Goal: Task Accomplishment & Management: Use online tool/utility

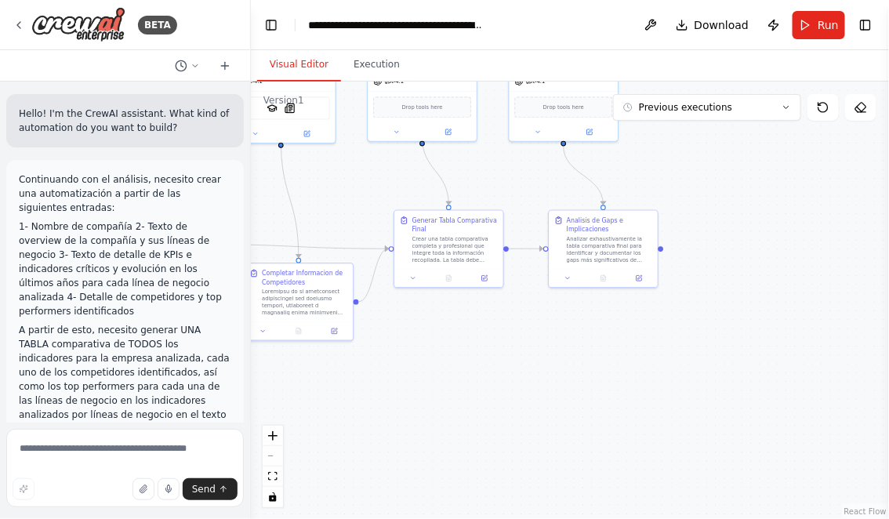
scroll to position [4352, 0]
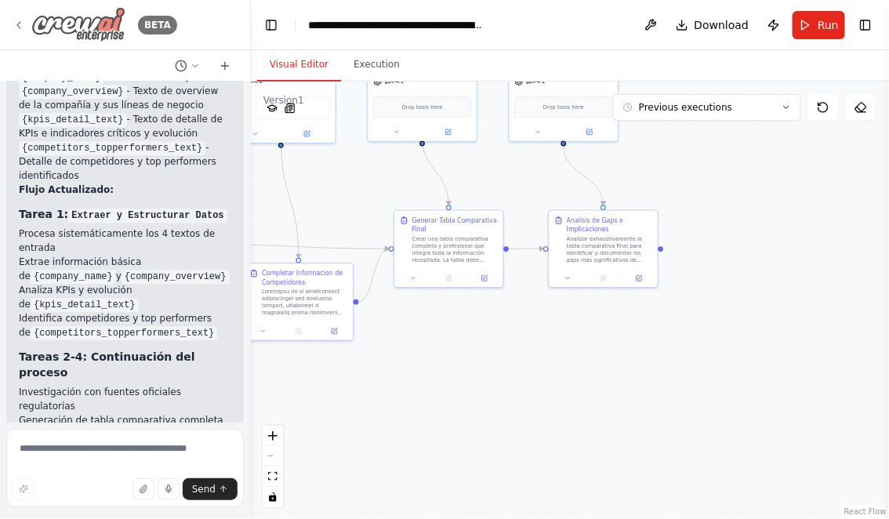
click at [20, 20] on icon at bounding box center [19, 25] width 13 height 13
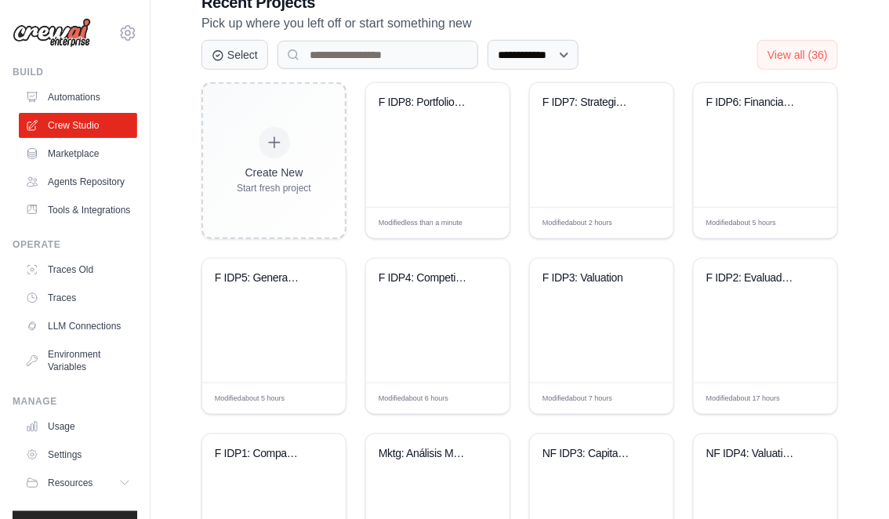
scroll to position [341, 0]
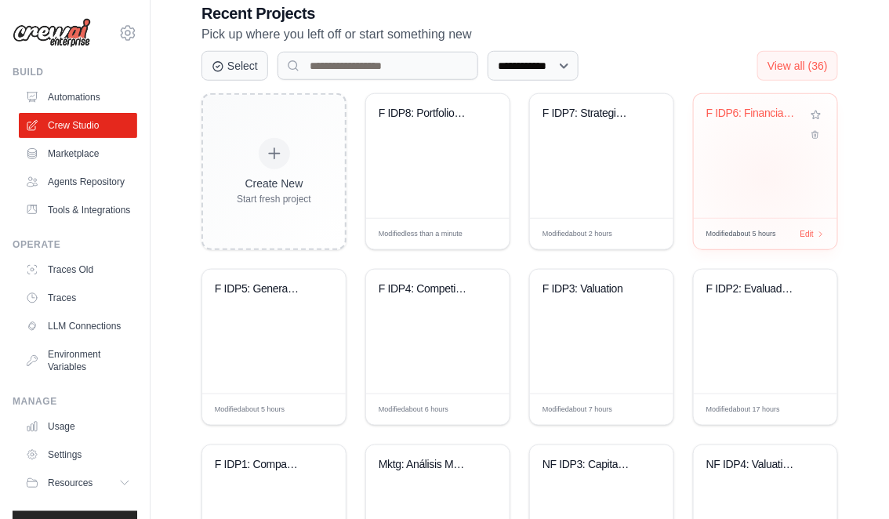
click at [765, 176] on div "F IDP6: Financial KPIs Top-Down Imp..." at bounding box center [765, 156] width 143 height 124
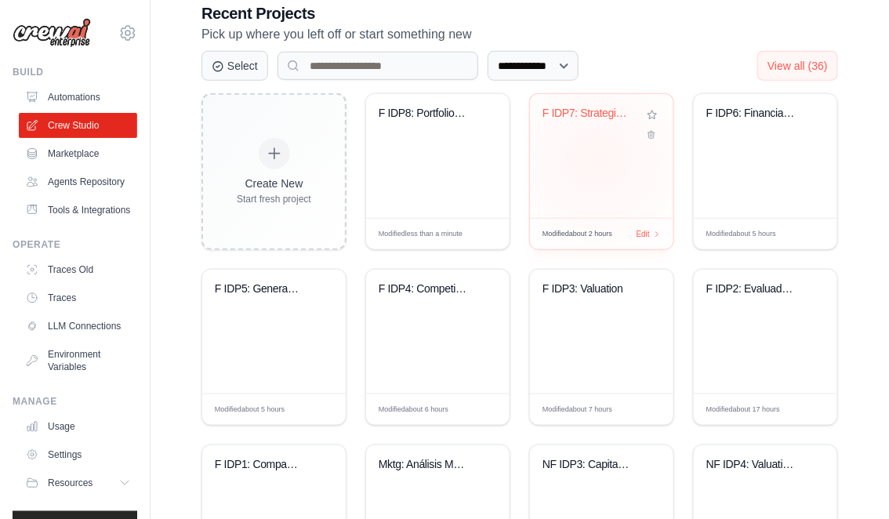
click at [598, 158] on div "F IDP7: Strategic Initiative Design..." at bounding box center [601, 156] width 143 height 124
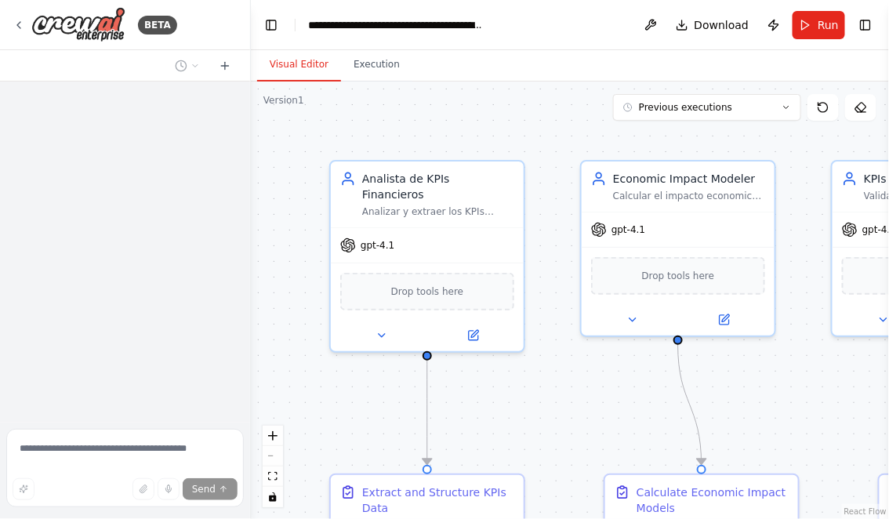
scroll to position [3929, 0]
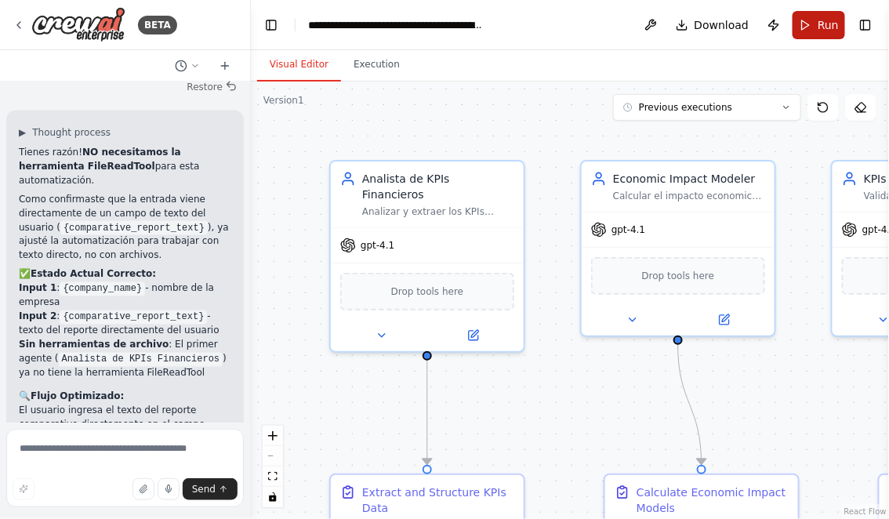
click at [818, 25] on button "Run" at bounding box center [819, 25] width 53 height 28
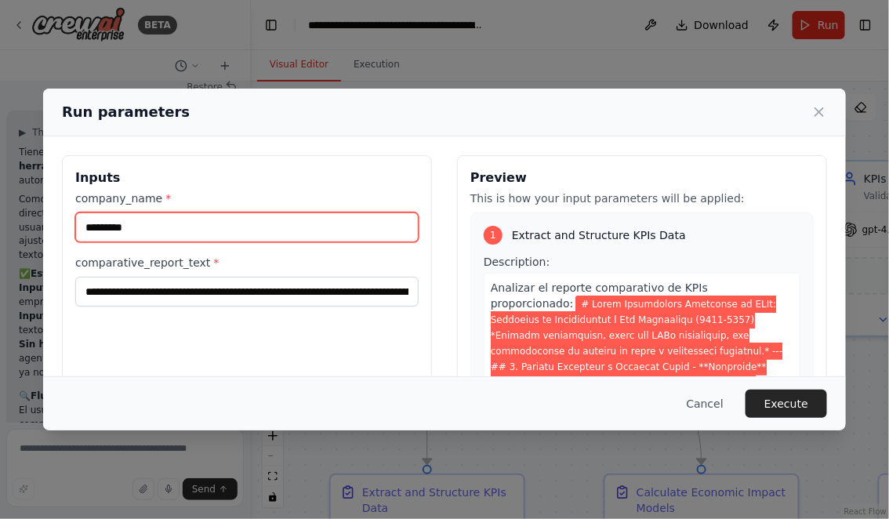
drag, startPoint x: 148, startPoint y: 226, endPoint x: 76, endPoint y: 225, distance: 72.1
click at [78, 226] on input "*********" at bounding box center [246, 227] width 343 height 30
type input "*******"
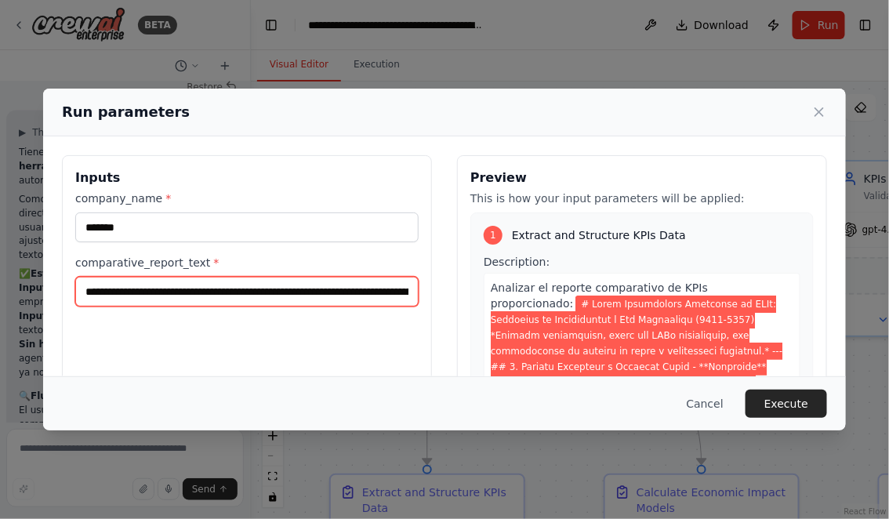
click at [83, 290] on input "comparative_report_text *" at bounding box center [246, 292] width 343 height 30
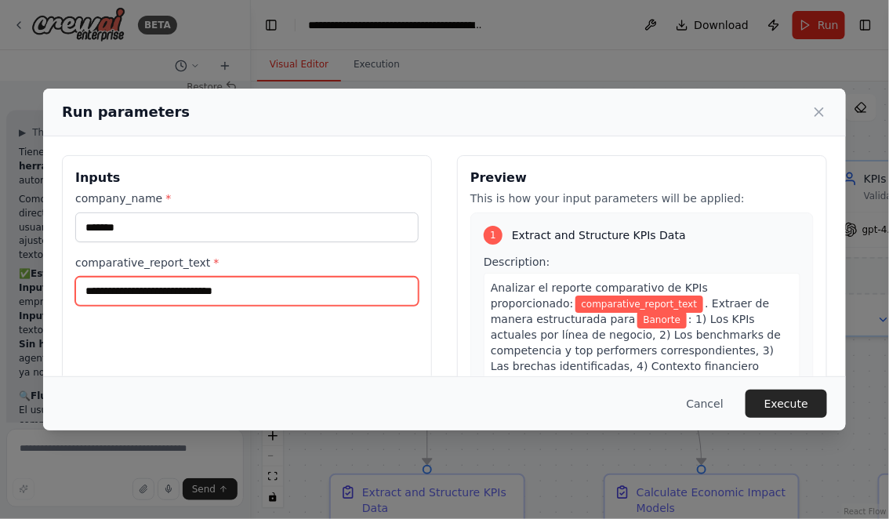
scroll to position [0, 0]
paste input "**********"
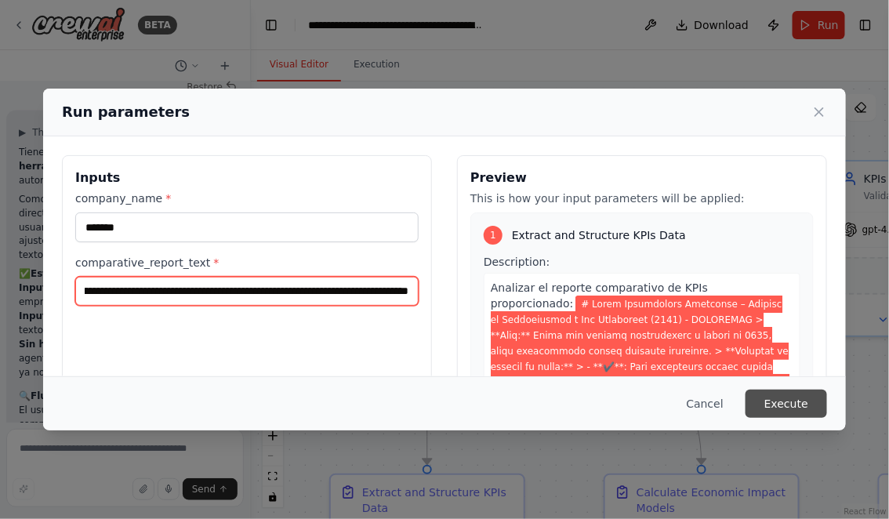
type input "**********"
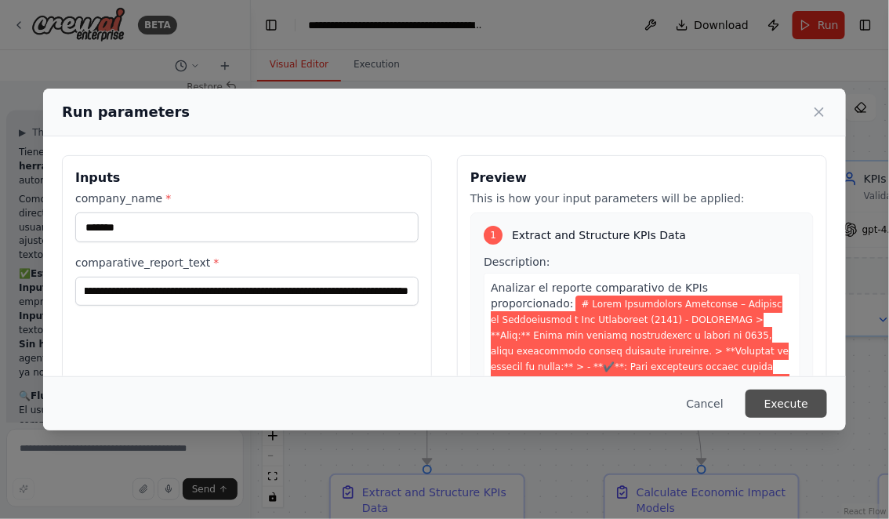
click at [805, 403] on button "Execute" at bounding box center [787, 404] width 82 height 28
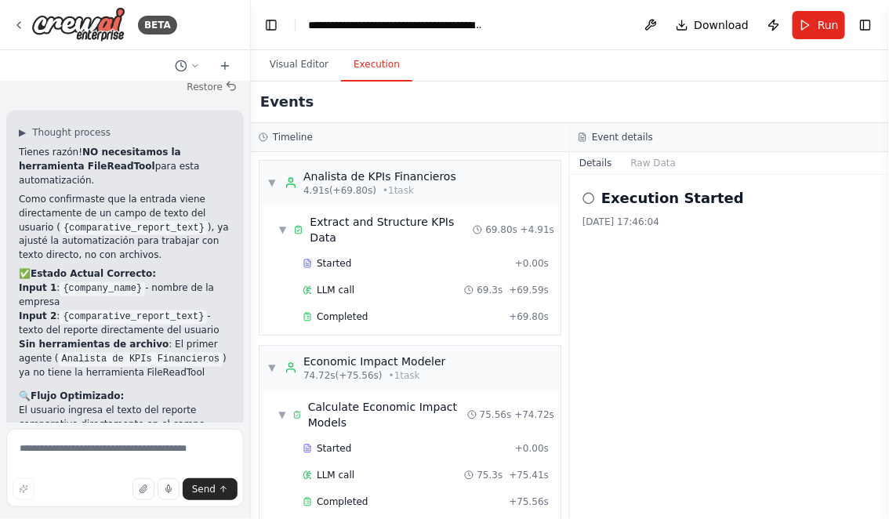
scroll to position [369, 0]
click at [285, 64] on button "Visual Editor" at bounding box center [299, 65] width 84 height 33
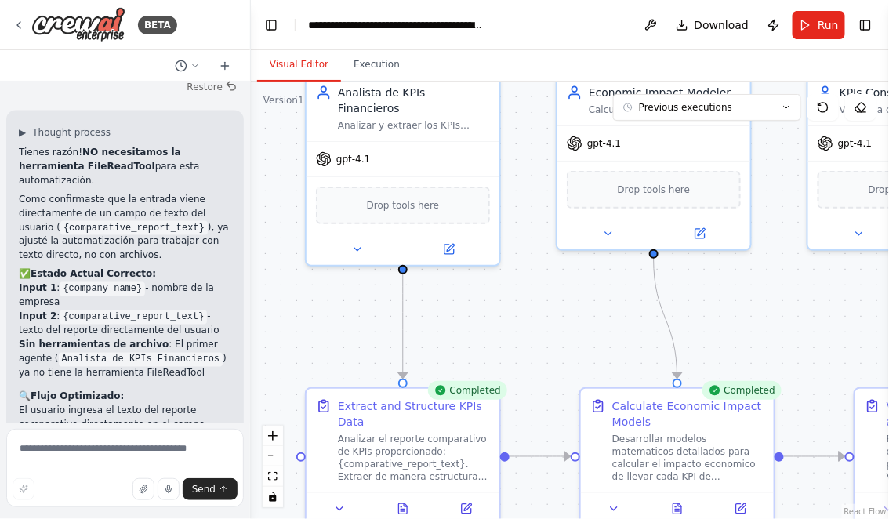
drag, startPoint x: 517, startPoint y: 426, endPoint x: 452, endPoint y: 206, distance: 229.2
click at [452, 207] on div ".deletable-edge-delete-btn { width: 20px; height: 20px; border: 0px solid #ffff…" at bounding box center [570, 301] width 638 height 438
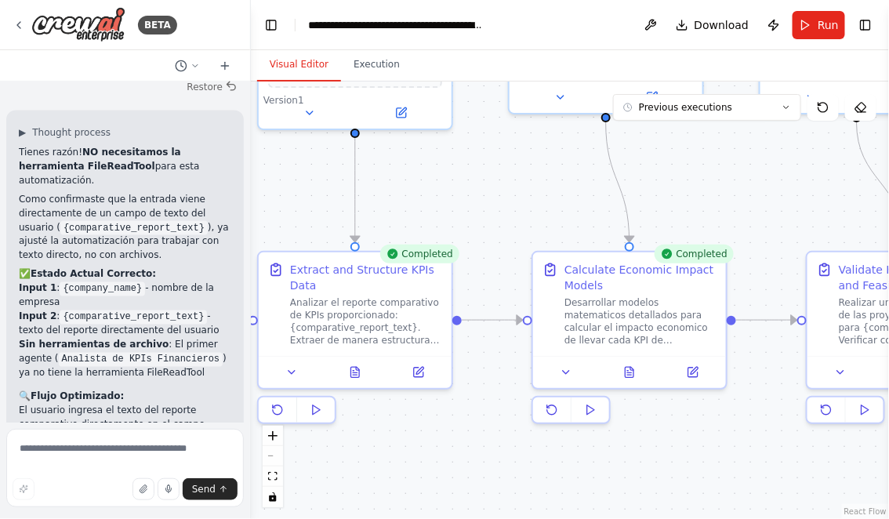
drag, startPoint x: 516, startPoint y: 405, endPoint x: 390, endPoint y: 265, distance: 188.8
click at [391, 266] on div ".deletable-edge-delete-btn { width: 20px; height: 20px; border: 0px solid #ffff…" at bounding box center [570, 301] width 638 height 438
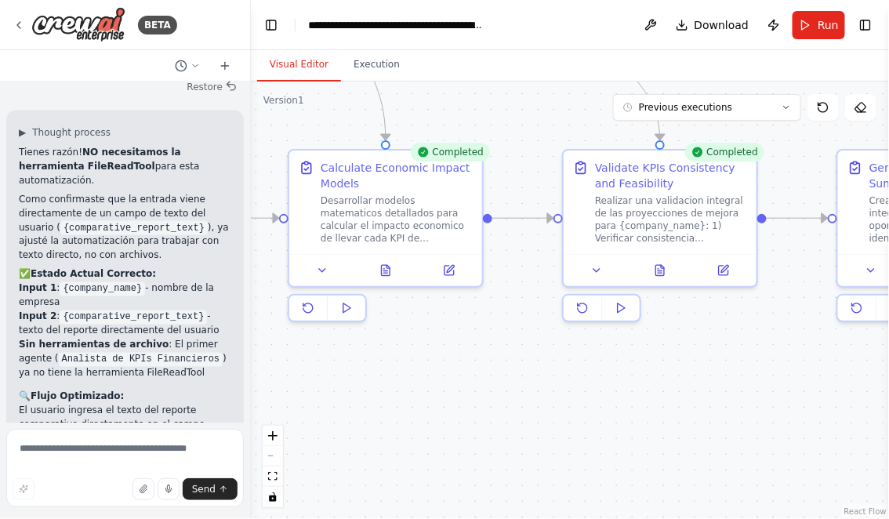
drag, startPoint x: 687, startPoint y: 312, endPoint x: 502, endPoint y: 371, distance: 194.2
click at [502, 370] on div ".deletable-edge-delete-btn { width: 20px; height: 20px; border: 0px solid #ffff…" at bounding box center [570, 301] width 638 height 438
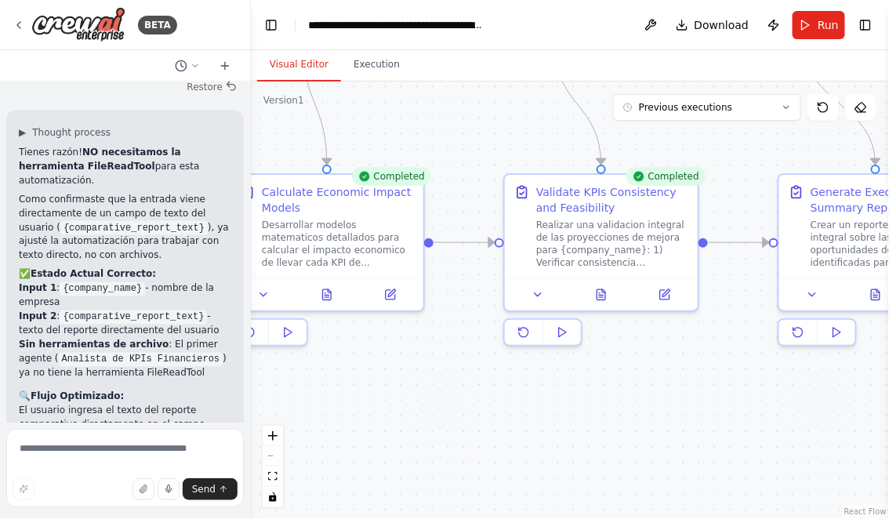
drag, startPoint x: 674, startPoint y: 412, endPoint x: 435, endPoint y: 418, distance: 238.4
click at [436, 418] on div ".deletable-edge-delete-btn { width: 20px; height: 20px; border: 0px solid #ffff…" at bounding box center [570, 301] width 638 height 438
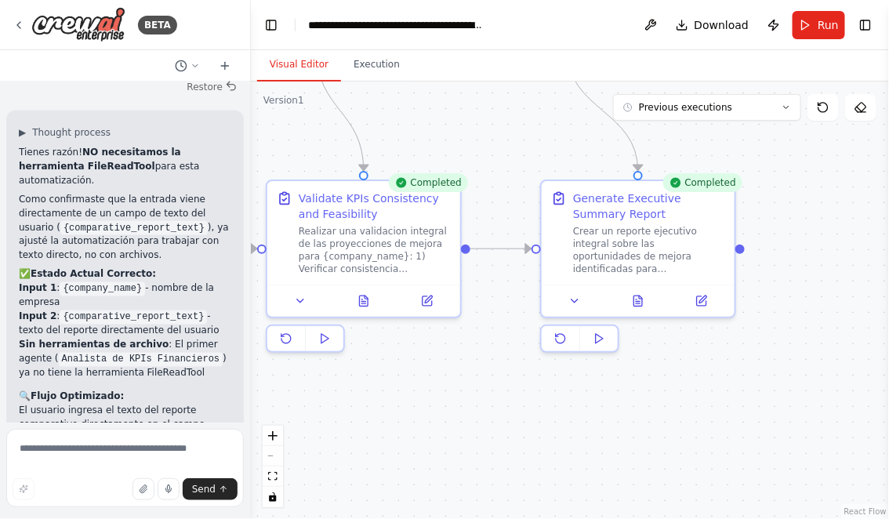
drag, startPoint x: 413, startPoint y: 432, endPoint x: 509, endPoint y: 432, distance: 95.7
click at [450, 432] on div ".deletable-edge-delete-btn { width: 20px; height: 20px; border: 0px solid #ffff…" at bounding box center [570, 301] width 638 height 438
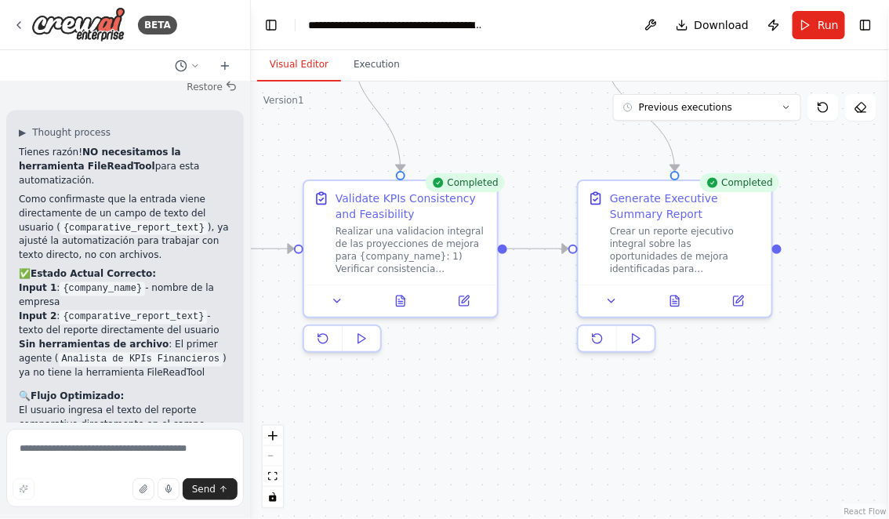
drag, startPoint x: 463, startPoint y: 430, endPoint x: 559, endPoint y: 430, distance: 96.4
click at [554, 430] on div ".deletable-edge-delete-btn { width: 20px; height: 20px; border: 0px solid #ffff…" at bounding box center [570, 301] width 638 height 438
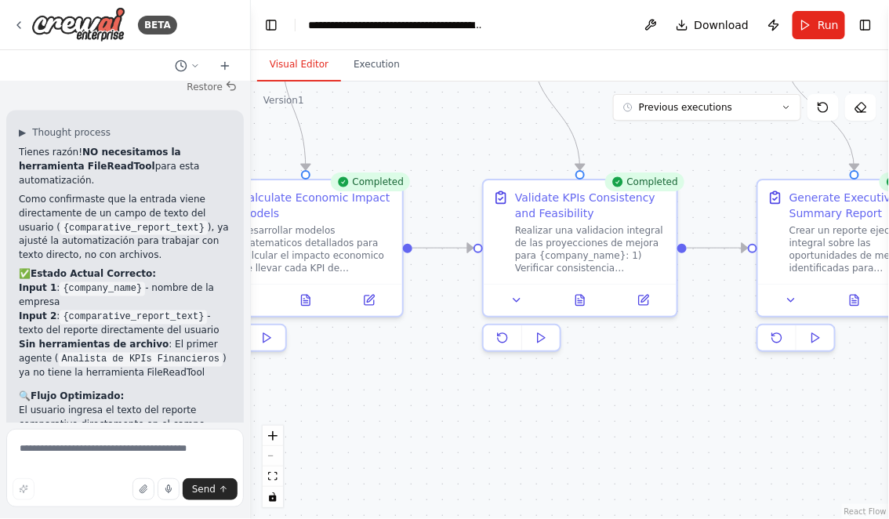
drag, startPoint x: 535, startPoint y: 420, endPoint x: 612, endPoint y: 420, distance: 76.8
click at [611, 420] on div ".deletable-edge-delete-btn { width: 20px; height: 20px; border: 0px solid #ffff…" at bounding box center [570, 301] width 638 height 438
drag, startPoint x: 495, startPoint y: 401, endPoint x: 600, endPoint y: 401, distance: 105.1
click at [600, 401] on div ".deletable-edge-delete-btn { width: 20px; height: 20px; border: 0px solid #ffff…" at bounding box center [570, 301] width 638 height 438
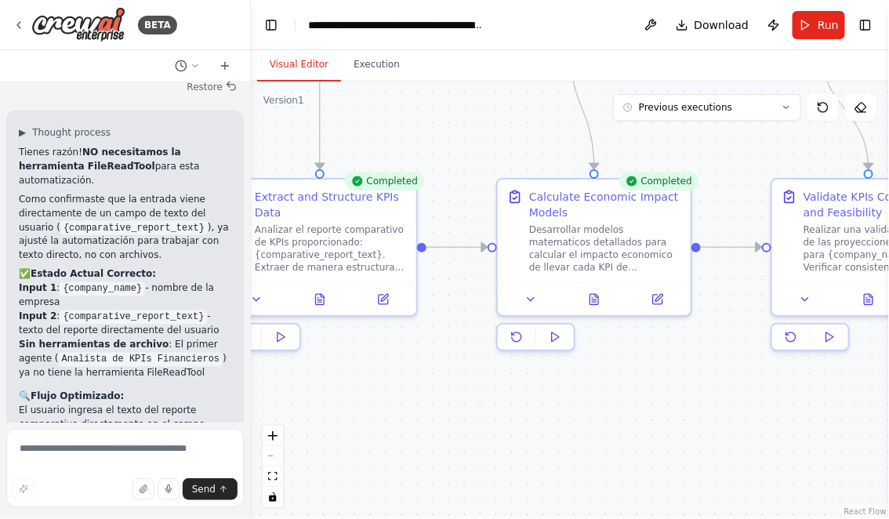
drag, startPoint x: 464, startPoint y: 407, endPoint x: 597, endPoint y: 407, distance: 132.5
click at [598, 407] on div ".deletable-edge-delete-btn { width: 20px; height: 20px; border: 0px solid #ffff…" at bounding box center [570, 301] width 638 height 438
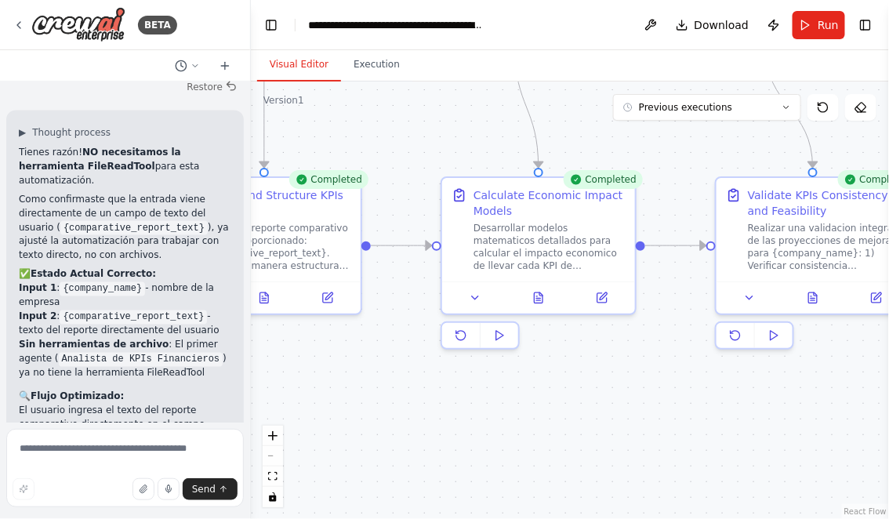
drag, startPoint x: 575, startPoint y: 406, endPoint x: 379, endPoint y: 382, distance: 196.7
click at [379, 382] on div ".deletable-edge-delete-btn { width: 20px; height: 20px; border: 0px solid #ffff…" at bounding box center [570, 301] width 638 height 438
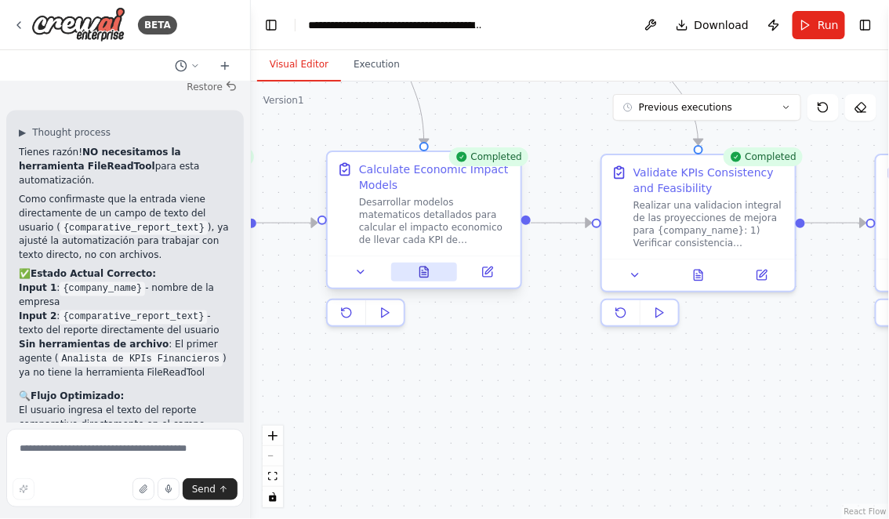
click at [416, 272] on button at bounding box center [424, 272] width 67 height 19
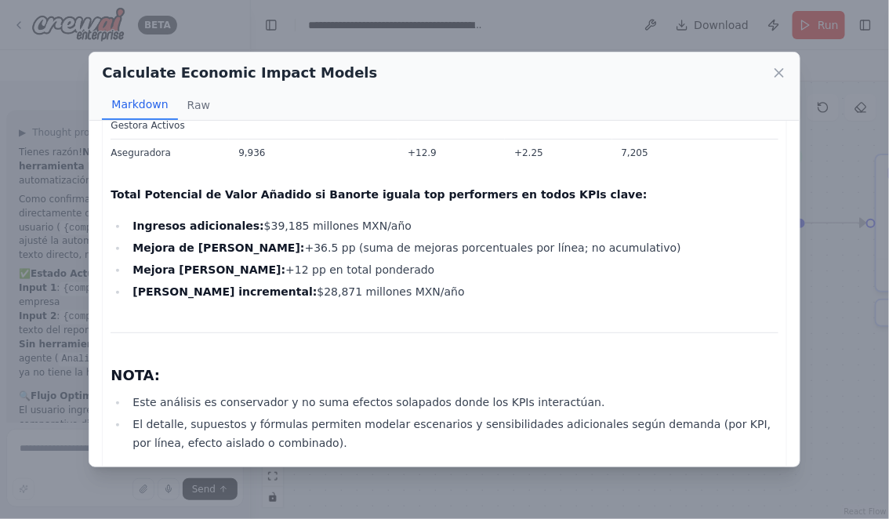
scroll to position [3895, 0]
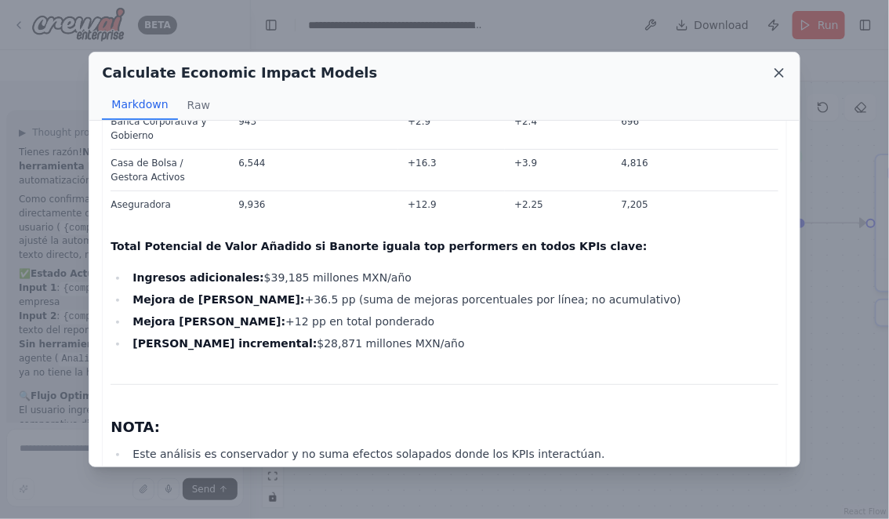
click at [778, 75] on icon at bounding box center [780, 73] width 16 height 16
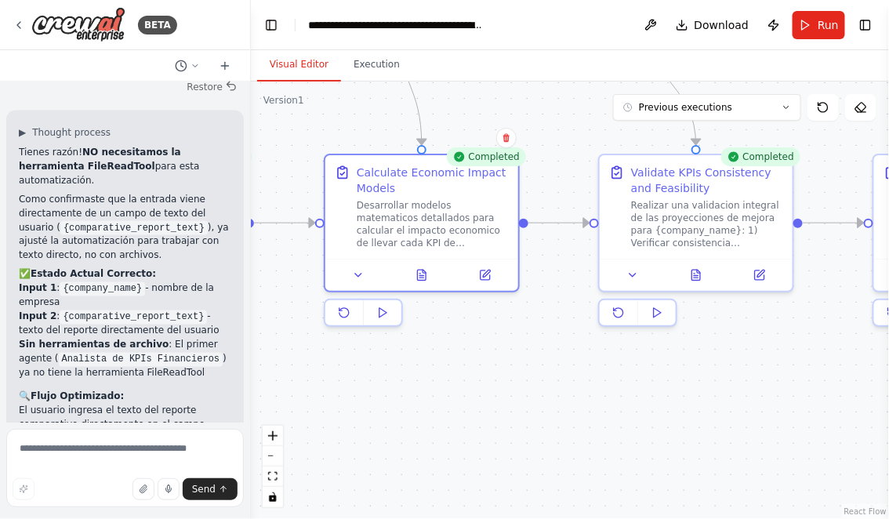
drag, startPoint x: 637, startPoint y: 407, endPoint x: 459, endPoint y: 403, distance: 178.0
click at [459, 402] on div ".deletable-edge-delete-btn { width: 20px; height: 20px; border: 0px solid #ffff…" at bounding box center [570, 301] width 638 height 438
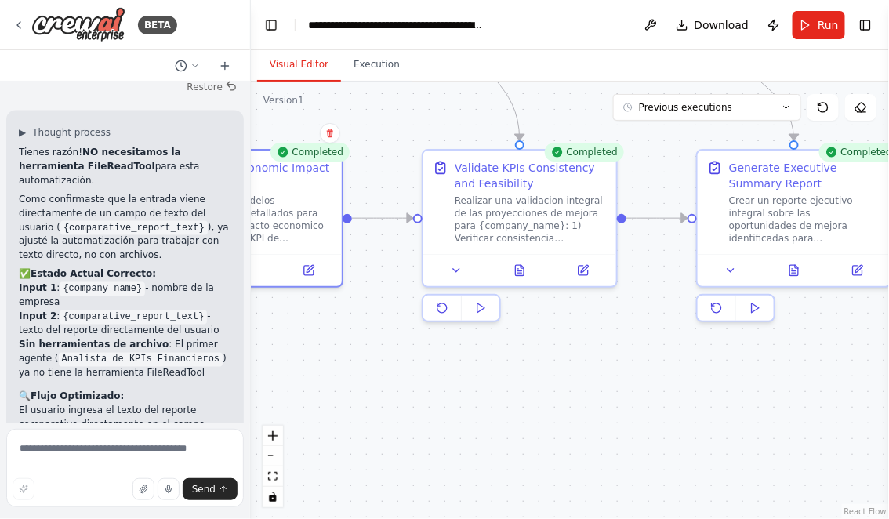
drag, startPoint x: 465, startPoint y: 415, endPoint x: 342, endPoint y: 415, distance: 123.1
click at [343, 415] on div ".deletable-edge-delete-btn { width: 20px; height: 20px; border: 0px solid #ffff…" at bounding box center [570, 301] width 638 height 438
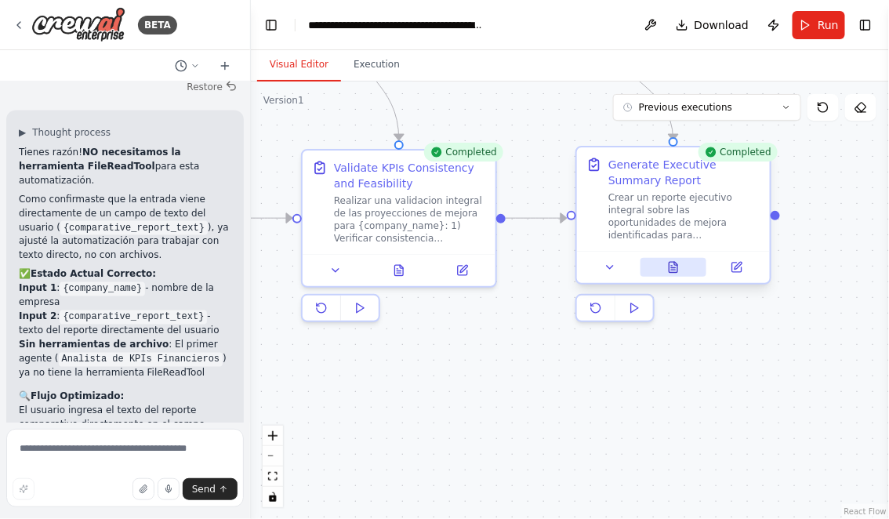
click at [673, 267] on icon at bounding box center [674, 267] width 9 height 10
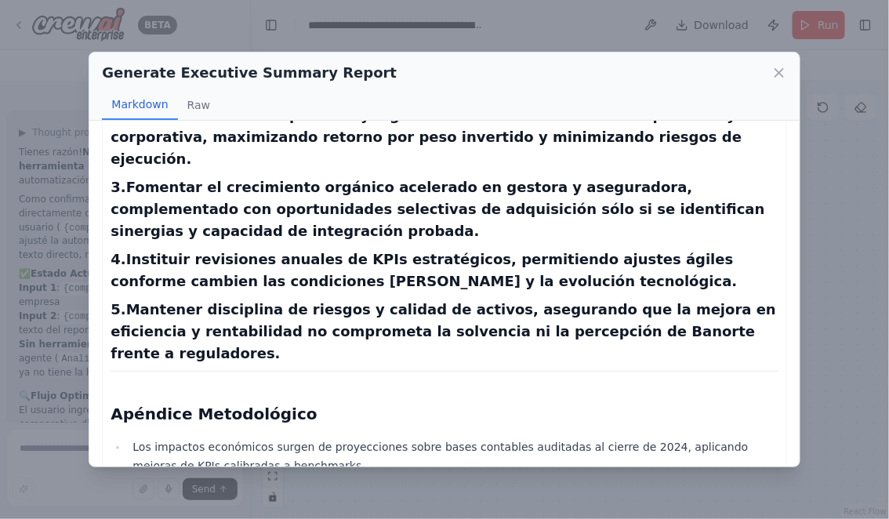
scroll to position [1985, 0]
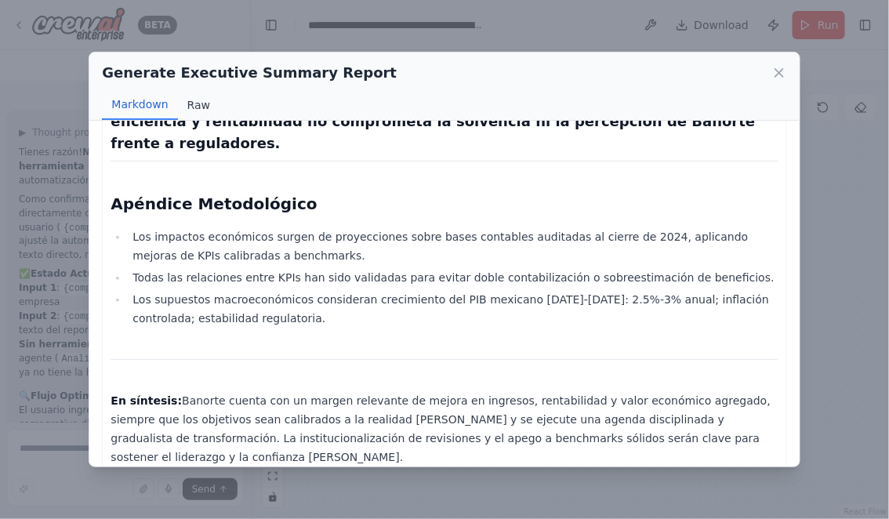
click at [202, 109] on button "Raw" at bounding box center [199, 105] width 42 height 30
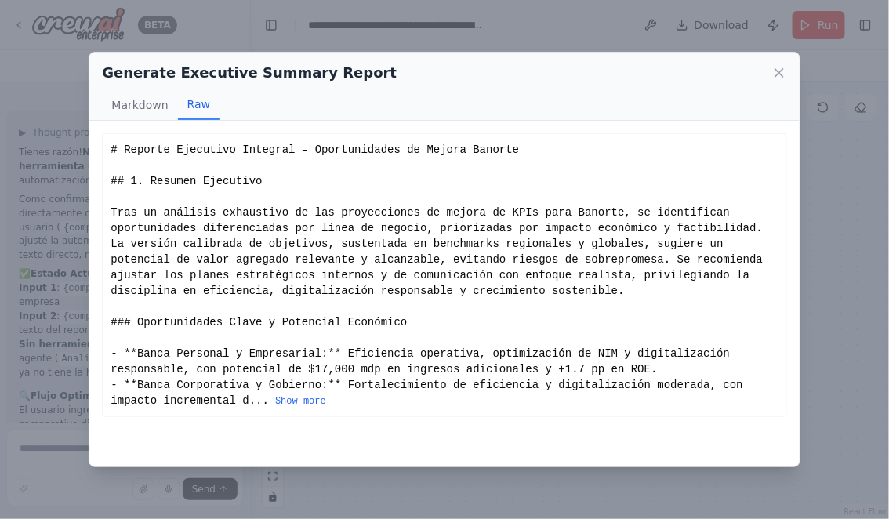
scroll to position [0, 0]
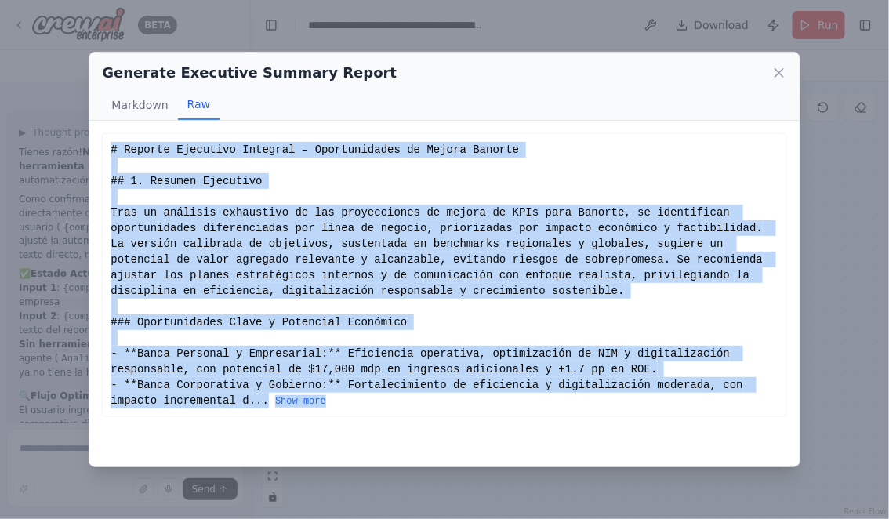
drag, startPoint x: 111, startPoint y: 148, endPoint x: 411, endPoint y: 401, distance: 392.3
click at [412, 401] on div "# Reporte Ejecutivo Integral – Oportunidades de Mejora Banorte ## 1. Resumen Ej…" at bounding box center [444, 275] width 667 height 267
click at [308, 398] on button "Show more" at bounding box center [300, 401] width 51 height 13
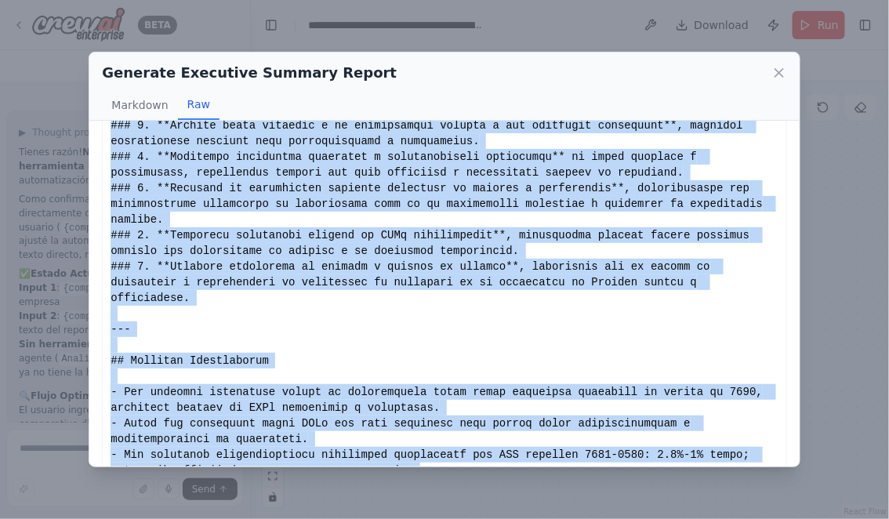
scroll to position [1890, 0]
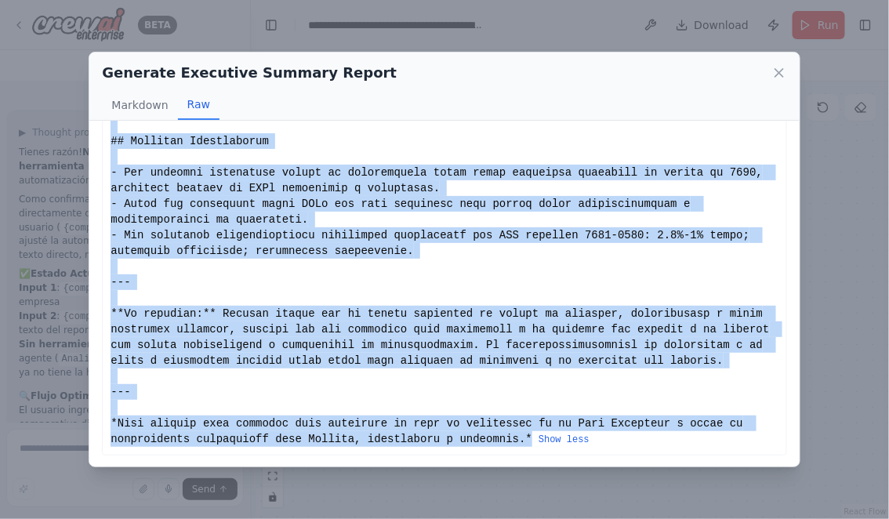
copy div "# Reporte Ejecutivo Integral – Oportunidades de Mejora Banorte ## 1. Resumen Ej…"
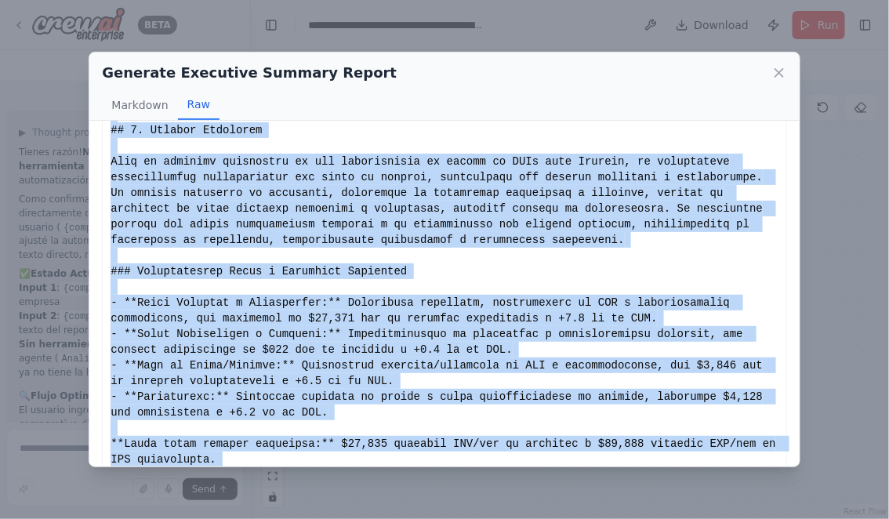
scroll to position [0, 0]
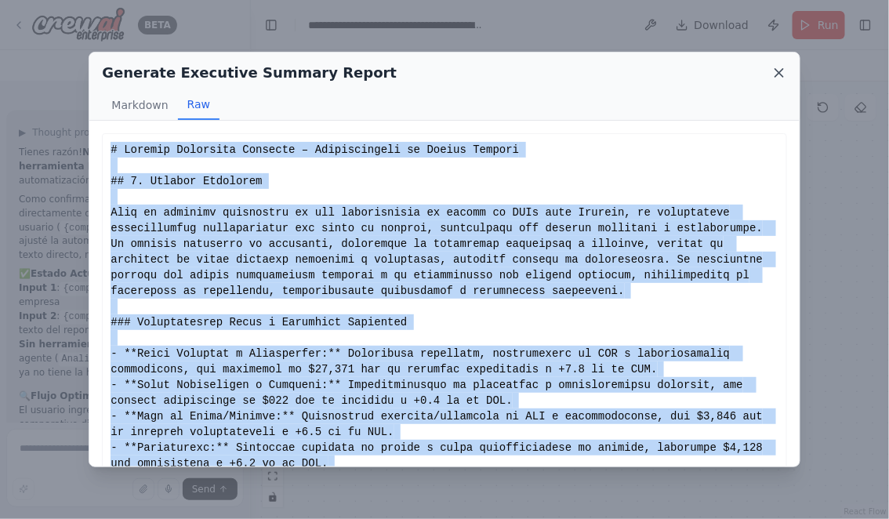
click at [778, 75] on icon at bounding box center [780, 73] width 16 height 16
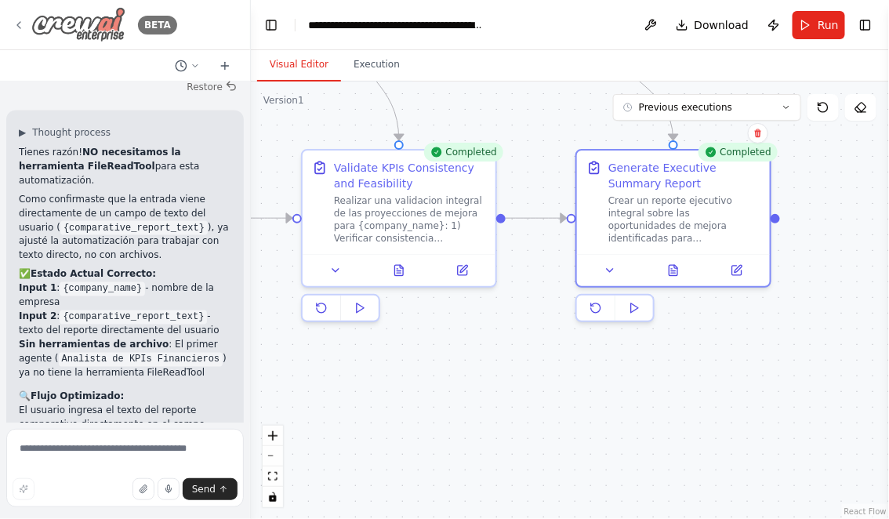
click at [20, 26] on icon at bounding box center [19, 25] width 13 height 13
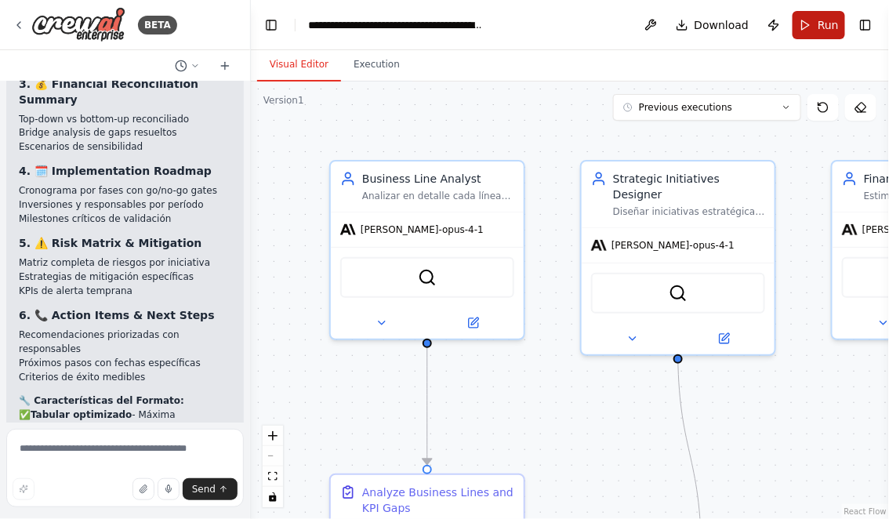
scroll to position [7327, 0]
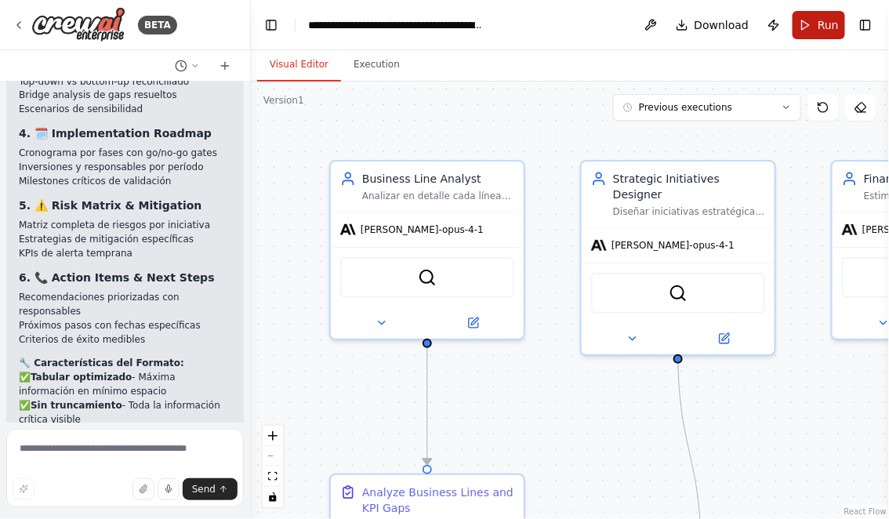
click at [820, 20] on span "Run" at bounding box center [828, 25] width 21 height 16
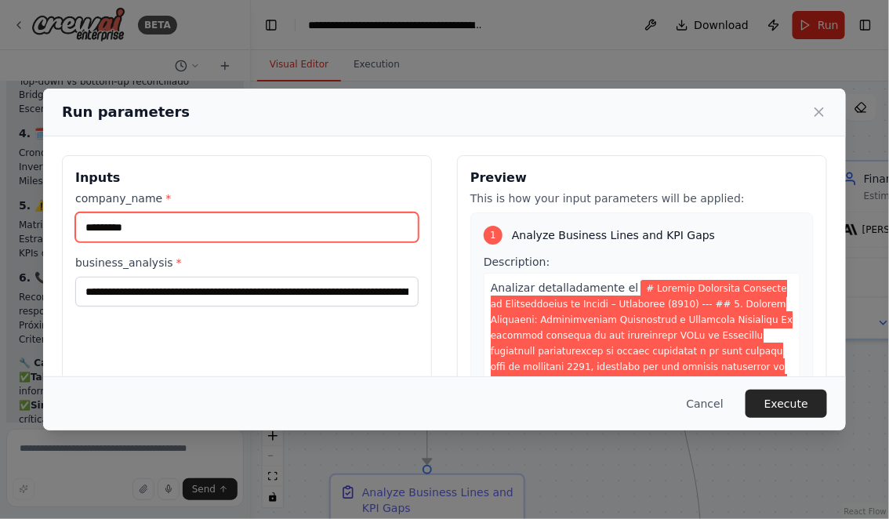
drag, startPoint x: 171, startPoint y: 230, endPoint x: 89, endPoint y: 230, distance: 81.5
click at [89, 229] on input "*********" at bounding box center [246, 227] width 343 height 30
type input "*"
type input "*******"
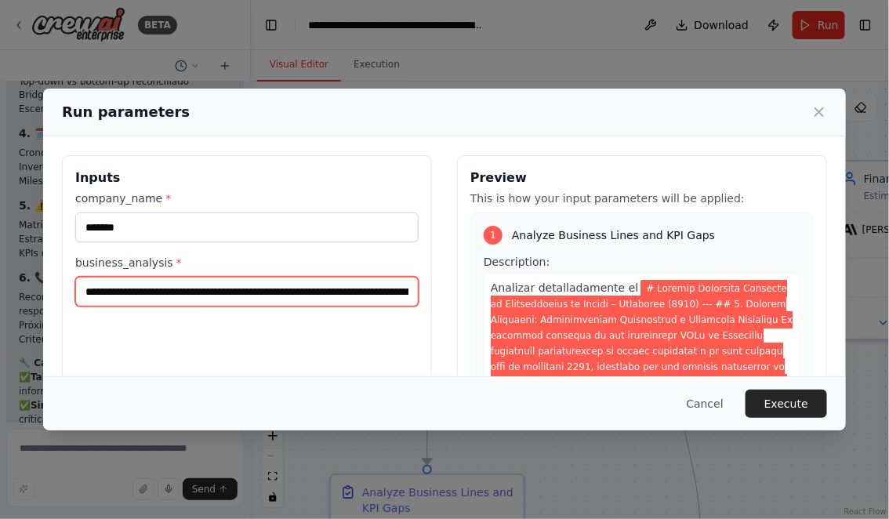
click at [85, 289] on input "business_analysis *" at bounding box center [246, 292] width 343 height 30
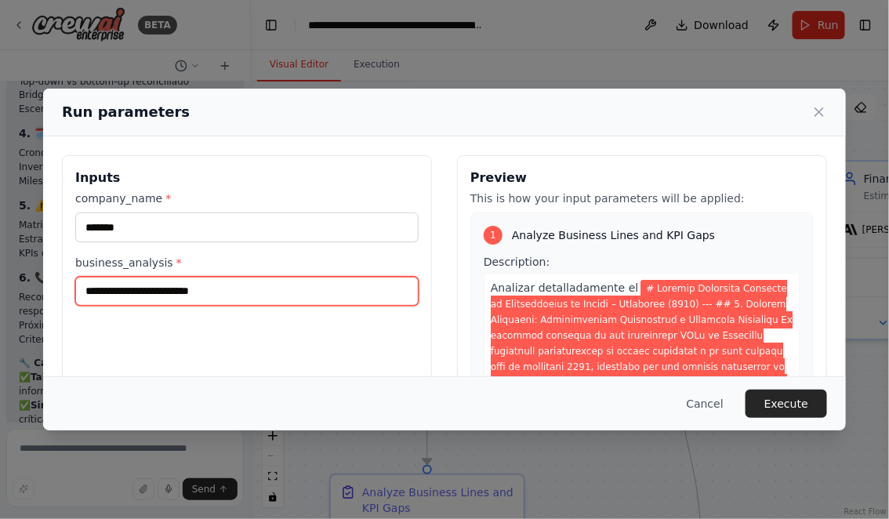
scroll to position [0, 0]
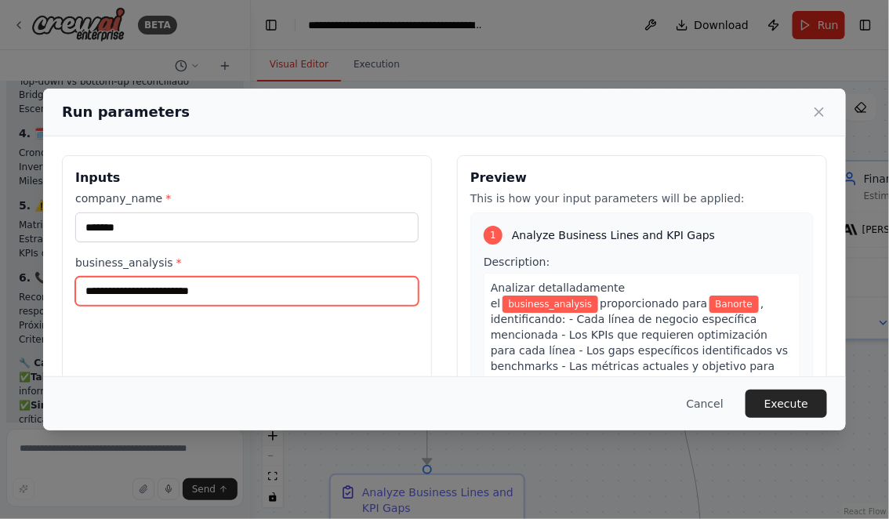
paste input "**********"
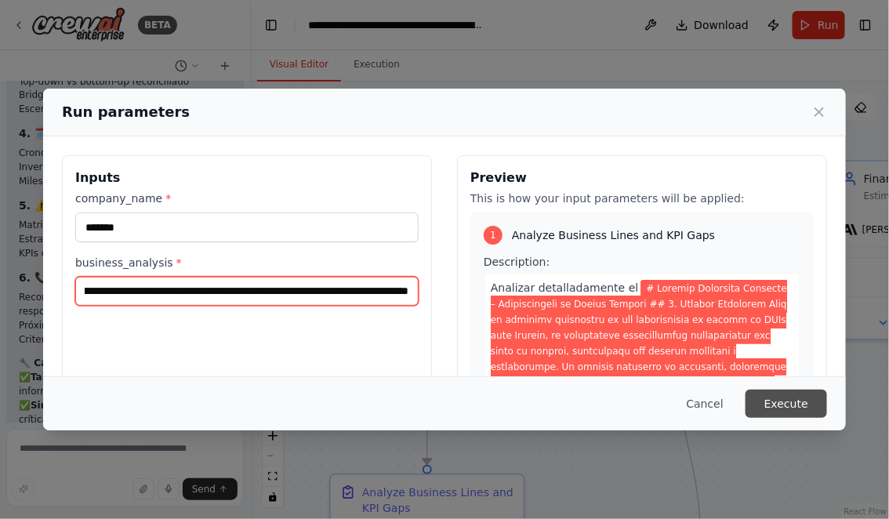
type input "**********"
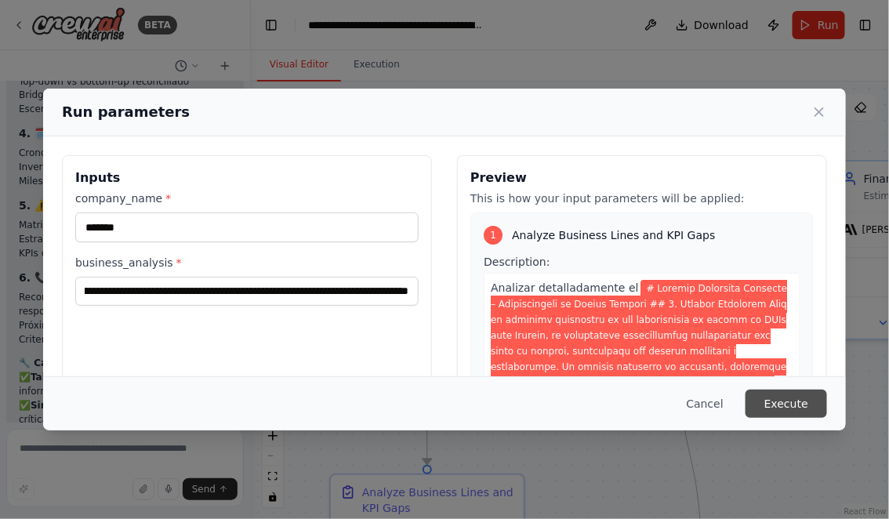
scroll to position [0, 0]
click at [796, 407] on button "Execute" at bounding box center [787, 404] width 82 height 28
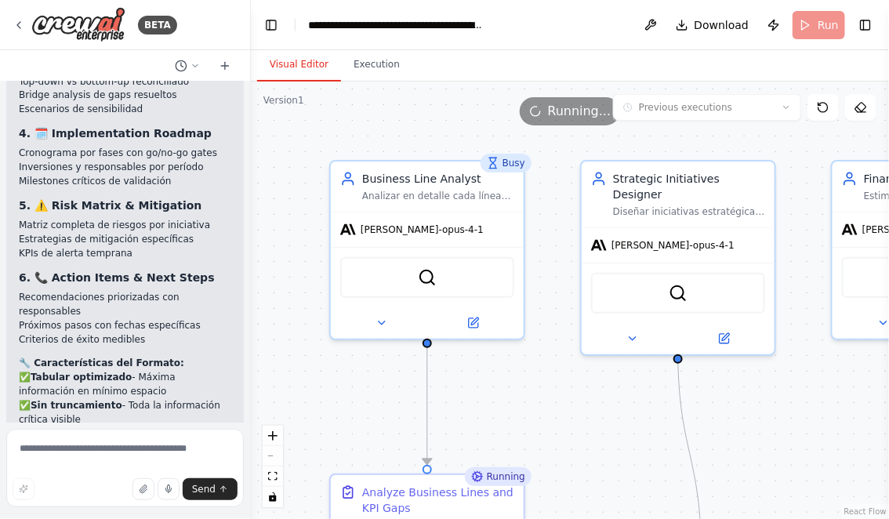
click at [302, 64] on button "Visual Editor" at bounding box center [299, 65] width 84 height 33
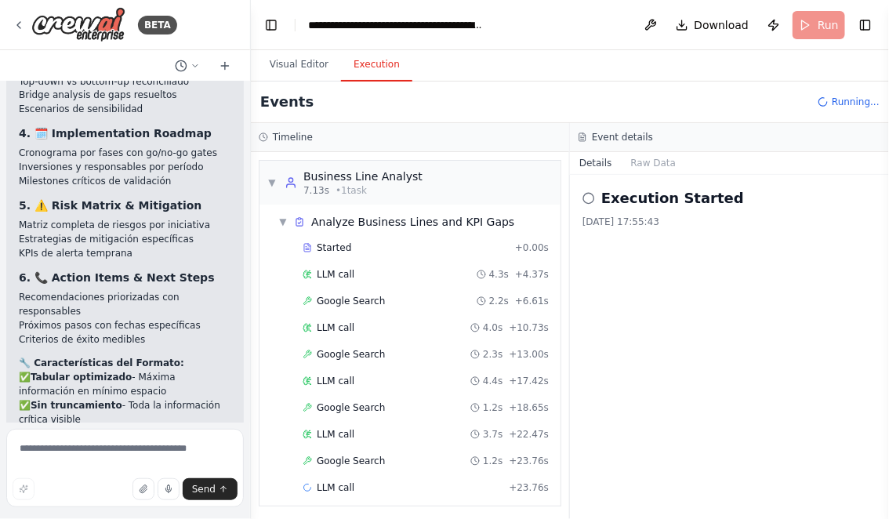
click at [379, 56] on button "Execution" at bounding box center [376, 65] width 71 height 33
click at [292, 65] on button "Visual Editor" at bounding box center [299, 65] width 84 height 33
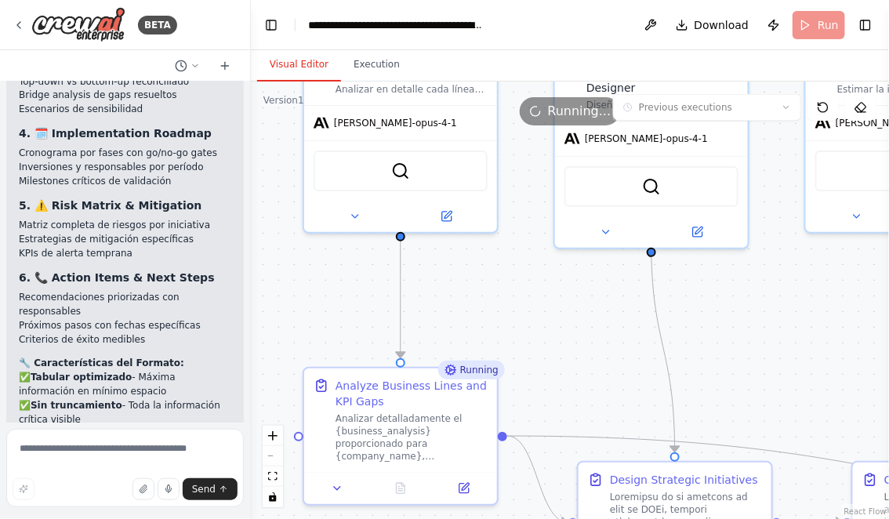
drag, startPoint x: 541, startPoint y: 420, endPoint x: 487, endPoint y: 250, distance: 178.5
click at [487, 250] on div ".deletable-edge-delete-btn { width: 20px; height: 20px; border: 0px solid #ffff…" at bounding box center [570, 301] width 638 height 438
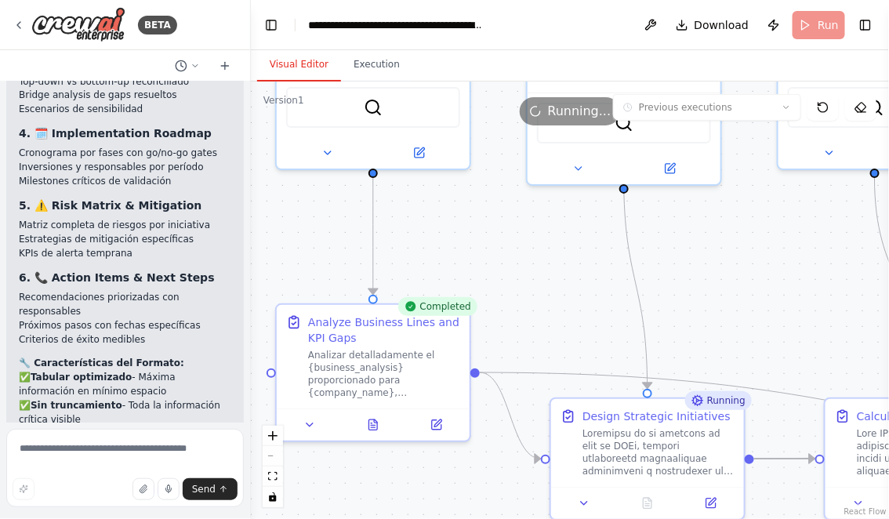
drag, startPoint x: 523, startPoint y: 296, endPoint x: 523, endPoint y: 226, distance: 69.8
click at [524, 228] on div ".deletable-edge-delete-btn { width: 20px; height: 20px; border: 0px solid #ffff…" at bounding box center [570, 301] width 638 height 438
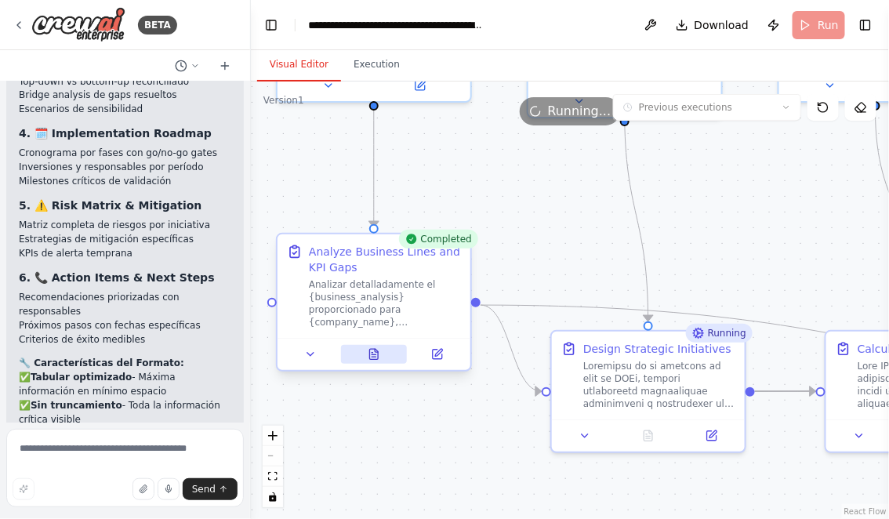
click at [376, 350] on icon at bounding box center [374, 354] width 9 height 10
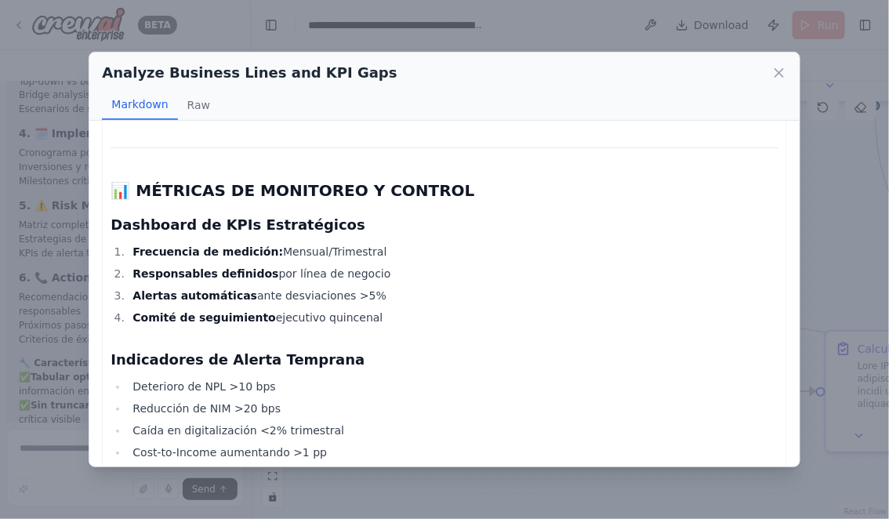
scroll to position [4104, 0]
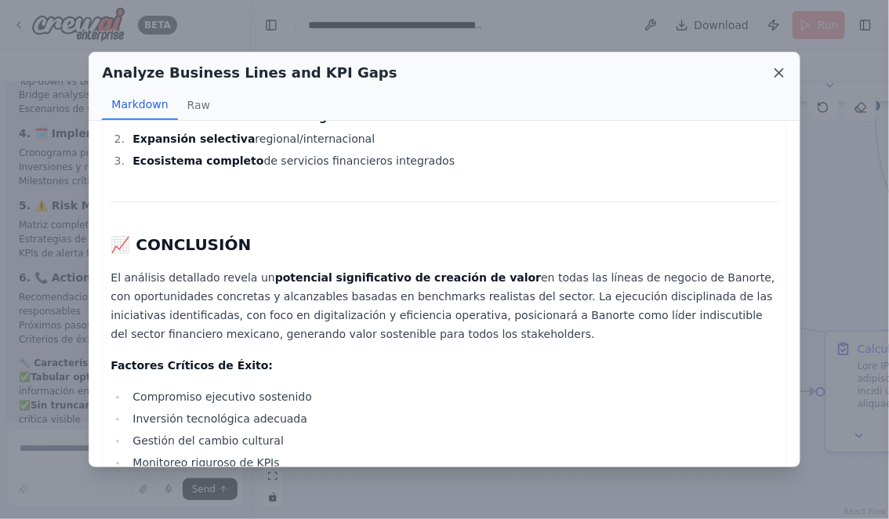
click at [783, 72] on icon at bounding box center [780, 73] width 16 height 16
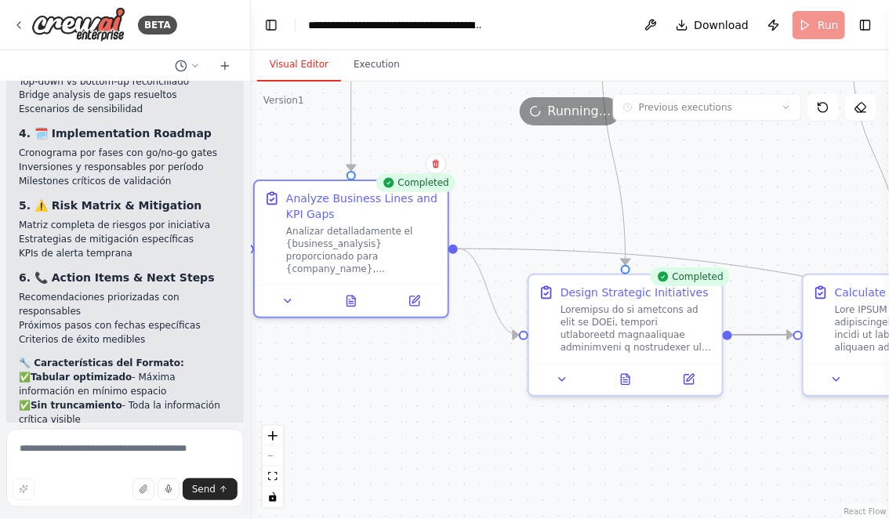
drag, startPoint x: 565, startPoint y: 220, endPoint x: 518, endPoint y: 103, distance: 125.9
click at [519, 103] on div "Version 1 Previous executions Show Tools Hide Agents .deletable-edge-delete-btn…" at bounding box center [570, 301] width 638 height 438
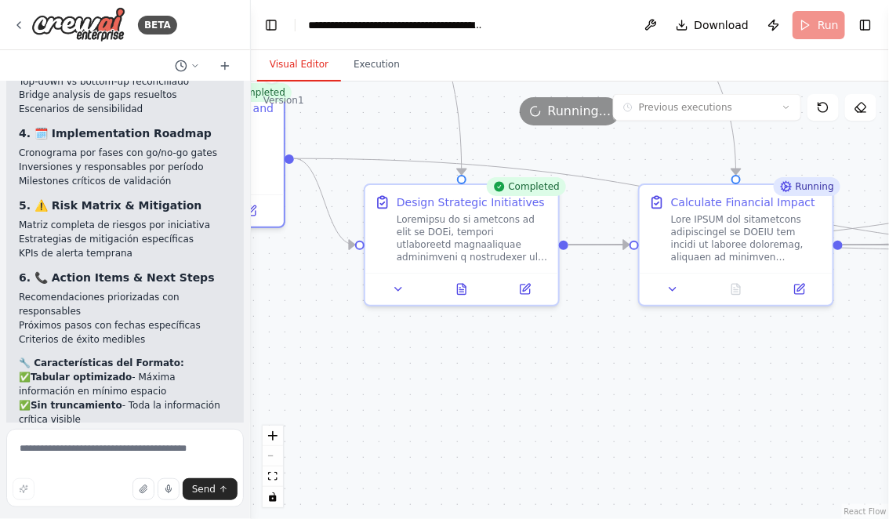
drag, startPoint x: 615, startPoint y: 379, endPoint x: 471, endPoint y: 350, distance: 146.4
click at [472, 350] on div ".deletable-edge-delete-btn { width: 20px; height: 20px; border: 0px solid #ffff…" at bounding box center [570, 301] width 638 height 438
click at [458, 285] on icon at bounding box center [457, 285] width 1 height 0
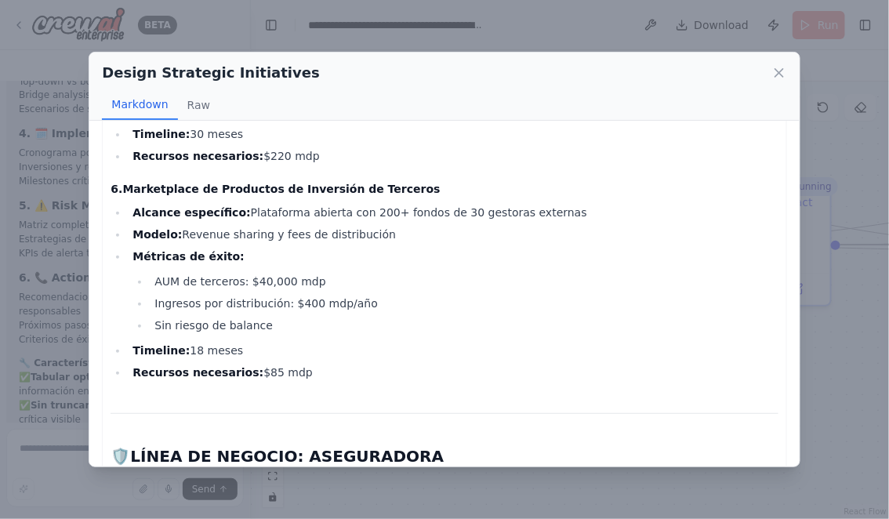
scroll to position [5433, 0]
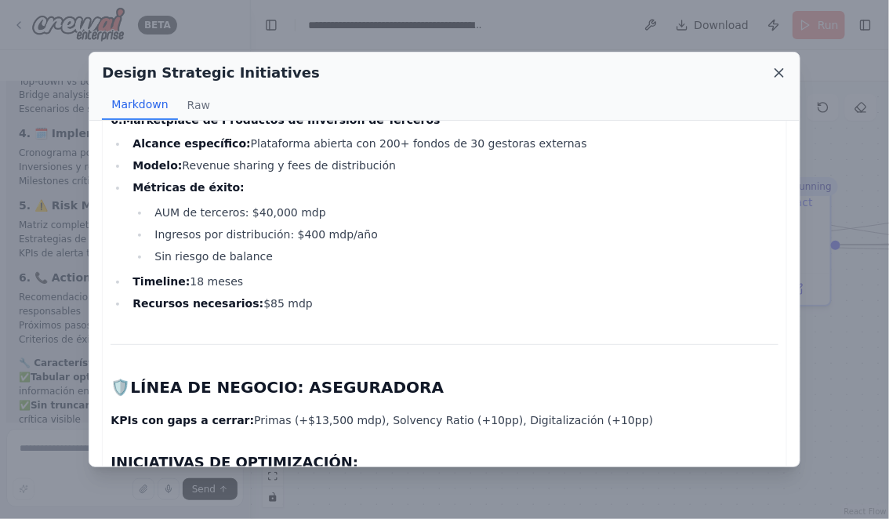
click at [781, 74] on icon at bounding box center [780, 73] width 16 height 16
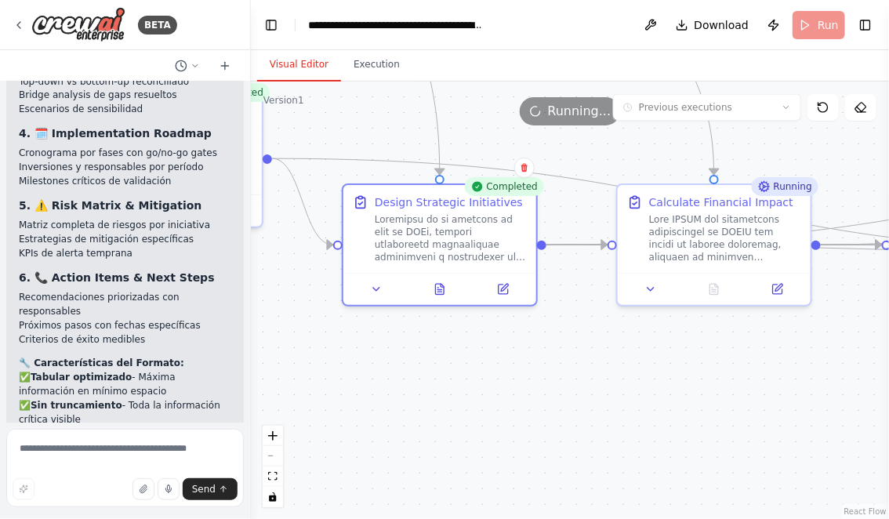
drag, startPoint x: 662, startPoint y: 386, endPoint x: 398, endPoint y: 389, distance: 263.5
click at [399, 389] on div ".deletable-edge-delete-btn { width: 20px; height: 20px; border: 0px solid #ffff…" at bounding box center [570, 301] width 638 height 438
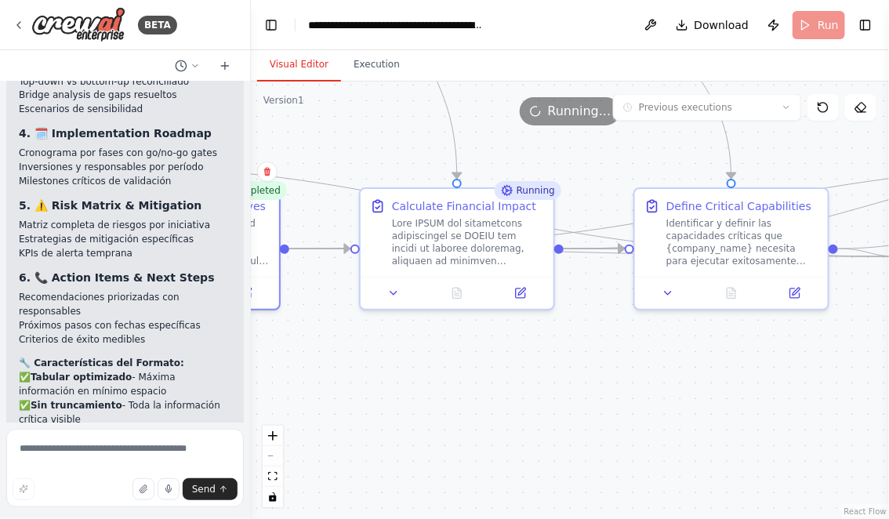
drag, startPoint x: 536, startPoint y: 401, endPoint x: 493, endPoint y: 412, distance: 44.5
click at [493, 412] on div ".deletable-edge-delete-btn { width: 20px; height: 20px; border: 0px solid #ffff…" at bounding box center [570, 301] width 638 height 438
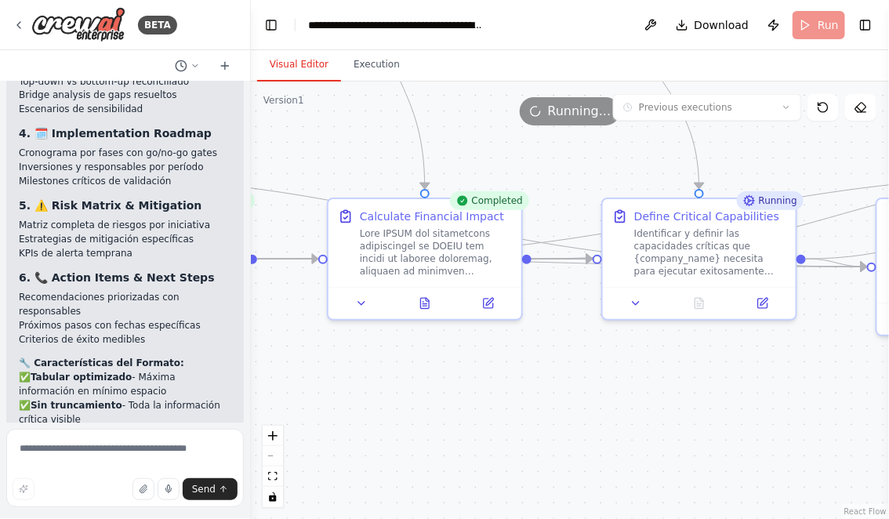
drag, startPoint x: 547, startPoint y: 411, endPoint x: 432, endPoint y: 400, distance: 115.8
click at [433, 399] on div ".deletable-edge-delete-btn { width: 20px; height: 20px; border: 0px solid #ffff…" at bounding box center [570, 301] width 638 height 438
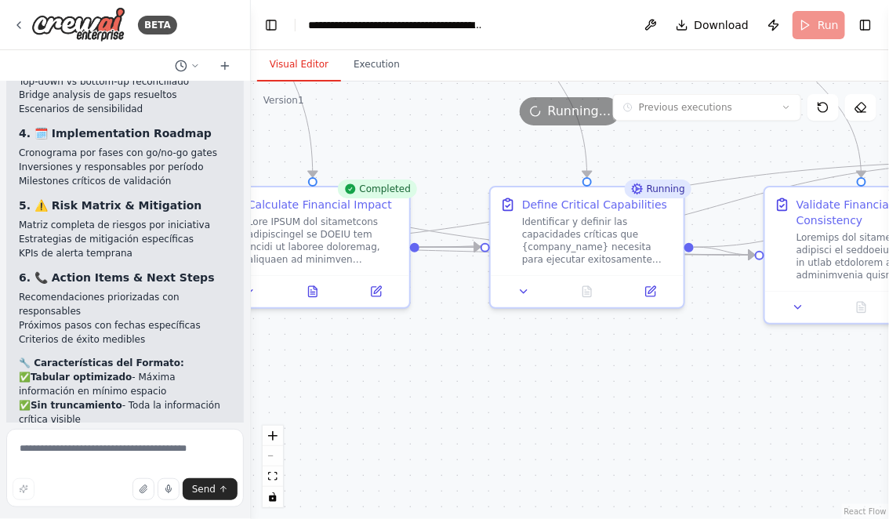
drag, startPoint x: 496, startPoint y: 408, endPoint x: 423, endPoint y: 408, distance: 72.9
click at [423, 408] on div ".deletable-edge-delete-btn { width: 20px; height: 20px; border: 0px solid #ffff…" at bounding box center [570, 301] width 638 height 438
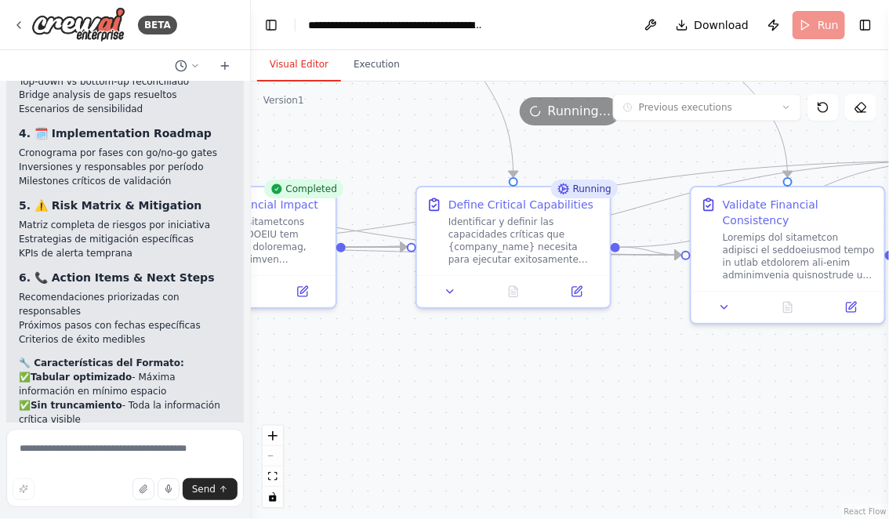
drag, startPoint x: 496, startPoint y: 413, endPoint x: 442, endPoint y: 413, distance: 53.3
click at [442, 413] on div ".deletable-edge-delete-btn { width: 20px; height: 20px; border: 0px solid #ffff…" at bounding box center [570, 301] width 638 height 438
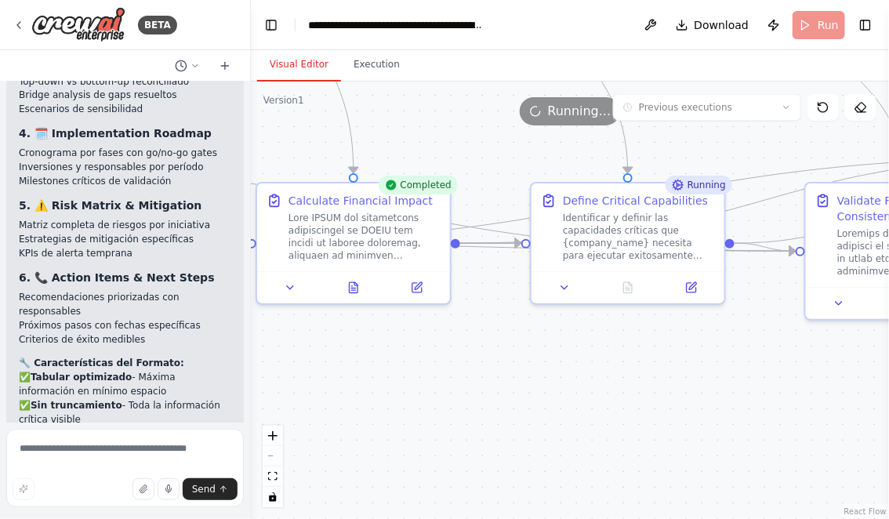
drag, startPoint x: 426, startPoint y: 410, endPoint x: 608, endPoint y: 406, distance: 182.7
click at [608, 406] on div ".deletable-edge-delete-btn { width: 20px; height: 20px; border: 0px solid #ffff…" at bounding box center [570, 301] width 638 height 438
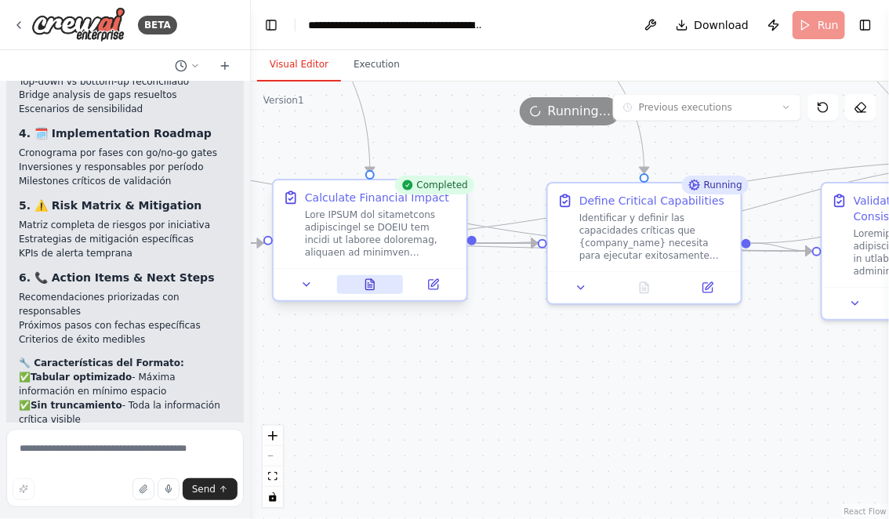
click at [372, 282] on icon at bounding box center [372, 280] width 3 height 3
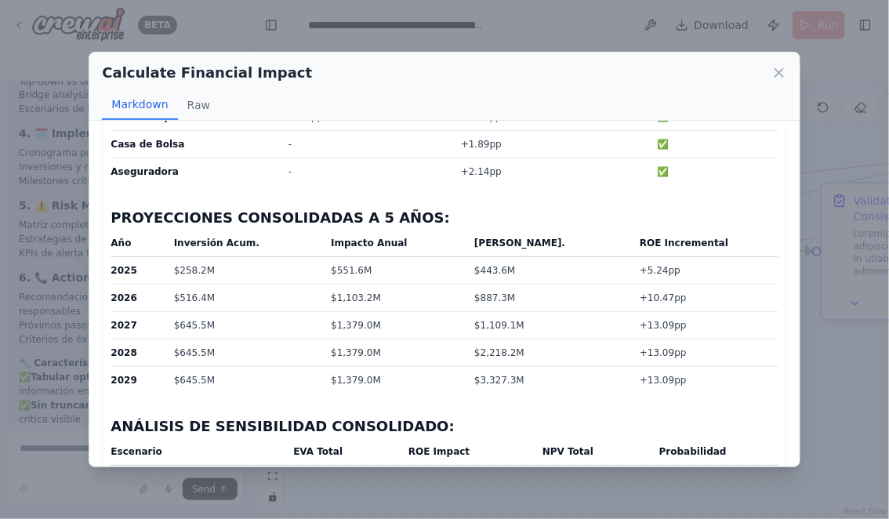
scroll to position [4671, 0]
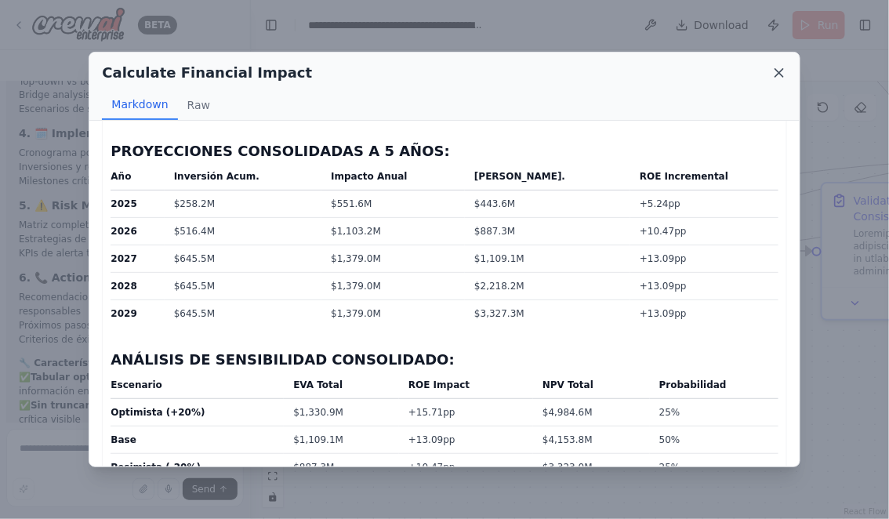
click at [779, 74] on icon at bounding box center [779, 73] width 8 height 8
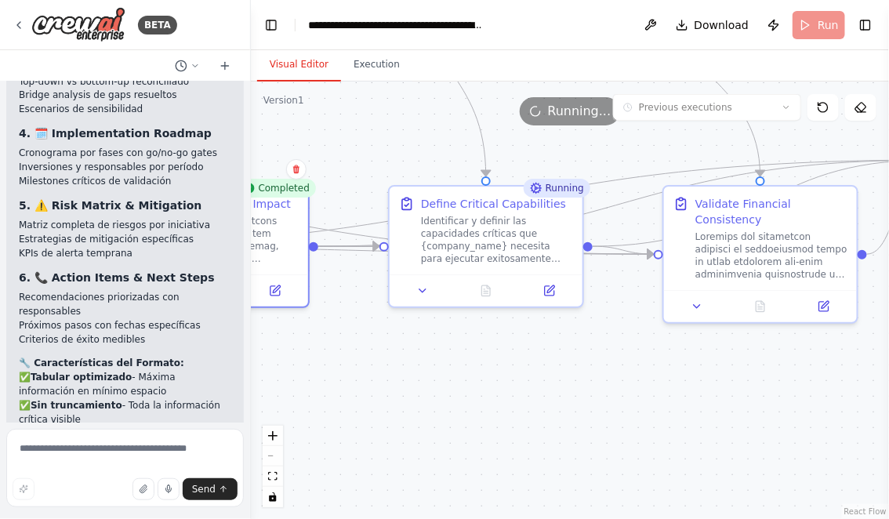
drag, startPoint x: 672, startPoint y: 405, endPoint x: 476, endPoint y: 410, distance: 196.1
click at [477, 409] on div ".deletable-edge-delete-btn { width: 20px; height: 20px; border: 0px solid #ffff…" at bounding box center [570, 301] width 638 height 438
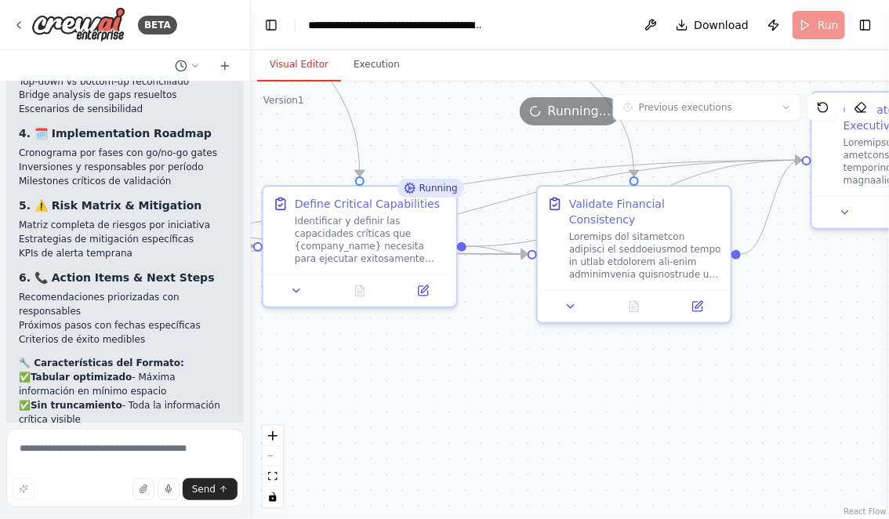
drag, startPoint x: 583, startPoint y: 406, endPoint x: 493, endPoint y: 405, distance: 89.4
click at [493, 405] on div ".deletable-edge-delete-btn { width: 20px; height: 20px; border: 0px solid #ffff…" at bounding box center [570, 301] width 638 height 438
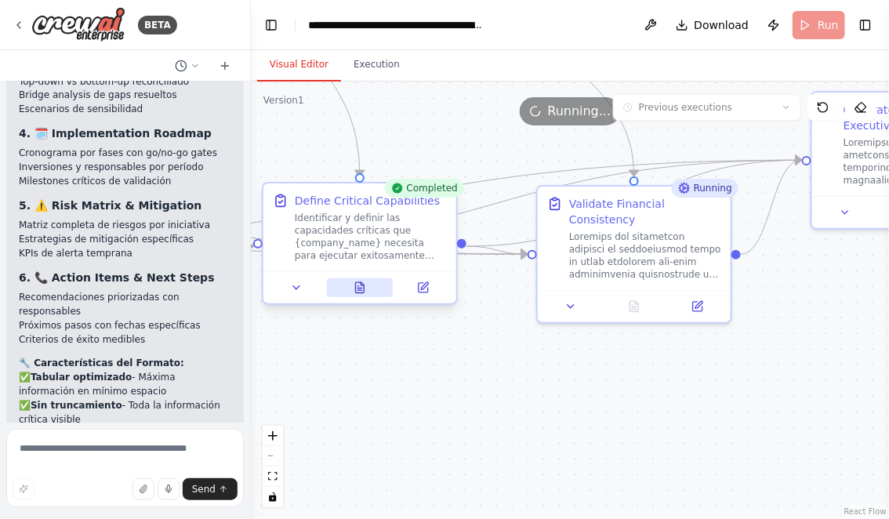
click at [365, 292] on icon at bounding box center [360, 287] width 13 height 13
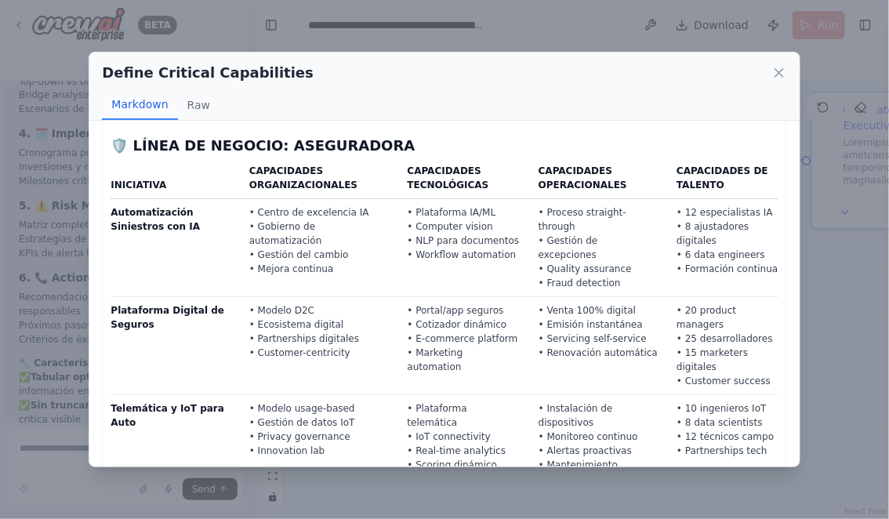
scroll to position [2529, 0]
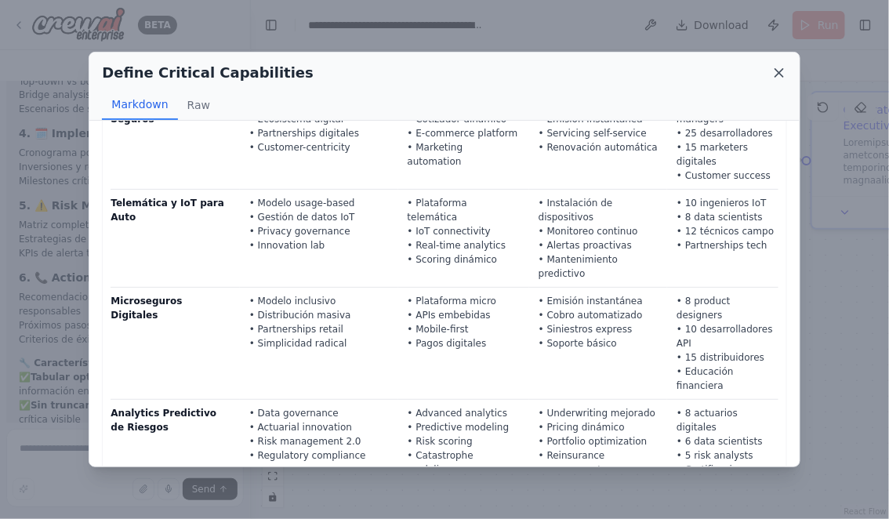
click at [778, 70] on icon at bounding box center [780, 73] width 16 height 16
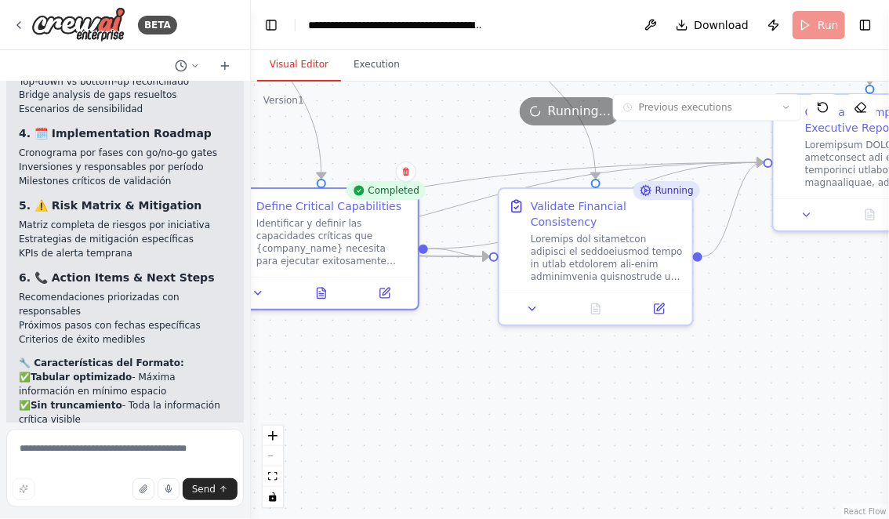
drag, startPoint x: 723, startPoint y: 387, endPoint x: 527, endPoint y: 389, distance: 196.0
click at [527, 389] on div ".deletable-edge-delete-btn { width: 20px; height: 20px; border: 0px solid #ffff…" at bounding box center [570, 301] width 638 height 438
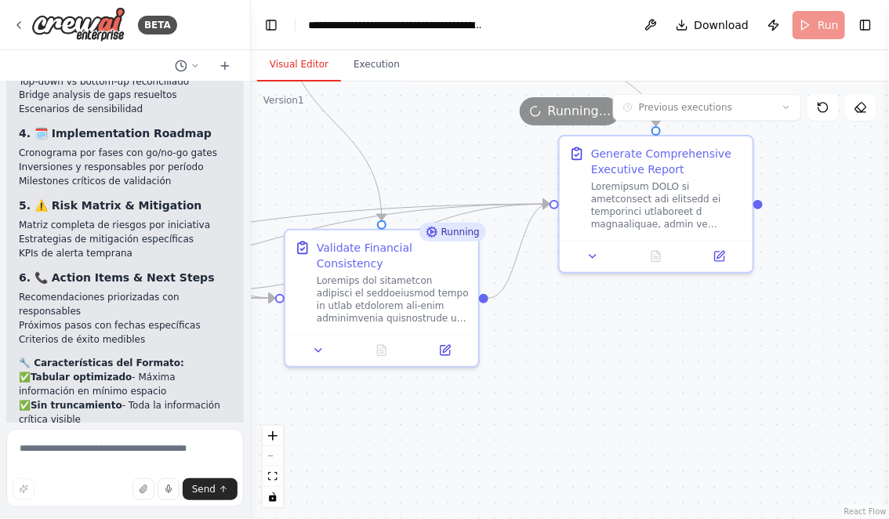
drag, startPoint x: 650, startPoint y: 374, endPoint x: 586, endPoint y: 406, distance: 71.2
click at [588, 410] on div ".deletable-edge-delete-btn { width: 20px; height: 20px; border: 0px solid #ffff…" at bounding box center [570, 301] width 638 height 438
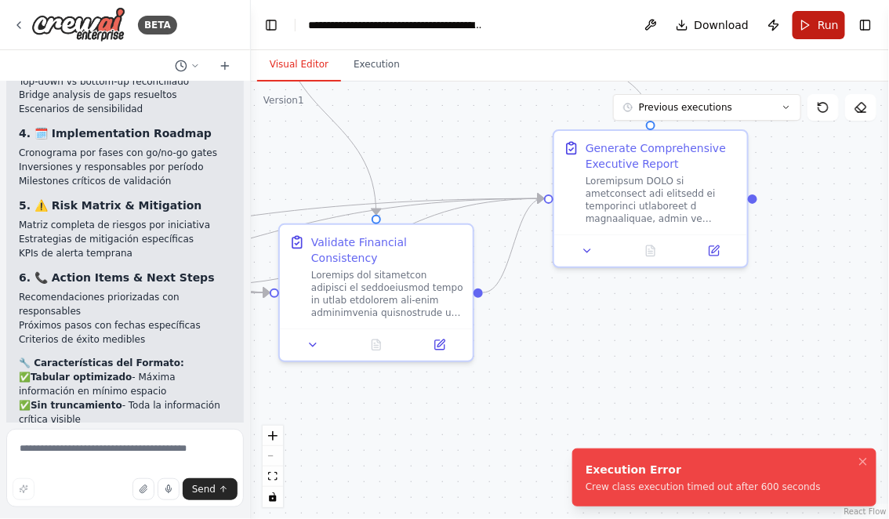
click at [822, 21] on span "Run" at bounding box center [828, 25] width 21 height 16
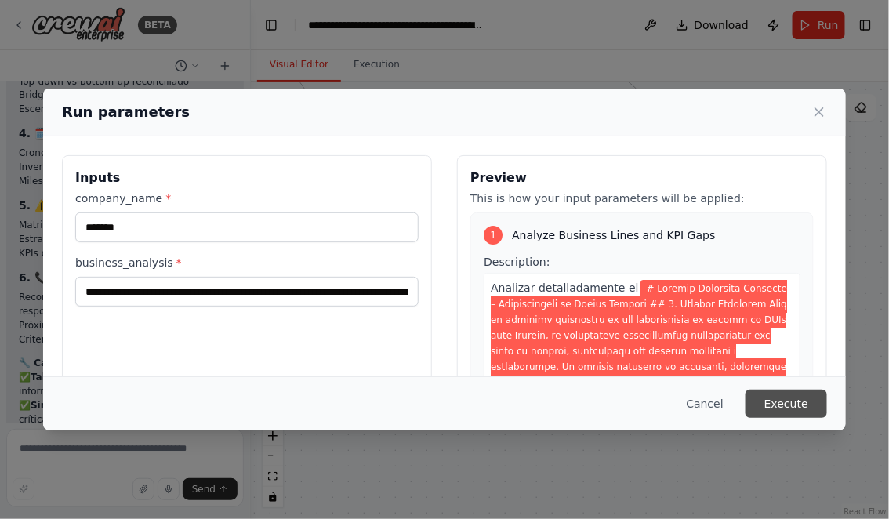
click at [793, 406] on button "Execute" at bounding box center [787, 404] width 82 height 28
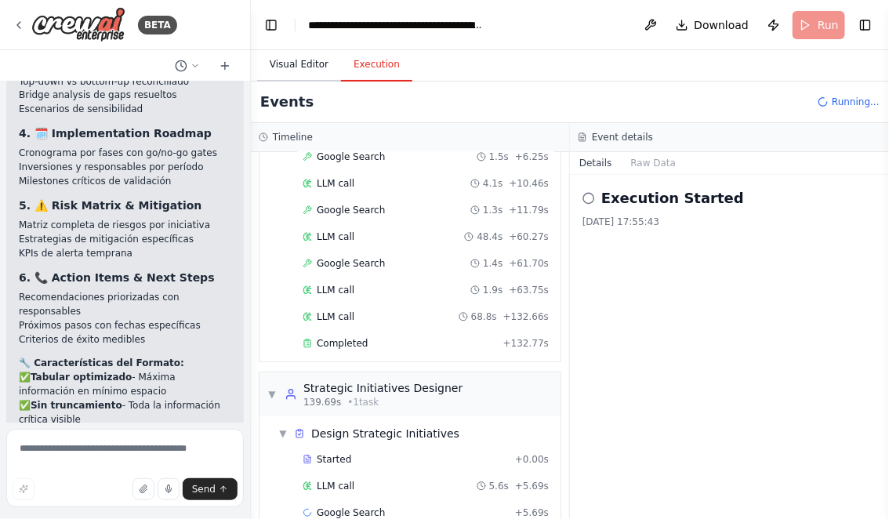
scroll to position [0, 0]
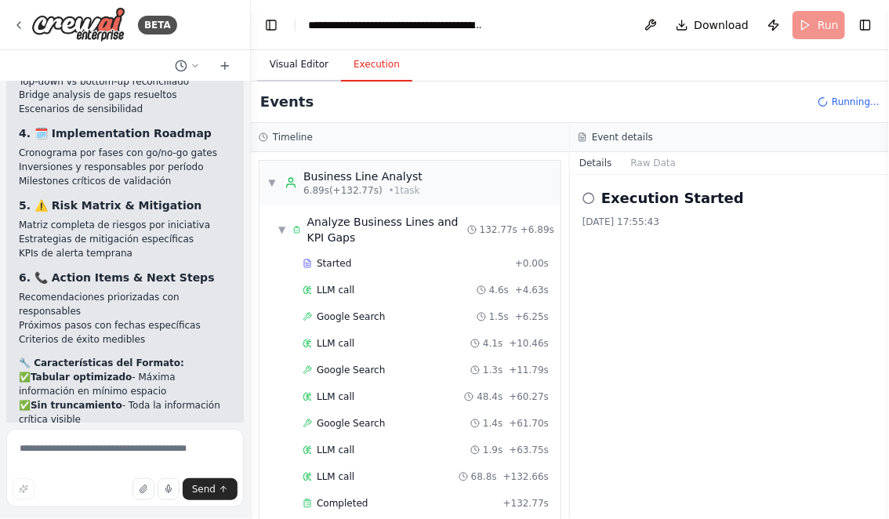
click at [305, 64] on button "Visual Editor" at bounding box center [299, 65] width 84 height 33
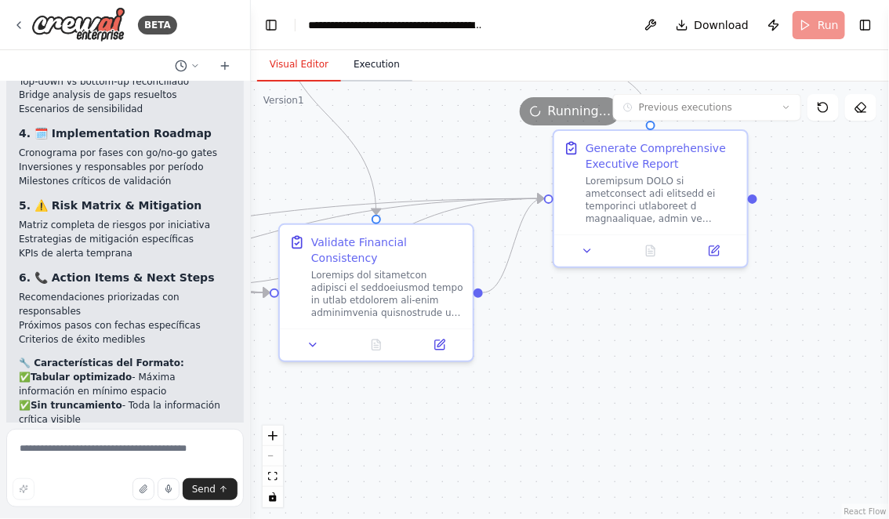
click at [387, 64] on button "Execution" at bounding box center [376, 65] width 71 height 33
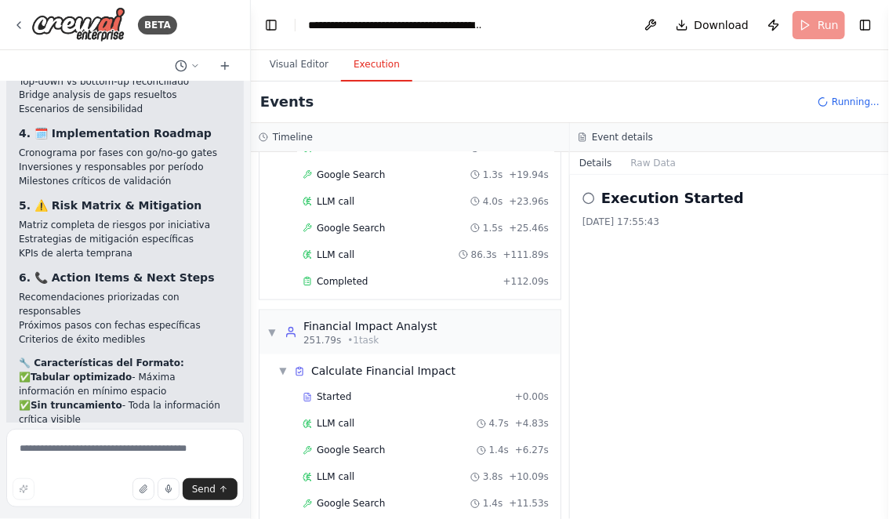
scroll to position [647, 0]
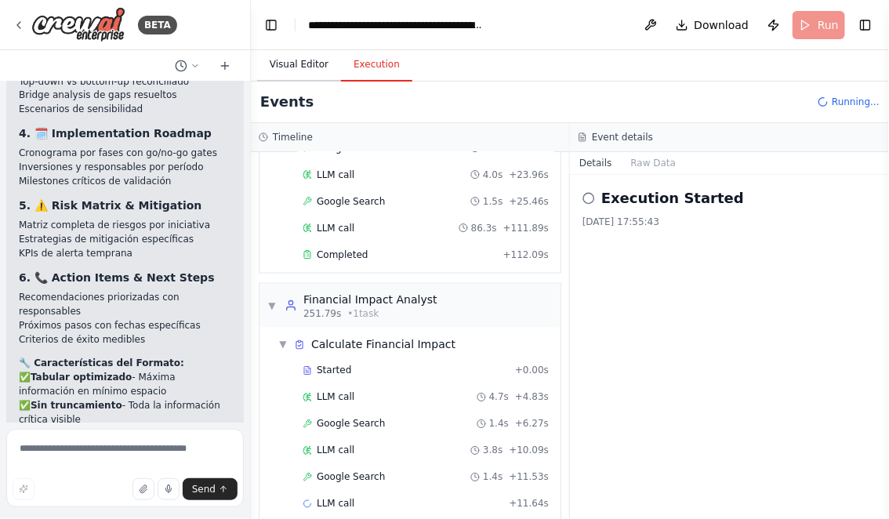
click at [301, 64] on button "Visual Editor" at bounding box center [299, 65] width 84 height 33
click at [375, 61] on button "Execution" at bounding box center [376, 65] width 71 height 33
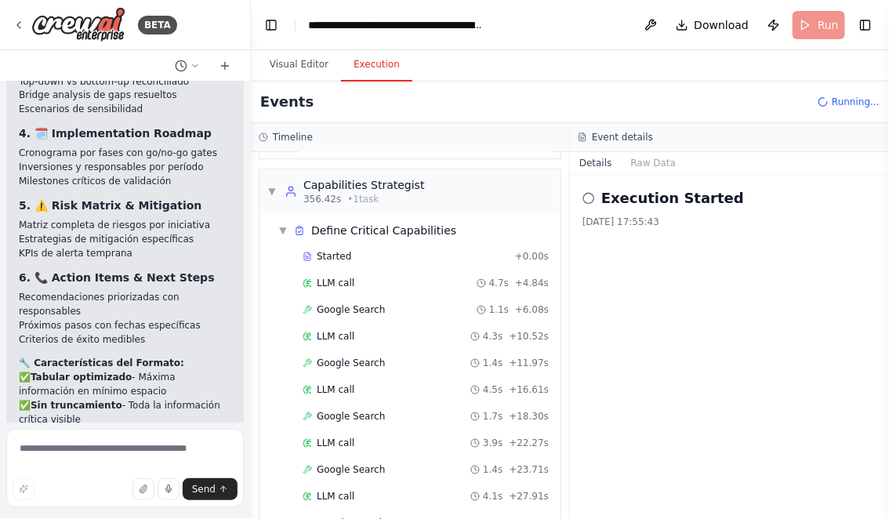
scroll to position [1293, 0]
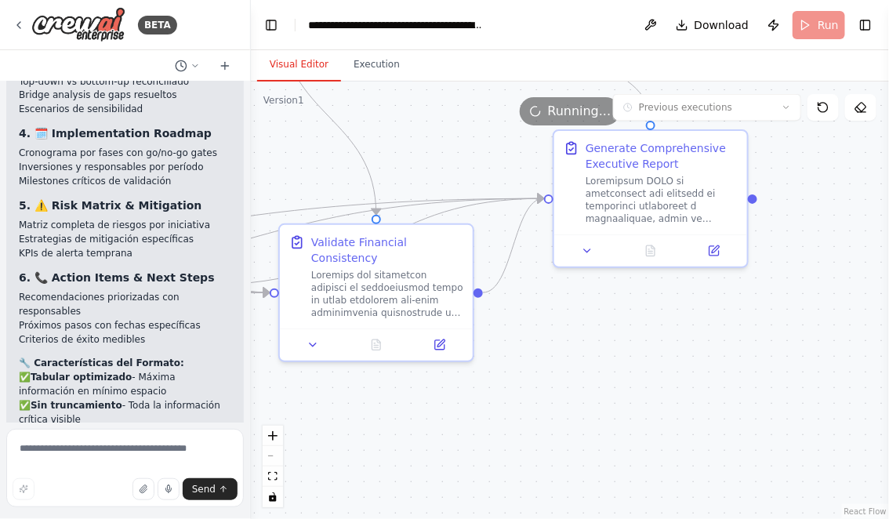
click at [301, 66] on button "Visual Editor" at bounding box center [299, 65] width 84 height 33
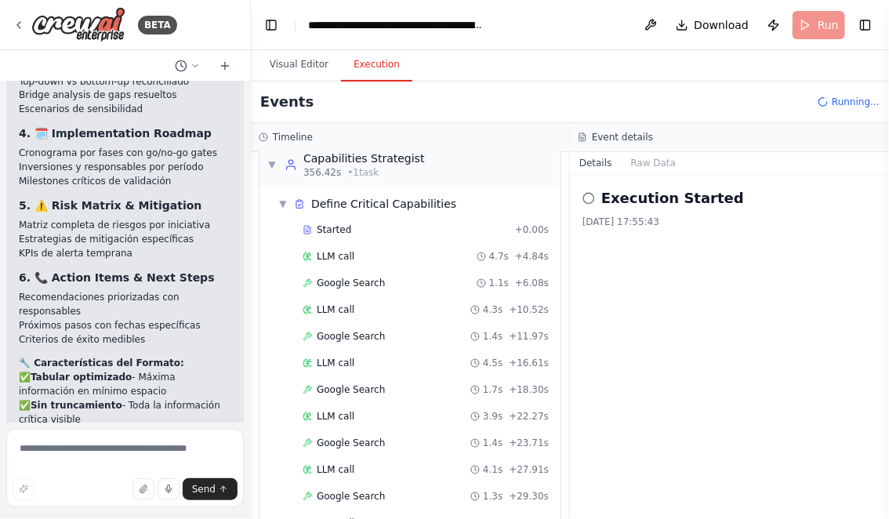
click at [366, 60] on button "Execution" at bounding box center [376, 65] width 71 height 33
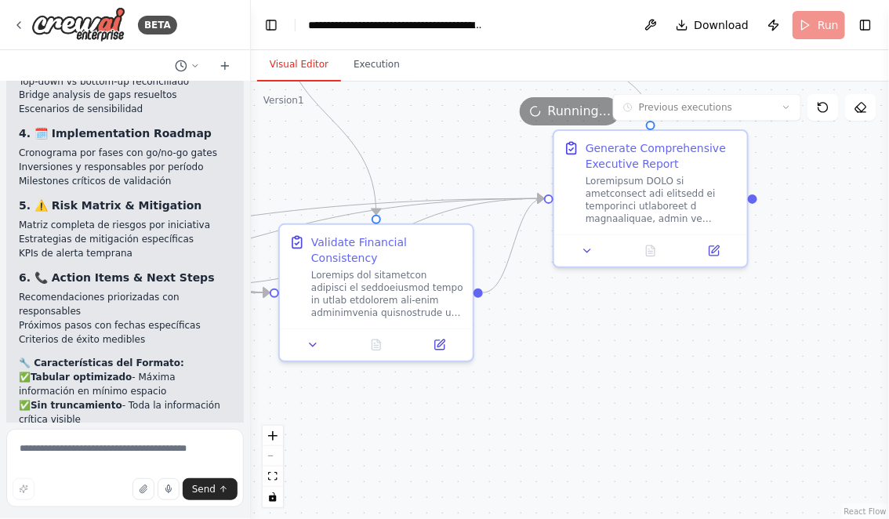
click at [303, 58] on button "Visual Editor" at bounding box center [299, 65] width 84 height 33
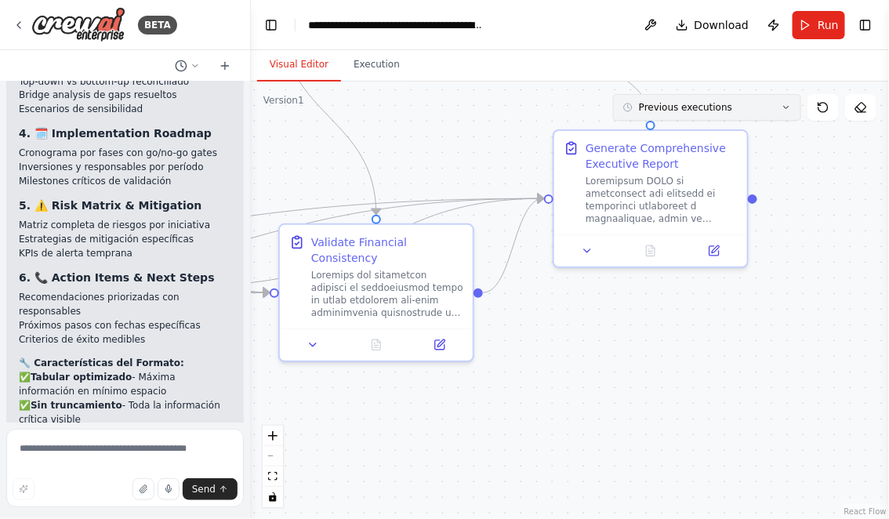
click at [775, 111] on button "Previous executions" at bounding box center [707, 107] width 188 height 27
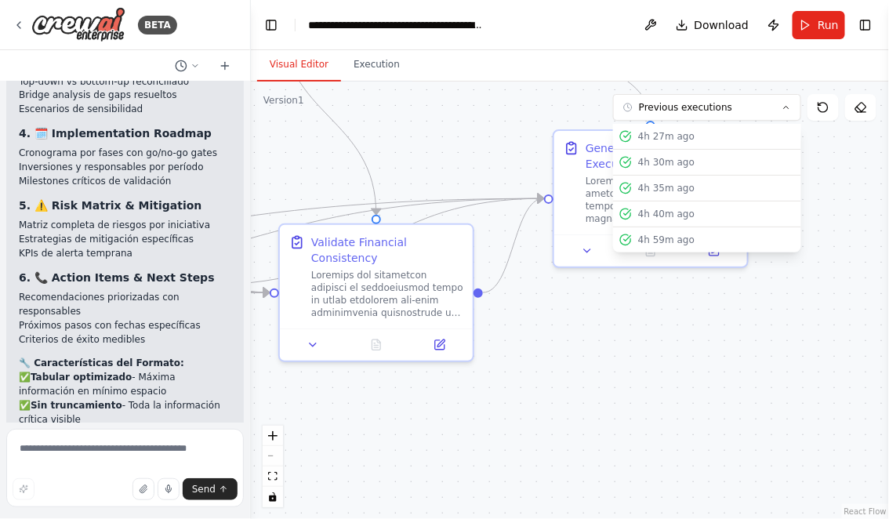
click at [570, 379] on div ".deletable-edge-delete-btn { width: 20px; height: 20px; border: 0px solid #ffff…" at bounding box center [570, 301] width 638 height 438
click at [604, 317] on div ".deletable-edge-delete-btn { width: 20px; height: 20px; border: 0px solid #ffff…" at bounding box center [570, 301] width 638 height 438
click at [456, 134] on div ".deletable-edge-delete-btn { width: 20px; height: 20px; border: 0px solid #ffff…" at bounding box center [570, 301] width 638 height 438
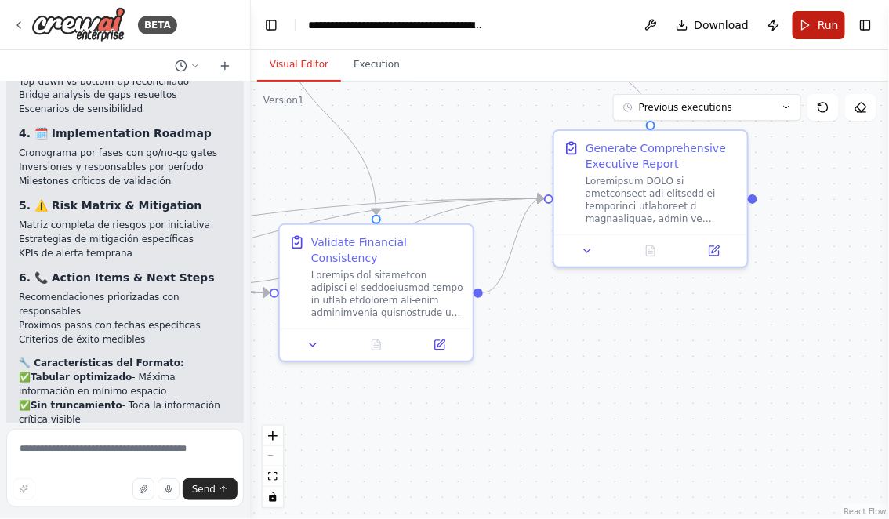
click at [830, 24] on span "Run" at bounding box center [828, 25] width 21 height 16
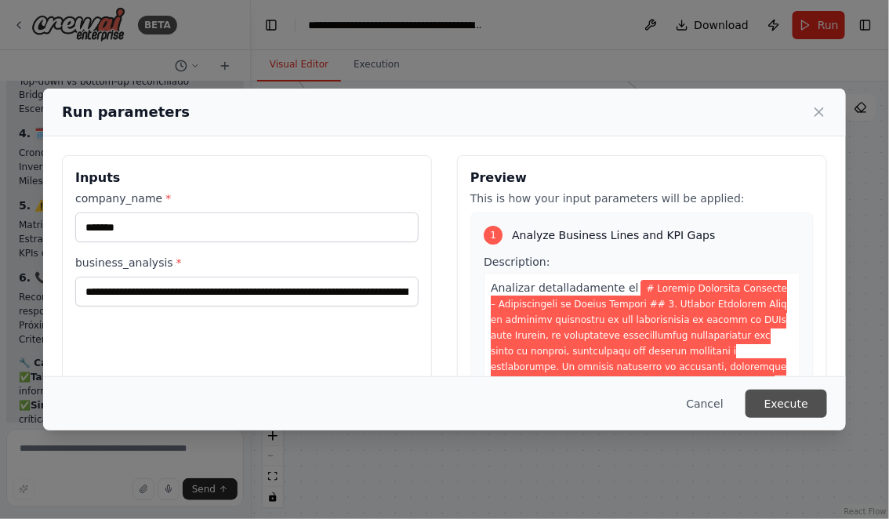
click at [787, 405] on button "Execute" at bounding box center [787, 404] width 82 height 28
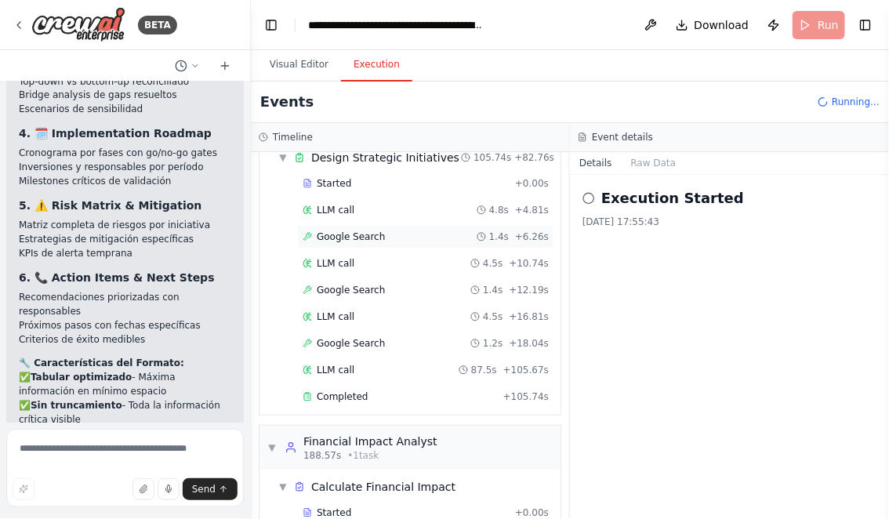
scroll to position [302, 0]
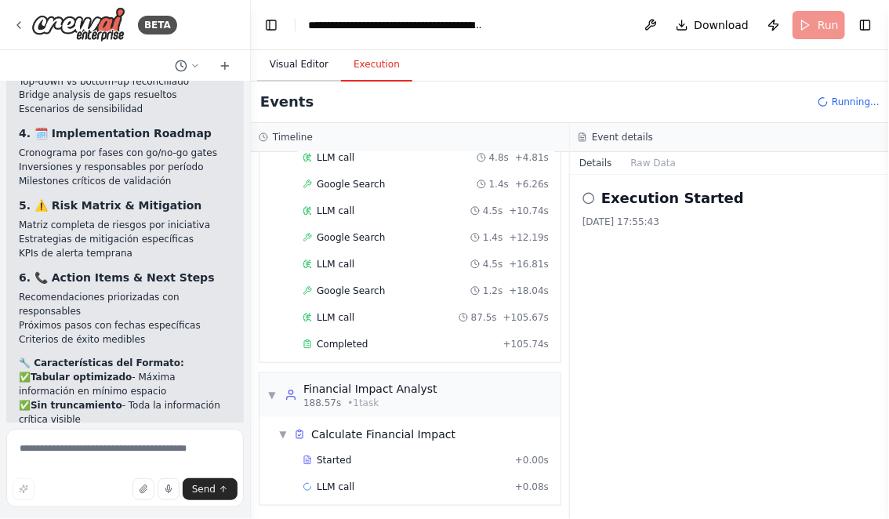
click at [297, 64] on button "Visual Editor" at bounding box center [299, 65] width 84 height 33
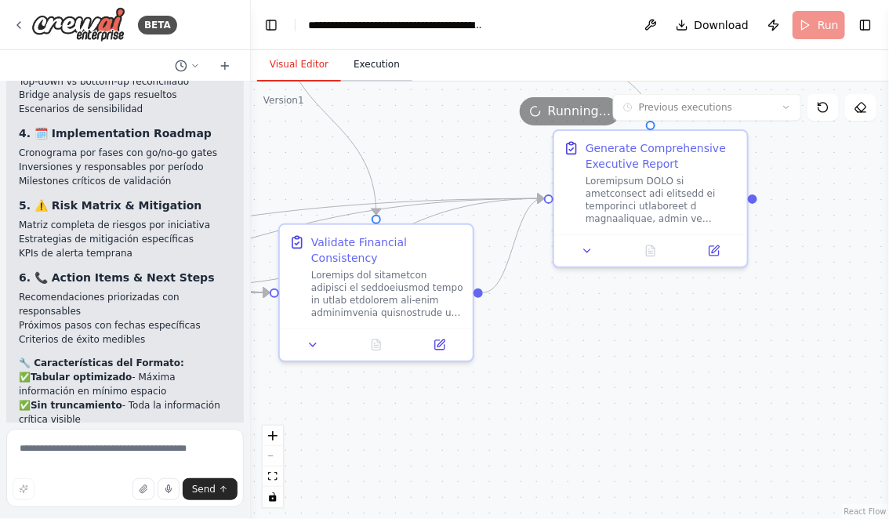
click at [381, 60] on button "Execution" at bounding box center [376, 65] width 71 height 33
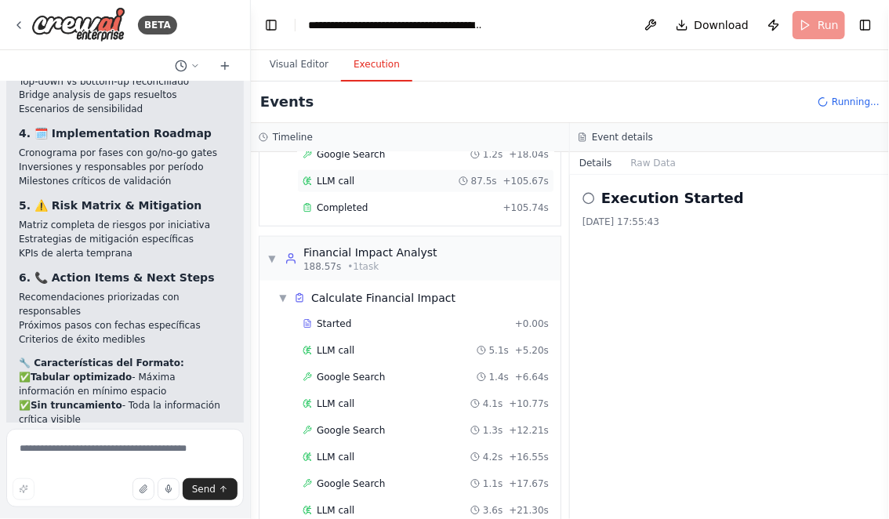
scroll to position [514, 0]
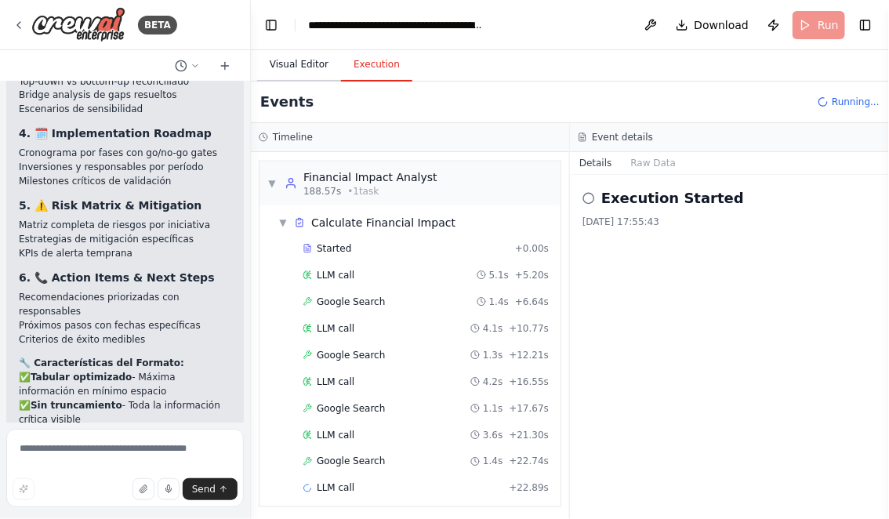
click at [307, 64] on button "Visual Editor" at bounding box center [299, 65] width 84 height 33
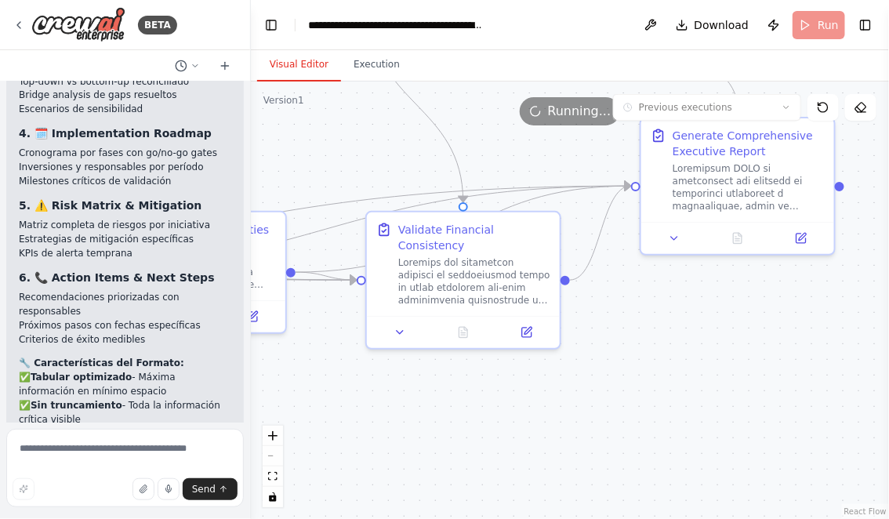
drag, startPoint x: 452, startPoint y: 441, endPoint x: 588, endPoint y: 426, distance: 136.5
click at [588, 426] on div ".deletable-edge-delete-btn { width: 20px; height: 20px; border: 0px solid #ffff…" at bounding box center [570, 301] width 638 height 438
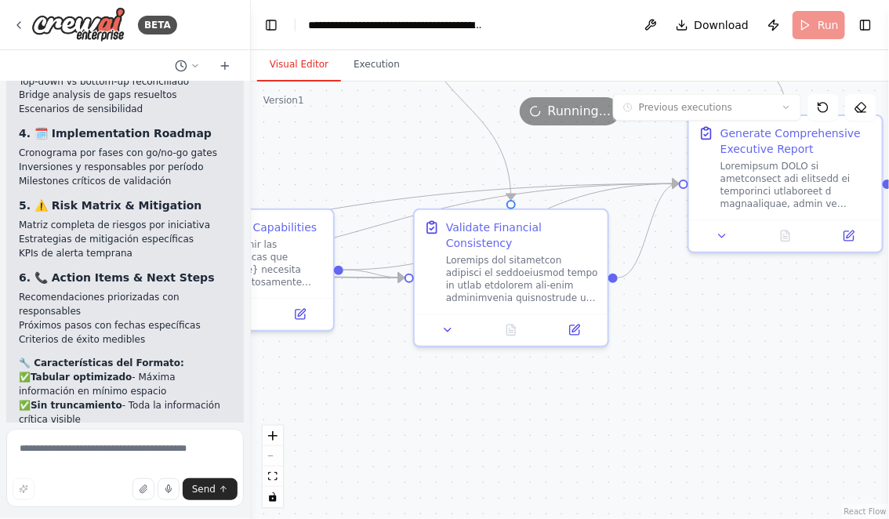
drag, startPoint x: 437, startPoint y: 424, endPoint x: 591, endPoint y: 418, distance: 154.6
click at [591, 418] on div ".deletable-edge-delete-btn { width: 20px; height: 20px; border: 0px solid #ffff…" at bounding box center [570, 301] width 638 height 438
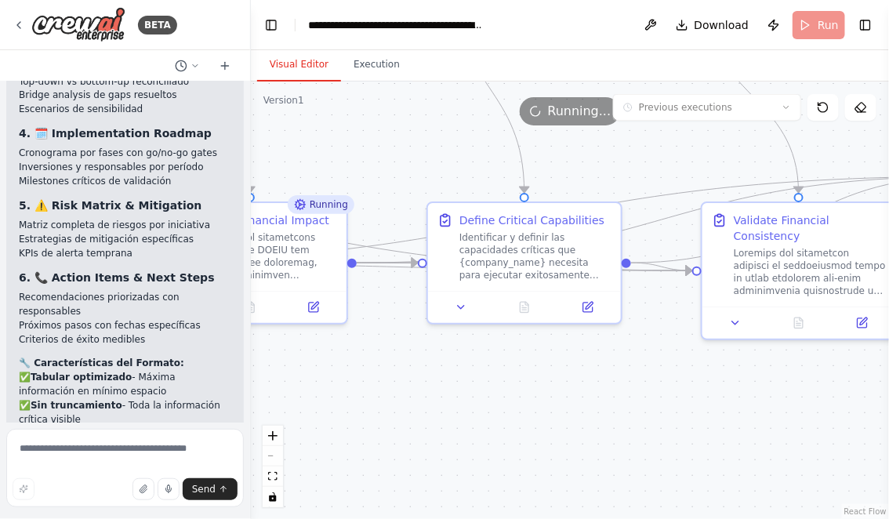
drag, startPoint x: 408, startPoint y: 396, endPoint x: 550, endPoint y: 396, distance: 142.7
click at [548, 396] on div ".deletable-edge-delete-btn { width: 20px; height: 20px; border: 0px solid #ffff…" at bounding box center [570, 301] width 638 height 438
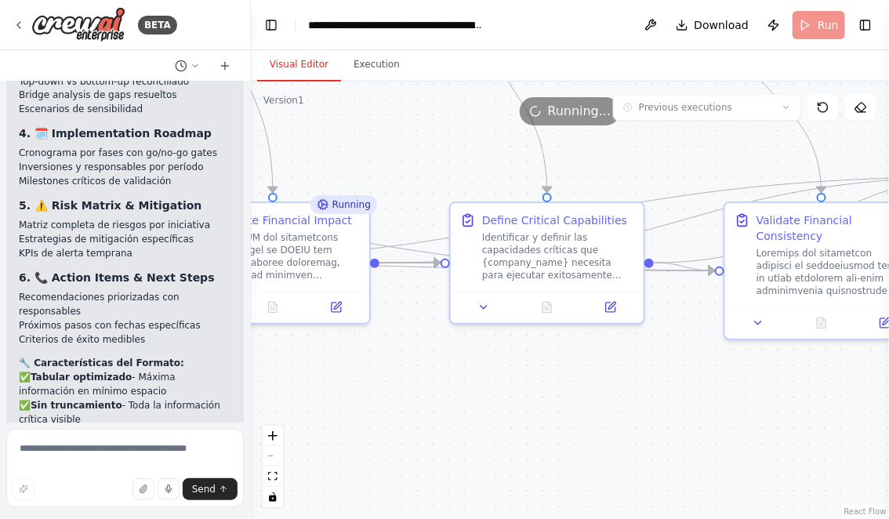
drag, startPoint x: 422, startPoint y: 376, endPoint x: 480, endPoint y: 376, distance: 58.0
click at [480, 376] on div ".deletable-edge-delete-btn { width: 20px; height: 20px; border: 0px solid #ffff…" at bounding box center [570, 301] width 638 height 438
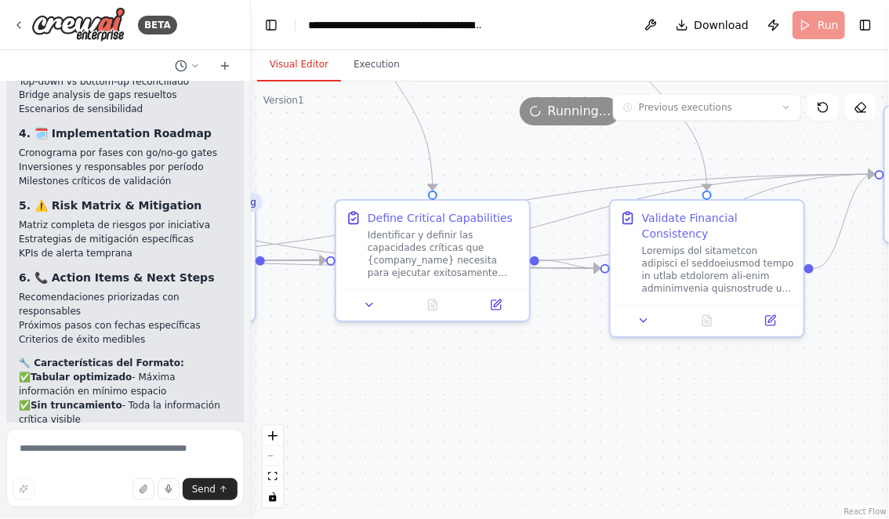
drag, startPoint x: 480, startPoint y: 376, endPoint x: 300, endPoint y: 374, distance: 179.6
click at [301, 374] on div ".deletable-edge-delete-btn { width: 20px; height: 20px; border: 0px solid #ffff…" at bounding box center [570, 301] width 638 height 438
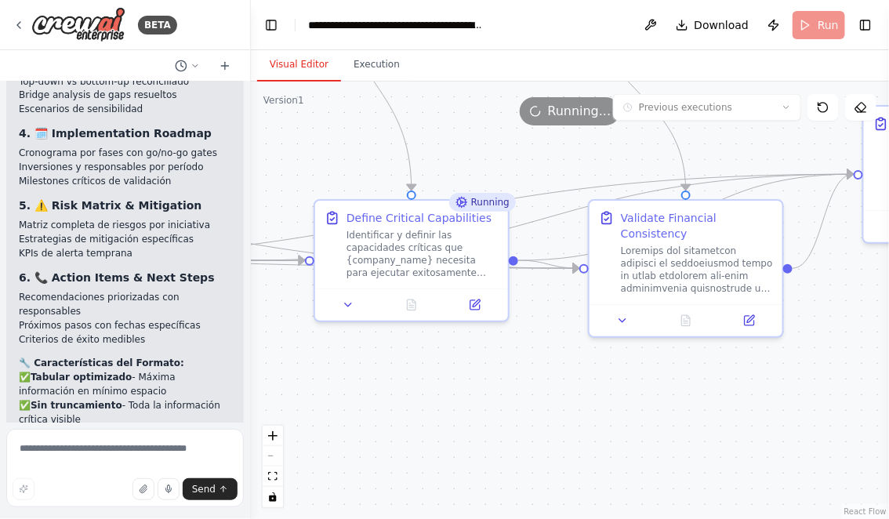
drag, startPoint x: 619, startPoint y: 397, endPoint x: 460, endPoint y: 393, distance: 158.4
click at [460, 393] on div ".deletable-edge-delete-btn { width: 20px; height: 20px; border: 0px solid #ffff…" at bounding box center [570, 301] width 638 height 438
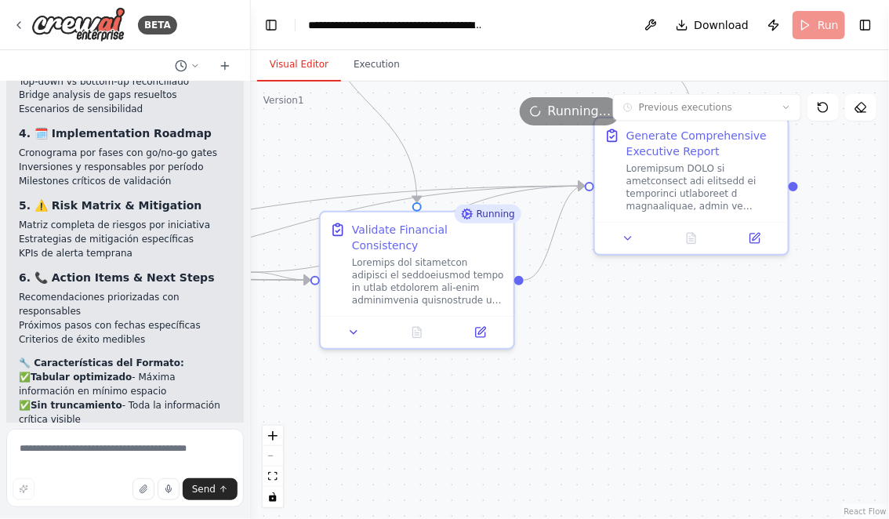
drag, startPoint x: 563, startPoint y: 383, endPoint x: 451, endPoint y: 404, distance: 114.0
click at [451, 403] on div ".deletable-edge-delete-btn { width: 20px; height: 20px; border: 0px solid #ffff…" at bounding box center [570, 301] width 638 height 438
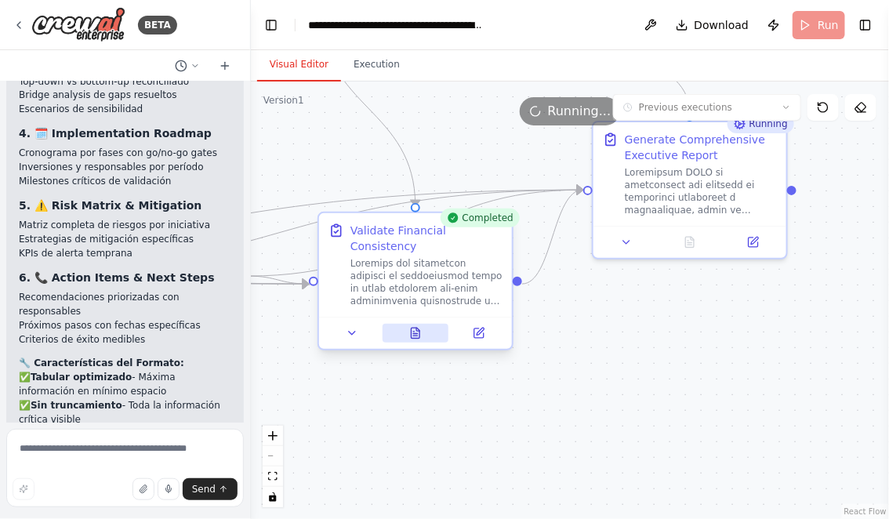
click at [416, 336] on icon at bounding box center [415, 336] width 4 height 0
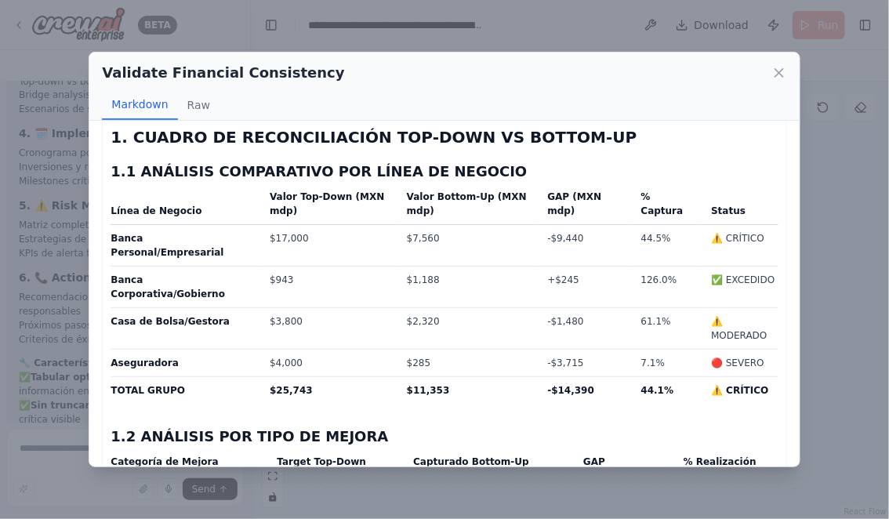
scroll to position [506, 0]
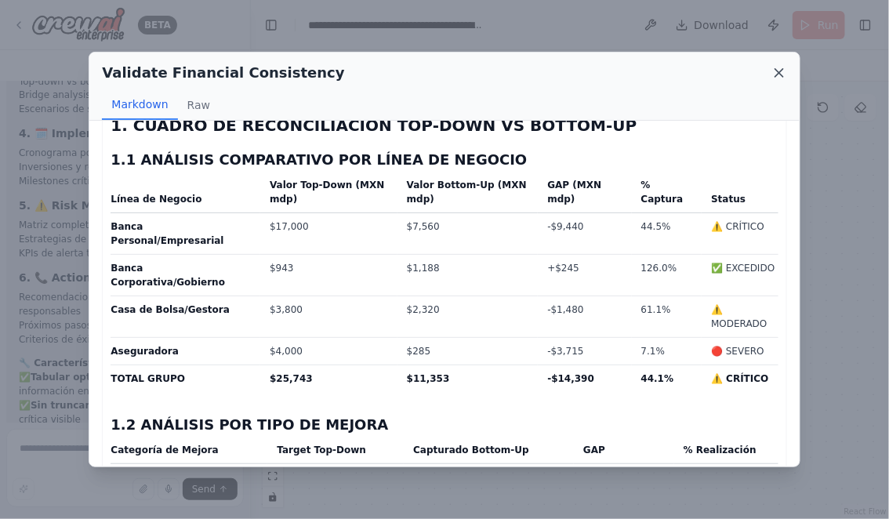
click at [779, 73] on icon at bounding box center [779, 73] width 8 height 8
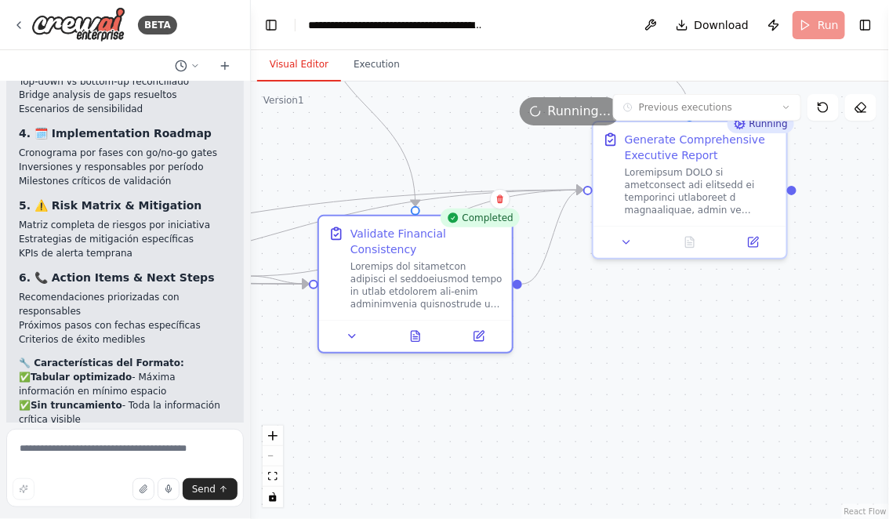
drag, startPoint x: 692, startPoint y: 347, endPoint x: 671, endPoint y: 375, distance: 34.2
click at [671, 375] on div ".deletable-edge-delete-btn { width: 20px; height: 20px; border: 0px solid #ffff…" at bounding box center [570, 301] width 638 height 438
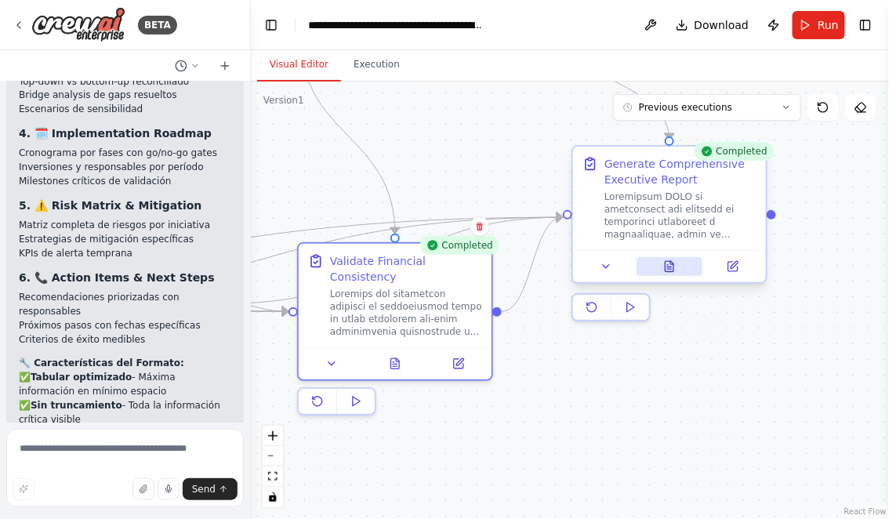
click at [672, 269] on icon at bounding box center [669, 266] width 13 height 13
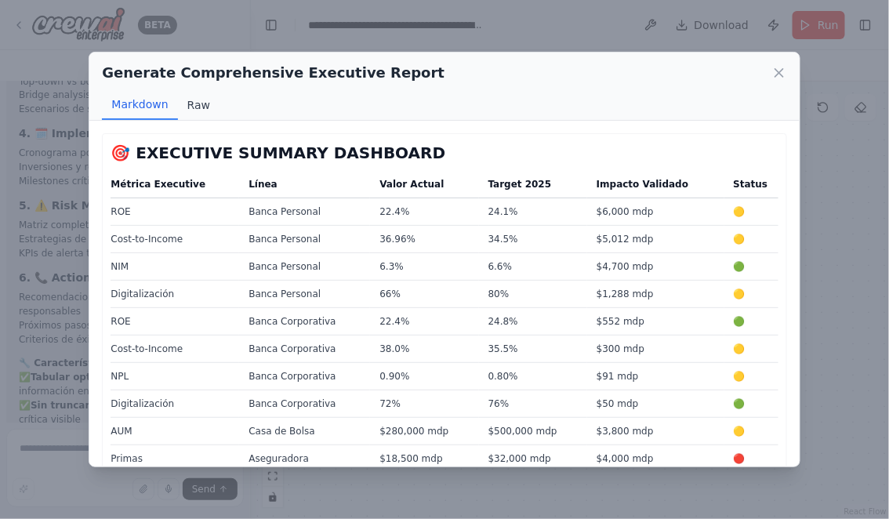
click at [199, 100] on button "Raw" at bounding box center [199, 105] width 42 height 30
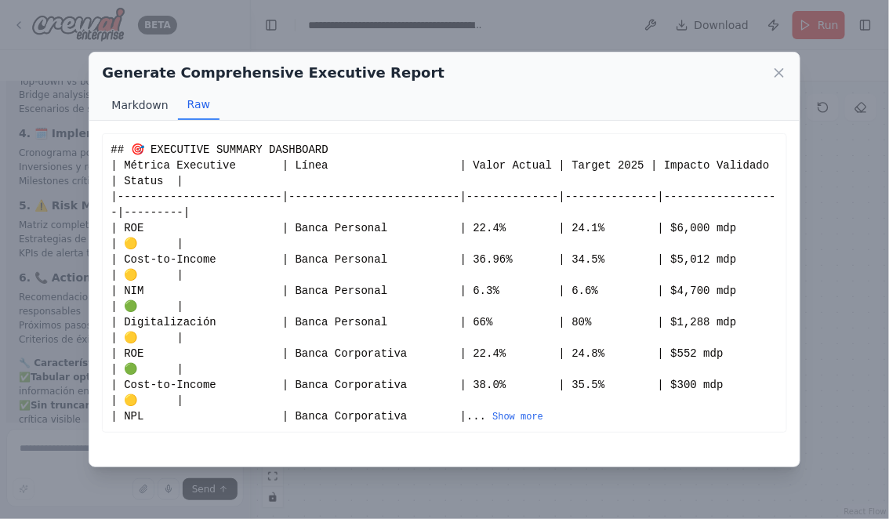
click at [129, 107] on button "Markdown" at bounding box center [139, 105] width 75 height 30
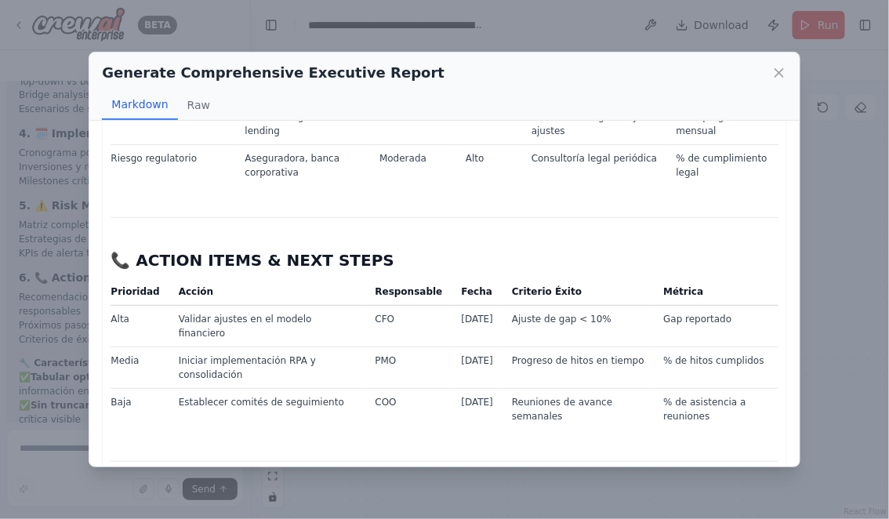
scroll to position [1908, 0]
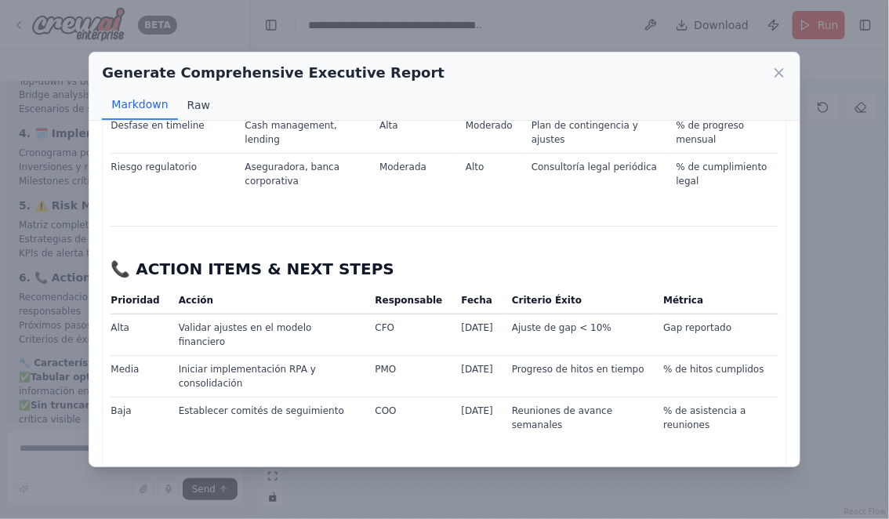
click at [198, 98] on button "Raw" at bounding box center [199, 105] width 42 height 30
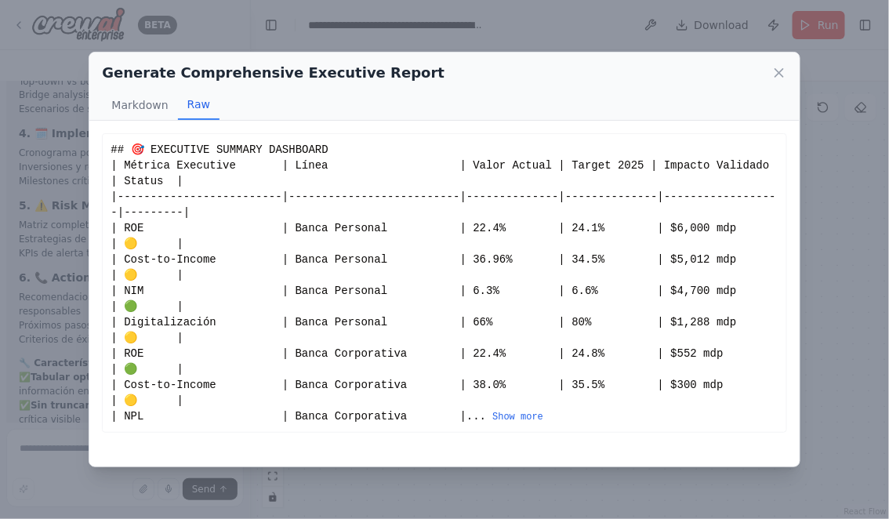
scroll to position [0, 0]
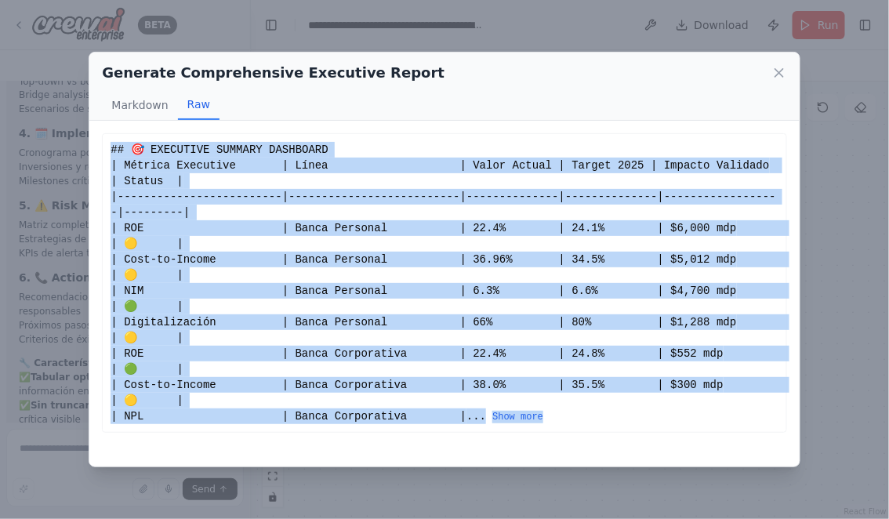
drag, startPoint x: 111, startPoint y: 146, endPoint x: 570, endPoint y: 423, distance: 535.7
click at [570, 423] on div "## 🎯 EXECUTIVE SUMMARY DASHBOARD | Métrica Executive | Línea | Valor Actual | T…" at bounding box center [444, 283] width 667 height 282
click at [528, 412] on button "Show more" at bounding box center [517, 417] width 51 height 13
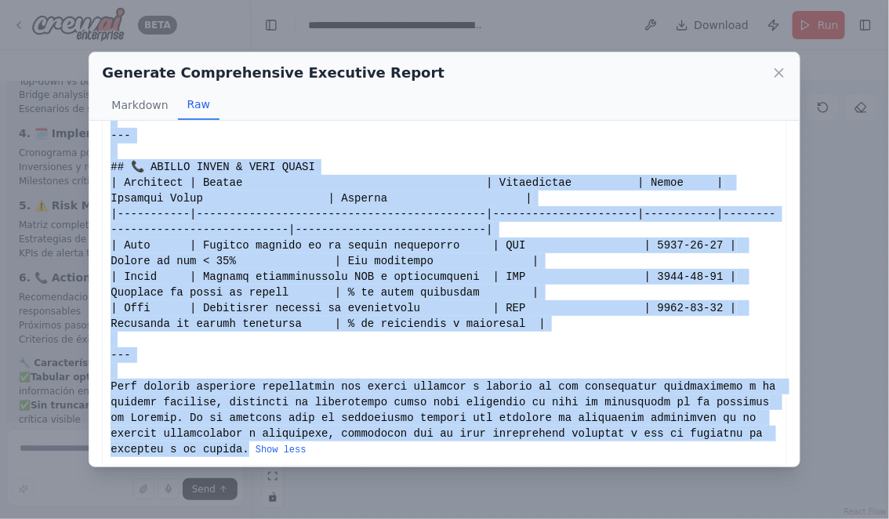
scroll to position [1843, 0]
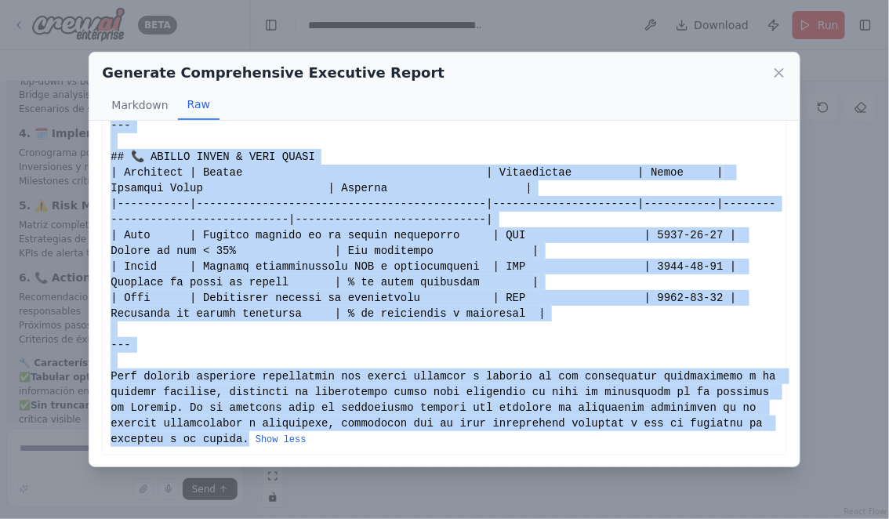
copy div "## 🎯 EXECUTIVE SUMMARY DASHBOARD | Métrica Executive | Línea | Valor Actual | T…"
click at [781, 75] on icon at bounding box center [780, 73] width 16 height 16
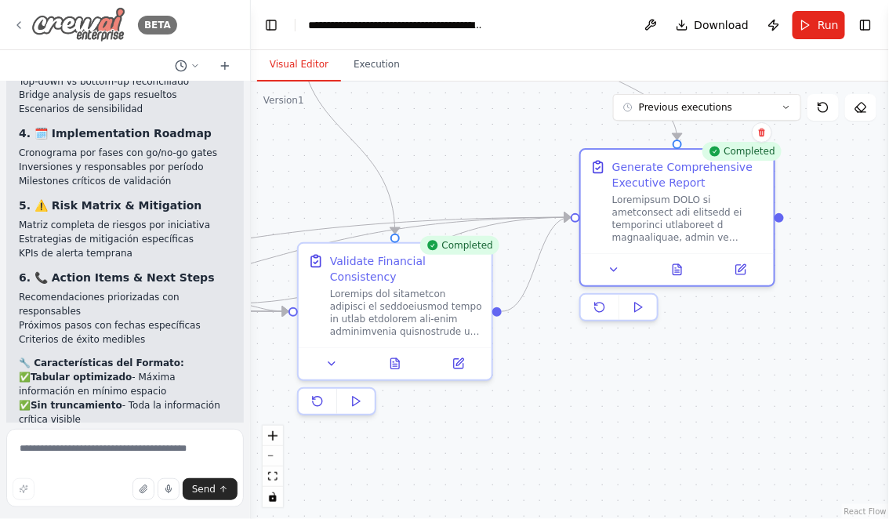
click at [21, 24] on icon at bounding box center [19, 25] width 13 height 13
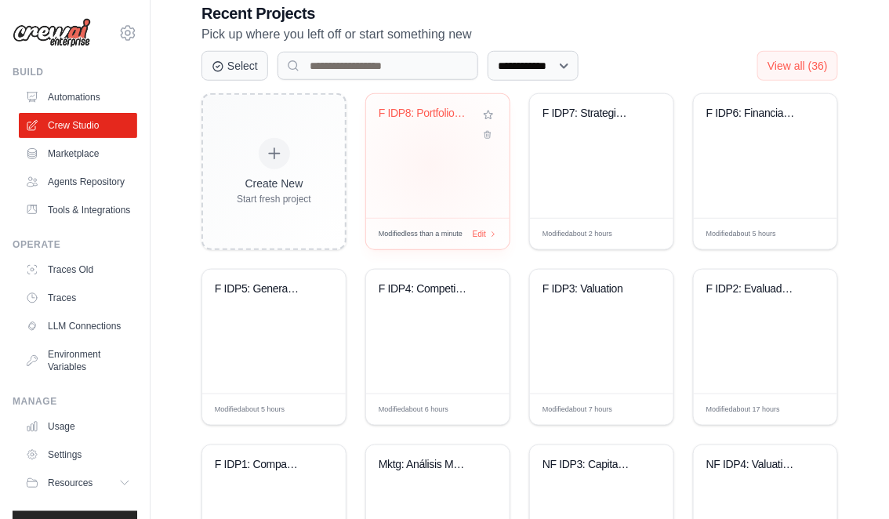
click at [431, 164] on div "F IDP8: Portfolio Optimization Fina..." at bounding box center [437, 156] width 143 height 124
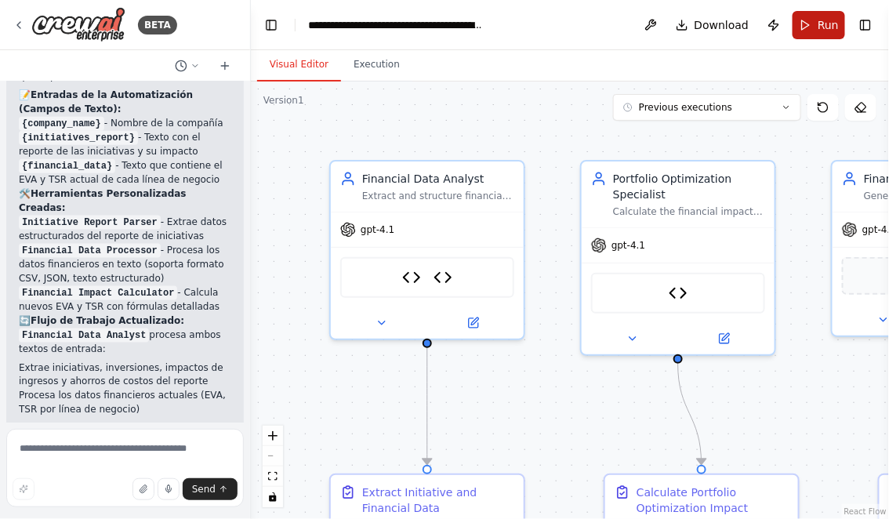
click at [822, 23] on span "Run" at bounding box center [828, 25] width 21 height 16
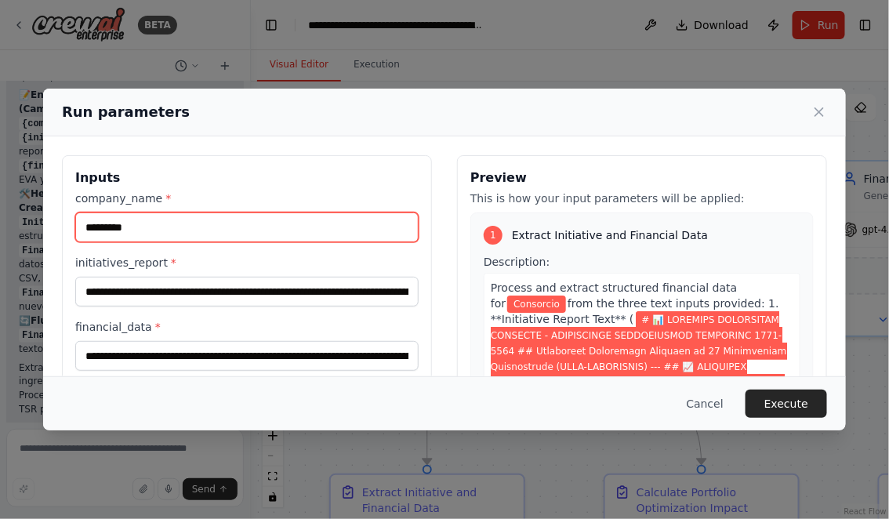
drag, startPoint x: 155, startPoint y: 227, endPoint x: 50, endPoint y: 227, distance: 105.1
click at [50, 227] on div "Inputs company_name * ********* initiatives_report * financial_data * Preview T…" at bounding box center [444, 340] width 803 height 409
type input "*******"
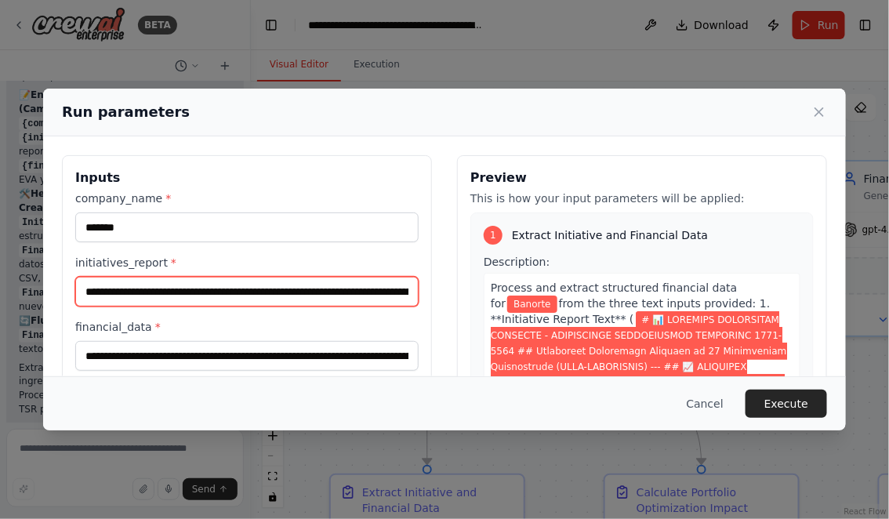
click at [85, 288] on input "initiatives_report *" at bounding box center [246, 292] width 343 height 30
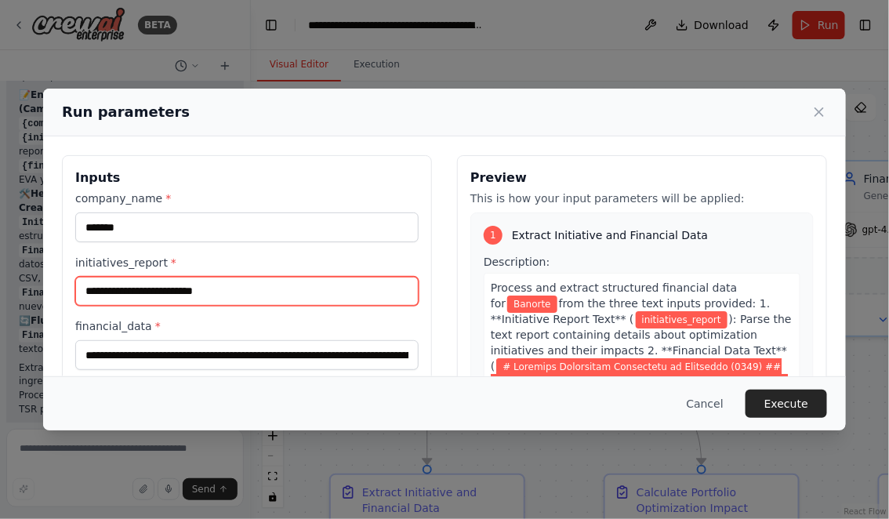
paste input "**********"
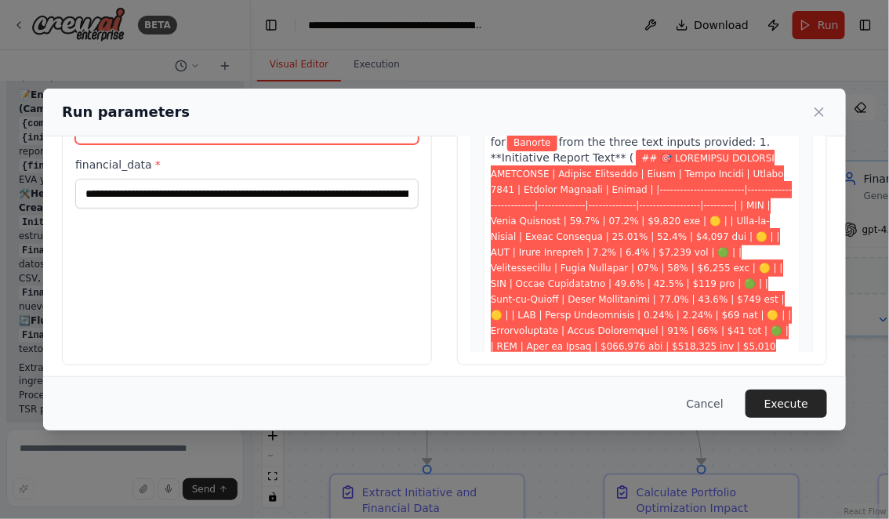
scroll to position [168, 0]
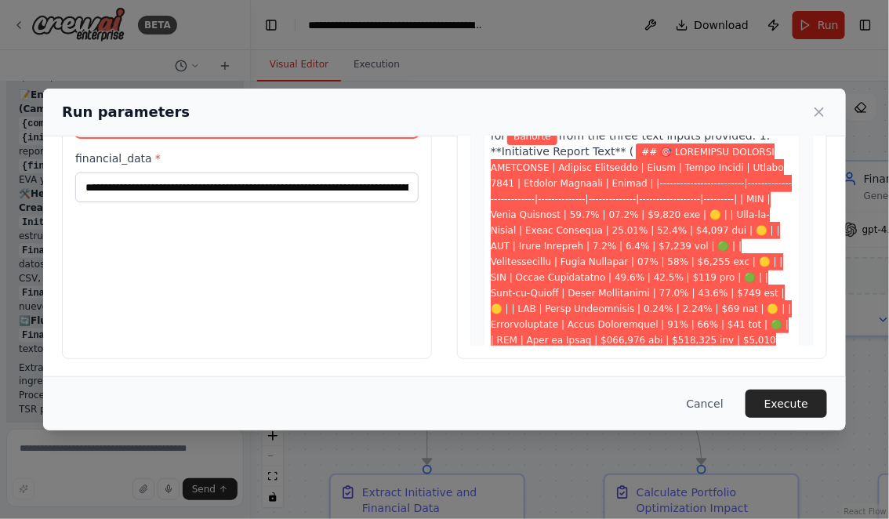
type input "**********"
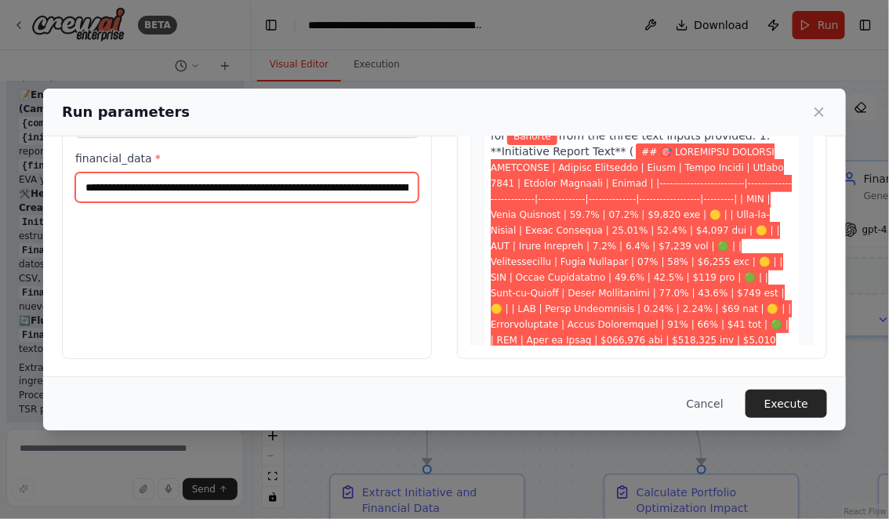
click at [110, 187] on input "financial_data *" at bounding box center [246, 187] width 343 height 30
click at [85, 187] on input "financial_data *" at bounding box center [246, 187] width 343 height 30
paste input "**********"
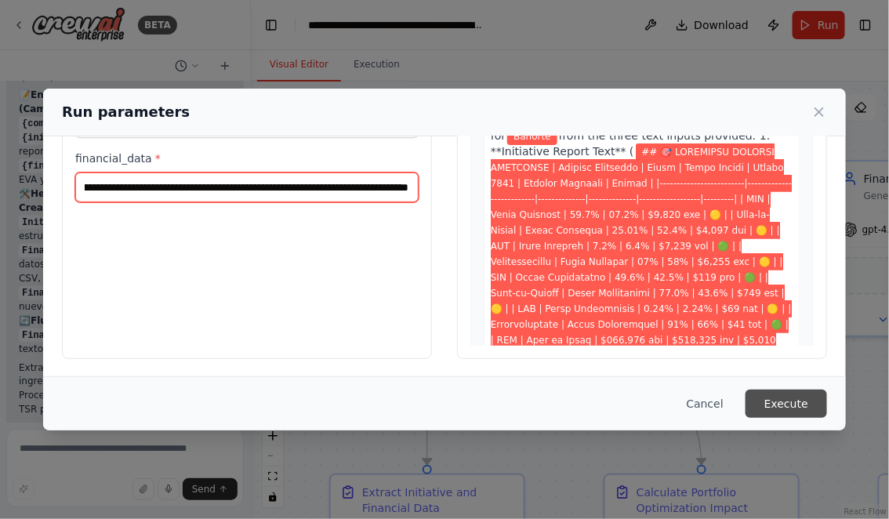
type input "**********"
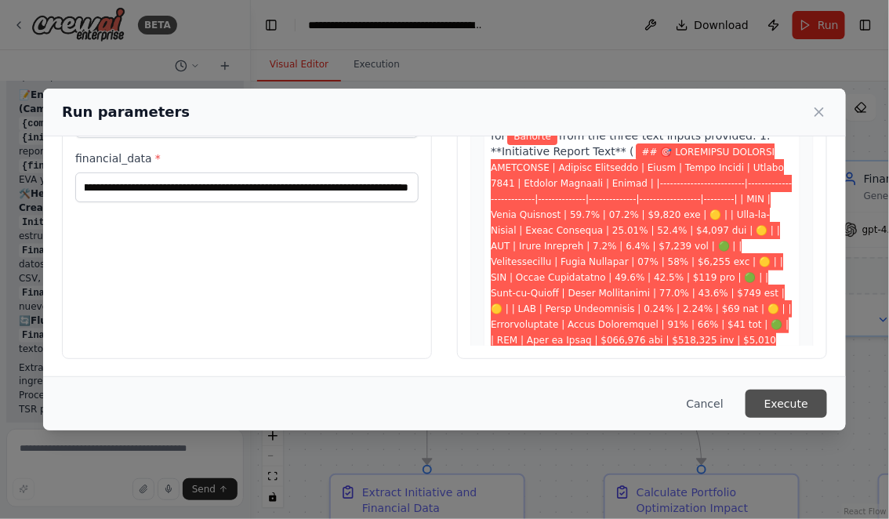
click at [773, 399] on button "Execute" at bounding box center [787, 404] width 82 height 28
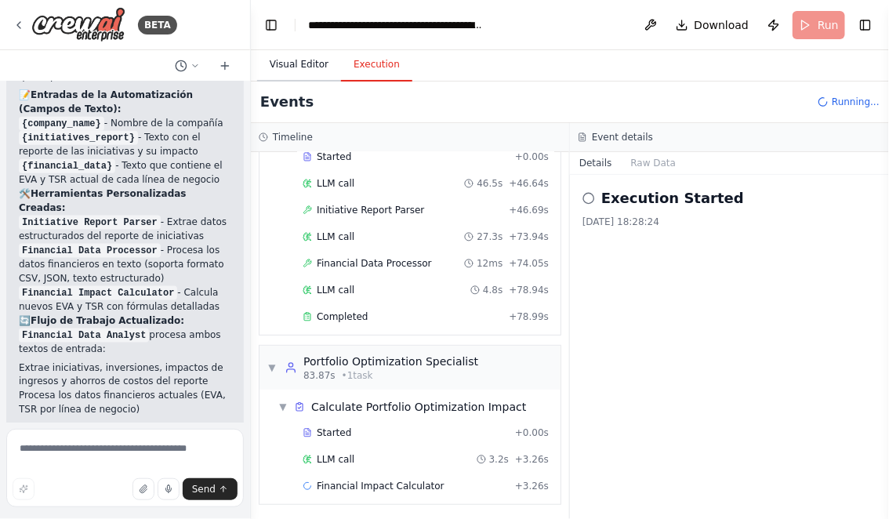
scroll to position [0, 0]
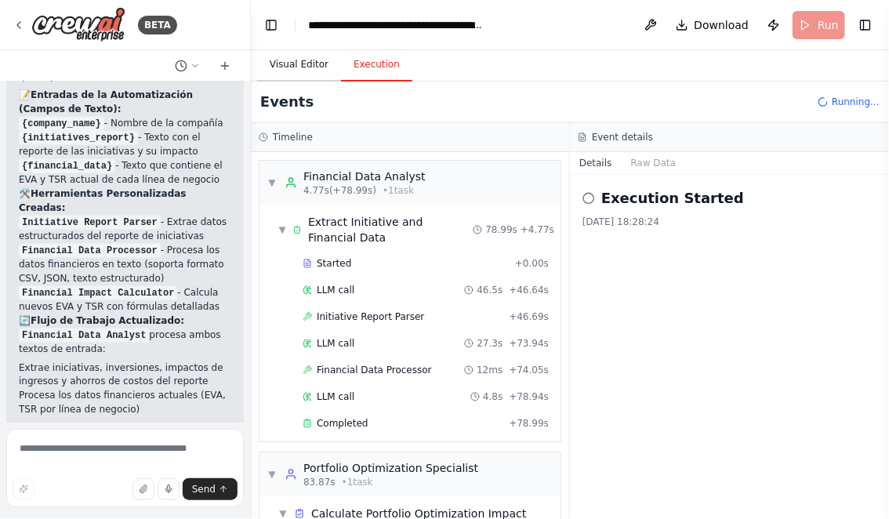
click at [296, 63] on button "Visual Editor" at bounding box center [299, 65] width 84 height 33
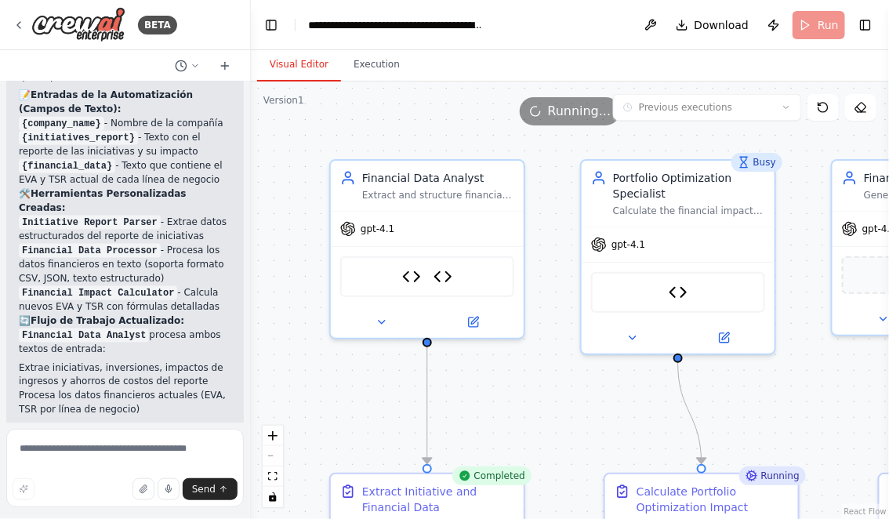
drag, startPoint x: 579, startPoint y: 396, endPoint x: 565, endPoint y: 288, distance: 109.1
click at [567, 289] on div ".deletable-edge-delete-btn { width: 20px; height: 20px; border: 0px solid #ffff…" at bounding box center [570, 301] width 638 height 438
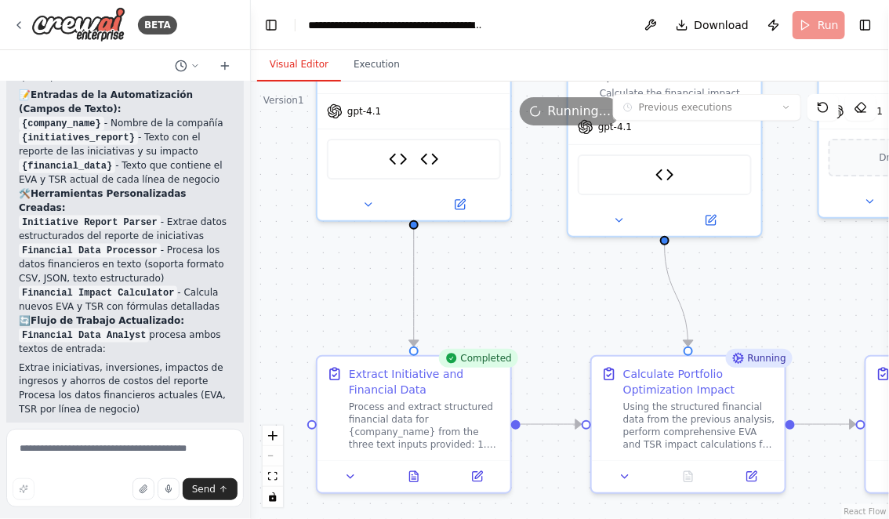
drag, startPoint x: 561, startPoint y: 300, endPoint x: 552, endPoint y: 220, distance: 81.2
click at [552, 221] on div ".deletable-edge-delete-btn { width: 20px; height: 20px; border: 0px solid #ffff…" at bounding box center [570, 301] width 638 height 438
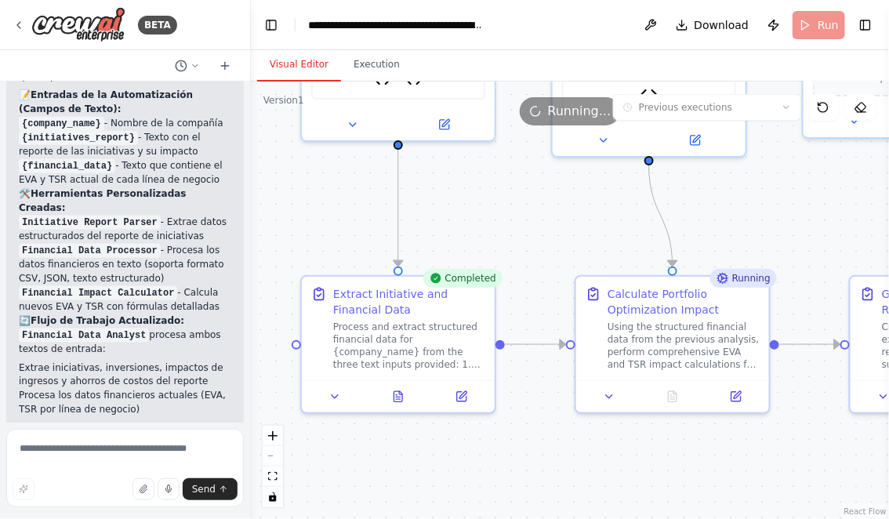
drag, startPoint x: 612, startPoint y: 458, endPoint x: 583, endPoint y: 390, distance: 73.7
click at [583, 390] on div ".deletable-edge-delete-btn { width: 20px; height: 20px; border: 0px solid #ffff…" at bounding box center [570, 301] width 638 height 438
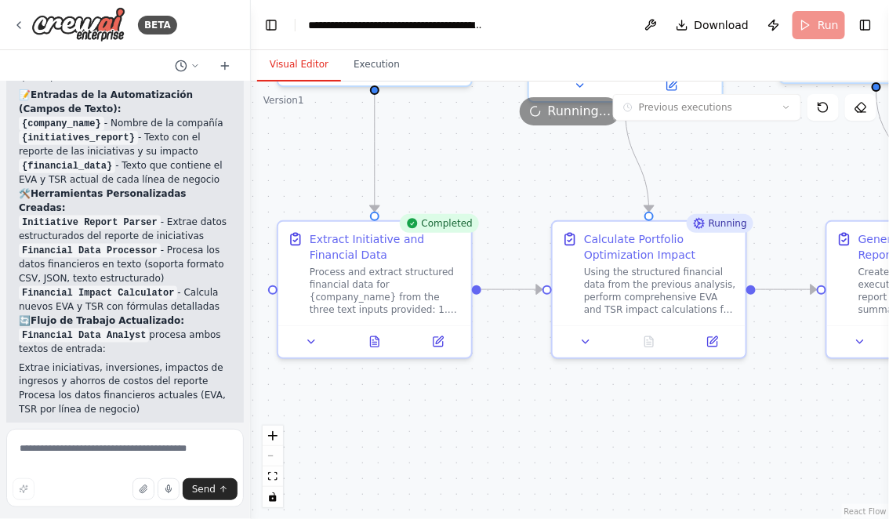
drag, startPoint x: 686, startPoint y: 423, endPoint x: 536, endPoint y: 412, distance: 151.0
click at [539, 412] on div ".deletable-edge-delete-btn { width: 20px; height: 20px; border: 0px solid #ffff…" at bounding box center [570, 301] width 638 height 438
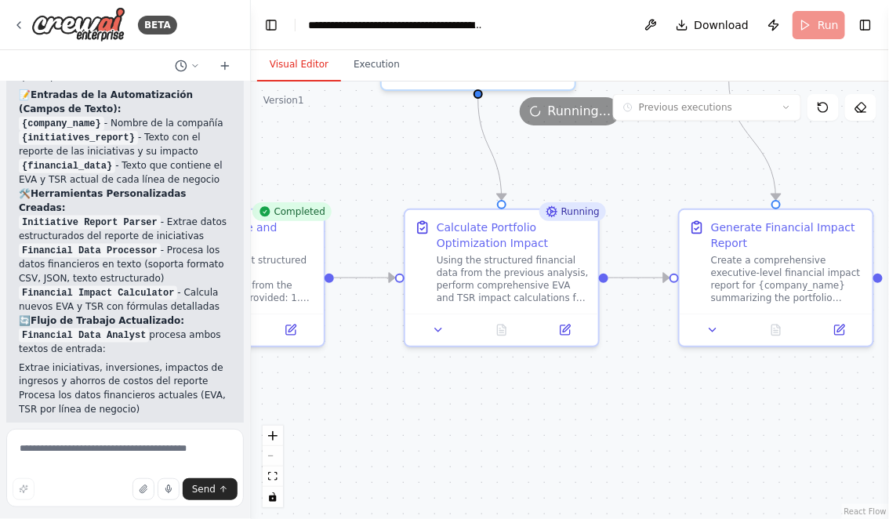
drag, startPoint x: 652, startPoint y: 409, endPoint x: 527, endPoint y: 409, distance: 125.5
click at [531, 409] on div ".deletable-edge-delete-btn { width: 20px; height: 20px; border: 0px solid #ffff…" at bounding box center [570, 301] width 638 height 438
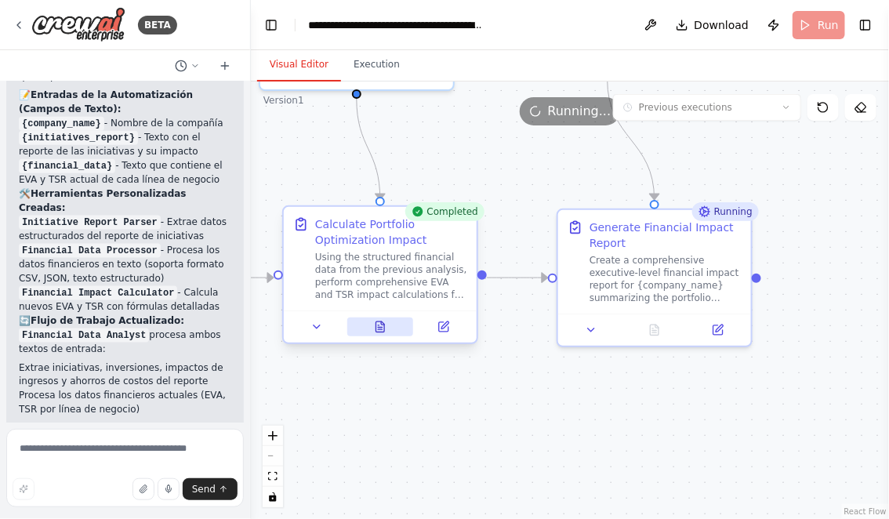
click at [382, 323] on icon at bounding box center [382, 322] width 3 height 3
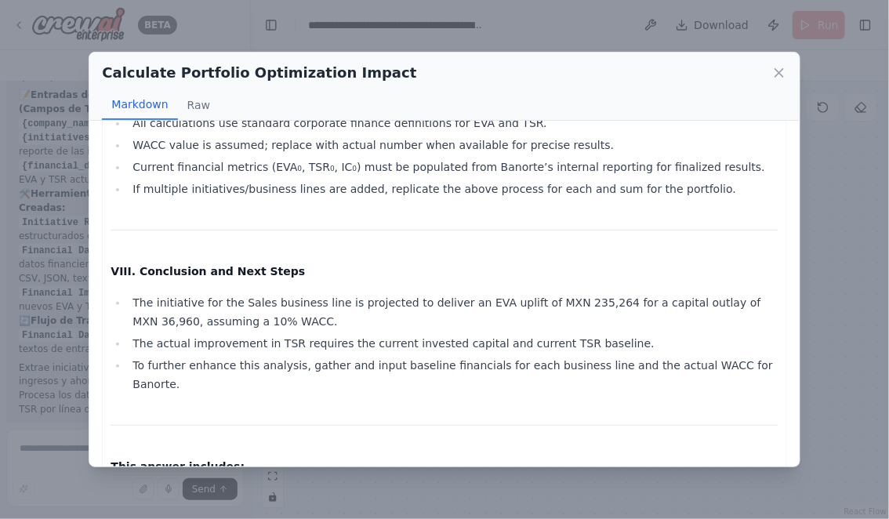
scroll to position [3150, 0]
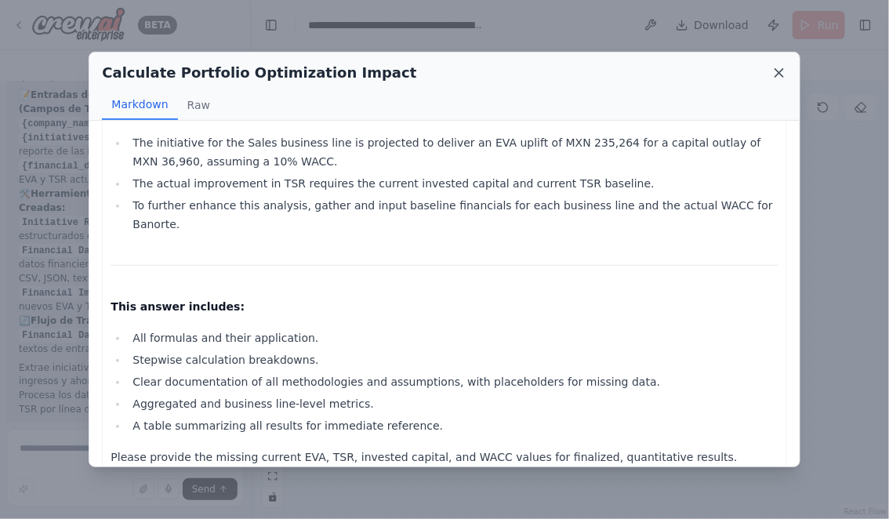
click at [775, 72] on icon at bounding box center [780, 73] width 16 height 16
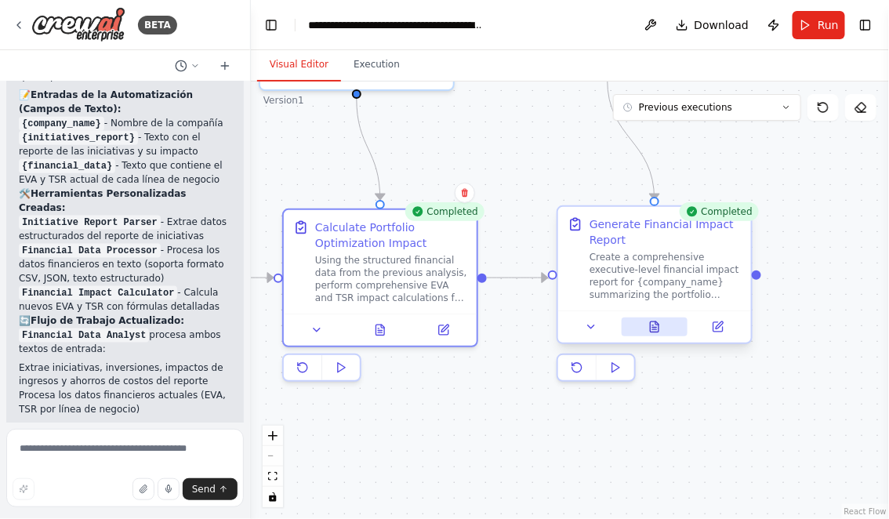
click at [659, 327] on icon at bounding box center [654, 327] width 13 height 13
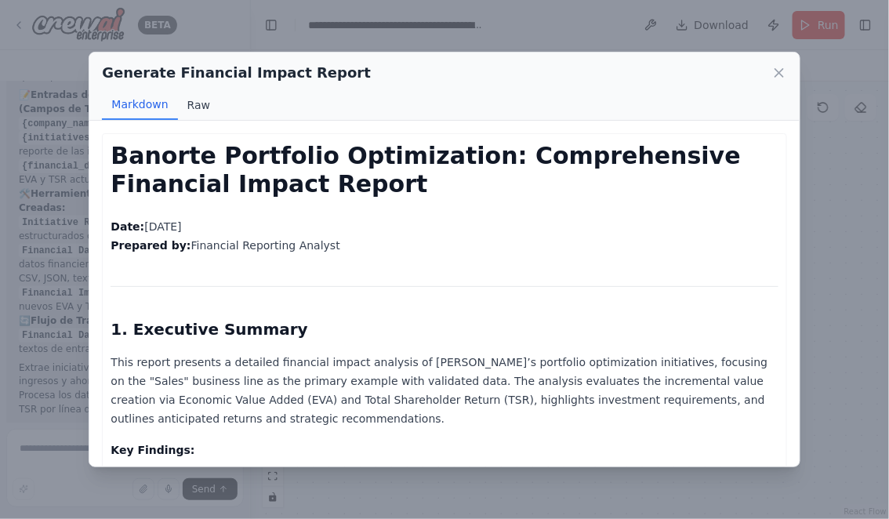
click at [192, 112] on button "Raw" at bounding box center [199, 105] width 42 height 30
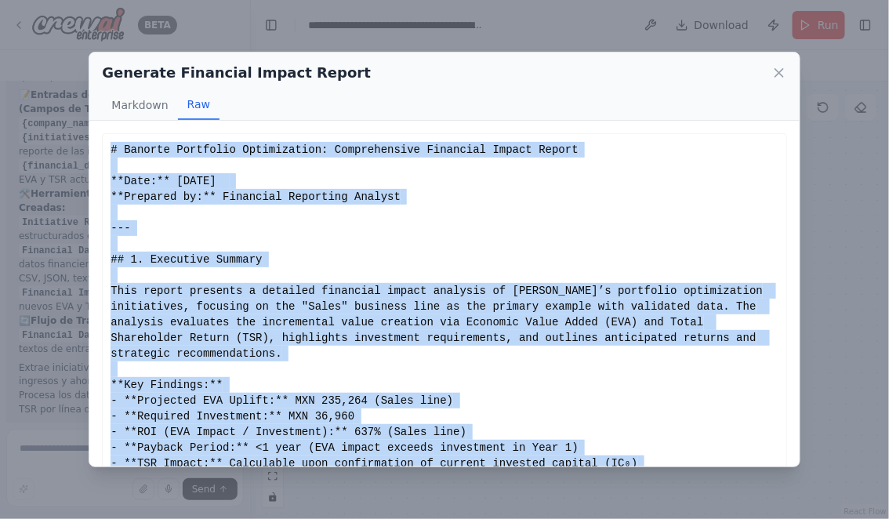
scroll to position [87, 0]
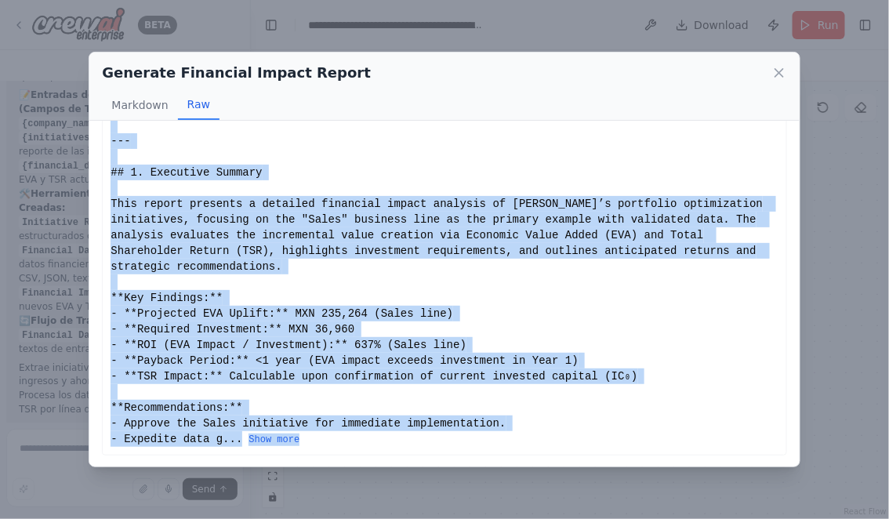
drag, startPoint x: 113, startPoint y: 148, endPoint x: 517, endPoint y: 439, distance: 497.7
click at [517, 439] on div "# Banorte Portfolio Optimization: Comprehensive Financial Impact Report **Date:…" at bounding box center [444, 251] width 667 height 392
click at [265, 435] on button "Show more" at bounding box center [274, 440] width 51 height 13
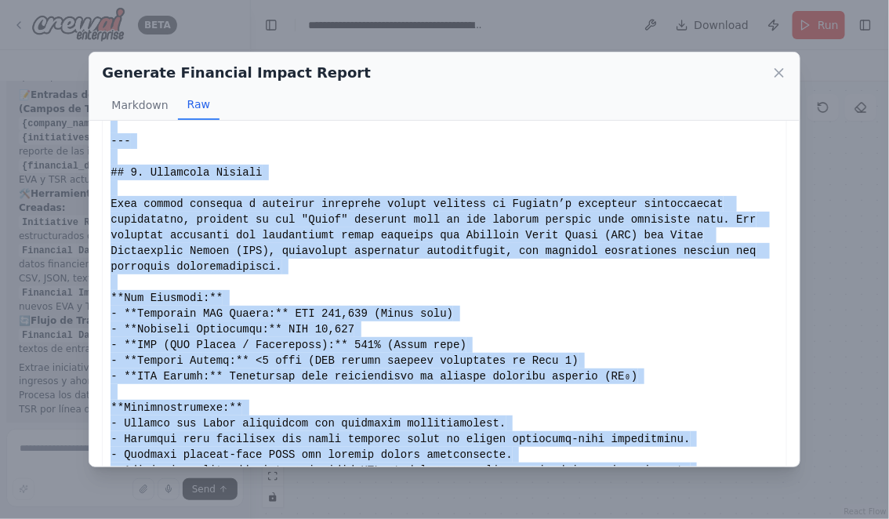
copy div "# Banorte Portfolio Optimization: Comprehensive Financial Impact Report **Date:…"
click at [780, 72] on icon at bounding box center [779, 73] width 8 height 8
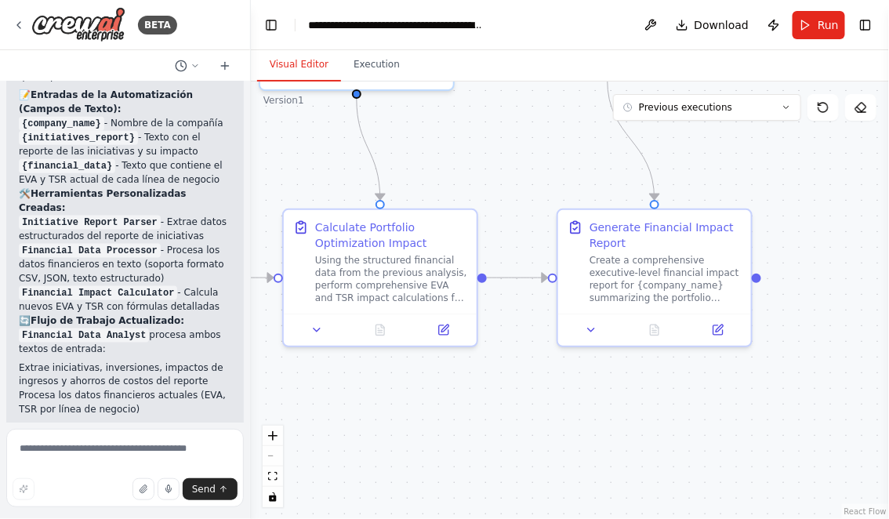
scroll to position [7170, 0]
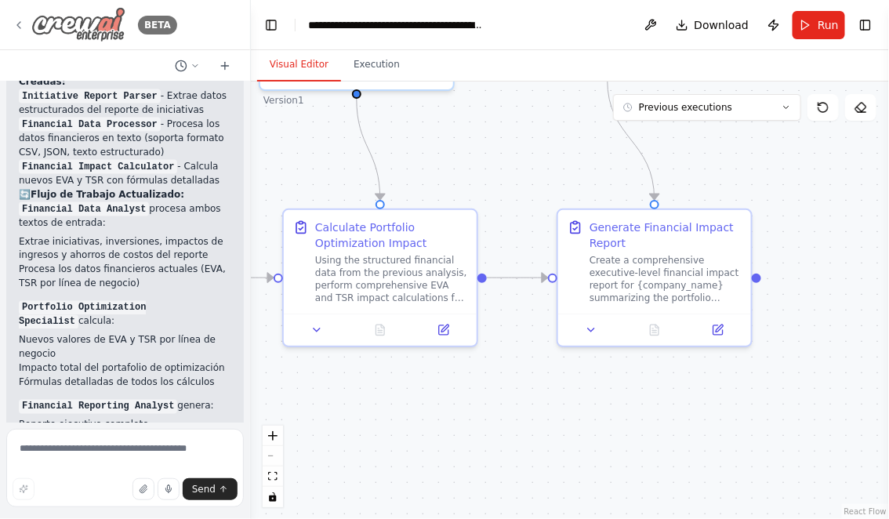
click at [16, 23] on icon at bounding box center [19, 25] width 13 height 13
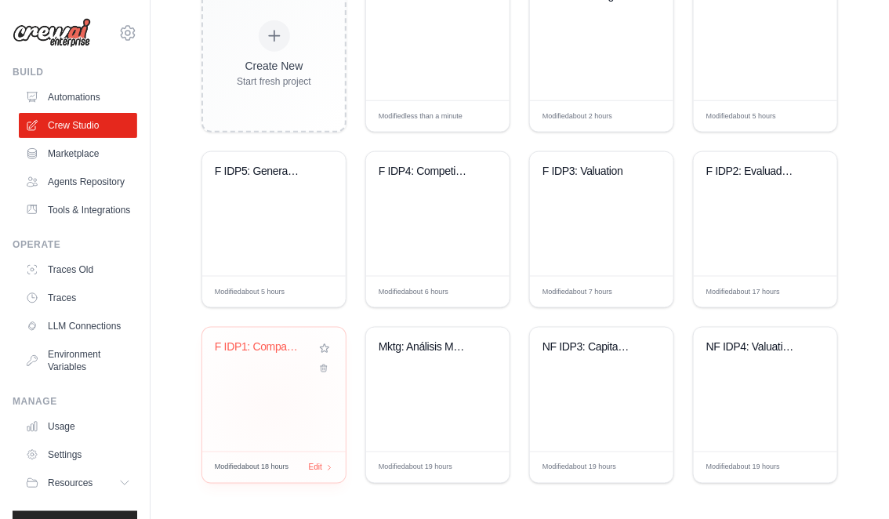
scroll to position [463, 0]
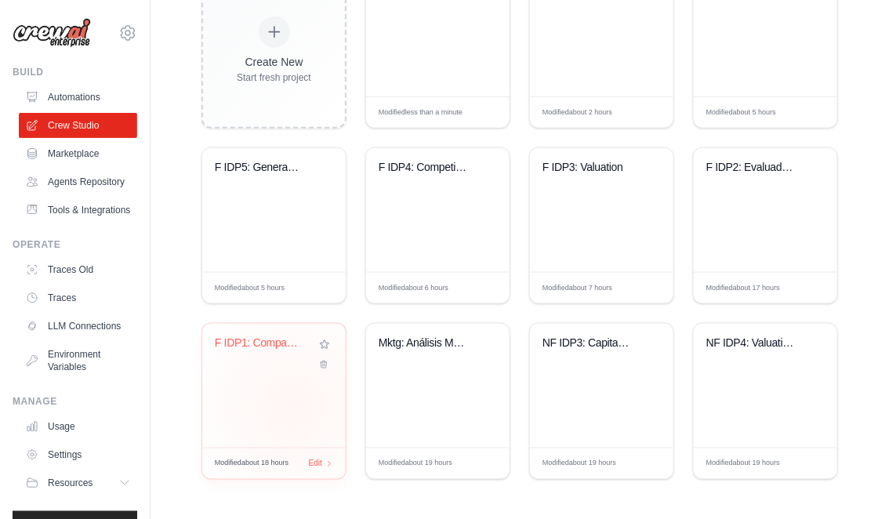
click at [292, 405] on div "F IDP1: Company research" at bounding box center [273, 386] width 143 height 124
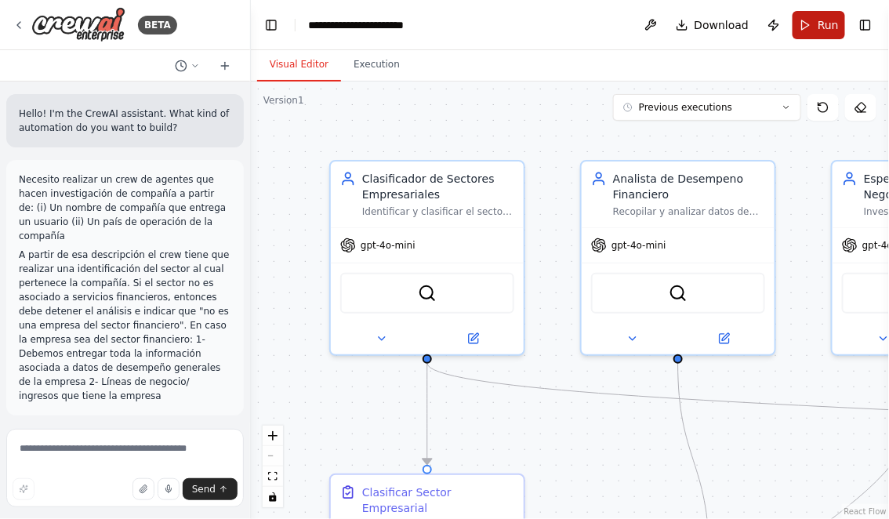
scroll to position [3524, 0]
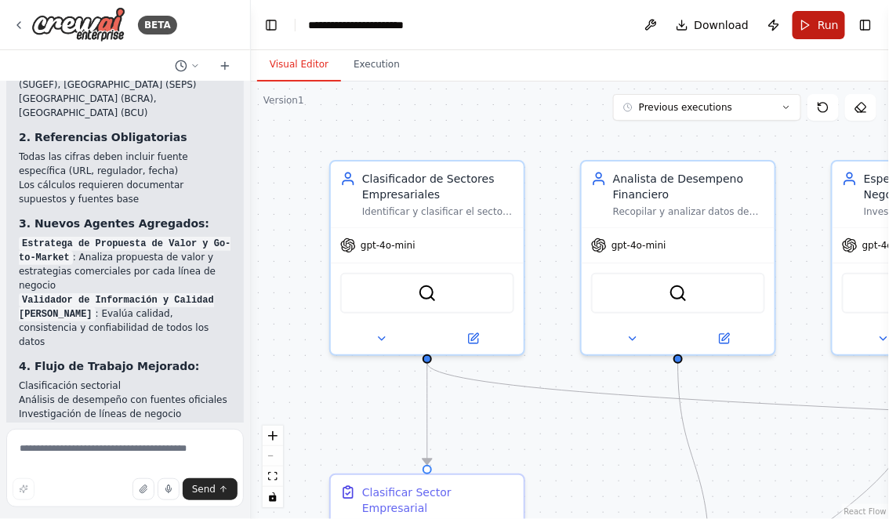
click at [822, 18] on span "Run" at bounding box center [828, 25] width 21 height 16
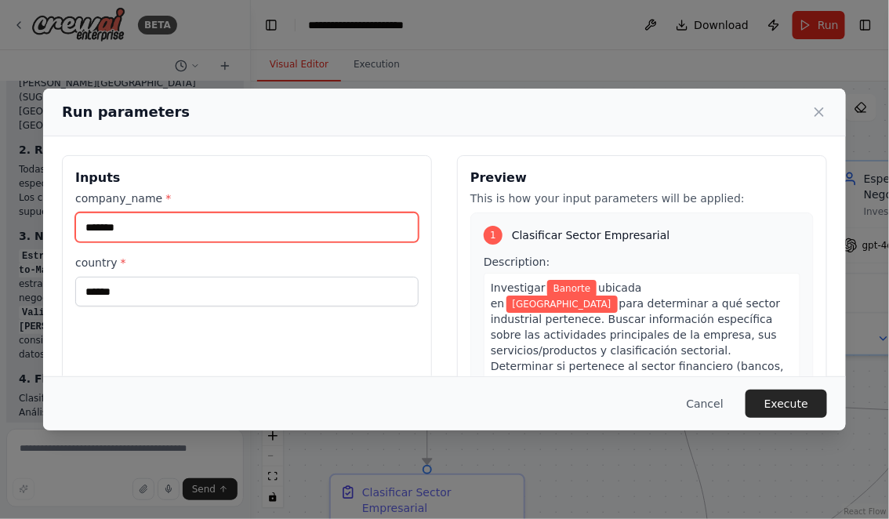
click at [147, 227] on input "*******" at bounding box center [246, 227] width 343 height 30
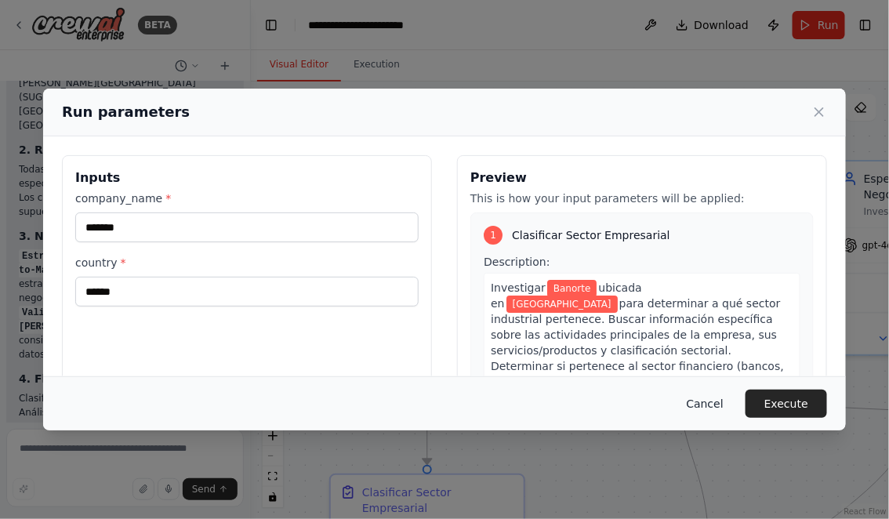
click at [712, 403] on button "Cancel" at bounding box center [705, 404] width 62 height 28
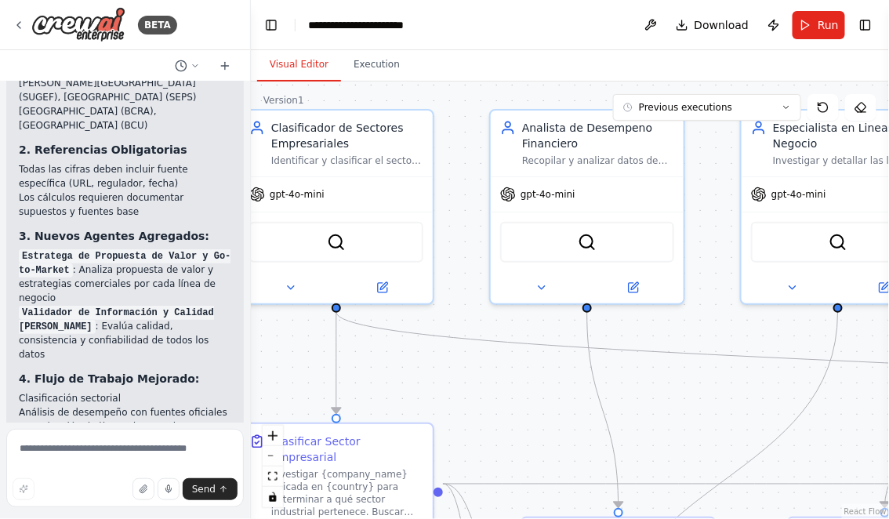
drag, startPoint x: 474, startPoint y: 426, endPoint x: 383, endPoint y: 375, distance: 104.9
click at [383, 374] on div ".deletable-edge-delete-btn { width: 20px; height: 20px; border: 0px solid #ffff…" at bounding box center [570, 301] width 638 height 438
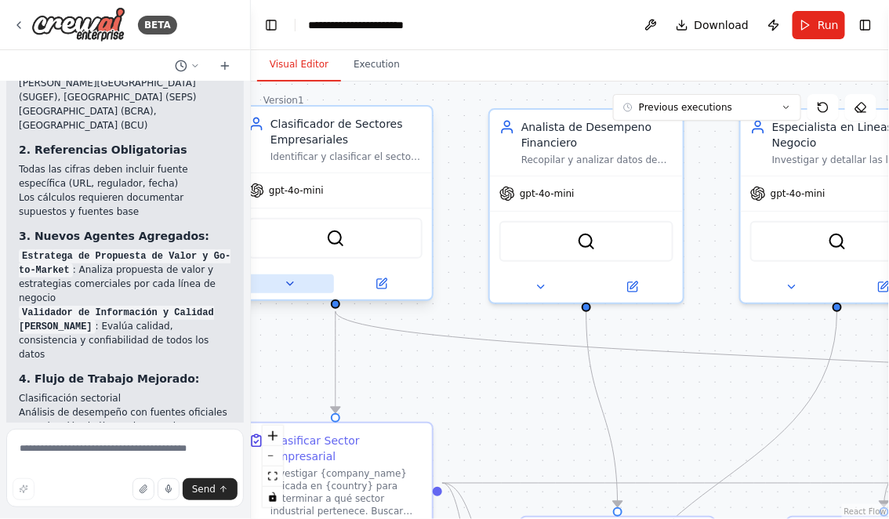
click at [289, 282] on icon at bounding box center [290, 283] width 6 height 3
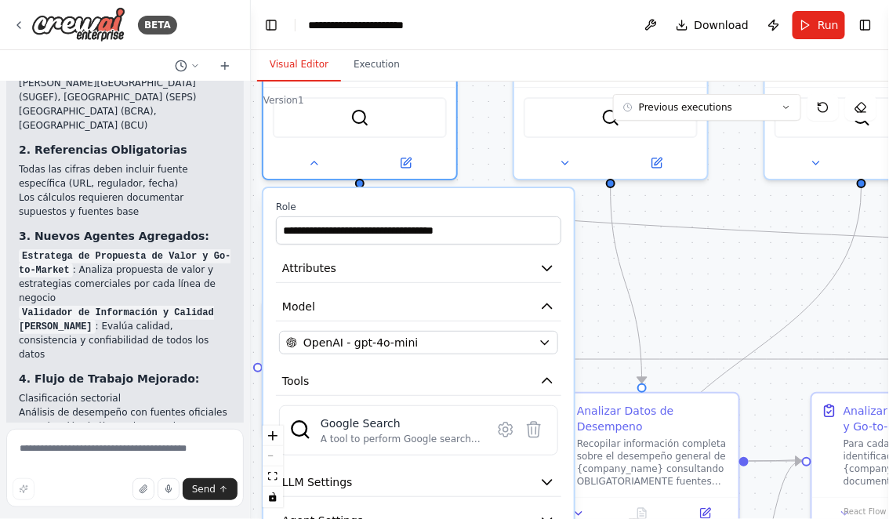
drag, startPoint x: 456, startPoint y: 252, endPoint x: 483, endPoint y: 126, distance: 128.4
click at [483, 126] on div ".deletable-edge-delete-btn { width: 20px; height: 20px; border: 0px solid #ffff…" at bounding box center [570, 301] width 638 height 438
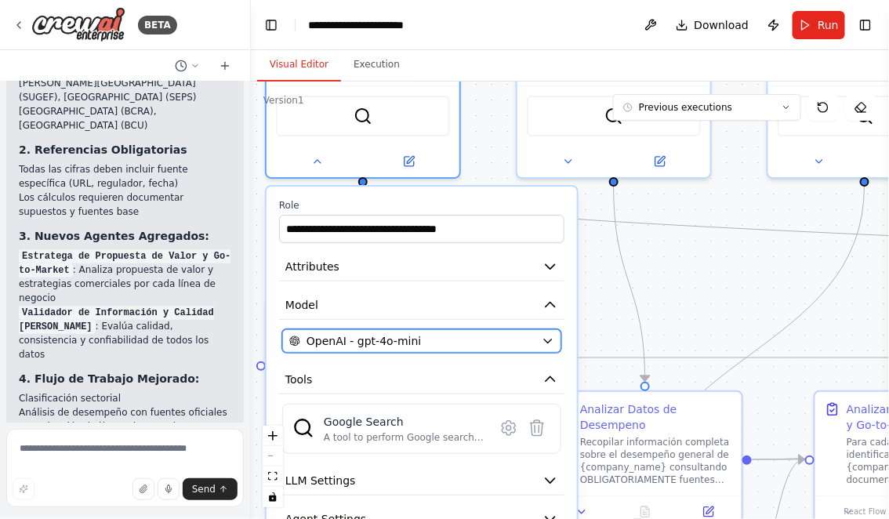
click at [548, 338] on icon "button" at bounding box center [548, 341] width 13 height 13
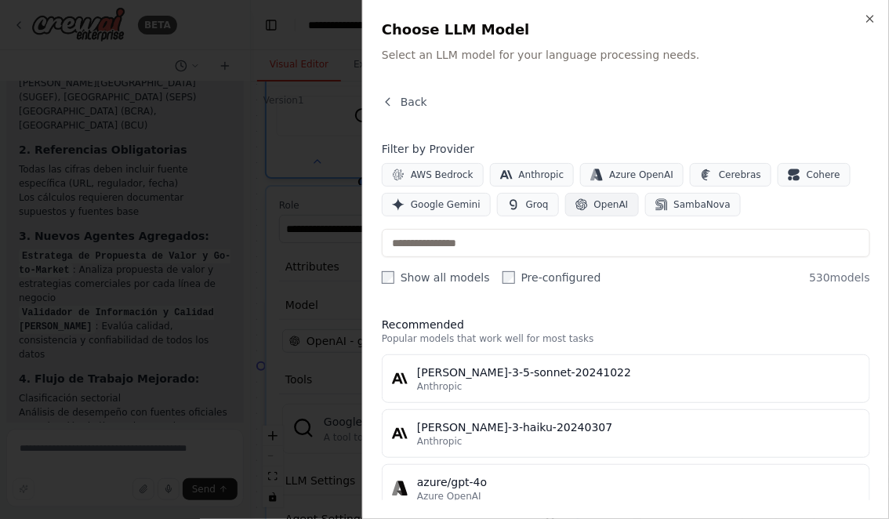
click at [594, 203] on span "OpenAI" at bounding box center [611, 204] width 34 height 13
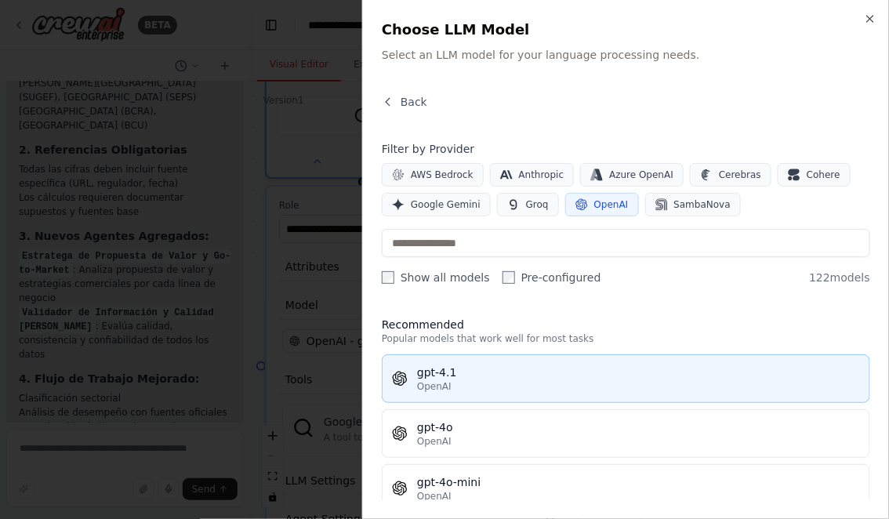
click at [461, 376] on div "gpt-4.1" at bounding box center [638, 373] width 443 height 16
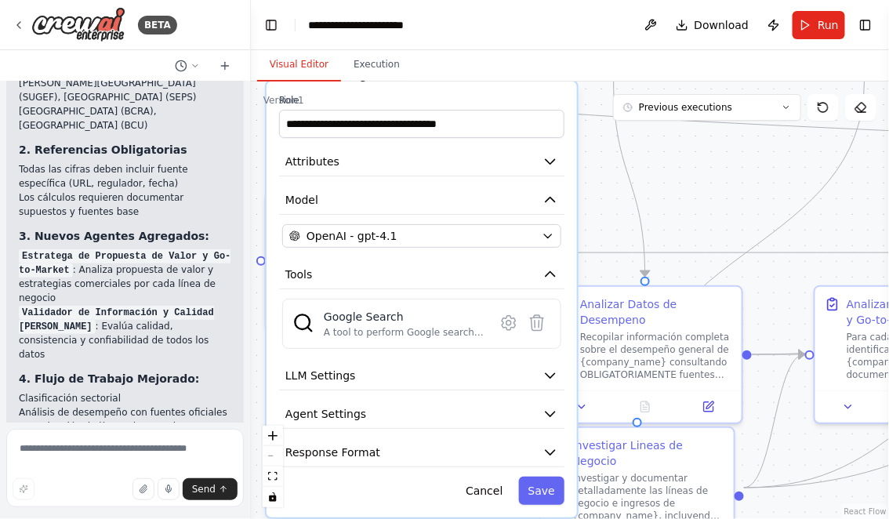
drag, startPoint x: 695, startPoint y: 306, endPoint x: 695, endPoint y: 194, distance: 112.1
click at [695, 194] on div ".deletable-edge-delete-btn { width: 20px; height: 20px; border: 0px solid #ffff…" at bounding box center [570, 301] width 638 height 438
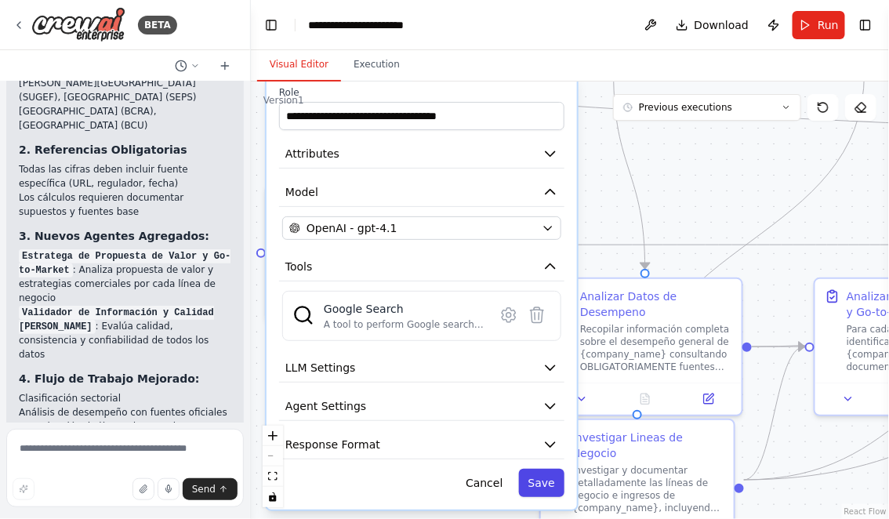
click at [540, 484] on button "Save" at bounding box center [541, 483] width 45 height 28
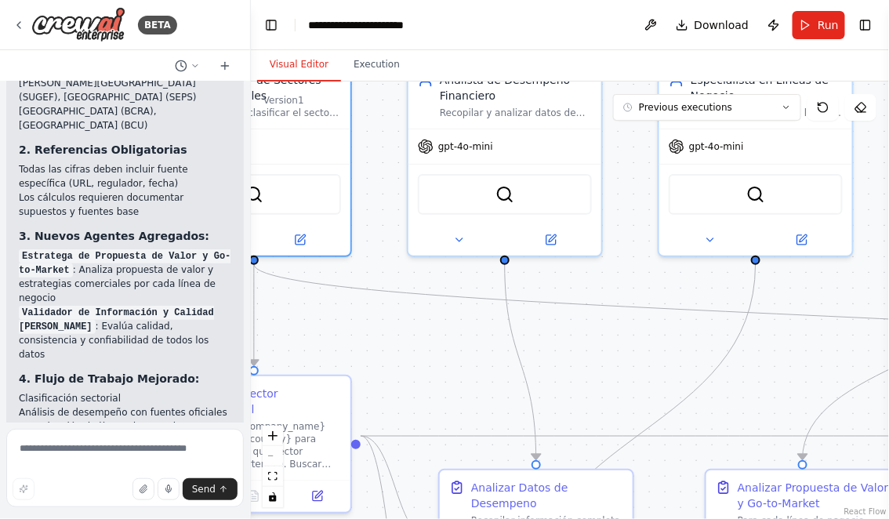
drag, startPoint x: 667, startPoint y: 212, endPoint x: 570, endPoint y: 387, distance: 200.7
click at [570, 388] on div ".deletable-edge-delete-btn { width: 20px; height: 20px; border: 0px solid #ffff…" at bounding box center [570, 301] width 638 height 438
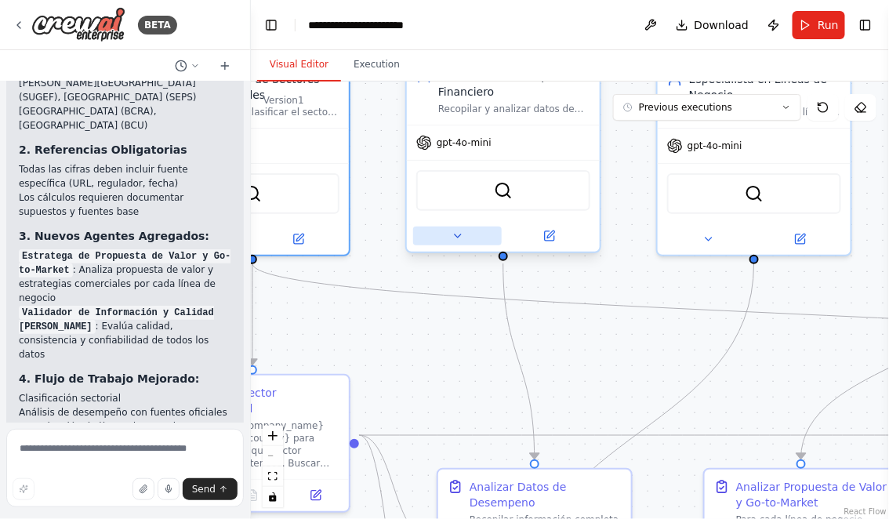
click at [458, 235] on icon at bounding box center [458, 235] width 6 height 3
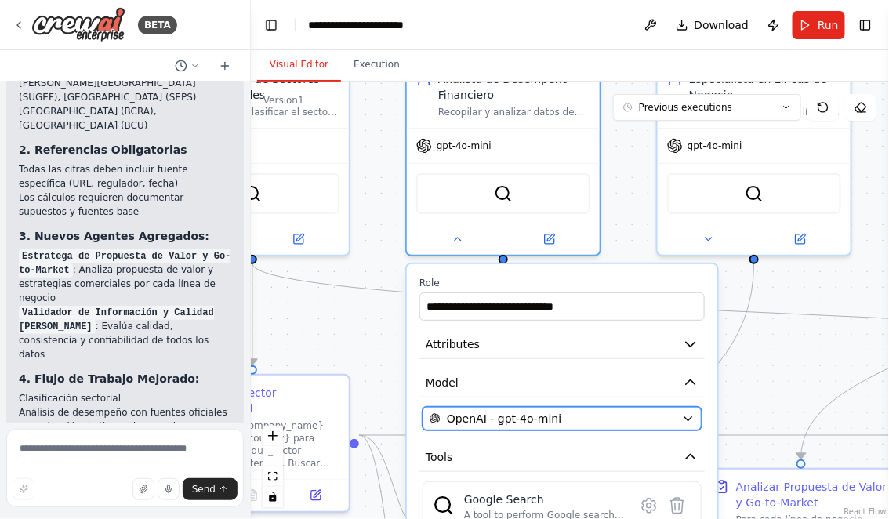
click at [619, 415] on div "OpenAI - gpt-4o-mini" at bounding box center [553, 419] width 246 height 16
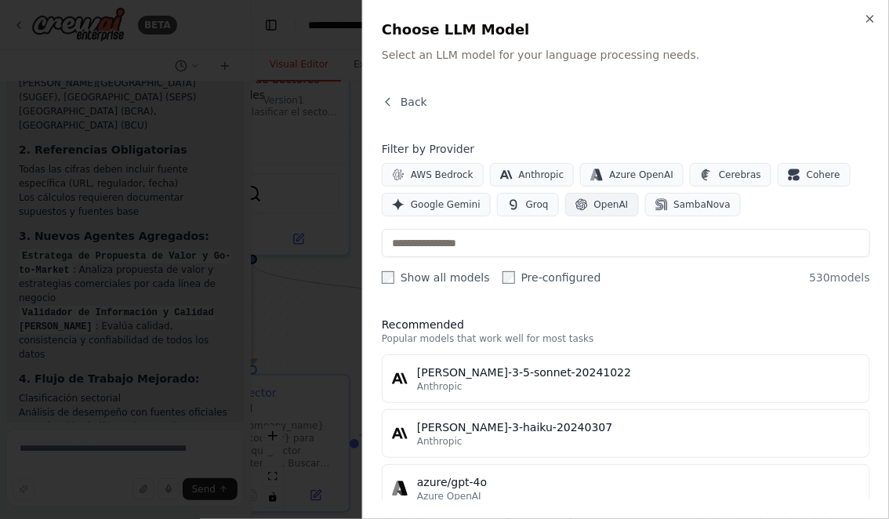
click at [601, 202] on span "OpenAI" at bounding box center [611, 204] width 34 height 13
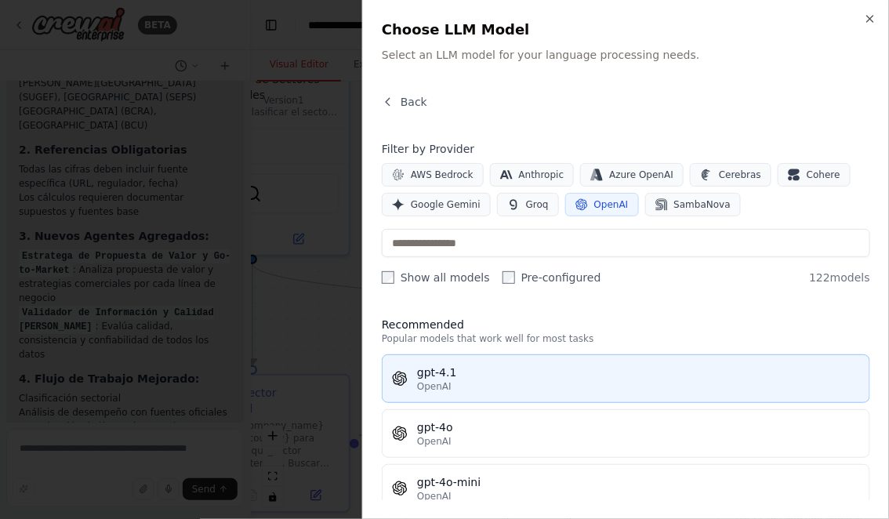
click at [496, 375] on div "gpt-4.1" at bounding box center [638, 373] width 443 height 16
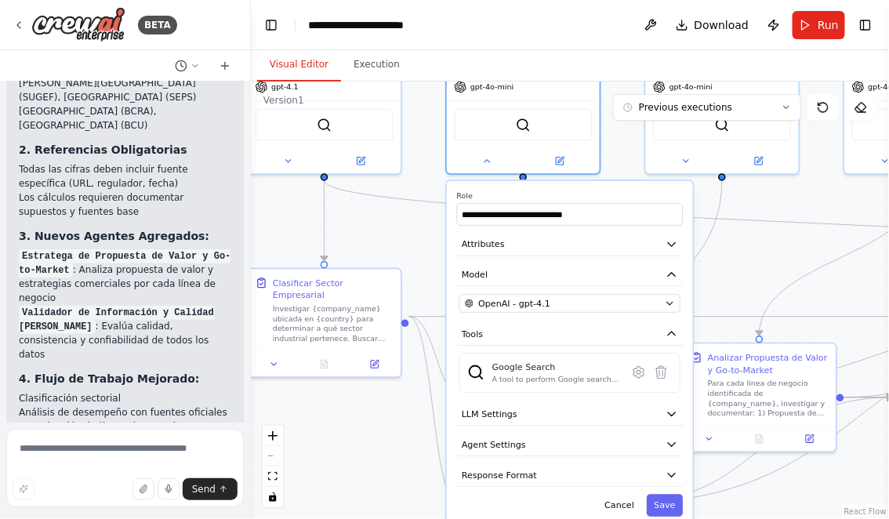
drag, startPoint x: 741, startPoint y: 383, endPoint x: 735, endPoint y: 262, distance: 121.7
click at [735, 262] on div ".deletable-edge-delete-btn { width: 20px; height: 20px; border: 0px solid #ffff…" at bounding box center [570, 301] width 638 height 438
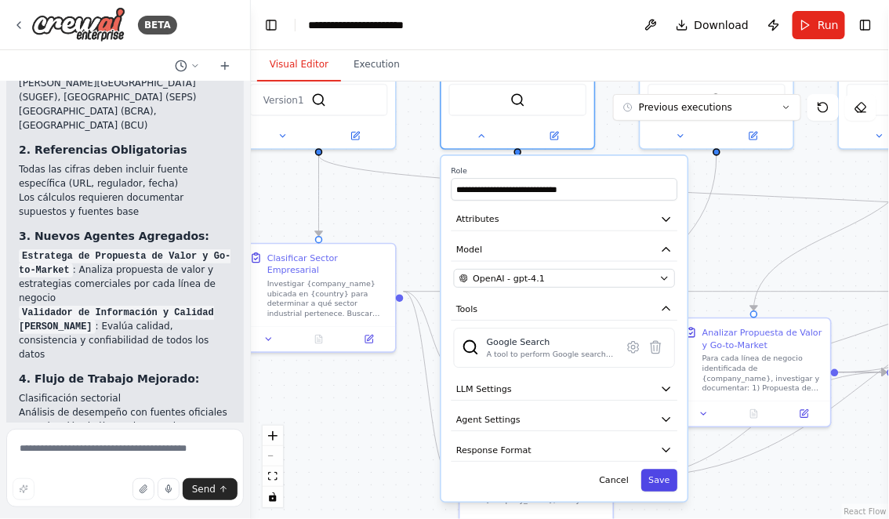
click at [657, 476] on button "Save" at bounding box center [659, 480] width 36 height 23
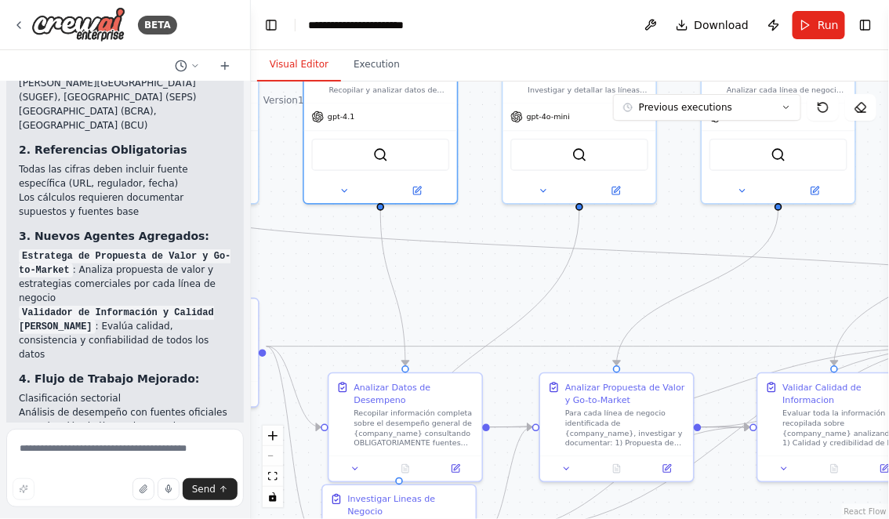
drag, startPoint x: 742, startPoint y: 243, endPoint x: 575, endPoint y: 314, distance: 181.3
click at [576, 314] on div ".deletable-edge-delete-btn { width: 20px; height: 20px; border: 0px solid #ffff…" at bounding box center [570, 301] width 638 height 438
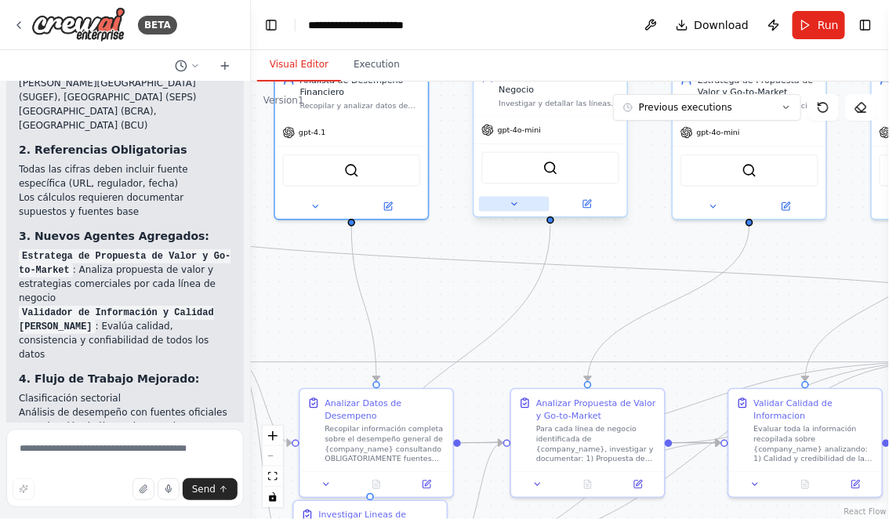
click at [510, 199] on icon at bounding box center [514, 204] width 10 height 10
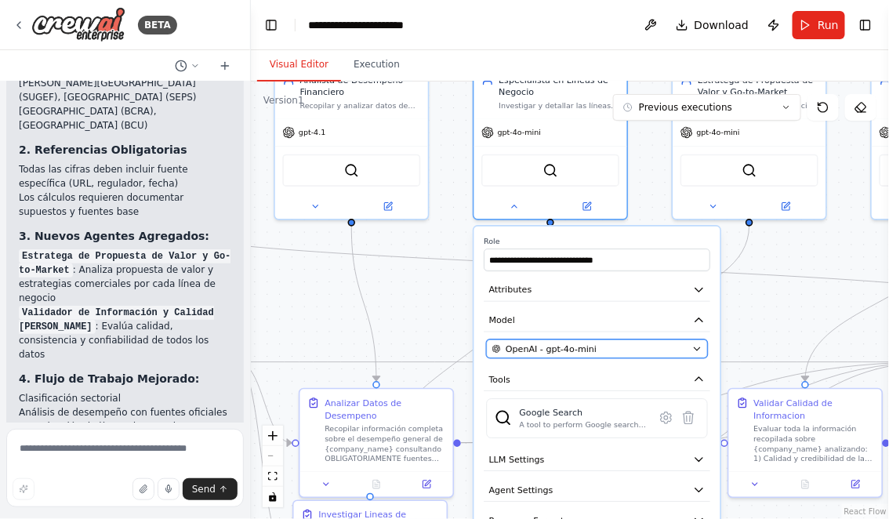
click at [692, 346] on button "OpenAI - gpt-4o-mini" at bounding box center [597, 349] width 221 height 19
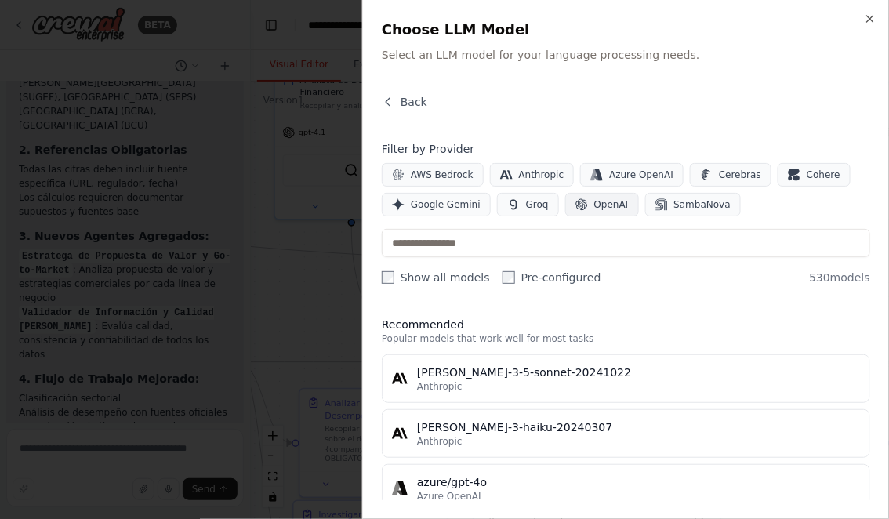
click at [586, 202] on button "OpenAI" at bounding box center [602, 205] width 74 height 24
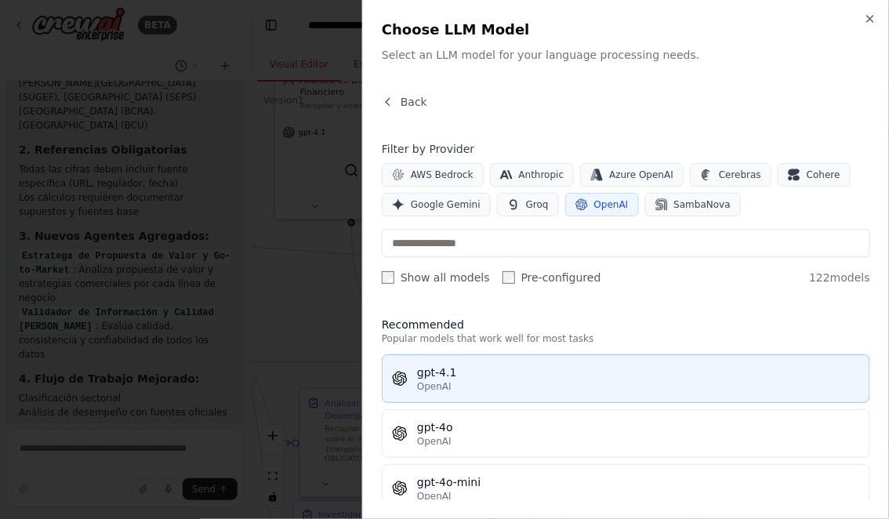
click at [468, 376] on div "gpt-4.1" at bounding box center [638, 373] width 443 height 16
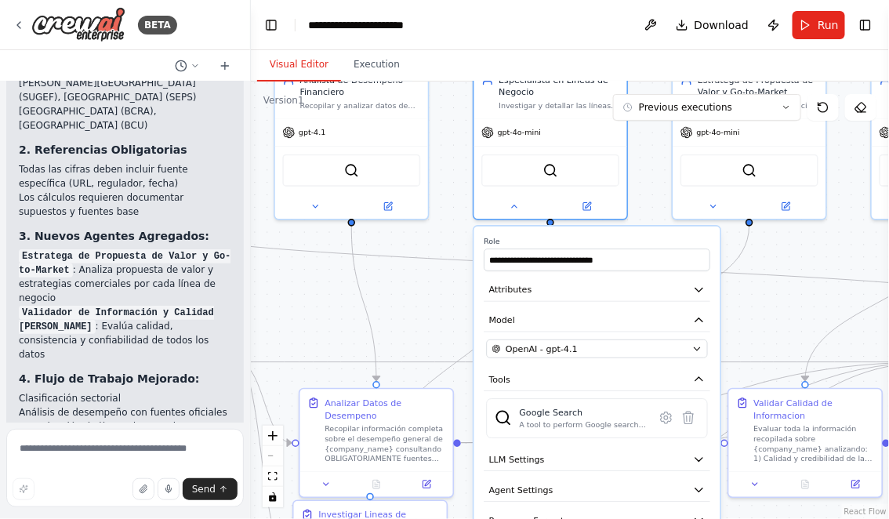
drag, startPoint x: 788, startPoint y: 334, endPoint x: 754, endPoint y: 192, distance: 145.9
click at [754, 193] on div ".deletable-edge-delete-btn { width: 20px; height: 20px; border: 0px solid #ffff…" at bounding box center [570, 301] width 638 height 438
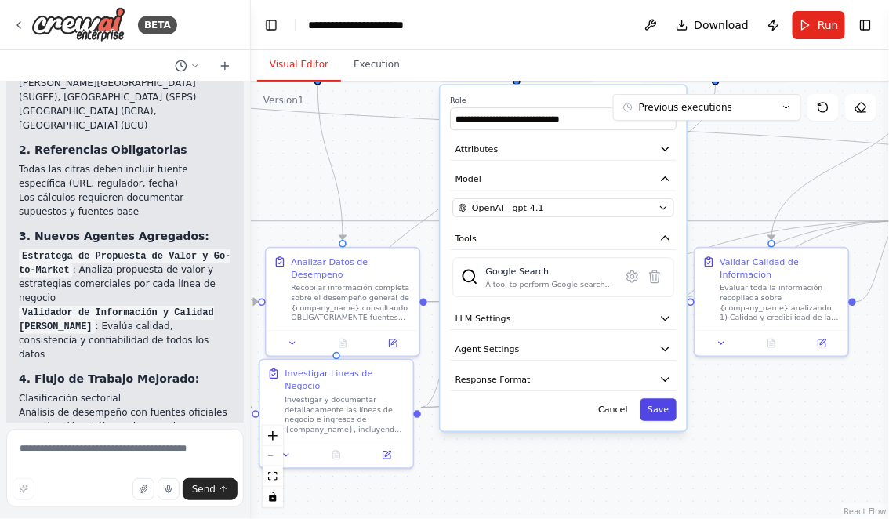
click at [664, 414] on button "Save" at bounding box center [659, 409] width 36 height 23
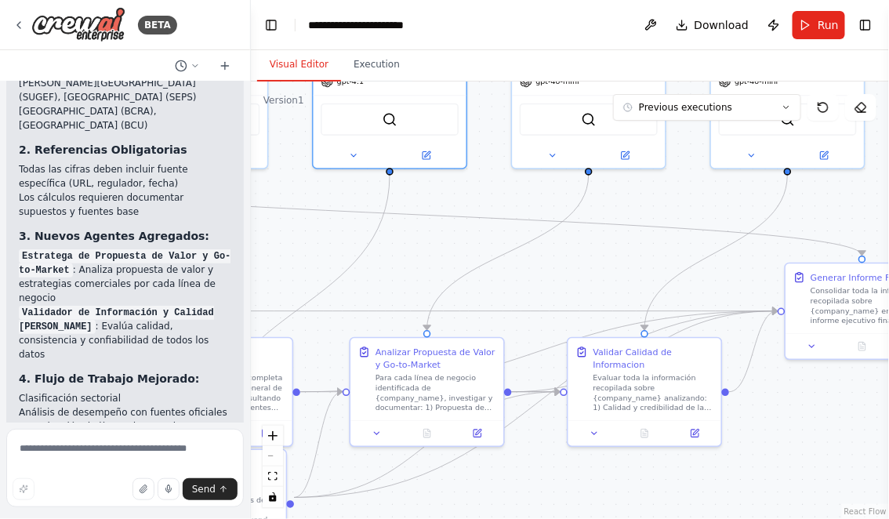
drag, startPoint x: 739, startPoint y: 174, endPoint x: 602, endPoint y: 291, distance: 180.2
click at [602, 290] on div ".deletable-edge-delete-btn { width: 20px; height: 20px; border: 0px solid #ffff…" at bounding box center [570, 301] width 638 height 438
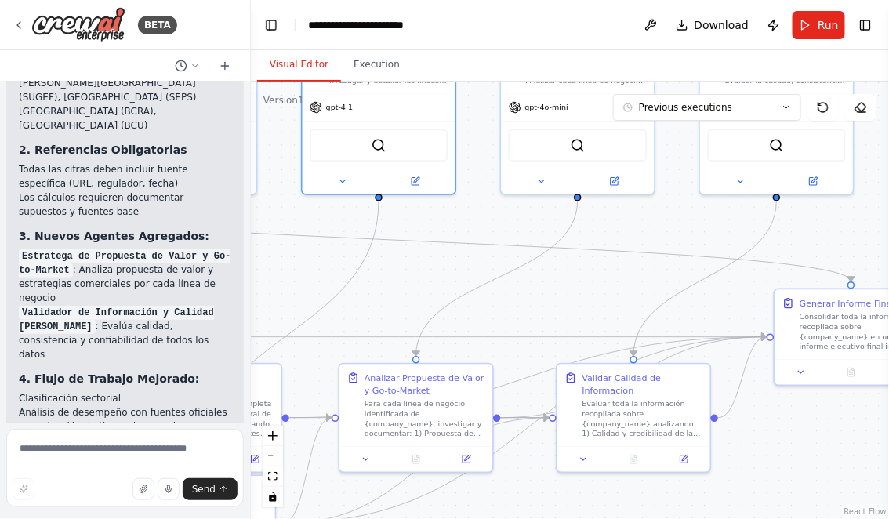
drag, startPoint x: 648, startPoint y: 216, endPoint x: 619, endPoint y: 261, distance: 53.3
click at [619, 261] on div ".deletable-edge-delete-btn { width: 20px; height: 20px; border: 0px solid #ffff…" at bounding box center [570, 301] width 638 height 438
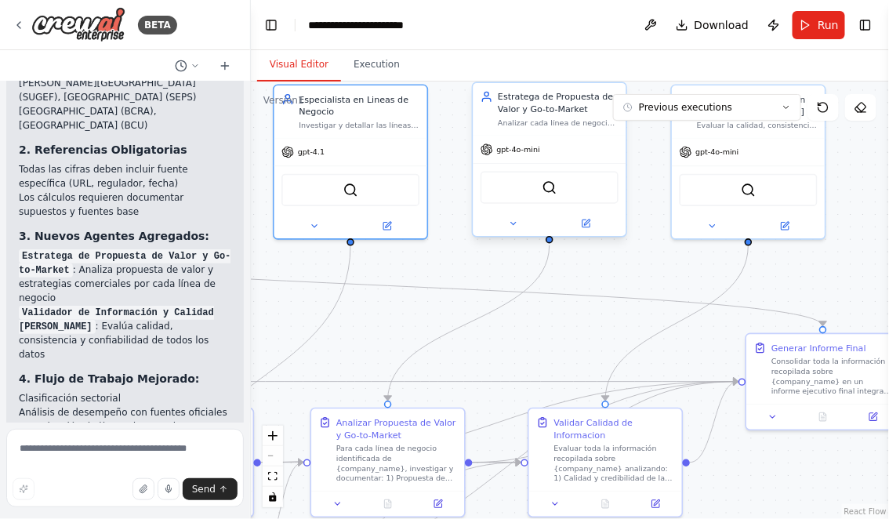
click at [509, 215] on div at bounding box center [549, 223] width 153 height 25
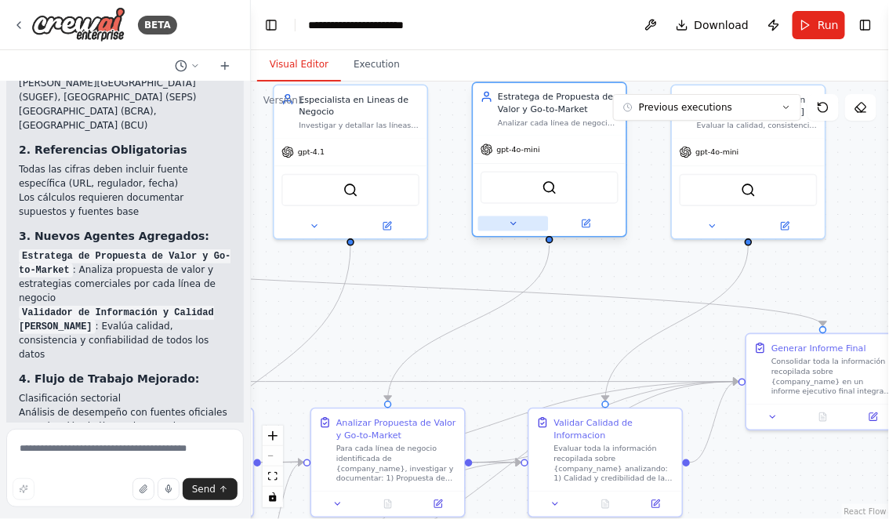
click at [509, 220] on icon at bounding box center [513, 224] width 10 height 10
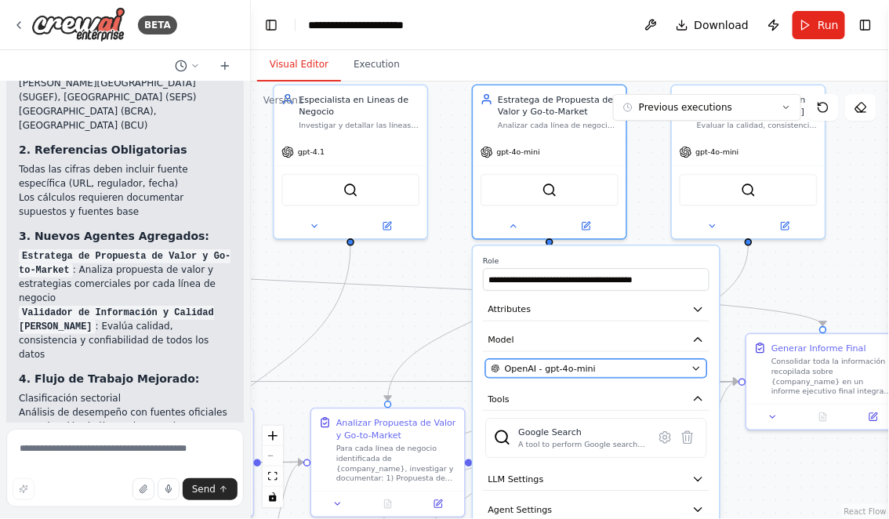
click at [594, 362] on div "OpenAI - gpt-4o-mini" at bounding box center [588, 368] width 195 height 13
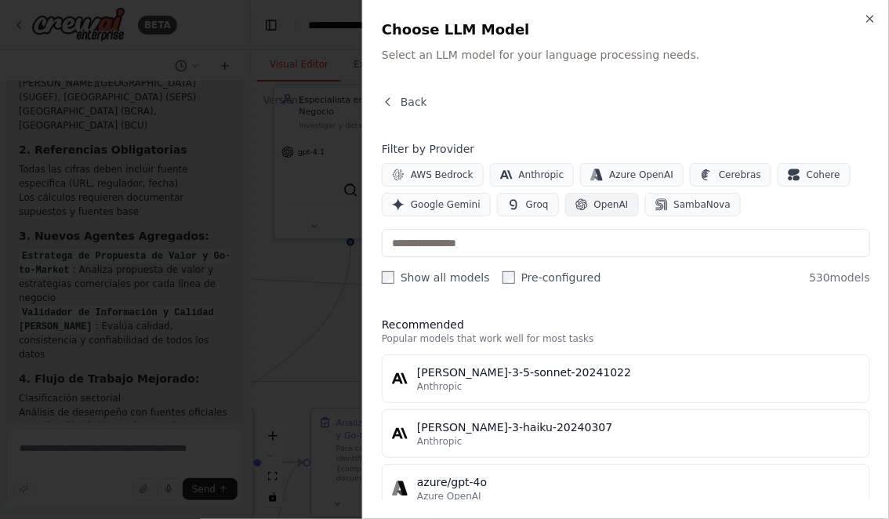
click at [605, 199] on span "OpenAI" at bounding box center [611, 204] width 34 height 13
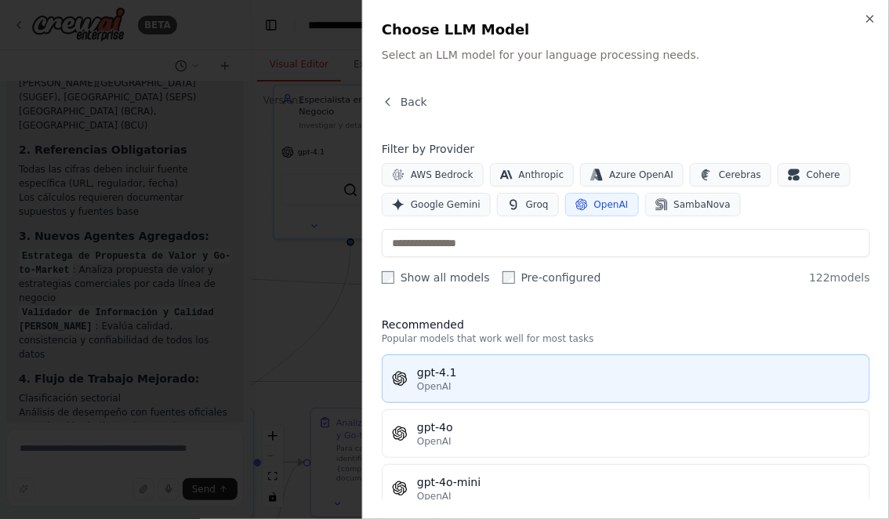
click at [485, 376] on div "gpt-4.1" at bounding box center [638, 373] width 443 height 16
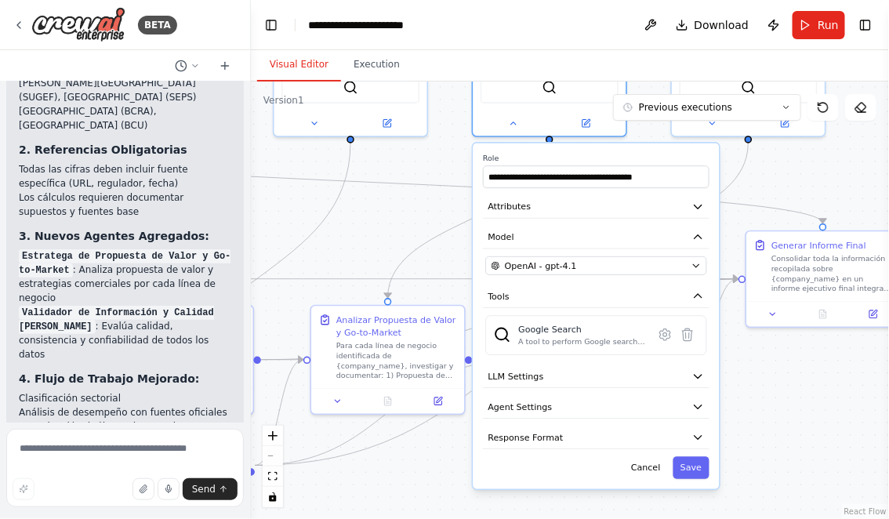
drag, startPoint x: 794, startPoint y: 288, endPoint x: 794, endPoint y: 184, distance: 103.5
click at [794, 184] on div ".deletable-edge-delete-btn { width: 20px; height: 20px; border: 0px solid #ffff…" at bounding box center [570, 301] width 638 height 438
click at [684, 466] on button "Save" at bounding box center [692, 467] width 36 height 23
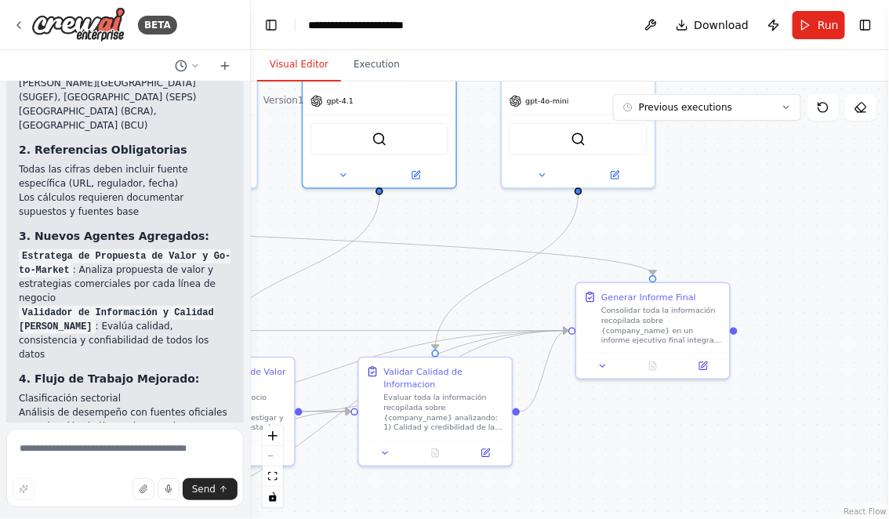
drag, startPoint x: 832, startPoint y: 180, endPoint x: 657, endPoint y: 238, distance: 184.2
click at [657, 238] on div ".deletable-edge-delete-btn { width: 20px; height: 20px; border: 0px solid #ffff…" at bounding box center [570, 301] width 638 height 438
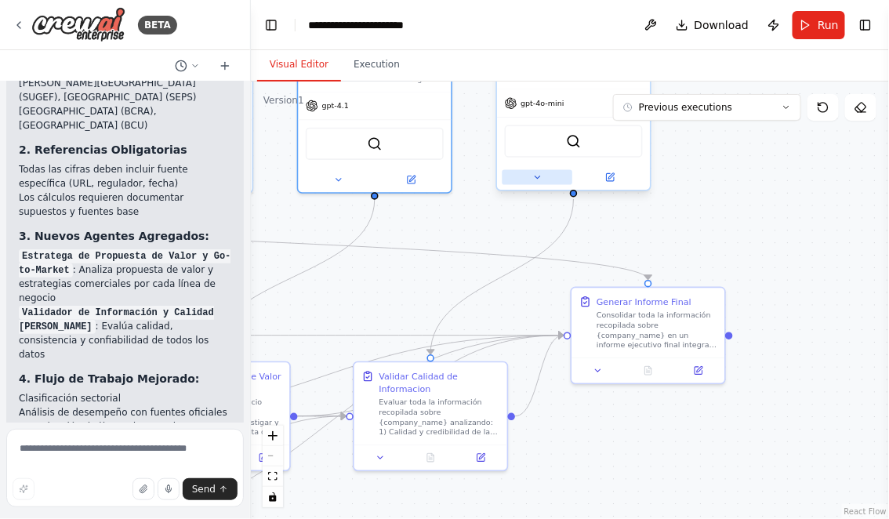
click at [537, 170] on button at bounding box center [538, 177] width 71 height 15
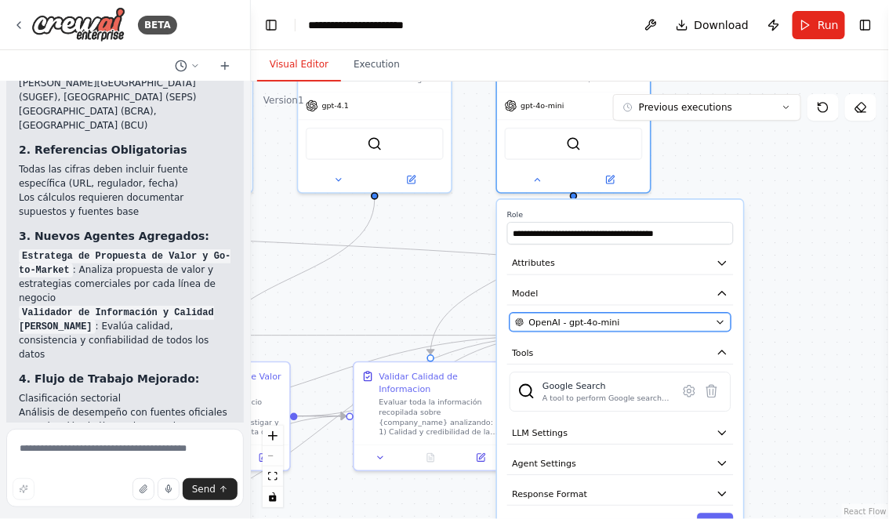
click at [622, 313] on button "OpenAI - gpt-4o-mini" at bounding box center [620, 322] width 221 height 19
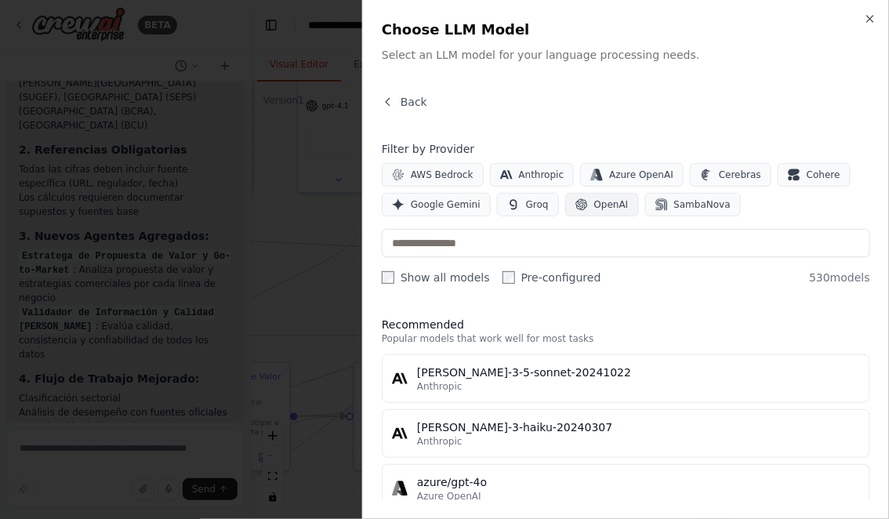
click at [594, 207] on span "OpenAI" at bounding box center [611, 204] width 34 height 13
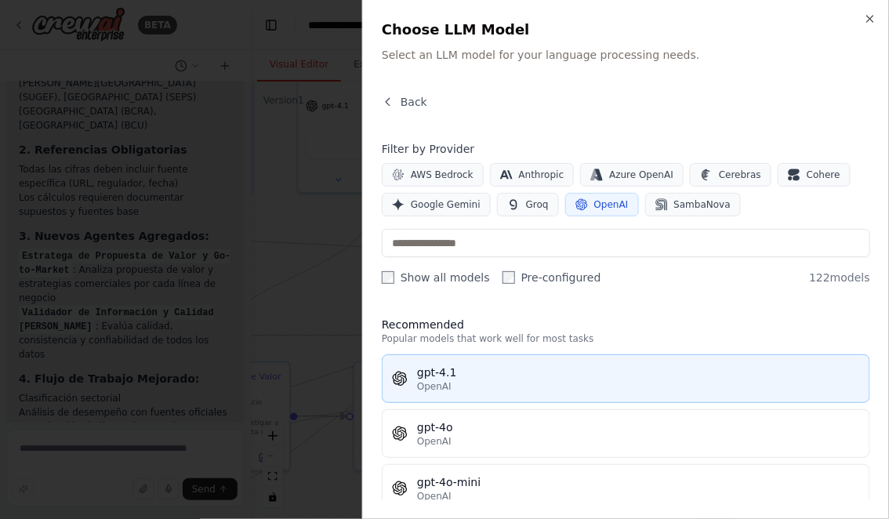
click at [457, 383] on div "OpenAI" at bounding box center [638, 386] width 443 height 13
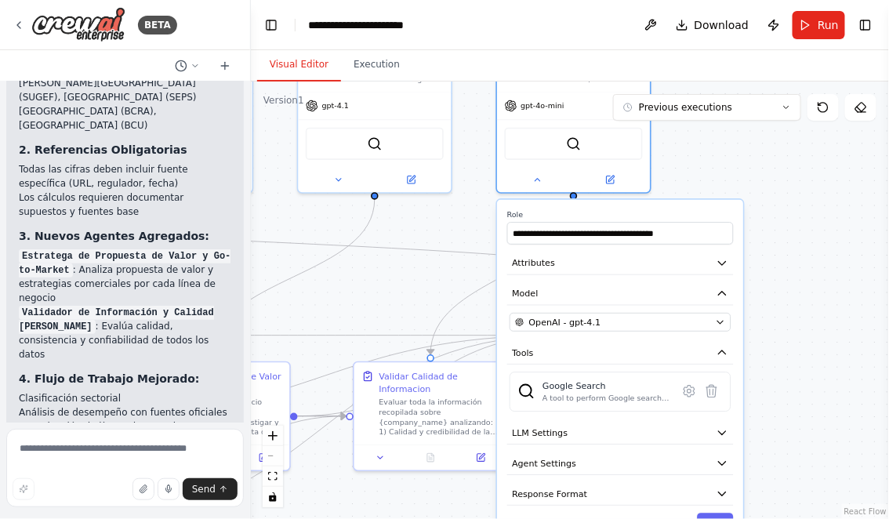
drag, startPoint x: 817, startPoint y: 345, endPoint x: 808, endPoint y: 234, distance: 110.9
click at [808, 235] on div ".deletable-edge-delete-btn { width: 20px; height: 20px; border: 0px solid #ffff…" at bounding box center [570, 301] width 638 height 438
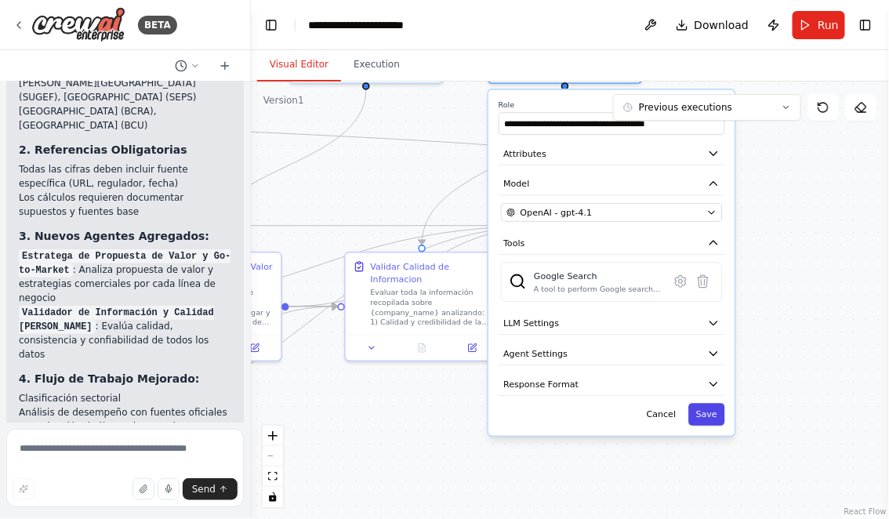
click at [714, 419] on button "Save" at bounding box center [706, 414] width 36 height 23
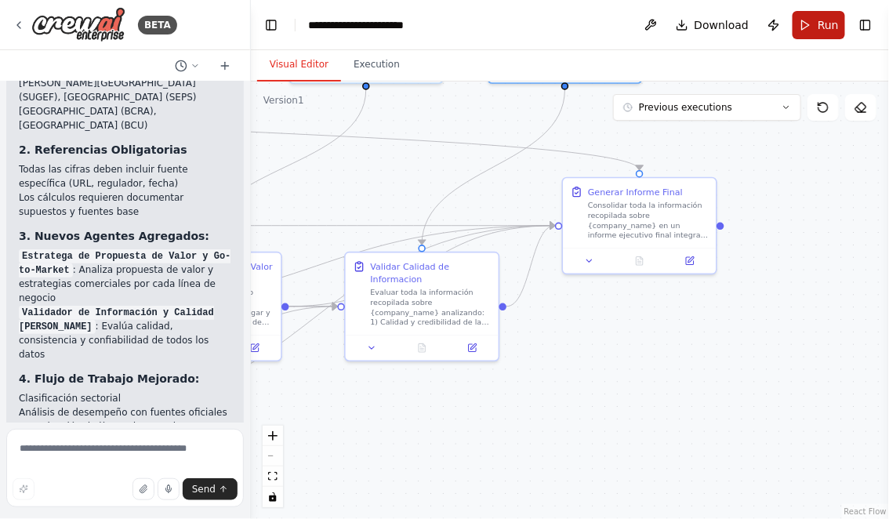
click at [817, 27] on button "Run" at bounding box center [819, 25] width 53 height 28
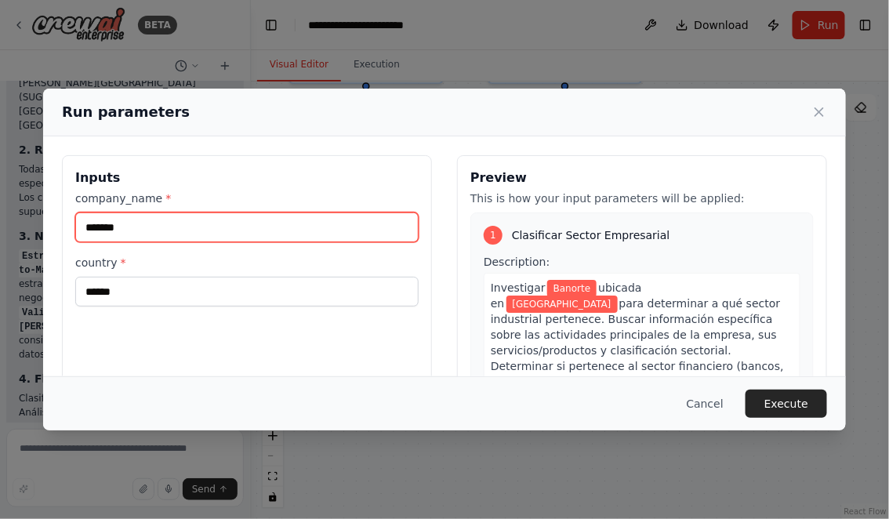
click at [147, 224] on input "*******" at bounding box center [246, 227] width 343 height 30
type input "********"
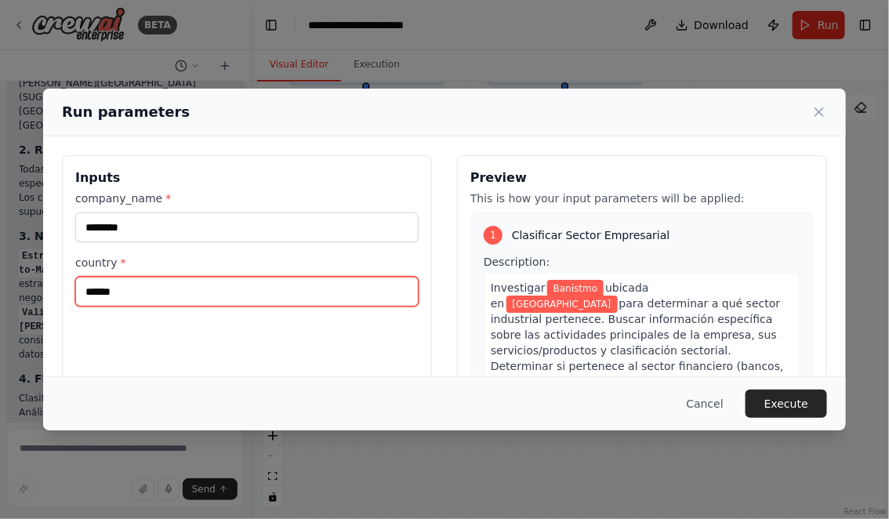
drag, startPoint x: 131, startPoint y: 295, endPoint x: 23, endPoint y: 295, distance: 108.2
click at [23, 295] on div "Run parameters Inputs company_name * ******** country * ****** Preview This is …" at bounding box center [444, 259] width 889 height 519
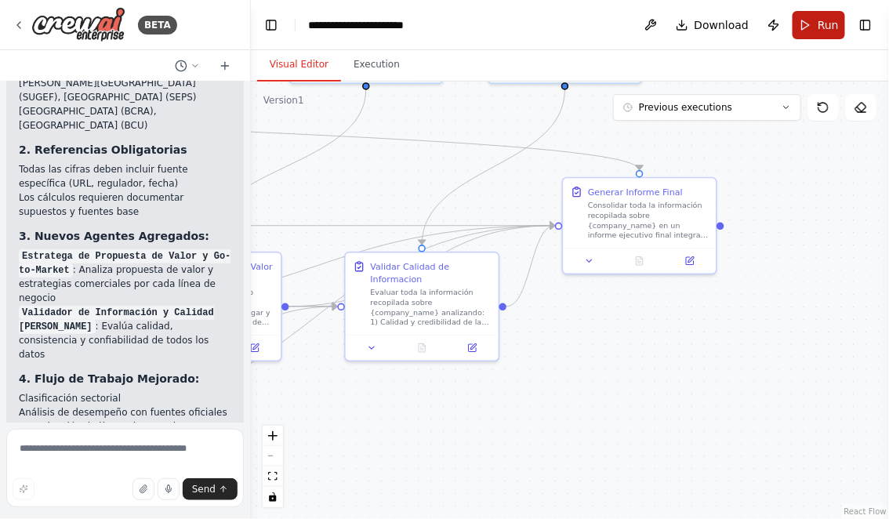
click at [801, 31] on button "Run" at bounding box center [819, 25] width 53 height 28
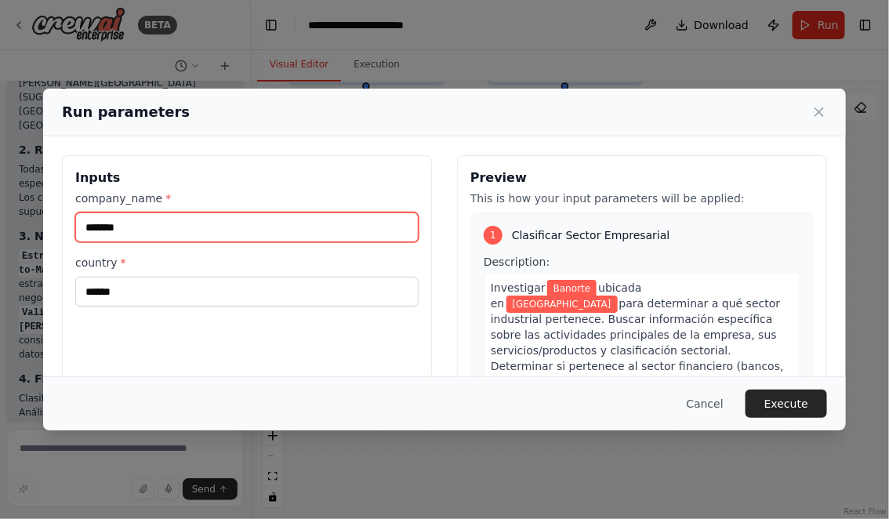
click at [198, 221] on input "*******" at bounding box center [246, 227] width 343 height 30
type input "********"
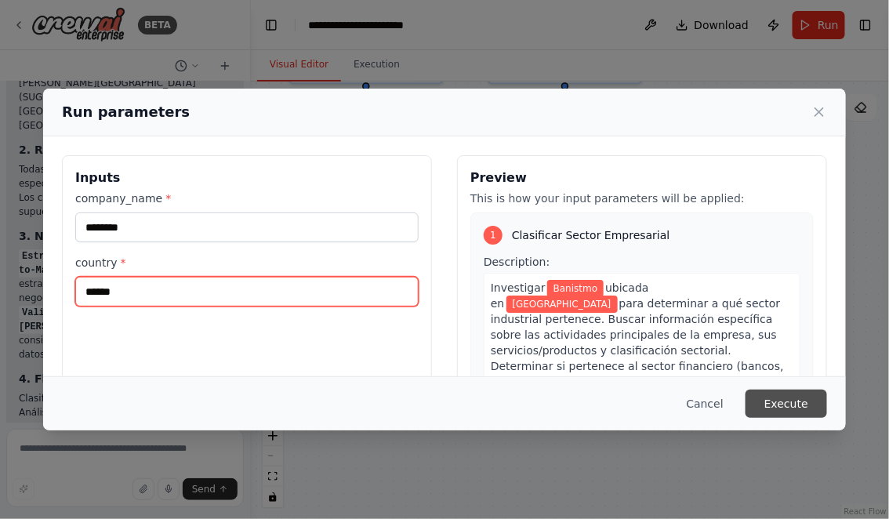
type input "******"
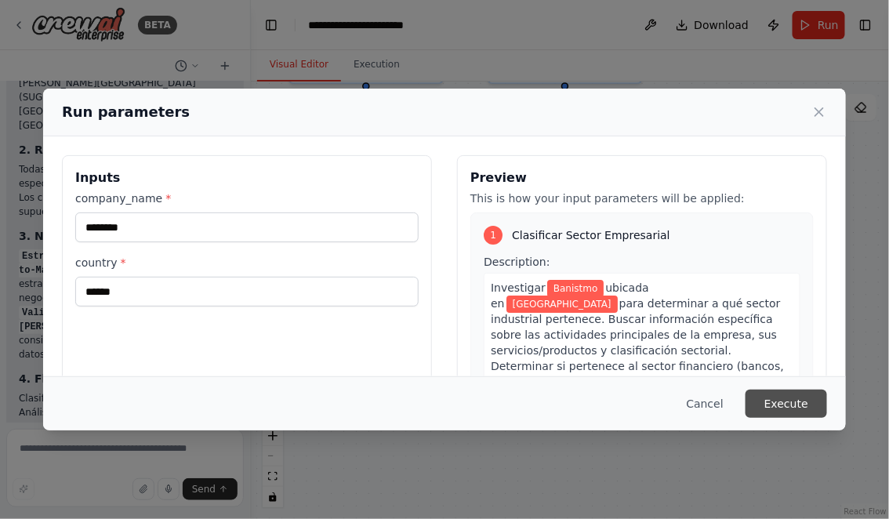
click at [775, 399] on button "Execute" at bounding box center [787, 404] width 82 height 28
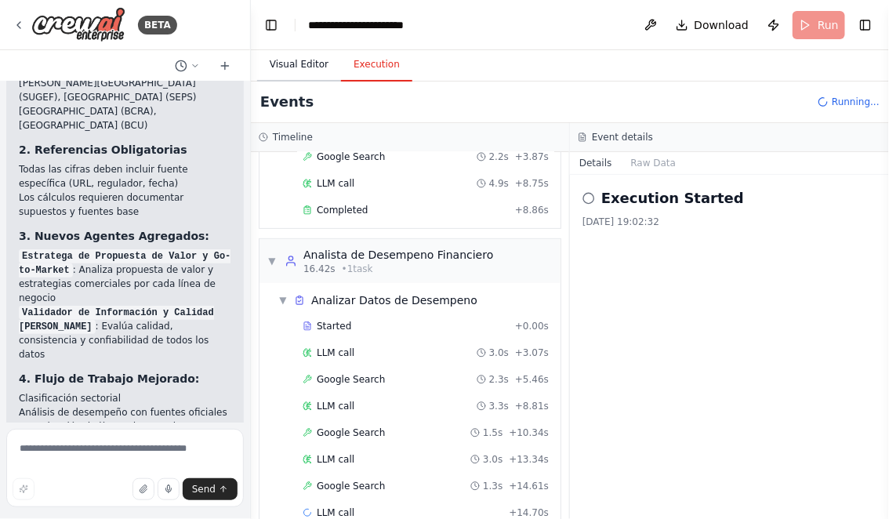
scroll to position [171, 0]
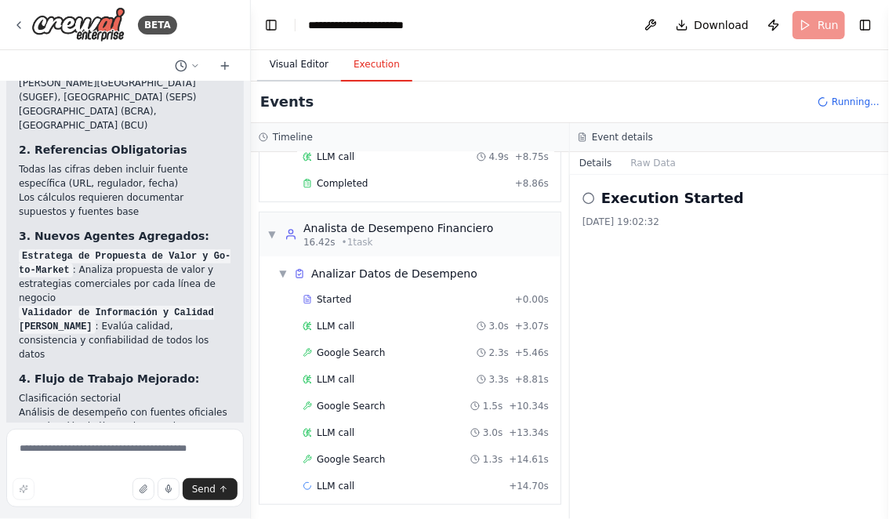
click at [299, 69] on button "Visual Editor" at bounding box center [299, 65] width 84 height 33
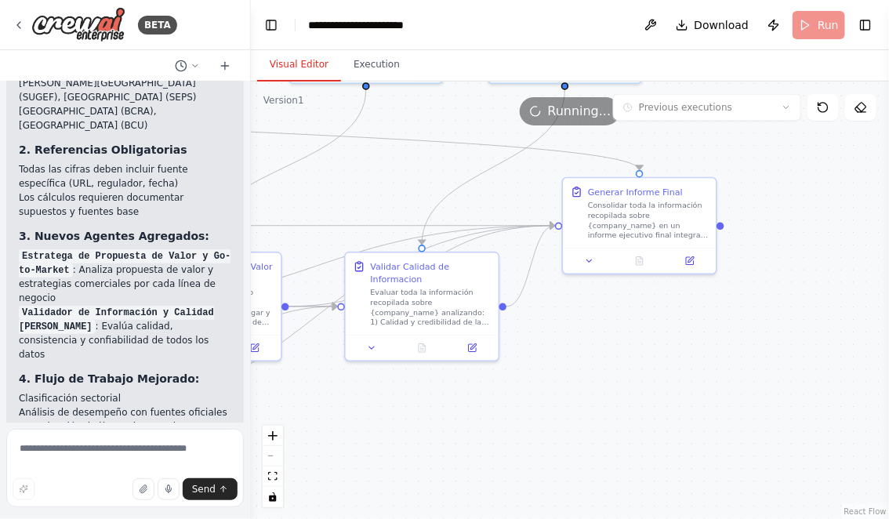
drag, startPoint x: 479, startPoint y: 427, endPoint x: 697, endPoint y: 341, distance: 234.1
click at [692, 342] on div ".deletable-edge-delete-btn { width: 20px; height: 20px; border: 0px solid #ffff…" at bounding box center [570, 301] width 638 height 438
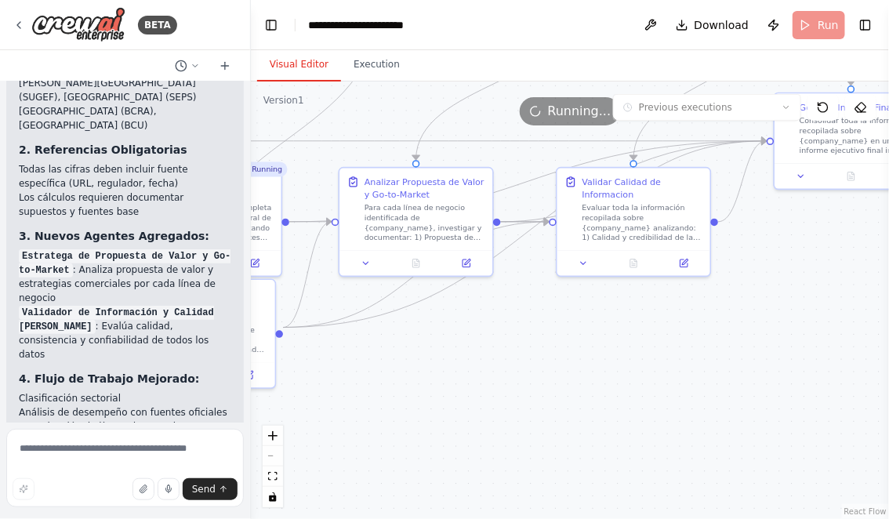
drag, startPoint x: 514, startPoint y: 349, endPoint x: 704, endPoint y: 343, distance: 190.6
click at [701, 343] on div ".deletable-edge-delete-btn { width: 20px; height: 20px; border: 0px solid #ffff…" at bounding box center [570, 301] width 638 height 438
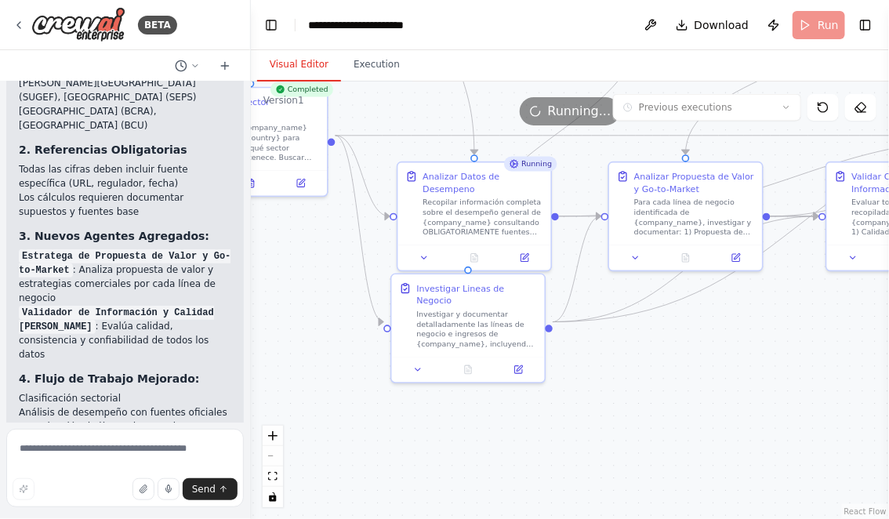
drag, startPoint x: 616, startPoint y: 365, endPoint x: 703, endPoint y: 365, distance: 87.0
click at [703, 365] on div ".deletable-edge-delete-btn { width: 20px; height: 20px; border: 0px solid #ffff…" at bounding box center [570, 301] width 638 height 438
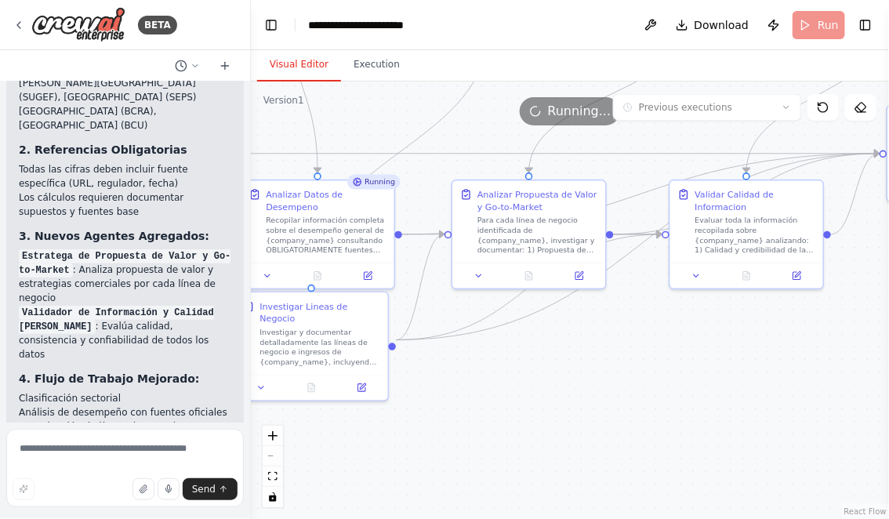
drag, startPoint x: 703, startPoint y: 365, endPoint x: 532, endPoint y: 386, distance: 172.9
click at [532, 386] on div ".deletable-edge-delete-btn { width: 20px; height: 20px; border: 0px solid #ffff…" at bounding box center [570, 301] width 638 height 438
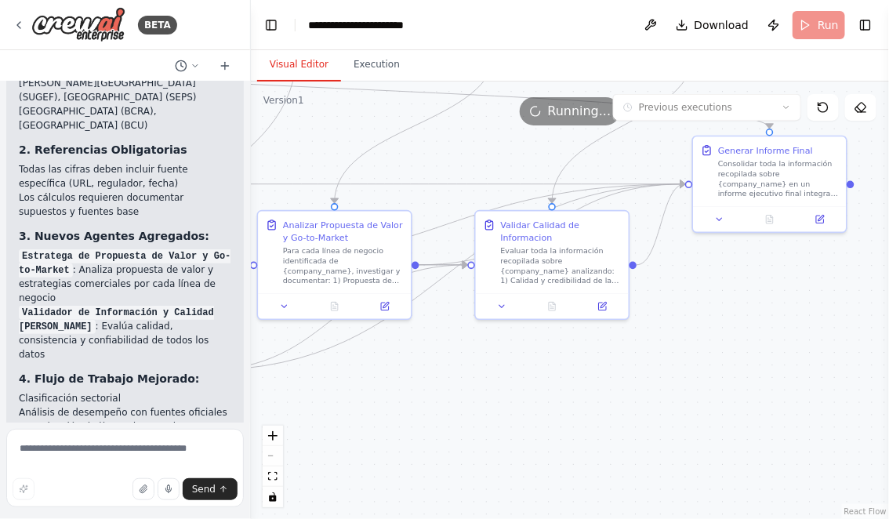
drag, startPoint x: 666, startPoint y: 401, endPoint x: 481, endPoint y: 430, distance: 188.0
click at [481, 430] on div ".deletable-edge-delete-btn { width: 20px; height: 20px; border: 0px solid #ffff…" at bounding box center [570, 301] width 638 height 438
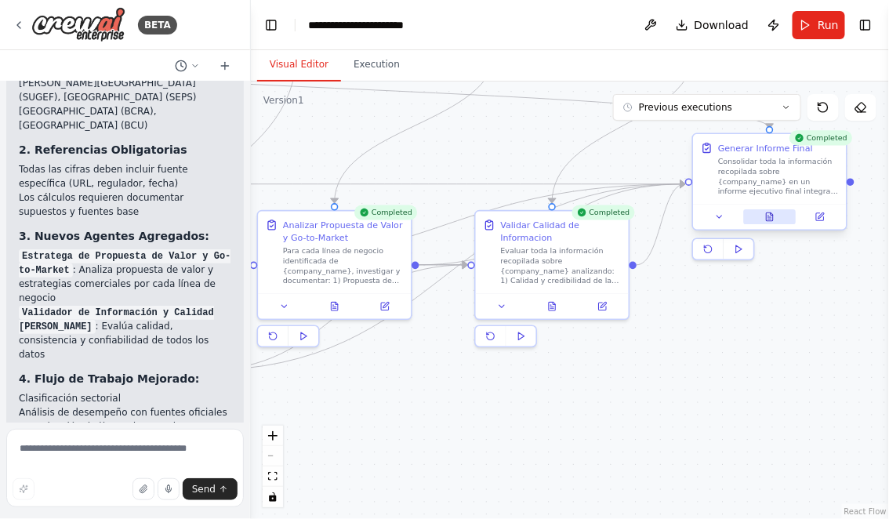
click at [774, 212] on icon at bounding box center [770, 217] width 10 height 10
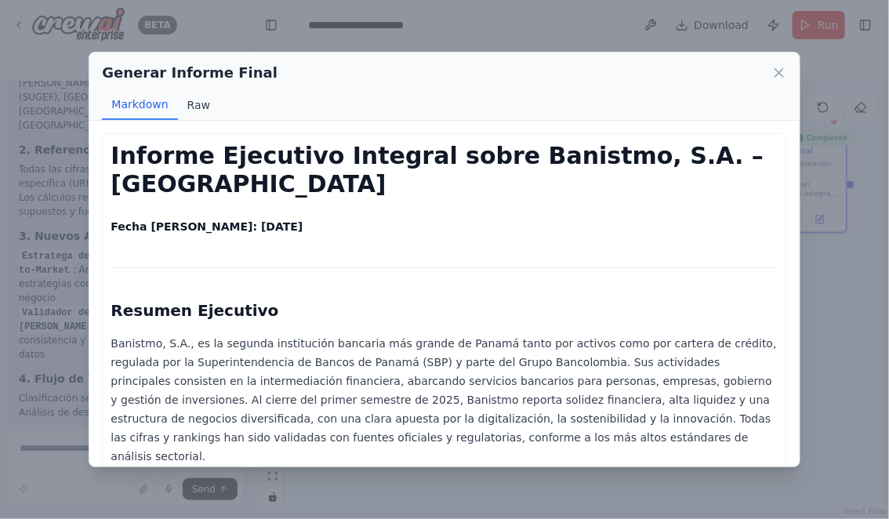
click at [202, 109] on button "Raw" at bounding box center [199, 105] width 42 height 30
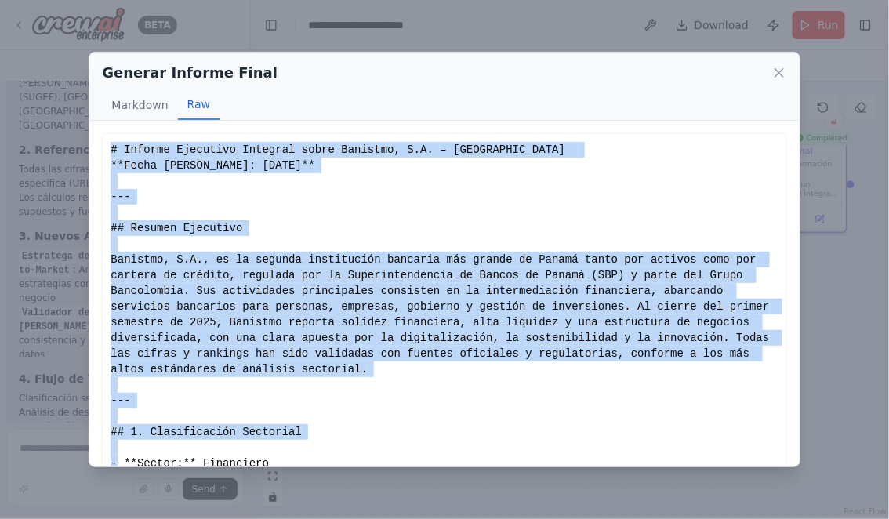
drag, startPoint x: 112, startPoint y: 150, endPoint x: 305, endPoint y: 448, distance: 354.9
click at [305, 448] on div "# Informe Ejecutivo Integral sobre Banistmo, S.A. – Panamá **Fecha de corte: 29…" at bounding box center [444, 322] width 667 height 361
click at [187, 234] on div "# Informe Ejecutivo Integral sobre Banistmo, S.A. – Panamá **Fecha de corte: 29…" at bounding box center [444, 322] width 667 height 361
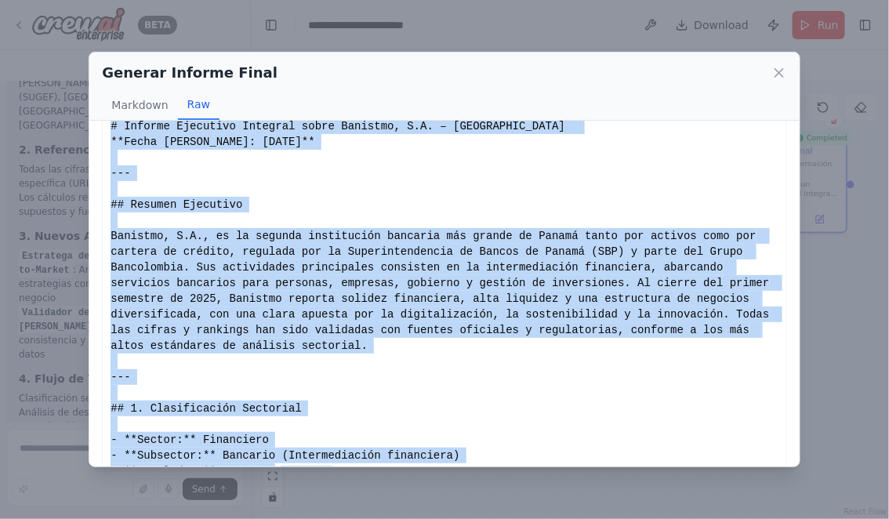
scroll to position [56, 0]
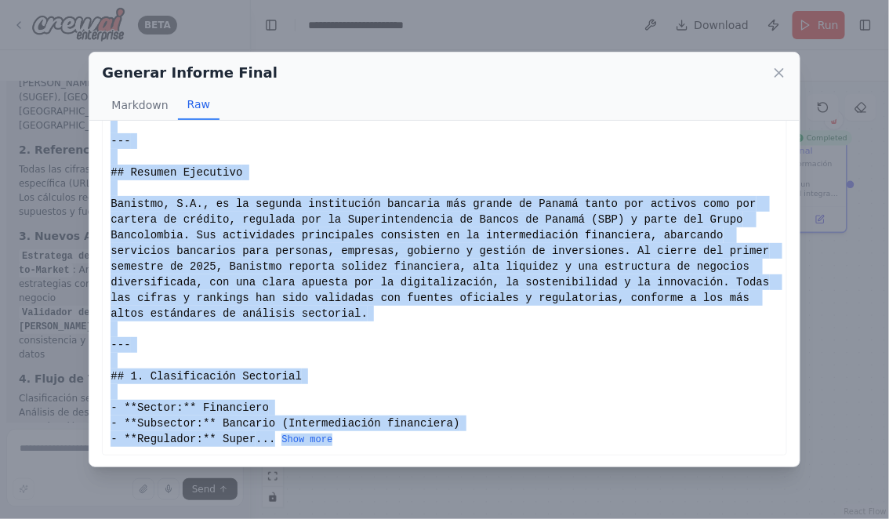
drag, startPoint x: 111, startPoint y: 151, endPoint x: 343, endPoint y: 455, distance: 382.0
click at [343, 455] on div "Informe Ejecutivo Integral sobre Banistmo, S.A. – Panamá Fecha de corte: 29 de …" at bounding box center [444, 294] width 710 height 346
click at [318, 438] on button "Show more" at bounding box center [306, 440] width 51 height 13
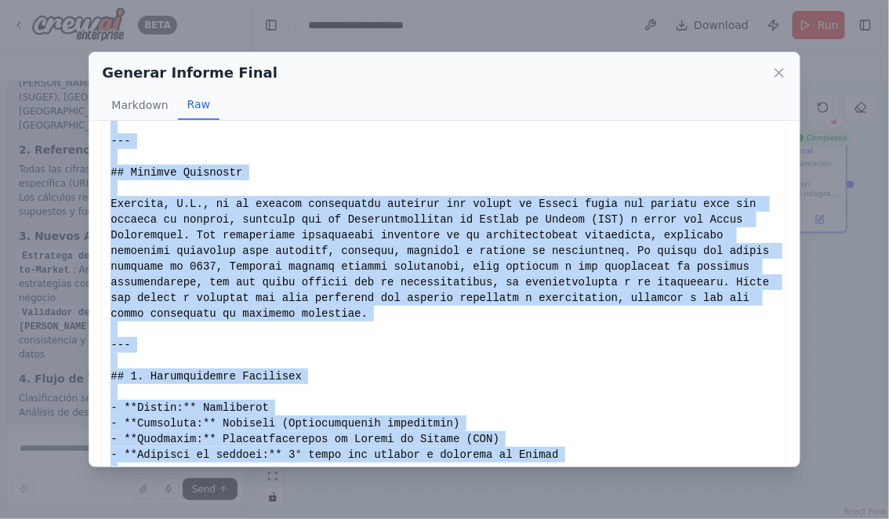
copy div "# Informe Ejecutivo Integral sobre Banistmo, S.A. – Panamá **Fecha de corte: 29…"
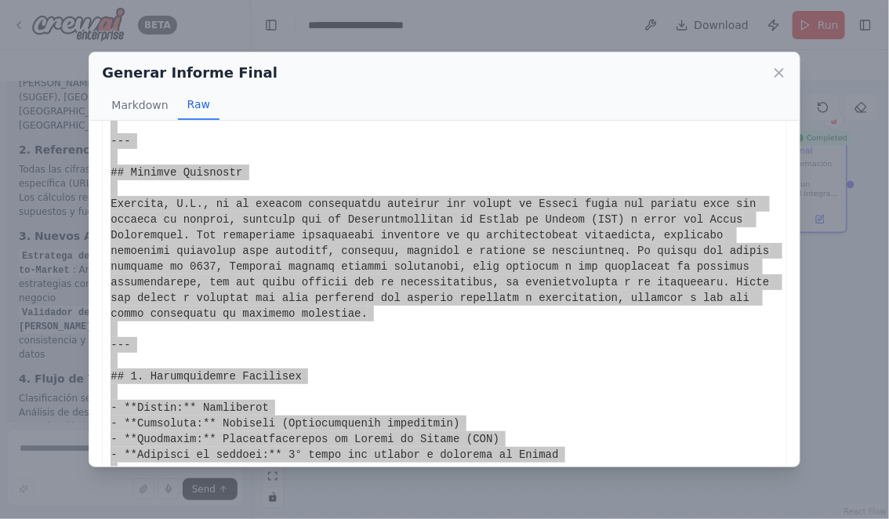
scroll to position [3651, 0]
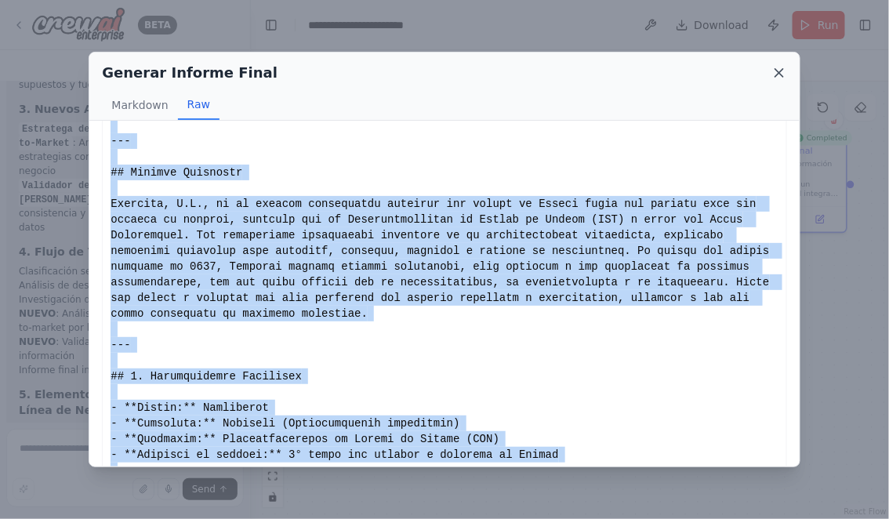
click at [777, 68] on icon at bounding box center [780, 73] width 16 height 16
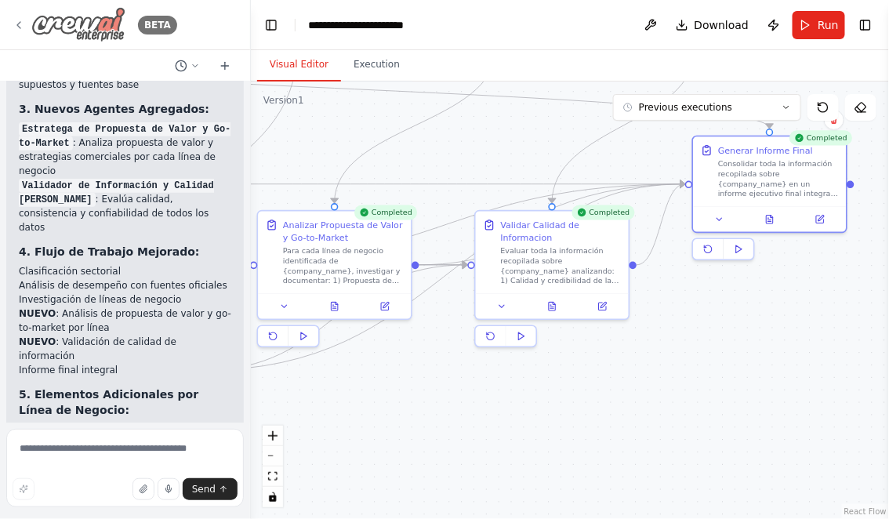
click at [21, 23] on icon at bounding box center [19, 25] width 13 height 13
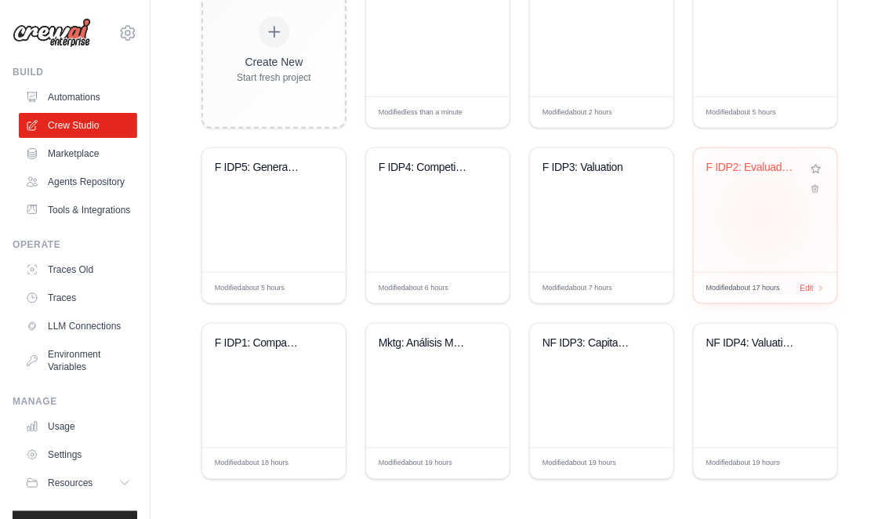
click at [765, 215] on div "F IDP2: Evaluador Ultra-Granular KP..." at bounding box center [765, 210] width 143 height 124
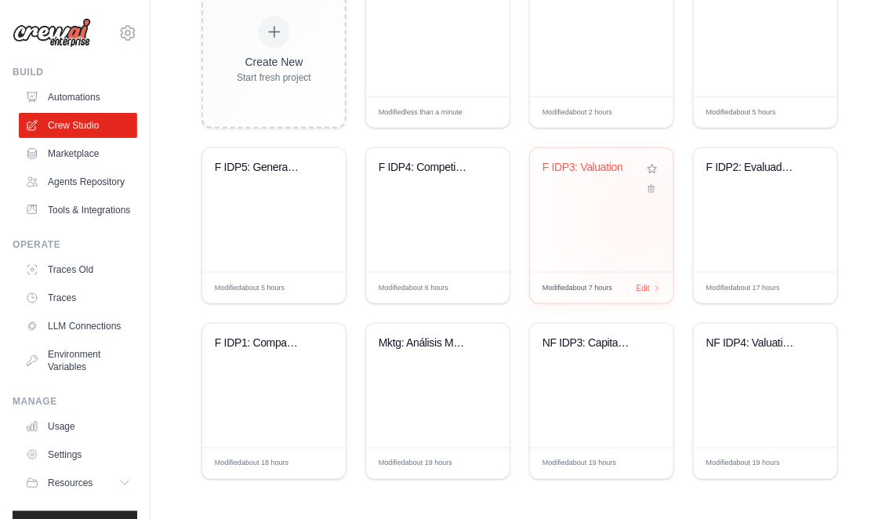
click at [634, 217] on div "F IDP3: Valuation" at bounding box center [601, 210] width 143 height 124
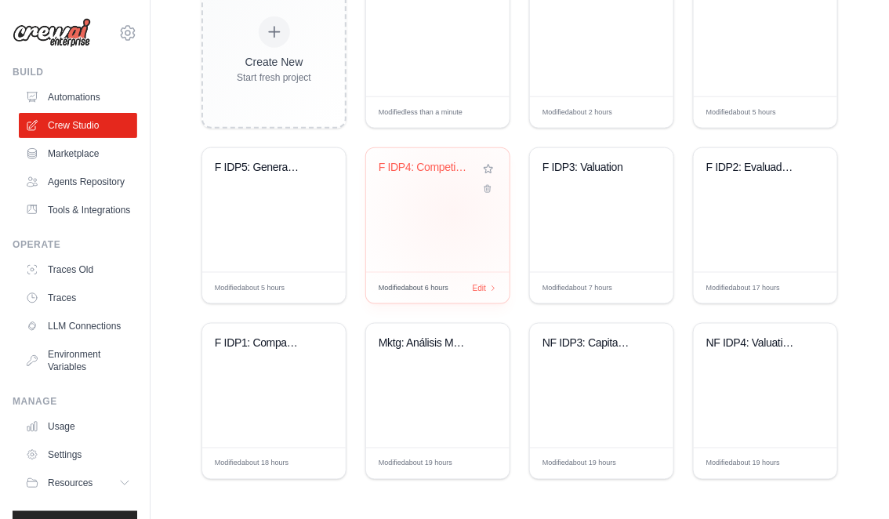
click at [454, 212] on div "F IDP4: Competitors and Benchmarks" at bounding box center [437, 210] width 143 height 124
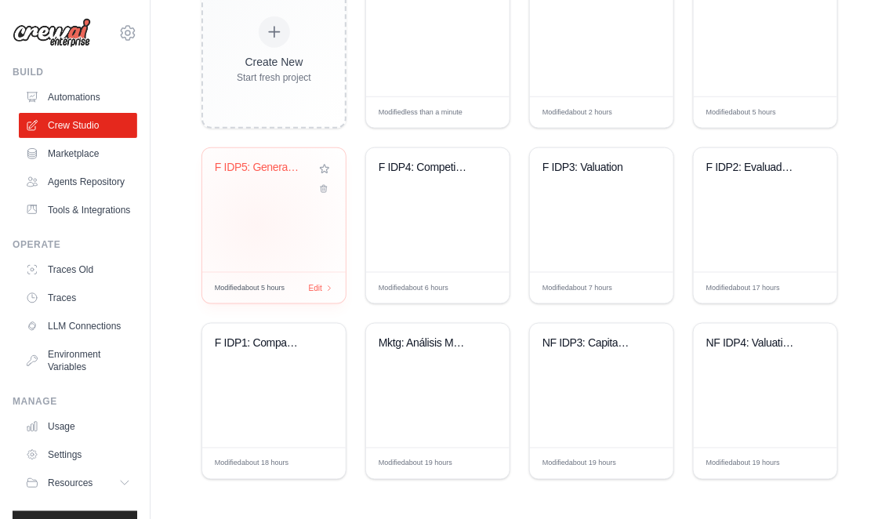
click at [258, 225] on div "F IDP5: Generador de Tabla Comparat..." at bounding box center [273, 210] width 143 height 124
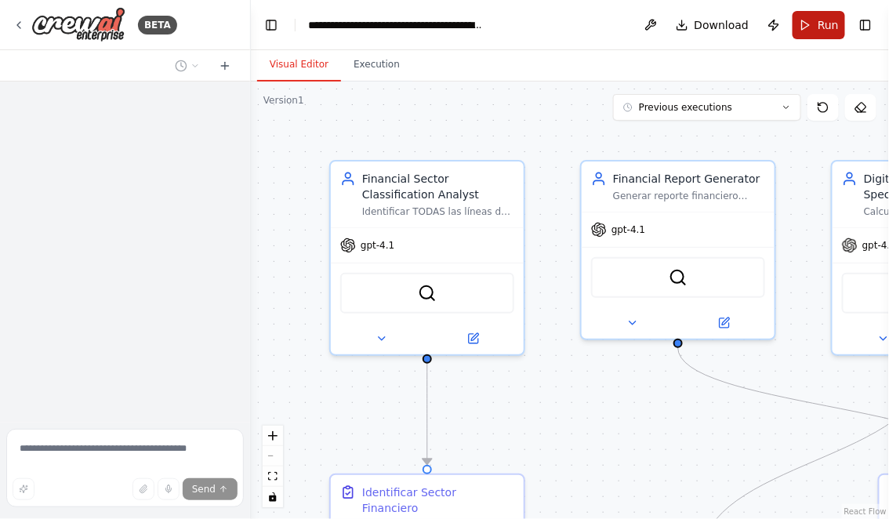
click at [821, 29] on span "Run" at bounding box center [828, 25] width 21 height 16
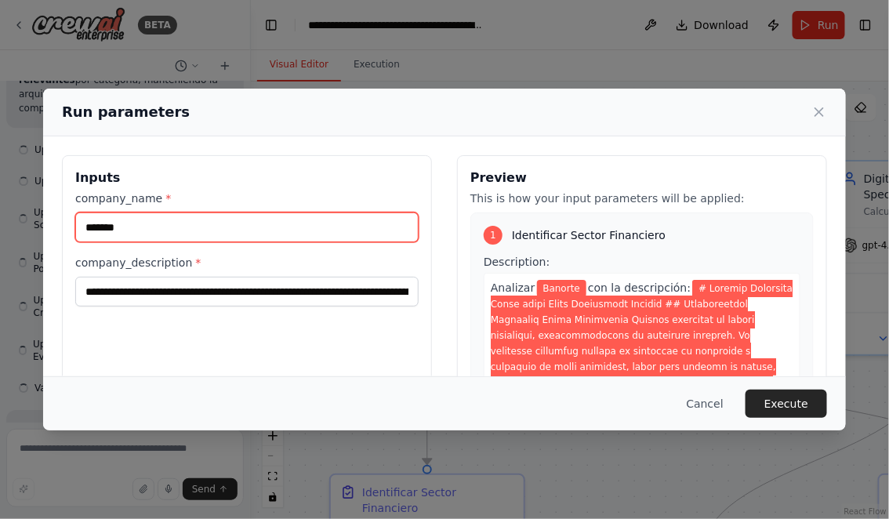
click at [168, 229] on input "*******" at bounding box center [246, 227] width 343 height 30
type input "********"
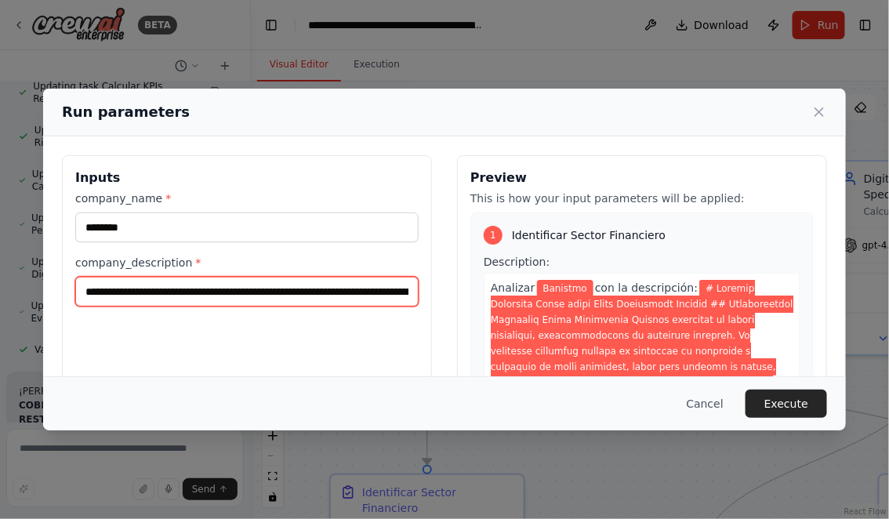
click at [86, 292] on input "company_description *" at bounding box center [246, 292] width 343 height 30
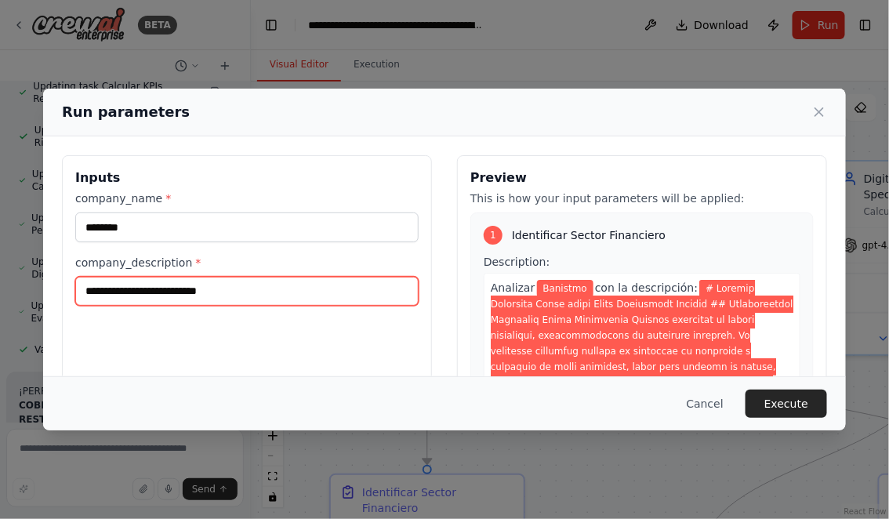
scroll to position [0, 0]
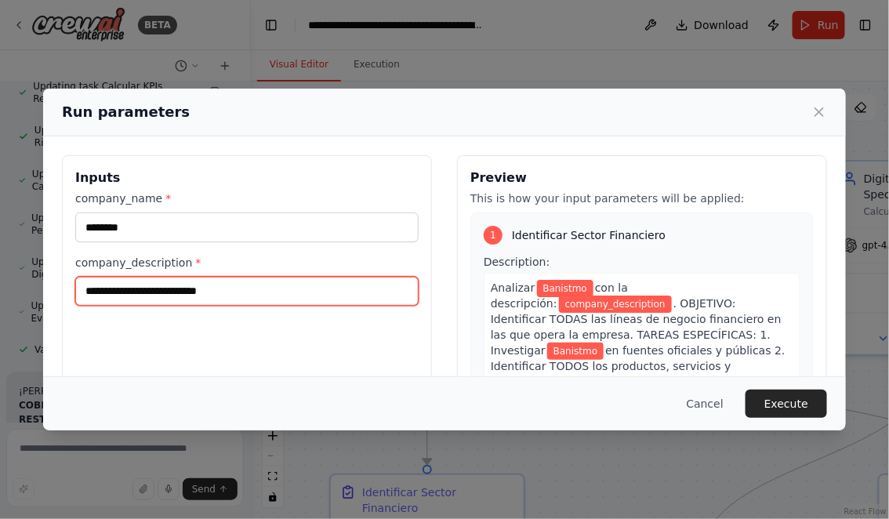
paste input "**********"
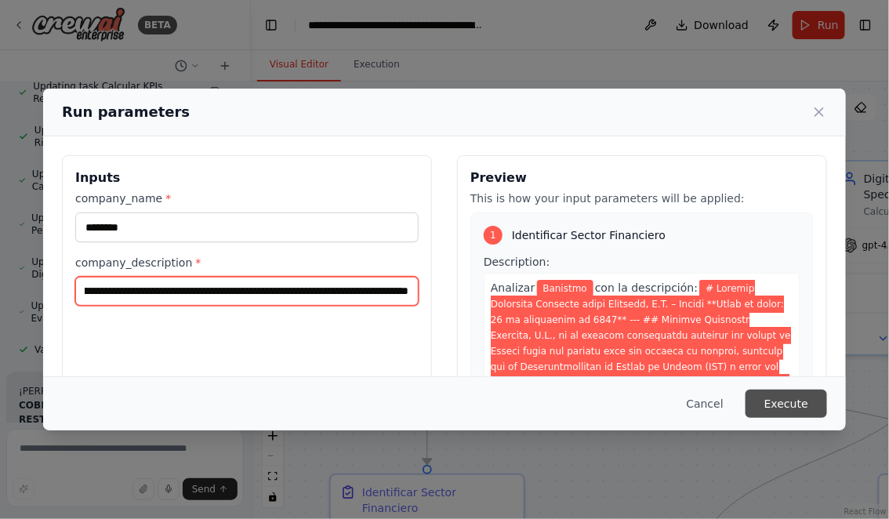
type input "**********"
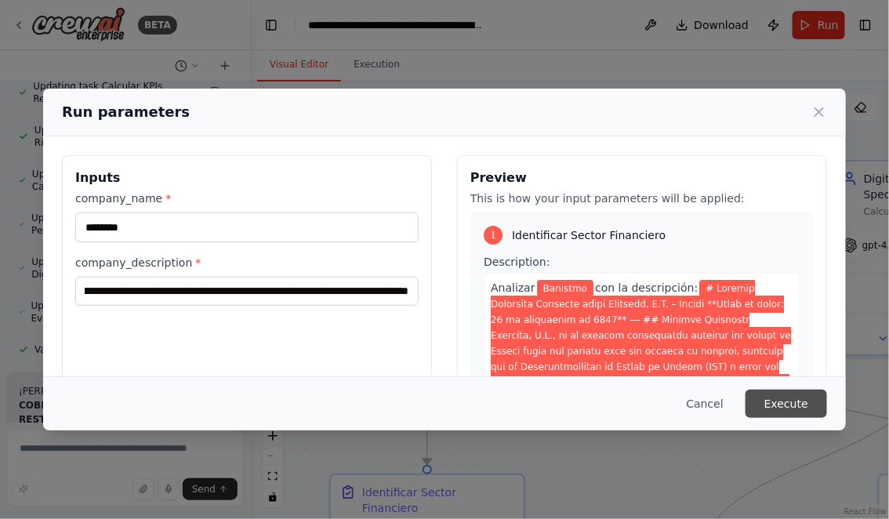
click at [809, 400] on button "Execute" at bounding box center [787, 404] width 82 height 28
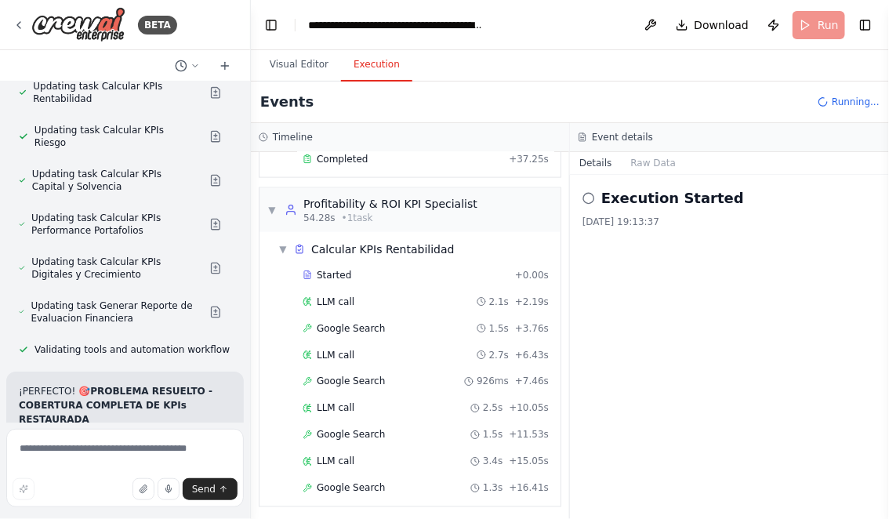
scroll to position [620, 0]
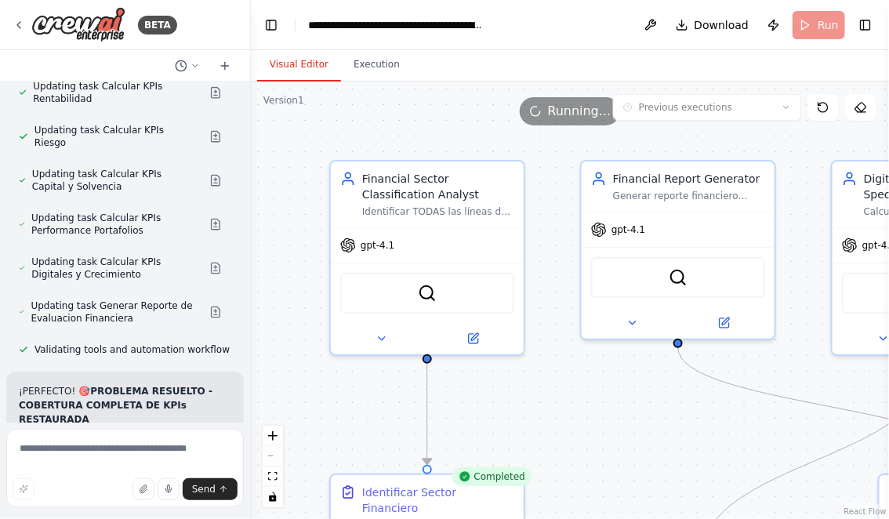
click at [301, 69] on button "Visual Editor" at bounding box center [299, 65] width 84 height 33
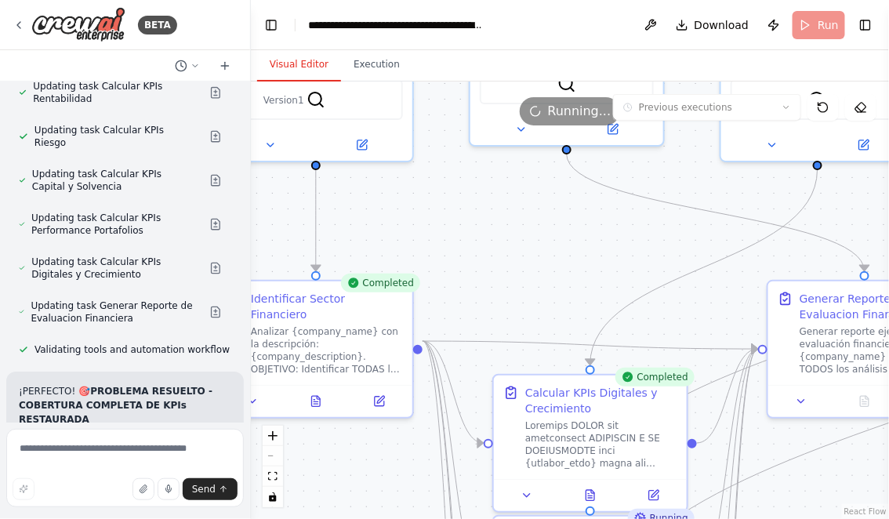
drag, startPoint x: 579, startPoint y: 430, endPoint x: 463, endPoint y: 223, distance: 238.0
click at [463, 223] on div ".deletable-edge-delete-btn { width: 20px; height: 20px; border: 0px solid #ffff…" at bounding box center [570, 301] width 638 height 438
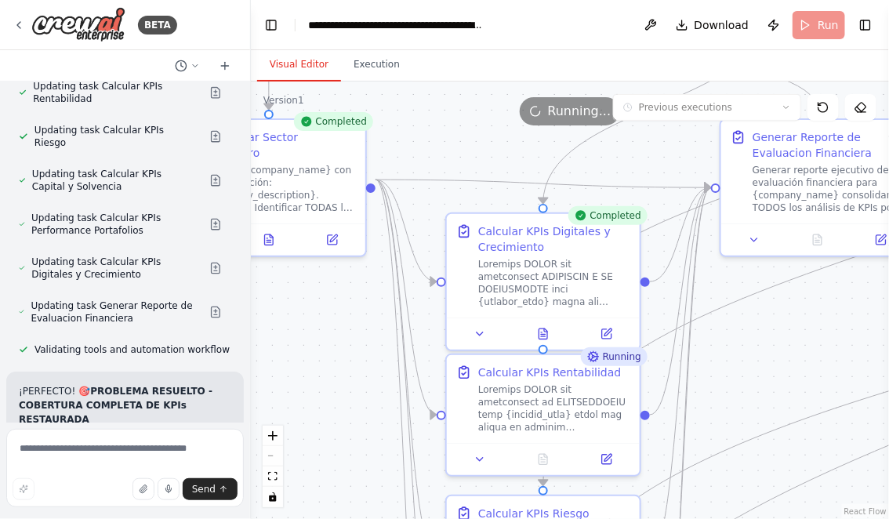
drag, startPoint x: 512, startPoint y: 283, endPoint x: 469, endPoint y: 133, distance: 156.6
click at [469, 133] on div ".deletable-edge-delete-btn { width: 20px; height: 20px; border: 0px solid #ffff…" at bounding box center [570, 301] width 638 height 438
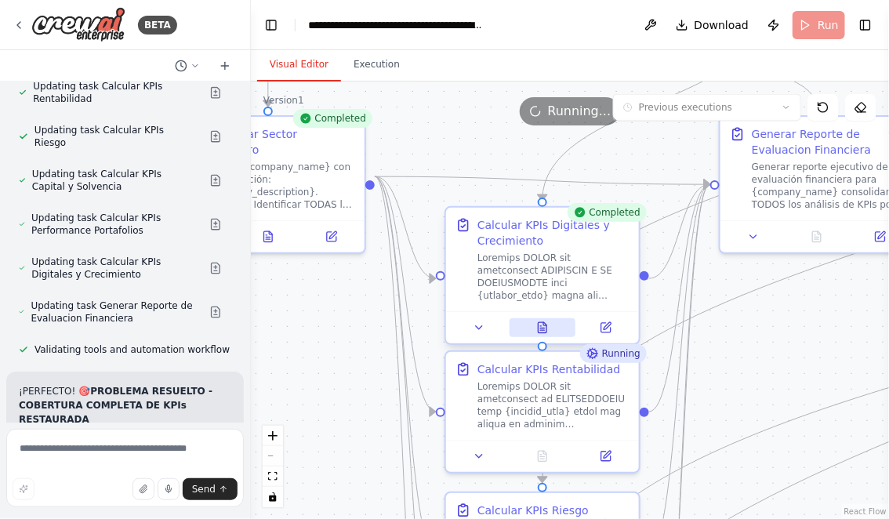
click at [539, 329] on icon at bounding box center [543, 327] width 9 height 10
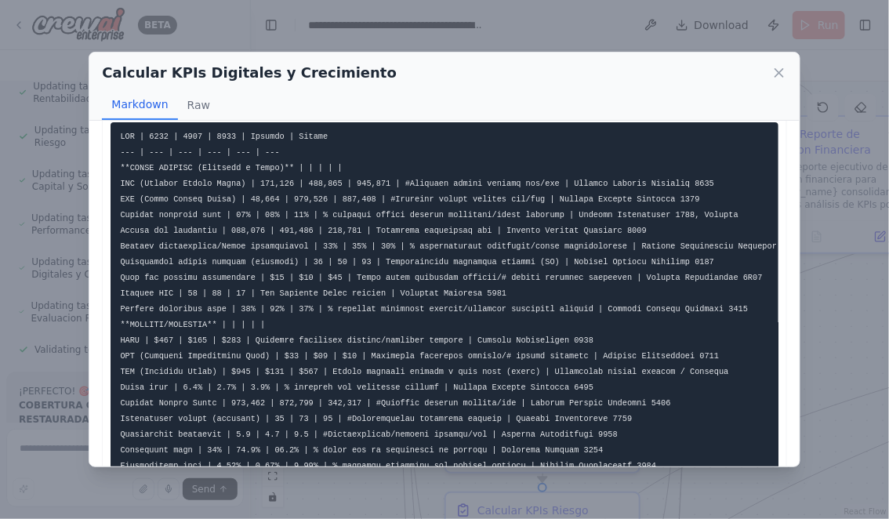
scroll to position [0, 0]
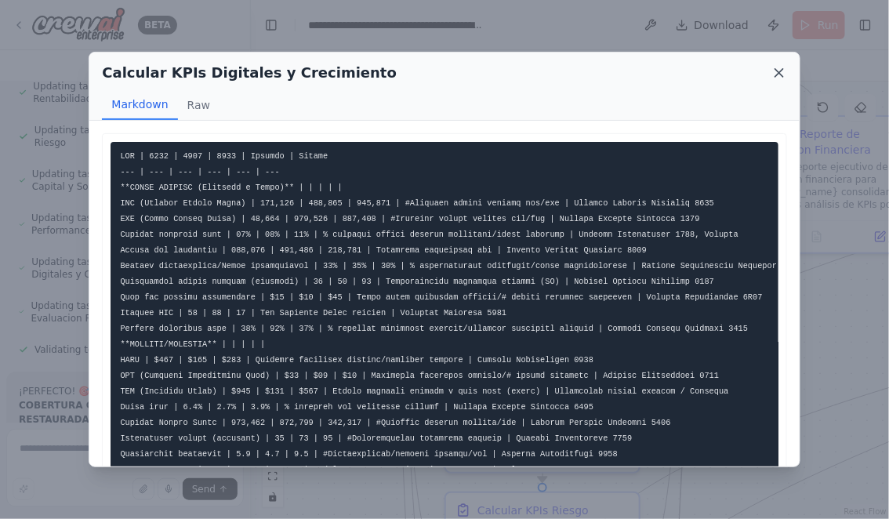
click at [778, 74] on icon at bounding box center [779, 73] width 8 height 8
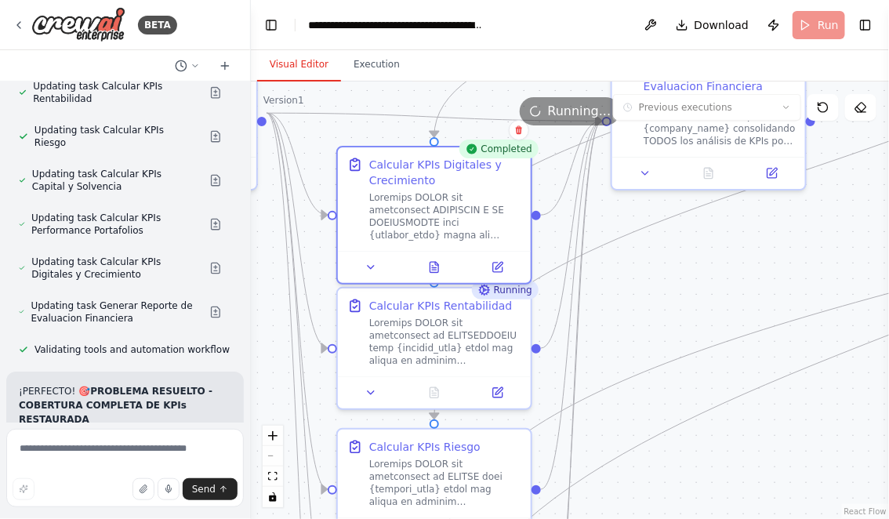
drag, startPoint x: 801, startPoint y: 358, endPoint x: 634, endPoint y: 310, distance: 174.3
click at [635, 310] on div ".deletable-edge-delete-btn { width: 20px; height: 20px; border: 0px solid #ffff…" at bounding box center [570, 301] width 638 height 438
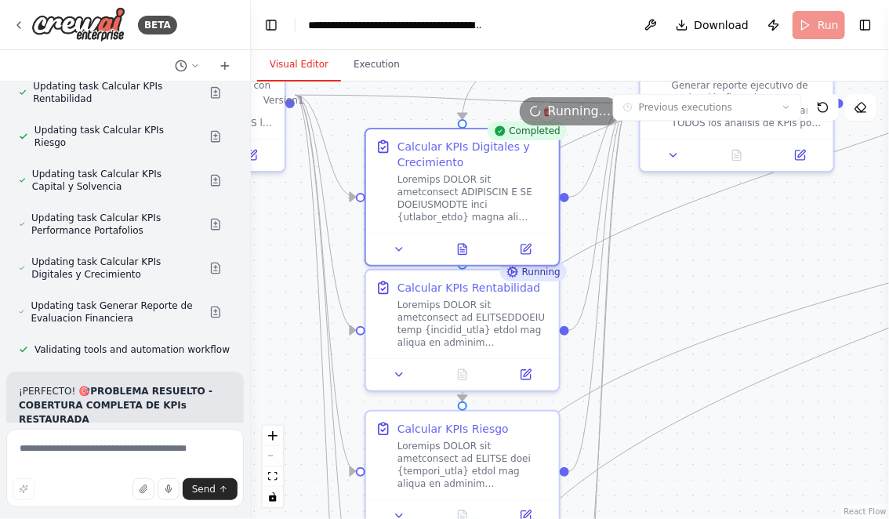
drag, startPoint x: 707, startPoint y: 297, endPoint x: 793, endPoint y: 263, distance: 92.9
click at [793, 263] on div ".deletable-edge-delete-btn { width: 20px; height: 20px; border: 0px solid #ffff…" at bounding box center [570, 301] width 638 height 438
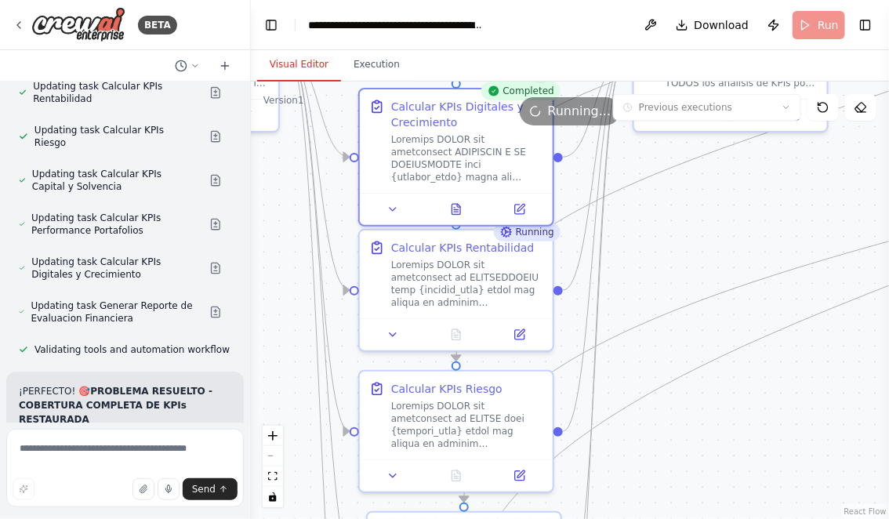
drag, startPoint x: 786, startPoint y: 421, endPoint x: 771, endPoint y: 376, distance: 47.9
click at [772, 376] on div ".deletable-edge-delete-btn { width: 20px; height: 20px; border: 0px solid #ffff…" at bounding box center [570, 301] width 638 height 438
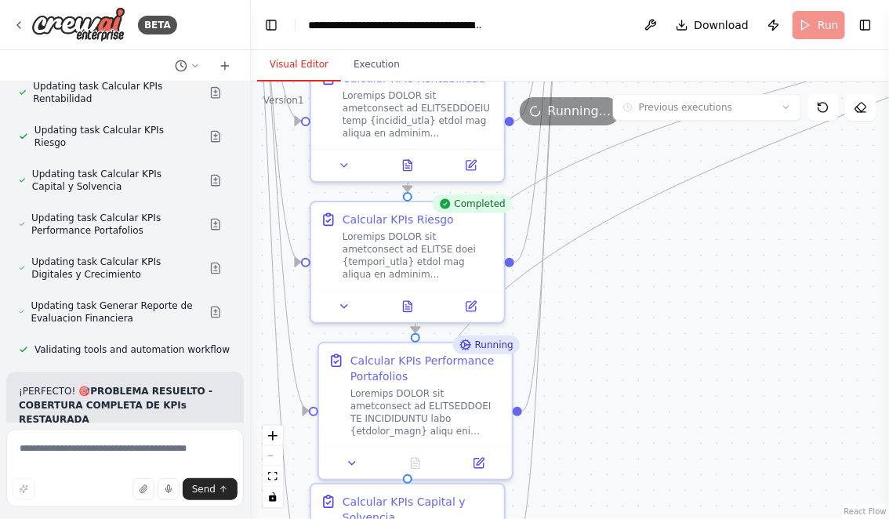
drag, startPoint x: 813, startPoint y: 370, endPoint x: 772, endPoint y: 207, distance: 168.1
click at [772, 207] on div ".deletable-edge-delete-btn { width: 20px; height: 20px; border: 0px solid #ffff…" at bounding box center [570, 301] width 638 height 438
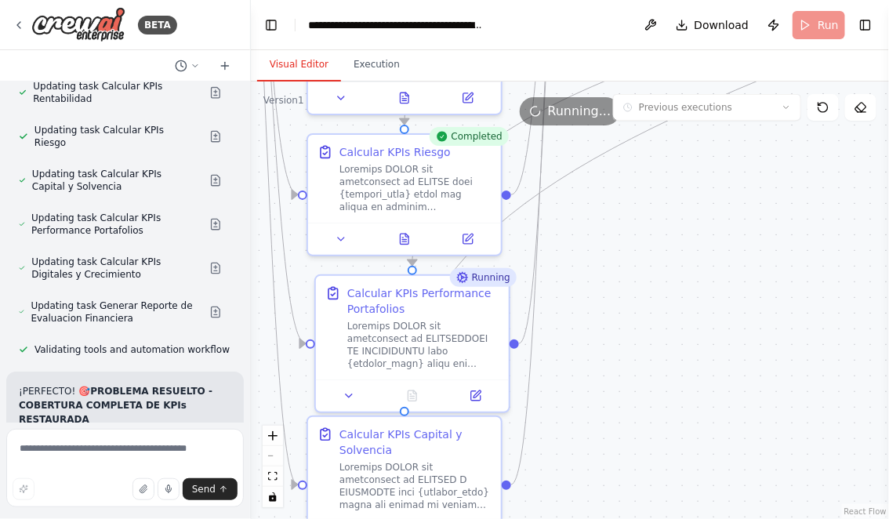
drag, startPoint x: 761, startPoint y: 268, endPoint x: 756, endPoint y: 200, distance: 68.4
click at [757, 199] on div ".deletable-edge-delete-btn { width: 20px; height: 20px; border: 0px solid #ffff…" at bounding box center [570, 301] width 638 height 438
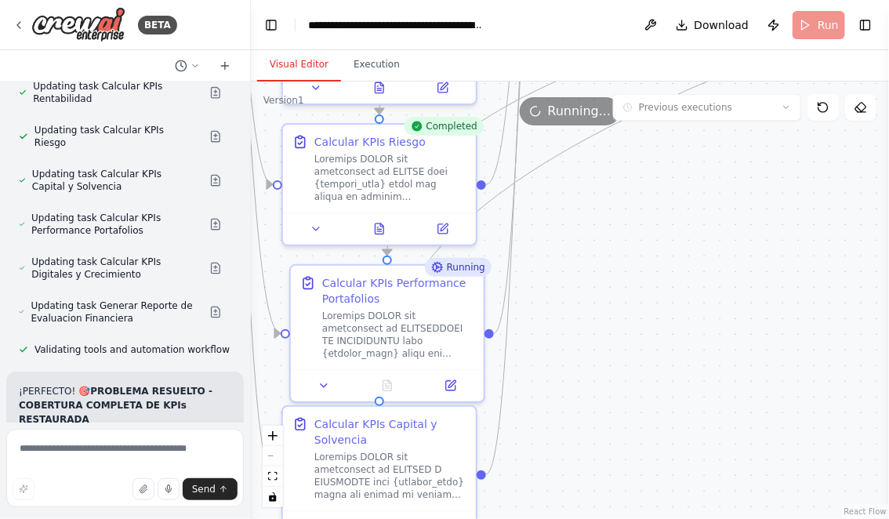
drag, startPoint x: 748, startPoint y: 250, endPoint x: 693, endPoint y: 215, distance: 65.2
click at [693, 215] on div ".deletable-edge-delete-btn { width: 20px; height: 20px; border: 0px solid #ffff…" at bounding box center [570, 301] width 638 height 438
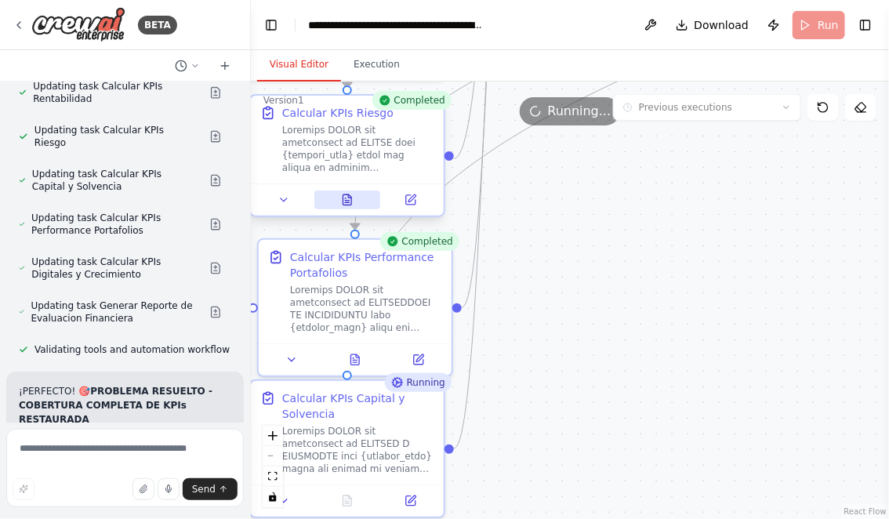
click at [349, 198] on icon at bounding box center [347, 199] width 9 height 10
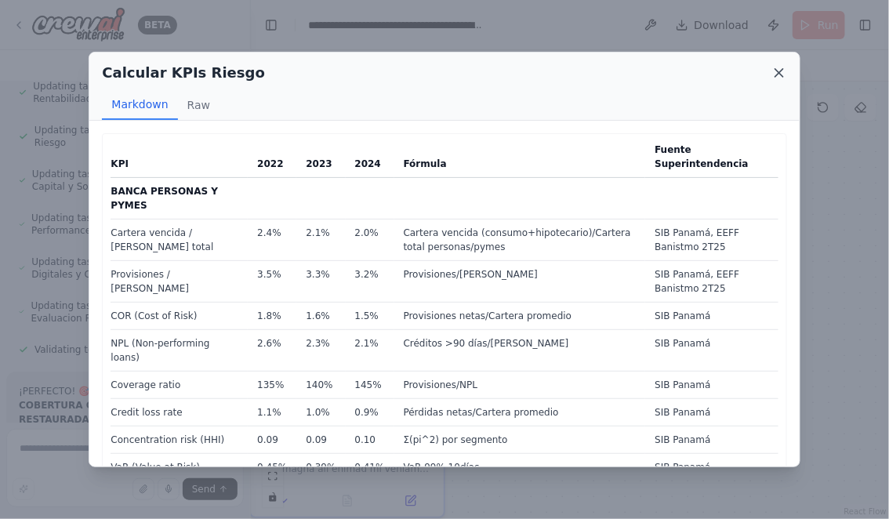
click at [782, 74] on icon at bounding box center [779, 73] width 8 height 8
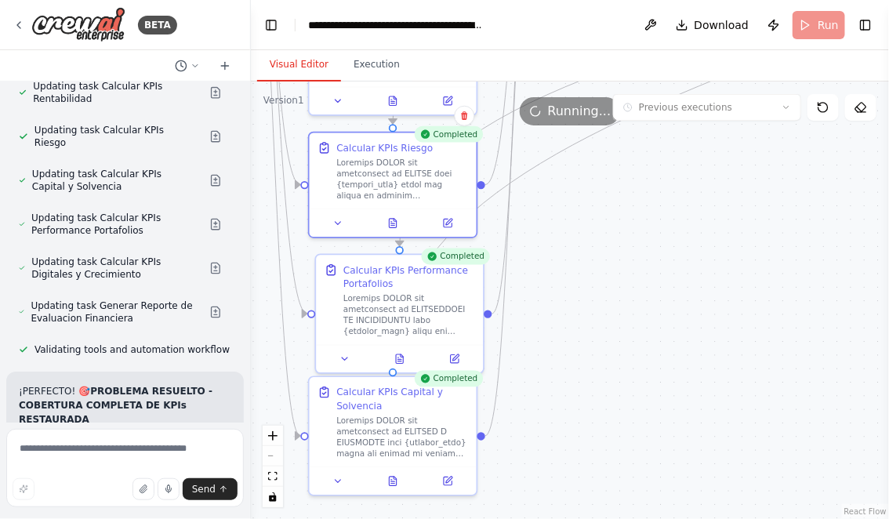
drag, startPoint x: 724, startPoint y: 289, endPoint x: 688, endPoint y: 389, distance: 105.9
click at [688, 389] on div ".deletable-edge-delete-btn { width: 20px; height: 20px; border: 0px solid #ffff…" at bounding box center [570, 301] width 638 height 438
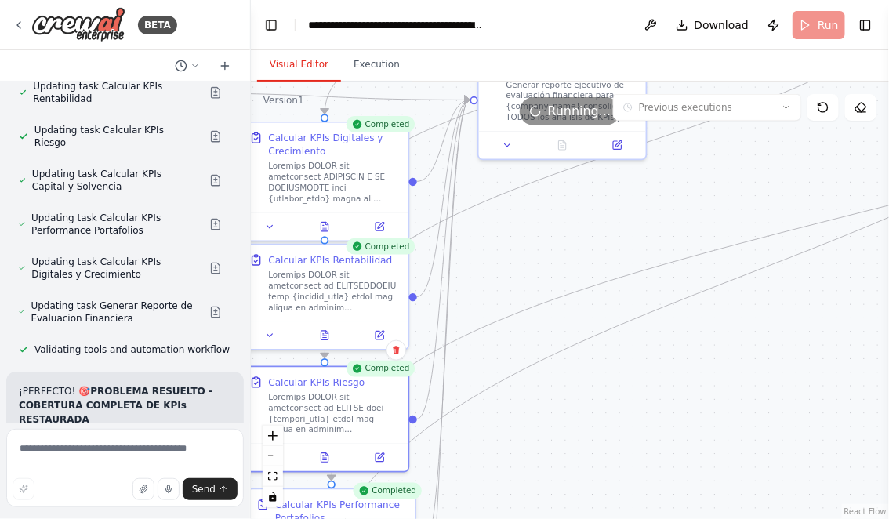
drag, startPoint x: 690, startPoint y: 323, endPoint x: 632, endPoint y: 504, distance: 190.2
click at [632, 505] on div ".deletable-edge-delete-btn { width: 20px; height: 20px; border: 0px solid #ffff…" at bounding box center [570, 301] width 638 height 438
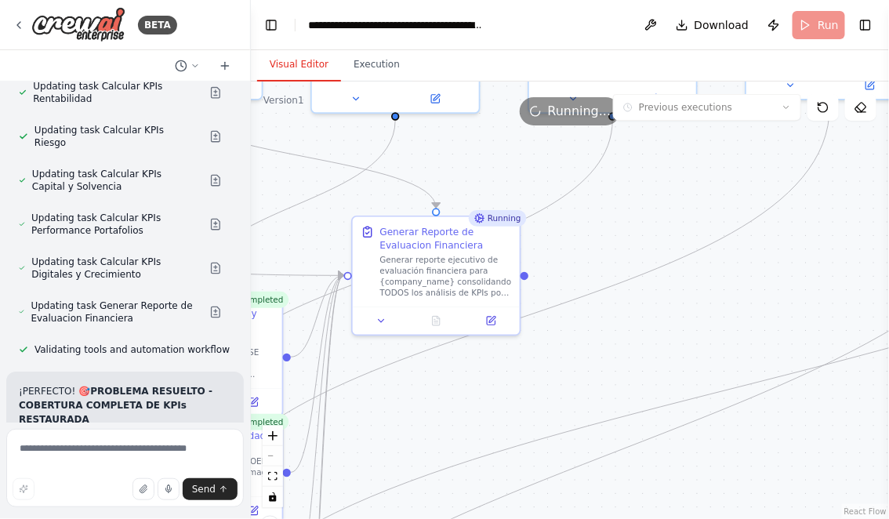
drag, startPoint x: 663, startPoint y: 255, endPoint x: 550, endPoint y: 400, distance: 184.3
click at [550, 397] on div ".deletable-edge-delete-btn { width: 20px; height: 20px; border: 0px solid #ffff…" at bounding box center [570, 301] width 638 height 438
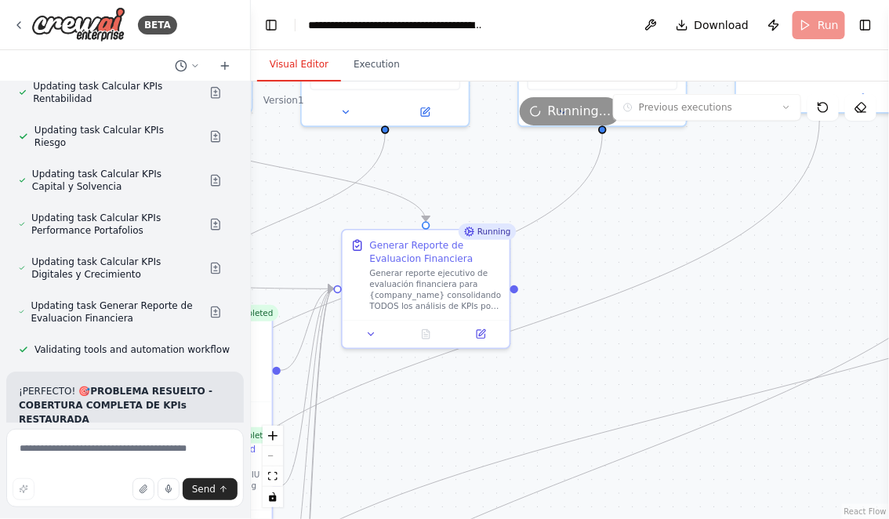
drag, startPoint x: 598, startPoint y: 373, endPoint x: 586, endPoint y: 382, distance: 15.2
click at [586, 382] on div ".deletable-edge-delete-btn { width: 20px; height: 20px; border: 0px solid #ffff…" at bounding box center [570, 301] width 638 height 438
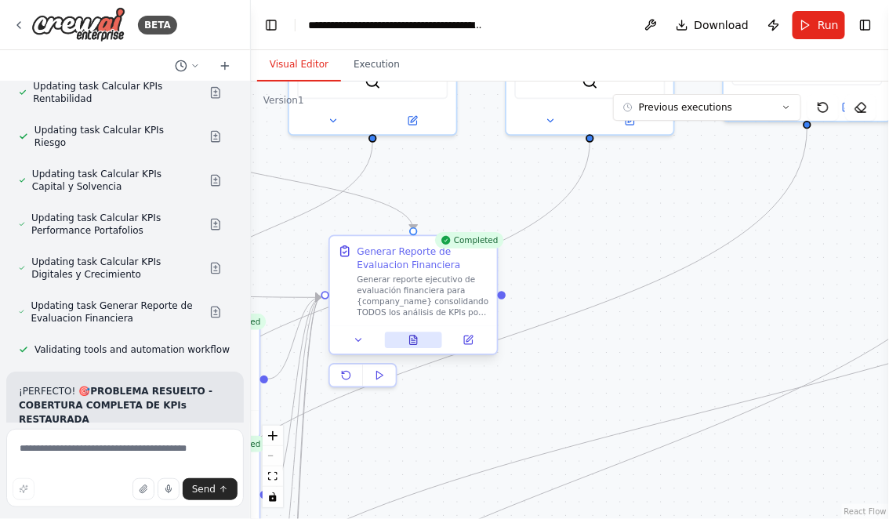
click at [410, 336] on icon at bounding box center [413, 340] width 7 height 9
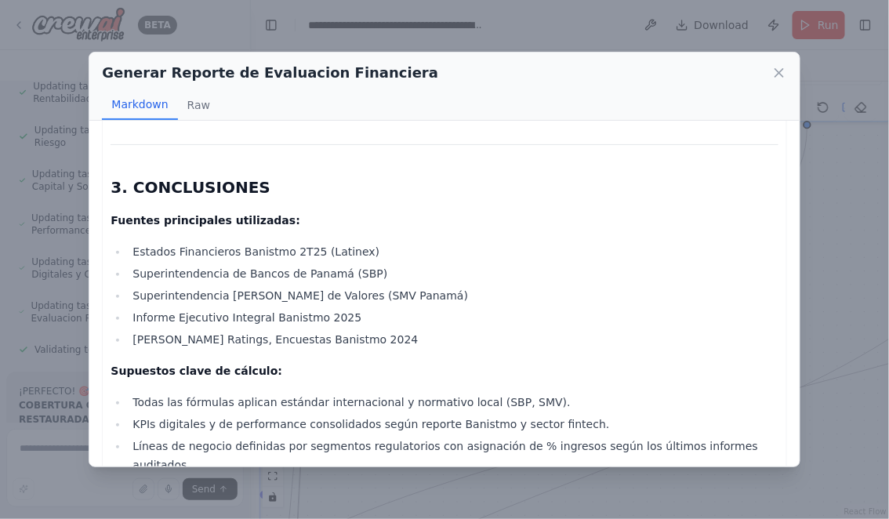
scroll to position [4404, 0]
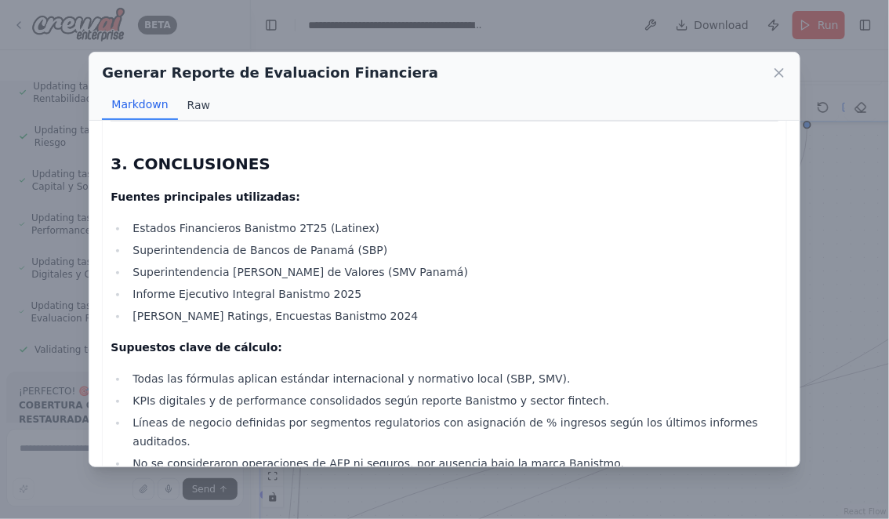
click at [198, 100] on button "Raw" at bounding box center [199, 105] width 42 height 30
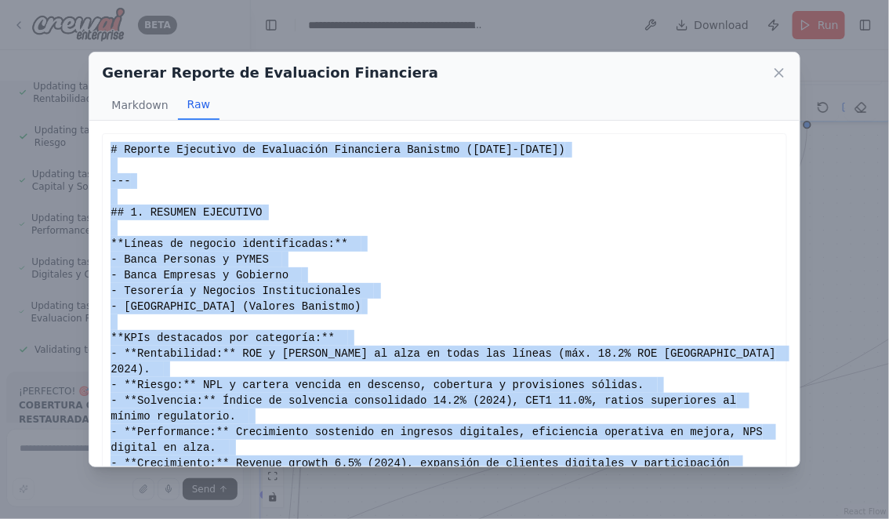
scroll to position [87, 0]
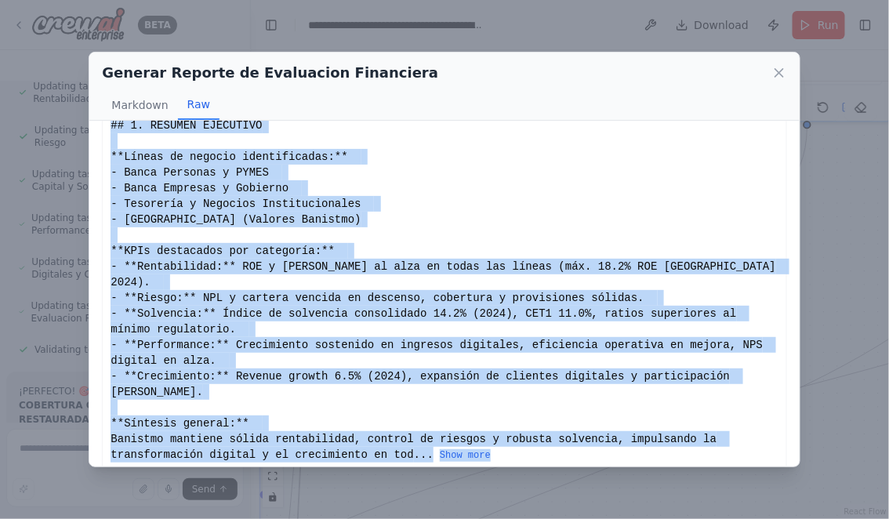
drag, startPoint x: 111, startPoint y: 151, endPoint x: 512, endPoint y: 435, distance: 492.1
click at [512, 435] on div "# Reporte Ejecutivo de Evaluación Financiera Banistmo ([DATE]-[DATE]) --- ## 1.…" at bounding box center [444, 259] width 667 height 408
click at [480, 449] on button "Show more" at bounding box center [465, 455] width 51 height 13
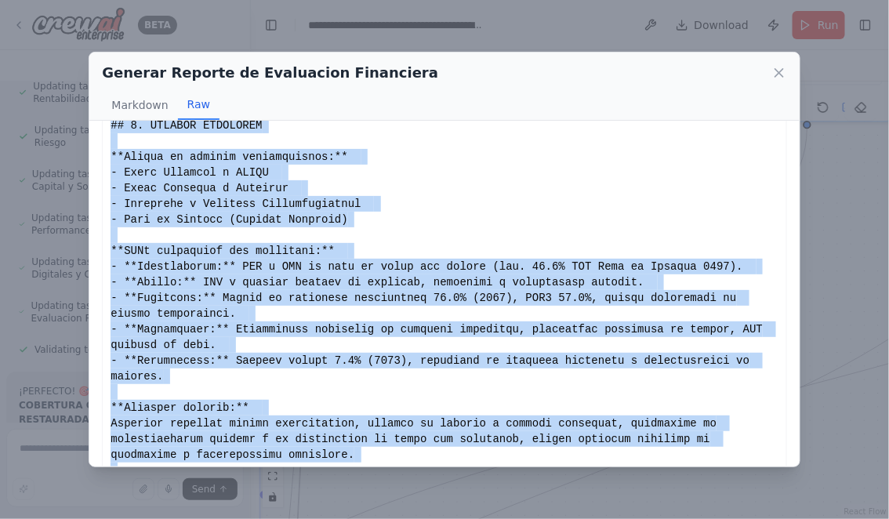
copy div "# Reporte Ejecutivo de Evaluación Financiera Banistmo ([DATE]-[DATE]) --- ## 1.…"
click at [775, 74] on icon at bounding box center [780, 73] width 16 height 16
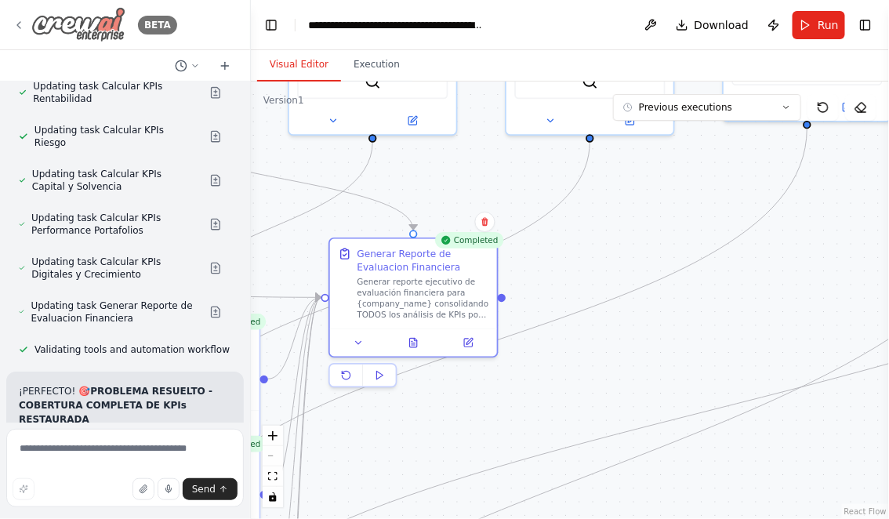
click at [24, 24] on icon at bounding box center [19, 25] width 13 height 13
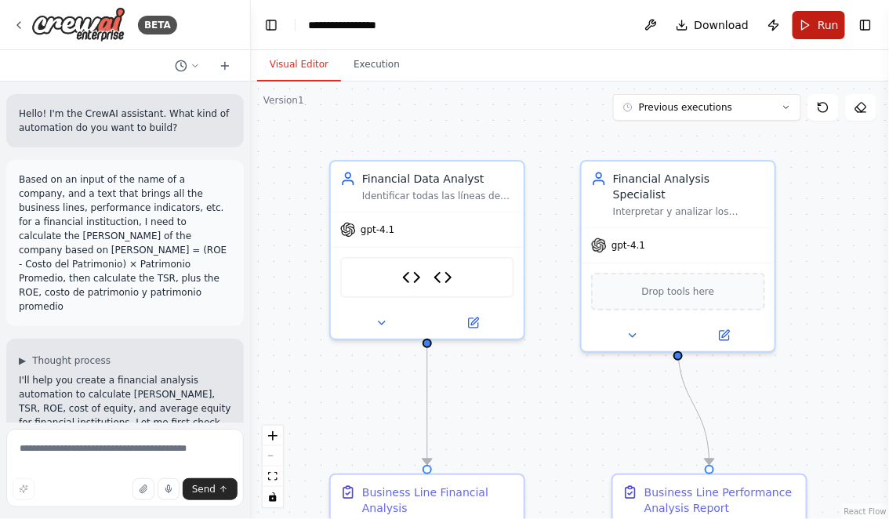
scroll to position [8362, 0]
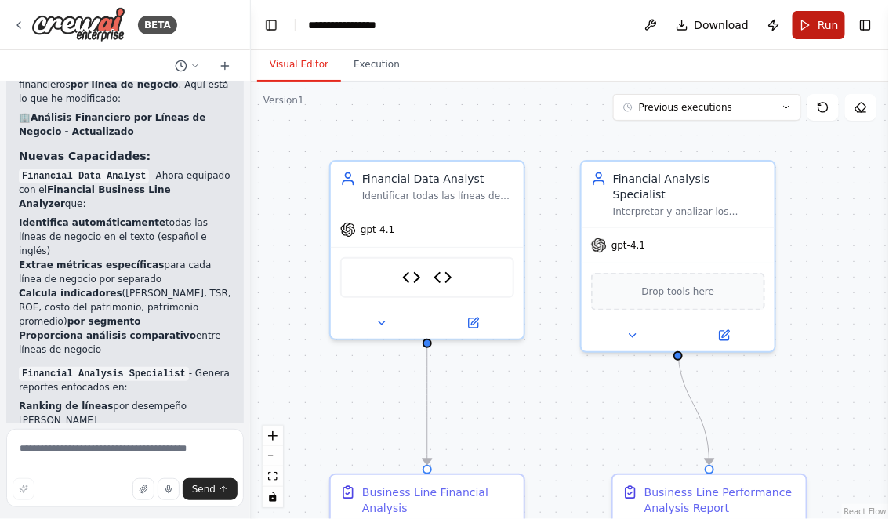
click at [821, 26] on span "Run" at bounding box center [828, 25] width 21 height 16
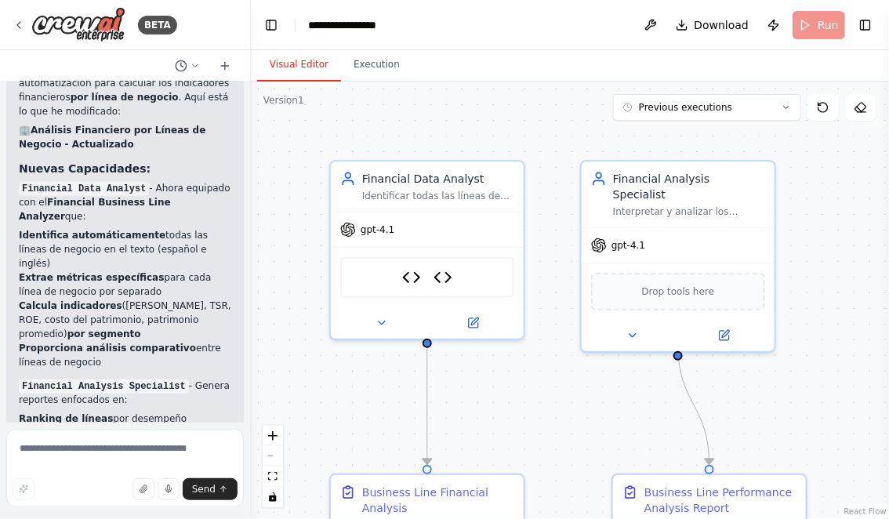
scroll to position [8387, 0]
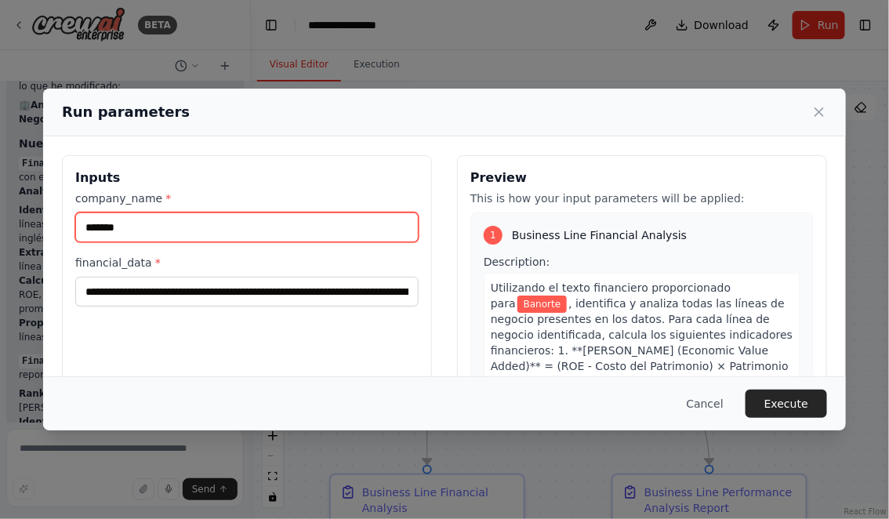
click at [136, 226] on input "*******" at bounding box center [246, 227] width 343 height 30
type input "********"
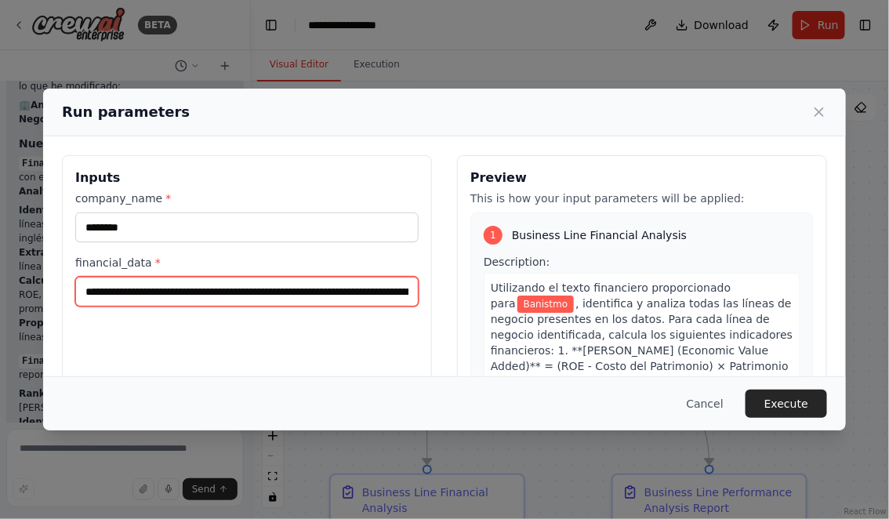
click at [84, 294] on input "financial_data *" at bounding box center [246, 292] width 343 height 30
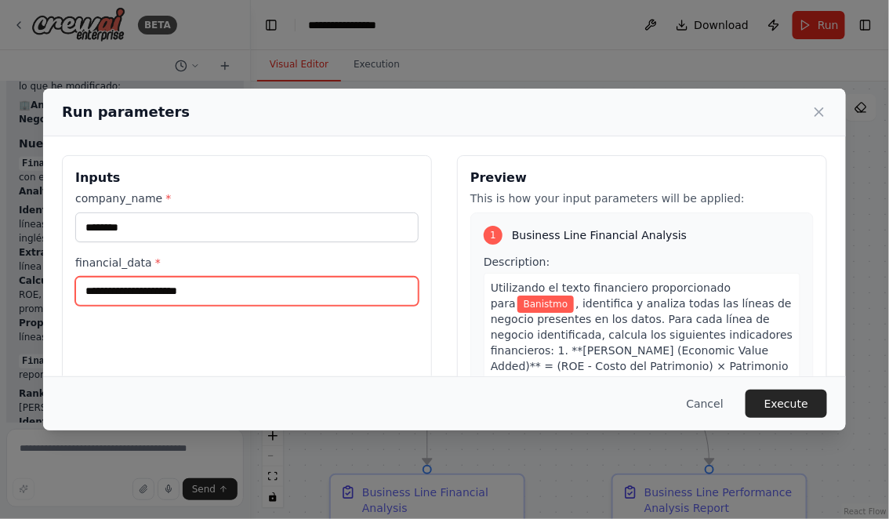
scroll to position [0, 0]
paste input "**********"
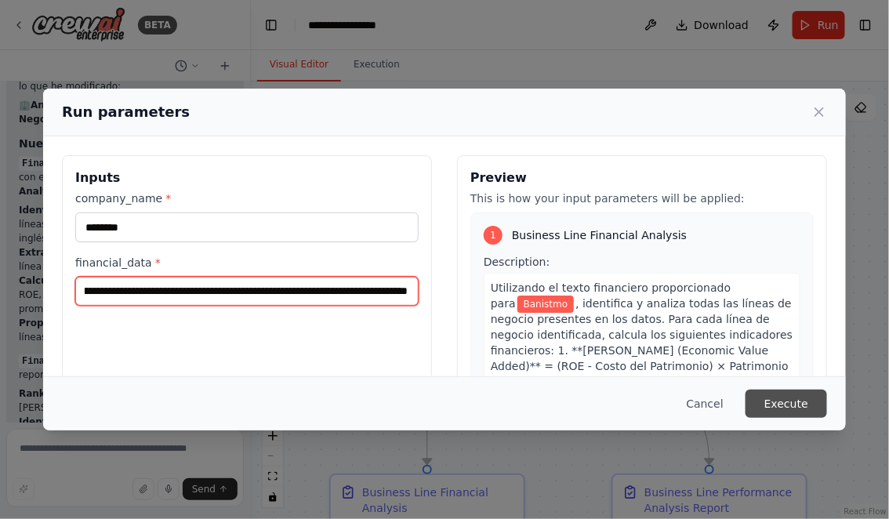
type input "**********"
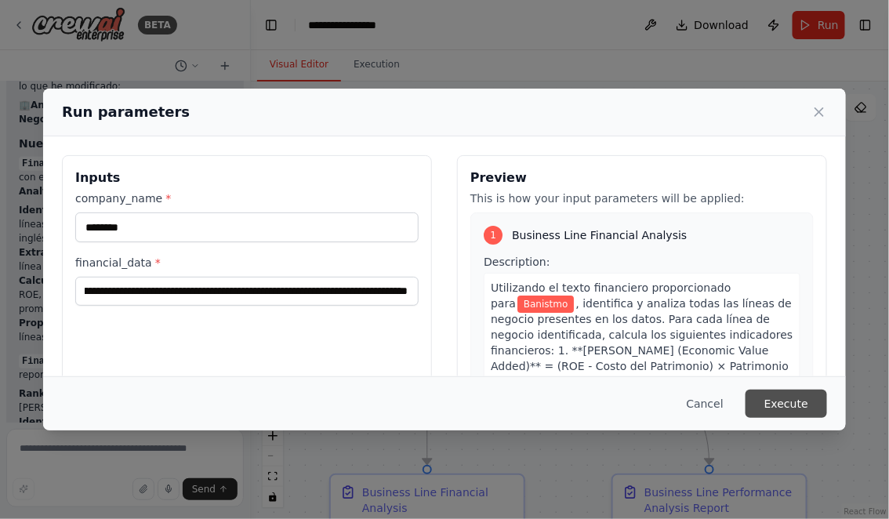
click at [797, 405] on button "Execute" at bounding box center [787, 404] width 82 height 28
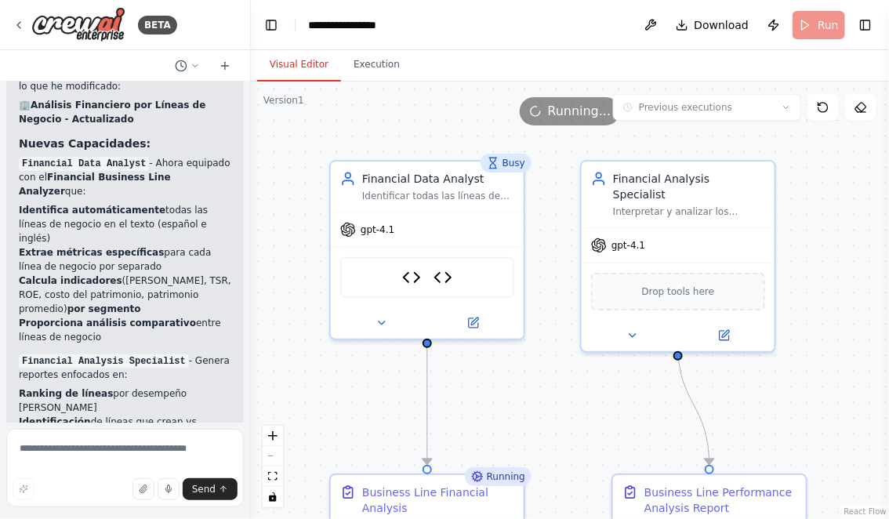
click at [304, 62] on button "Visual Editor" at bounding box center [299, 65] width 84 height 33
drag, startPoint x: 612, startPoint y: 412, endPoint x: 557, endPoint y: 339, distance: 91.9
click at [557, 339] on div ".deletable-edge-delete-btn { width: 20px; height: 20px; border: 0px solid #ffff…" at bounding box center [570, 301] width 638 height 438
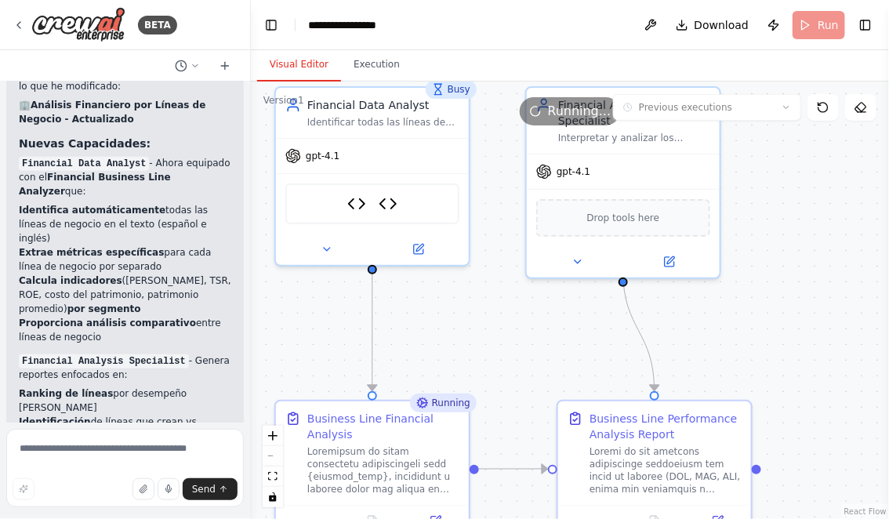
drag, startPoint x: 735, startPoint y: 367, endPoint x: 732, endPoint y: 286, distance: 80.8
click at [732, 286] on div ".deletable-edge-delete-btn { width: 20px; height: 20px; border: 0px solid #ffff…" at bounding box center [570, 301] width 638 height 438
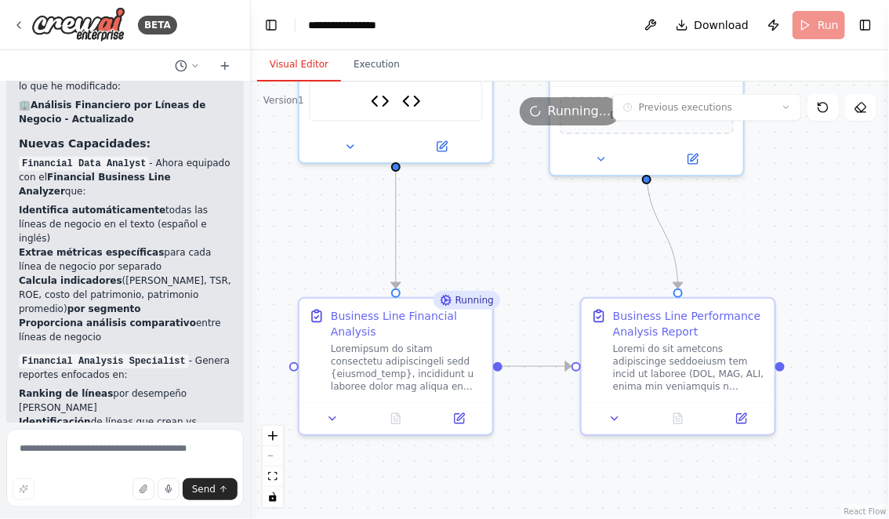
drag, startPoint x: 732, startPoint y: 286, endPoint x: 761, endPoint y: 263, distance: 37.3
click at [761, 263] on div ".deletable-edge-delete-btn { width: 20px; height: 20px; border: 0px solid #ffff…" at bounding box center [570, 301] width 638 height 438
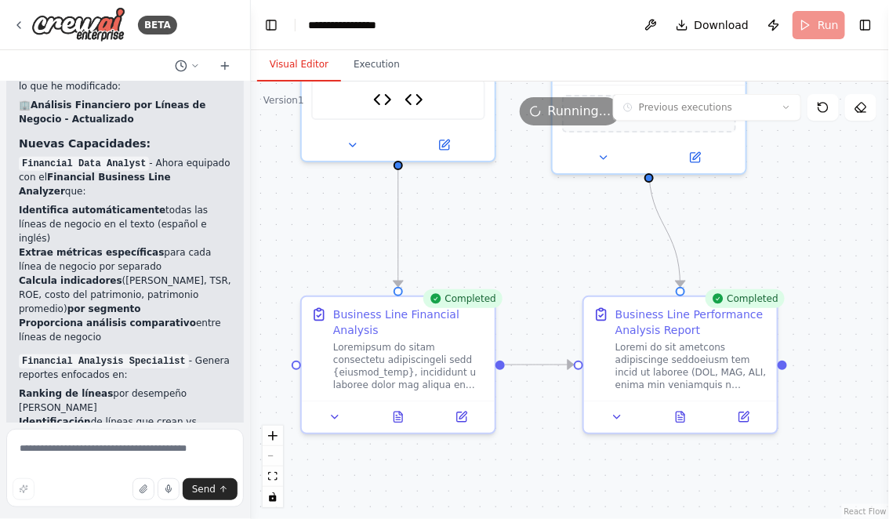
scroll to position [8388, 0]
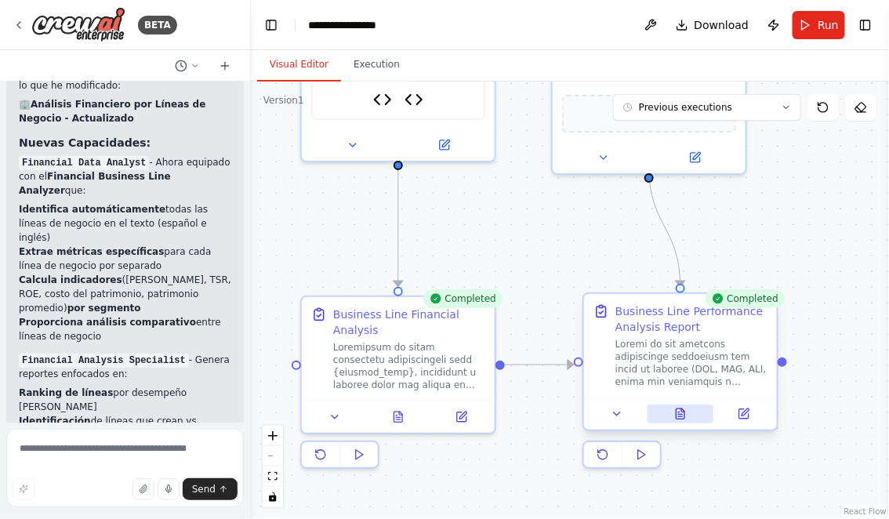
click at [681, 416] on icon at bounding box center [680, 416] width 4 height 0
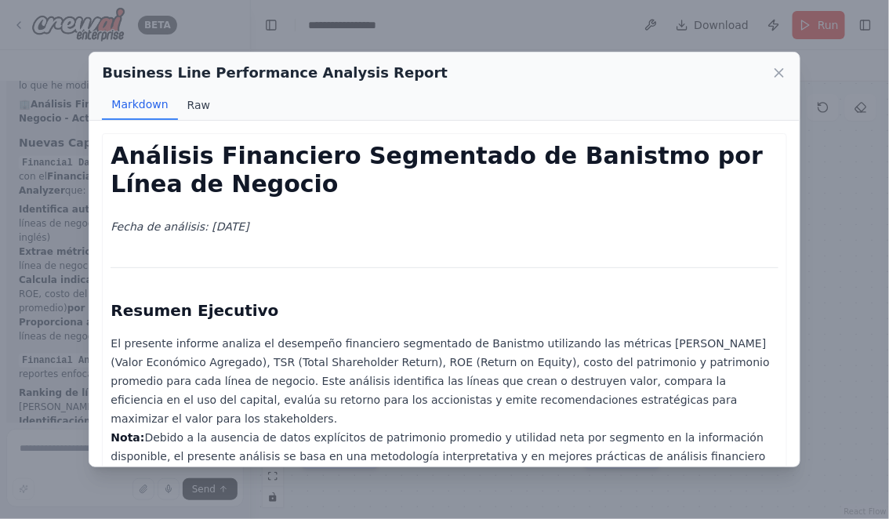
click at [198, 110] on button "Raw" at bounding box center [199, 105] width 42 height 30
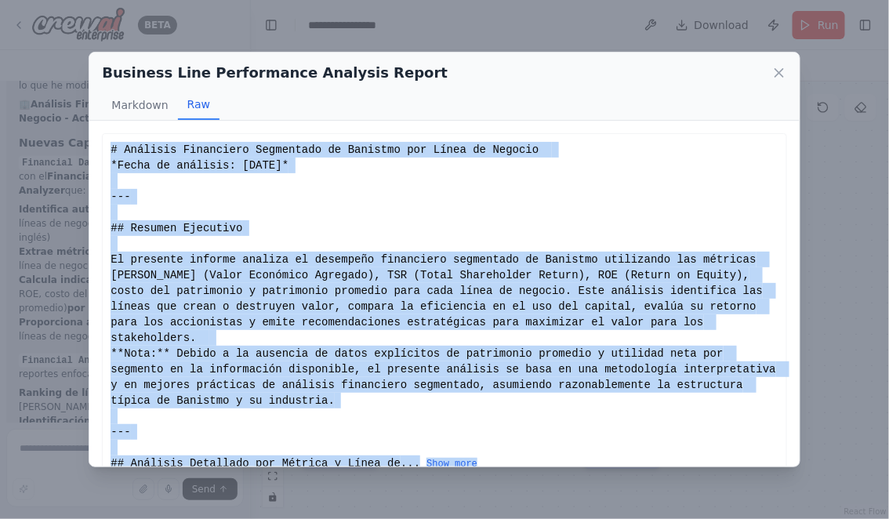
drag, startPoint x: 111, startPoint y: 148, endPoint x: 505, endPoint y: 445, distance: 493.8
click at [505, 445] on div "# Análisis Financiero Segmentado de Banistmo por Línea de Negocio *Fecha de aná…" at bounding box center [444, 306] width 667 height 329
click at [458, 458] on button "Show more" at bounding box center [452, 464] width 51 height 13
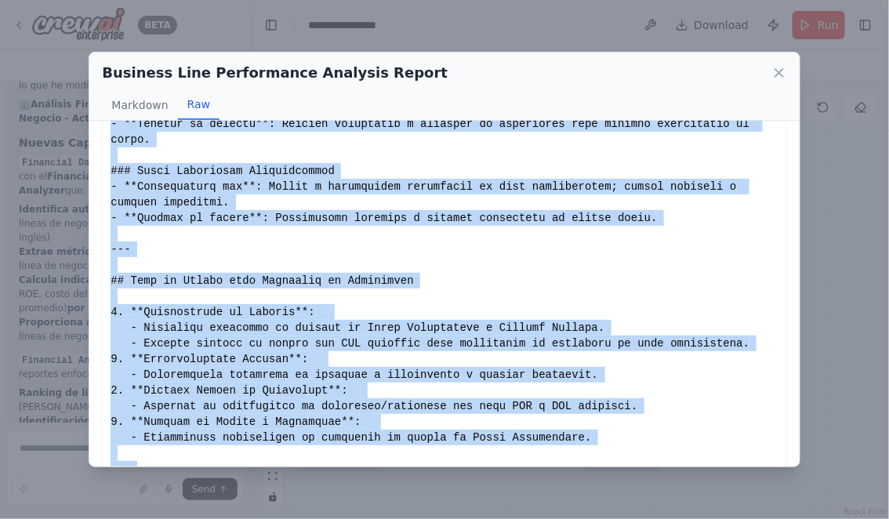
scroll to position [1727, 0]
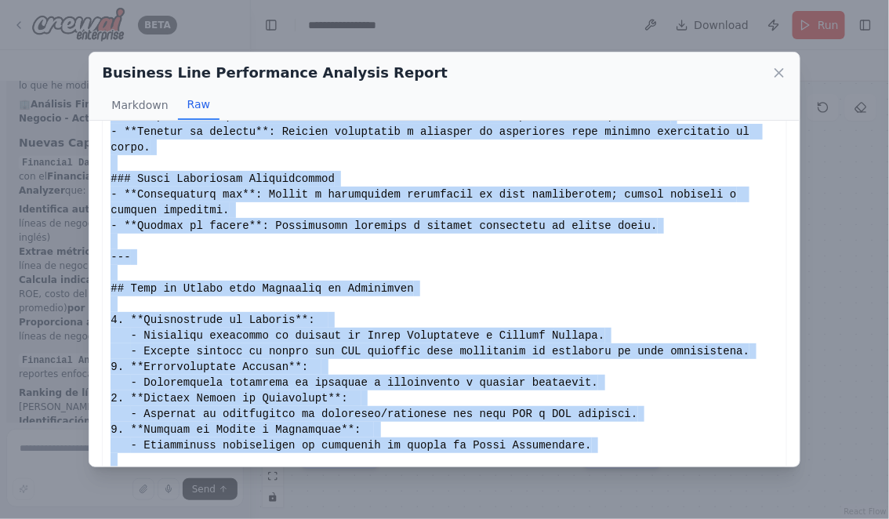
copy div "# Loremips Dolorsitam Consectetu ad Elitsedd eiu Tempo in Utlabor *Etdol ma ali…"
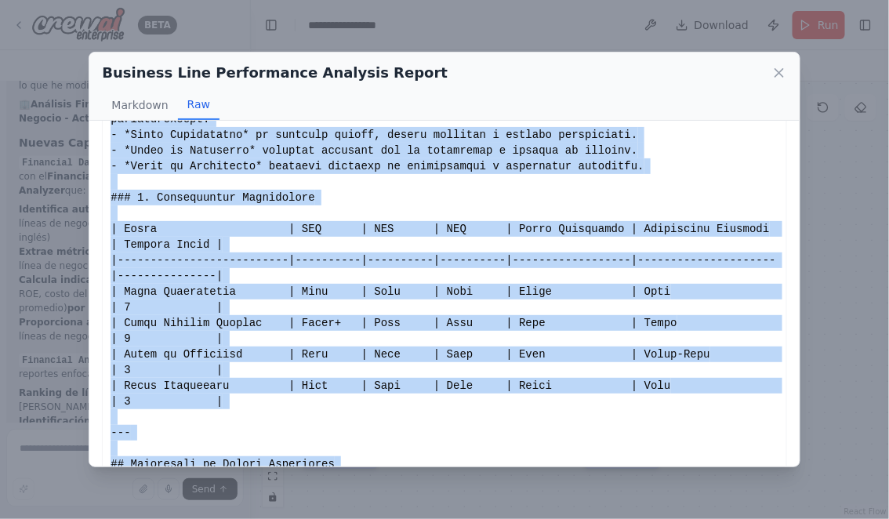
scroll to position [1037, 0]
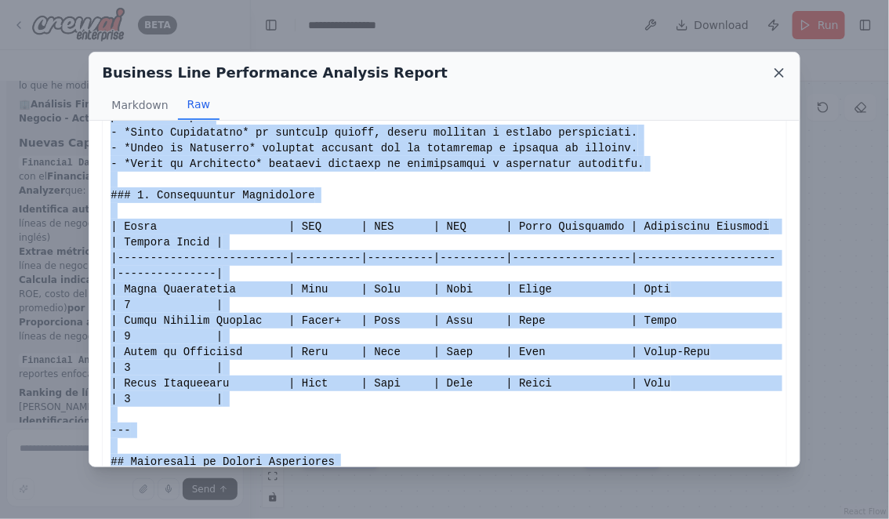
click at [780, 68] on icon at bounding box center [780, 73] width 16 height 16
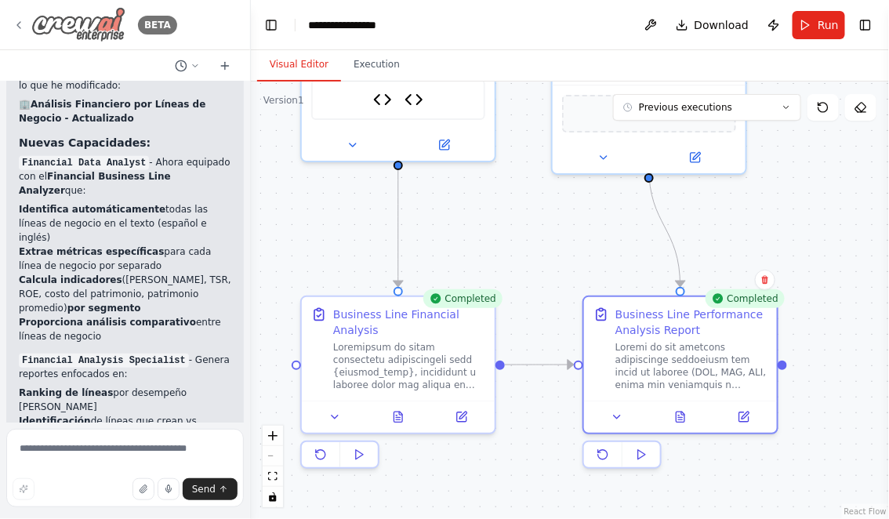
click at [23, 21] on icon at bounding box center [19, 25] width 13 height 13
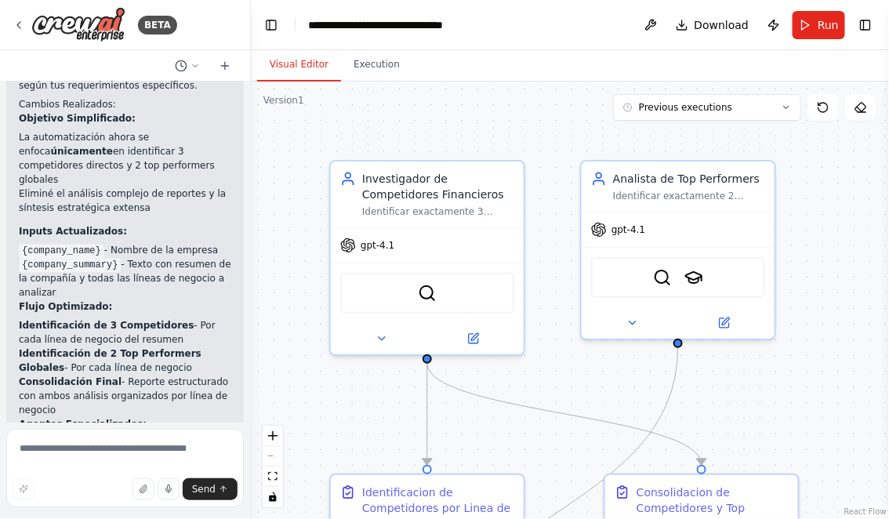
scroll to position [4133, 0]
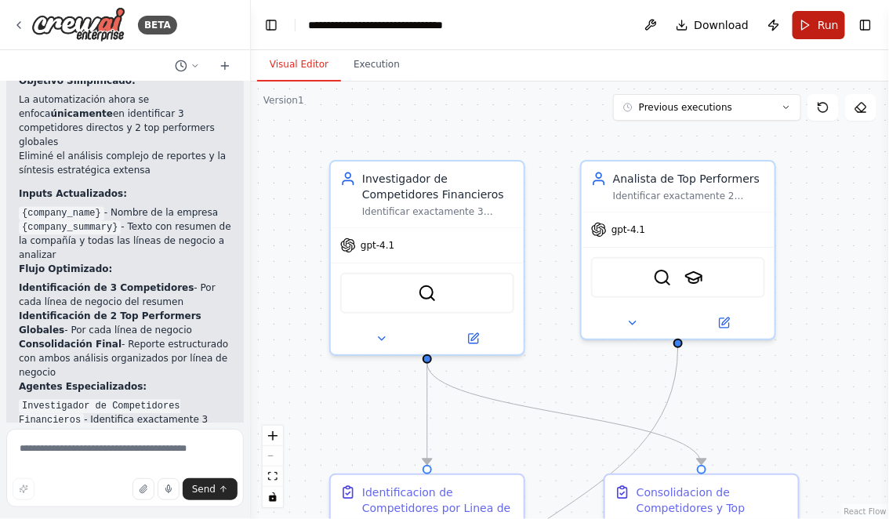
click at [810, 25] on button "Run" at bounding box center [819, 25] width 53 height 28
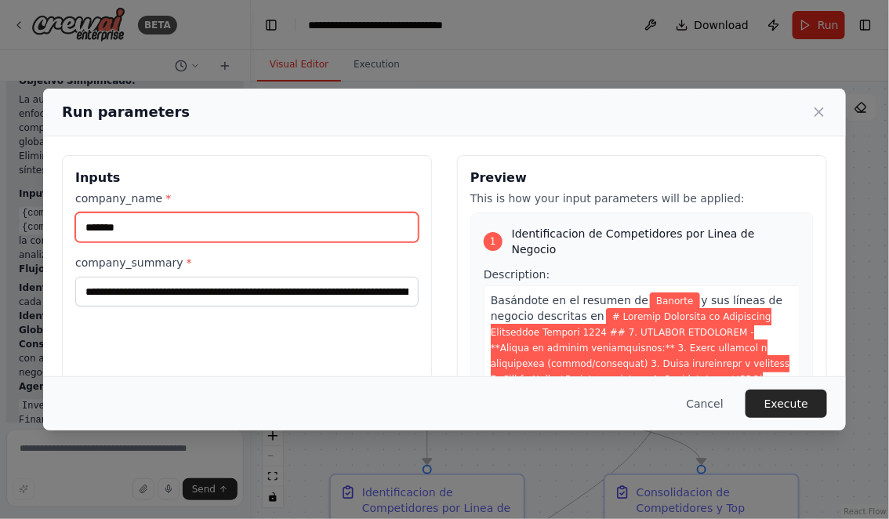
click at [145, 226] on input "*******" at bounding box center [246, 227] width 343 height 30
type input "********"
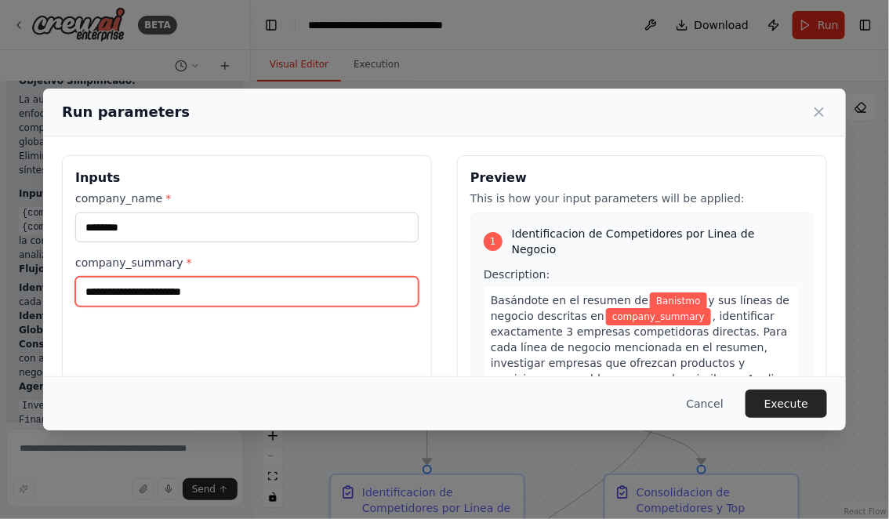
paste input "**********"
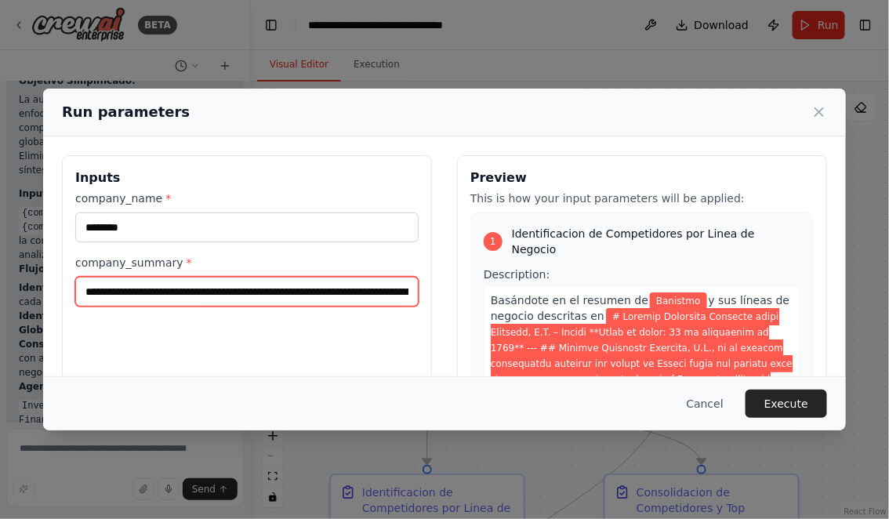
scroll to position [0, 38922]
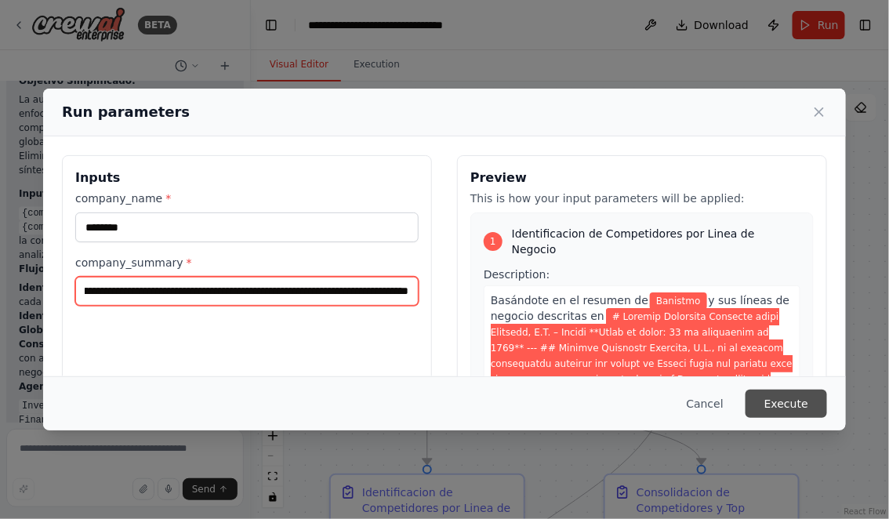
type input "**********"
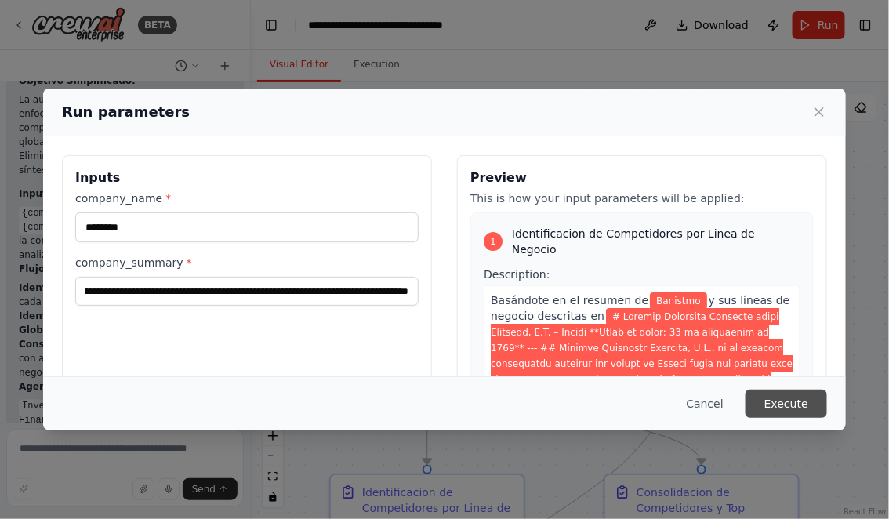
click at [784, 405] on button "Execute" at bounding box center [787, 404] width 82 height 28
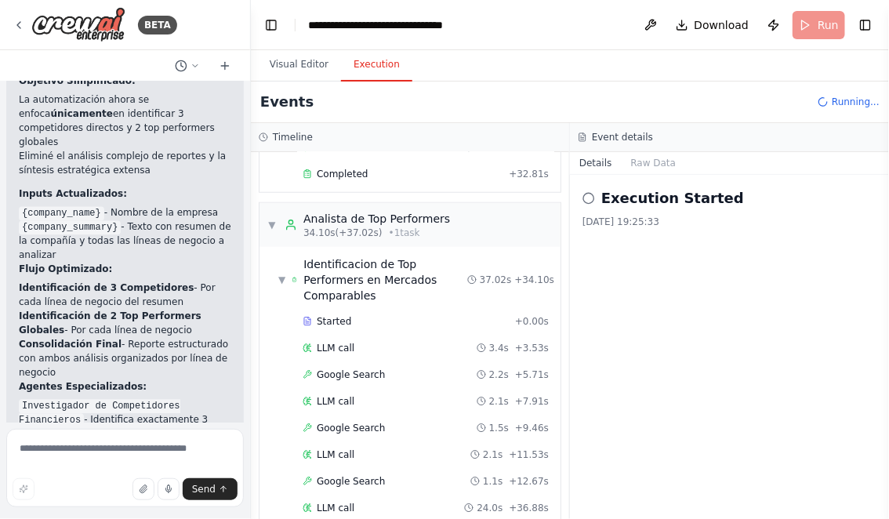
scroll to position [4133, 0]
click at [282, 63] on button "Visual Editor" at bounding box center [299, 65] width 84 height 33
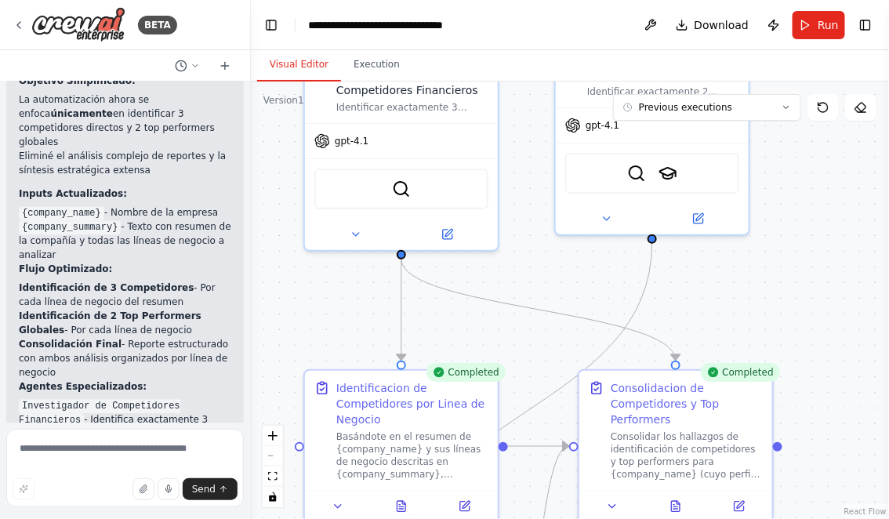
drag, startPoint x: 612, startPoint y: 369, endPoint x: 586, endPoint y: 253, distance: 118.1
click at [586, 256] on div ".deletable-edge-delete-btn { width: 20px; height: 20px; border: 0px solid #ffff…" at bounding box center [570, 301] width 638 height 438
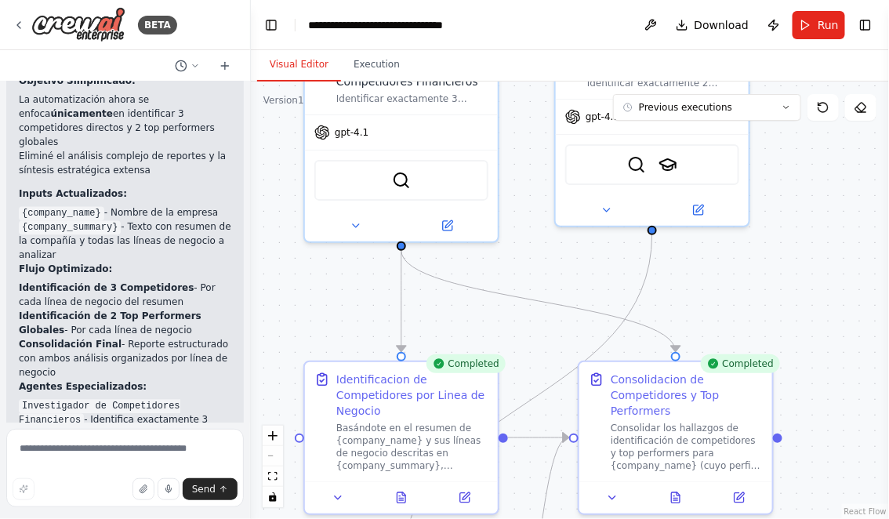
click at [584, 237] on div ".deletable-edge-delete-btn { width: 20px; height: 20px; border: 0px solid #ffff…" at bounding box center [570, 301] width 638 height 438
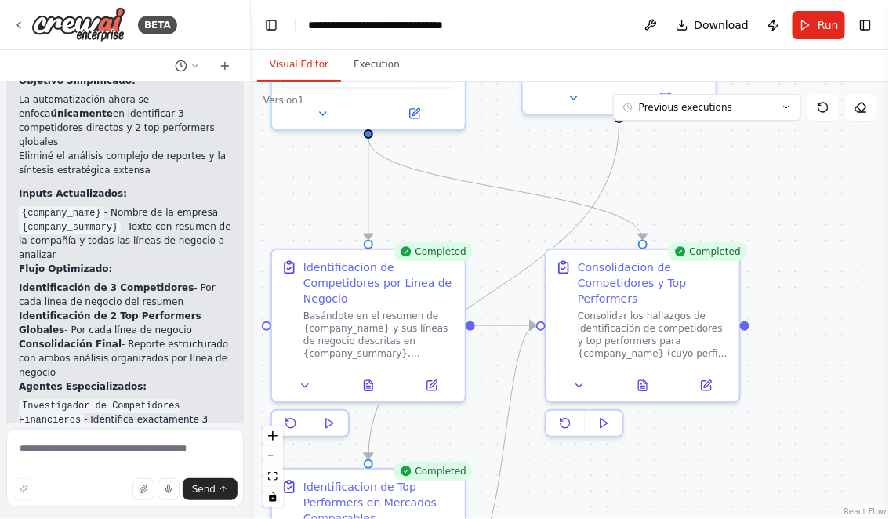
drag, startPoint x: 744, startPoint y: 292, endPoint x: 710, endPoint y: 175, distance: 122.3
click at [711, 176] on div ".deletable-edge-delete-btn { width: 20px; height: 20px; border: 0px solid #ffff…" at bounding box center [570, 301] width 638 height 438
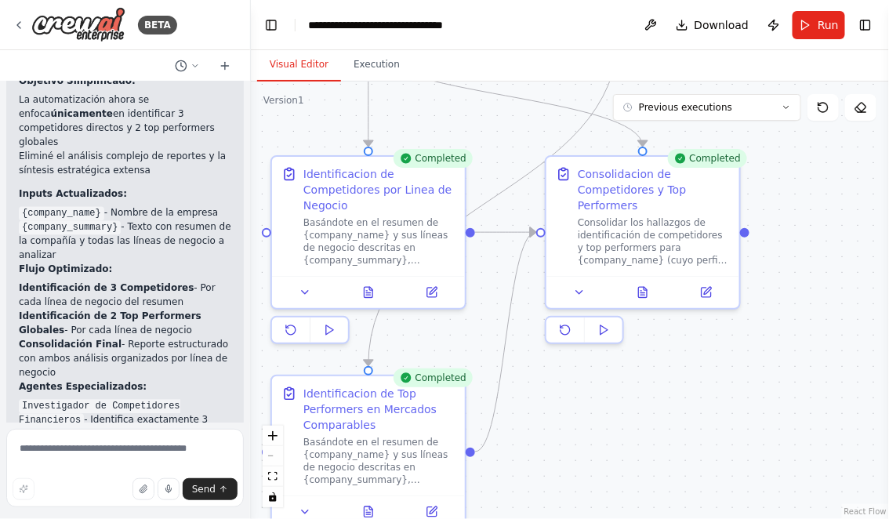
drag, startPoint x: 795, startPoint y: 311, endPoint x: 795, endPoint y: 213, distance: 98.0
click at [795, 214] on div ".deletable-edge-delete-btn { width: 20px; height: 20px; border: 0px solid #ffff…" at bounding box center [570, 301] width 638 height 438
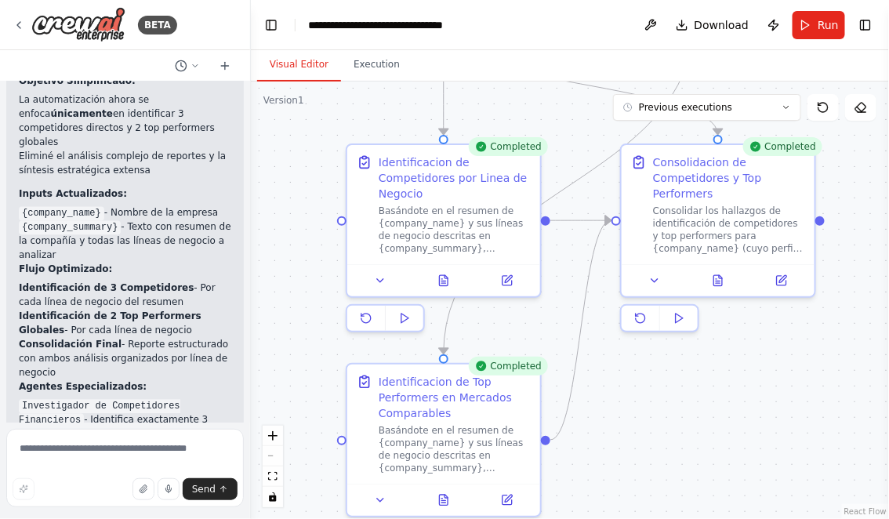
drag, startPoint x: 659, startPoint y: 398, endPoint x: 756, endPoint y: 394, distance: 96.5
click at [753, 394] on div ".deletable-edge-delete-btn { width: 20px; height: 20px; border: 0px solid #ffff…" at bounding box center [570, 301] width 638 height 438
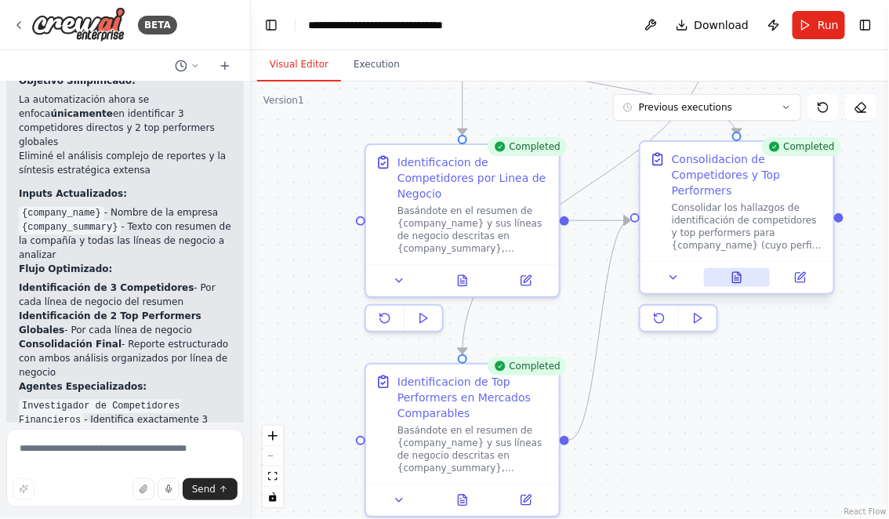
click at [738, 282] on icon at bounding box center [737, 277] width 9 height 10
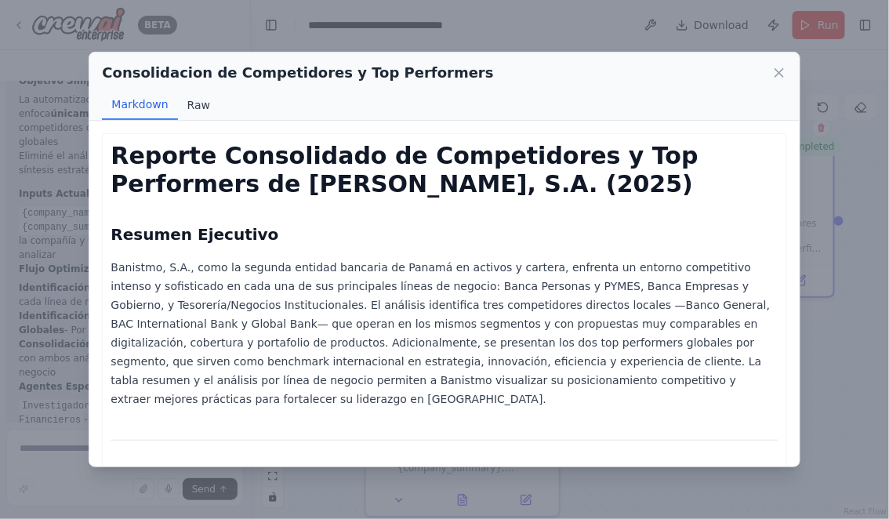
click at [197, 103] on button "Raw" at bounding box center [199, 105] width 42 height 30
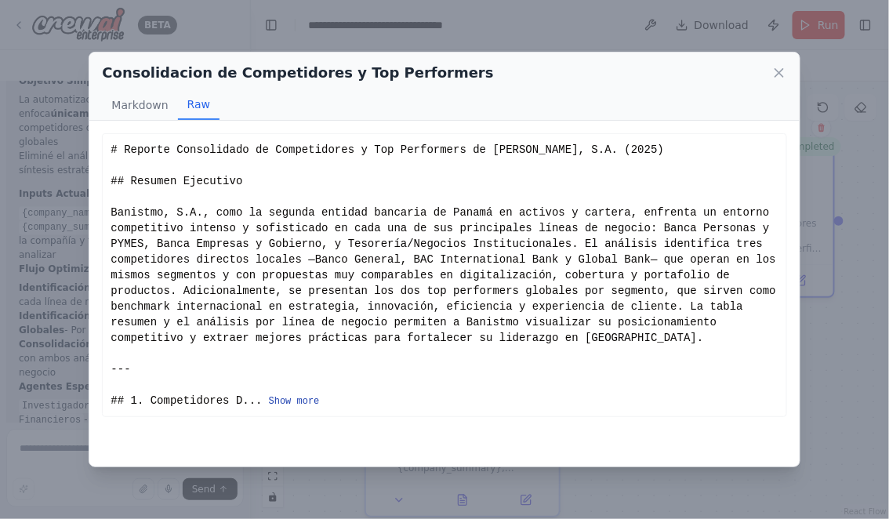
click at [288, 398] on button "Show more" at bounding box center [294, 401] width 51 height 13
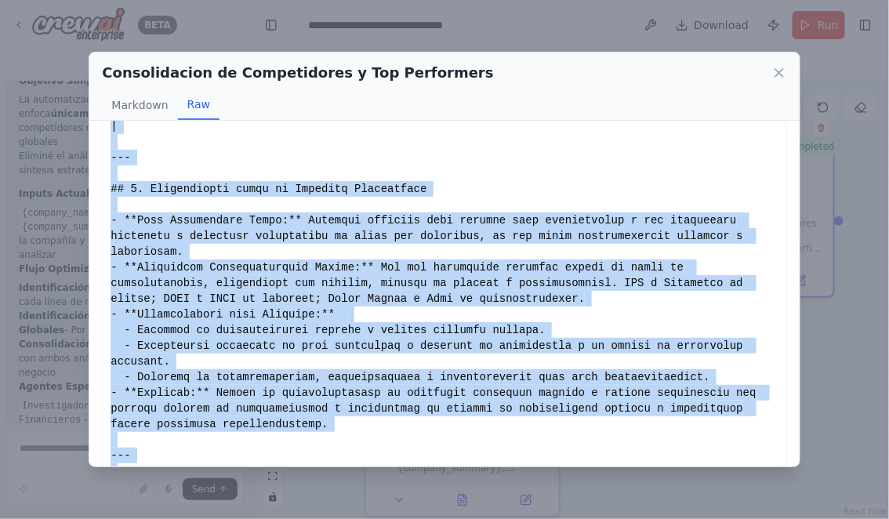
scroll to position [2424, 0]
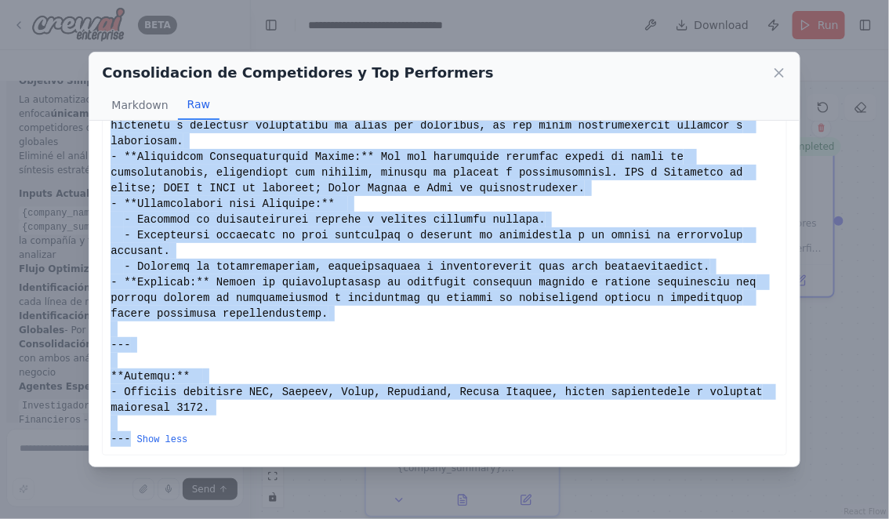
drag, startPoint x: 111, startPoint y: 150, endPoint x: 135, endPoint y: 438, distance: 289.5
copy div "# Loremip Dolorsitame co Adipiscingel s Doe Temporinci ut Laboreet, D.M. (9849)…"
click at [779, 71] on icon at bounding box center [780, 73] width 16 height 16
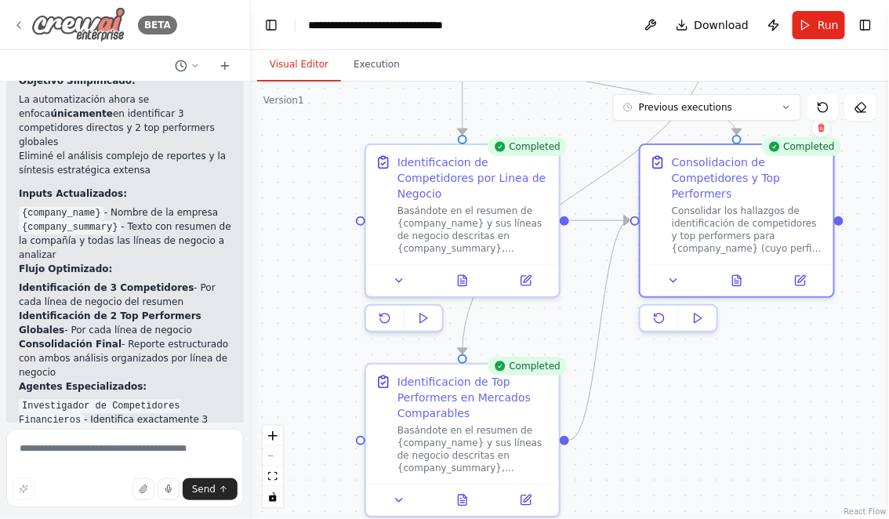
click at [18, 24] on icon at bounding box center [19, 25] width 13 height 13
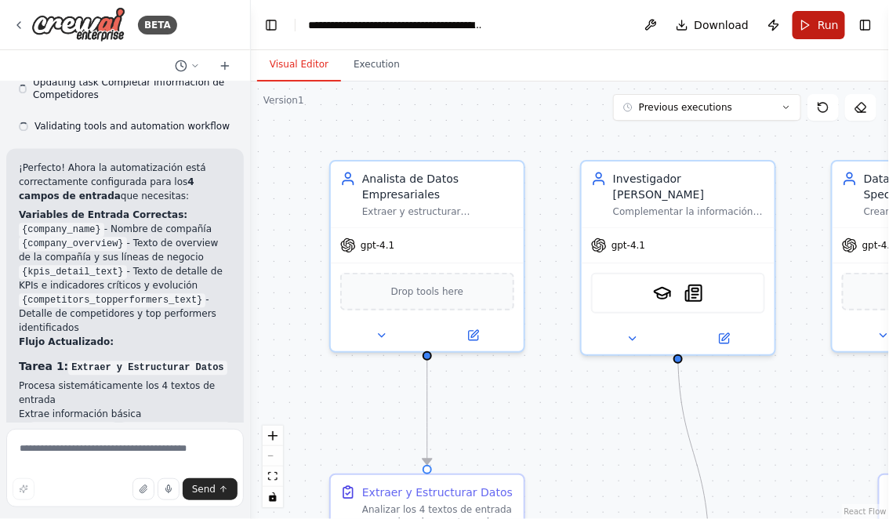
click at [816, 22] on button "Run" at bounding box center [819, 25] width 53 height 28
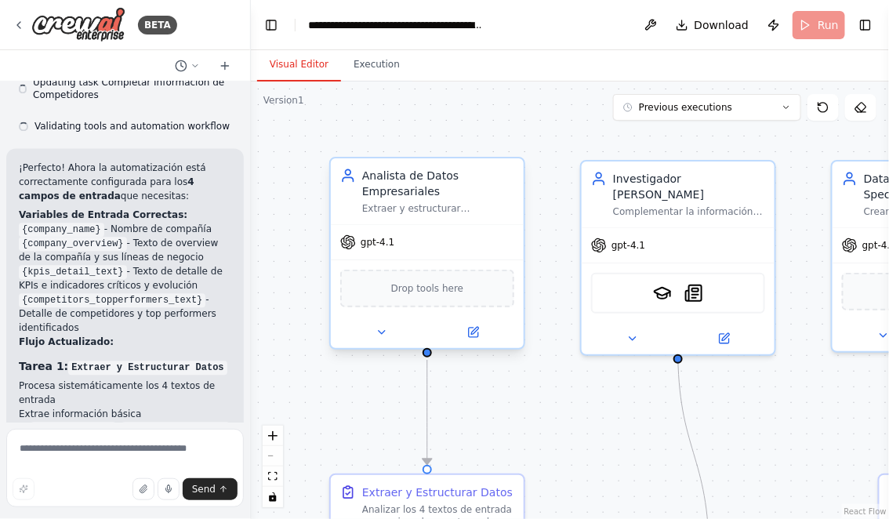
scroll to position [4226, 0]
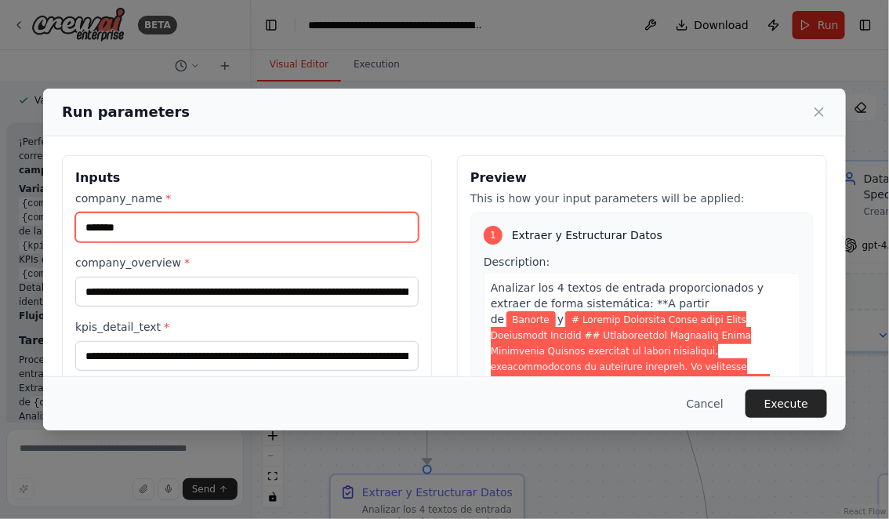
click at [144, 228] on input "*******" at bounding box center [246, 227] width 343 height 30
type input "********"
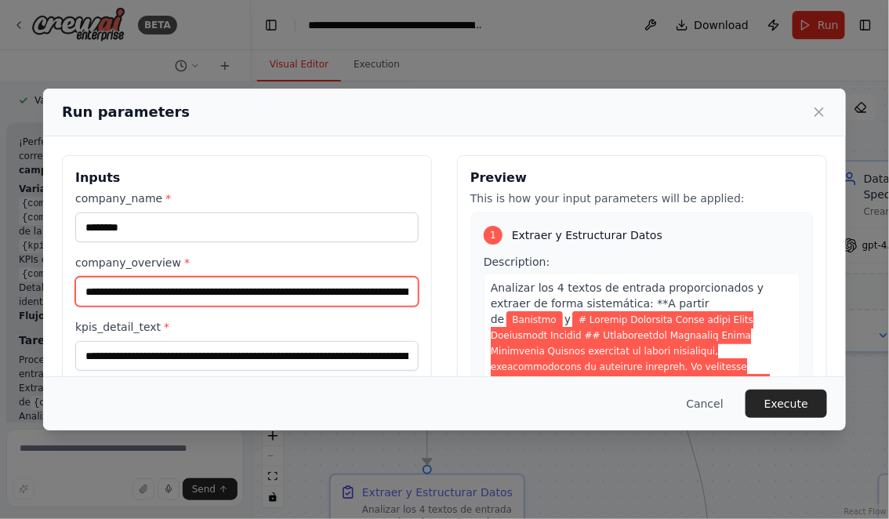
click at [84, 289] on input "company_overview *" at bounding box center [246, 292] width 343 height 30
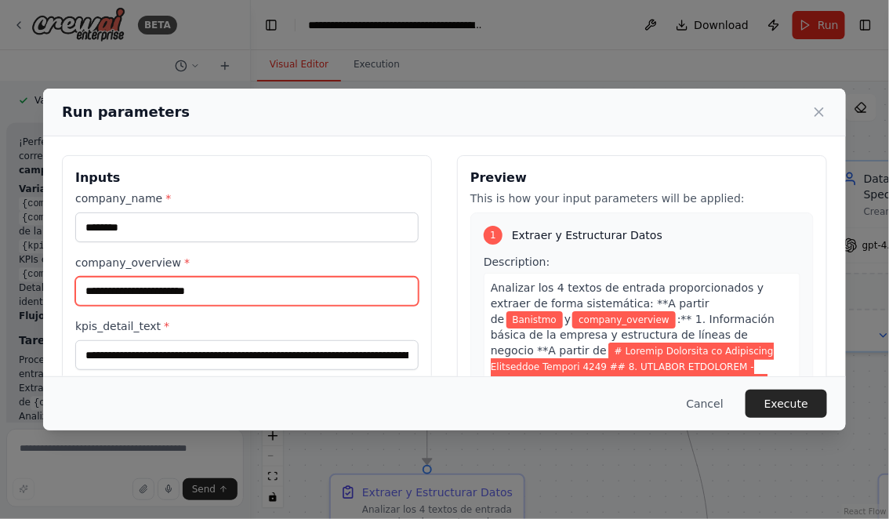
scroll to position [0, 0]
paste input "**********"
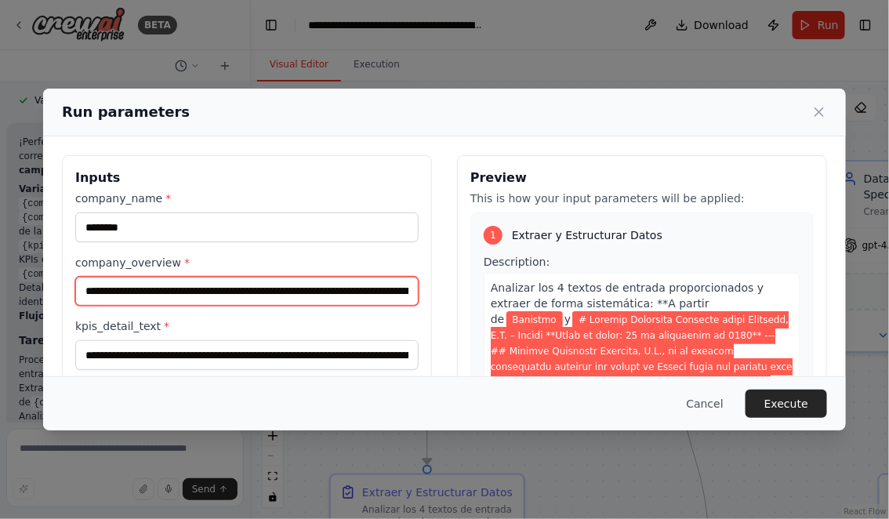
scroll to position [0, 38922]
type input "**********"
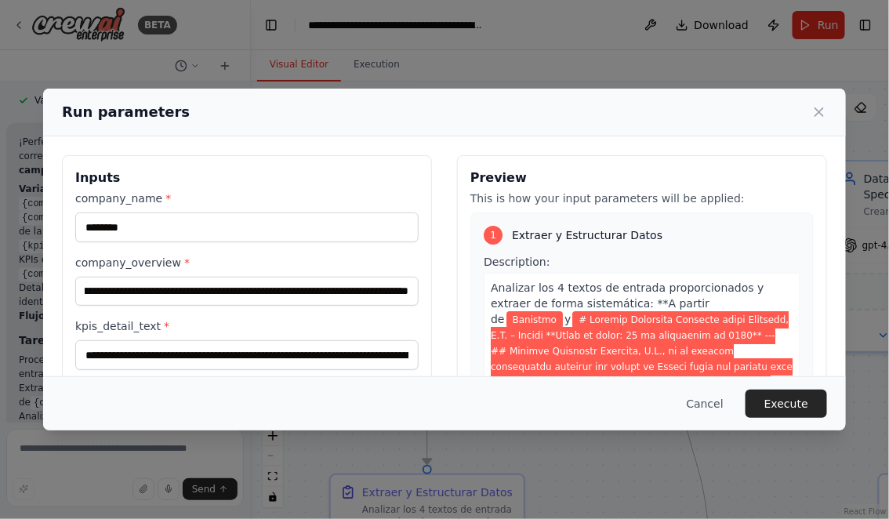
scroll to position [0, 0]
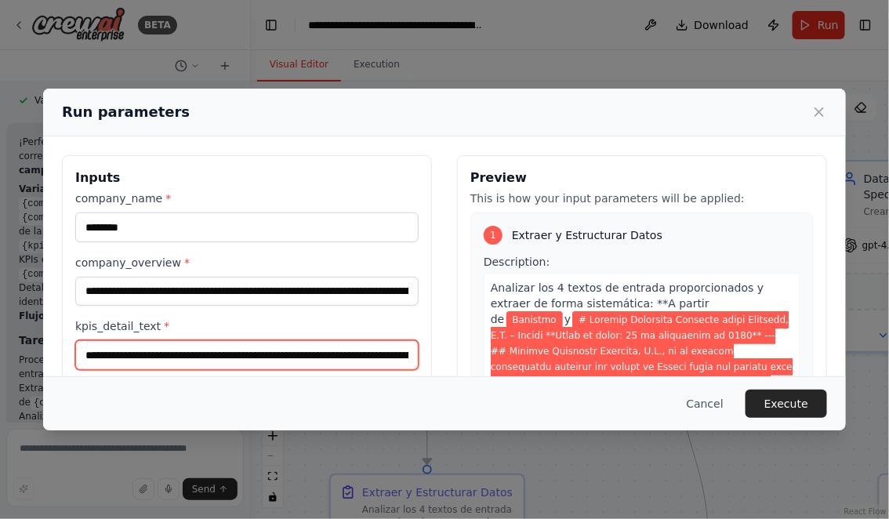
click at [85, 352] on input "kpis_detail_text *" at bounding box center [246, 355] width 343 height 30
paste input "**********"
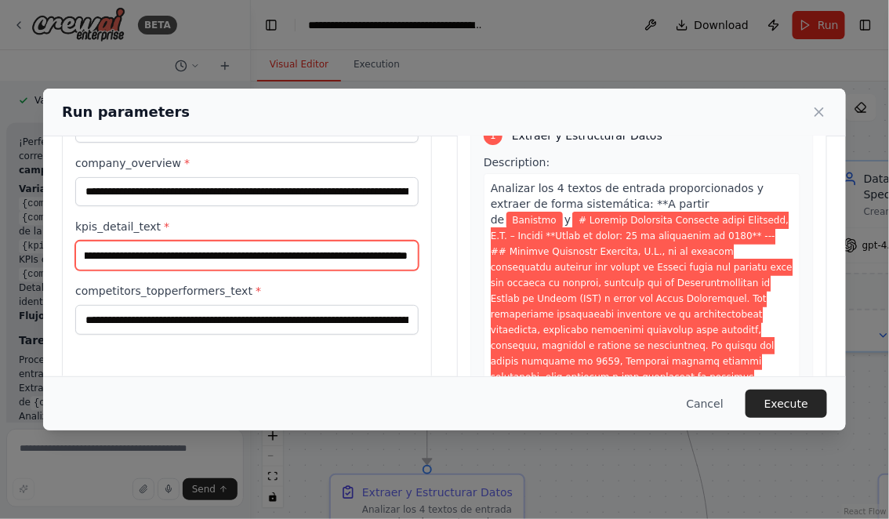
scroll to position [101, 0]
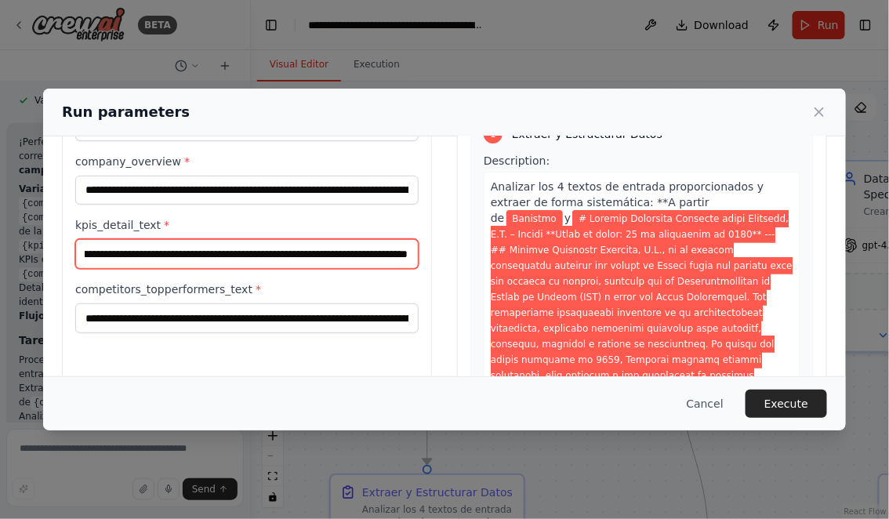
type input "**********"
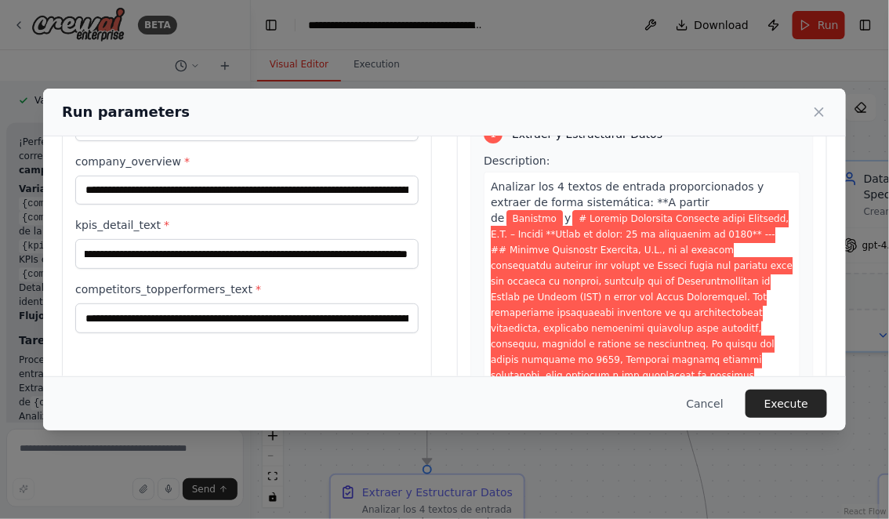
scroll to position [0, 0]
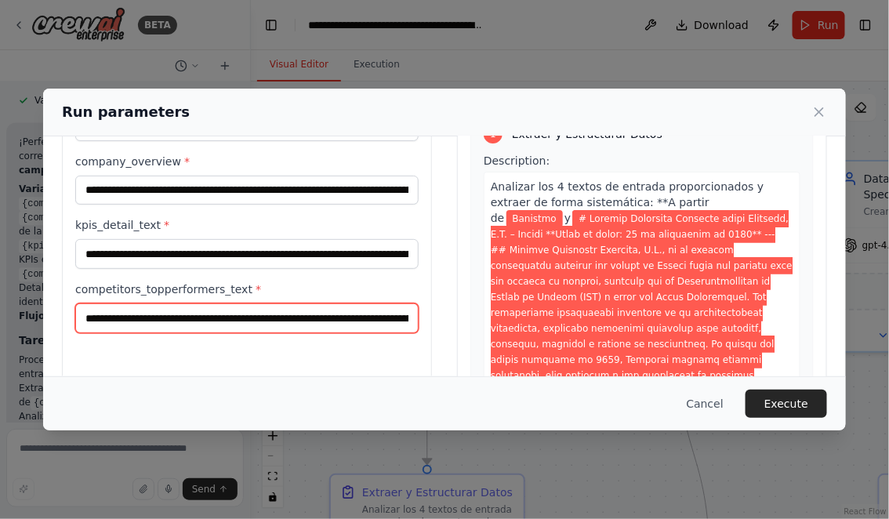
click at [85, 321] on input "competitors_topperformers_text *" at bounding box center [246, 318] width 343 height 30
paste input "**********"
type input "**********"
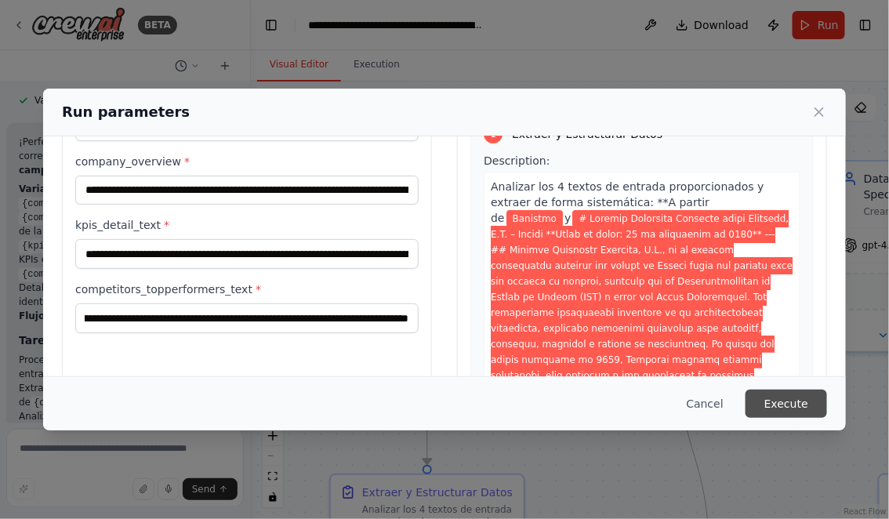
click at [803, 407] on button "Execute" at bounding box center [787, 404] width 82 height 28
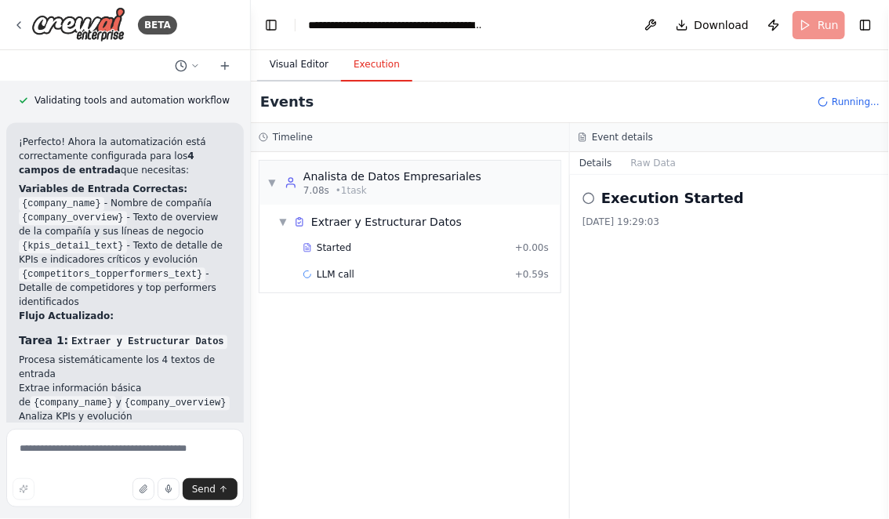
click at [300, 63] on button "Visual Editor" at bounding box center [299, 65] width 84 height 33
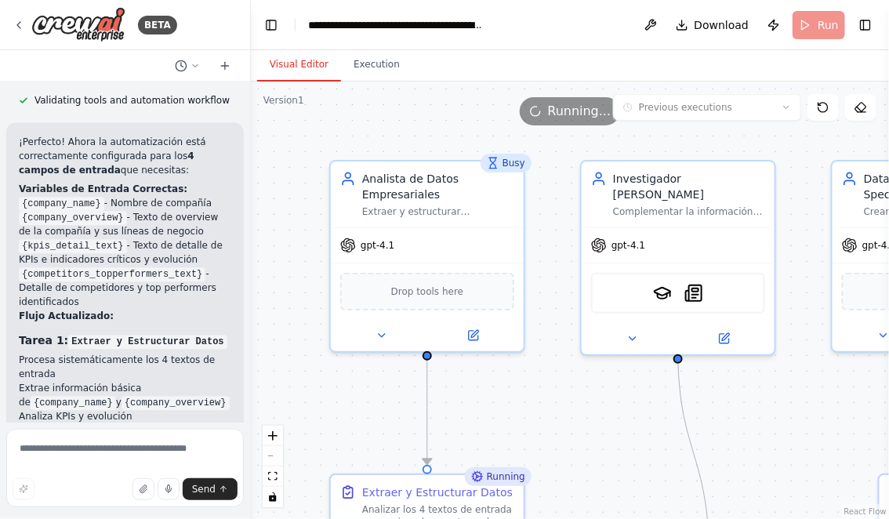
drag, startPoint x: 628, startPoint y: 445, endPoint x: 554, endPoint y: 342, distance: 126.9
click at [554, 342] on div ".deletable-edge-delete-btn { width: 20px; height: 20px; border: 0px solid #ffff…" at bounding box center [570, 301] width 638 height 438
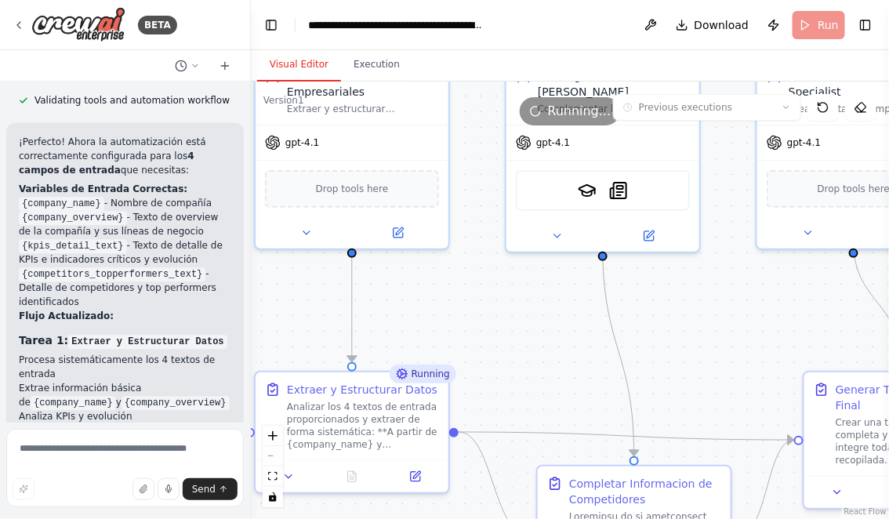
drag, startPoint x: 744, startPoint y: 340, endPoint x: 699, endPoint y: 314, distance: 51.9
click at [699, 314] on div ".deletable-edge-delete-btn { width: 20px; height: 20px; border: 0px solid #ffff…" at bounding box center [570, 301] width 638 height 438
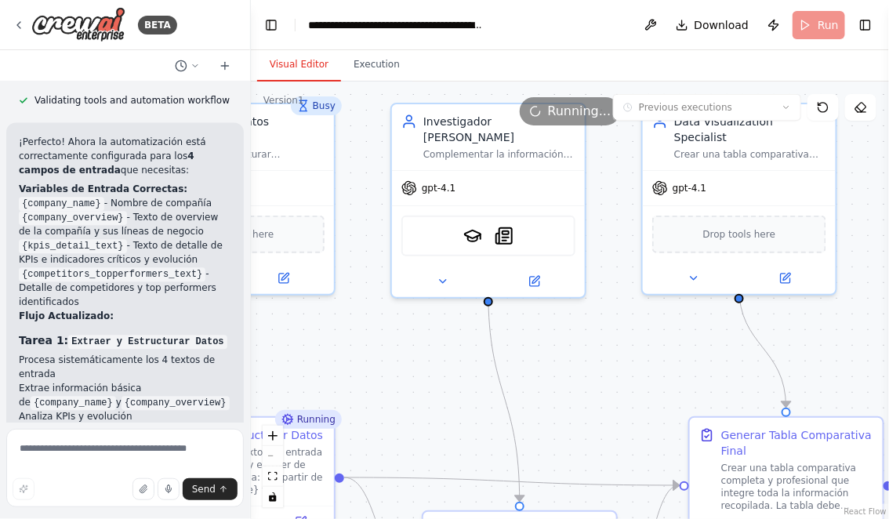
drag, startPoint x: 684, startPoint y: 314, endPoint x: 617, endPoint y: 385, distance: 97.6
click at [619, 385] on div ".deletable-edge-delete-btn { width: 20px; height: 20px; border: 0px solid #ffff…" at bounding box center [570, 301] width 638 height 438
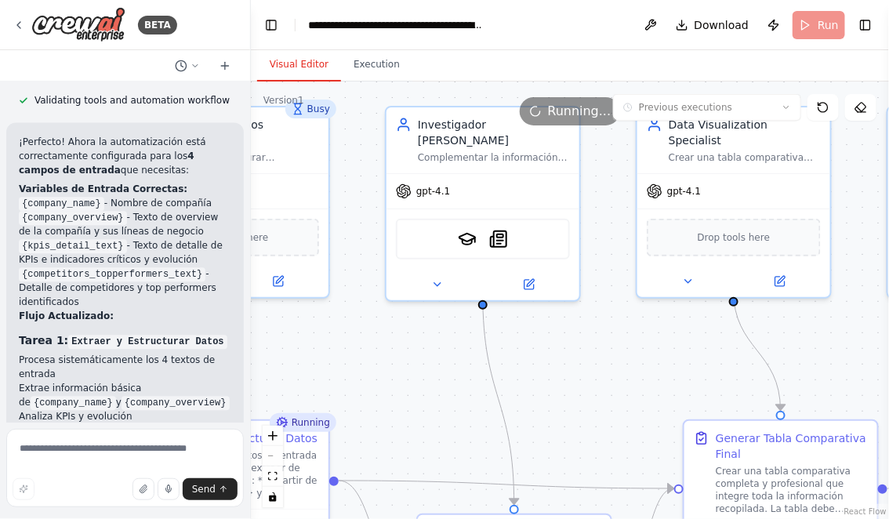
drag, startPoint x: 833, startPoint y: 311, endPoint x: 768, endPoint y: 368, distance: 86.7
click at [768, 368] on div ".deletable-edge-delete-btn { width: 20px; height: 20px; border: 0px solid #ffff…" at bounding box center [570, 301] width 638 height 438
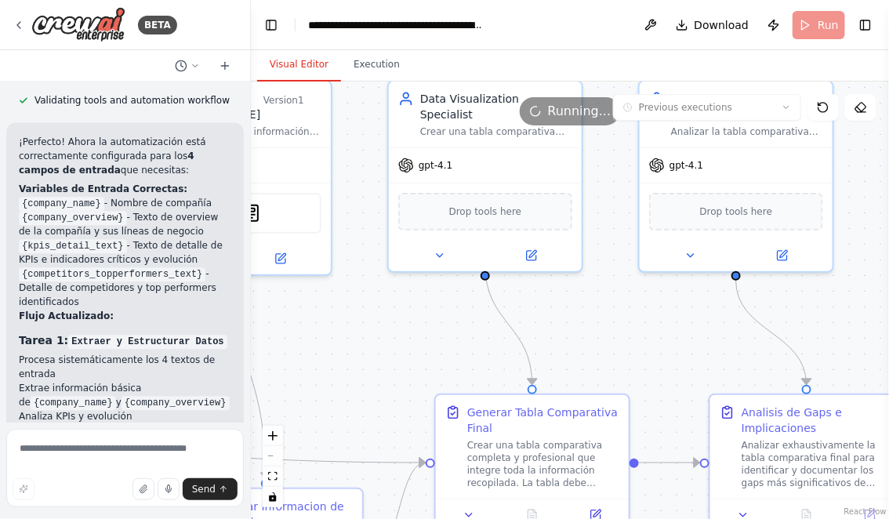
drag, startPoint x: 782, startPoint y: 395, endPoint x: 598, endPoint y: 310, distance: 202.1
click at [598, 312] on div ".deletable-edge-delete-btn { width: 20px; height: 20px; border: 0px solid #ffff…" at bounding box center [570, 301] width 638 height 438
drag, startPoint x: 710, startPoint y: 350, endPoint x: 627, endPoint y: 303, distance: 94.8
click at [628, 303] on div ".deletable-edge-delete-btn { width: 20px; height: 20px; border: 0px solid #ffff…" at bounding box center [570, 301] width 638 height 438
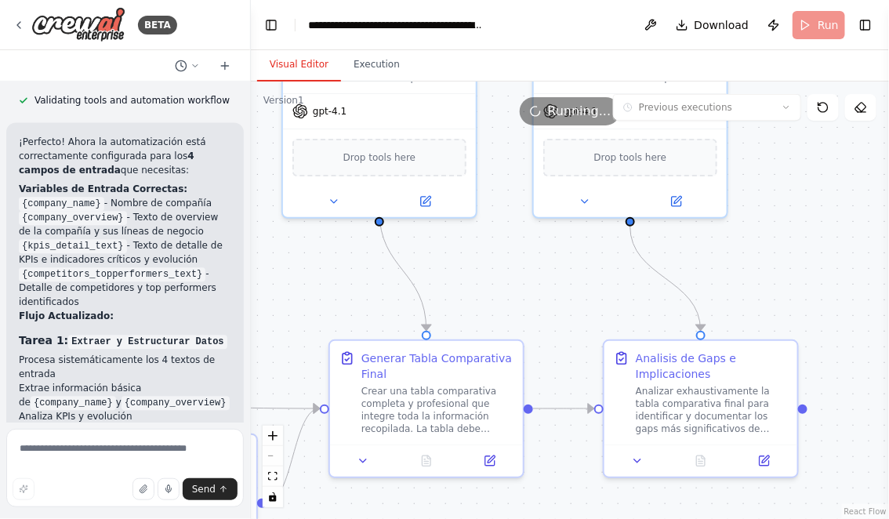
drag, startPoint x: 780, startPoint y: 291, endPoint x: 676, endPoint y: 234, distance: 118.6
click at [676, 234] on div ".deletable-edge-delete-btn { width: 20px; height: 20px; border: 0px solid #ffff…" at bounding box center [570, 301] width 638 height 438
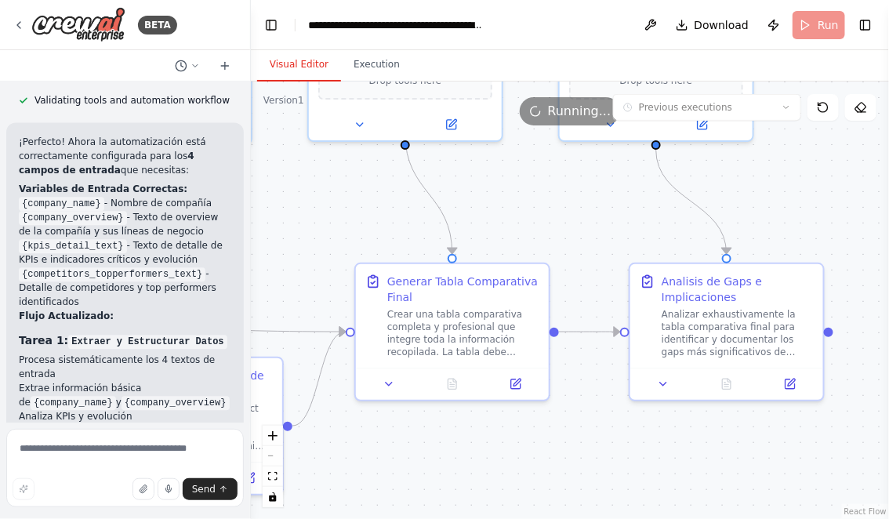
drag, startPoint x: 501, startPoint y: 230, endPoint x: 663, endPoint y: 201, distance: 164.9
click at [663, 201] on div ".deletable-edge-delete-btn { width: 20px; height: 20px; border: 0px solid #ffff…" at bounding box center [570, 301] width 638 height 438
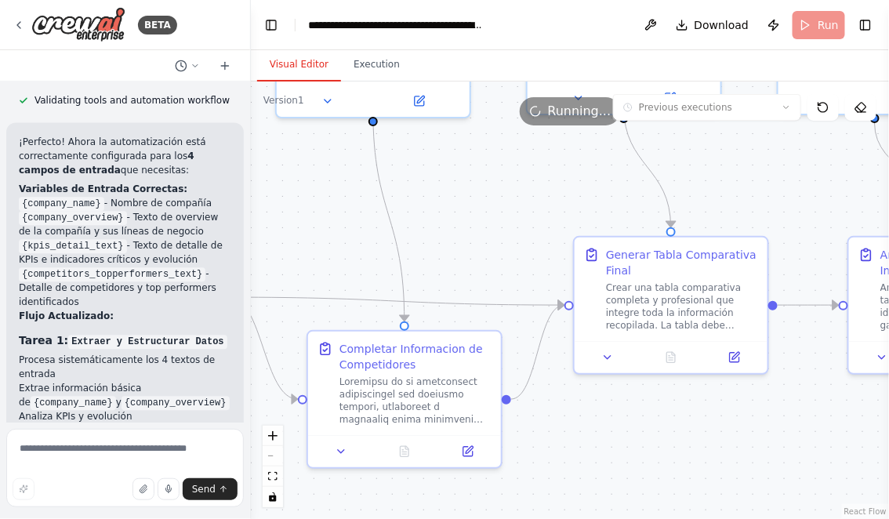
drag, startPoint x: 441, startPoint y: 225, endPoint x: 634, endPoint y: 200, distance: 193.7
click at [633, 201] on div ".deletable-edge-delete-btn { width: 20px; height: 20px; border: 0px solid #ffff…" at bounding box center [570, 301] width 638 height 438
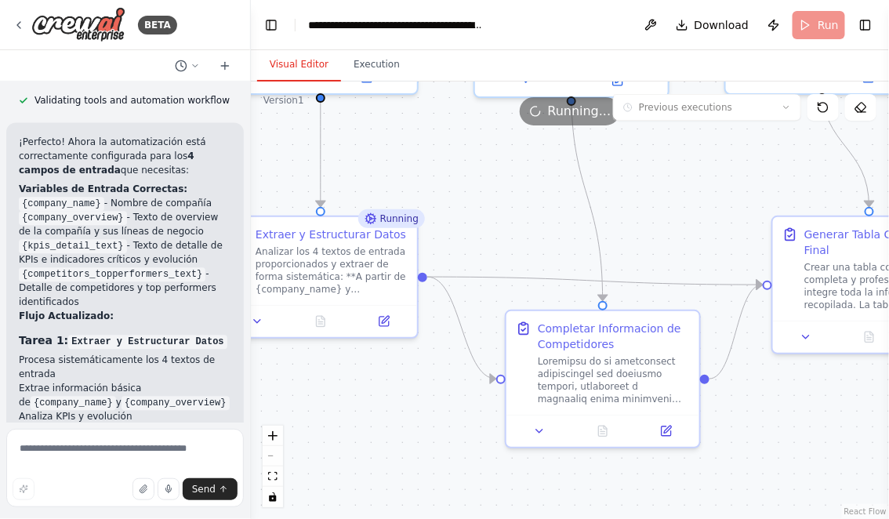
drag, startPoint x: 351, startPoint y: 223, endPoint x: 521, endPoint y: 202, distance: 171.4
click at [521, 202] on div ".deletable-edge-delete-btn { width: 20px; height: 20px; border: 0px solid #ffff…" at bounding box center [570, 301] width 638 height 438
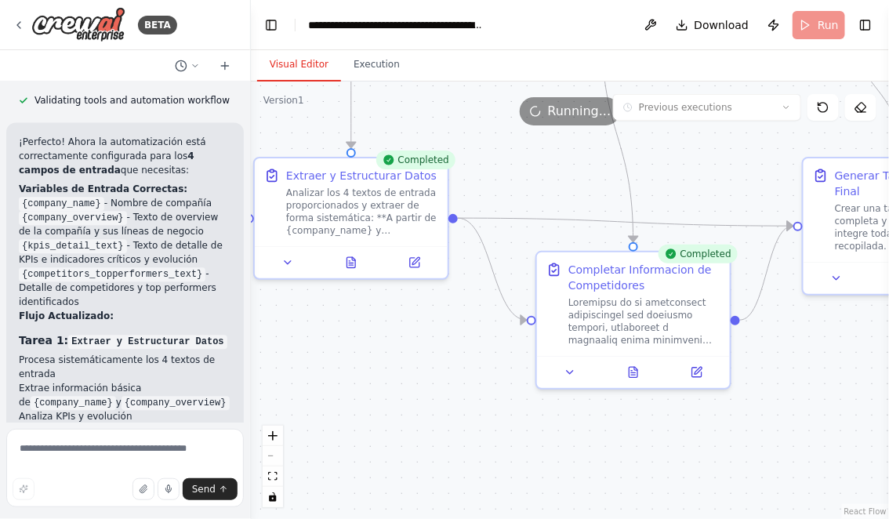
drag, startPoint x: 493, startPoint y: 218, endPoint x: 489, endPoint y: 159, distance: 58.9
click at [491, 159] on div ".deletable-edge-delete-btn { width: 20px; height: 20px; border: 0px solid #ffff…" at bounding box center [570, 301] width 638 height 438
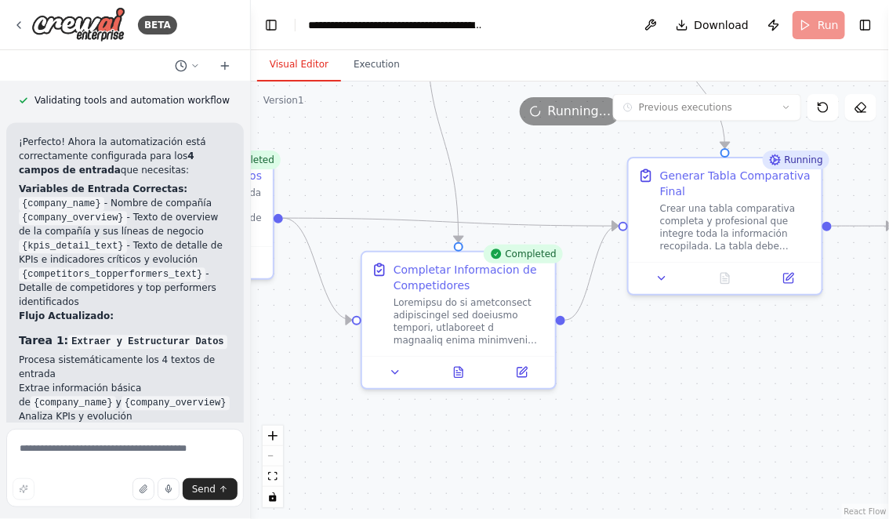
drag, startPoint x: 767, startPoint y: 374, endPoint x: 611, endPoint y: 373, distance: 156.0
click at [611, 373] on div ".deletable-edge-delete-btn { width: 20px; height: 20px; border: 0px solid #ffff…" at bounding box center [570, 301] width 638 height 438
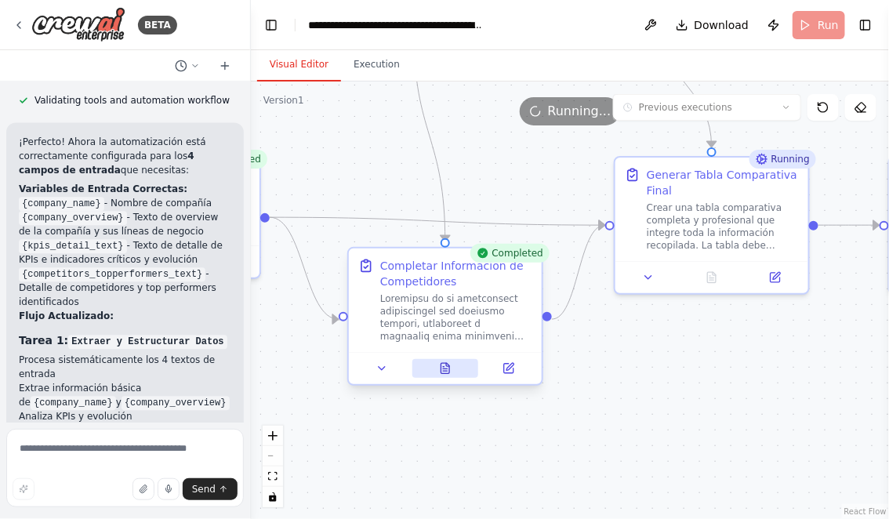
click at [445, 363] on icon at bounding box center [445, 368] width 9 height 10
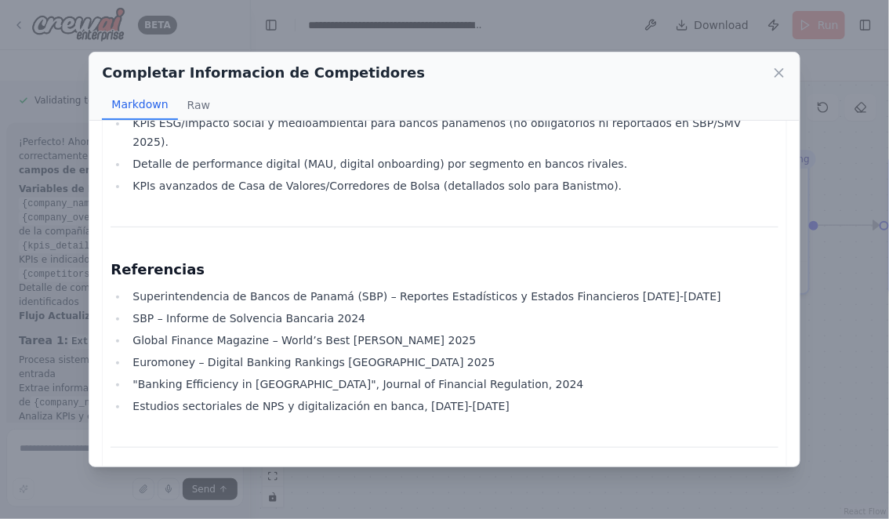
scroll to position [3118, 0]
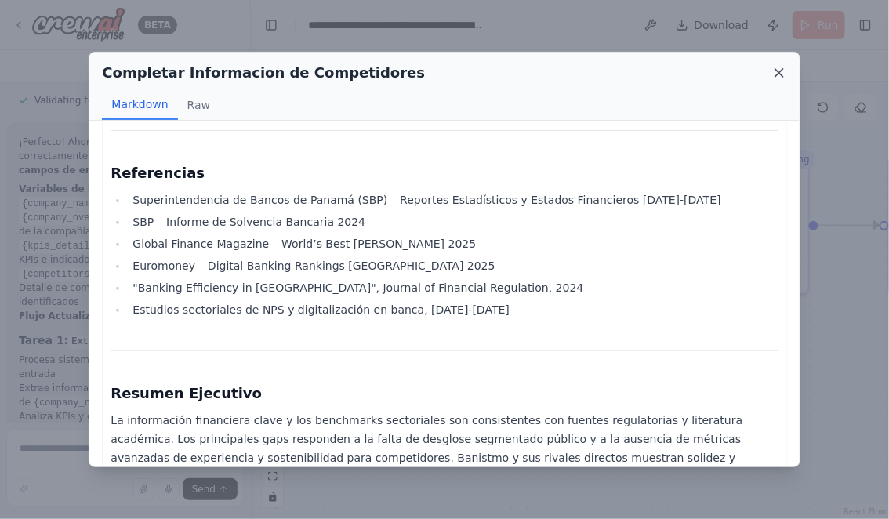
click at [777, 74] on icon at bounding box center [779, 73] width 8 height 8
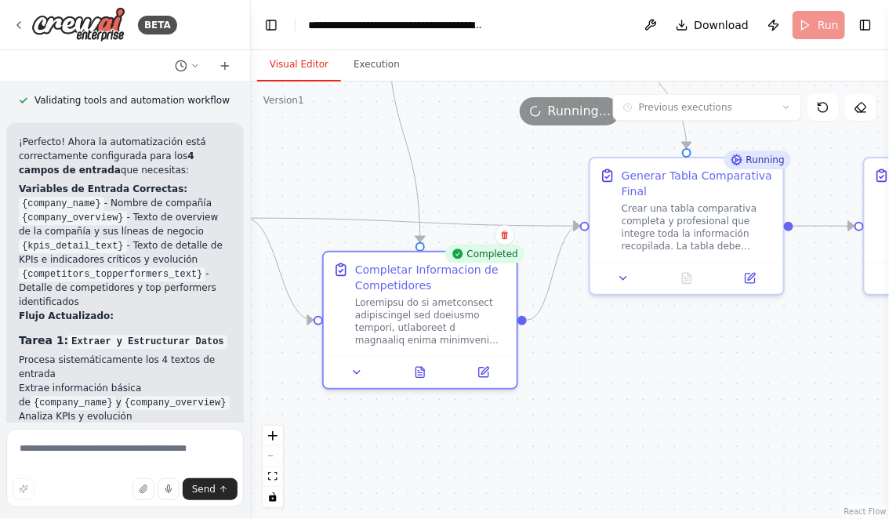
drag, startPoint x: 743, startPoint y: 343, endPoint x: 562, endPoint y: 344, distance: 181.1
click at [563, 344] on div ".deletable-edge-delete-btn { width: 20px; height: 20px; border: 0px solid #ffff…" at bounding box center [570, 301] width 638 height 438
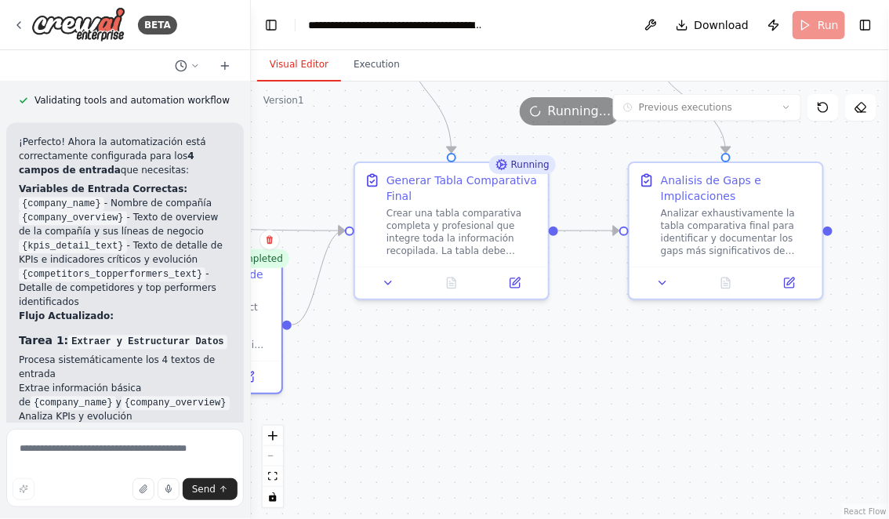
drag, startPoint x: 666, startPoint y: 368, endPoint x: 544, endPoint y: 373, distance: 122.4
click at [544, 373] on div ".deletable-edge-delete-btn { width: 20px; height: 20px; border: 0px solid #ffff…" at bounding box center [570, 301] width 638 height 438
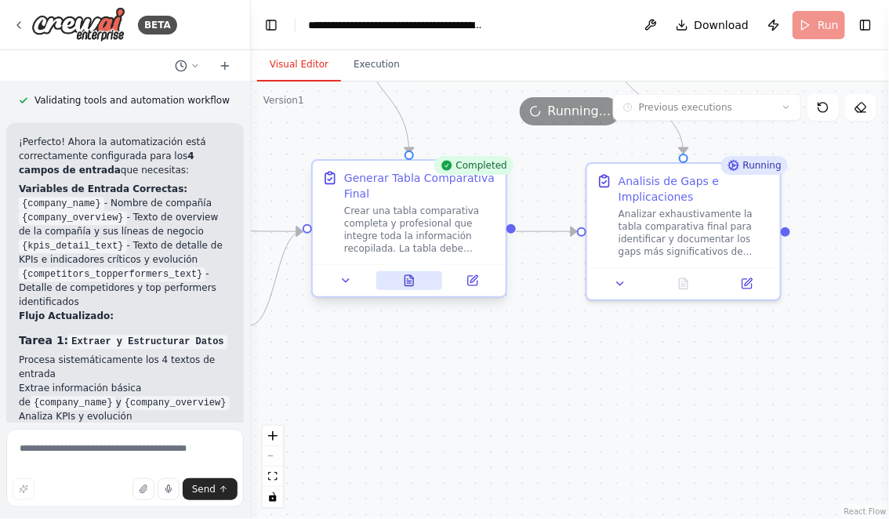
click at [409, 281] on icon at bounding box center [409, 280] width 9 height 10
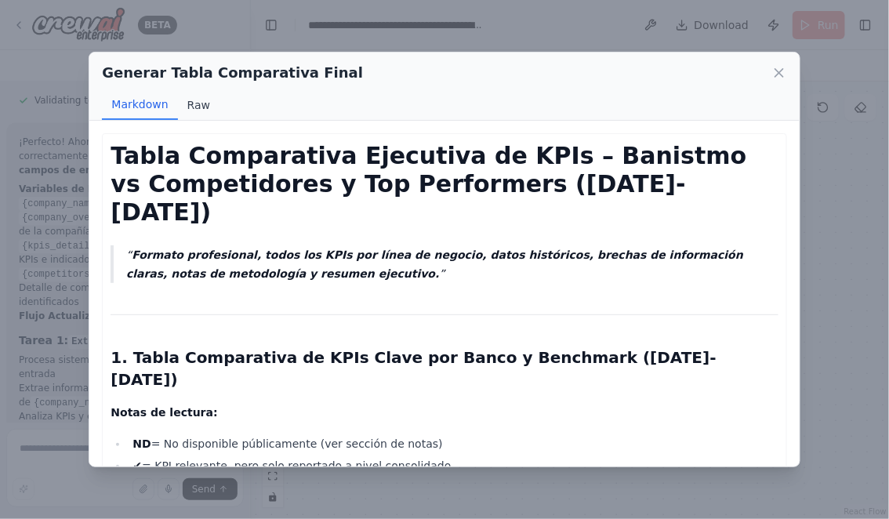
click at [198, 106] on button "Raw" at bounding box center [199, 105] width 42 height 30
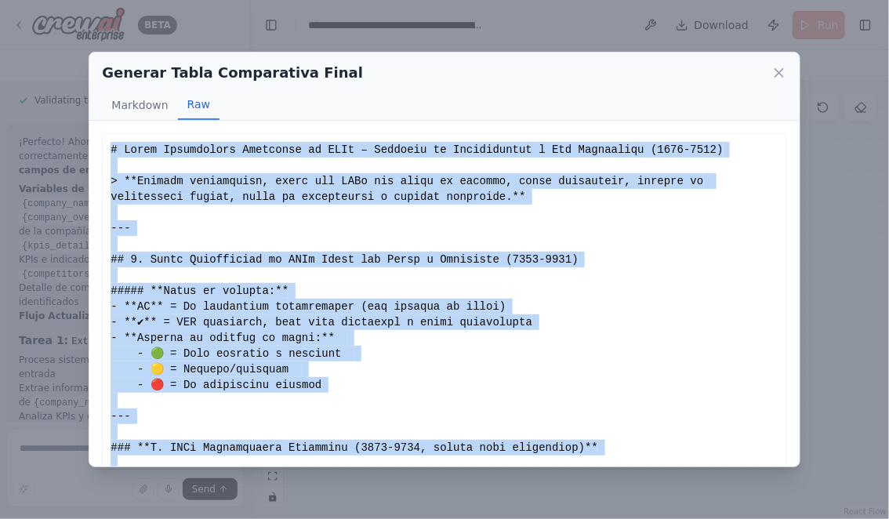
scroll to position [87, 0]
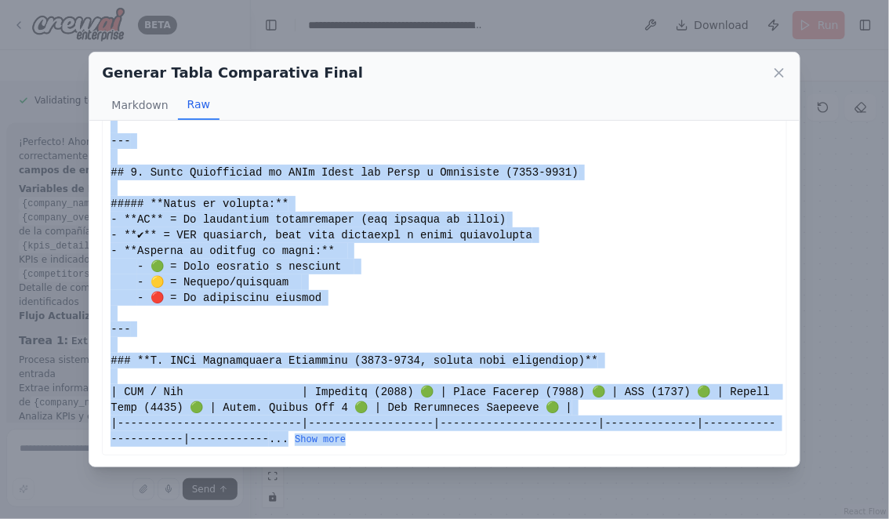
drag, startPoint x: 111, startPoint y: 151, endPoint x: 356, endPoint y: 447, distance: 384.8
click at [356, 447] on div "... Show more" at bounding box center [444, 250] width 684 height 409
click at [332, 439] on button "Show more" at bounding box center [320, 440] width 51 height 13
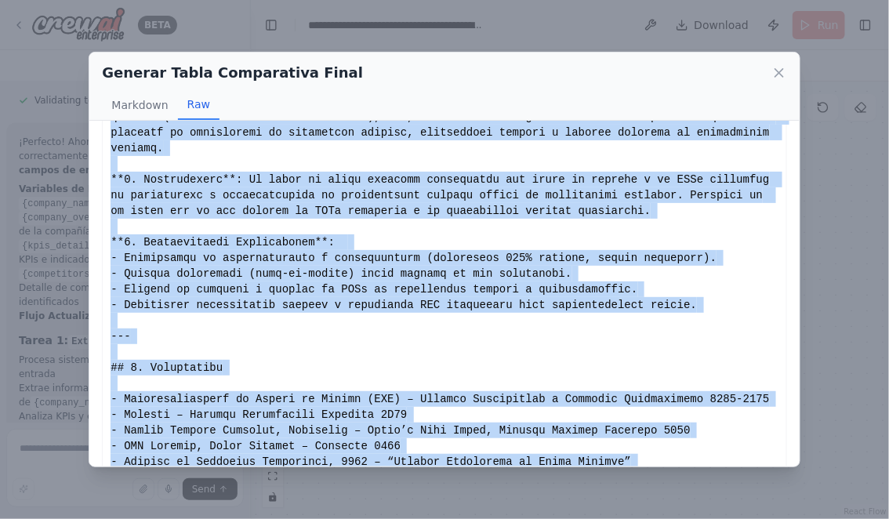
scroll to position [4337, 0]
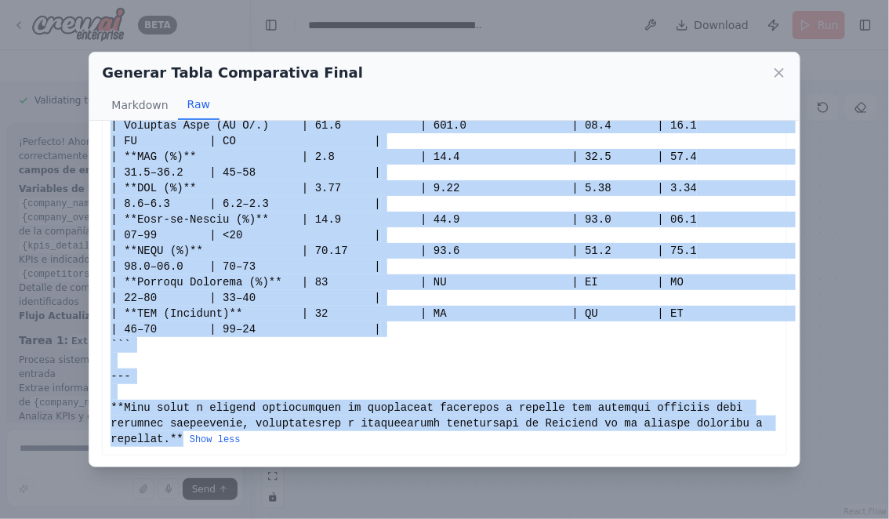
copy div "# Tabla Comparativa Ejecutiva de KPIs – Banistmo vs Competidores y Top Performe…"
click at [775, 73] on icon at bounding box center [780, 73] width 16 height 16
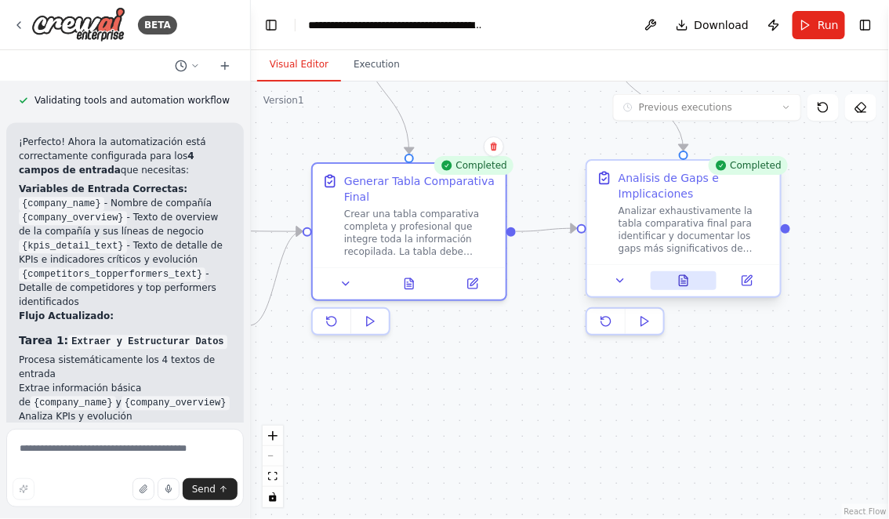
click at [683, 275] on icon at bounding box center [684, 280] width 9 height 10
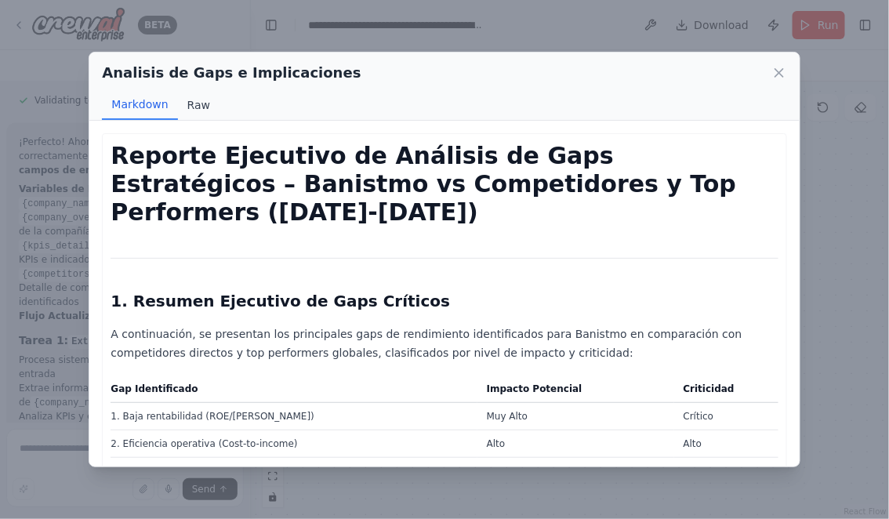
click at [194, 102] on button "Raw" at bounding box center [199, 105] width 42 height 30
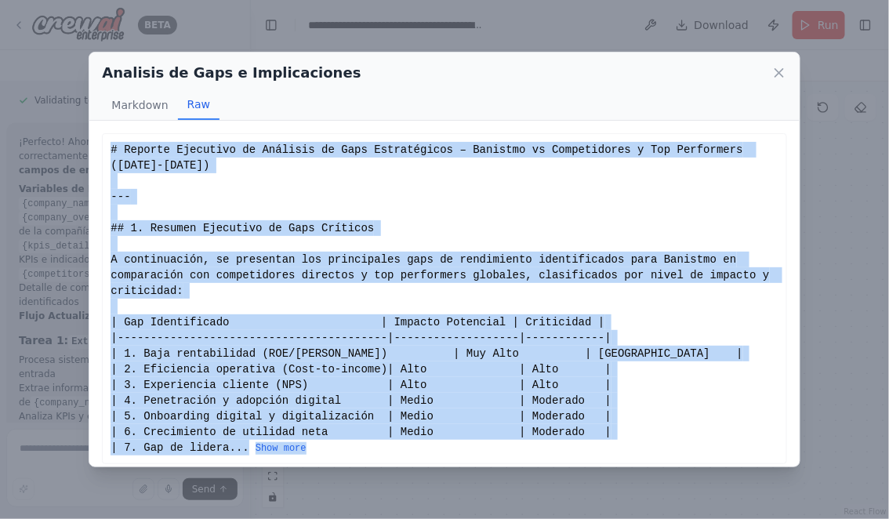
scroll to position [9, 0]
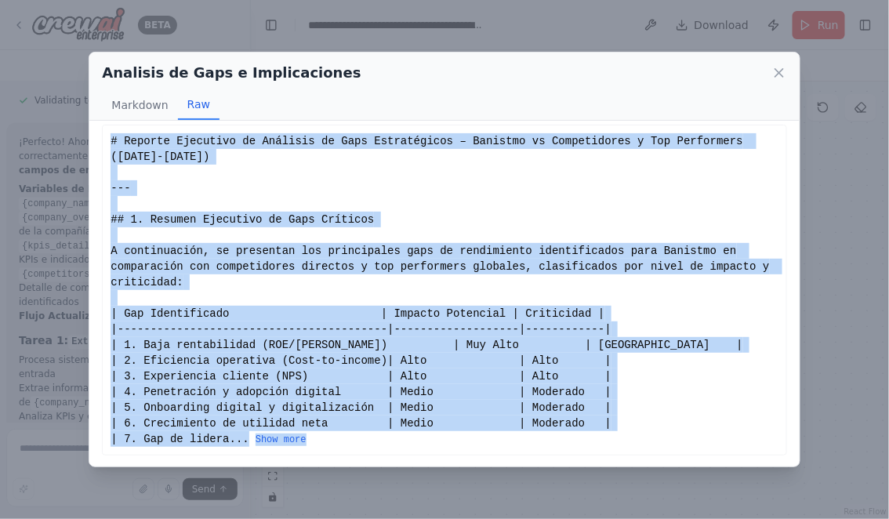
drag, startPoint x: 111, startPoint y: 149, endPoint x: 421, endPoint y: 447, distance: 429.8
click at [421, 447] on div "# Reporte Ejecutivo de Análisis de Gaps Estratégicos – Banistmo vs Competidores…" at bounding box center [444, 290] width 684 height 331
click at [299, 439] on button "Show more" at bounding box center [281, 440] width 51 height 13
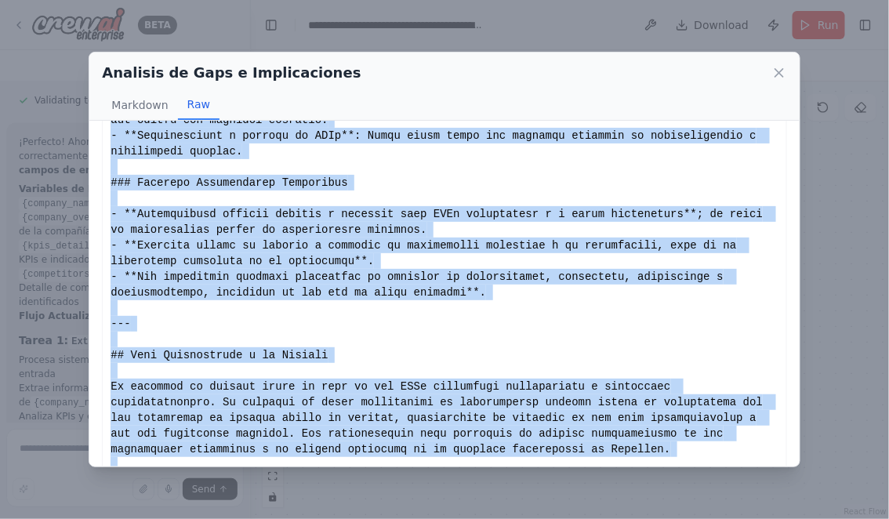
scroll to position [2722, 0]
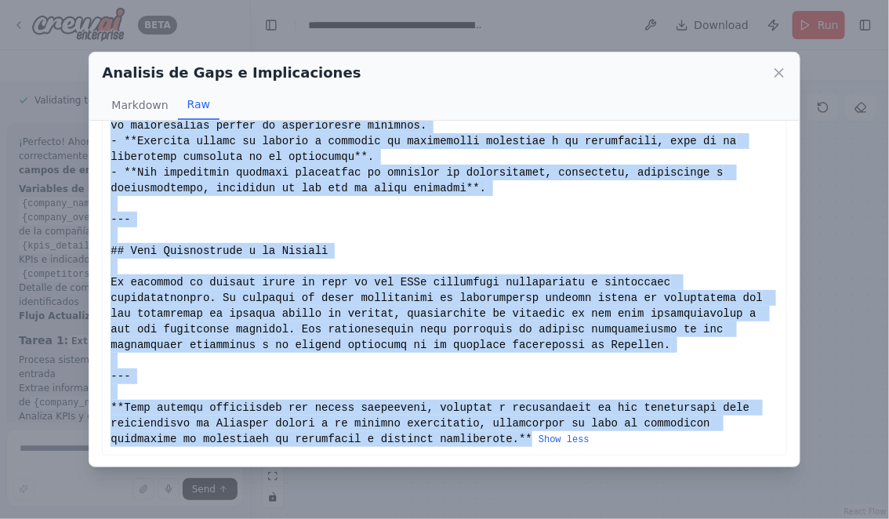
copy div "# Reporte Ejecutivo de Análisis de Gaps Estratégicos – Banistmo vs Competidores…"
click at [777, 73] on icon at bounding box center [780, 73] width 16 height 16
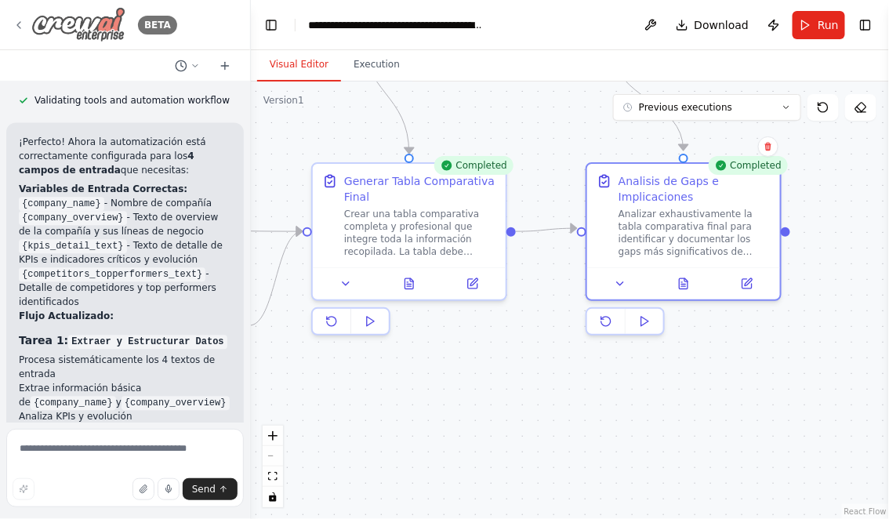
click at [16, 18] on div "BETA" at bounding box center [95, 24] width 165 height 35
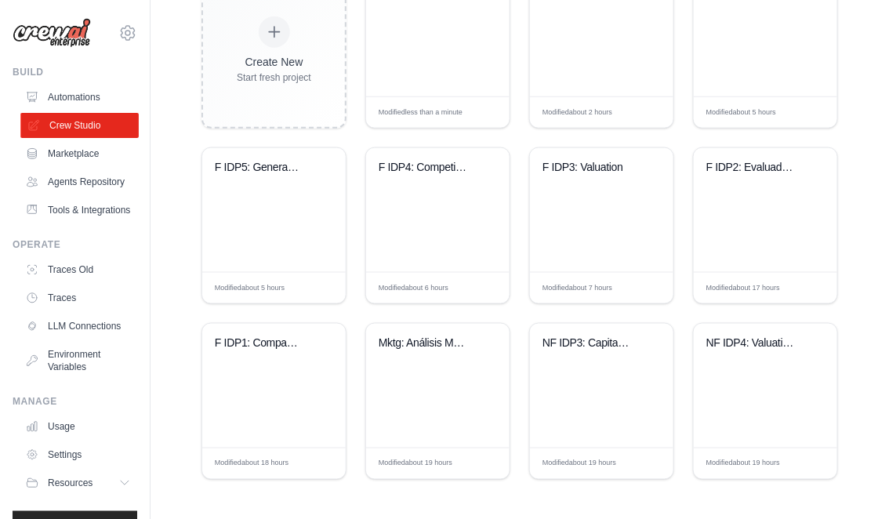
click at [78, 131] on link "Crew Studio" at bounding box center [79, 125] width 118 height 25
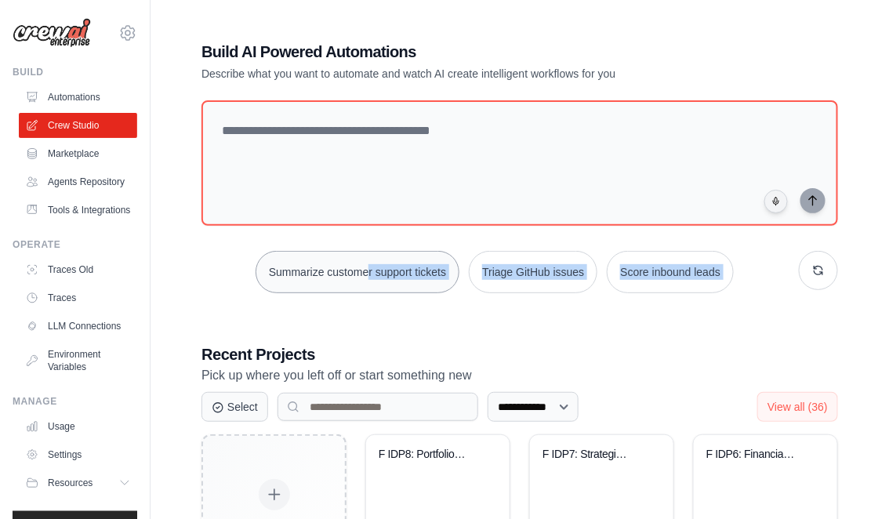
drag, startPoint x: 391, startPoint y: 338, endPoint x: 365, endPoint y: 269, distance: 74.0
click at [365, 269] on div "**********" at bounding box center [520, 492] width 674 height 952
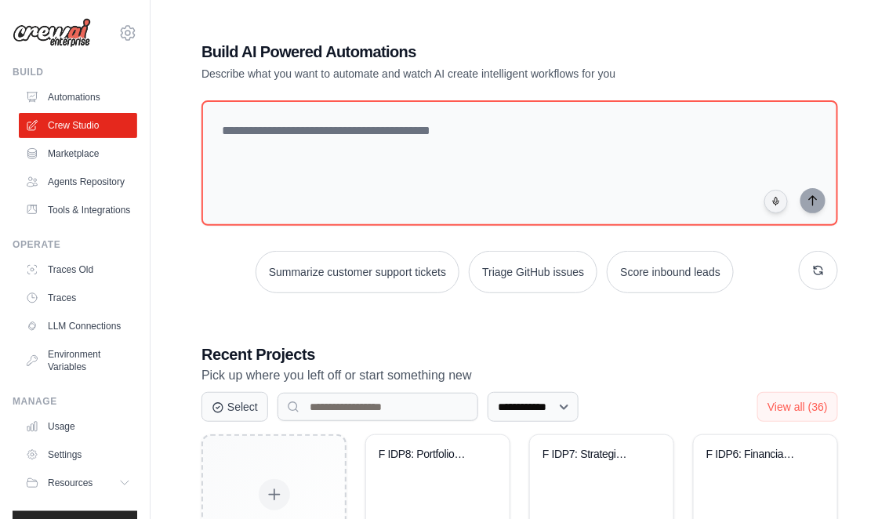
click at [365, 329] on div "**********" at bounding box center [520, 492] width 674 height 952
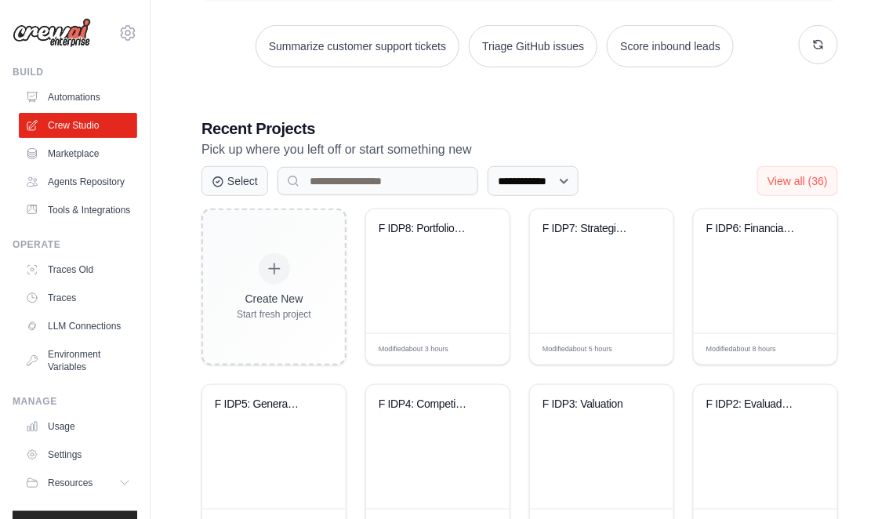
scroll to position [233, 0]
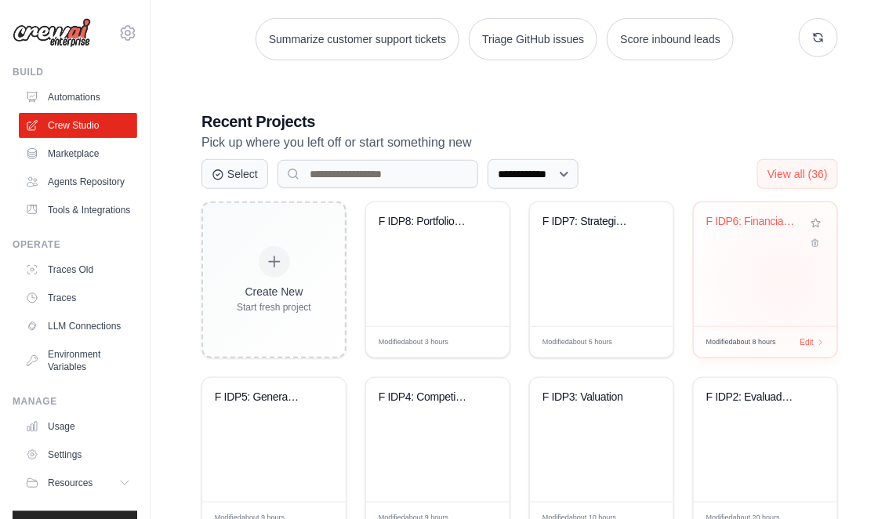
click at [786, 280] on div "F IDP6: Financial KPIs Top-Down Imp..." at bounding box center [765, 264] width 143 height 124
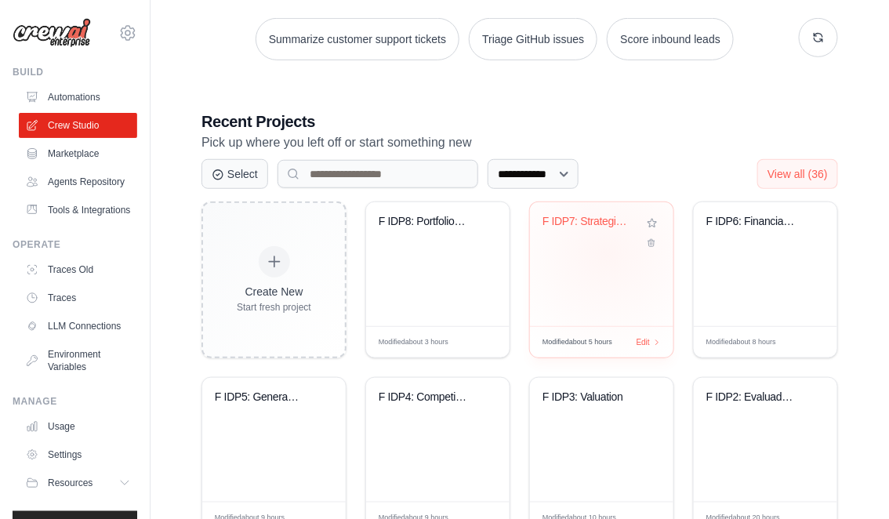
click at [608, 253] on div "F IDP7: Strategic Initiative Design..." at bounding box center [601, 264] width 143 height 124
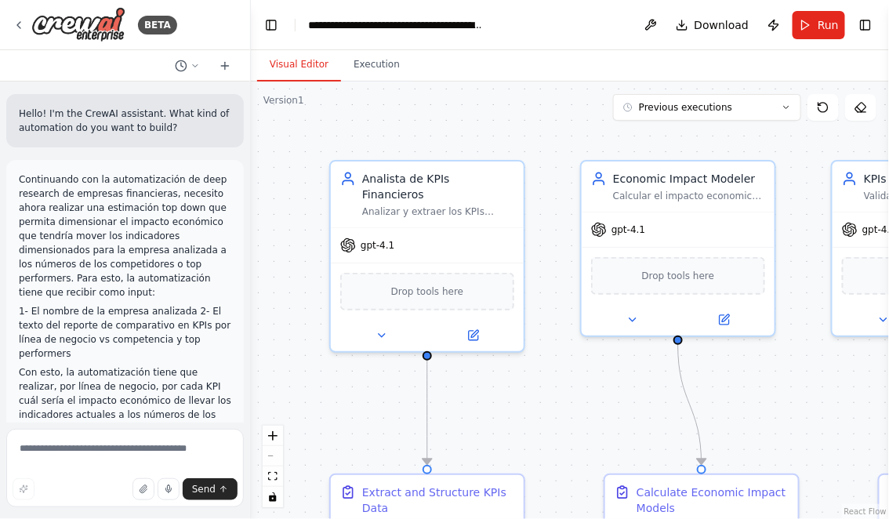
scroll to position [3929, 0]
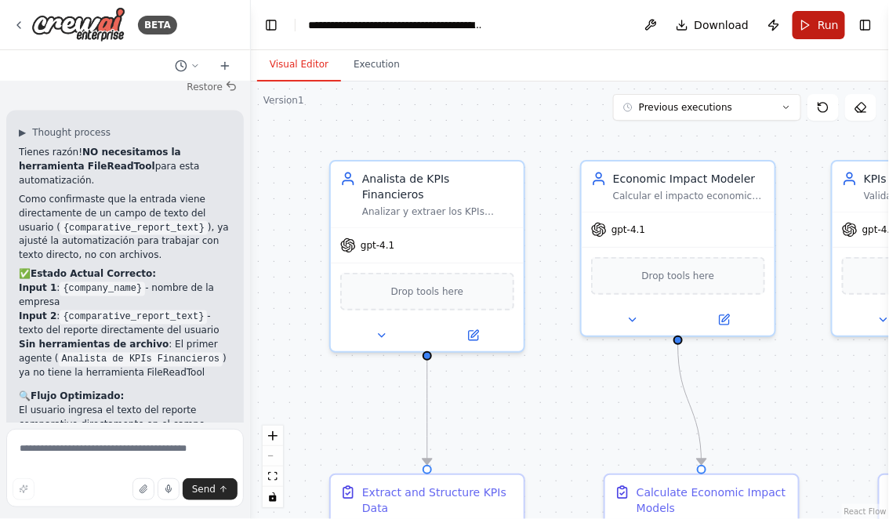
click at [819, 22] on span "Run" at bounding box center [828, 25] width 21 height 16
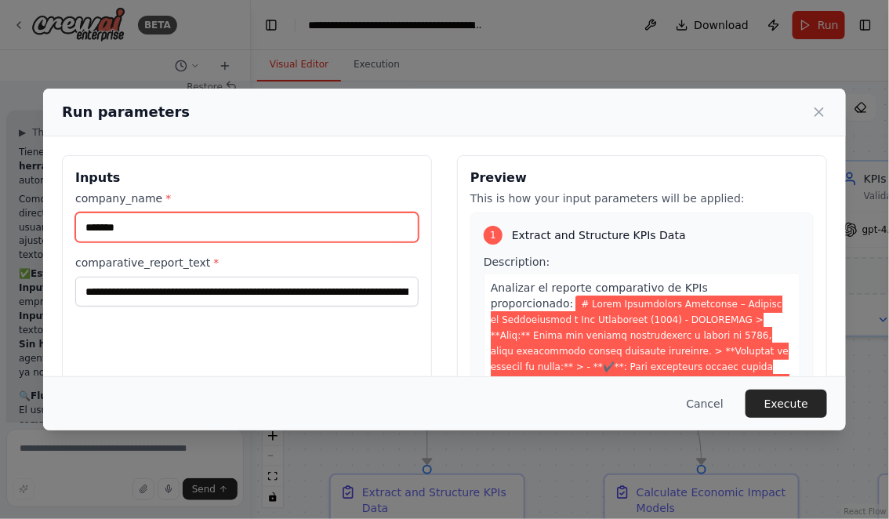
click at [129, 232] on input "*******" at bounding box center [246, 227] width 343 height 30
type input "********"
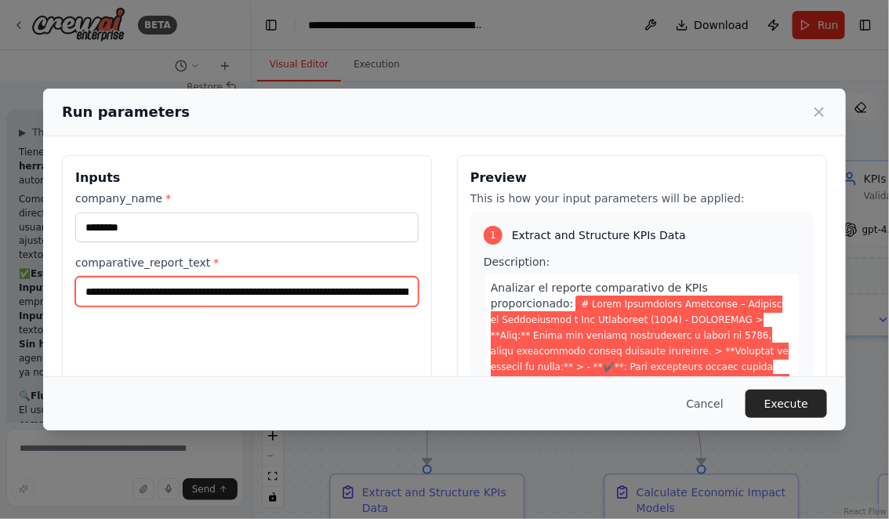
scroll to position [168, 0]
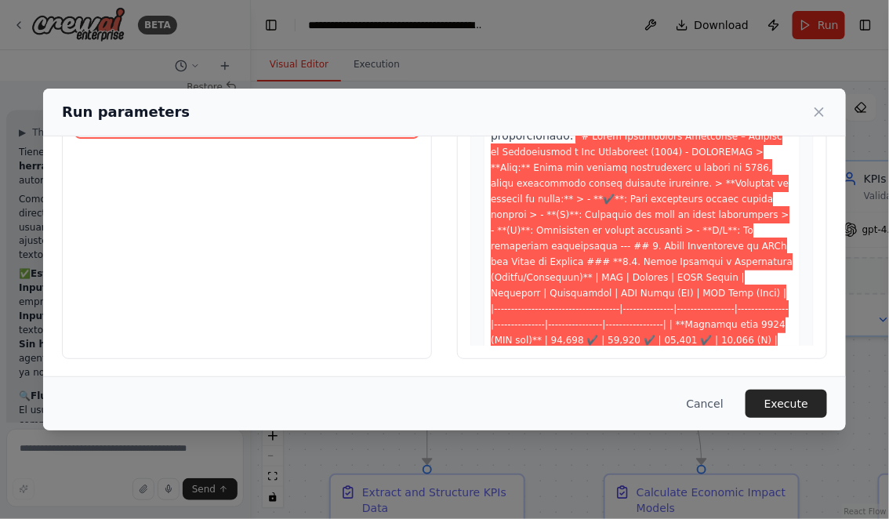
drag, startPoint x: 85, startPoint y: 286, endPoint x: 417, endPoint y: 275, distance: 332.6
click at [419, 271] on div "Inputs company_name * ******** comparative_report_text *" at bounding box center [247, 173] width 370 height 372
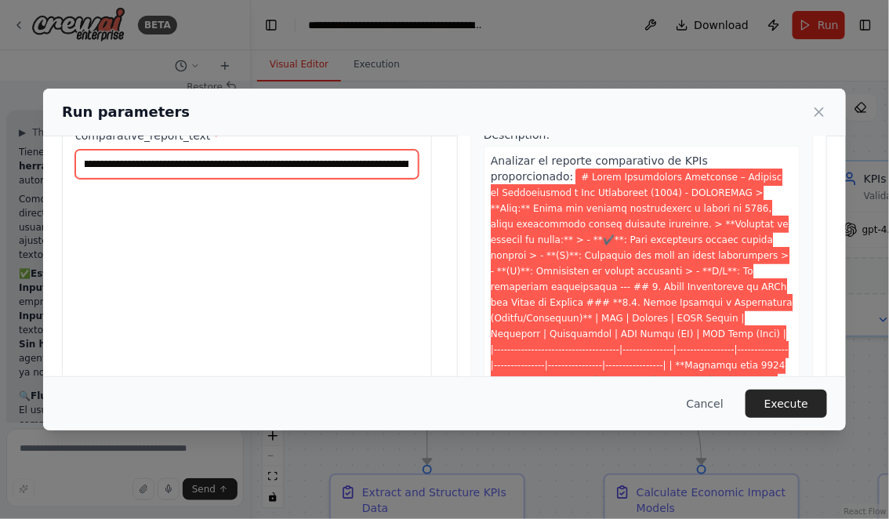
scroll to position [123, 0]
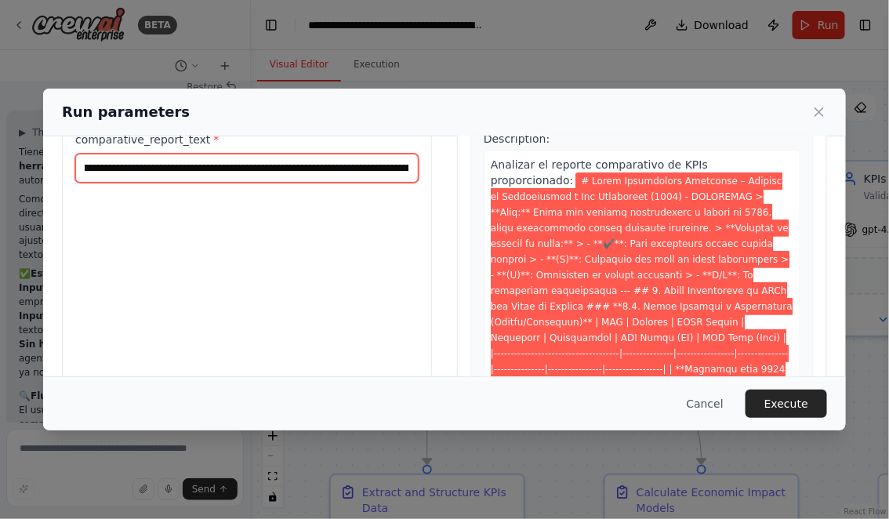
paste input "**********"
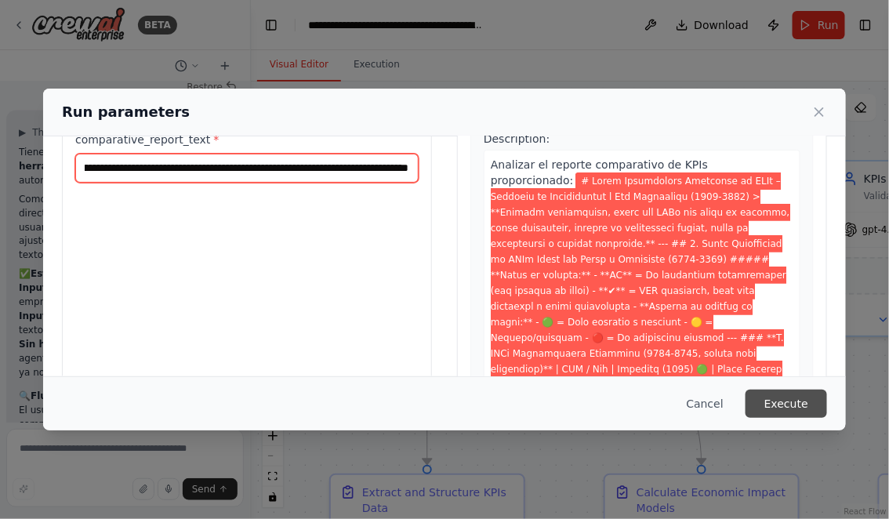
type input "**********"
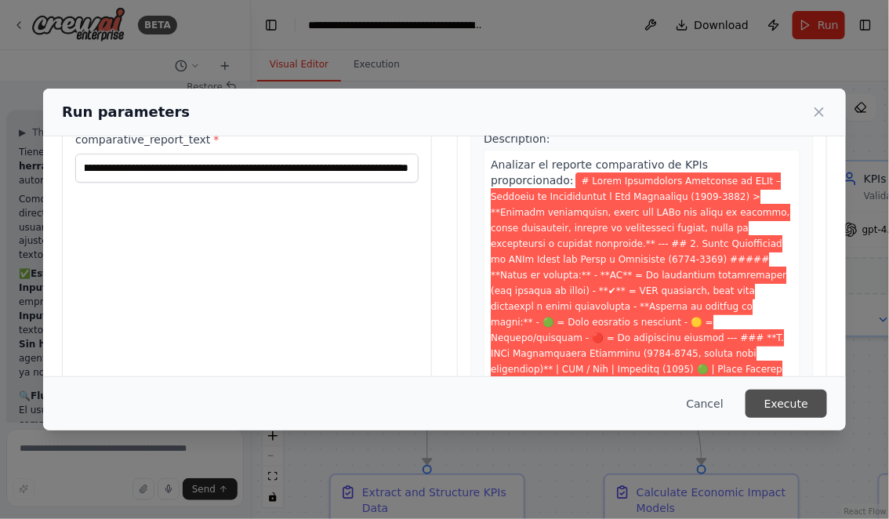
click at [795, 405] on button "Execute" at bounding box center [787, 404] width 82 height 28
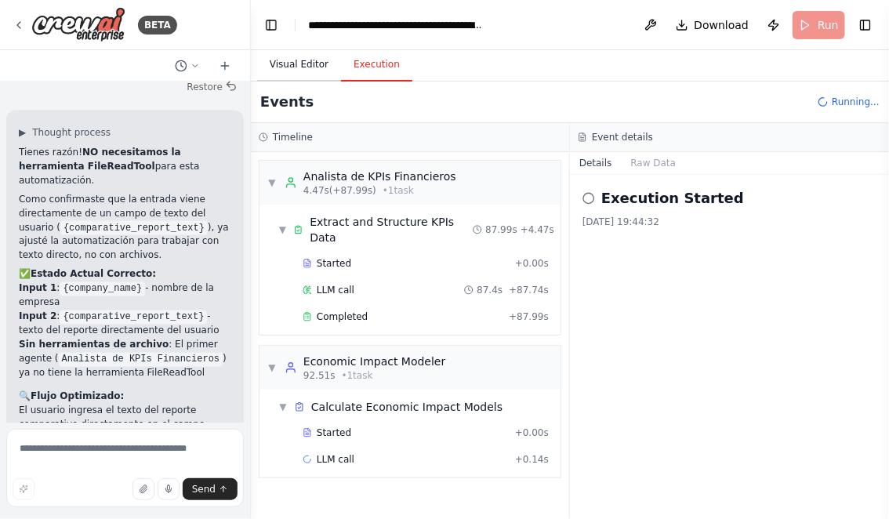
click at [303, 67] on button "Visual Editor" at bounding box center [299, 65] width 84 height 33
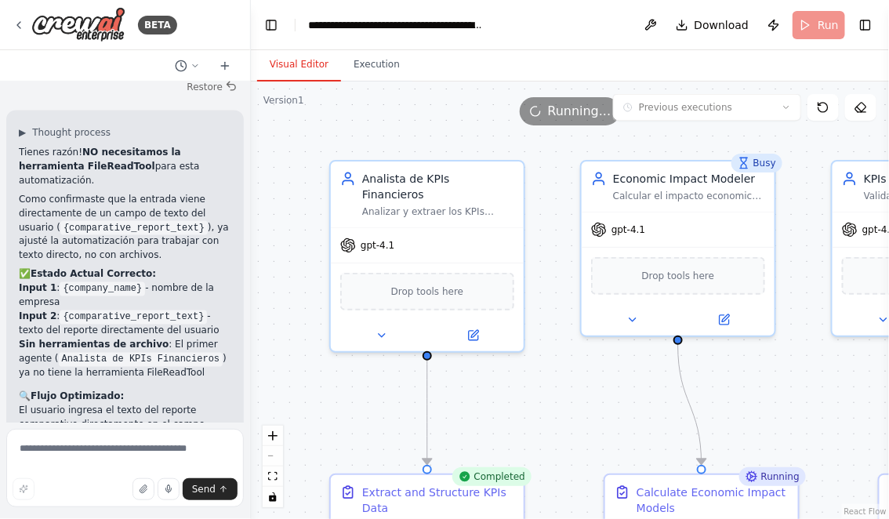
drag, startPoint x: 571, startPoint y: 399, endPoint x: 453, endPoint y: 234, distance: 202.3
click at [453, 234] on div ".deletable-edge-delete-btn { width: 20px; height: 20px; border: 0px solid #ffff…" at bounding box center [570, 301] width 638 height 438
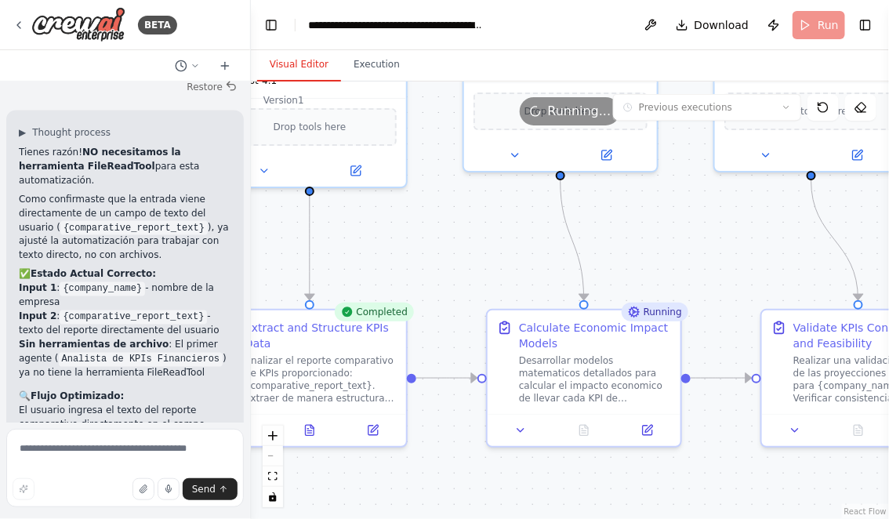
drag, startPoint x: 473, startPoint y: 463, endPoint x: 428, endPoint y: 411, distance: 68.4
click at [428, 411] on div ".deletable-edge-delete-btn { width: 20px; height: 20px; border: 0px solid #ffff…" at bounding box center [570, 301] width 638 height 438
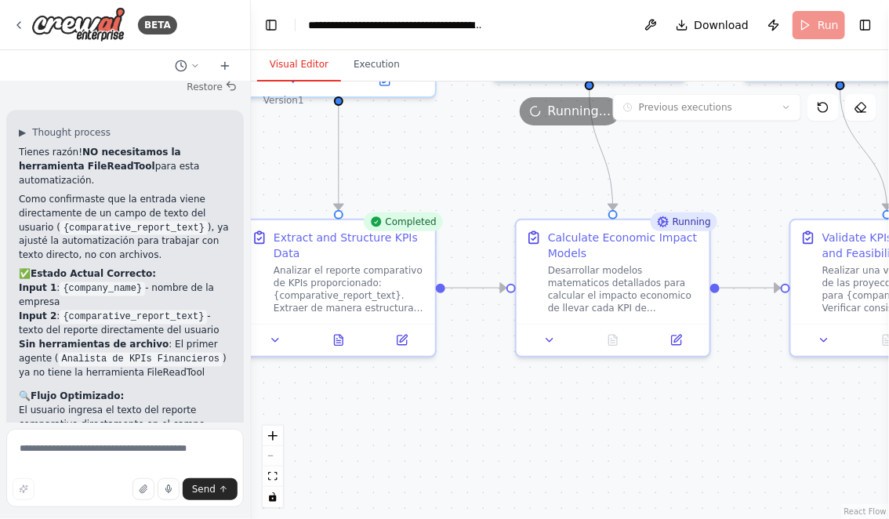
drag, startPoint x: 456, startPoint y: 433, endPoint x: 536, endPoint y: 390, distance: 90.2
click at [535, 390] on div ".deletable-edge-delete-btn { width: 20px; height: 20px; border: 0px solid #ffff…" at bounding box center [570, 301] width 638 height 438
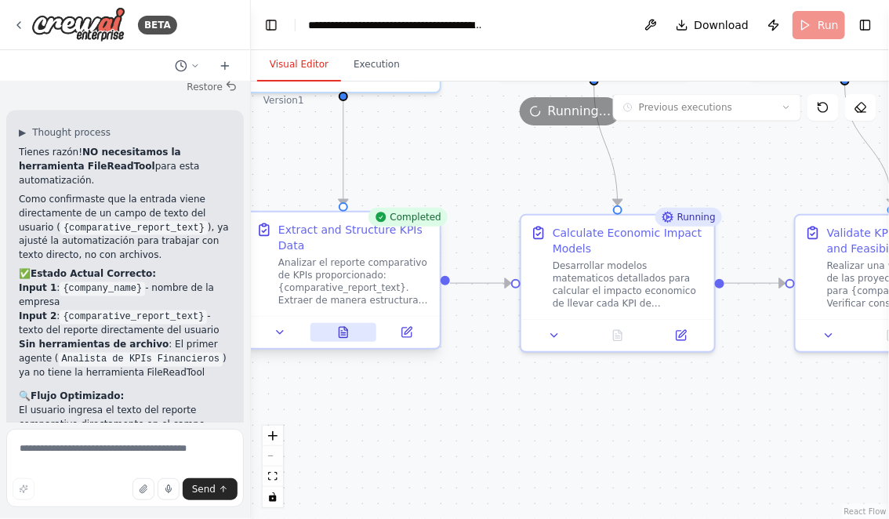
click at [341, 335] on icon at bounding box center [343, 335] width 4 height 0
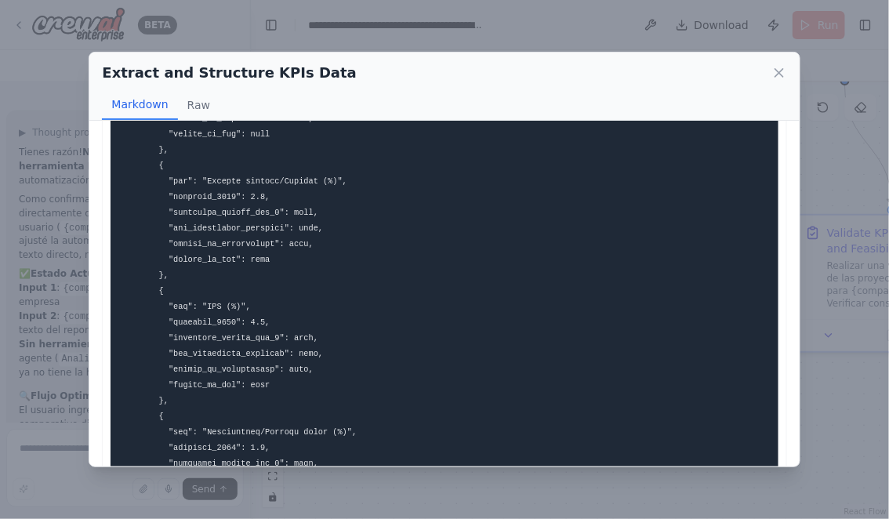
scroll to position [1183, 0]
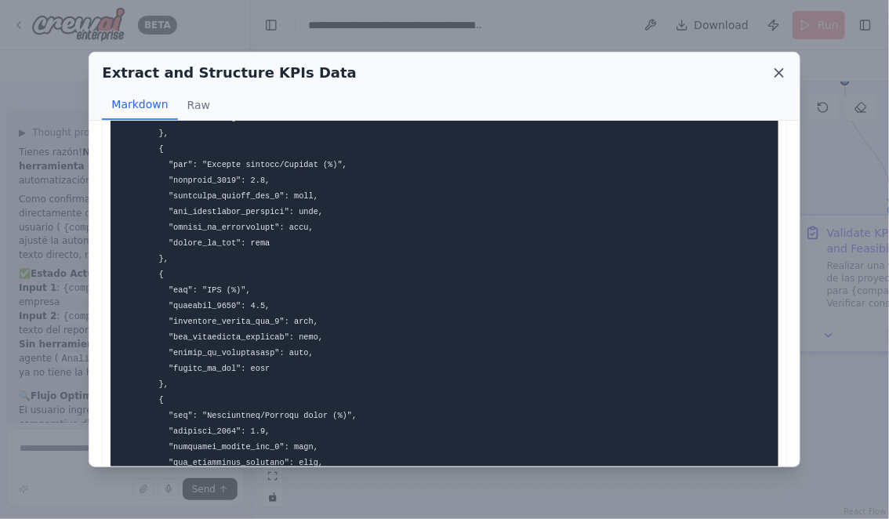
click at [783, 71] on icon at bounding box center [780, 73] width 16 height 16
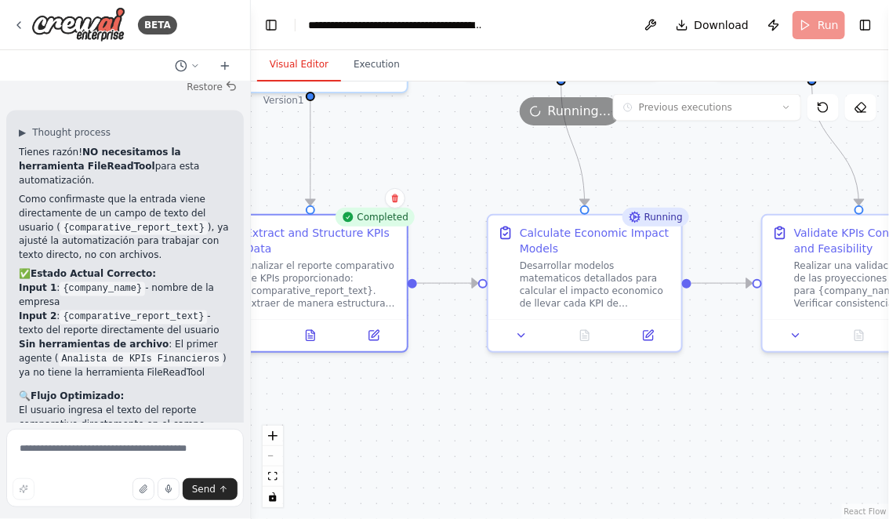
drag, startPoint x: 613, startPoint y: 426, endPoint x: 523, endPoint y: 416, distance: 90.7
click at [523, 416] on div ".deletable-edge-delete-btn { width: 20px; height: 20px; border: 0px solid #ffff…" at bounding box center [570, 301] width 638 height 438
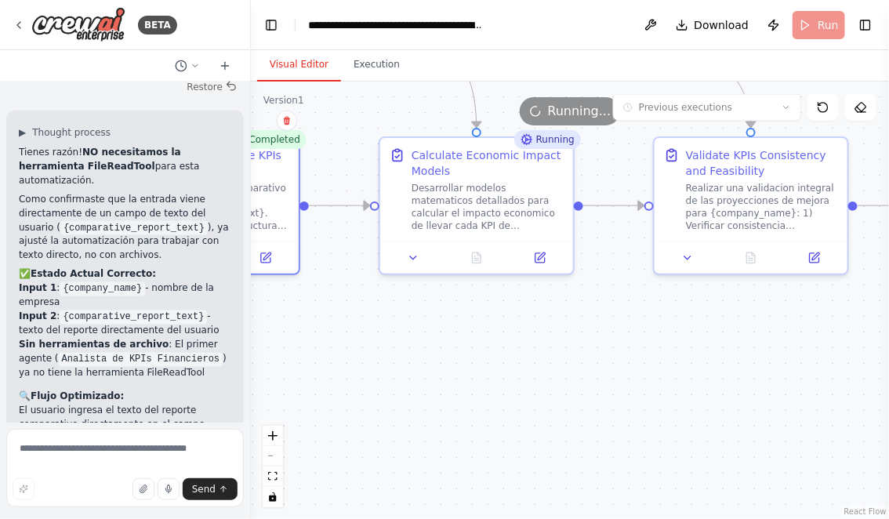
drag, startPoint x: 630, startPoint y: 444, endPoint x: 578, endPoint y: 376, distance: 85.6
click at [578, 376] on div ".deletable-edge-delete-btn { width: 20px; height: 20px; border: 0px solid #ffff…" at bounding box center [570, 301] width 638 height 438
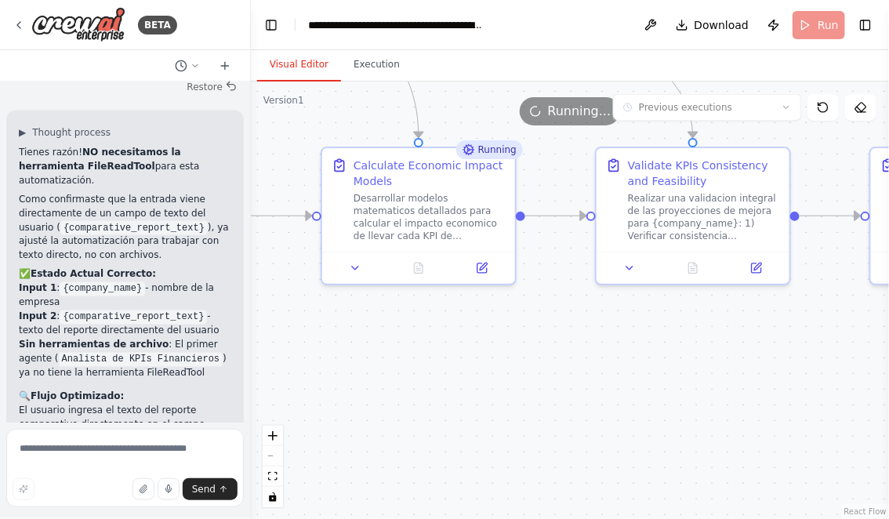
drag, startPoint x: 578, startPoint y: 376, endPoint x: 521, endPoint y: 386, distance: 58.1
click at [521, 386] on div ".deletable-edge-delete-btn { width: 20px; height: 20px; border: 0px solid #ffff…" at bounding box center [570, 301] width 638 height 438
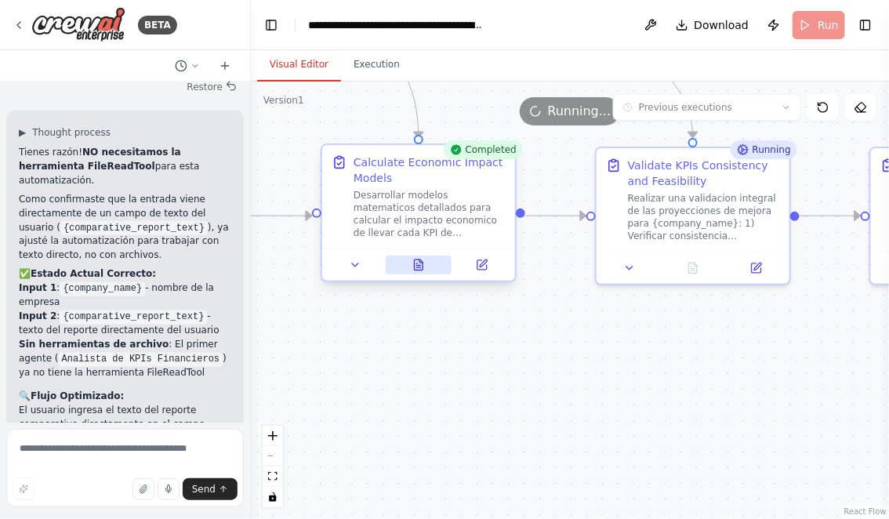
click at [422, 267] on icon at bounding box center [419, 265] width 9 height 10
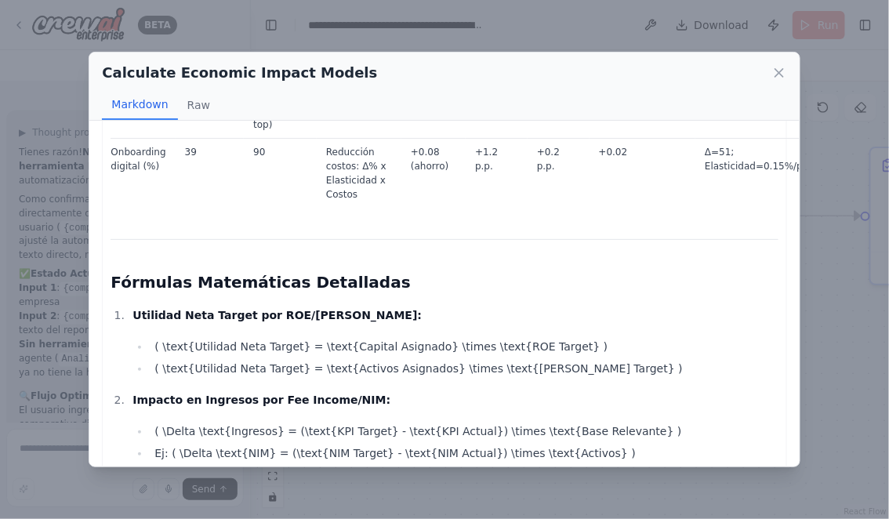
scroll to position [4250, 0]
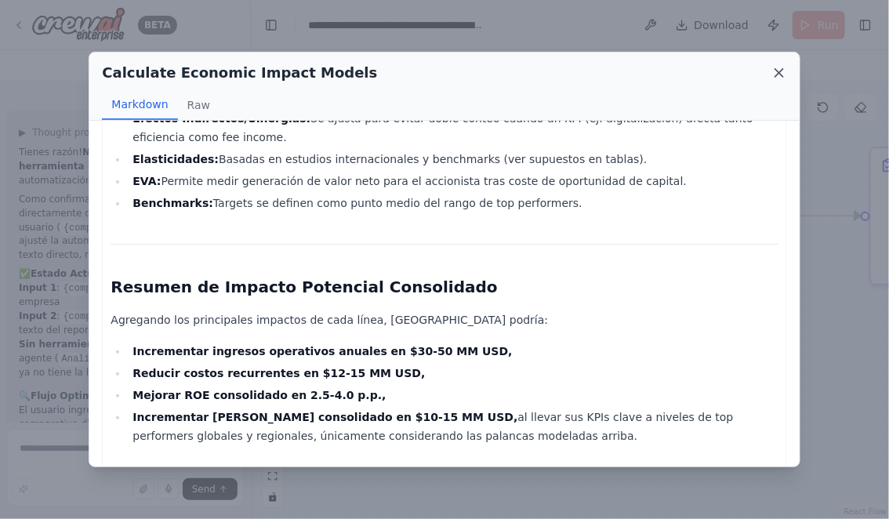
click at [781, 72] on icon at bounding box center [780, 73] width 16 height 16
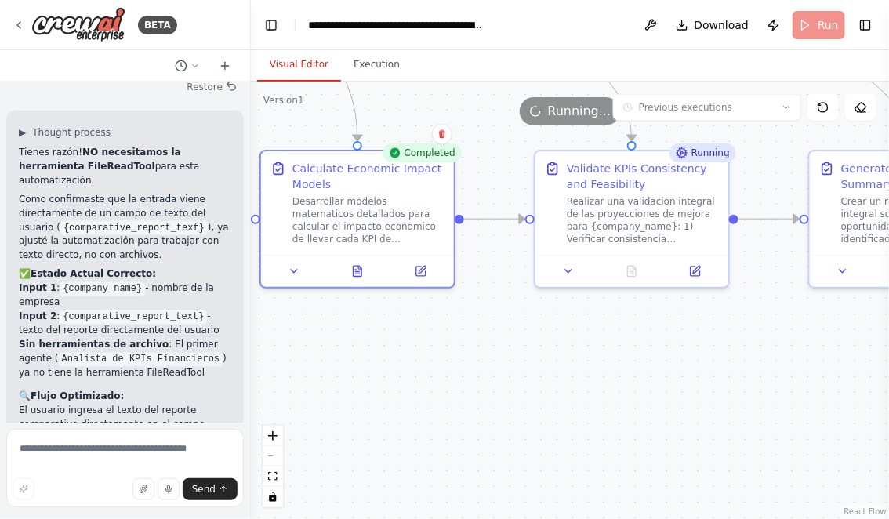
drag, startPoint x: 743, startPoint y: 358, endPoint x: 581, endPoint y: 375, distance: 162.4
click at [582, 372] on div ".deletable-edge-delete-btn { width: 20px; height: 20px; border: 0px solid #ffff…" at bounding box center [570, 301] width 638 height 438
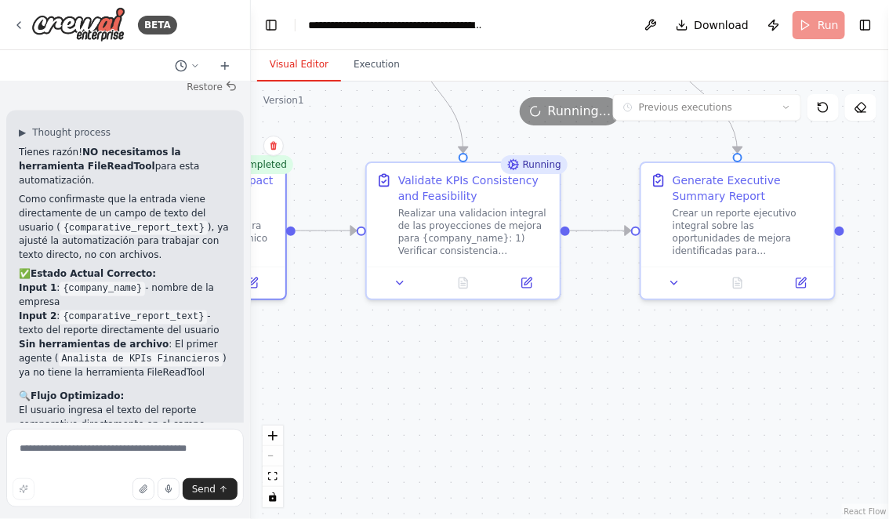
drag, startPoint x: 658, startPoint y: 401, endPoint x: 548, endPoint y: 404, distance: 109.8
click at [549, 401] on div ".deletable-edge-delete-btn { width: 20px; height: 20px; border: 0px solid #ffff…" at bounding box center [570, 301] width 638 height 438
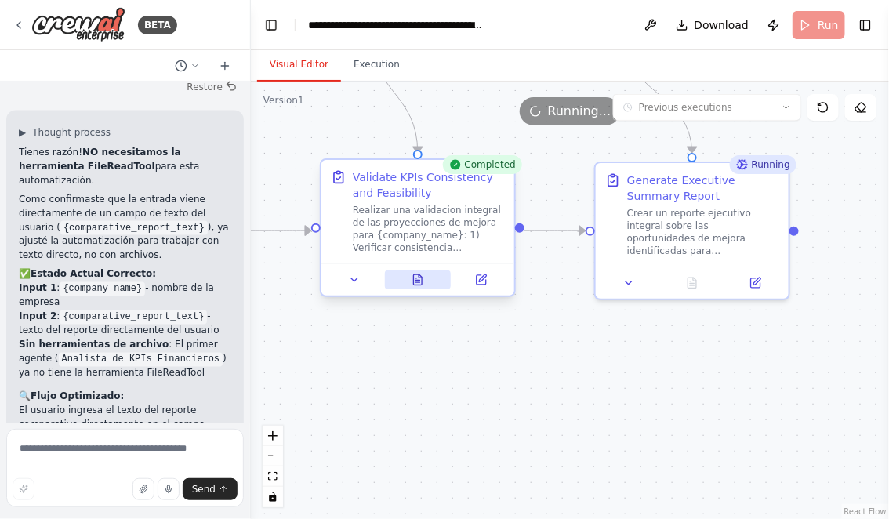
click at [416, 284] on icon at bounding box center [418, 279] width 9 height 10
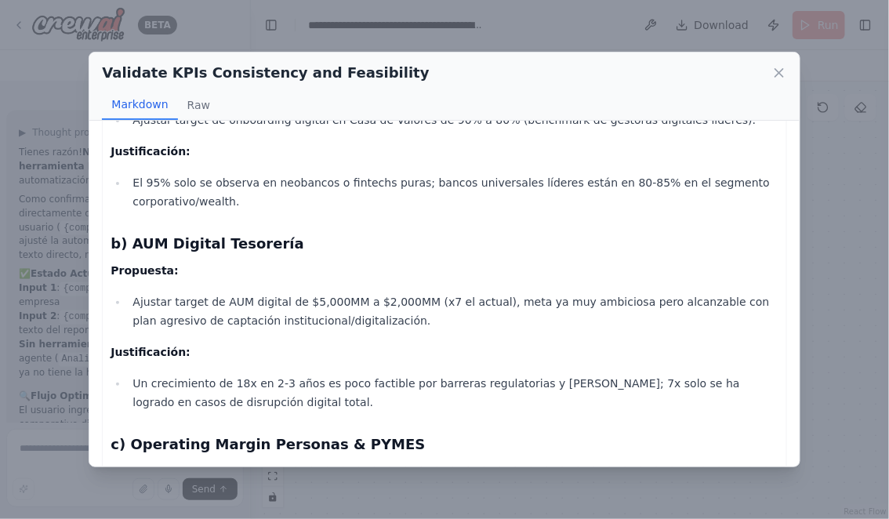
scroll to position [2584, 0]
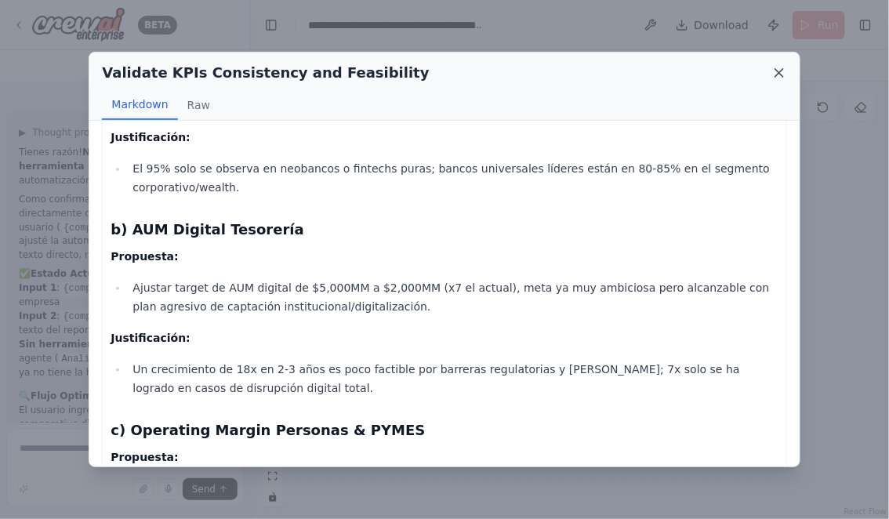
click at [779, 73] on icon at bounding box center [779, 73] width 8 height 8
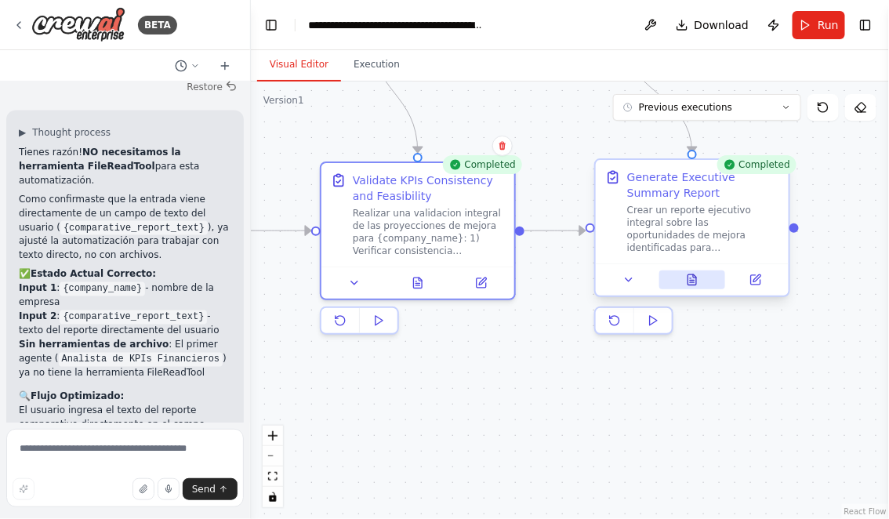
click at [698, 275] on icon at bounding box center [692, 280] width 13 height 13
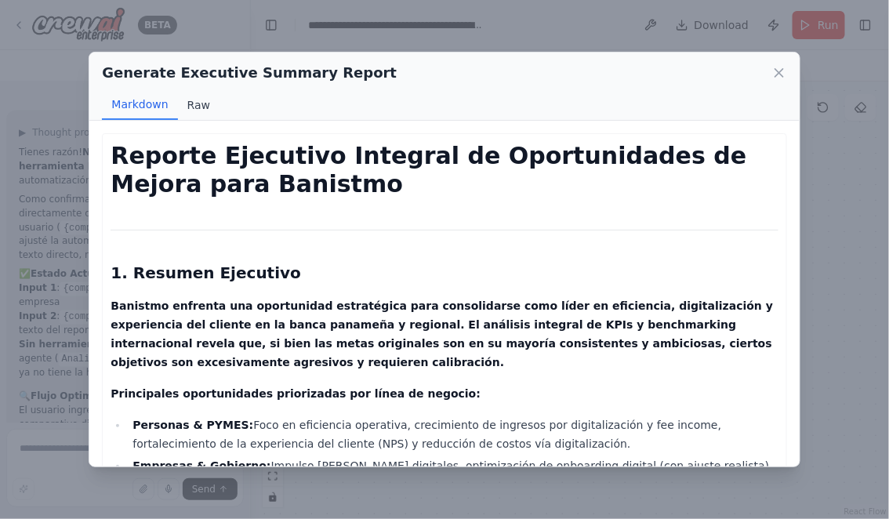
click at [192, 95] on button "Raw" at bounding box center [199, 105] width 42 height 30
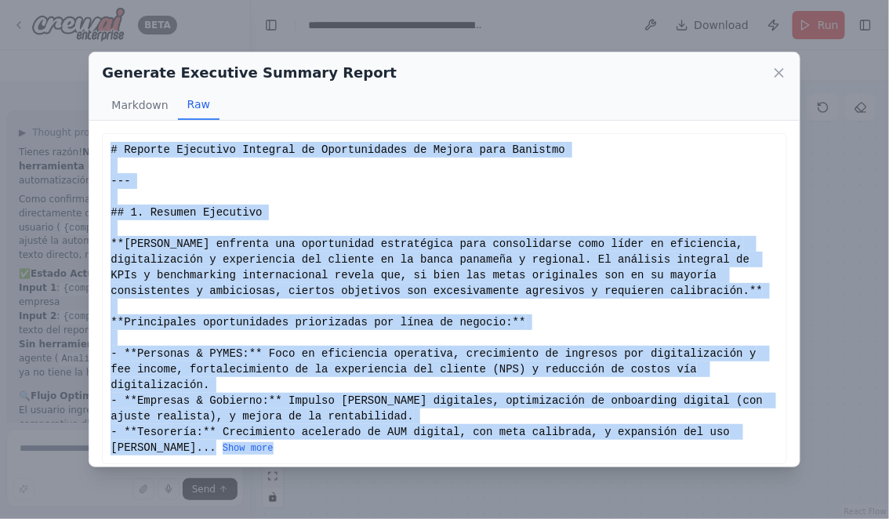
drag, startPoint x: 111, startPoint y: 147, endPoint x: 257, endPoint y: 445, distance: 332.4
click at [257, 445] on div "# Reporte Ejecutivo Integral de Oportunidades de Mejora para Banistmo --- ## 1.…" at bounding box center [444, 299] width 667 height 314
click at [223, 447] on button "Show more" at bounding box center [248, 448] width 51 height 13
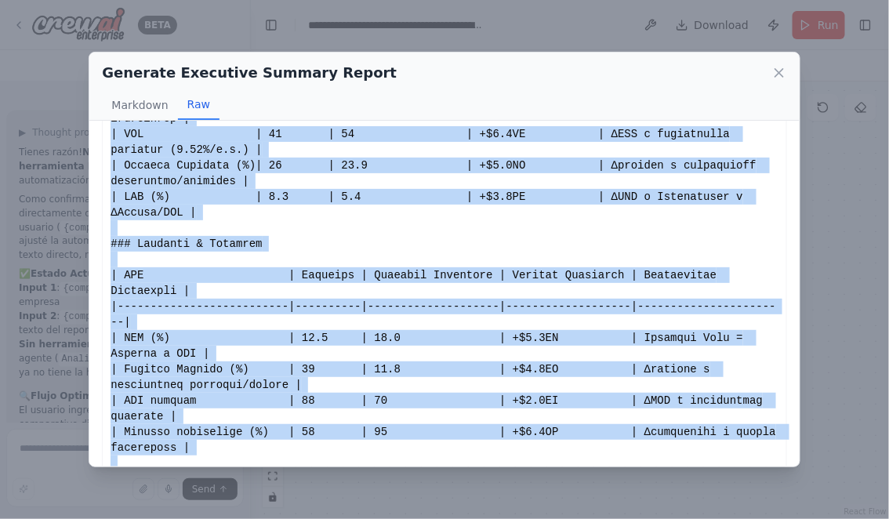
copy div "# Reporte Ejecutivo Integral de Oportunidades de Mejora para Banistmo --- ## 1.…"
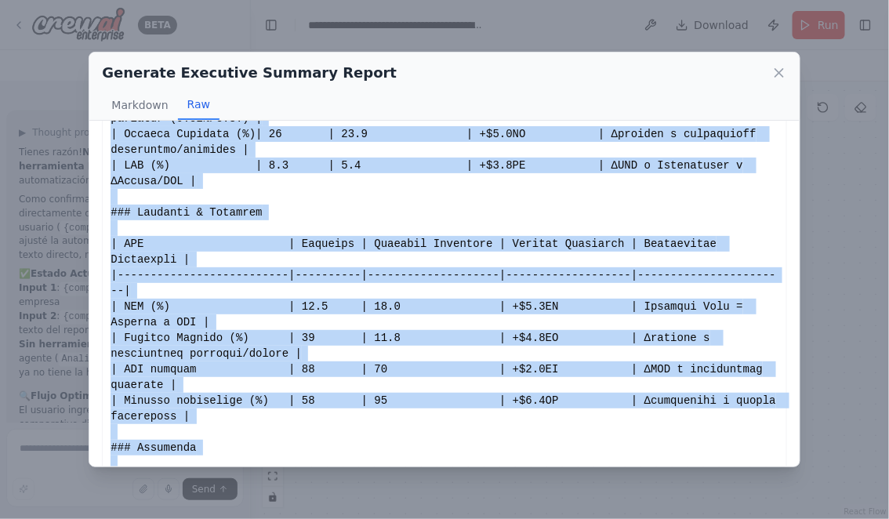
scroll to position [878, 0]
click at [779, 69] on icon at bounding box center [780, 73] width 16 height 16
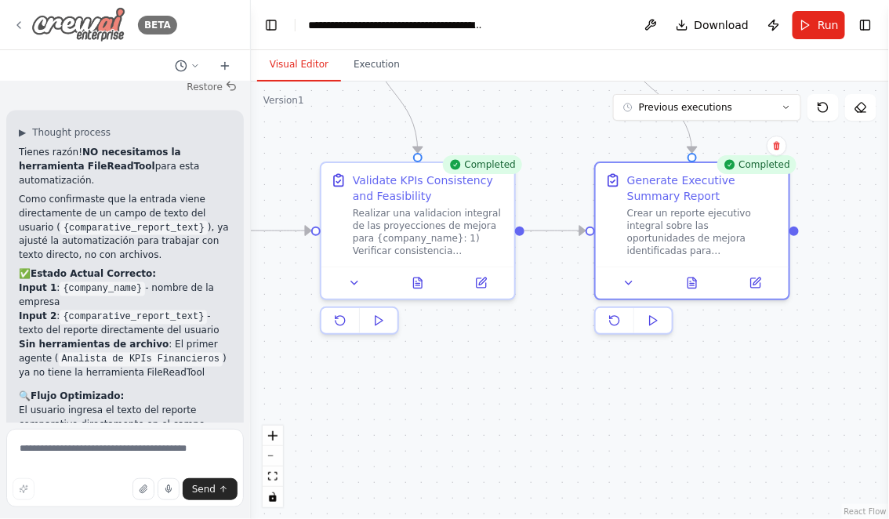
click at [22, 23] on icon at bounding box center [19, 25] width 13 height 13
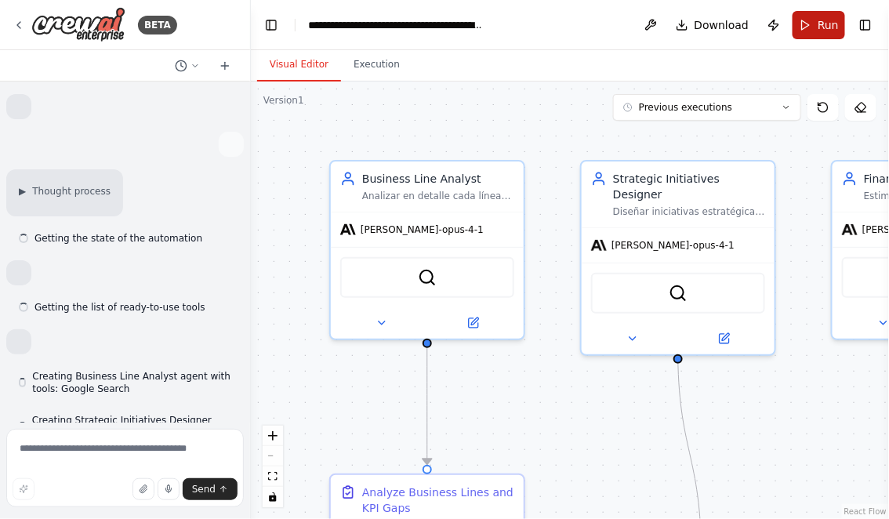
scroll to position [7290, 0]
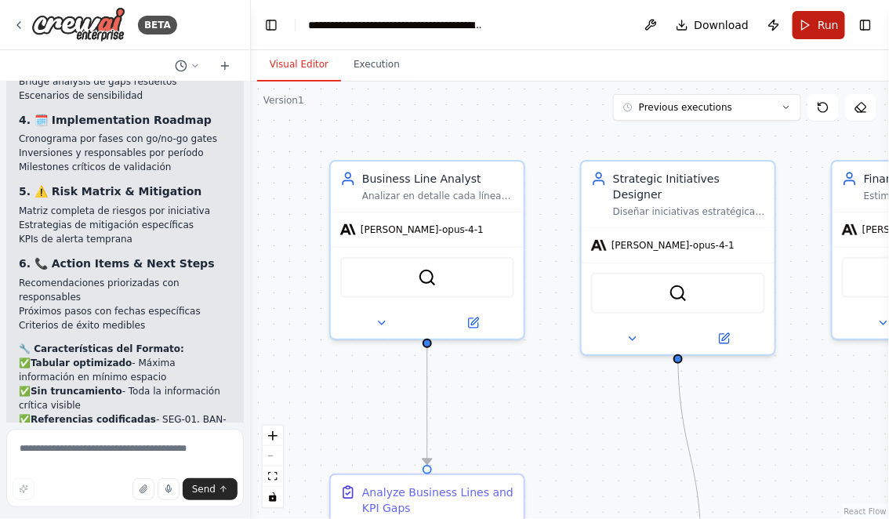
click at [816, 20] on button "Run" at bounding box center [819, 25] width 53 height 28
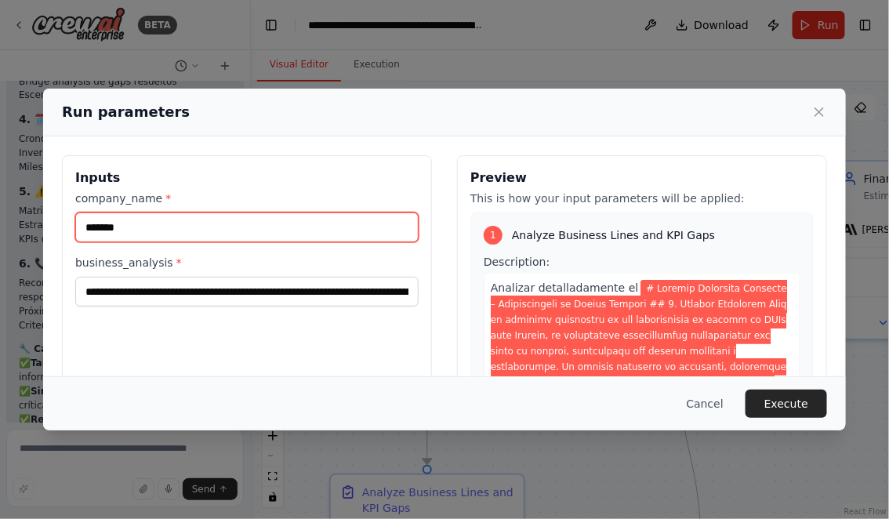
click at [144, 231] on input "*******" at bounding box center [246, 227] width 343 height 30
type input "********"
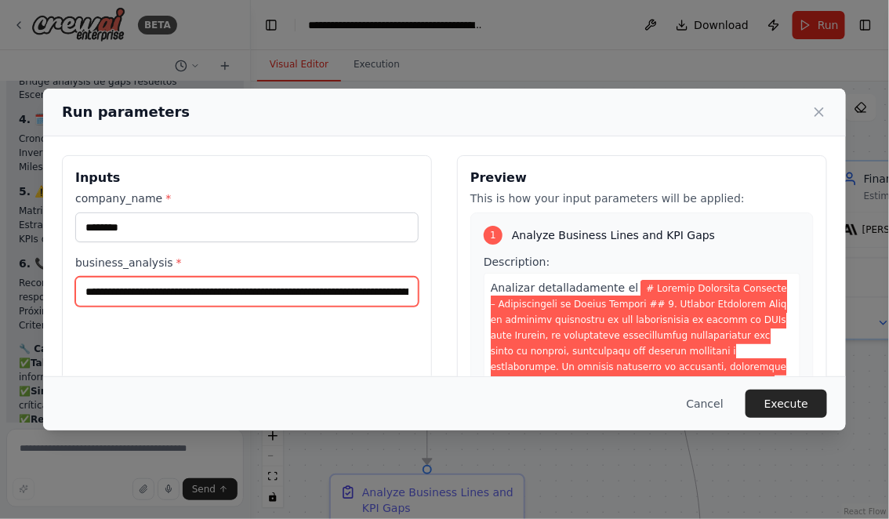
click at [85, 292] on input "business_analysis *" at bounding box center [246, 292] width 343 height 30
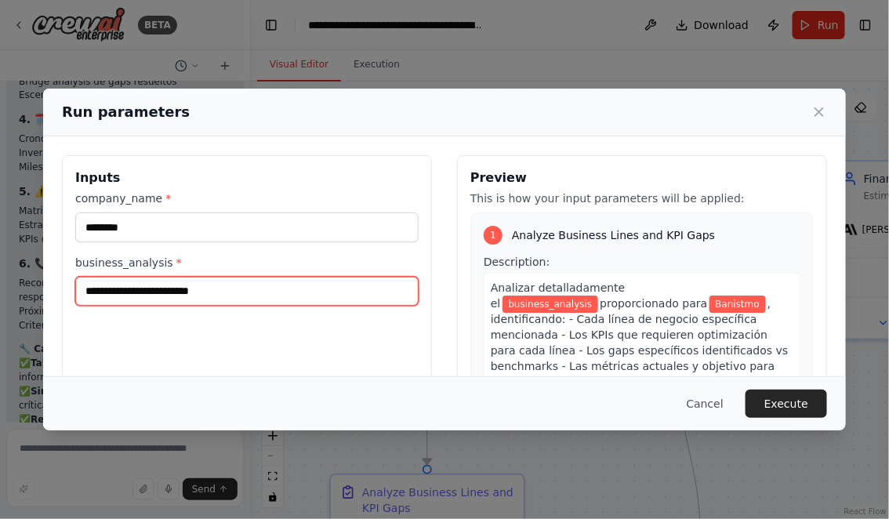
scroll to position [0, 0]
paste input "**********"
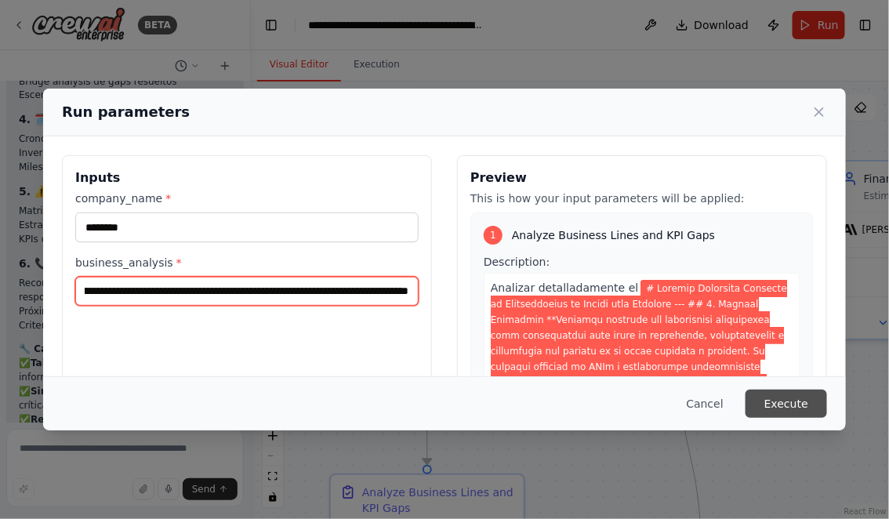
type input "**********"
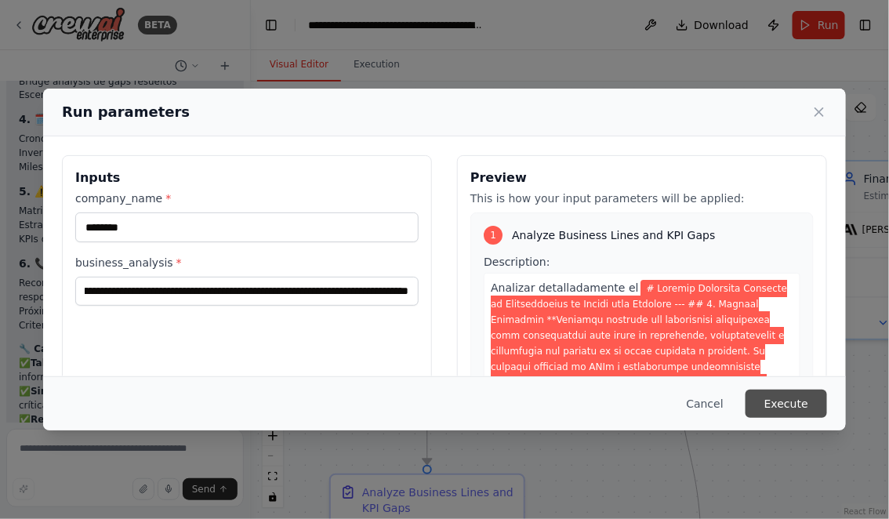
click at [779, 405] on button "Execute" at bounding box center [787, 404] width 82 height 28
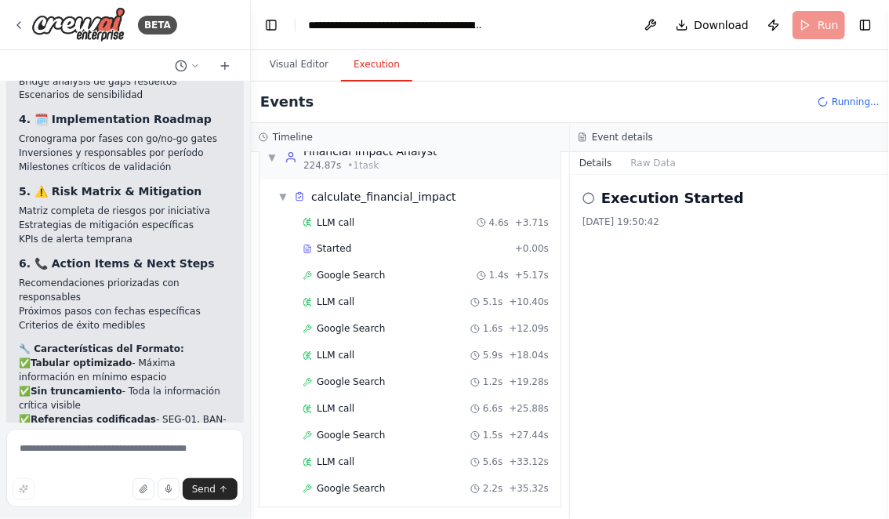
scroll to position [753, 0]
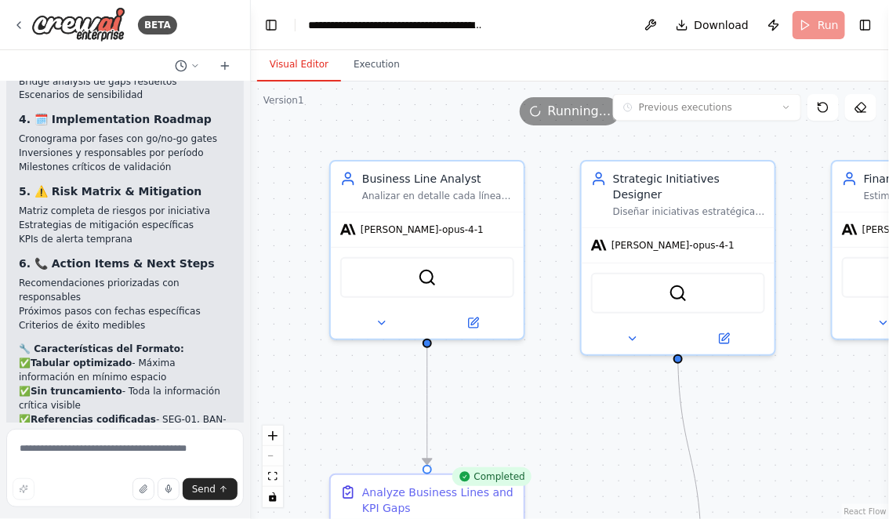
click at [289, 58] on button "Visual Editor" at bounding box center [299, 65] width 84 height 33
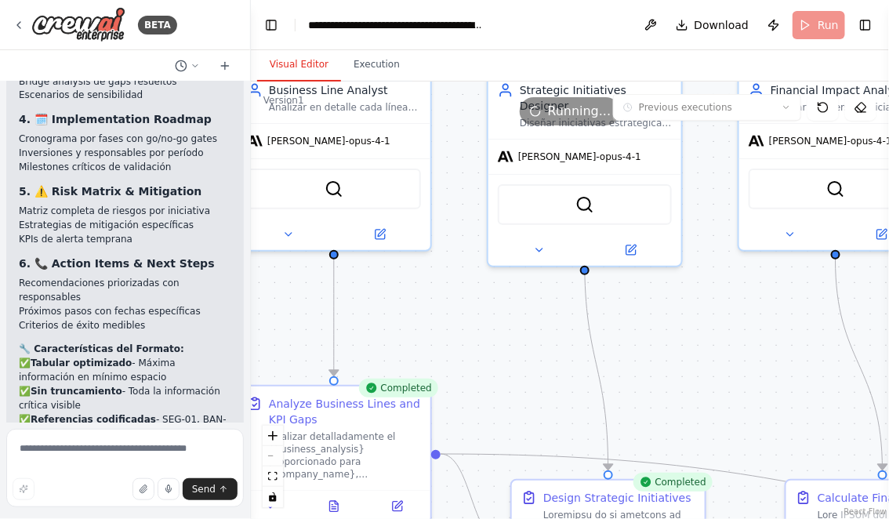
drag, startPoint x: 546, startPoint y: 423, endPoint x: 440, endPoint y: 314, distance: 152.5
click at [440, 314] on div ".deletable-edge-delete-btn { width: 20px; height: 20px; border: 0px solid #ffff…" at bounding box center [570, 301] width 638 height 438
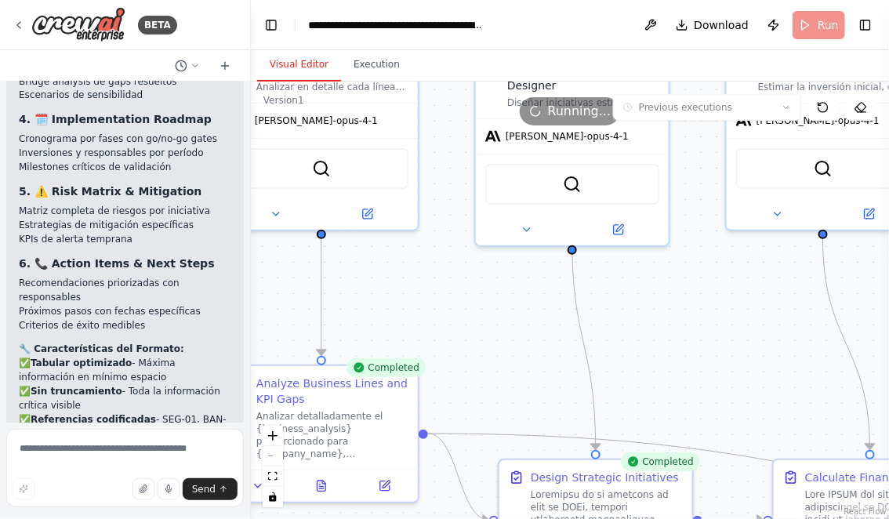
drag, startPoint x: 464, startPoint y: 328, endPoint x: 397, endPoint y: 206, distance: 139.0
click at [397, 206] on div ".deletable-edge-delete-btn { width: 20px; height: 20px; border: 0px solid #ffff…" at bounding box center [570, 301] width 638 height 438
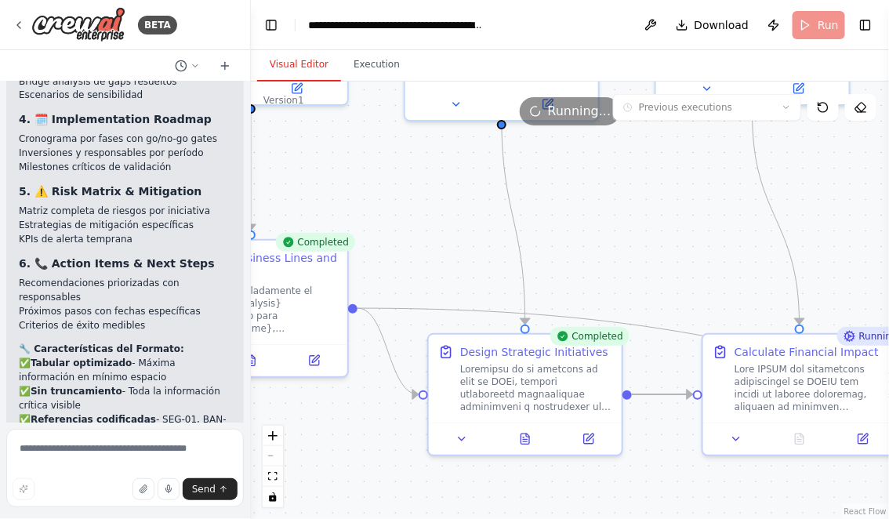
drag, startPoint x: 665, startPoint y: 466, endPoint x: 600, endPoint y: 360, distance: 124.3
click at [600, 360] on div ".deletable-edge-delete-btn { width: 20px; height: 20px; border: 0px solid #ffff…" at bounding box center [570, 301] width 638 height 438
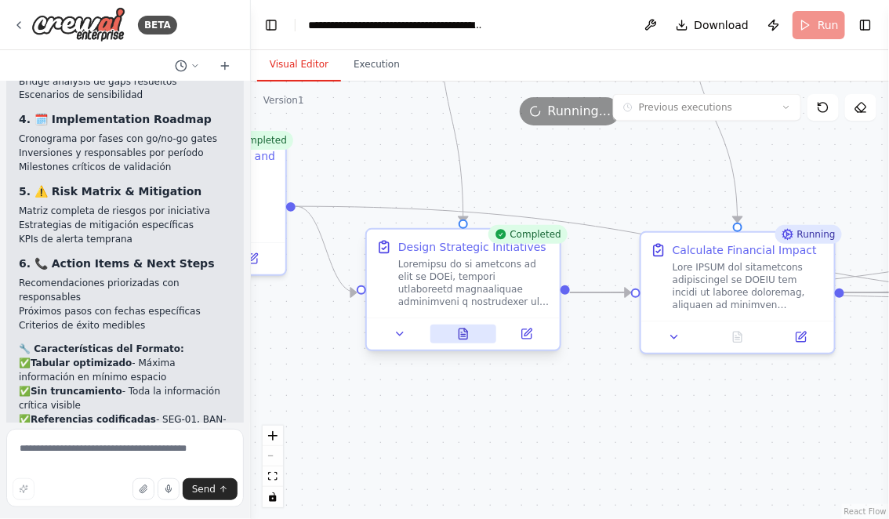
click at [455, 336] on button at bounding box center [463, 334] width 67 height 19
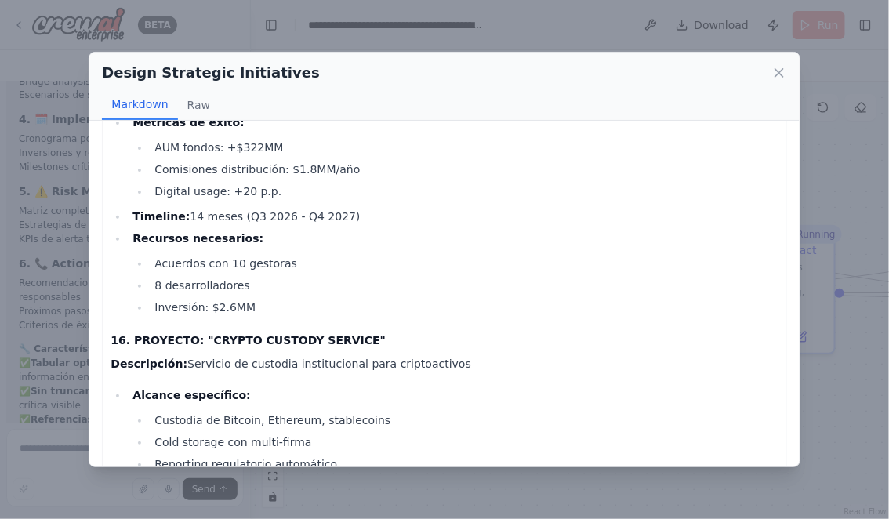
scroll to position [6941, 0]
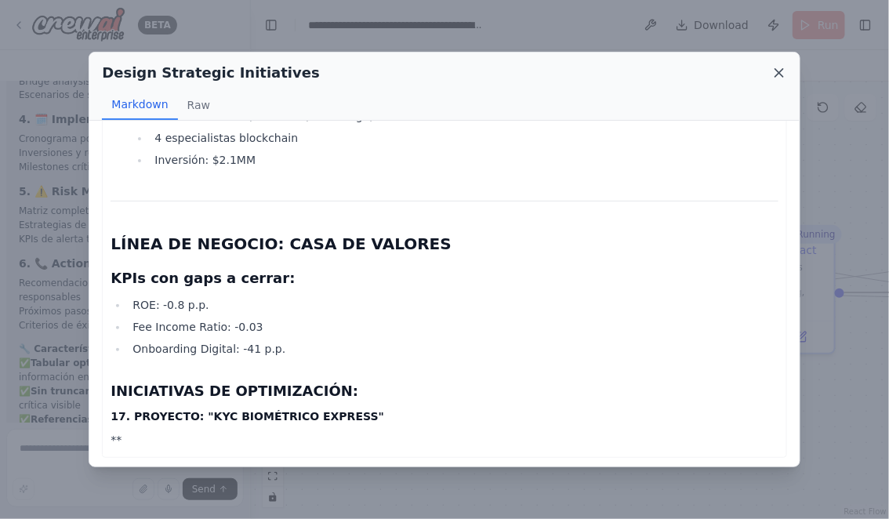
click at [778, 72] on icon at bounding box center [780, 73] width 16 height 16
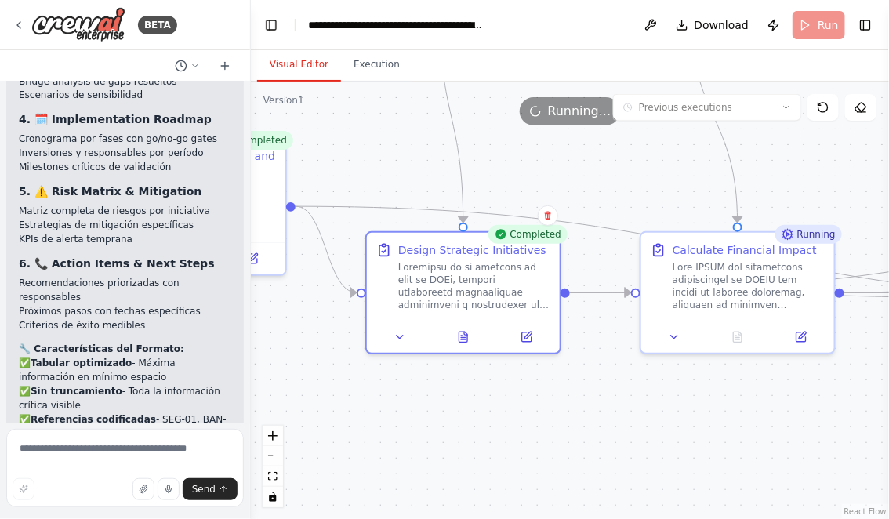
drag, startPoint x: 584, startPoint y: 440, endPoint x: 418, endPoint y: 434, distance: 166.3
click at [421, 434] on div ".deletable-edge-delete-btn { width: 20px; height: 20px; border: 0px solid #ffff…" at bounding box center [570, 301] width 638 height 438
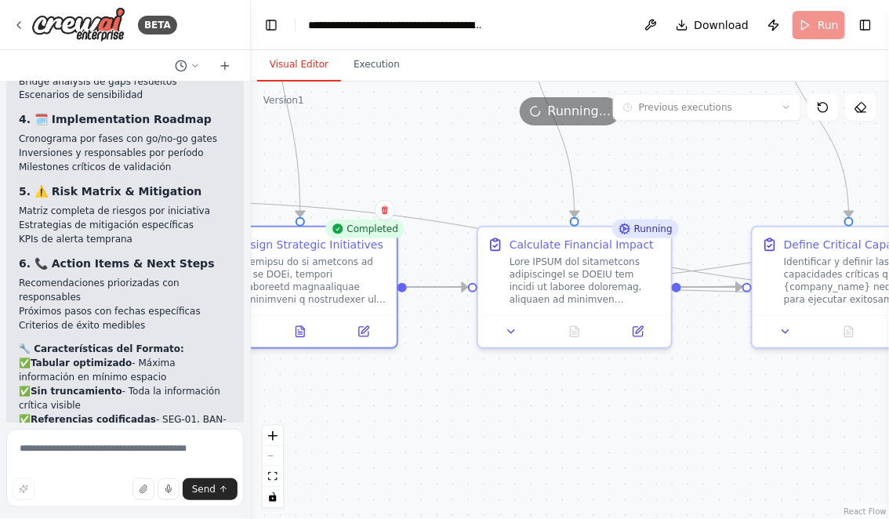
drag, startPoint x: 562, startPoint y: 419, endPoint x: 480, endPoint y: 416, distance: 82.4
click at [485, 416] on div ".deletable-edge-delete-btn { width: 20px; height: 20px; border: 0px solid #ffff…" at bounding box center [570, 301] width 638 height 438
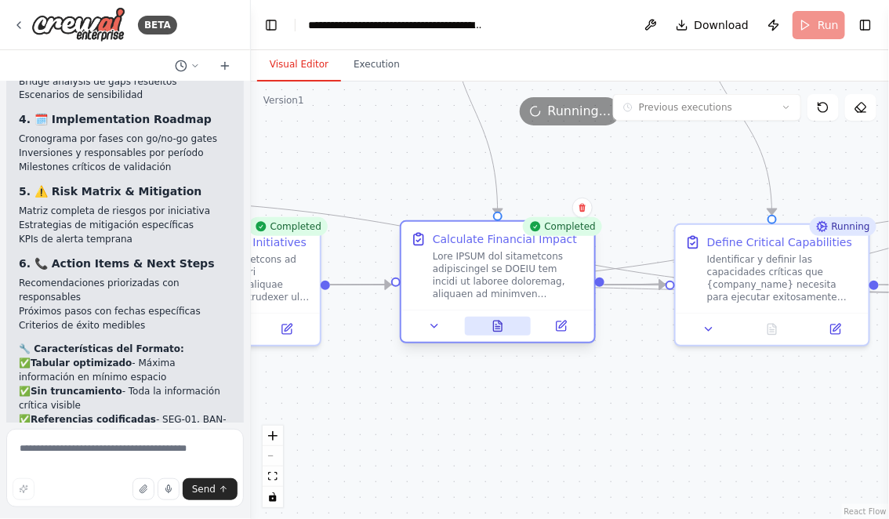
click at [502, 326] on icon at bounding box center [498, 326] width 9 height 10
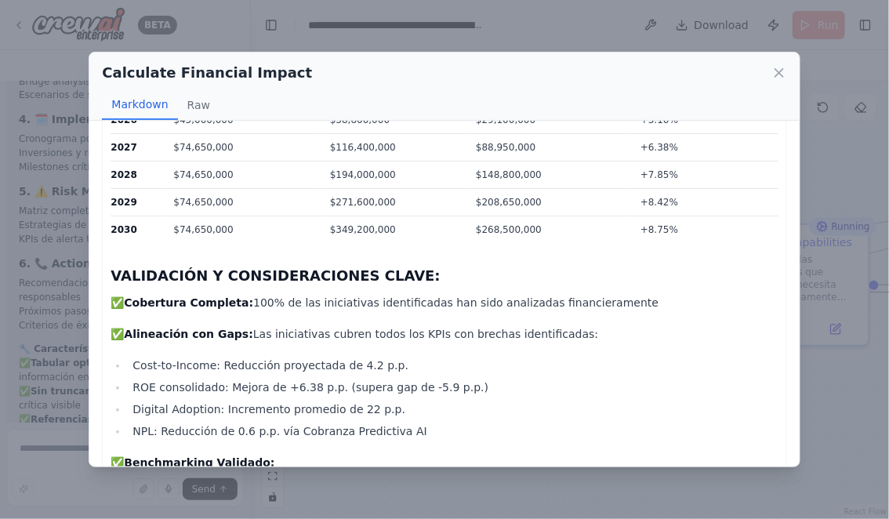
scroll to position [3781, 0]
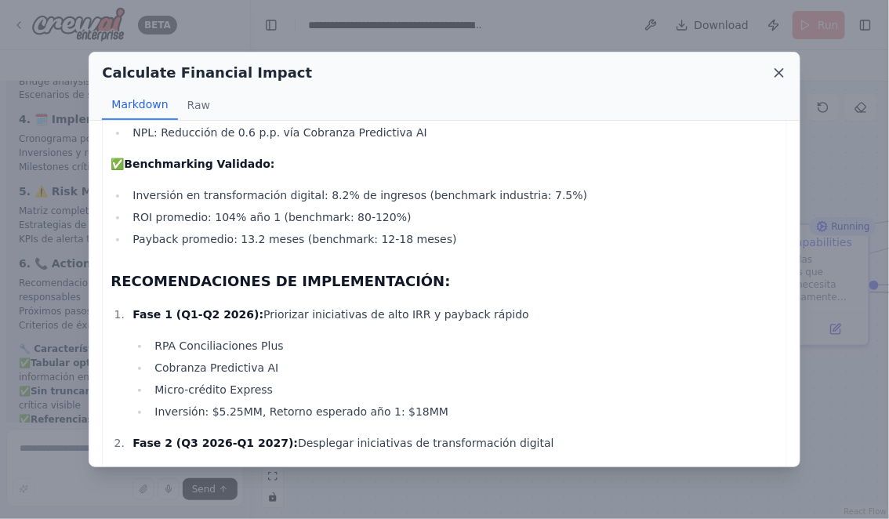
click at [778, 71] on icon at bounding box center [779, 73] width 8 height 8
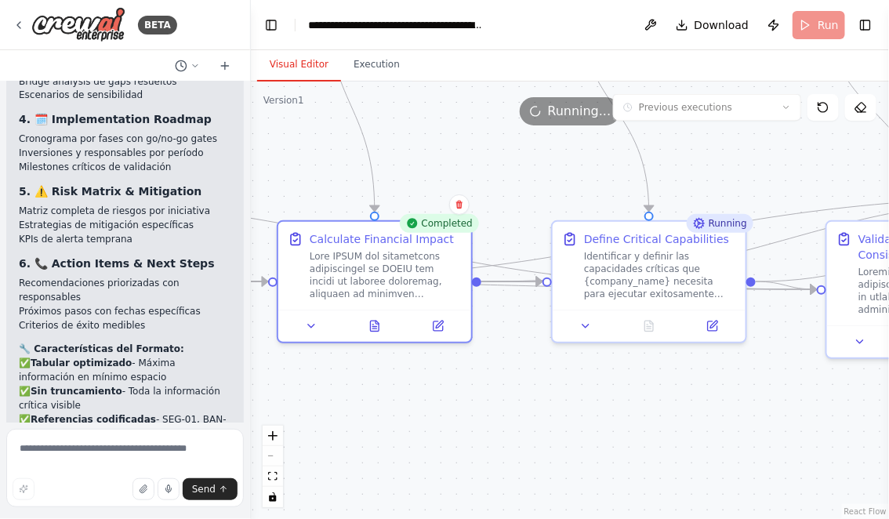
drag, startPoint x: 656, startPoint y: 403, endPoint x: 427, endPoint y: 397, distance: 229.8
click at [428, 397] on div ".deletable-edge-delete-btn { width: 20px; height: 20px; border: 0px solid #ffff…" at bounding box center [570, 301] width 638 height 438
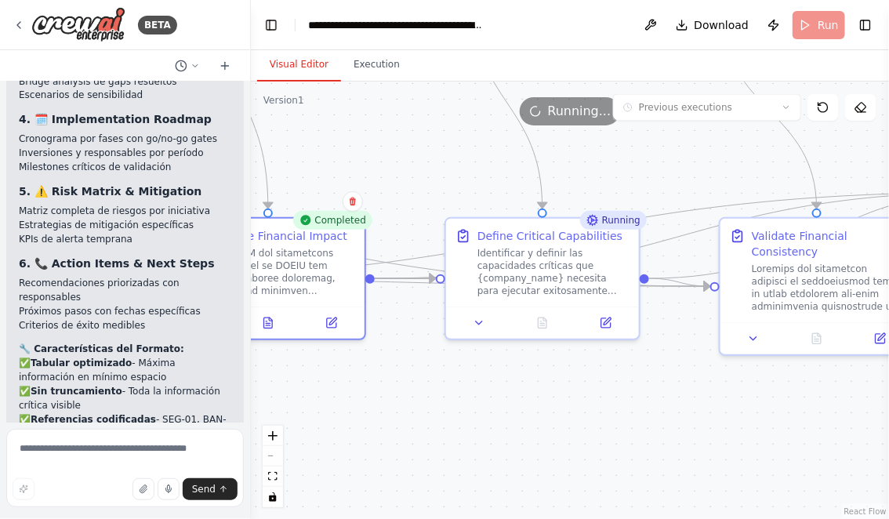
drag, startPoint x: 625, startPoint y: 404, endPoint x: 551, endPoint y: 403, distance: 73.7
click at [551, 403] on div ".deletable-edge-delete-btn { width: 20px; height: 20px; border: 0px solid #ffff…" at bounding box center [570, 301] width 638 height 438
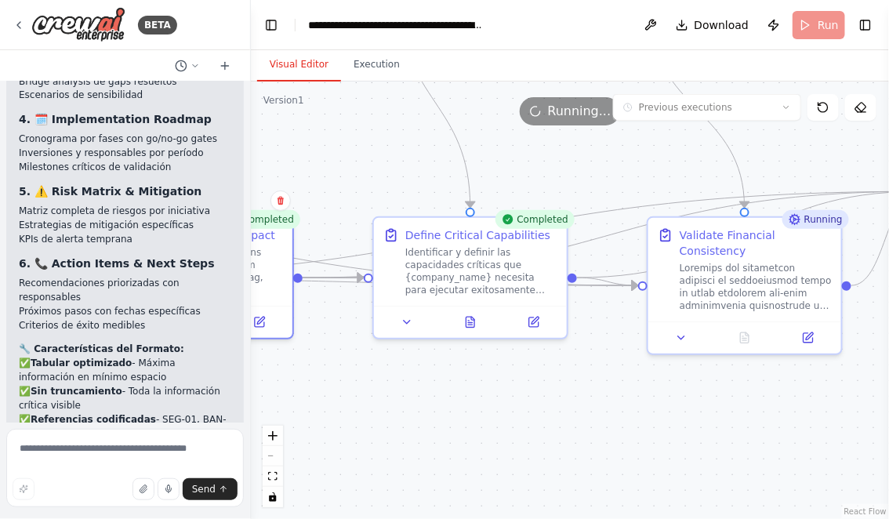
drag, startPoint x: 749, startPoint y: 430, endPoint x: 467, endPoint y: 415, distance: 281.9
click at [467, 415] on div ".deletable-edge-delete-btn { width: 20px; height: 20px; border: 0px solid #ffff…" at bounding box center [570, 301] width 638 height 438
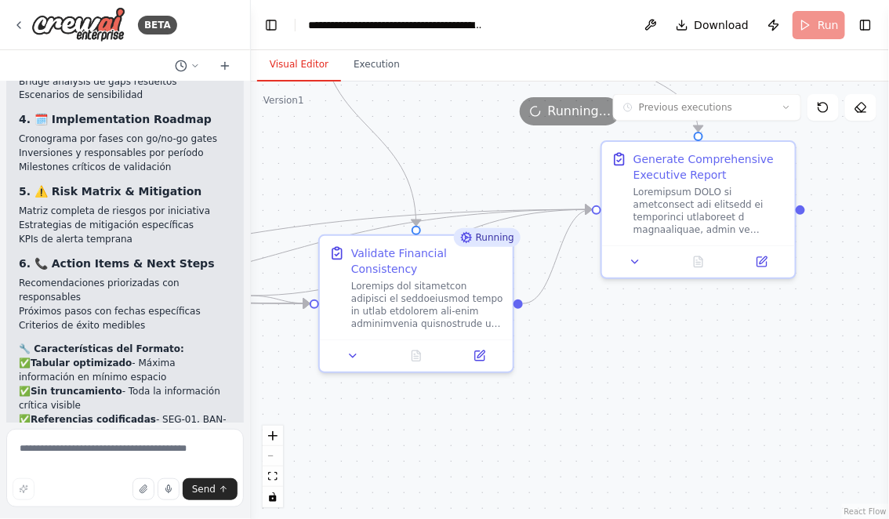
drag, startPoint x: 676, startPoint y: 423, endPoint x: 599, endPoint y: 468, distance: 89.3
click at [598, 470] on div ".deletable-edge-delete-btn { width: 20px; height: 20px; border: 0px solid #ffff…" at bounding box center [570, 301] width 638 height 438
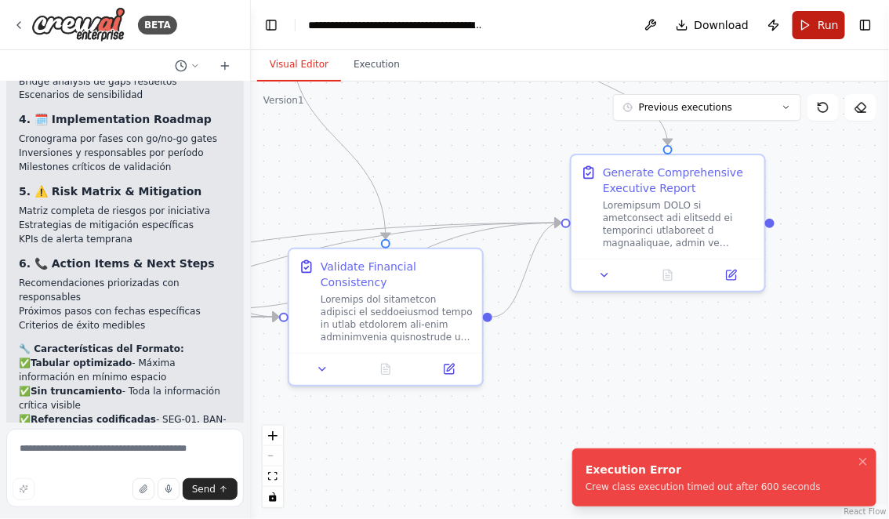
click at [815, 23] on button "Run" at bounding box center [819, 25] width 53 height 28
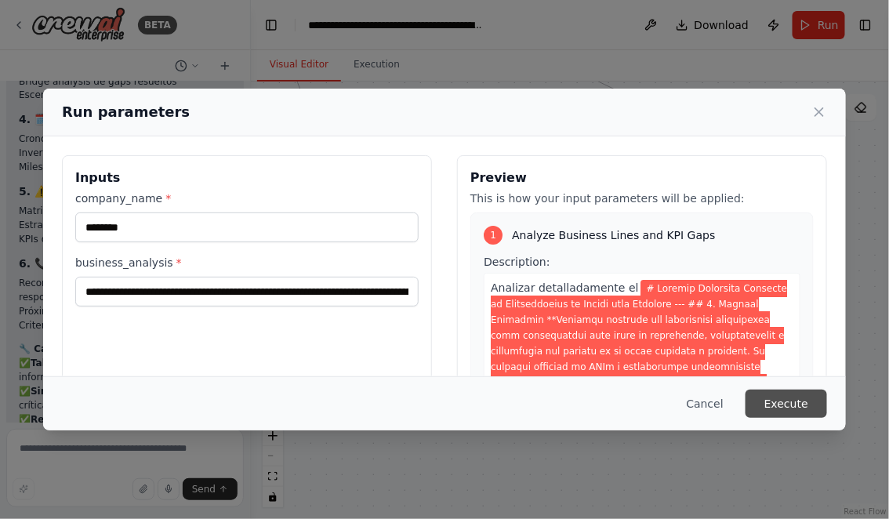
click at [790, 404] on button "Execute" at bounding box center [787, 404] width 82 height 28
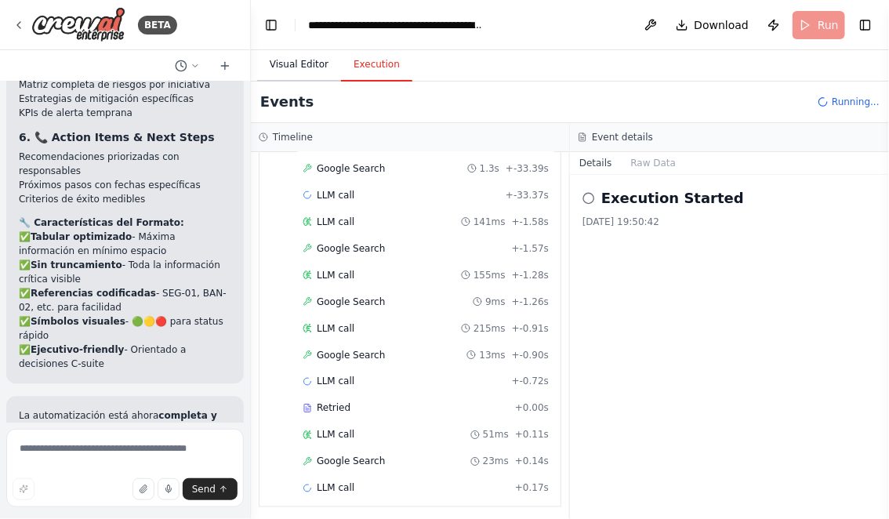
scroll to position [611, 0]
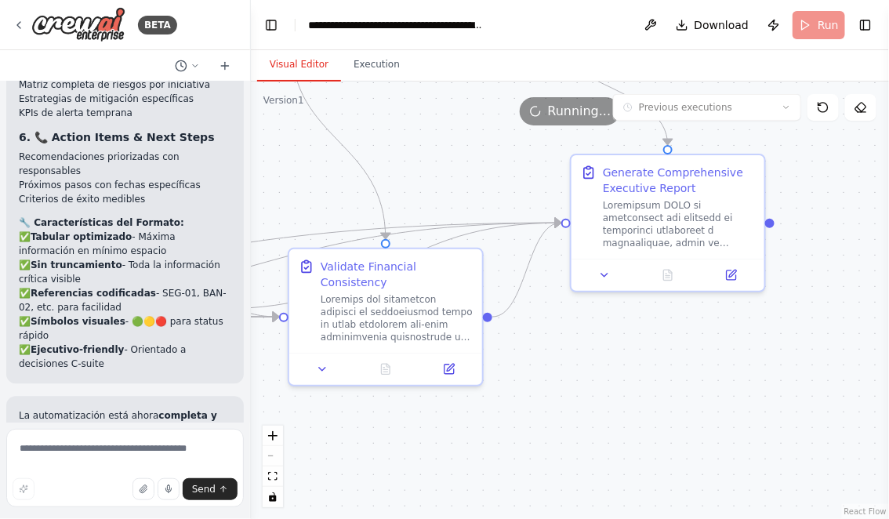
click at [296, 59] on button "Visual Editor" at bounding box center [299, 65] width 84 height 33
drag, startPoint x: 565, startPoint y: 432, endPoint x: 666, endPoint y: 427, distance: 101.3
click at [663, 427] on div ".deletable-edge-delete-btn { width: 20px; height: 20px; border: 0px solid #ffff…" at bounding box center [570, 301] width 638 height 438
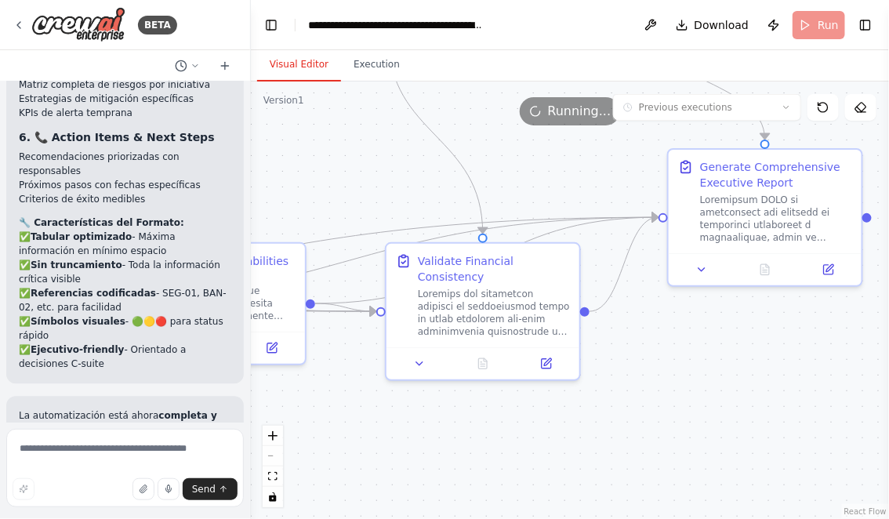
drag, startPoint x: 637, startPoint y: 423, endPoint x: 694, endPoint y: 423, distance: 56.5
click at [692, 423] on div ".deletable-edge-delete-btn { width: 20px; height: 20px; border: 0px solid #ffff…" at bounding box center [570, 301] width 638 height 438
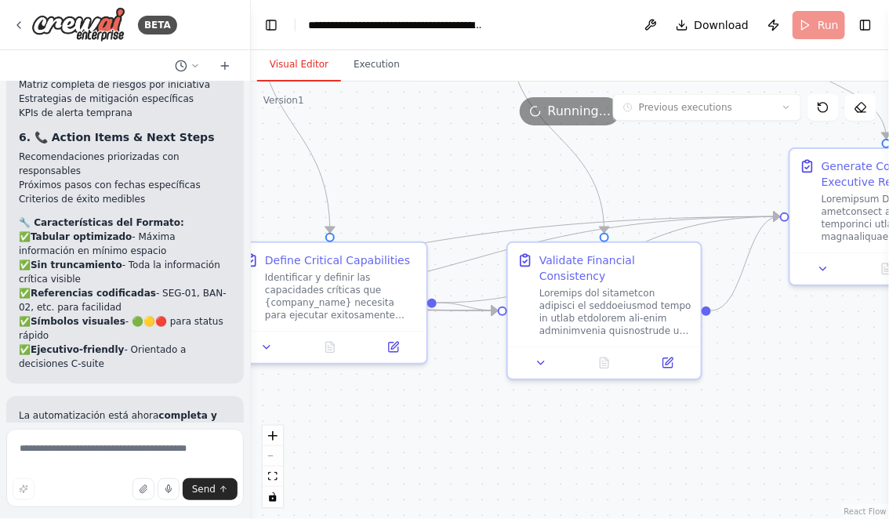
drag, startPoint x: 603, startPoint y: 423, endPoint x: 758, endPoint y: 419, distance: 155.3
click at [757, 423] on div ".deletable-edge-delete-btn { width: 20px; height: 20px; border: 0px solid #ffff…" at bounding box center [570, 301] width 638 height 438
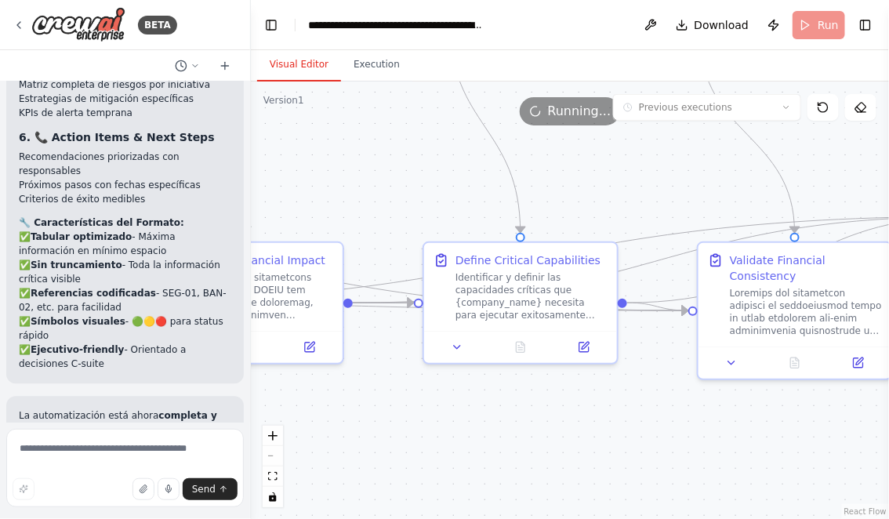
drag, startPoint x: 565, startPoint y: 396, endPoint x: 719, endPoint y: 405, distance: 154.0
click at [712, 403] on div ".deletable-edge-delete-btn { width: 20px; height: 20px; border: 0px solid #ffff…" at bounding box center [570, 301] width 638 height 438
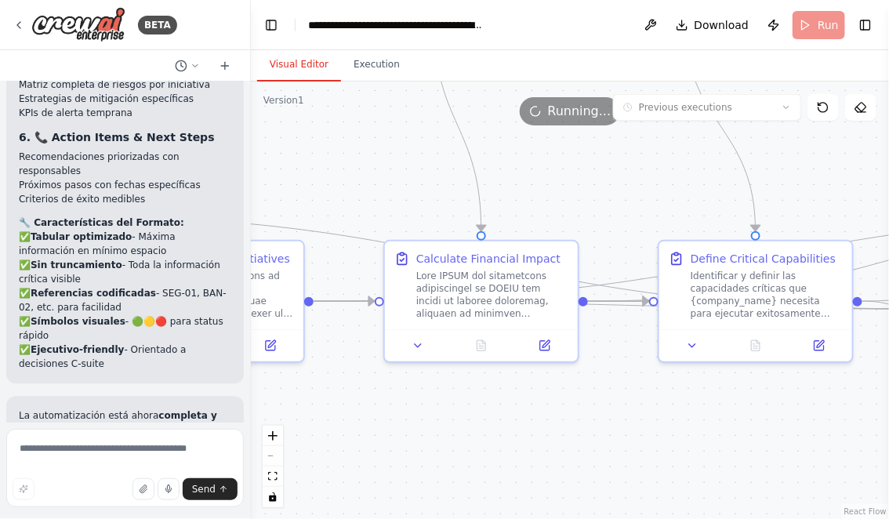
drag, startPoint x: 482, startPoint y: 405, endPoint x: 617, endPoint y: 397, distance: 135.1
click at [615, 397] on div ".deletable-edge-delete-btn { width: 20px; height: 20px; border: 0px solid #ffff…" at bounding box center [570, 301] width 638 height 438
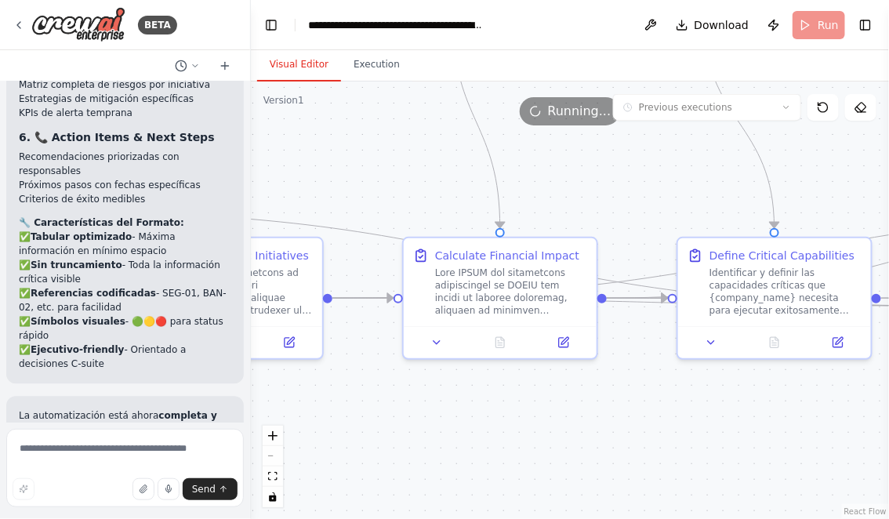
drag, startPoint x: 489, startPoint y: 405, endPoint x: 614, endPoint y: 403, distance: 124.7
click at [613, 403] on div ".deletable-edge-delete-btn { width: 20px; height: 20px; border: 0px solid #ffff…" at bounding box center [570, 301] width 638 height 438
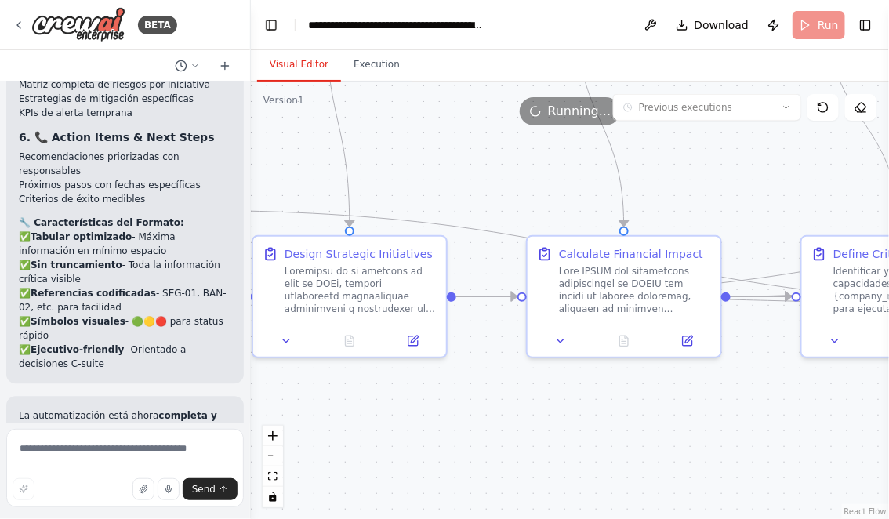
drag, startPoint x: 527, startPoint y: 395, endPoint x: 659, endPoint y: 395, distance: 131.7
click at [659, 395] on div ".deletable-edge-delete-btn { width: 20px; height: 20px; border: 0px solid #ffff…" at bounding box center [570, 301] width 638 height 438
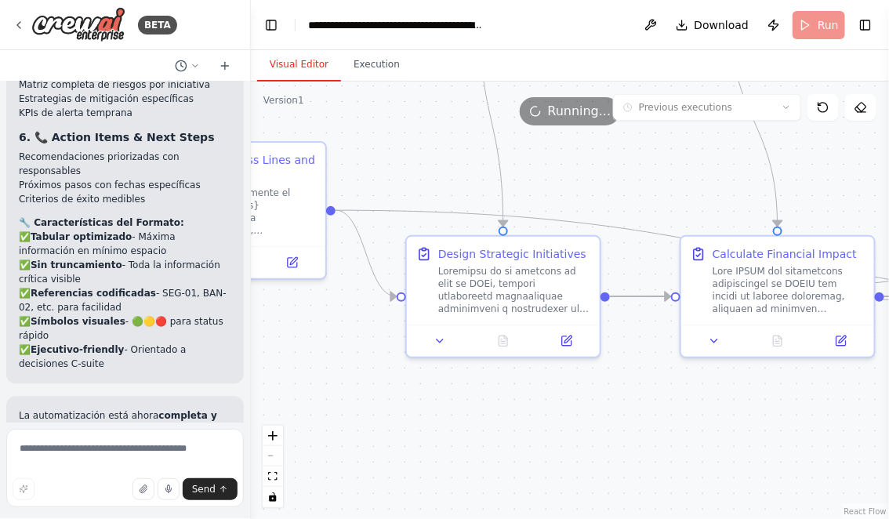
drag, startPoint x: 560, startPoint y: 409, endPoint x: 719, endPoint y: 409, distance: 159.2
click at [719, 409] on div ".deletable-edge-delete-btn { width: 20px; height: 20px; border: 0px solid #ffff…" at bounding box center [570, 301] width 638 height 438
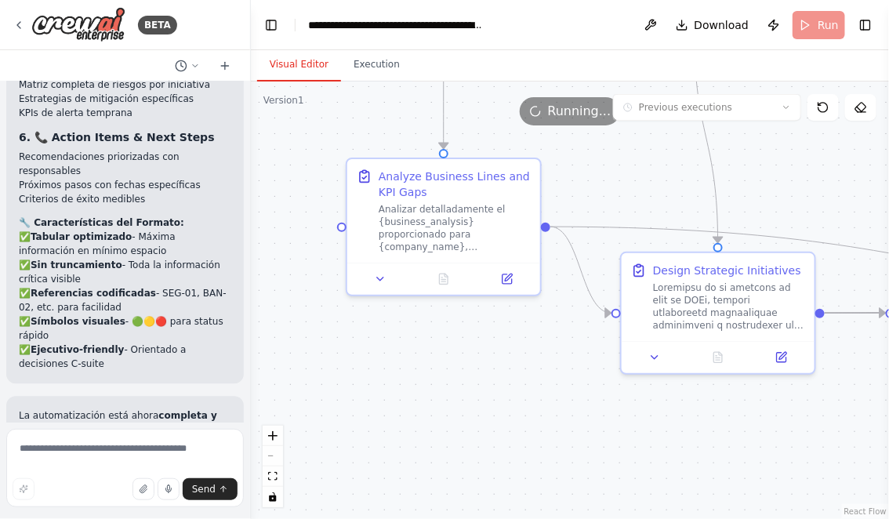
drag, startPoint x: 435, startPoint y: 381, endPoint x: 525, endPoint y: 404, distance: 92.2
click at [525, 404] on div ".deletable-edge-delete-btn { width: 20px; height: 20px; border: 0px solid #ffff…" at bounding box center [570, 301] width 638 height 438
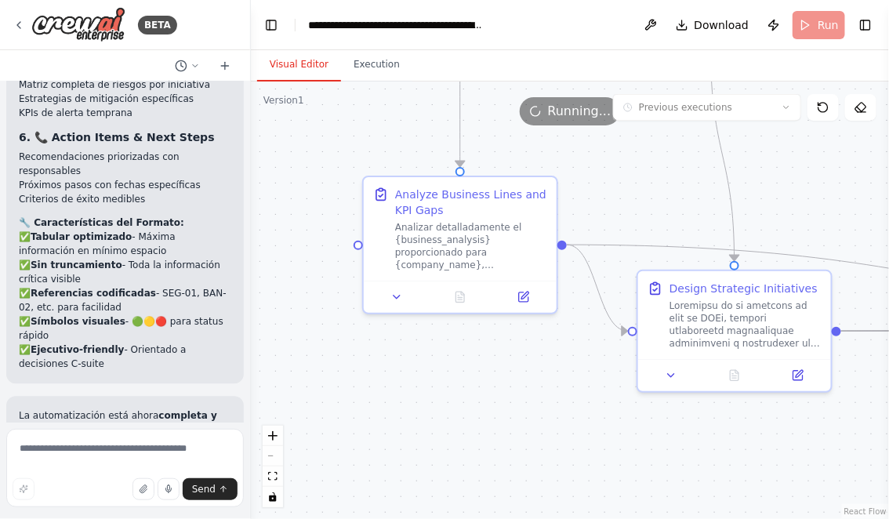
drag, startPoint x: 507, startPoint y: 381, endPoint x: 506, endPoint y: 467, distance: 85.5
click at [506, 467] on div ".deletable-edge-delete-btn { width: 20px; height: 20px; border: 0px solid #ffff…" at bounding box center [570, 301] width 638 height 438
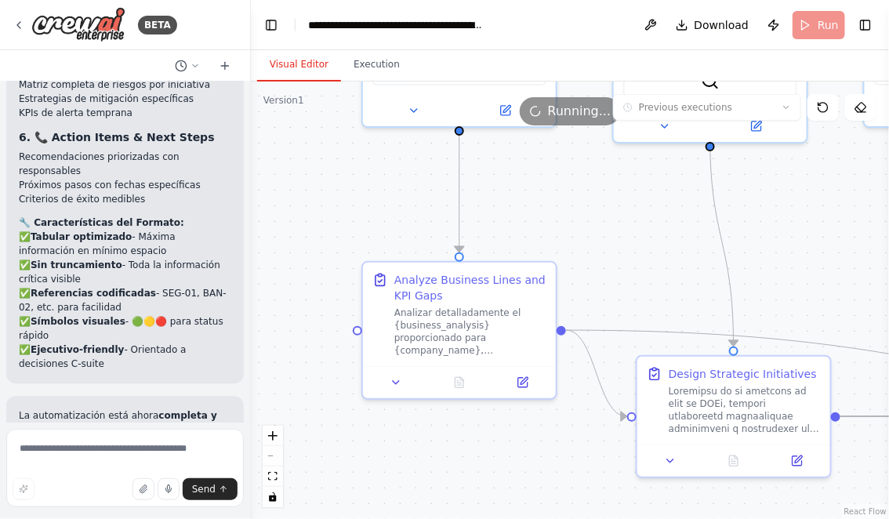
drag, startPoint x: 350, startPoint y: 183, endPoint x: 350, endPoint y: 350, distance: 167.0
click at [350, 347] on div ".deletable-edge-delete-btn { width: 20px; height: 20px; border: 0px solid #ffff…" at bounding box center [570, 301] width 638 height 438
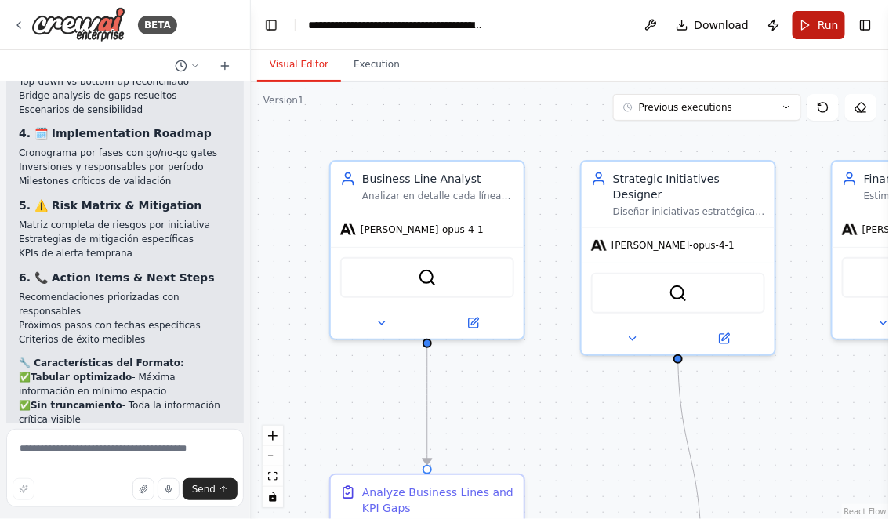
click at [824, 30] on span "Run" at bounding box center [828, 25] width 21 height 16
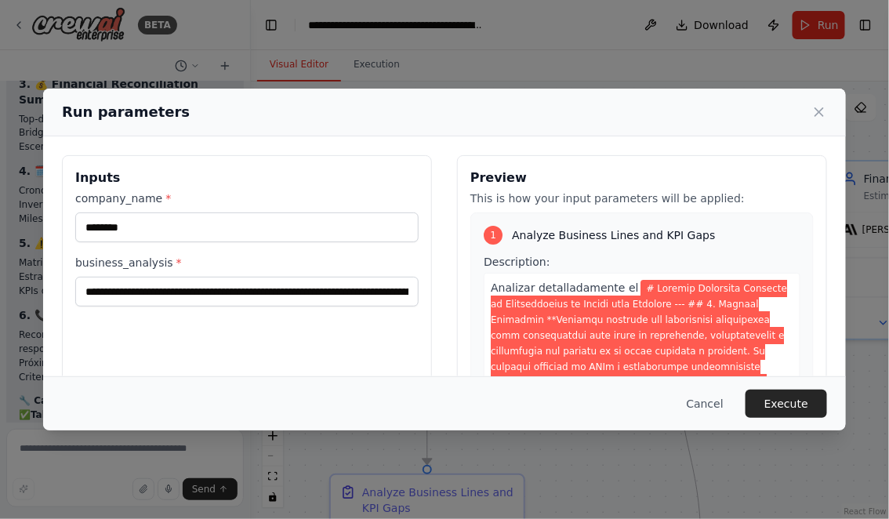
scroll to position [7327, 0]
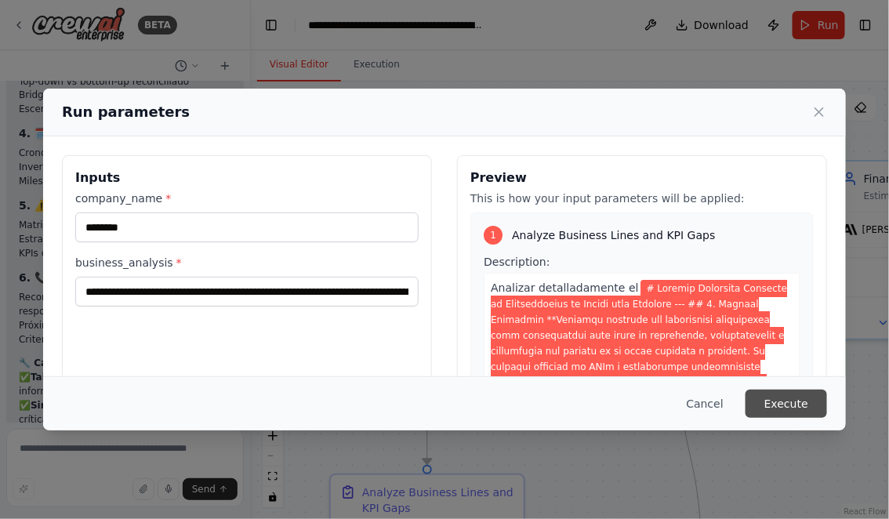
click at [801, 406] on button "Execute" at bounding box center [787, 404] width 82 height 28
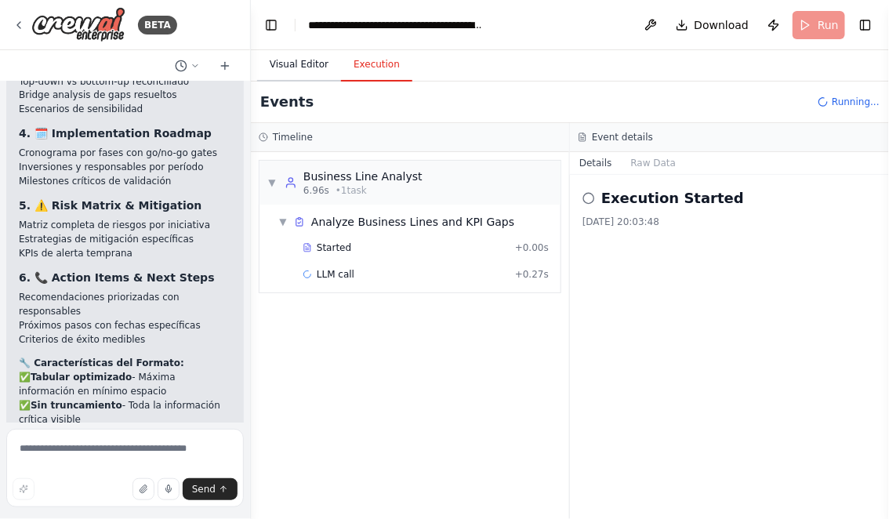
click at [285, 60] on button "Visual Editor" at bounding box center [299, 65] width 84 height 33
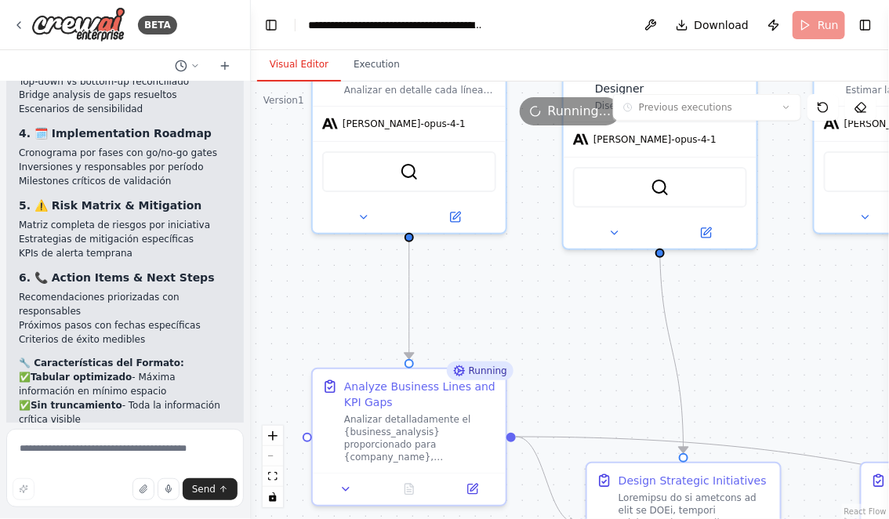
drag, startPoint x: 599, startPoint y: 413, endPoint x: 562, endPoint y: 244, distance: 173.3
click at [562, 245] on div ".deletable-edge-delete-btn { width: 20px; height: 20px; border: 0px solid #ffff…" at bounding box center [570, 301] width 638 height 438
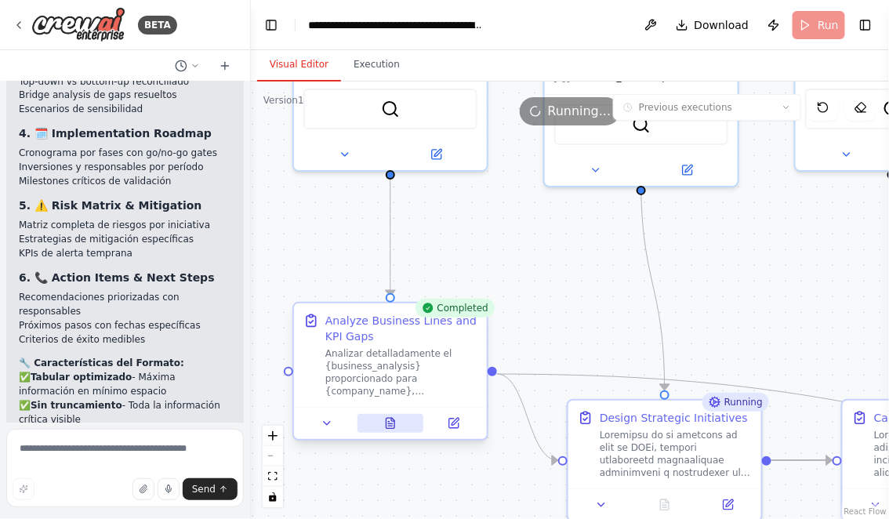
click at [392, 419] on icon at bounding box center [392, 419] width 3 height 3
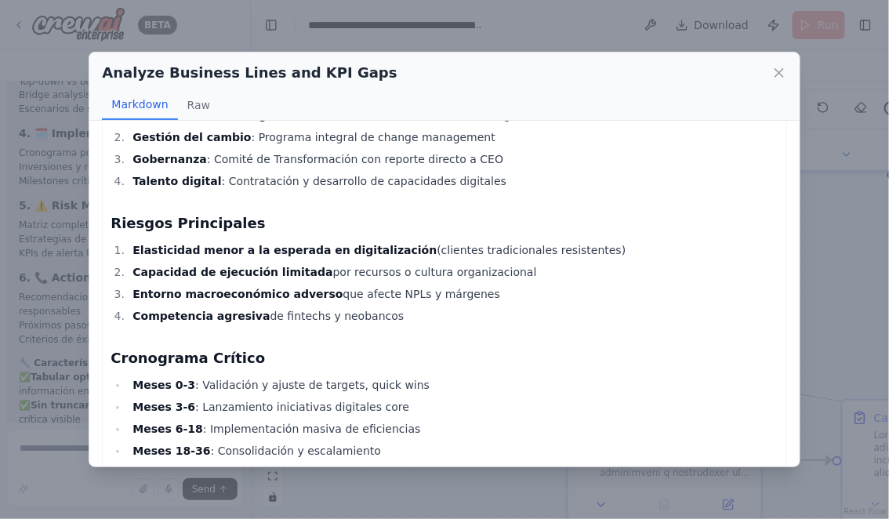
scroll to position [4424, 0]
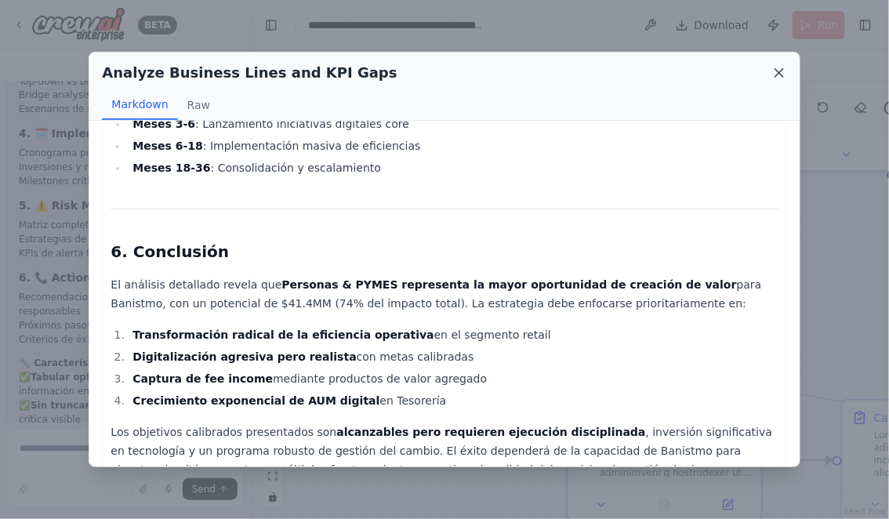
click at [779, 67] on icon at bounding box center [780, 73] width 16 height 16
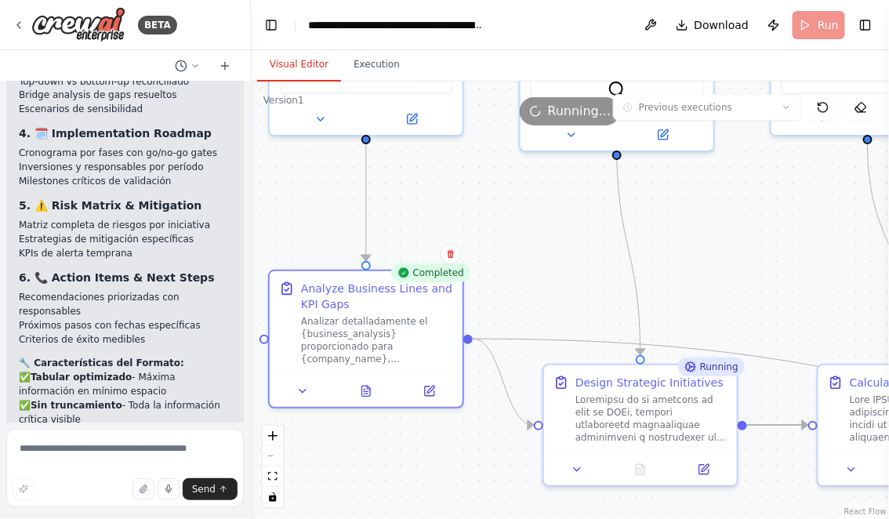
drag, startPoint x: 630, startPoint y: 279, endPoint x: 574, endPoint y: 188, distance: 107.0
click at [575, 188] on div ".deletable-edge-delete-btn { width: 20px; height: 20px; border: 0px solid #ffff…" at bounding box center [570, 301] width 638 height 438
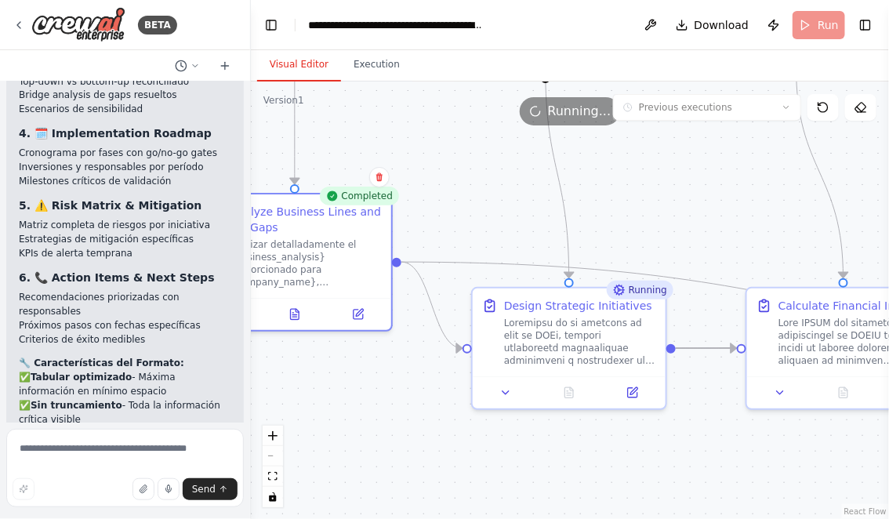
drag, startPoint x: 717, startPoint y: 216, endPoint x: 659, endPoint y: 180, distance: 68.7
click at [659, 180] on div ".deletable-edge-delete-btn { width: 20px; height: 20px; border: 0px solid #ffff…" at bounding box center [570, 301] width 638 height 438
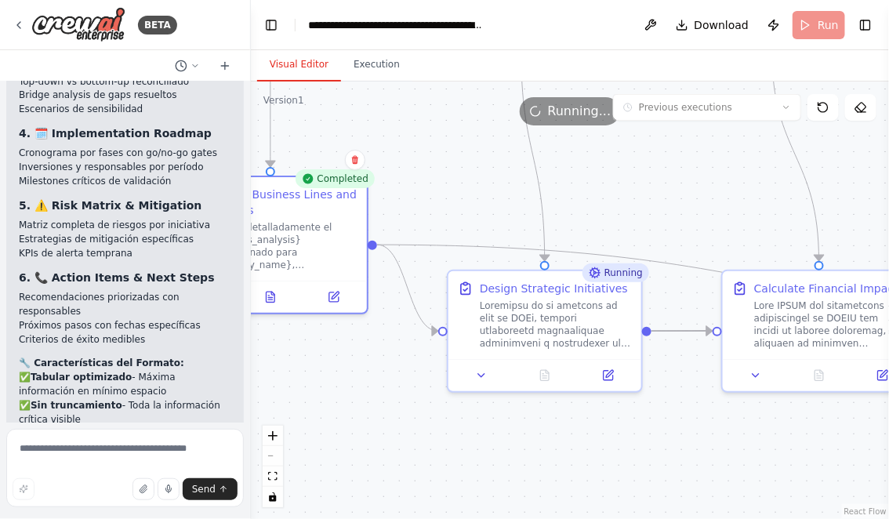
drag, startPoint x: 659, startPoint y: 180, endPoint x: 599, endPoint y: 156, distance: 64.1
click at [599, 156] on div ".deletable-edge-delete-btn { width: 20px; height: 20px; border: 0px solid #ffff…" at bounding box center [570, 301] width 638 height 438
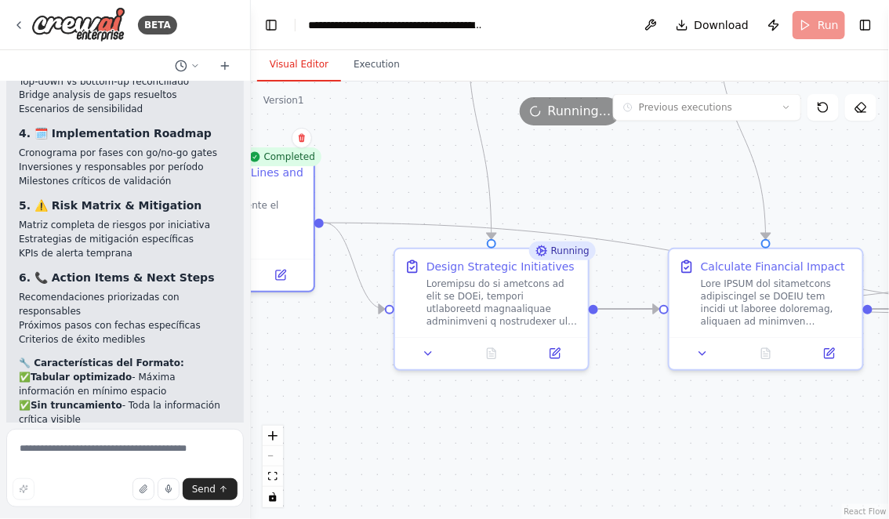
drag, startPoint x: 626, startPoint y: 191, endPoint x: 572, endPoint y: 174, distance: 57.5
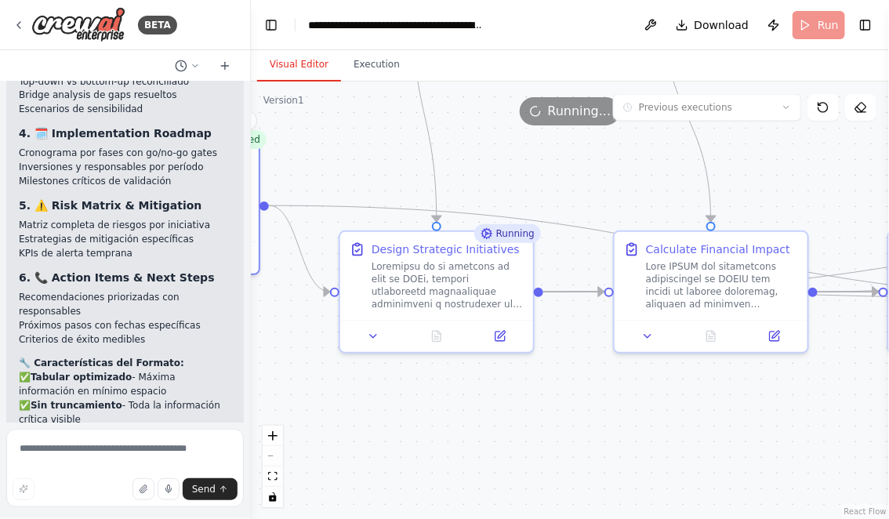
click at [572, 174] on div ".deletable-edge-delete-btn { width: 20px; height: 20px; border: 0px solid #ffff…" at bounding box center [570, 301] width 638 height 438
drag, startPoint x: 596, startPoint y: 190, endPoint x: 539, endPoint y: 167, distance: 60.9
click at [539, 167] on div ".deletable-edge-delete-btn { width: 20px; height: 20px; border: 0px solid #ffff…" at bounding box center [570, 301] width 638 height 438
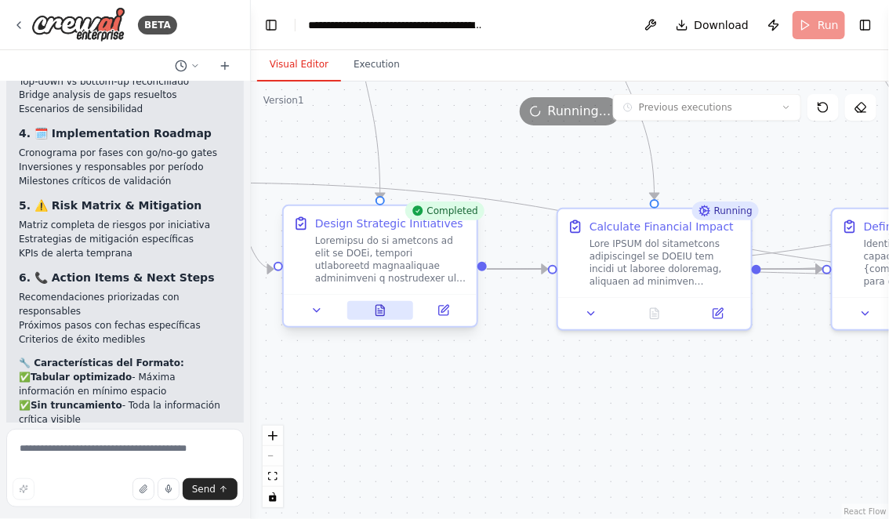
click at [383, 307] on icon at bounding box center [380, 310] width 9 height 10
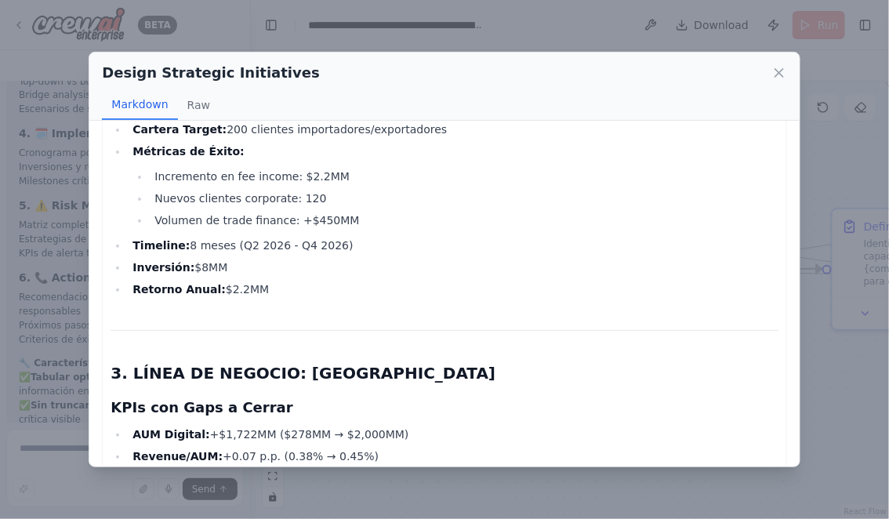
scroll to position [4789, 0]
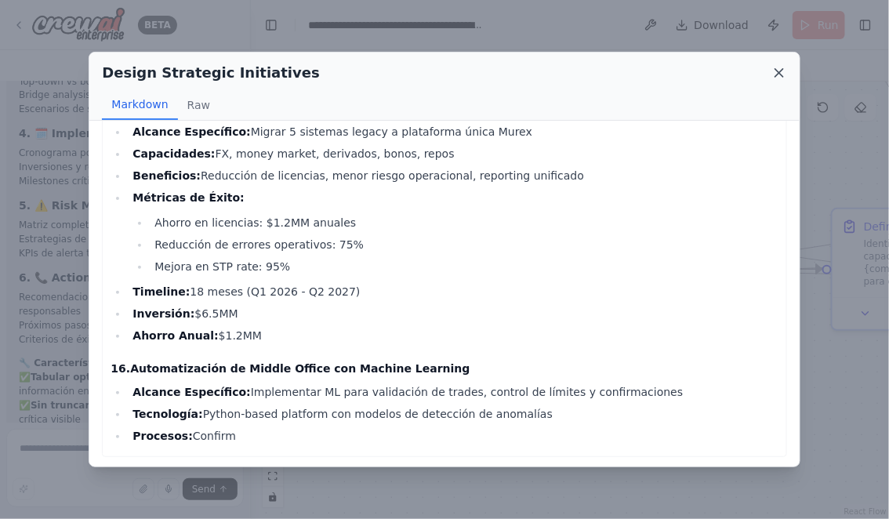
click at [780, 73] on icon at bounding box center [779, 73] width 8 height 8
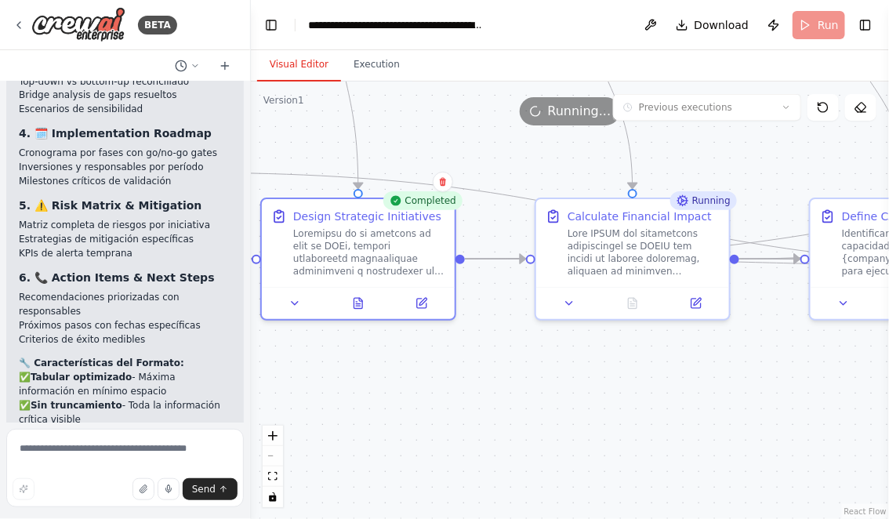
drag, startPoint x: 561, startPoint y: 190, endPoint x: 440, endPoint y: 122, distance: 138.7
click at [440, 121] on div "Version 1 Previous executions Show Tools Hide Agents .deletable-edge-delete-btn…" at bounding box center [570, 301] width 638 height 438
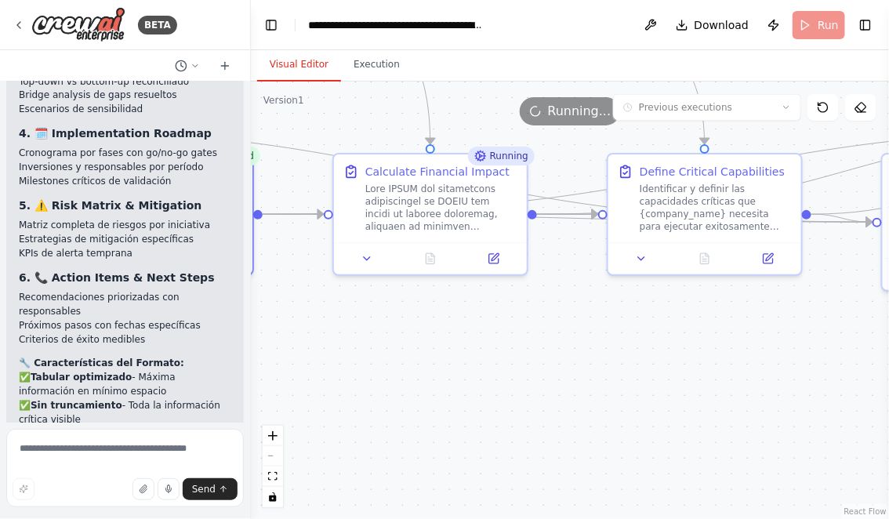
drag, startPoint x: 670, startPoint y: 310, endPoint x: 550, endPoint y: 328, distance: 121.3
click at [550, 328] on div ".deletable-edge-delete-btn { width: 20px; height: 20px; border: 0px solid #ffff…" at bounding box center [570, 301] width 638 height 438
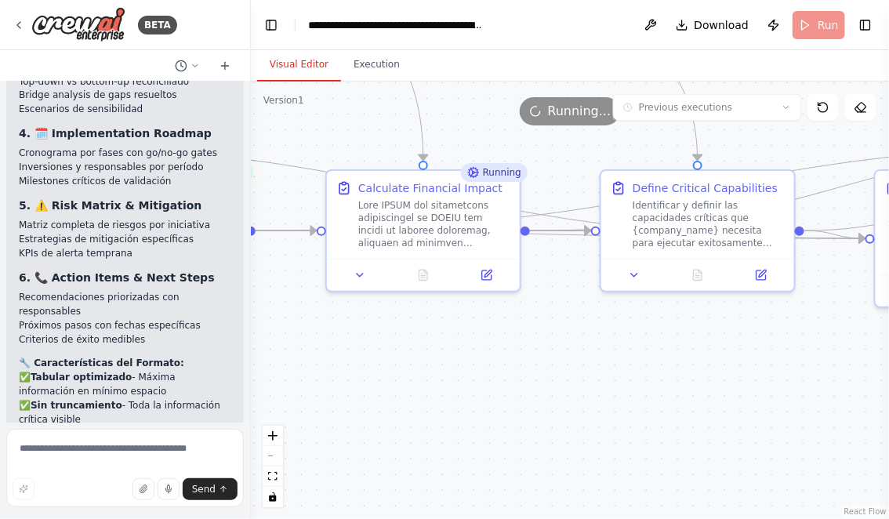
drag, startPoint x: 684, startPoint y: 372, endPoint x: 697, endPoint y: 384, distance: 17.8
click at [697, 384] on div ".deletable-edge-delete-btn { width: 20px; height: 20px; border: 0px solid #ffff…" at bounding box center [570, 301] width 638 height 438
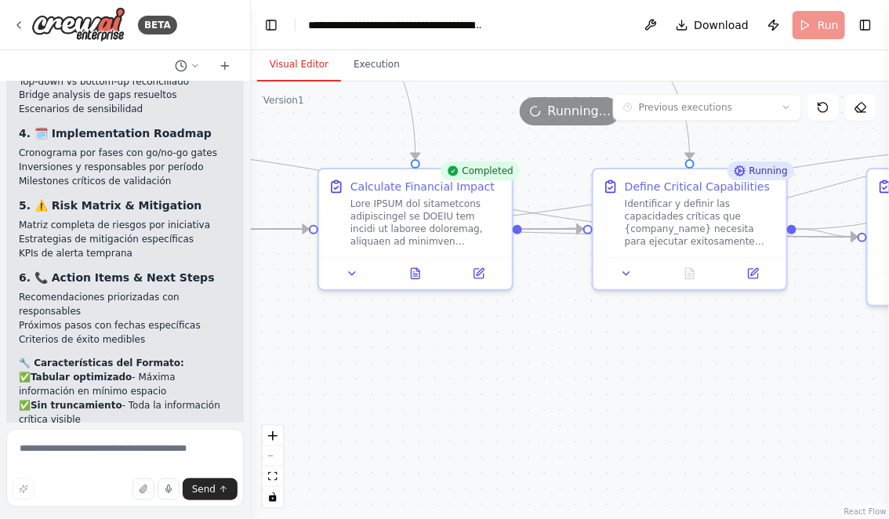
drag, startPoint x: 757, startPoint y: 395, endPoint x: 614, endPoint y: 349, distance: 150.0
click at [614, 349] on div ".deletable-edge-delete-btn { width: 20px; height: 20px; border: 0px solid #ffff…" at bounding box center [570, 301] width 638 height 438
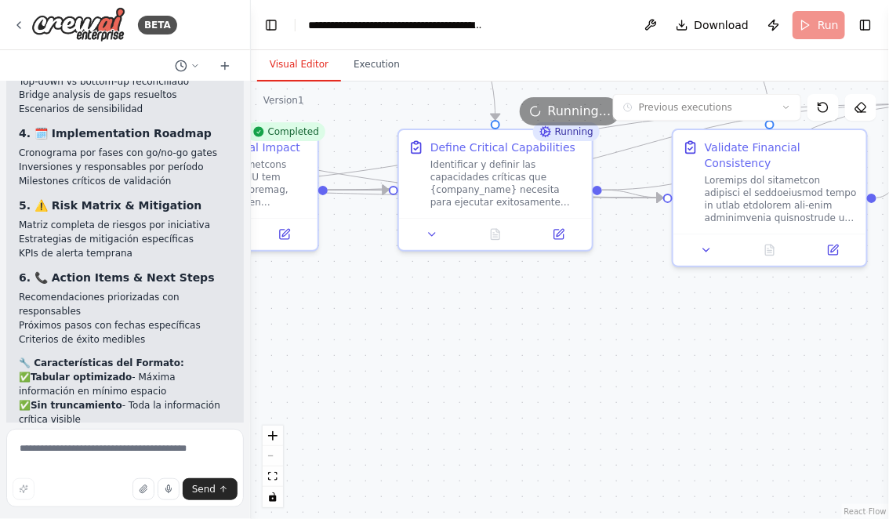
drag, startPoint x: 720, startPoint y: 340, endPoint x: 565, endPoint y: 376, distance: 158.4
click at [565, 373] on div ".deletable-edge-delete-btn { width: 20px; height: 20px; border: 0px solid #ffff…" at bounding box center [570, 301] width 638 height 438
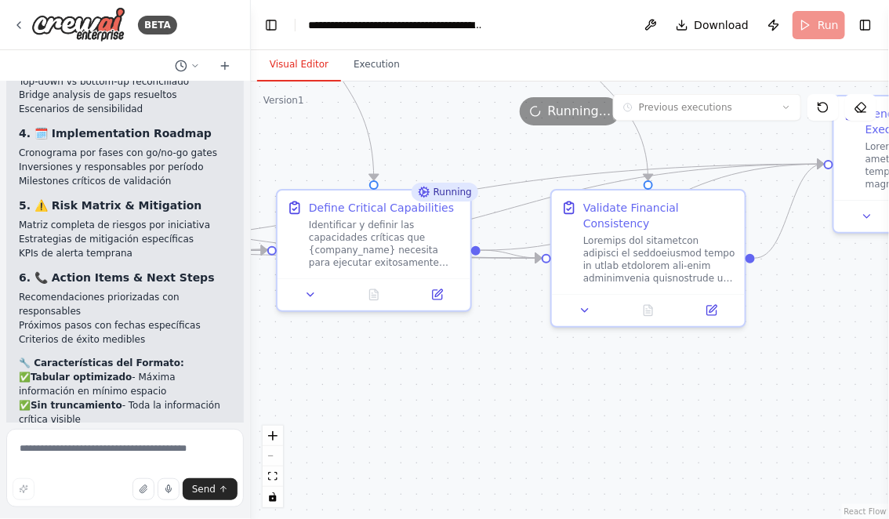
drag, startPoint x: 573, startPoint y: 384, endPoint x: 548, endPoint y: 418, distance: 42.0
click at [548, 418] on div ".deletable-edge-delete-btn { width: 20px; height: 20px; border: 0px solid #ffff…" at bounding box center [570, 301] width 638 height 438
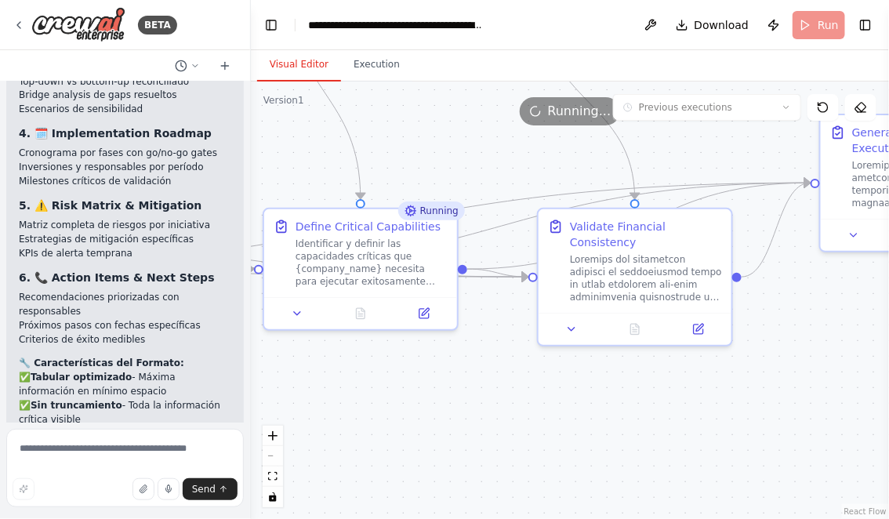
drag, startPoint x: 682, startPoint y: 413, endPoint x: 669, endPoint y: 431, distance: 22.4
click at [670, 431] on div ".deletable-edge-delete-btn { width: 20px; height: 20px; border: 0px solid #ffff…" at bounding box center [570, 301] width 638 height 438
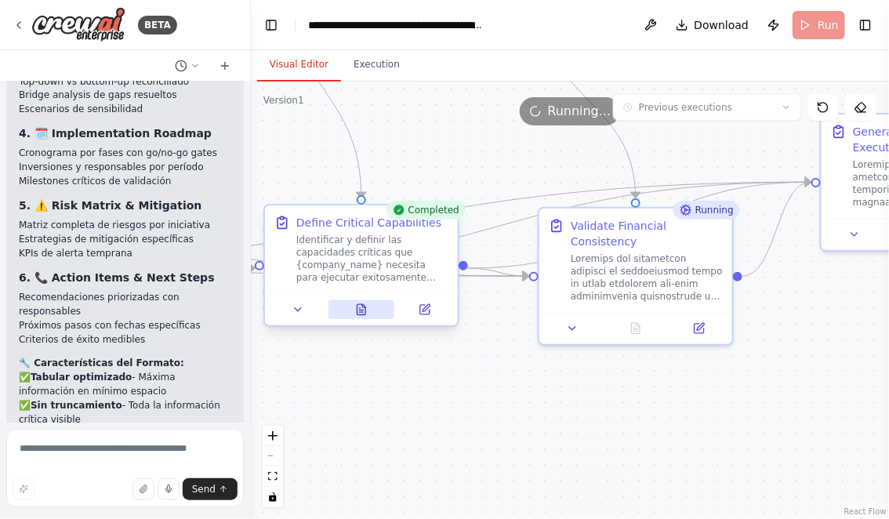
click at [361, 310] on icon at bounding box center [361, 310] width 4 height 0
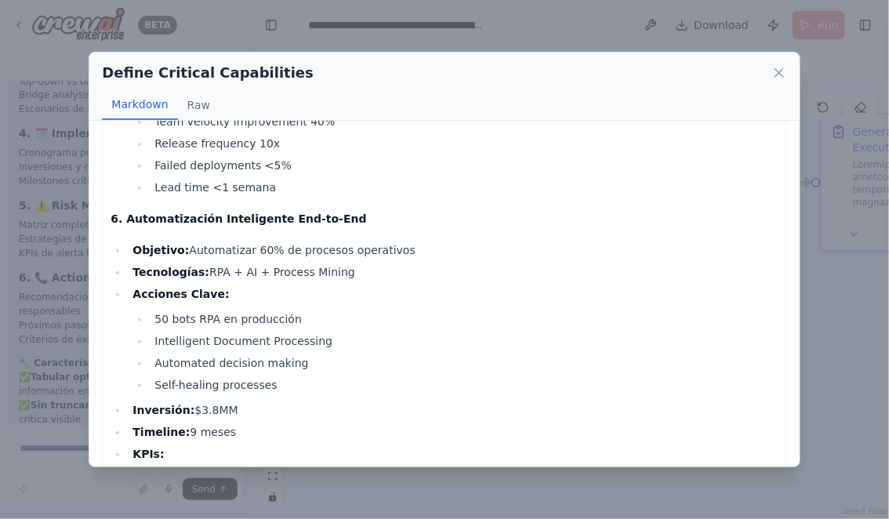
scroll to position [6836, 0]
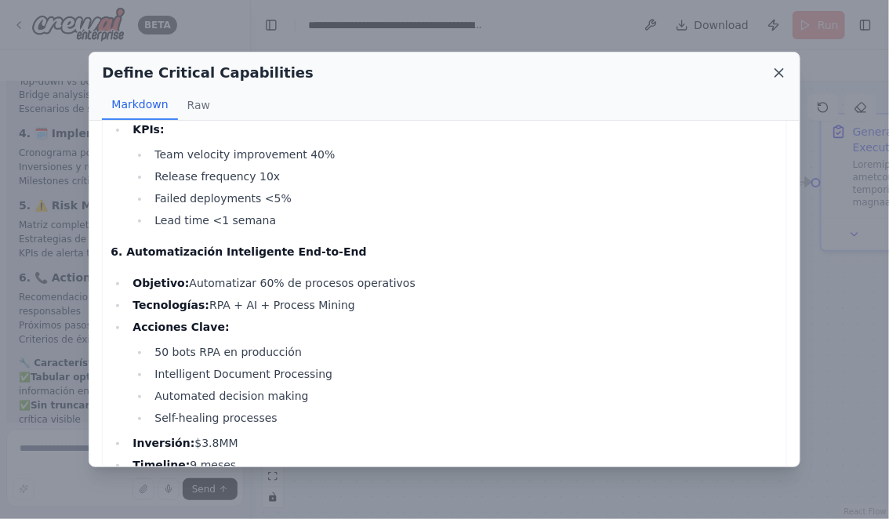
click at [780, 71] on icon at bounding box center [780, 73] width 16 height 16
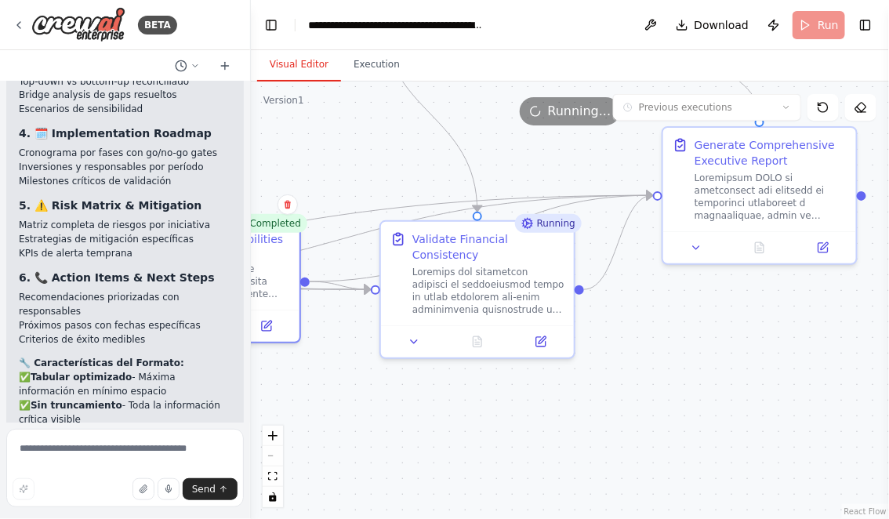
drag, startPoint x: 739, startPoint y: 426, endPoint x: 579, endPoint y: 439, distance: 160.5
click at [579, 439] on div ".deletable-edge-delete-btn { width: 20px; height: 20px; border: 0px solid #ffff…" at bounding box center [570, 301] width 638 height 438
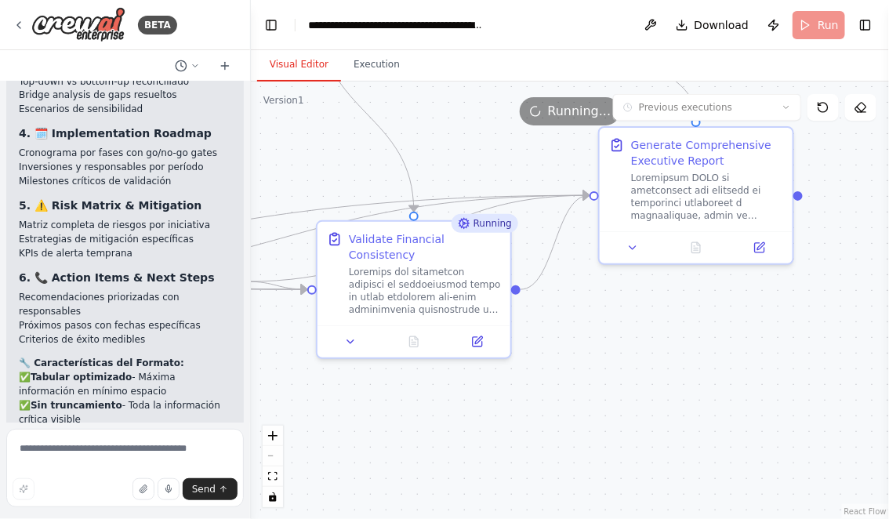
drag, startPoint x: 621, startPoint y: 433, endPoint x: 559, endPoint y: 436, distance: 62.0
click at [559, 434] on div ".deletable-edge-delete-btn { width: 20px; height: 20px; border: 0px solid #ffff…" at bounding box center [570, 301] width 638 height 438
click at [409, 339] on icon at bounding box center [413, 340] width 9 height 10
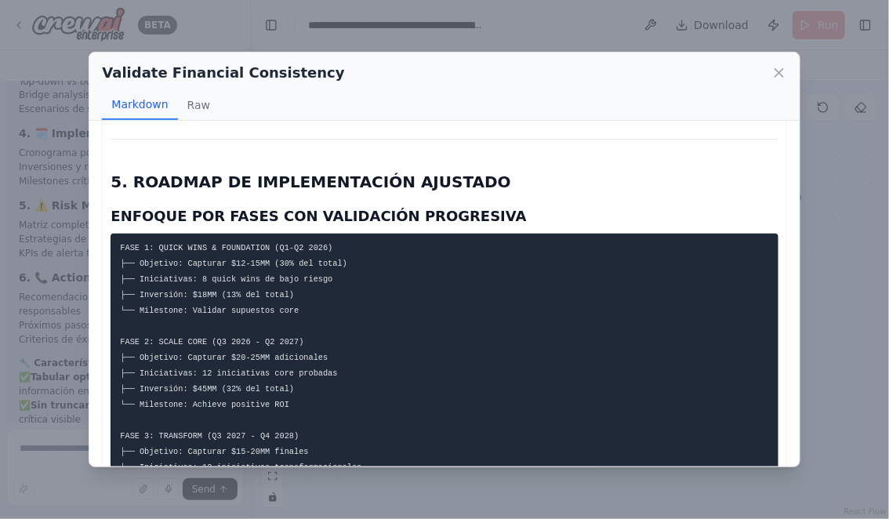
scroll to position [4750, 0]
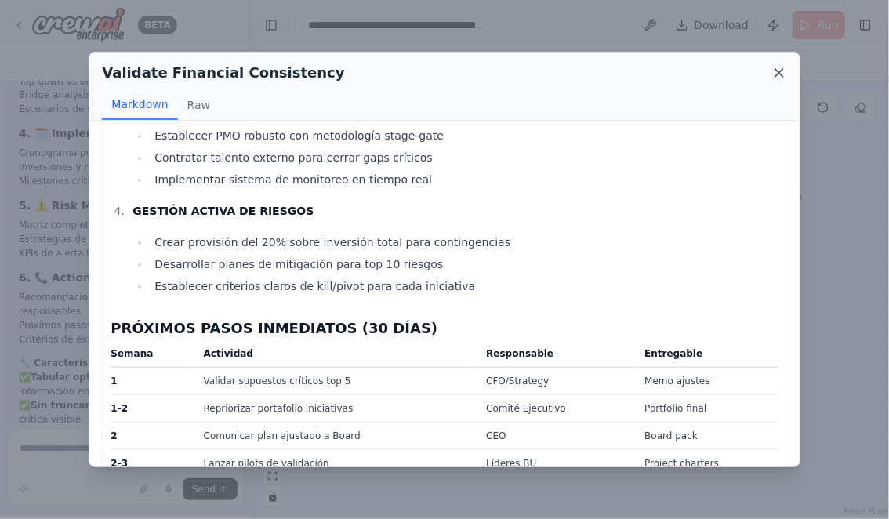
click at [776, 74] on icon at bounding box center [780, 73] width 16 height 16
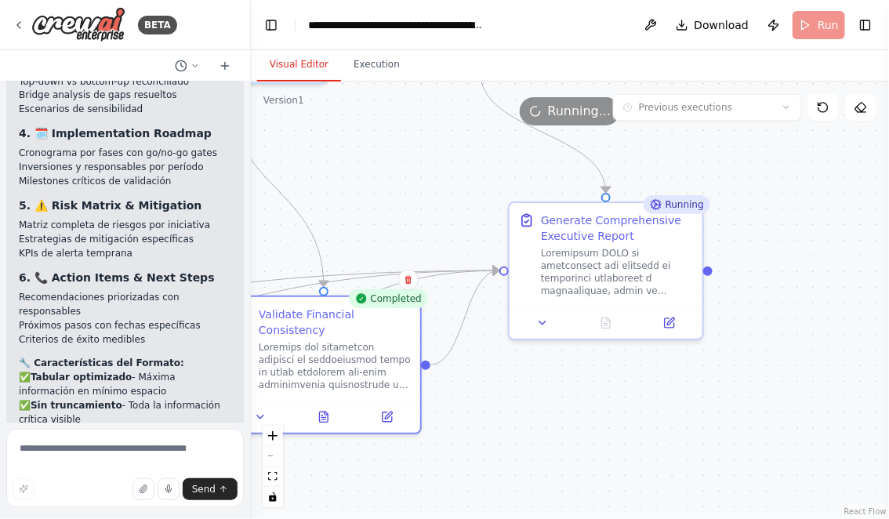
drag, startPoint x: 735, startPoint y: 345, endPoint x: 637, endPoint y: 424, distance: 126.6
click at [637, 424] on div ".deletable-edge-delete-btn { width: 20px; height: 20px; border: 0px solid #ffff…" at bounding box center [570, 301] width 638 height 438
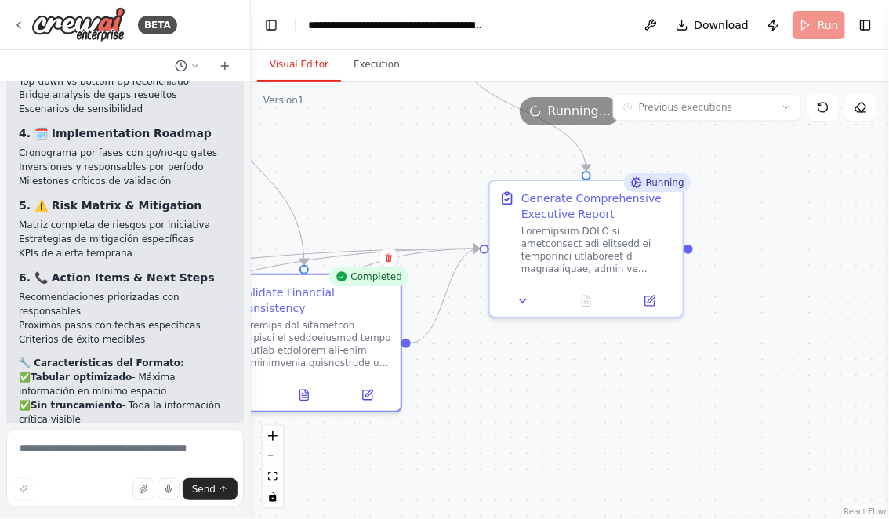
drag, startPoint x: 637, startPoint y: 424, endPoint x: 632, endPoint y: 387, distance: 37.2
click at [632, 387] on div ".deletable-edge-delete-btn { width: 20px; height: 20px; border: 0px solid #ffff…" at bounding box center [570, 301] width 638 height 438
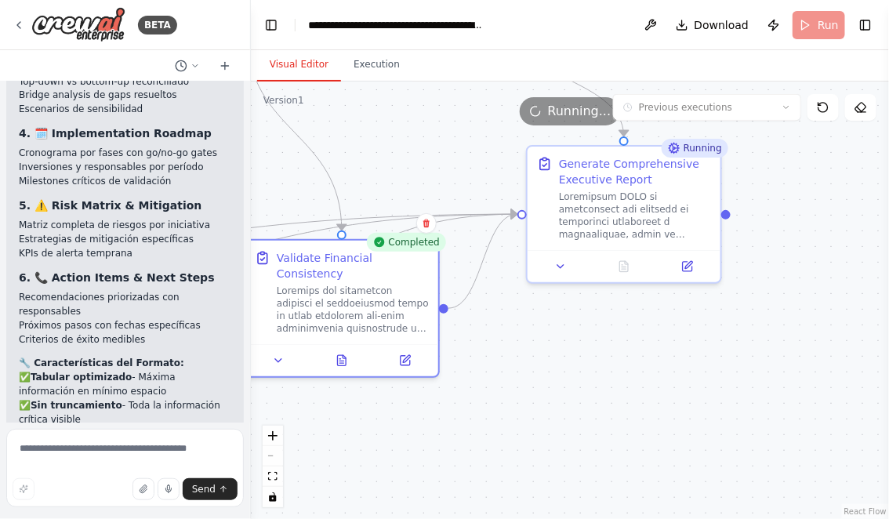
drag, startPoint x: 595, startPoint y: 397, endPoint x: 632, endPoint y: 369, distance: 46.4
click at [632, 369] on div ".deletable-edge-delete-btn { width: 20px; height: 20px; border: 0px solid #ffff…" at bounding box center [570, 301] width 638 height 438
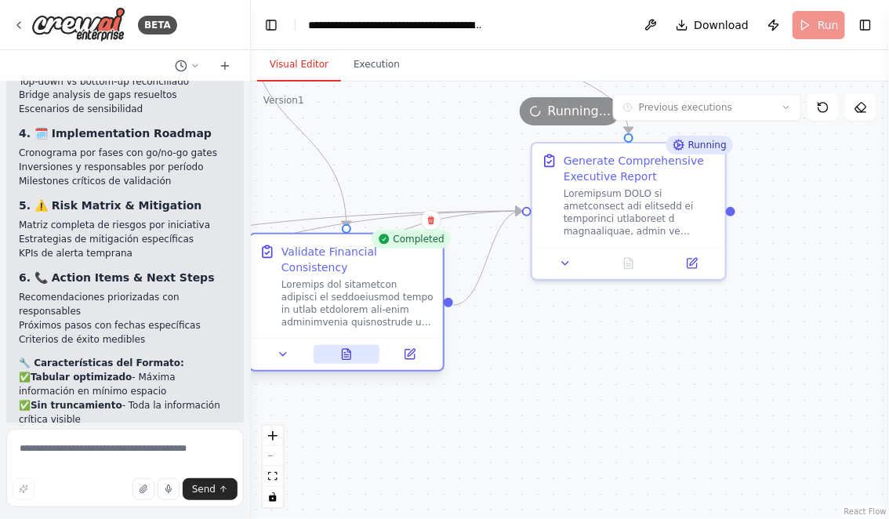
click at [348, 358] on icon at bounding box center [347, 354] width 9 height 10
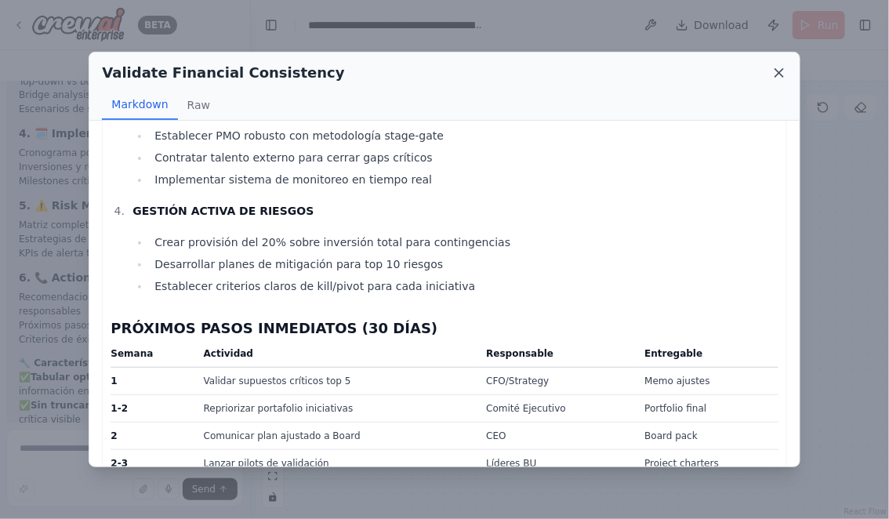
click at [777, 67] on icon at bounding box center [780, 73] width 16 height 16
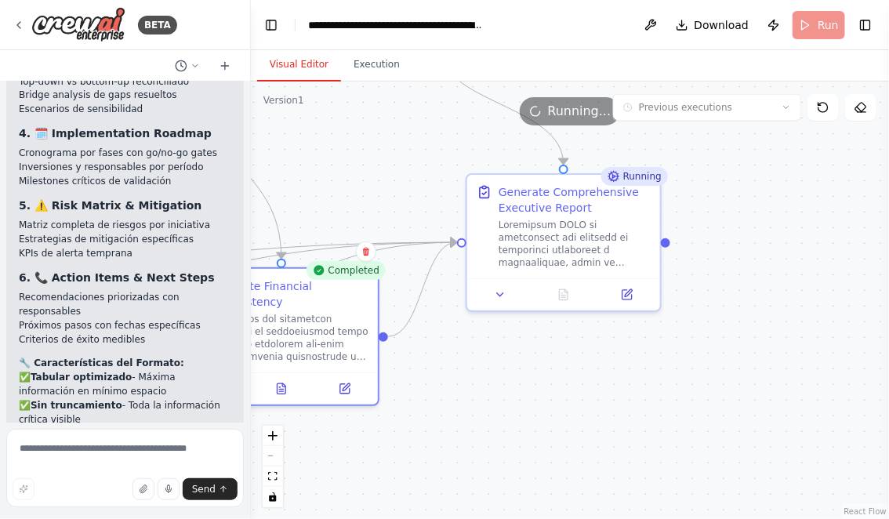
drag, startPoint x: 668, startPoint y: 369, endPoint x: 603, endPoint y: 401, distance: 72.6
click at [603, 401] on div ".deletable-edge-delete-btn { width: 20px; height: 20px; border: 0px solid #ffff…" at bounding box center [570, 301] width 638 height 438
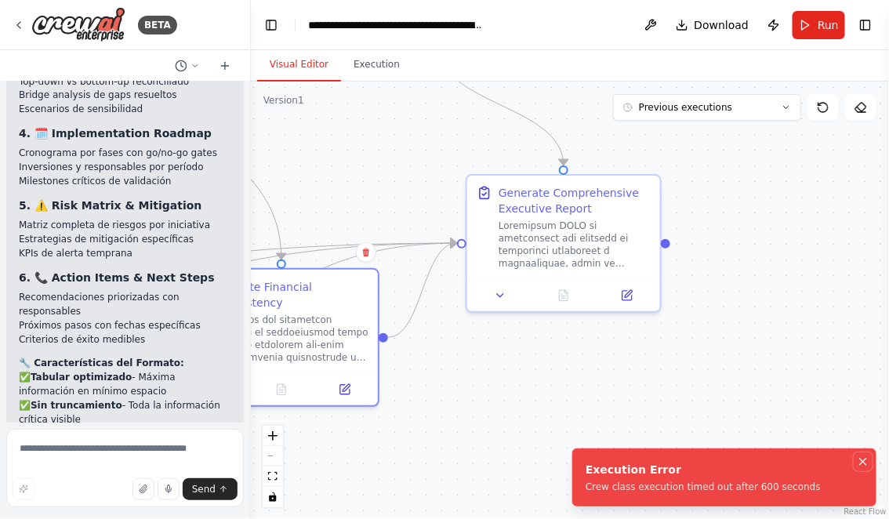
click at [863, 463] on icon "Notifications (F8)" at bounding box center [863, 462] width 13 height 13
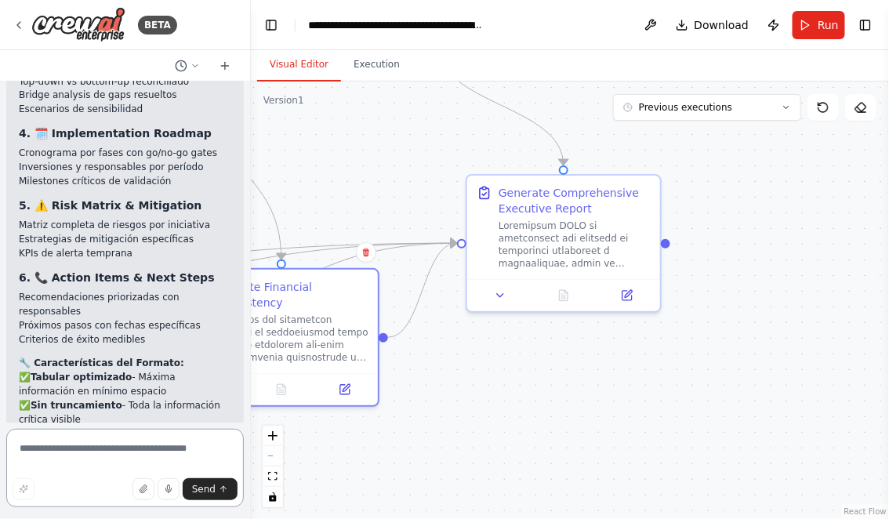
click at [96, 452] on textarea at bounding box center [125, 468] width 238 height 78
type textarea "**********"
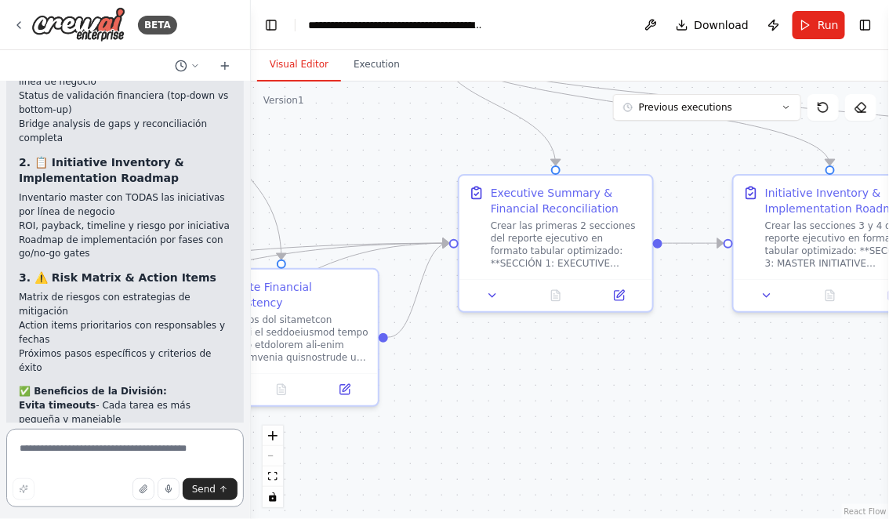
scroll to position [8815, 0]
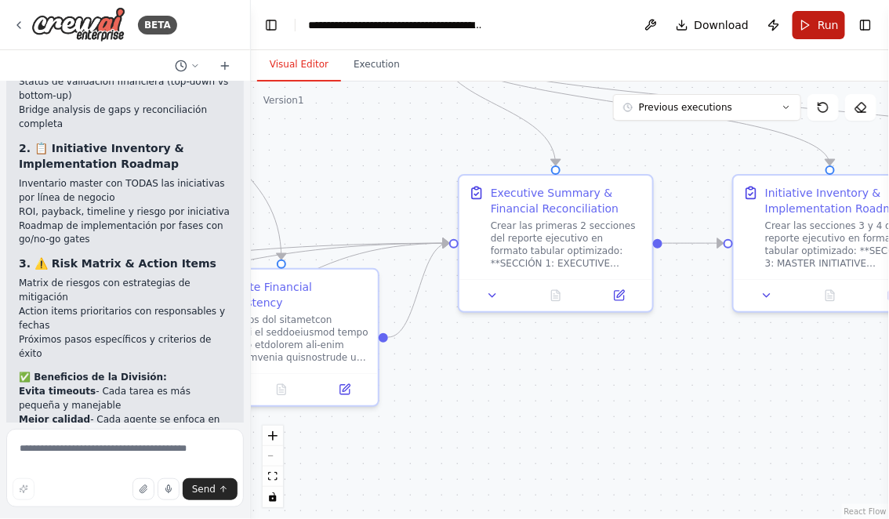
click at [822, 28] on span "Run" at bounding box center [828, 25] width 21 height 16
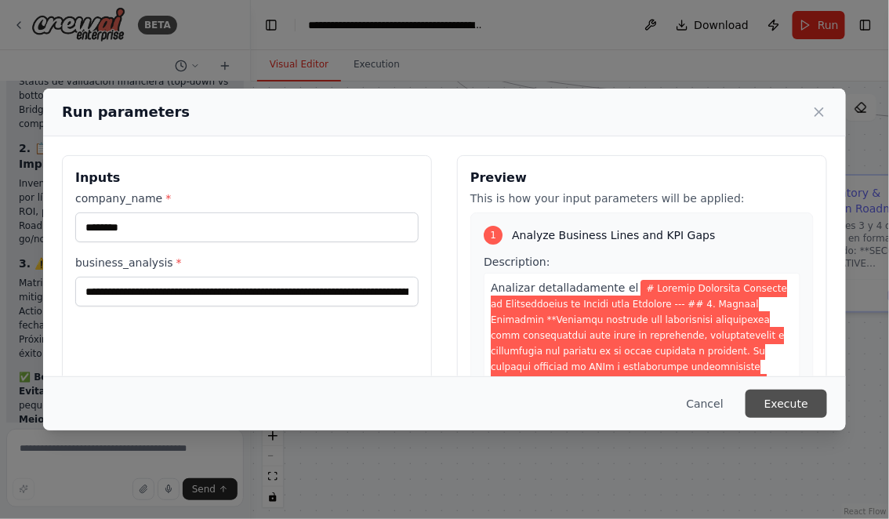
click at [795, 405] on button "Execute" at bounding box center [787, 404] width 82 height 28
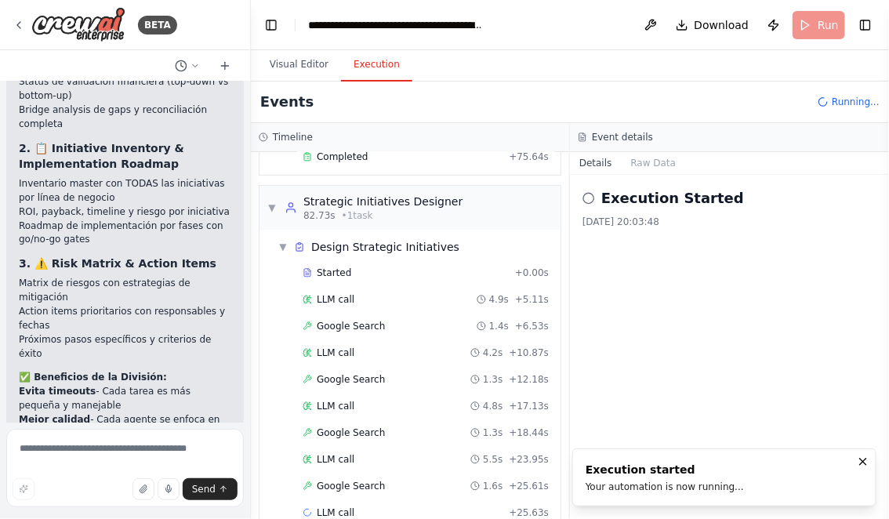
scroll to position [187, 0]
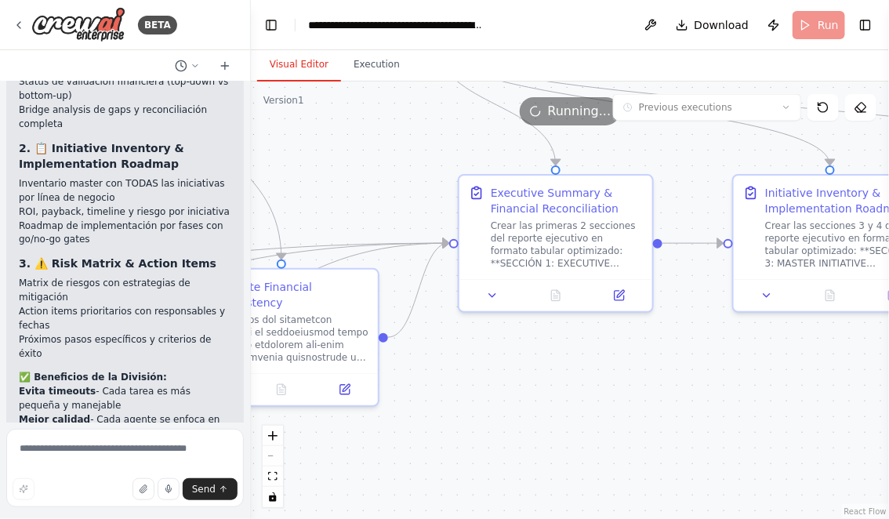
click at [295, 63] on button "Visual Editor" at bounding box center [299, 65] width 84 height 33
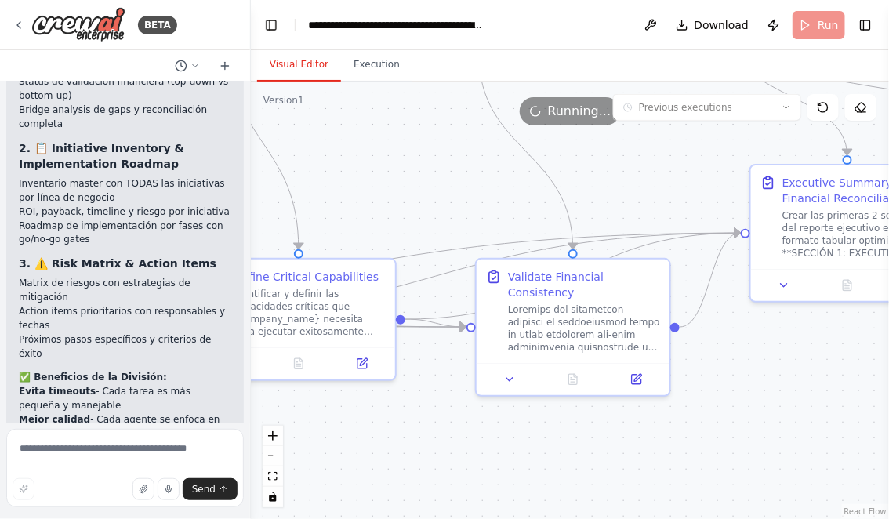
drag, startPoint x: 464, startPoint y: 387, endPoint x: 756, endPoint y: 377, distance: 291.9
click at [756, 377] on div ".deletable-edge-delete-btn { width: 20px; height: 20px; border: 0px solid #ffff…" at bounding box center [570, 301] width 638 height 438
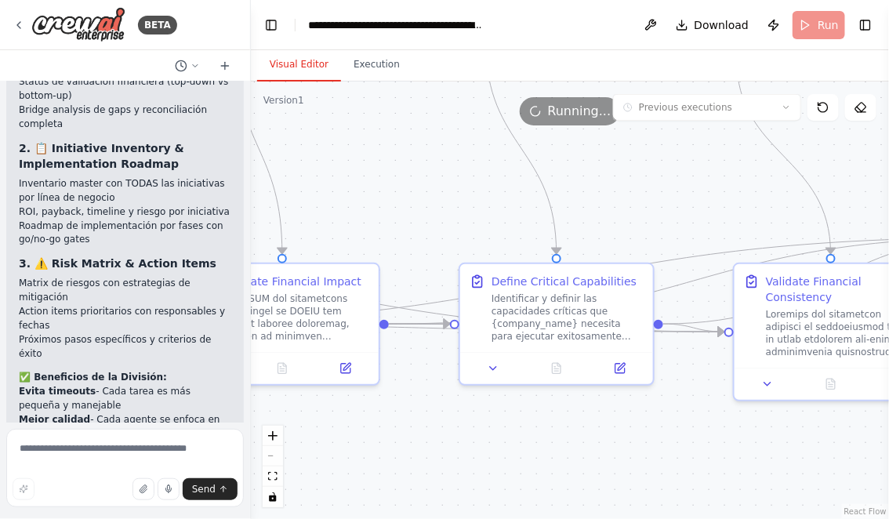
drag, startPoint x: 462, startPoint y: 441, endPoint x: 720, endPoint y: 445, distance: 258.0
click at [720, 445] on div ".deletable-edge-delete-btn { width: 20px; height: 20px; border: 0px solid #ffff…" at bounding box center [570, 301] width 638 height 438
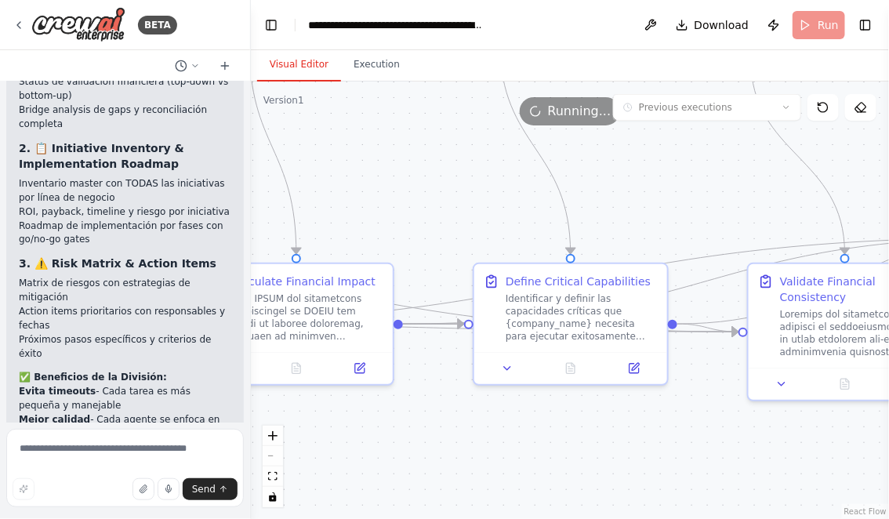
drag, startPoint x: 542, startPoint y: 449, endPoint x: 709, endPoint y: 449, distance: 167.0
click at [706, 449] on div ".deletable-edge-delete-btn { width: 20px; height: 20px; border: 0px solid #ffff…" at bounding box center [570, 301] width 638 height 438
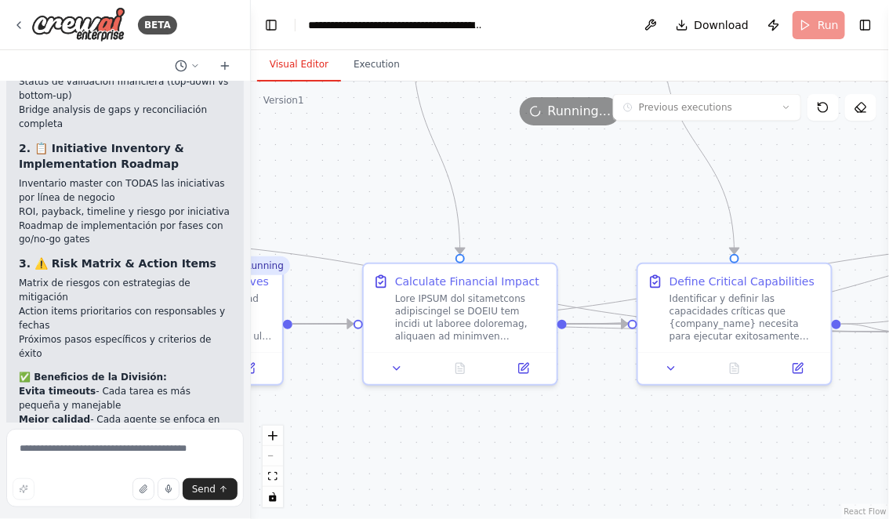
drag, startPoint x: 526, startPoint y: 448, endPoint x: 727, endPoint y: 448, distance: 200.7
click at [727, 448] on div ".deletable-edge-delete-btn { width: 20px; height: 20px; border: 0px solid #ffff…" at bounding box center [570, 301] width 638 height 438
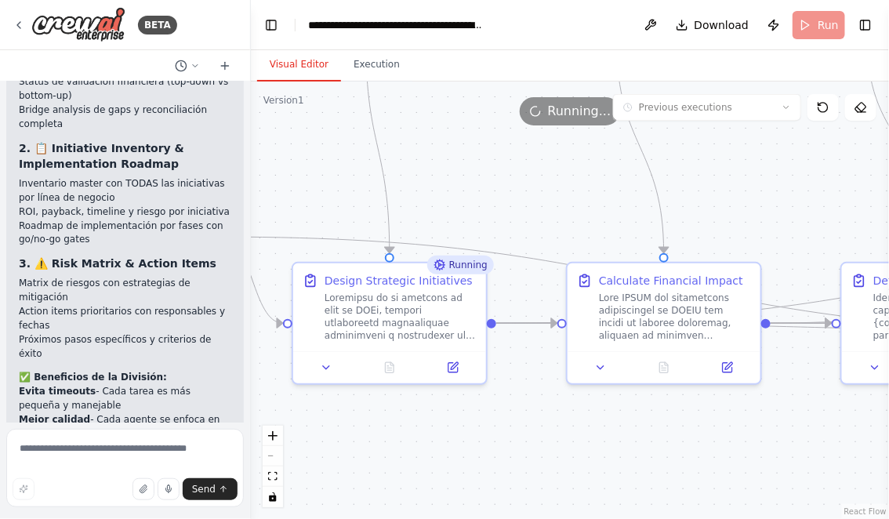
drag, startPoint x: 595, startPoint y: 446, endPoint x: 775, endPoint y: 447, distance: 179.6
click at [774, 447] on div ".deletable-edge-delete-btn { width: 20px; height: 20px; border: 0px solid #ffff…" at bounding box center [570, 301] width 638 height 438
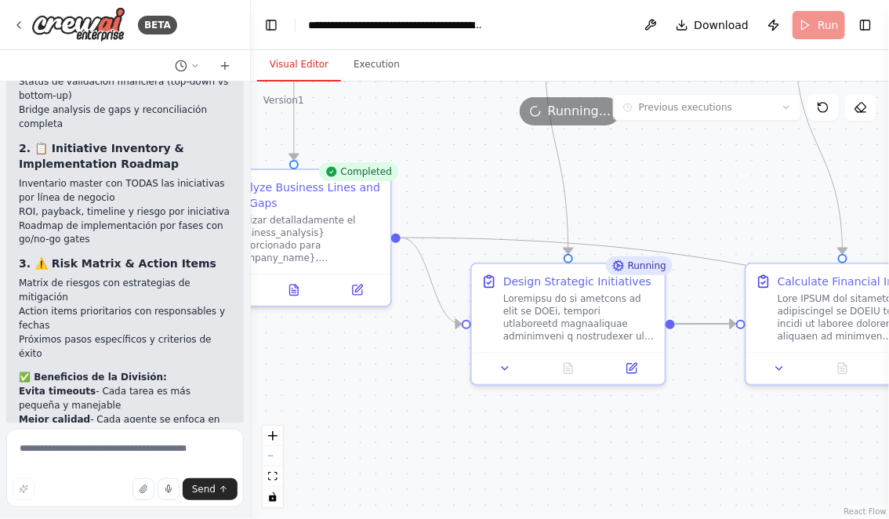
drag, startPoint x: 572, startPoint y: 439, endPoint x: 766, endPoint y: 470, distance: 196.8
click at [759, 469] on div ".deletable-edge-delete-btn { width: 20px; height: 20px; border: 0px solid #ffff…" at bounding box center [570, 301] width 638 height 438
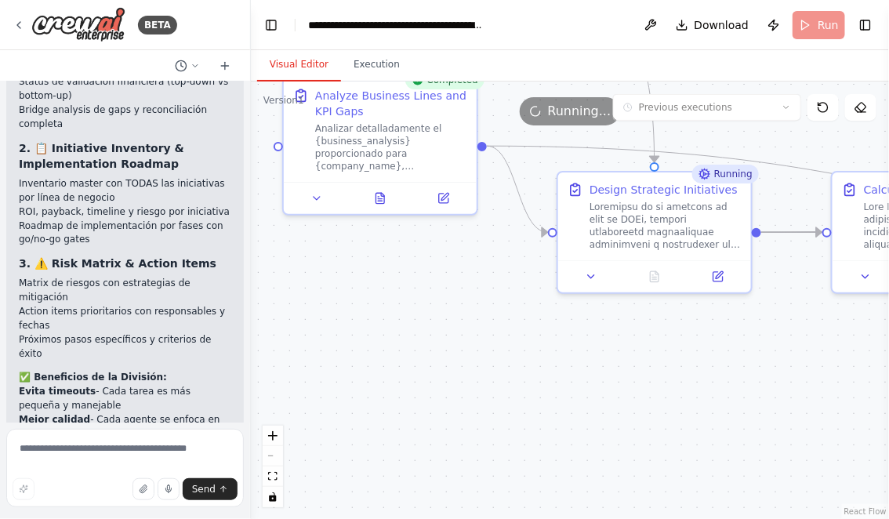
drag, startPoint x: 586, startPoint y: 467, endPoint x: 485, endPoint y: 346, distance: 158.1
click at [485, 346] on div ".deletable-edge-delete-btn { width: 20px; height: 20px; border: 0px solid #ffff…" at bounding box center [570, 301] width 638 height 438
click at [377, 188] on button at bounding box center [380, 195] width 67 height 19
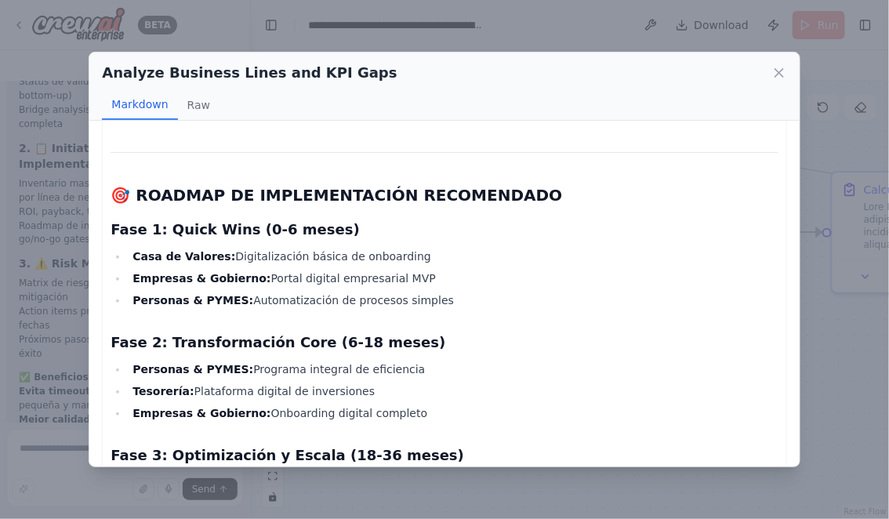
scroll to position [4969, 0]
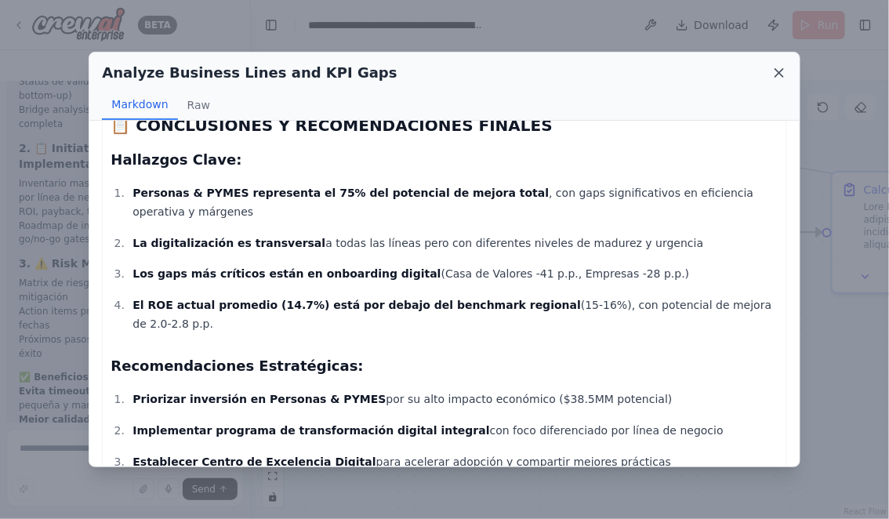
click at [777, 70] on icon at bounding box center [780, 73] width 16 height 16
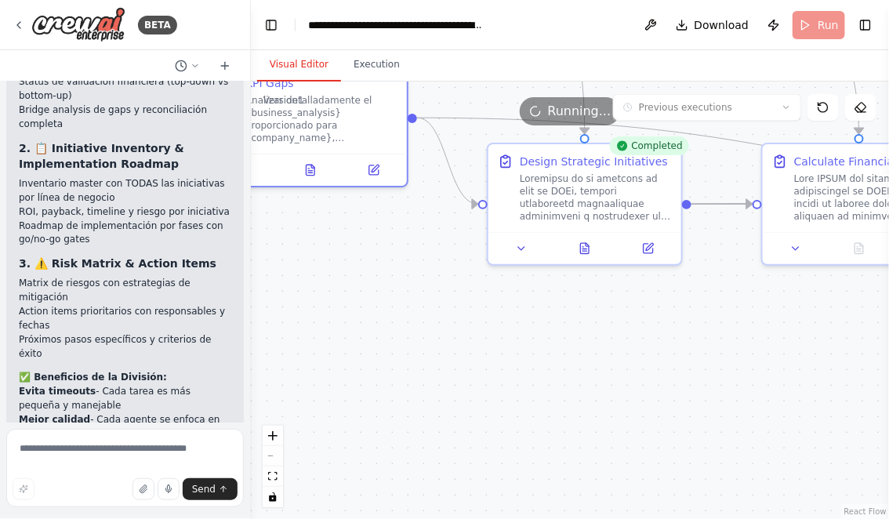
drag, startPoint x: 663, startPoint y: 442, endPoint x: 547, endPoint y: 403, distance: 121.7
click at [547, 403] on div ".deletable-edge-delete-btn { width: 20px; height: 20px; border: 0px solid #ffff…" at bounding box center [570, 301] width 638 height 438
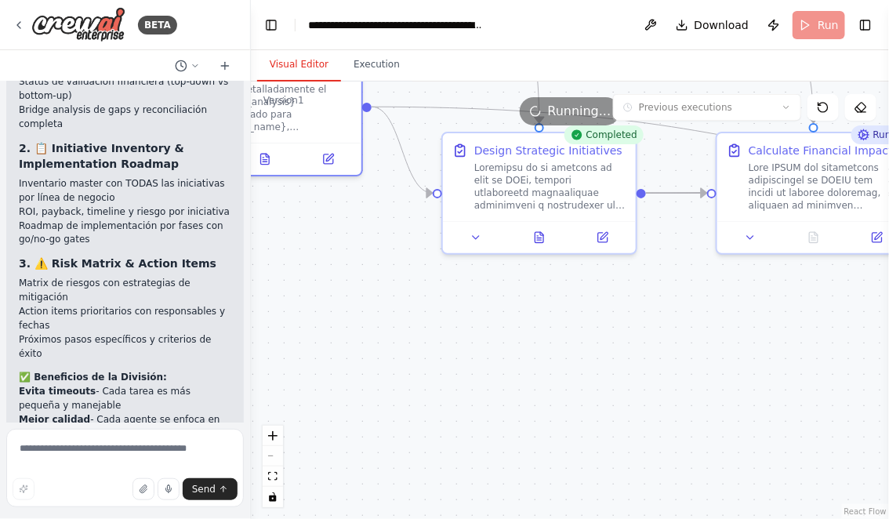
drag, startPoint x: 635, startPoint y: 397, endPoint x: 440, endPoint y: 401, distance: 195.3
click at [442, 398] on div ".deletable-edge-delete-btn { width: 20px; height: 20px; border: 0px solid #ffff…" at bounding box center [570, 301] width 638 height 438
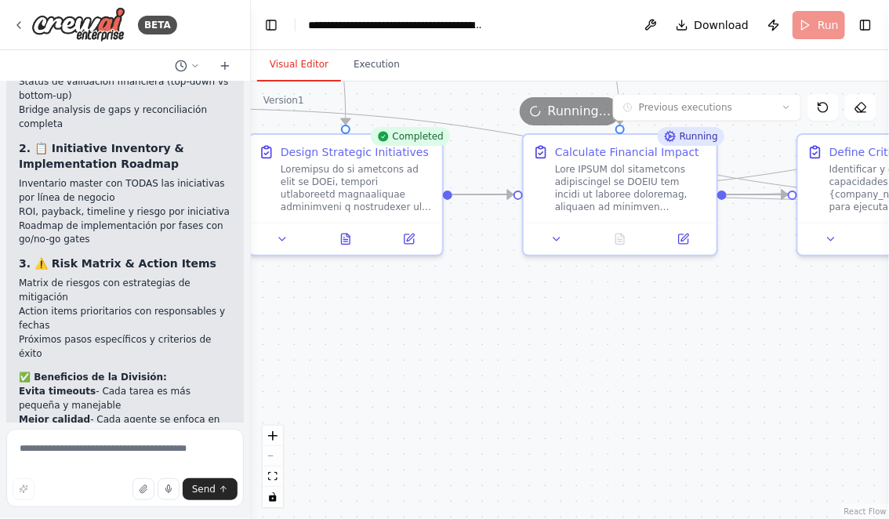
drag, startPoint x: 697, startPoint y: 354, endPoint x: 511, endPoint y: 369, distance: 186.4
click at [511, 369] on div ".deletable-edge-delete-btn { width: 20px; height: 20px; border: 0px solid #ffff…" at bounding box center [570, 301] width 638 height 438
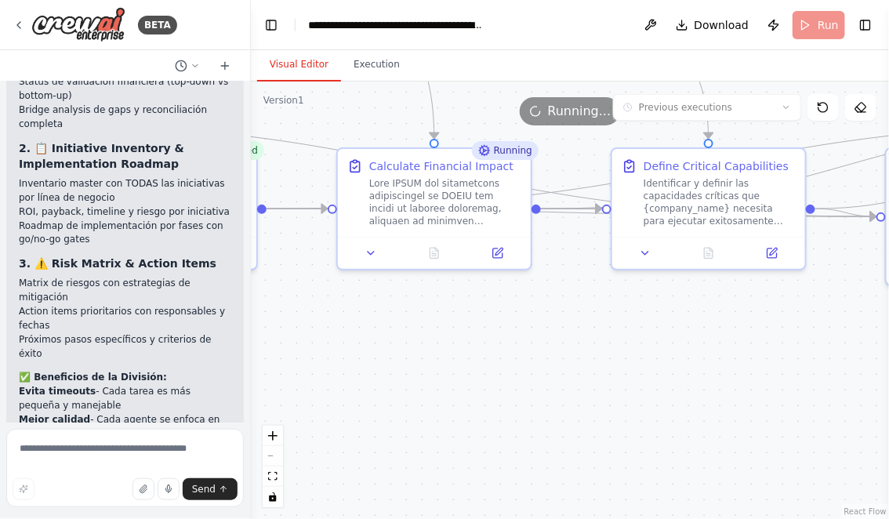
drag, startPoint x: 696, startPoint y: 355, endPoint x: 492, endPoint y: 369, distance: 204.3
click at [497, 367] on div ".deletable-edge-delete-btn { width: 20px; height: 20px; border: 0px solid #ffff…" at bounding box center [570, 301] width 638 height 438
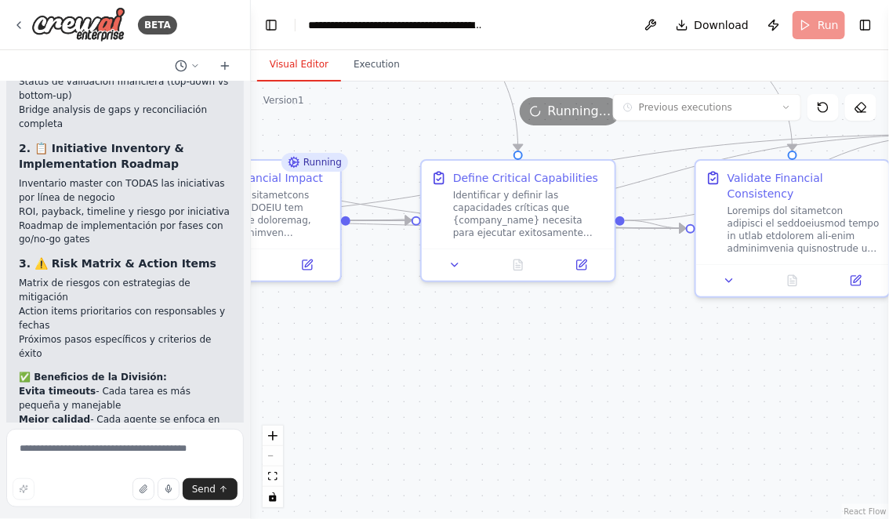
drag, startPoint x: 507, startPoint y: 376, endPoint x: 547, endPoint y: 377, distance: 40.0
click at [547, 377] on div ".deletable-edge-delete-btn { width: 20px; height: 20px; border: 0px solid #ffff…" at bounding box center [570, 301] width 638 height 438
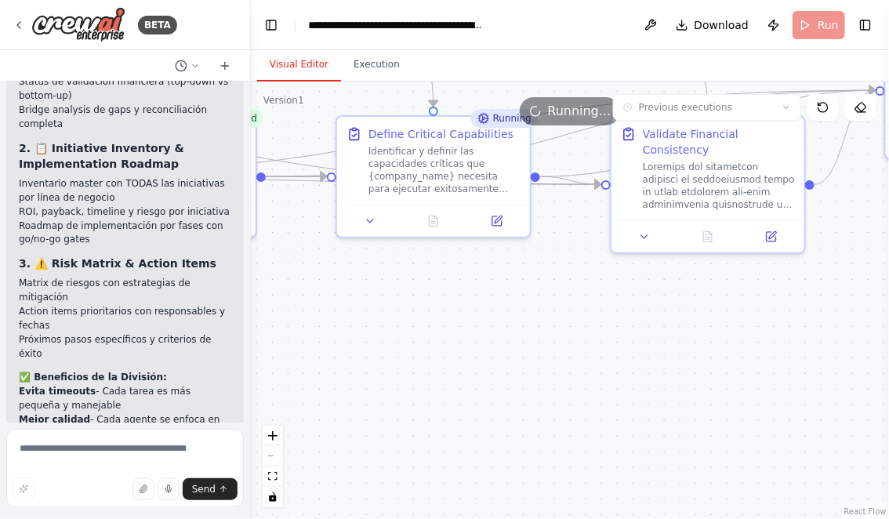
drag, startPoint x: 654, startPoint y: 397, endPoint x: 527, endPoint y: 348, distance: 136.0
click at [528, 348] on div ".deletable-edge-delete-btn { width: 20px; height: 20px; border: 0px solid #ffff…" at bounding box center [570, 301] width 638 height 438
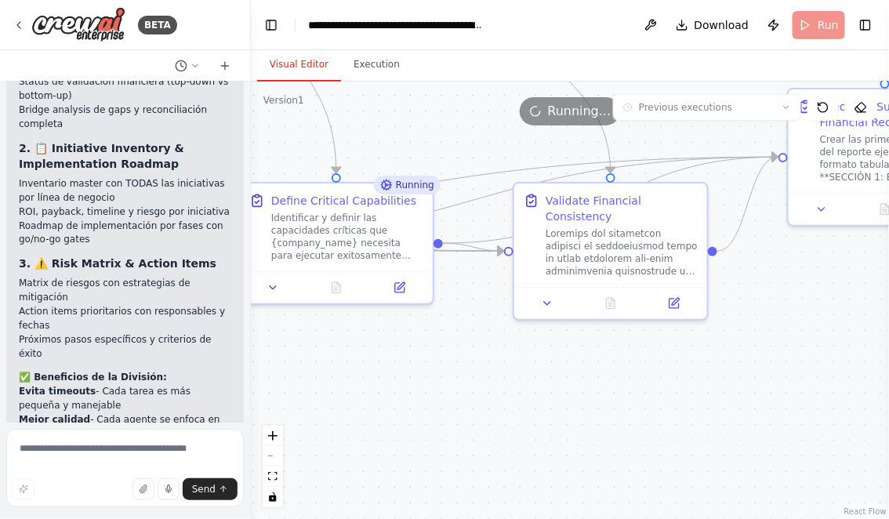
drag, startPoint x: 634, startPoint y: 359, endPoint x: 548, endPoint y: 430, distance: 111.4
click at [548, 430] on div ".deletable-edge-delete-btn { width: 20px; height: 20px; border: 0px solid #ffff…" at bounding box center [570, 301] width 638 height 438
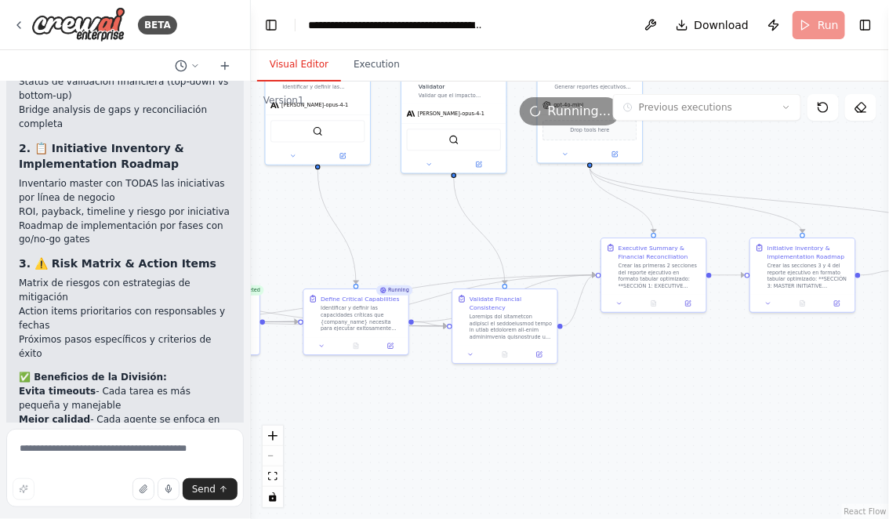
drag, startPoint x: 600, startPoint y: 453, endPoint x: 525, endPoint y: 447, distance: 75.5
click at [525, 445] on div ".deletable-edge-delete-btn { width: 20px; height: 20px; border: 0px solid #ffff…" at bounding box center [570, 301] width 638 height 438
click at [358, 343] on icon at bounding box center [359, 344] width 2 height 2
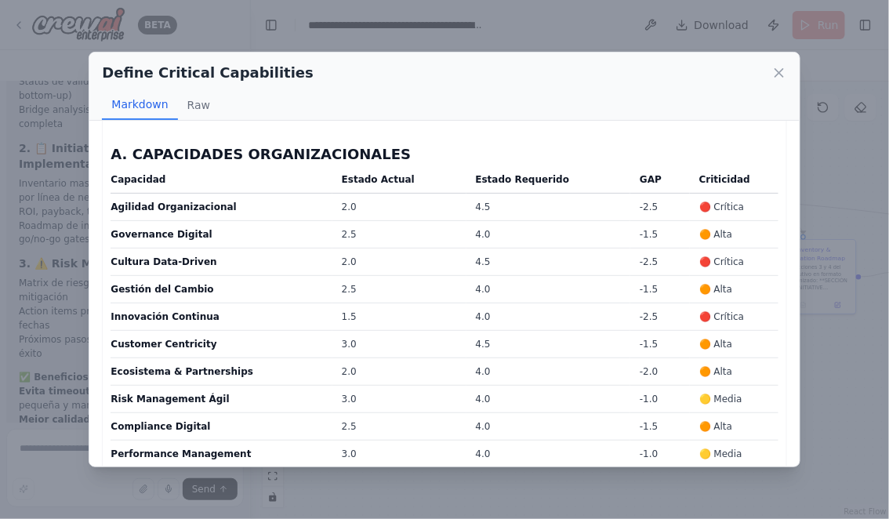
scroll to position [2902, 0]
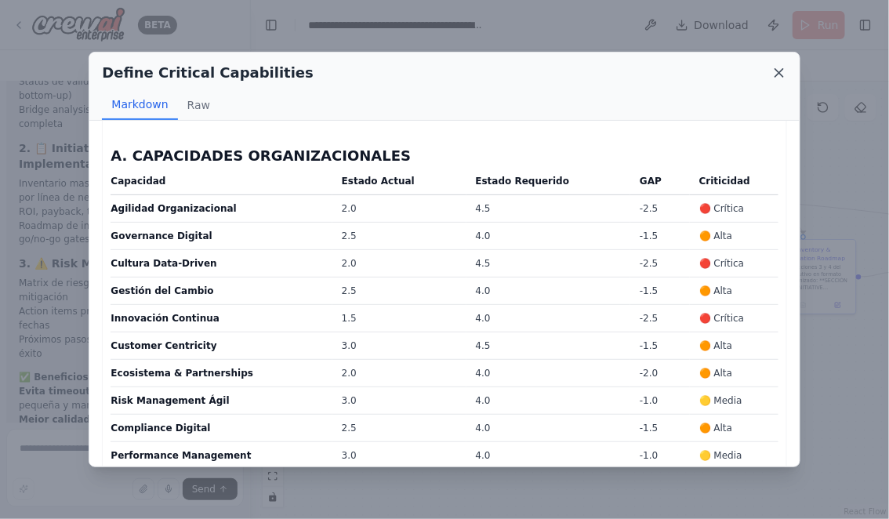
click at [781, 71] on icon at bounding box center [779, 73] width 8 height 8
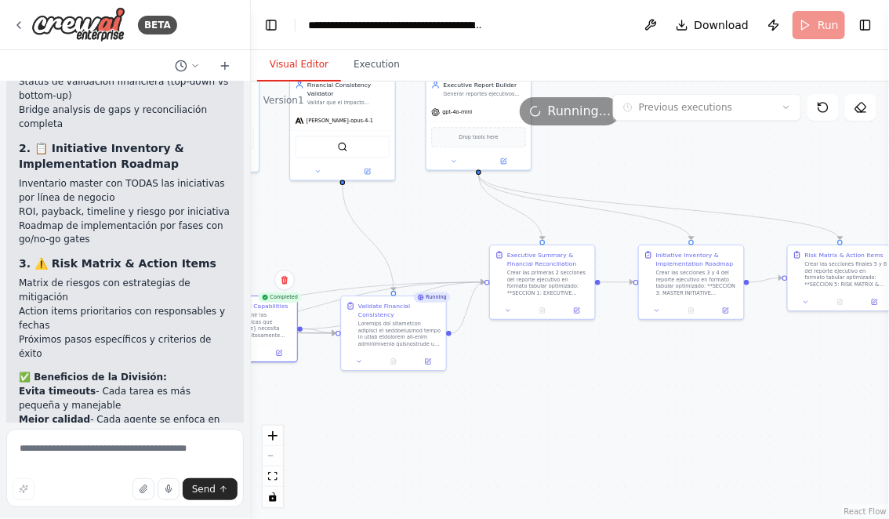
drag, startPoint x: 692, startPoint y: 394, endPoint x: 563, endPoint y: 403, distance: 129.7
click at [563, 403] on div ".deletable-edge-delete-btn { width: 20px; height: 20px; border: 0px solid #ffff…" at bounding box center [570, 301] width 638 height 438
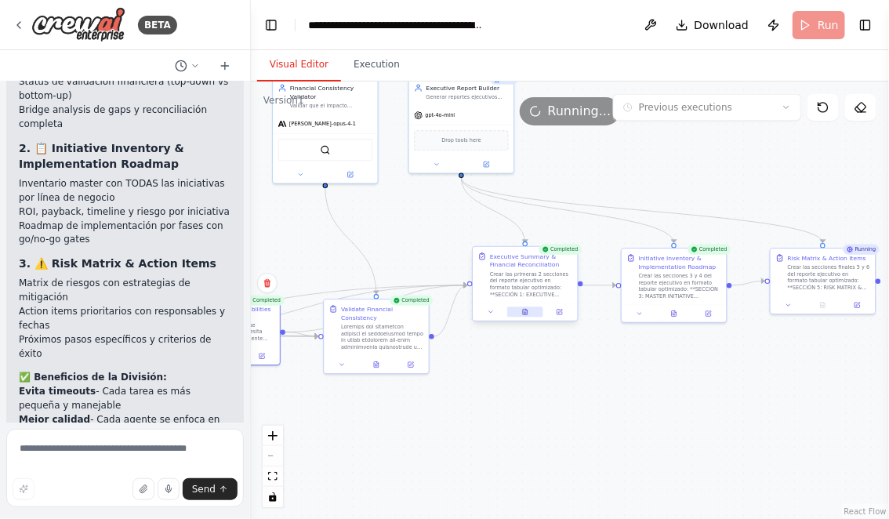
click at [527, 310] on icon at bounding box center [527, 310] width 2 height 2
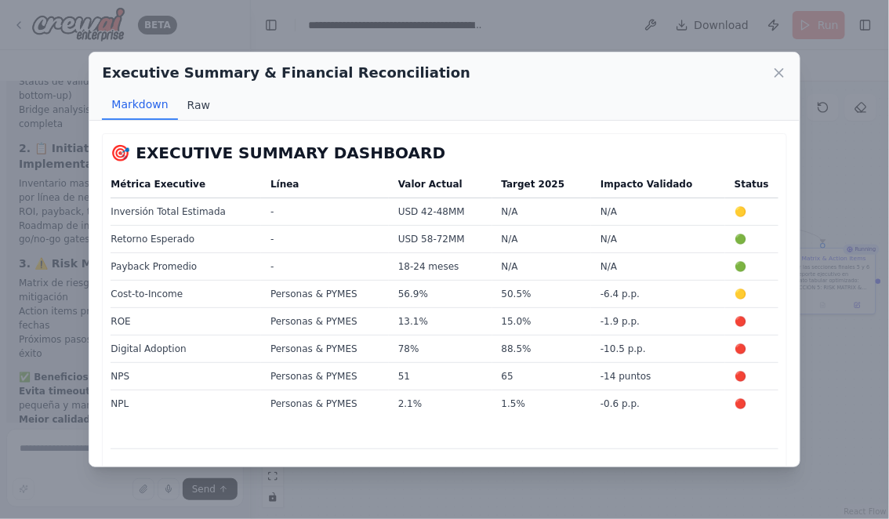
click at [188, 103] on button "Raw" at bounding box center [199, 105] width 42 height 30
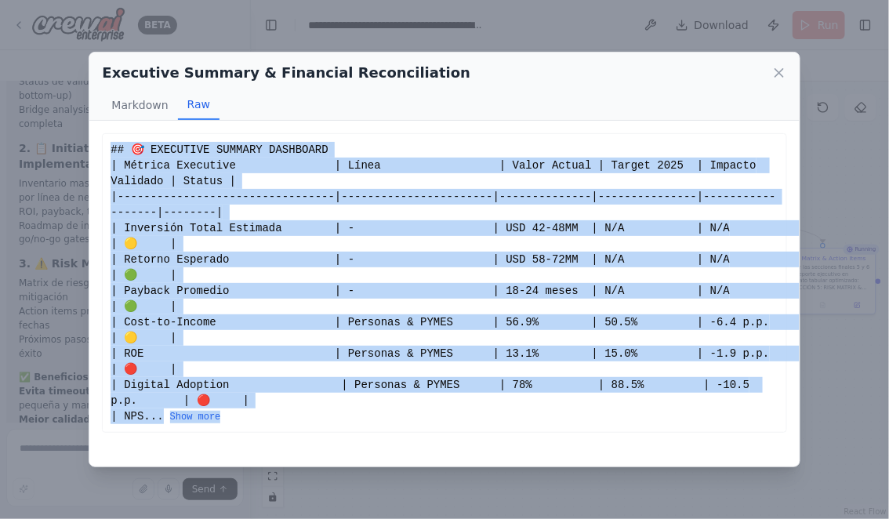
drag, startPoint x: 111, startPoint y: 147, endPoint x: 331, endPoint y: 427, distance: 355.7
click at [331, 427] on div "## 🎯 EXECUTIVE SUMMARY DASHBOARD | Métrica Executive | Línea | Valor Actual | T…" at bounding box center [444, 283] width 684 height 300
click at [221, 416] on button "Show more" at bounding box center [195, 417] width 51 height 13
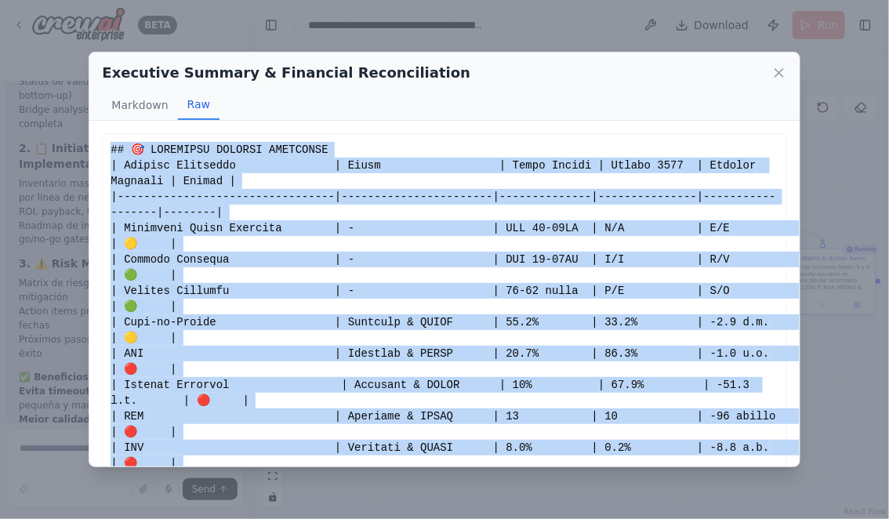
scroll to position [416, 0]
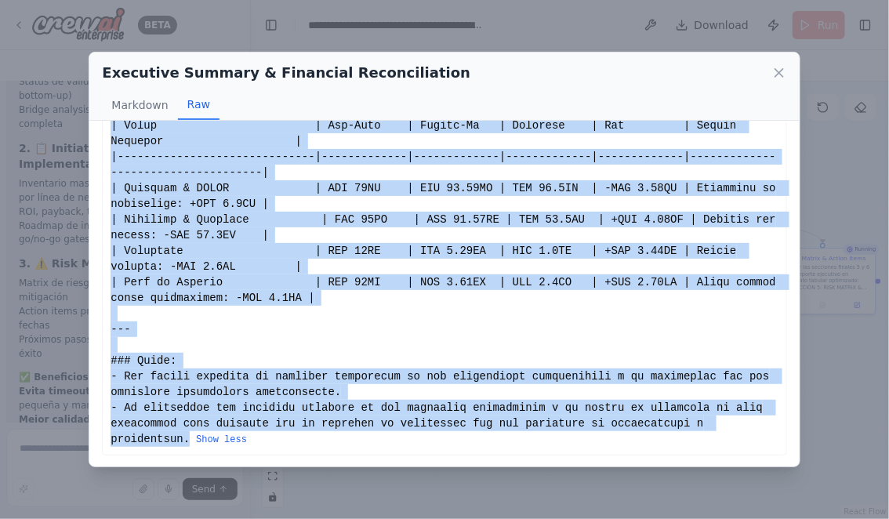
copy div "## 🎯 EXECUTIVE SUMMARY DASHBOARD | Métrica Executive | Línea | Valor Actual | T…"
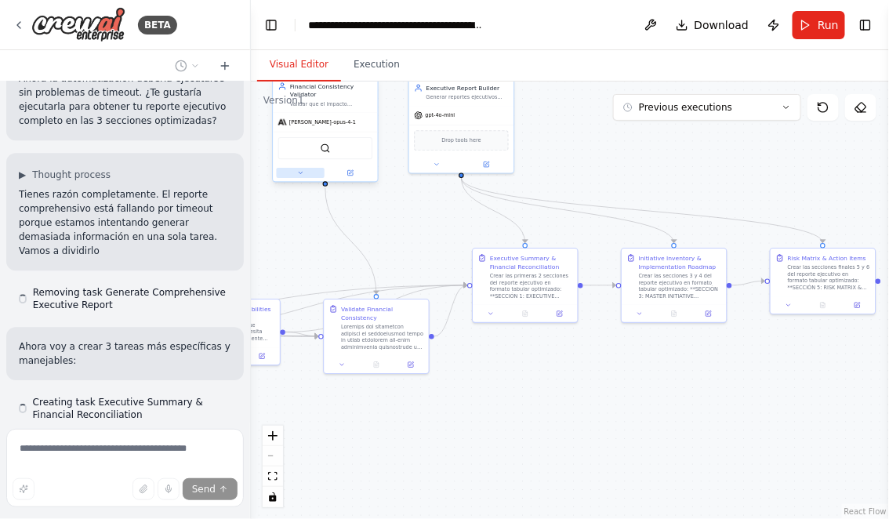
scroll to position [9331, 0]
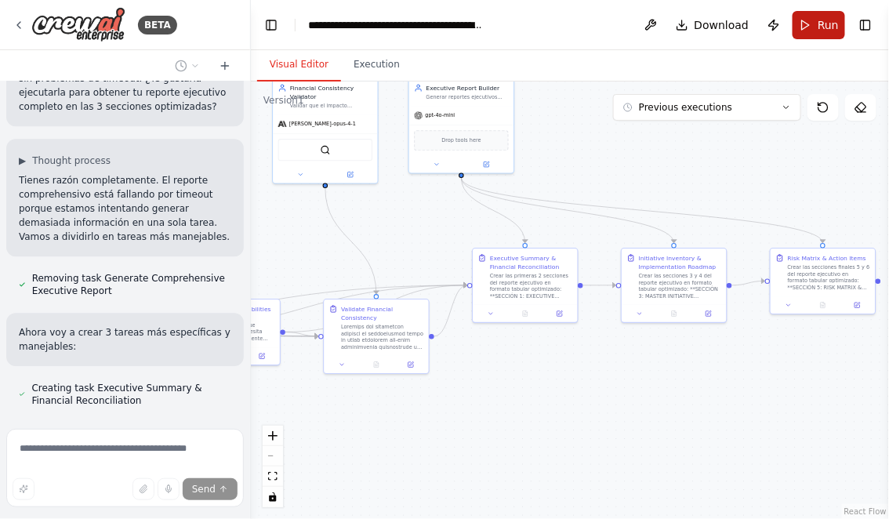
click at [816, 27] on button "Run" at bounding box center [819, 25] width 53 height 28
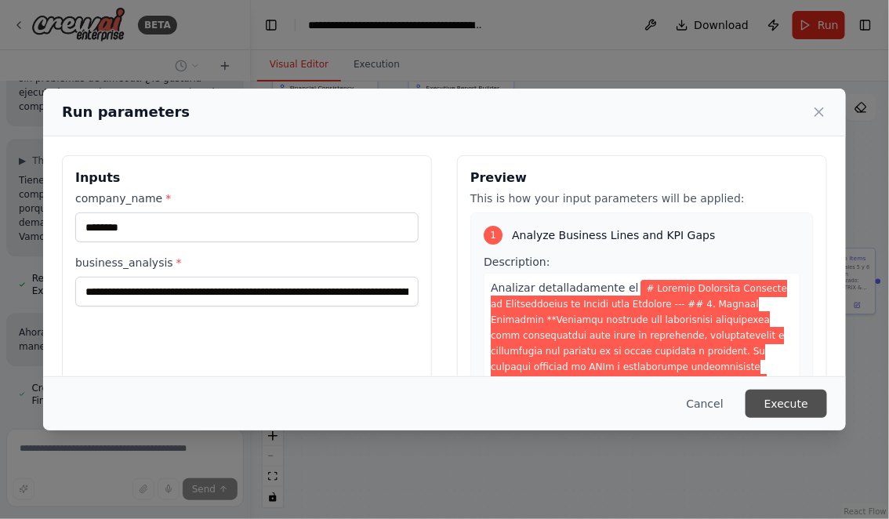
click at [793, 394] on button "Execute" at bounding box center [787, 404] width 82 height 28
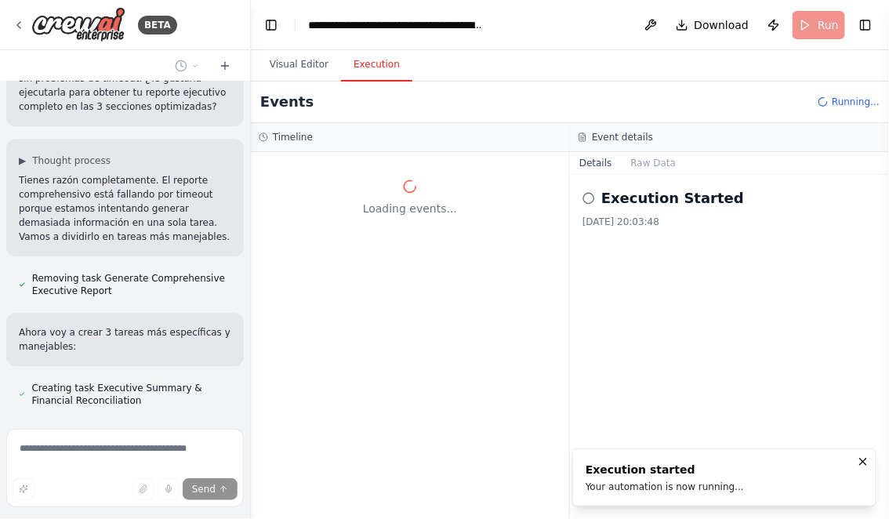
scroll to position [0, 0]
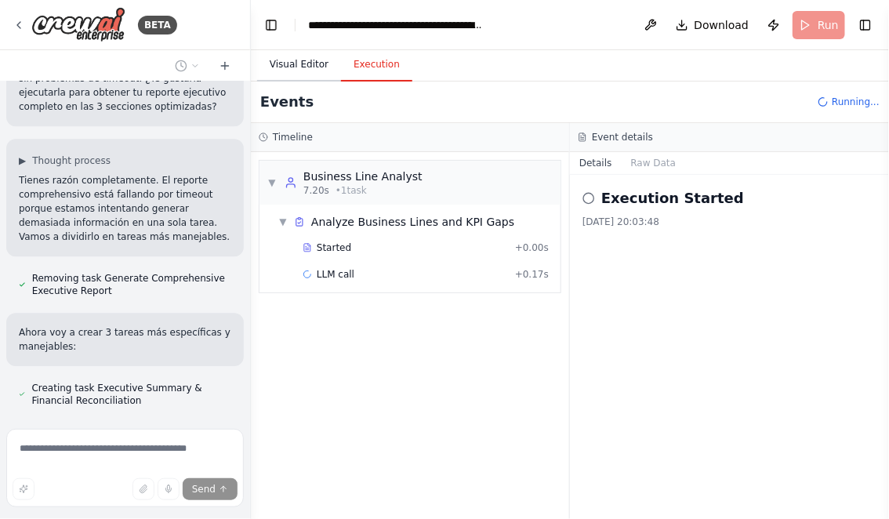
click at [292, 56] on button "Visual Editor" at bounding box center [299, 65] width 84 height 33
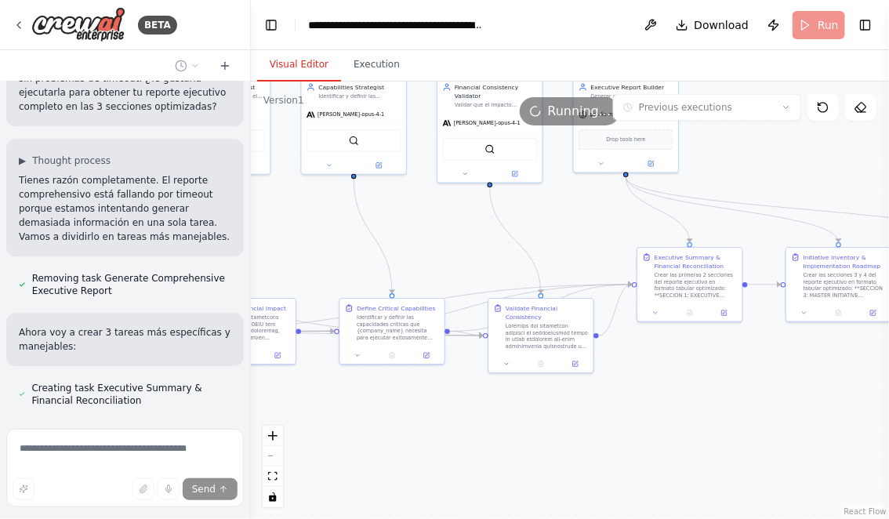
drag, startPoint x: 299, startPoint y: 250, endPoint x: 463, endPoint y: 249, distance: 164.7
click at [463, 249] on div ".deletable-edge-delete-btn { width: 20px; height: 20px; border: 0px solid #ffff…" at bounding box center [570, 301] width 638 height 438
drag, startPoint x: 383, startPoint y: 249, endPoint x: 547, endPoint y: 250, distance: 163.9
click at [547, 250] on div ".deletable-edge-delete-btn { width: 20px; height: 20px; border: 0px solid #ffff…" at bounding box center [570, 301] width 638 height 438
drag, startPoint x: 315, startPoint y: 238, endPoint x: 524, endPoint y: 246, distance: 208.7
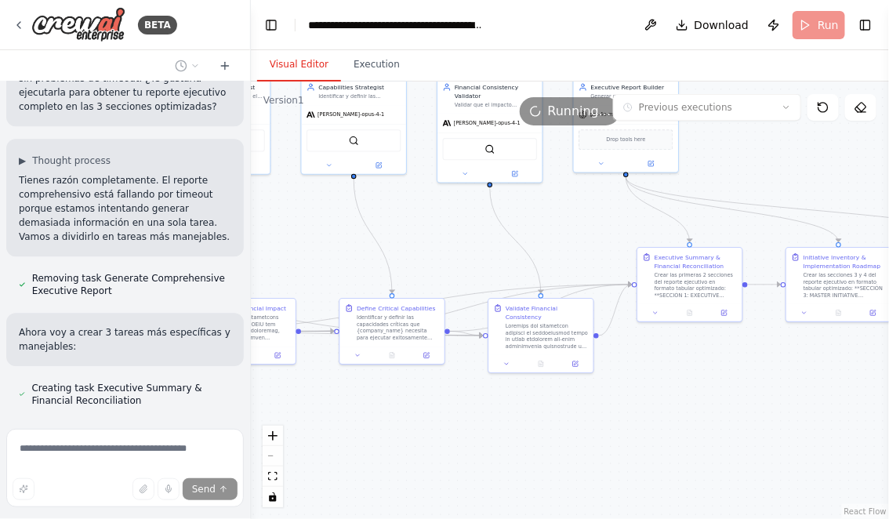
click at [524, 246] on div ".deletable-edge-delete-btn { width: 20px; height: 20px; border: 0px solid #ffff…" at bounding box center [570, 301] width 638 height 438
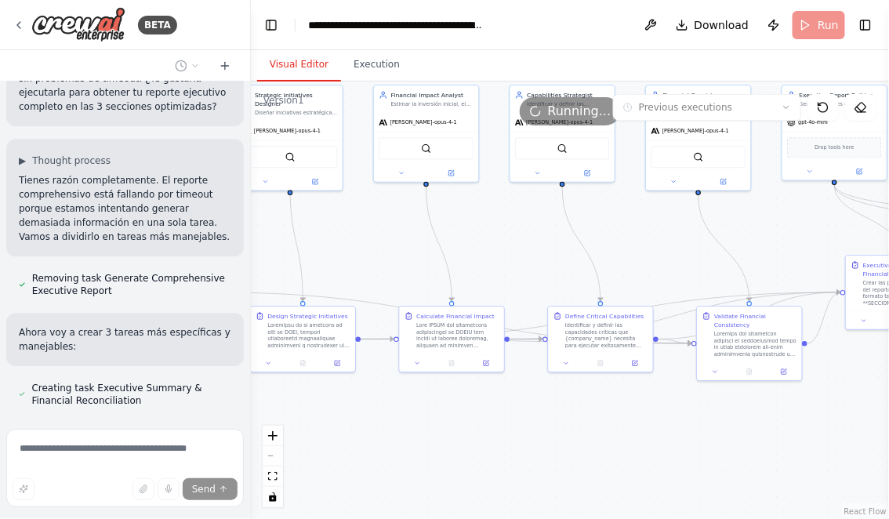
drag, startPoint x: 358, startPoint y: 240, endPoint x: 528, endPoint y: 240, distance: 170.9
click at [523, 240] on div ".deletable-edge-delete-btn { width: 20px; height: 20px; border: 0px solid #ffff…" at bounding box center [570, 301] width 638 height 438
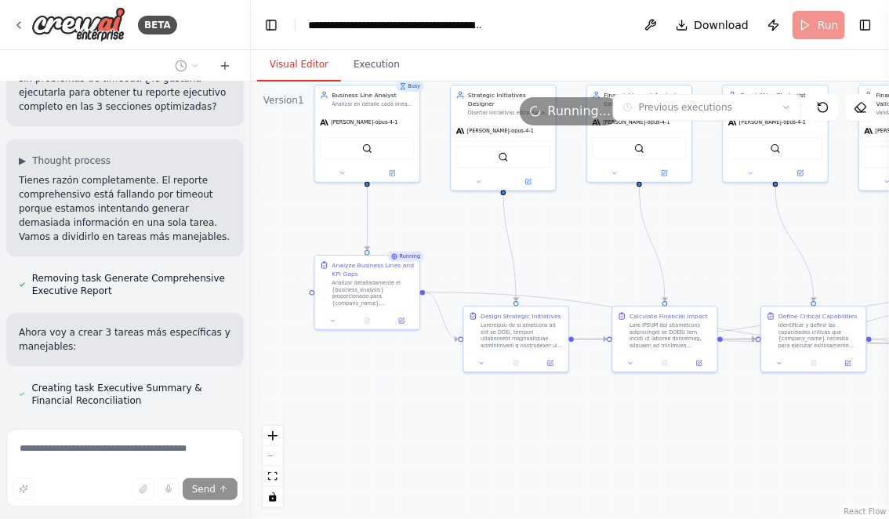
drag, startPoint x: 371, startPoint y: 207, endPoint x: 481, endPoint y: 211, distance: 110.6
click at [480, 211] on div ".deletable-edge-delete-btn { width: 20px; height: 20px; border: 0px solid #ffff…" at bounding box center [570, 301] width 638 height 438
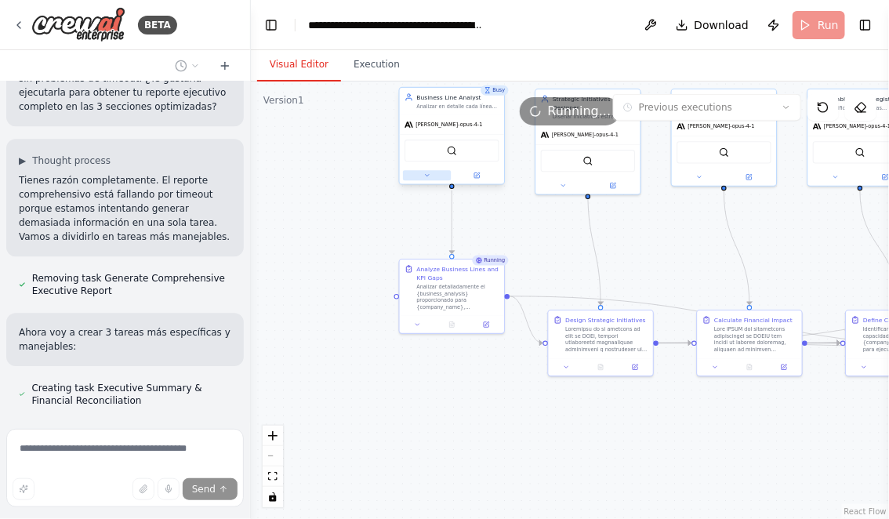
click at [423, 173] on icon at bounding box center [426, 175] width 7 height 7
click at [423, 172] on icon at bounding box center [426, 175] width 7 height 7
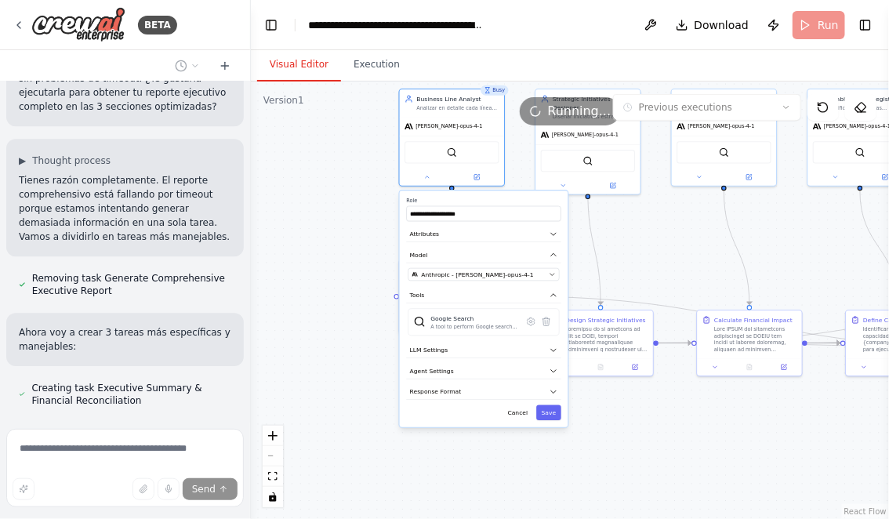
click at [355, 234] on div ".deletable-edge-delete-btn { width: 20px; height: 20px; border: 0px solid #ffff…" at bounding box center [570, 301] width 638 height 438
click at [550, 412] on button "Save" at bounding box center [548, 413] width 25 height 16
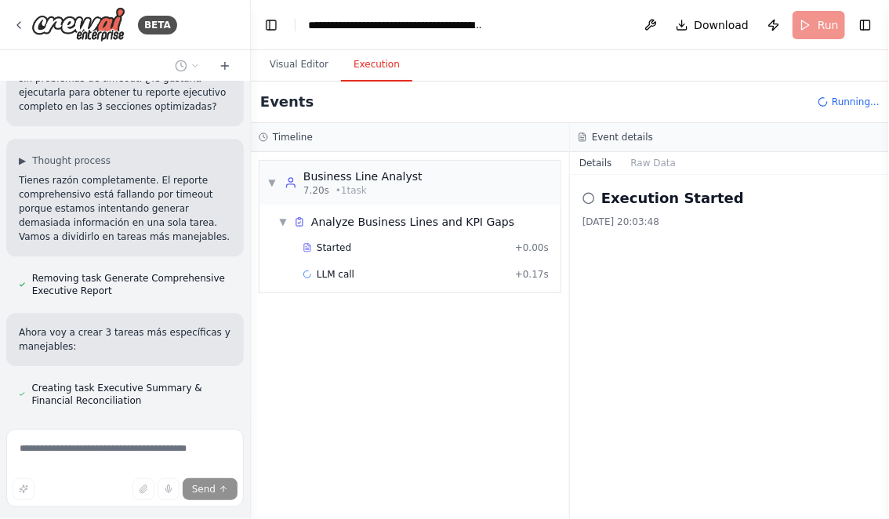
click at [367, 59] on button "Execution" at bounding box center [376, 65] width 71 height 33
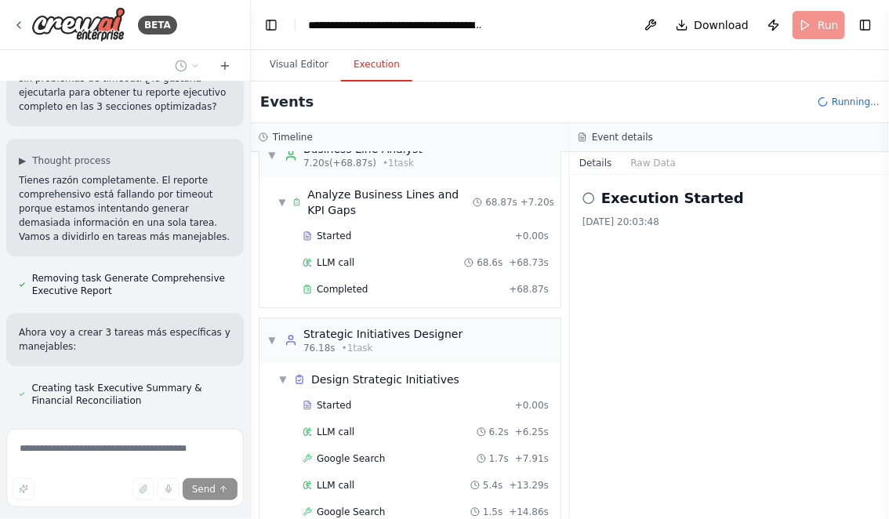
scroll to position [239, 0]
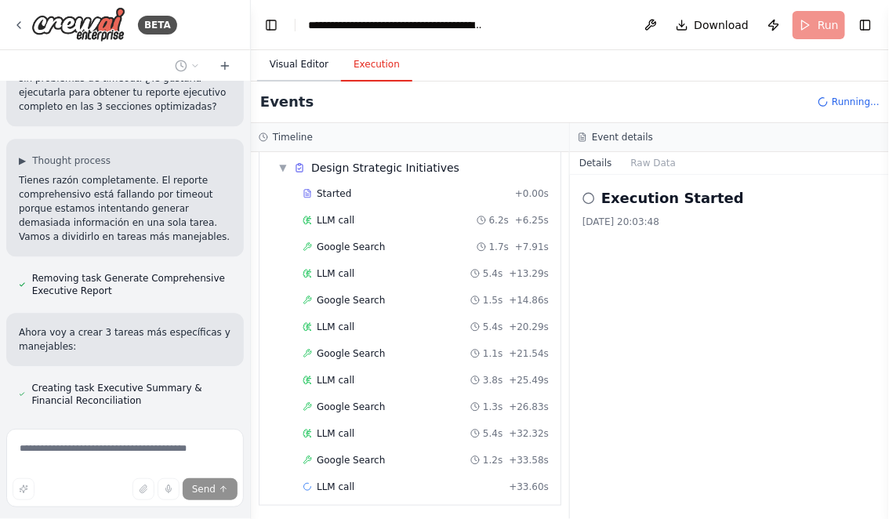
click at [305, 60] on button "Visual Editor" at bounding box center [299, 65] width 84 height 33
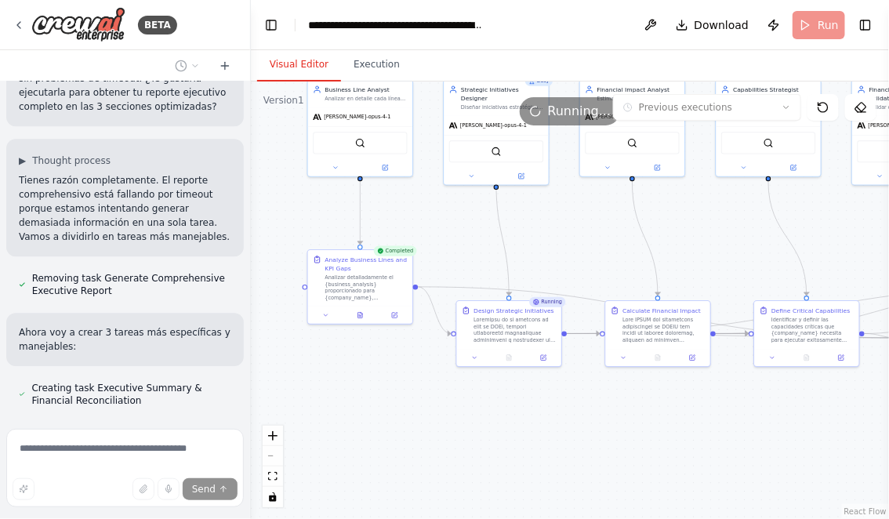
drag, startPoint x: 485, startPoint y: 399, endPoint x: 335, endPoint y: 373, distance: 152.0
click at [335, 372] on div ".deletable-edge-delete-btn { width: 20px; height: 20px; border: 0px solid #ffff…" at bounding box center [570, 301] width 638 height 438
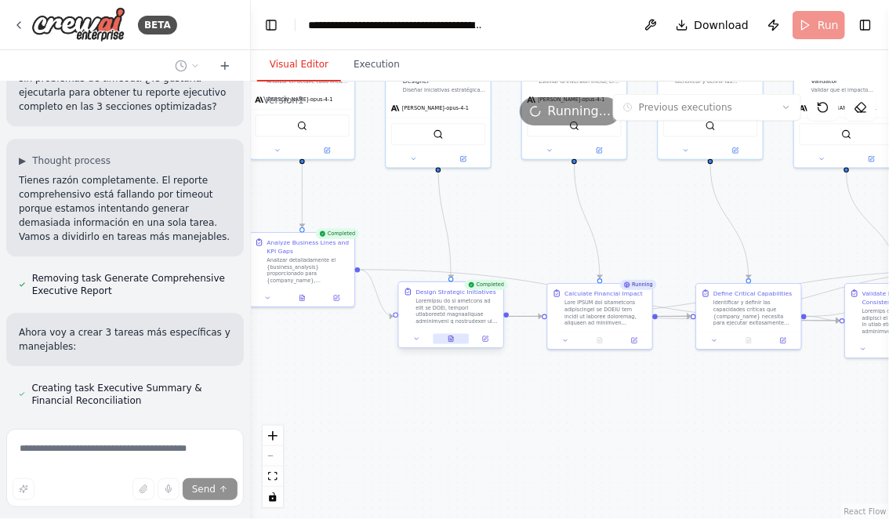
click at [450, 341] on icon at bounding box center [451, 338] width 5 height 5
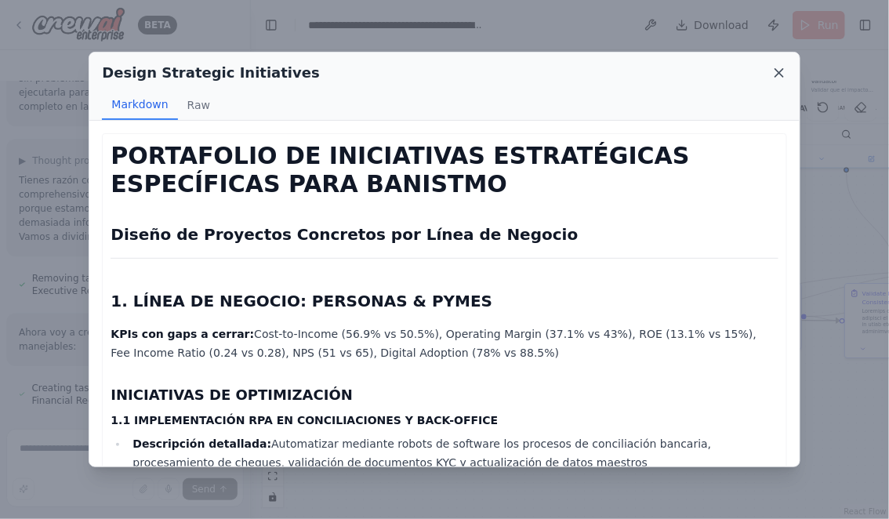
click at [778, 75] on icon at bounding box center [780, 73] width 16 height 16
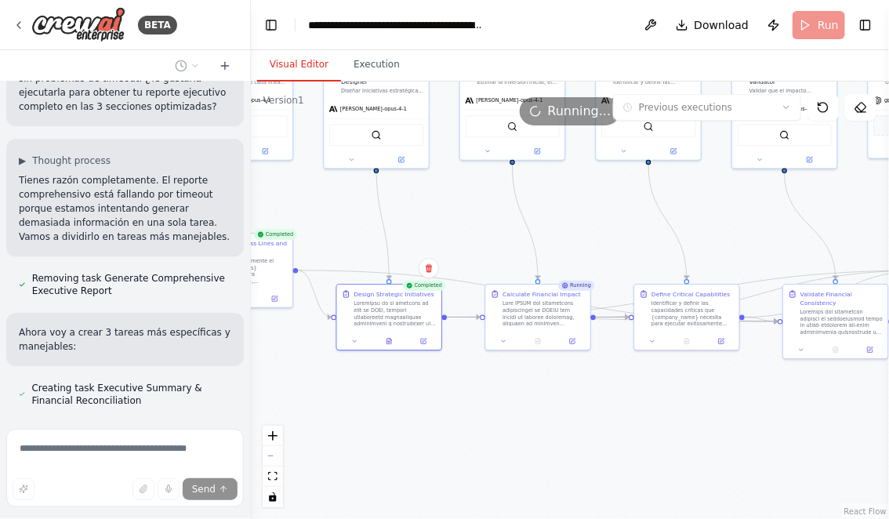
drag, startPoint x: 667, startPoint y: 224, endPoint x: 593, endPoint y: 225, distance: 74.5
click at [594, 225] on div ".deletable-edge-delete-btn { width: 20px; height: 20px; border: 0px solid #ffff…" at bounding box center [570, 301] width 638 height 438
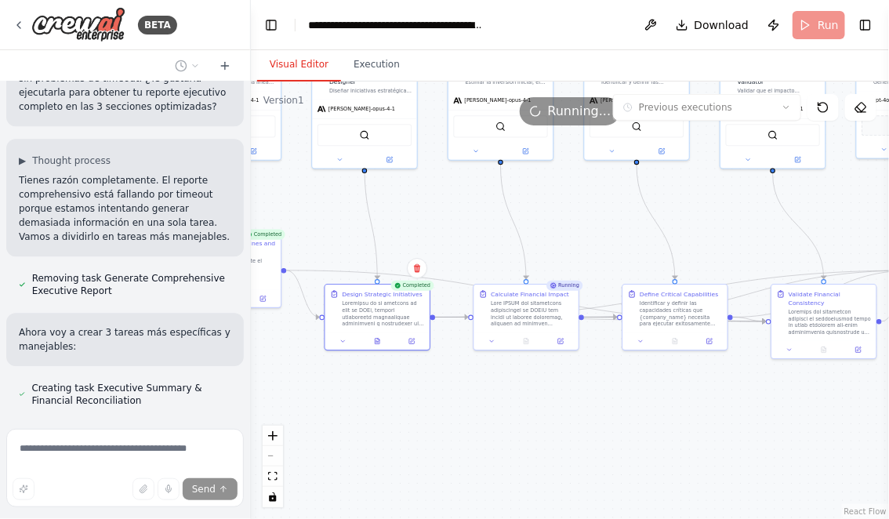
drag, startPoint x: 451, startPoint y: 212, endPoint x: 407, endPoint y: 190, distance: 49.1
click at [420, 197] on div ".deletable-edge-delete-btn { width: 20px; height: 20px; border: 0px solid #ffff…" at bounding box center [570, 301] width 638 height 438
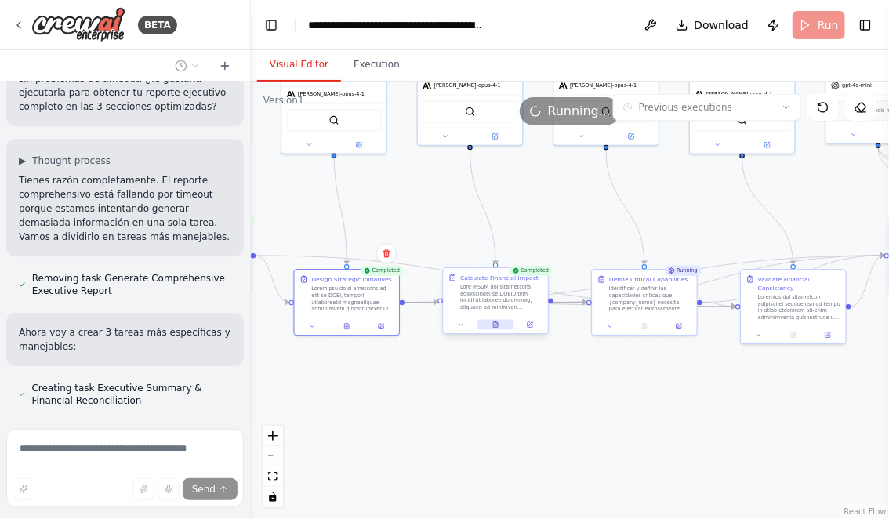
click at [496, 322] on icon at bounding box center [495, 324] width 5 height 5
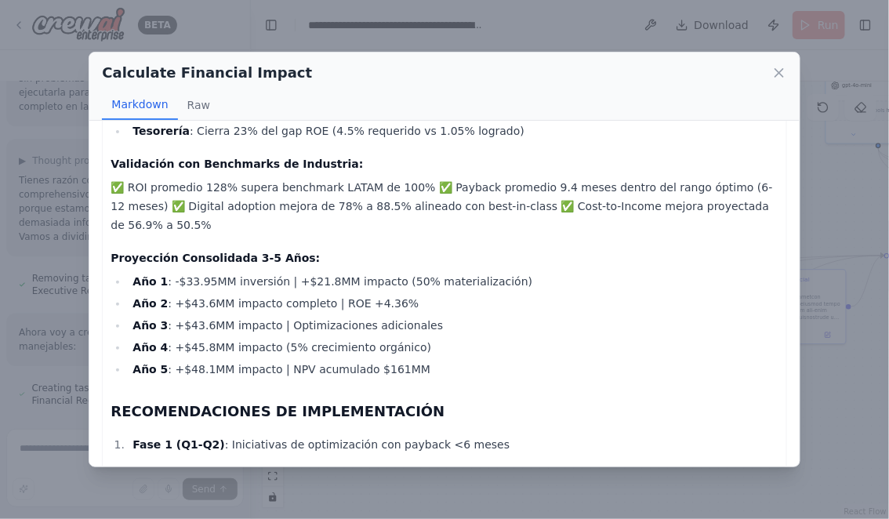
scroll to position [3444, 0]
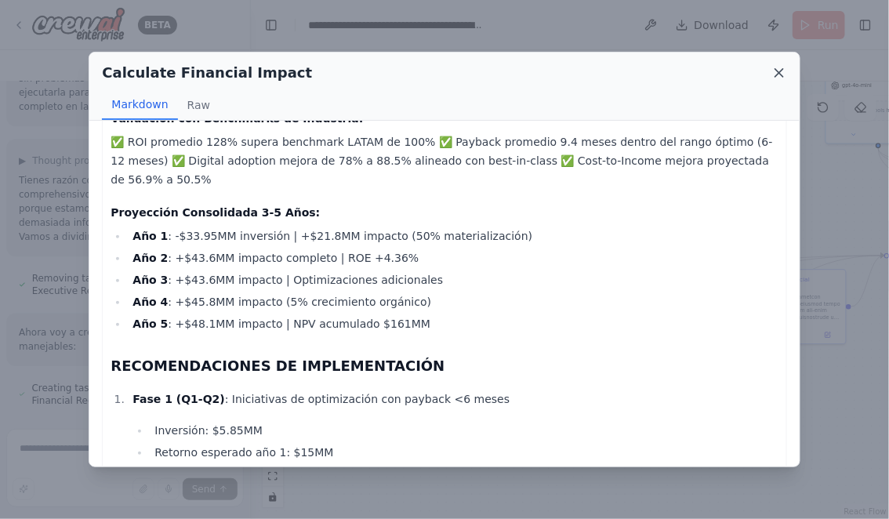
click at [777, 74] on icon at bounding box center [780, 73] width 16 height 16
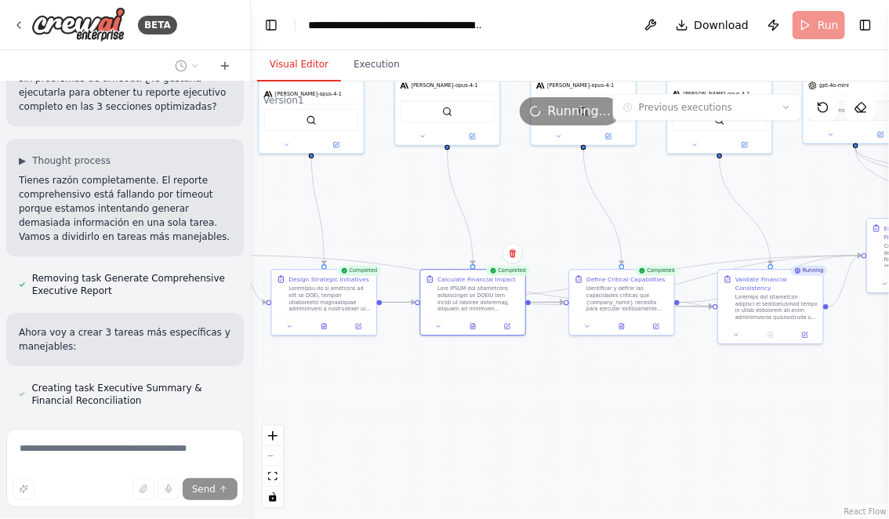
drag, startPoint x: 542, startPoint y: 434, endPoint x: 381, endPoint y: 434, distance: 160.7
click at [381, 434] on div ".deletable-edge-delete-btn { width: 20px; height: 20px; border: 0px solid #ffff…" at bounding box center [570, 301] width 638 height 438
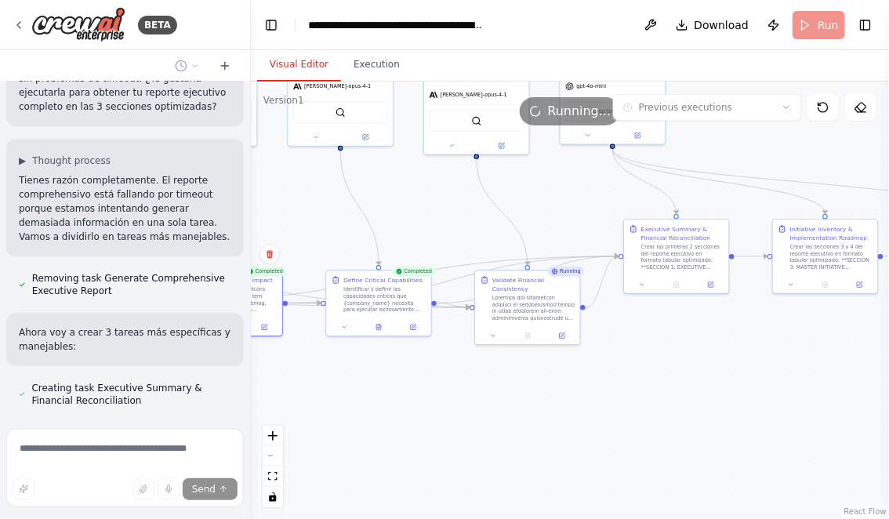
drag, startPoint x: 544, startPoint y: 436, endPoint x: 439, endPoint y: 437, distance: 105.1
click at [439, 437] on div ".deletable-edge-delete-btn { width: 20px; height: 20px; border: 0px solid #ffff…" at bounding box center [570, 301] width 638 height 438
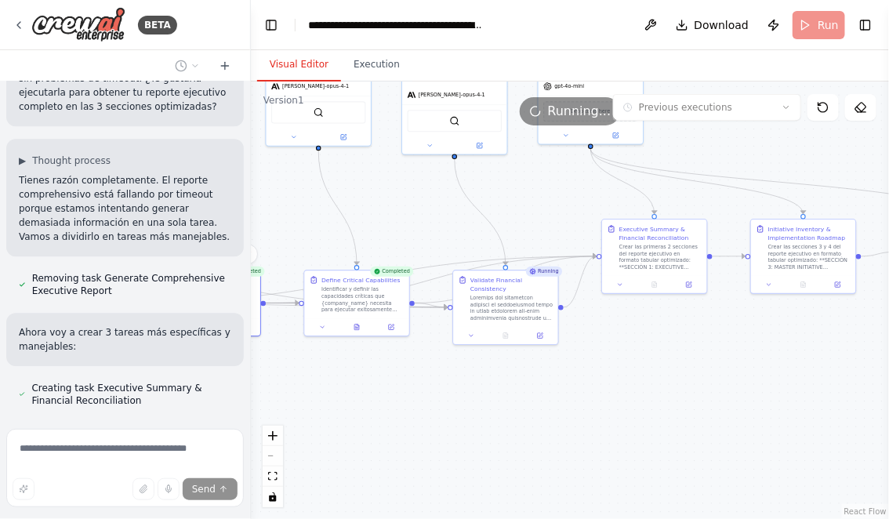
drag, startPoint x: 439, startPoint y: 437, endPoint x: 307, endPoint y: 431, distance: 131.8
click at [307, 431] on div ".deletable-edge-delete-btn { width: 20px; height: 20px; border: 0px solid #ffff…" at bounding box center [570, 301] width 638 height 438
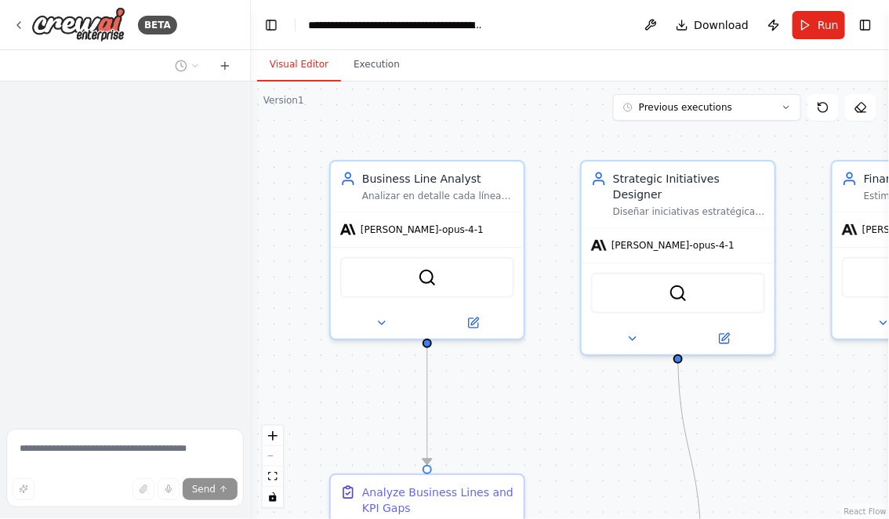
drag, startPoint x: 613, startPoint y: 379, endPoint x: 430, endPoint y: 378, distance: 183.5
click at [430, 378] on div ".deletable-edge-delete-btn { width: 20px; height: 20px; border: 0px solid #ffff…" at bounding box center [570, 301] width 638 height 438
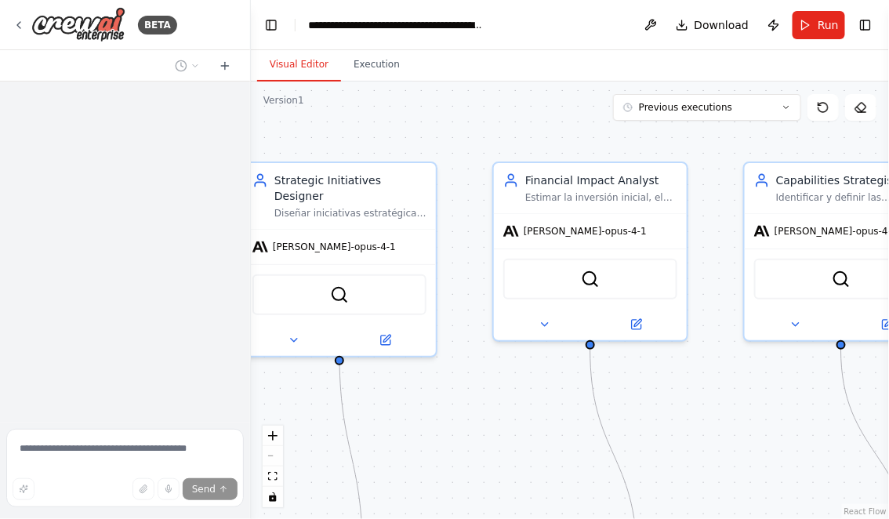
drag, startPoint x: 641, startPoint y: 383, endPoint x: 474, endPoint y: 384, distance: 167.8
click at [476, 384] on div ".deletable-edge-delete-btn { width: 20px; height: 20px; border: 0px solid #ffff…" at bounding box center [570, 301] width 638 height 438
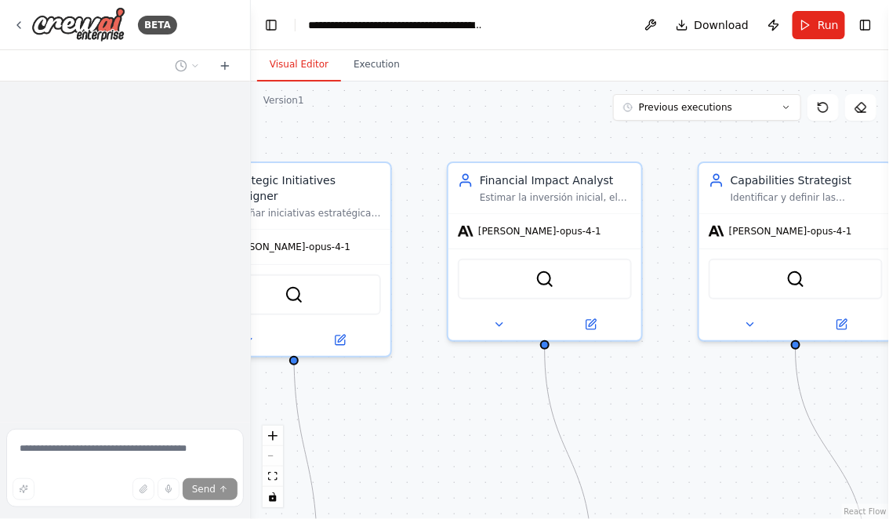
drag, startPoint x: 720, startPoint y: 369, endPoint x: 426, endPoint y: 369, distance: 294.0
click at [426, 369] on div ".deletable-edge-delete-btn { width: 20px; height: 20px; border: 0px solid #ffff…" at bounding box center [570, 301] width 638 height 438
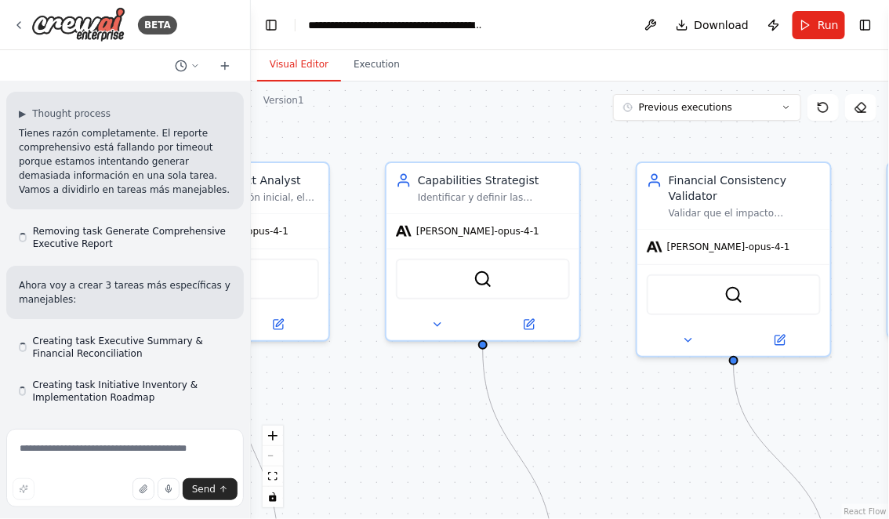
drag, startPoint x: 651, startPoint y: 374, endPoint x: 500, endPoint y: 343, distance: 153.8
click at [507, 343] on div ".deletable-edge-delete-btn { width: 20px; height: 20px; border: 0px solid #ffff…" at bounding box center [570, 301] width 638 height 438
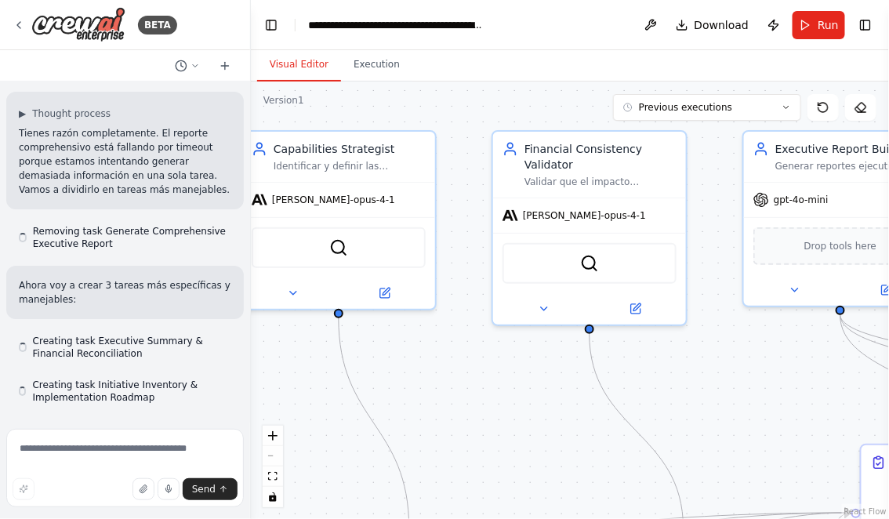
scroll to position [8066, 0]
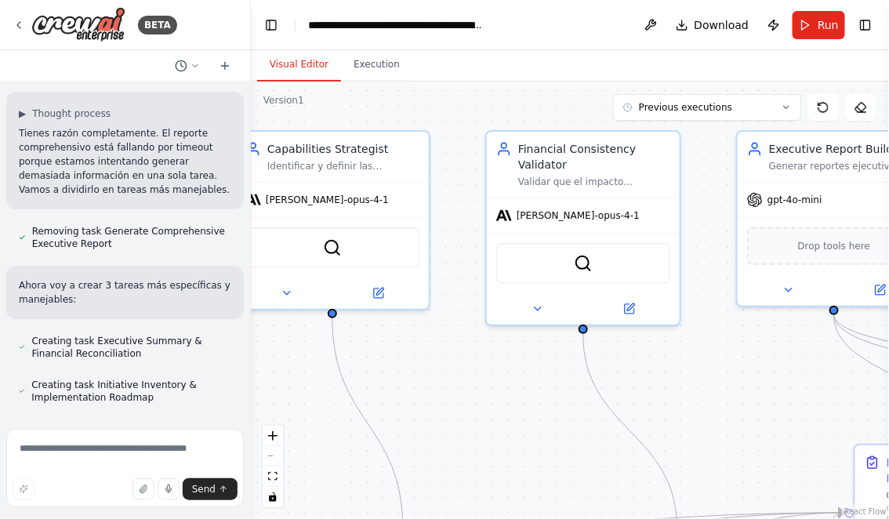
drag, startPoint x: 821, startPoint y: 383, endPoint x: 623, endPoint y: 383, distance: 198.4
click at [627, 383] on div ".deletable-edge-delete-btn { width: 20px; height: 20px; border: 0px solid #ffff…" at bounding box center [570, 301] width 638 height 438
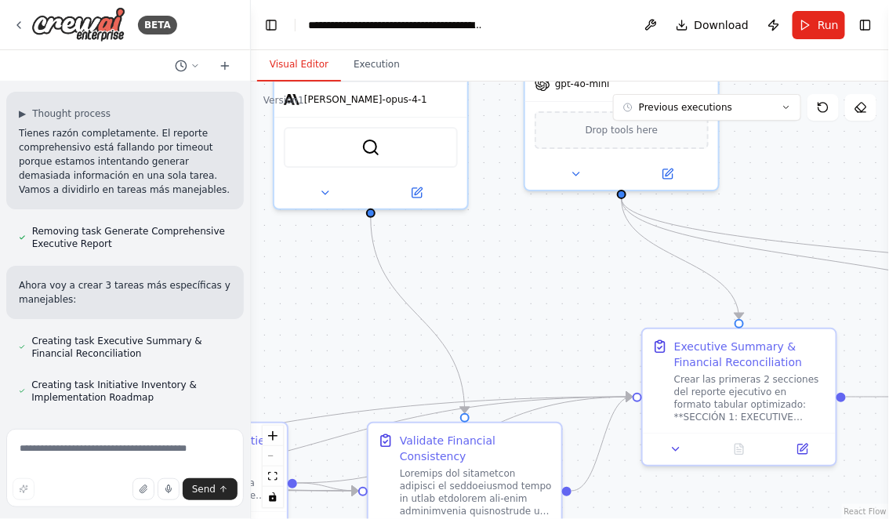
drag, startPoint x: 786, startPoint y: 276, endPoint x: 755, endPoint y: 152, distance: 127.6
click at [756, 152] on div ".deletable-edge-delete-btn { width: 20px; height: 20px; border: 0px solid #ffff…" at bounding box center [570, 301] width 638 height 438
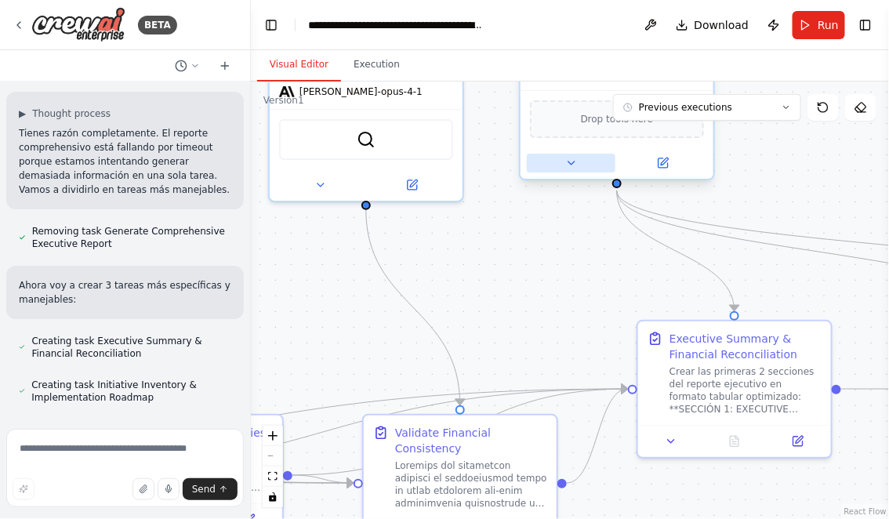
click at [565, 168] on icon at bounding box center [571, 163] width 13 height 13
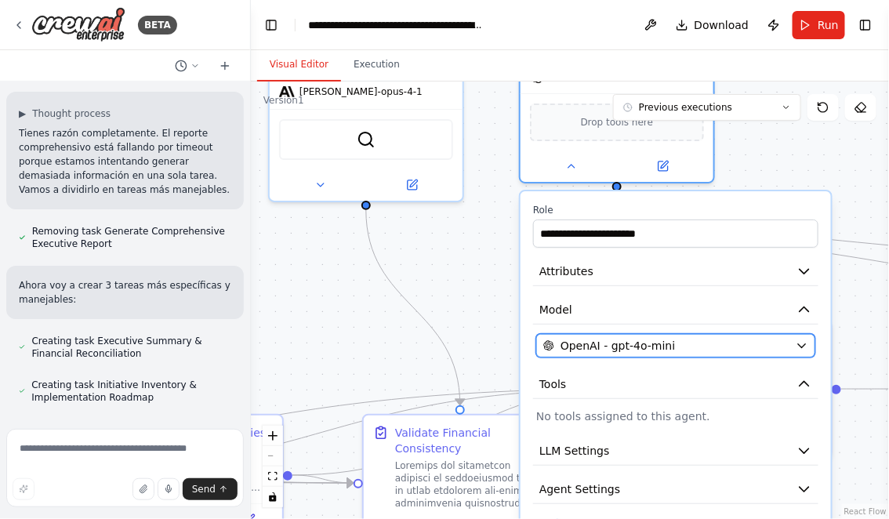
click at [586, 350] on span "OpenAI - gpt-4o-mini" at bounding box center [618, 346] width 114 height 16
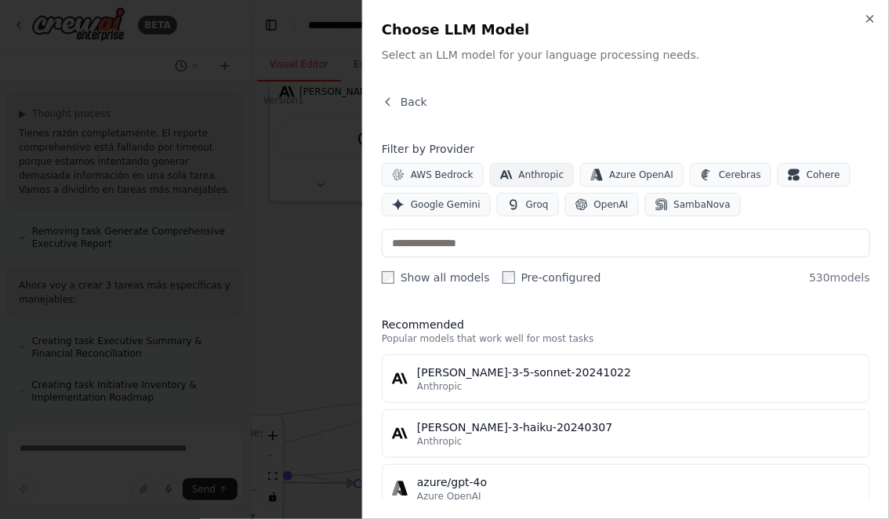
click at [541, 171] on span "Anthropic" at bounding box center [541, 175] width 45 height 13
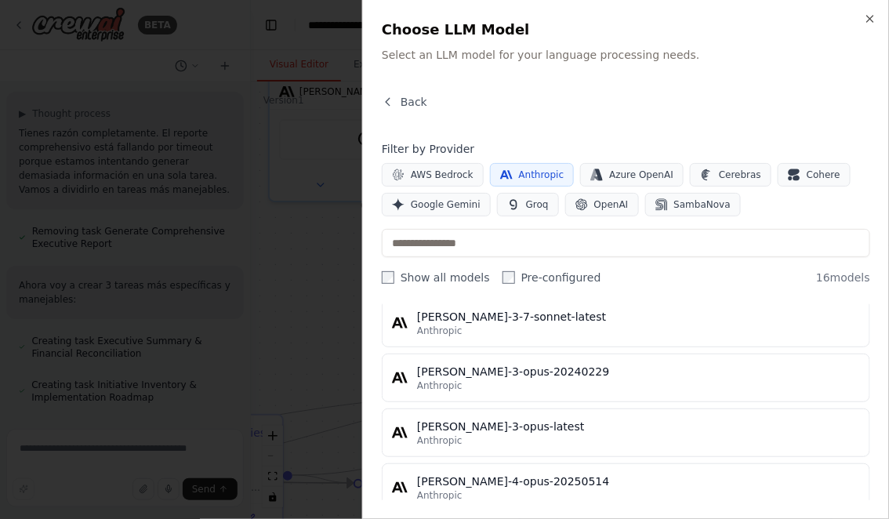
scroll to position [785, 0]
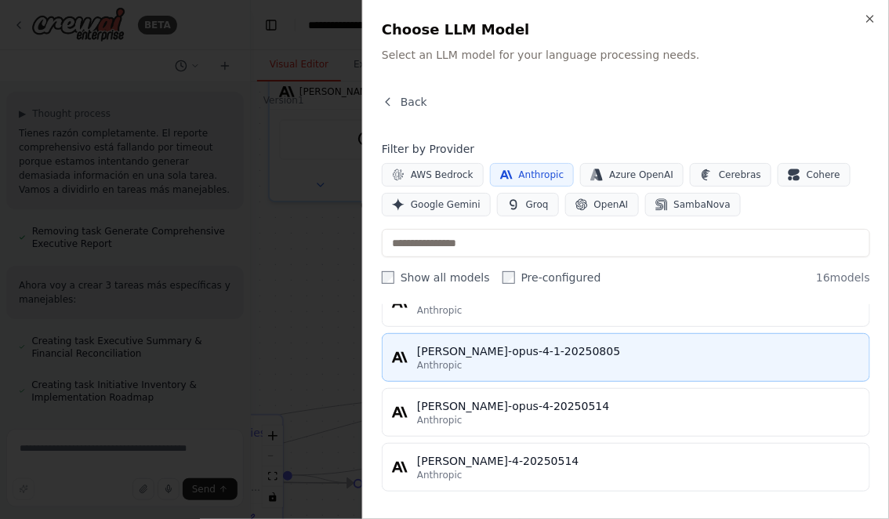
click at [493, 360] on div "Anthropic" at bounding box center [638, 365] width 443 height 13
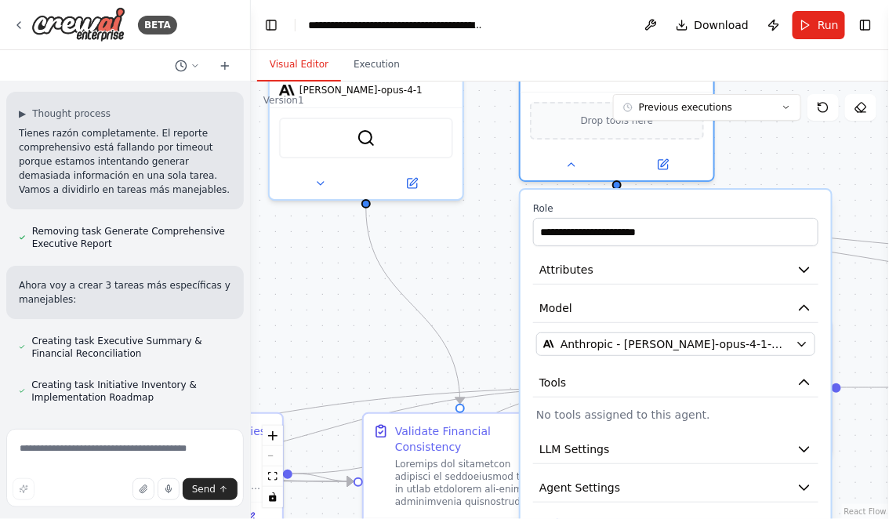
drag, startPoint x: 845, startPoint y: 218, endPoint x: 840, endPoint y: 125, distance: 93.5
click at [840, 125] on div ".deletable-edge-delete-btn { width: 20px; height: 20px; border: 0px solid #ffff…" at bounding box center [570, 301] width 638 height 438
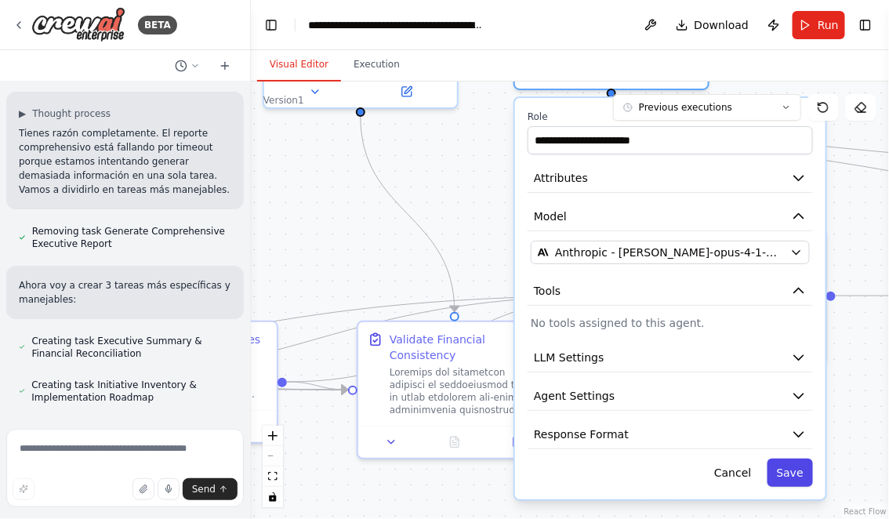
click at [796, 478] on button "Save" at bounding box center [790, 473] width 45 height 28
click at [793, 472] on button "Save" at bounding box center [790, 473] width 45 height 28
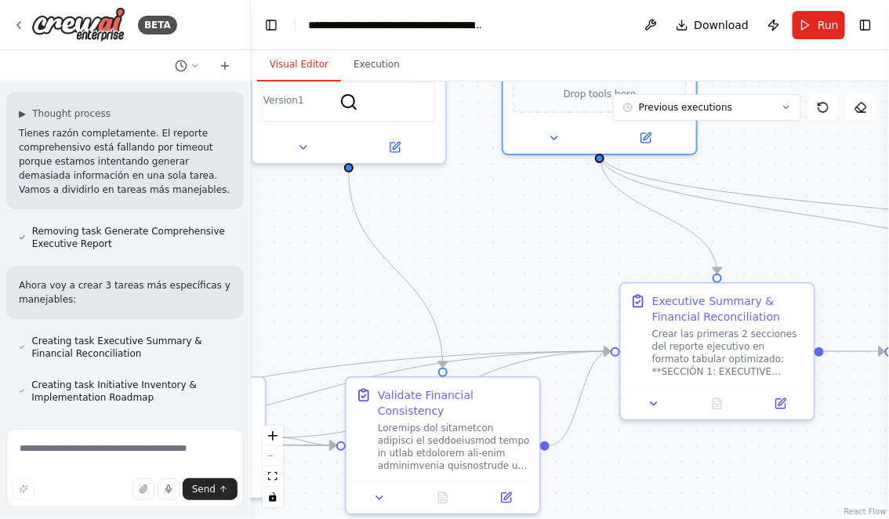
drag, startPoint x: 506, startPoint y: 210, endPoint x: 482, endPoint y: 395, distance: 186.5
click at [482, 396] on div ".deletable-edge-delete-btn { width: 20px; height: 20px; border: 0px solid #ffff…" at bounding box center [570, 301] width 638 height 438
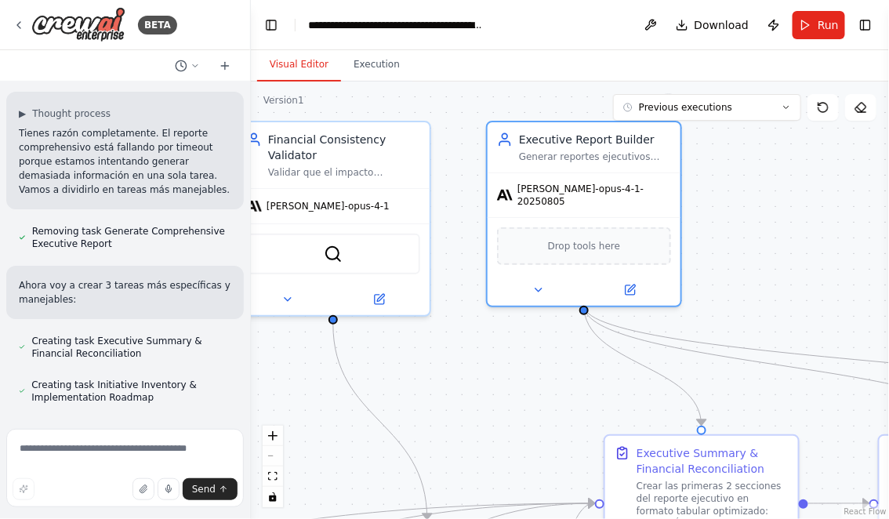
drag, startPoint x: 506, startPoint y: 371, endPoint x: 620, endPoint y: 342, distance: 118.1
click at [616, 342] on div ".deletable-edge-delete-btn { width: 20px; height: 20px; border: 0px solid #ffff…" at bounding box center [570, 301] width 638 height 438
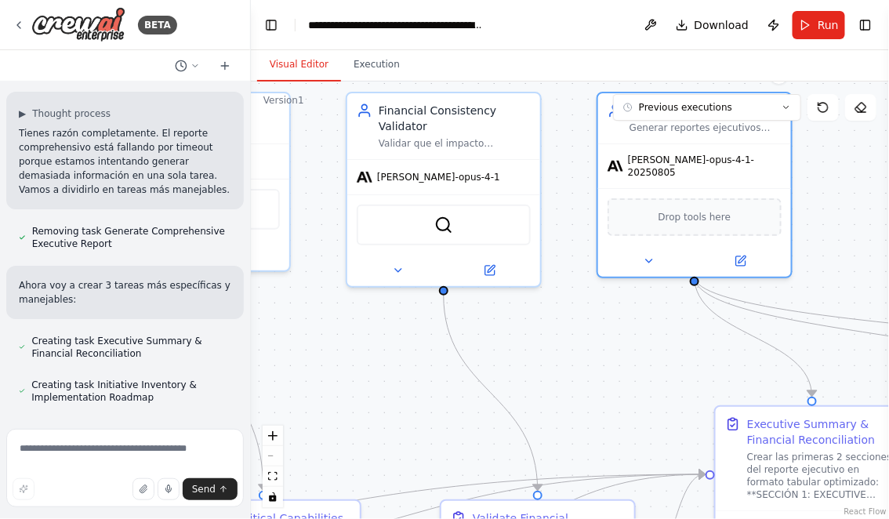
drag, startPoint x: 395, startPoint y: 381, endPoint x: 519, endPoint y: 376, distance: 124.0
click at [514, 376] on div ".deletable-edge-delete-btn { width: 20px; height: 20px; border: 0px solid #ffff…" at bounding box center [570, 301] width 638 height 438
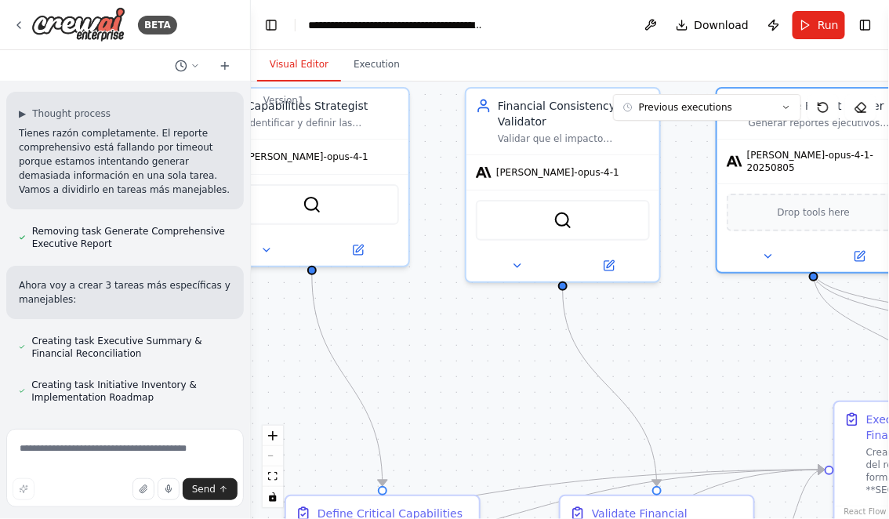
drag, startPoint x: 433, startPoint y: 378, endPoint x: 560, endPoint y: 377, distance: 127.0
click at [559, 378] on div ".deletable-edge-delete-btn { width: 20px; height: 20px; border: 0px solid #ffff…" at bounding box center [570, 301] width 638 height 438
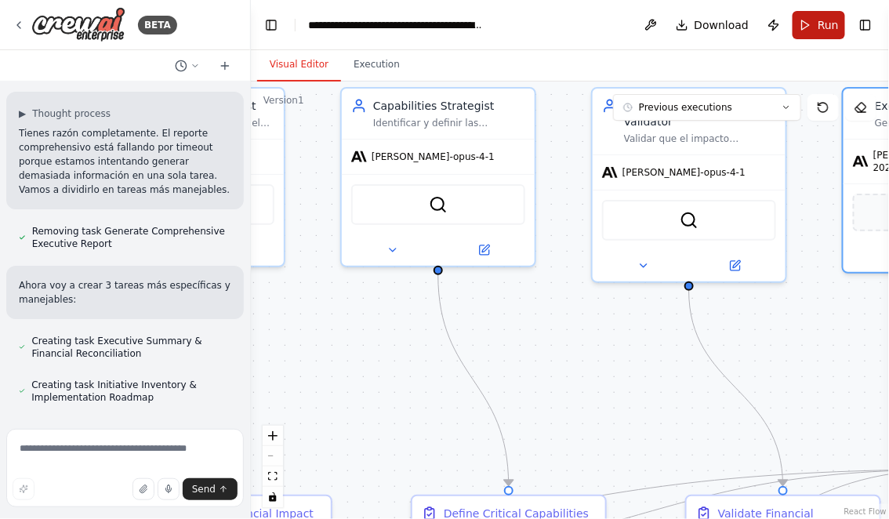
click at [819, 27] on button "Run" at bounding box center [819, 25] width 53 height 28
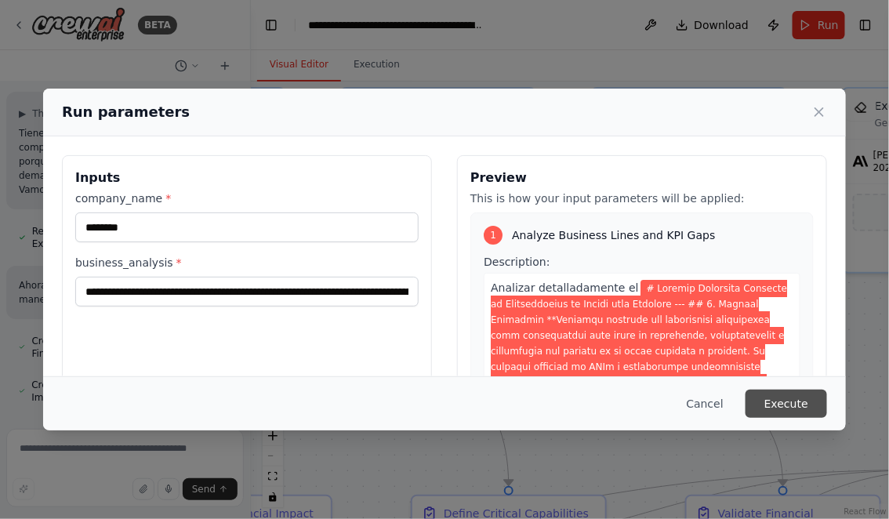
click at [792, 399] on button "Execute" at bounding box center [787, 404] width 82 height 28
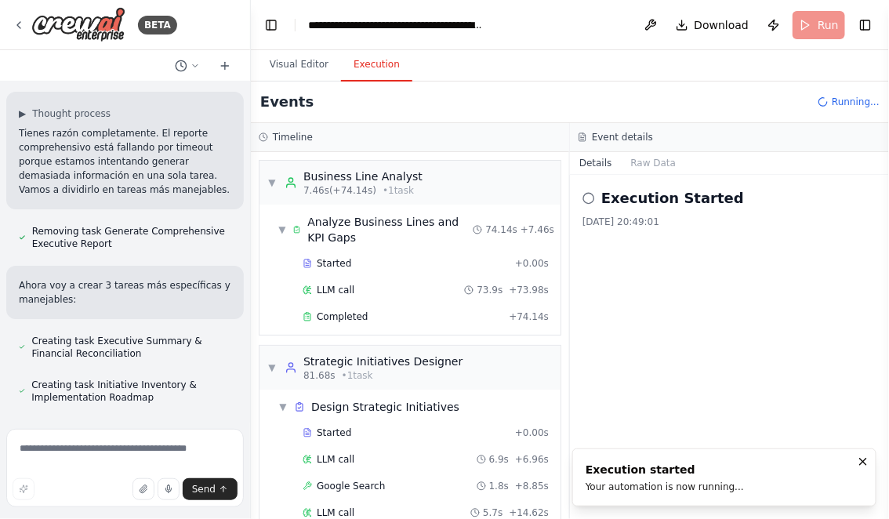
scroll to position [187, 0]
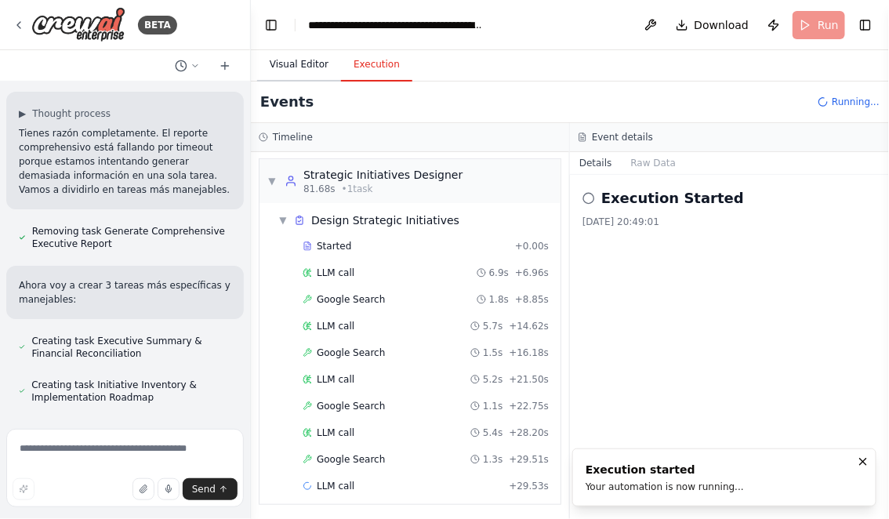
click at [307, 65] on button "Visual Editor" at bounding box center [299, 65] width 84 height 33
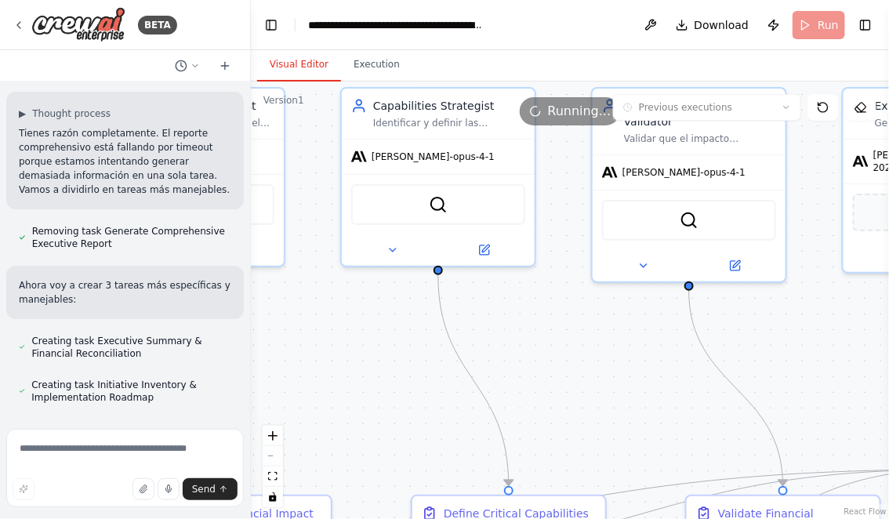
drag, startPoint x: 358, startPoint y: 390, endPoint x: 416, endPoint y: 283, distance: 121.7
click at [414, 285] on div ".deletable-edge-delete-btn { width: 20px; height: 20px; border: 0px solid #ffff…" at bounding box center [570, 301] width 638 height 438
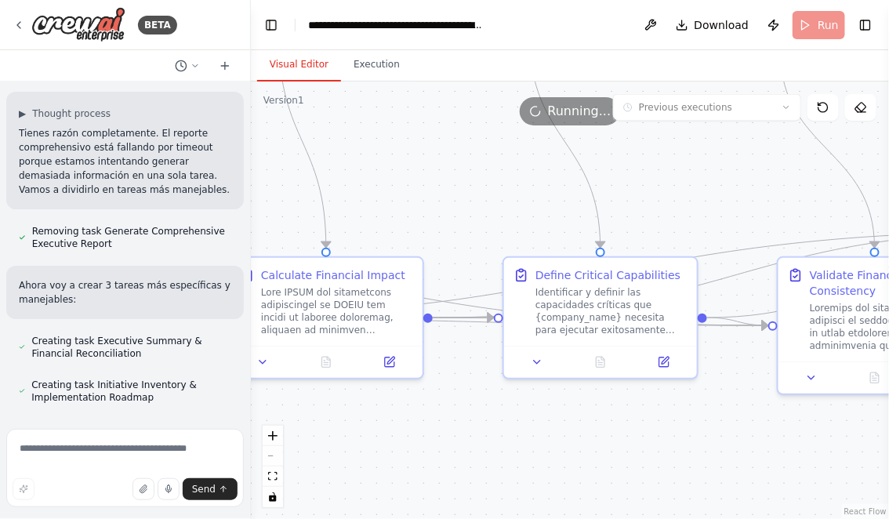
drag, startPoint x: 398, startPoint y: 312, endPoint x: 451, endPoint y: 162, distance: 159.7
click at [449, 162] on div ".deletable-edge-delete-btn { width: 20px; height: 20px; border: 0px solid #ffff…" at bounding box center [570, 301] width 638 height 438
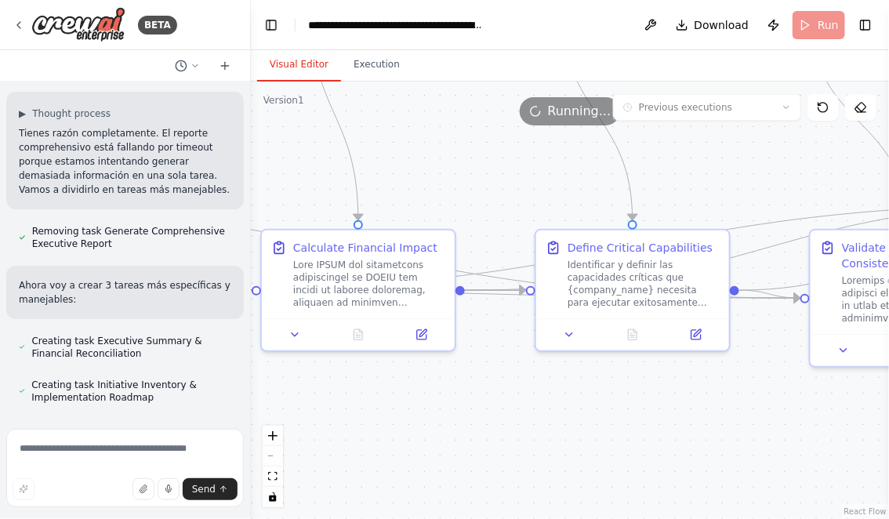
drag, startPoint x: 436, startPoint y: 165, endPoint x: 558, endPoint y: 129, distance: 127.5
click at [558, 129] on div ".deletable-edge-delete-btn { width: 20px; height: 20px; border: 0px solid #ffff…" at bounding box center [570, 301] width 638 height 438
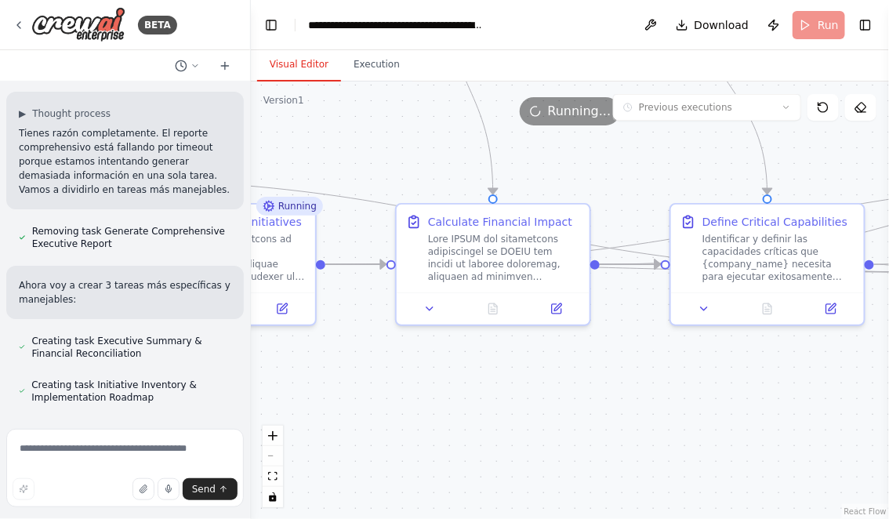
drag, startPoint x: 361, startPoint y: 137, endPoint x: 485, endPoint y: 140, distance: 124.7
click at [481, 140] on div ".deletable-edge-delete-btn { width: 20px; height: 20px; border: 0px solid #ffff…" at bounding box center [570, 301] width 638 height 438
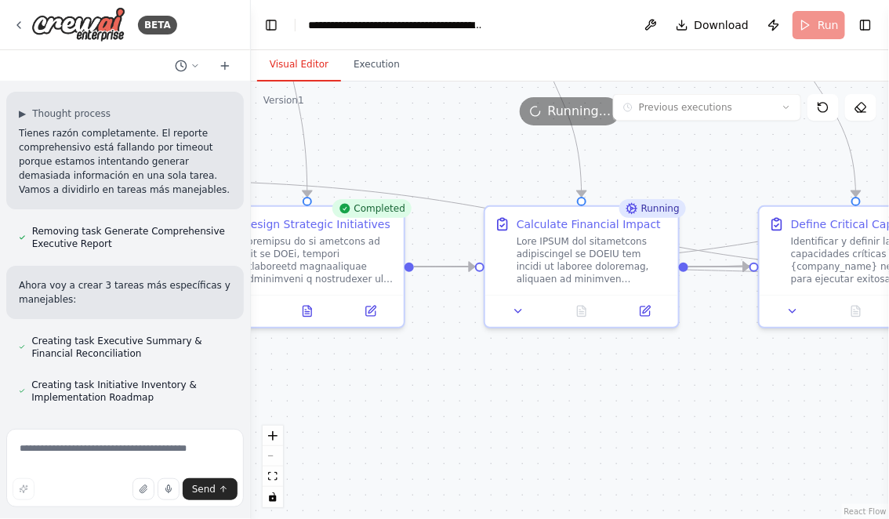
drag, startPoint x: 557, startPoint y: 411, endPoint x: 406, endPoint y: 374, distance: 155.7
click at [407, 374] on div ".deletable-edge-delete-btn { width: 20px; height: 20px; border: 0px solid #ffff…" at bounding box center [570, 301] width 638 height 438
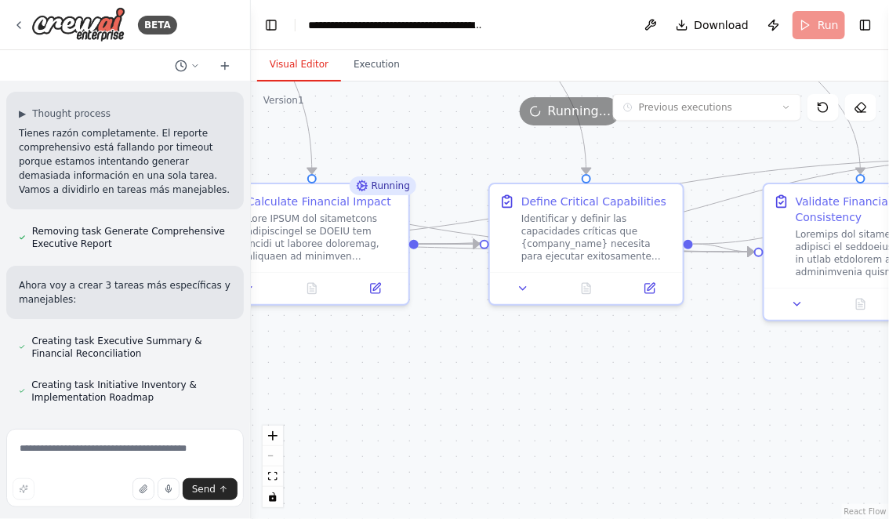
drag, startPoint x: 594, startPoint y: 390, endPoint x: 479, endPoint y: 403, distance: 115.9
click at [479, 403] on div ".deletable-edge-delete-btn { width: 20px; height: 20px; border: 0px solid #ffff…" at bounding box center [570, 301] width 638 height 438
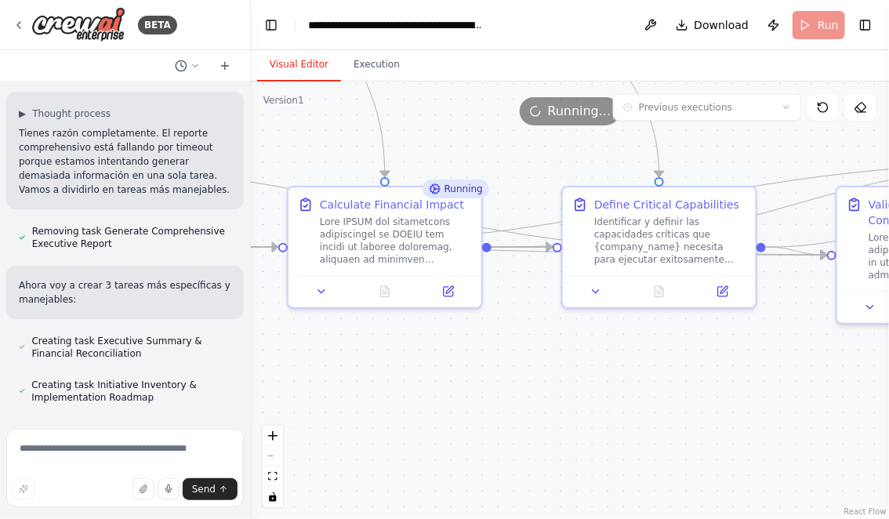
drag, startPoint x: 479, startPoint y: 403, endPoint x: 555, endPoint y: 407, distance: 76.2
click at [555, 407] on div ".deletable-edge-delete-btn { width: 20px; height: 20px; border: 0px solid #ffff…" at bounding box center [570, 301] width 638 height 438
drag, startPoint x: 670, startPoint y: 409, endPoint x: 507, endPoint y: 409, distance: 163.1
click at [507, 409] on div ".deletable-edge-delete-btn { width: 20px; height: 20px; border: 0px solid #ffff…" at bounding box center [570, 301] width 638 height 438
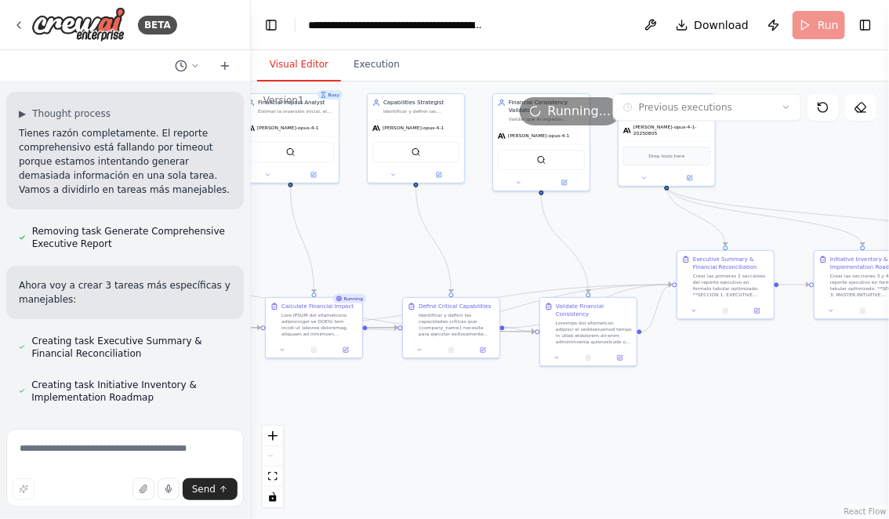
drag, startPoint x: 543, startPoint y: 429, endPoint x: 491, endPoint y: 429, distance: 51.7
click at [491, 429] on div ".deletable-edge-delete-btn { width: 20px; height: 20px; border: 0px solid #ffff…" at bounding box center [570, 301] width 638 height 438
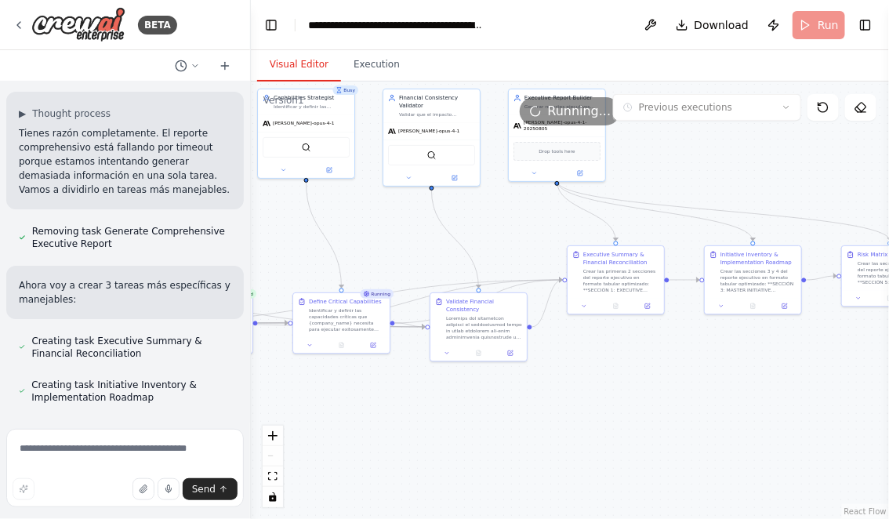
drag, startPoint x: 559, startPoint y: 450, endPoint x: 458, endPoint y: 445, distance: 101.3
click at [458, 445] on div ".deletable-edge-delete-btn { width: 20px; height: 20px; border: 0px solid #ffff…" at bounding box center [570, 301] width 638 height 438
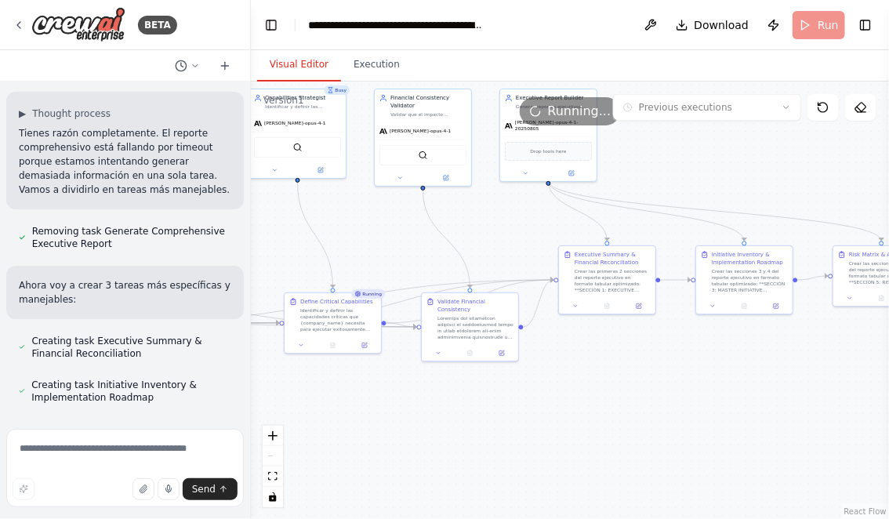
drag, startPoint x: 473, startPoint y: 407, endPoint x: 453, endPoint y: 409, distance: 19.7
click at [453, 409] on div ".deletable-edge-delete-btn { width: 20px; height: 20px; border: 0px solid #ffff…" at bounding box center [570, 301] width 638 height 438
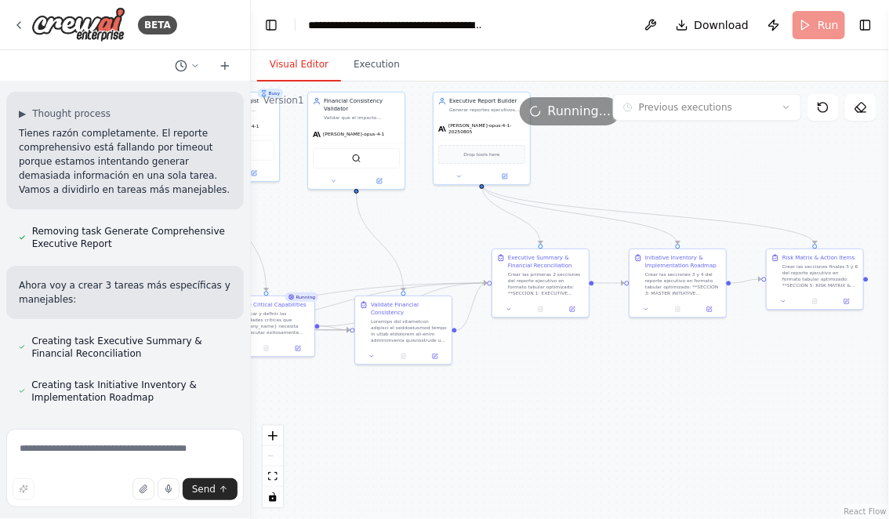
drag, startPoint x: 751, startPoint y: 401, endPoint x: 684, endPoint y: 403, distance: 66.7
click at [684, 403] on div ".deletable-edge-delete-btn { width: 20px; height: 20px; border: 0px solid #ffff…" at bounding box center [570, 301] width 638 height 438
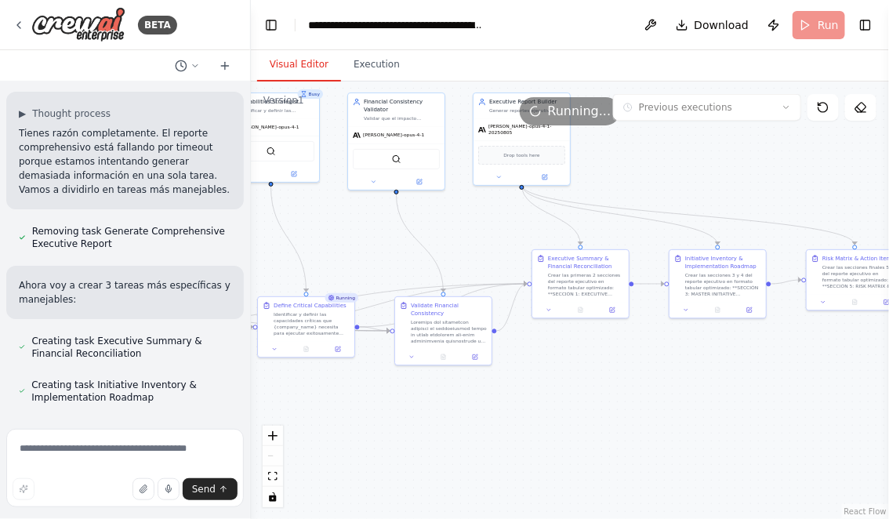
drag, startPoint x: 675, startPoint y: 405, endPoint x: 716, endPoint y: 405, distance: 40.8
click at [717, 405] on div ".deletable-edge-delete-btn { width: 20px; height: 20px; border: 0px solid #ffff…" at bounding box center [570, 301] width 638 height 438
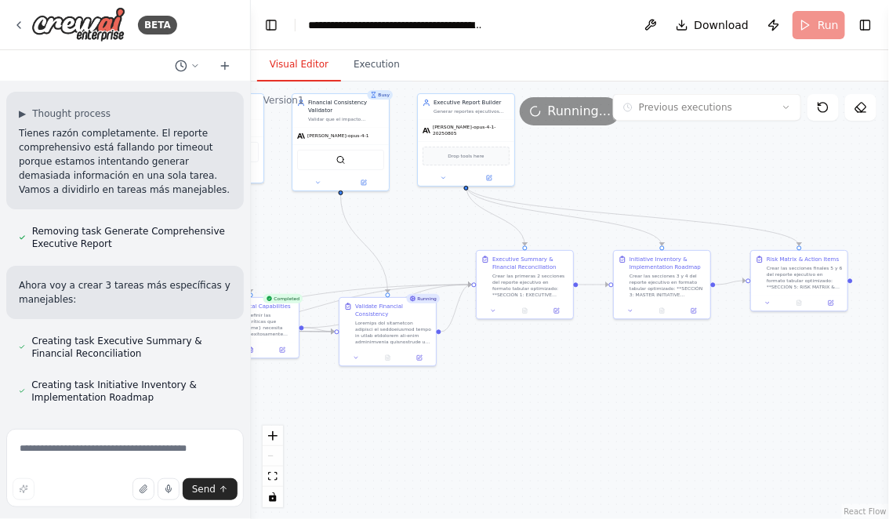
drag, startPoint x: 477, startPoint y: 398, endPoint x: 420, endPoint y: 398, distance: 56.5
click at [420, 398] on div ".deletable-edge-delete-btn { width: 20px; height: 20px; border: 0px solid #ffff…" at bounding box center [570, 301] width 638 height 438
click at [375, 65] on button "Execution" at bounding box center [376, 65] width 71 height 33
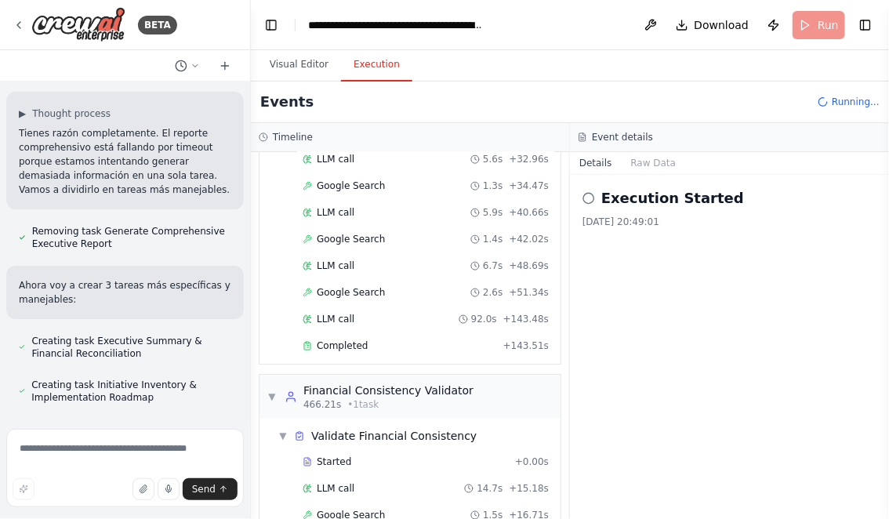
scroll to position [1329, 0]
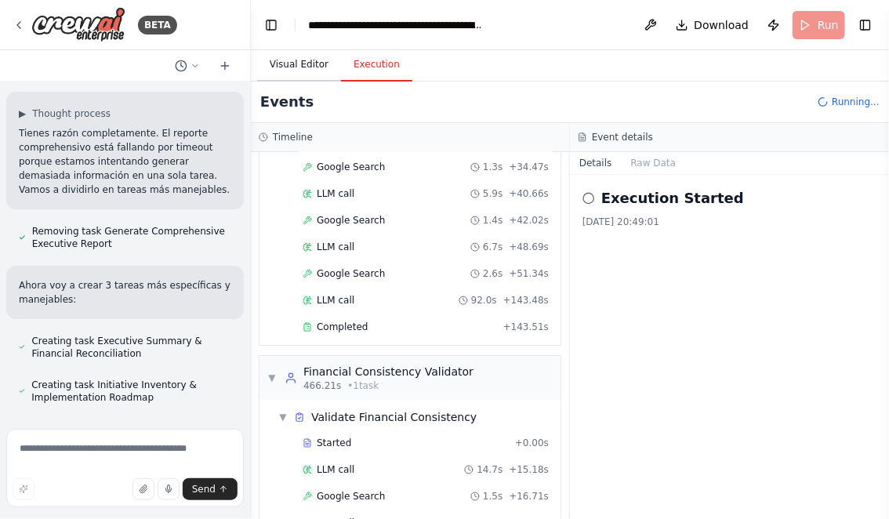
click at [292, 74] on button "Visual Editor" at bounding box center [299, 65] width 84 height 33
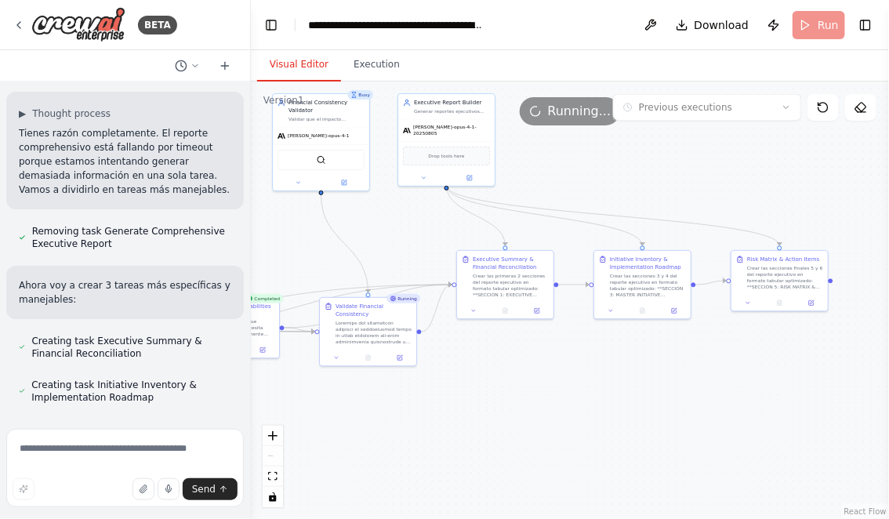
drag, startPoint x: 539, startPoint y: 379, endPoint x: 521, endPoint y: 379, distance: 18.8
click at [521, 379] on div ".deletable-edge-delete-btn { width: 20px; height: 20px; border: 0px solid #ffff…" at bounding box center [570, 301] width 638 height 438
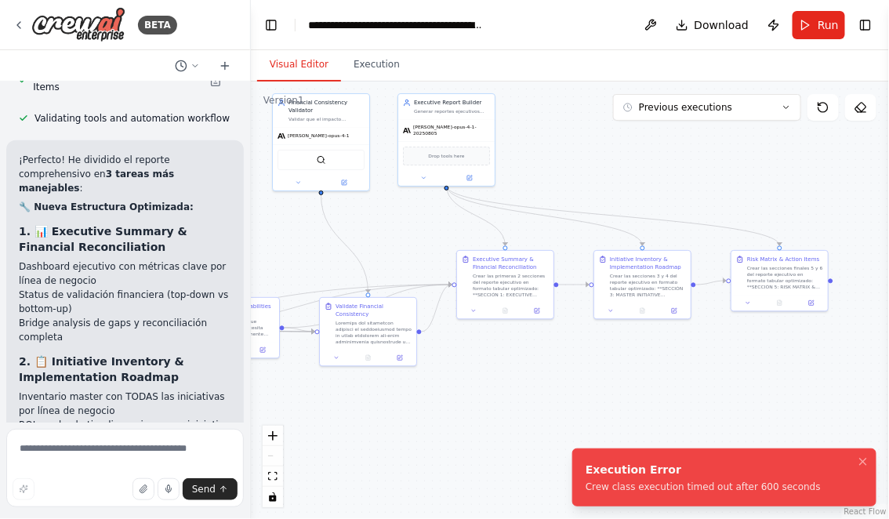
scroll to position [8815, 0]
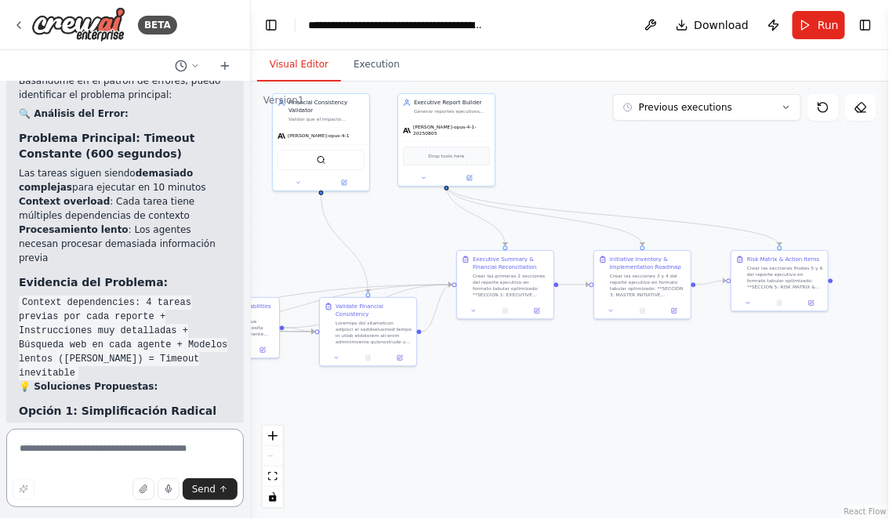
scroll to position [9454, 0]
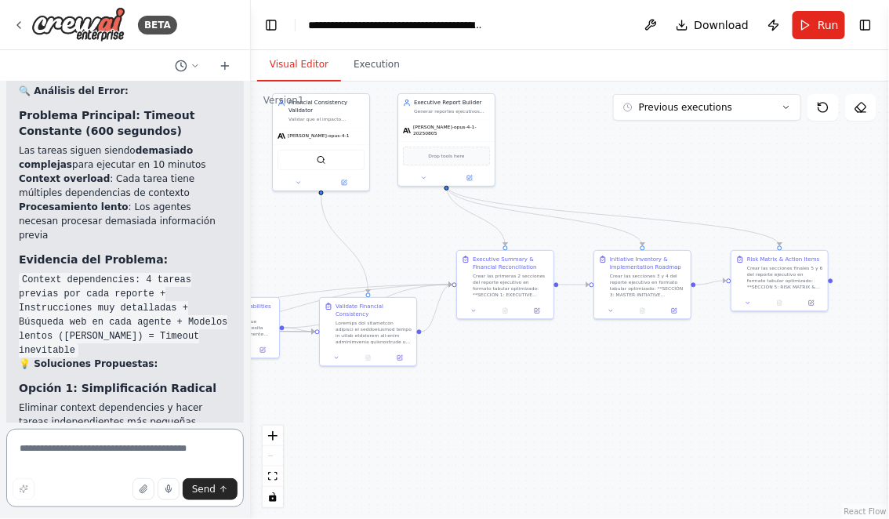
click at [93, 446] on textarea at bounding box center [125, 468] width 238 height 78
type textarea "**********"
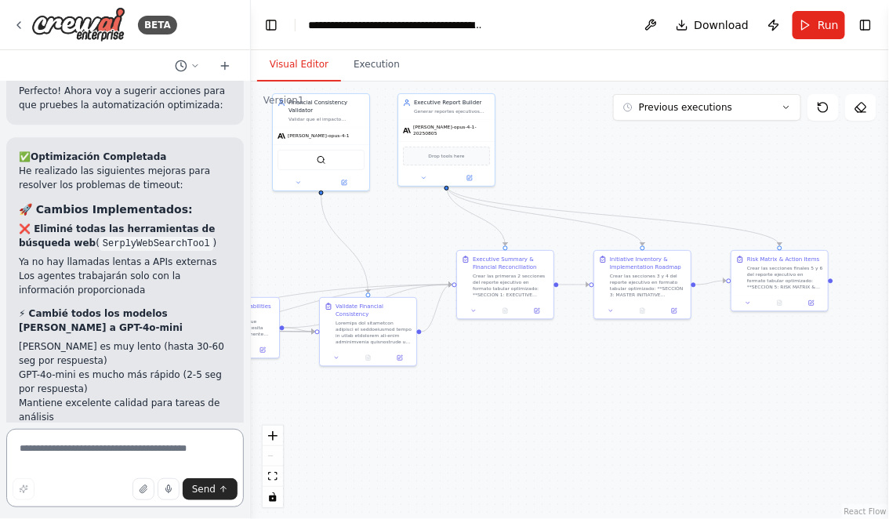
scroll to position [11139, 0]
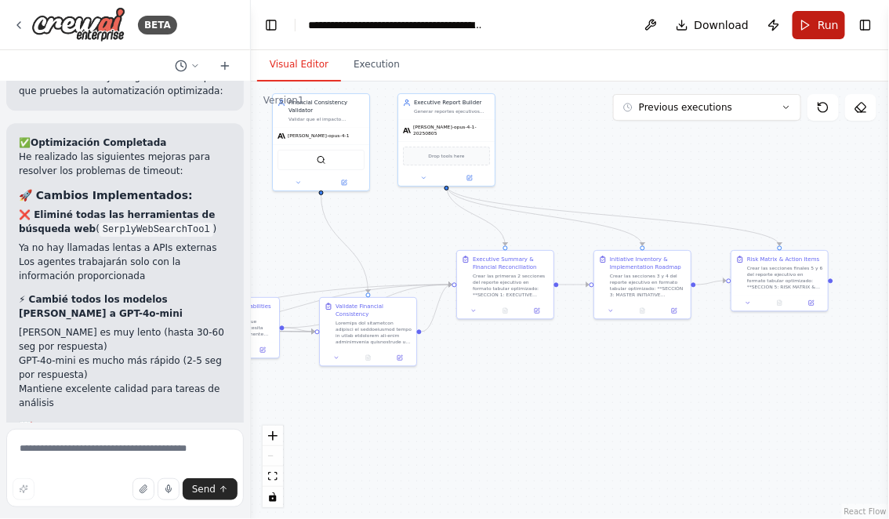
click at [818, 23] on button "Run" at bounding box center [819, 25] width 53 height 28
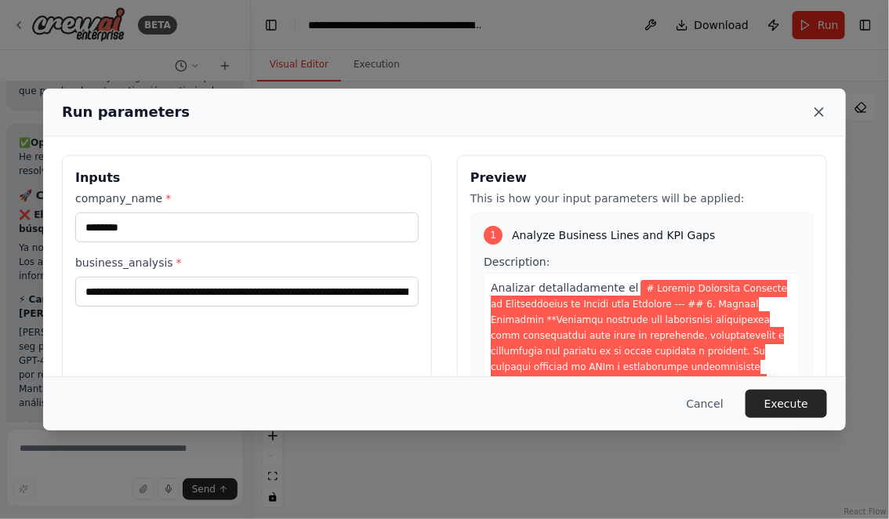
click at [818, 109] on icon at bounding box center [820, 112] width 16 height 16
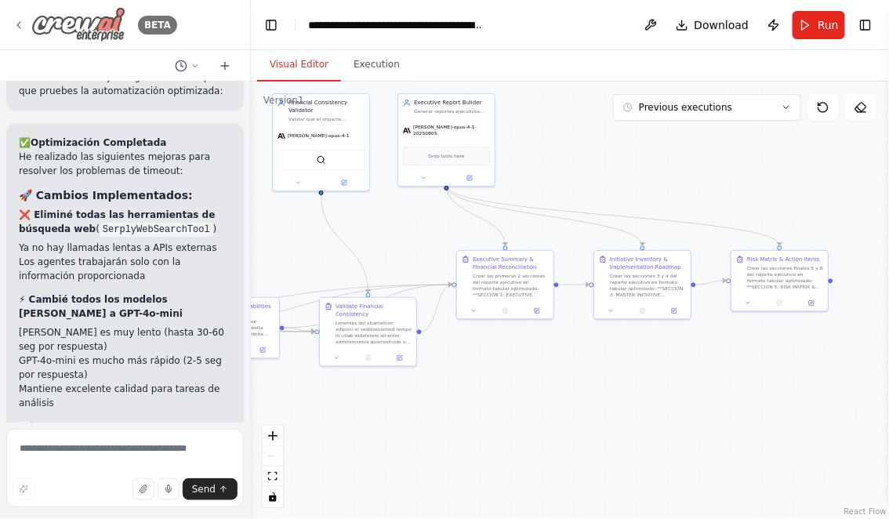
click at [20, 24] on icon at bounding box center [19, 25] width 13 height 13
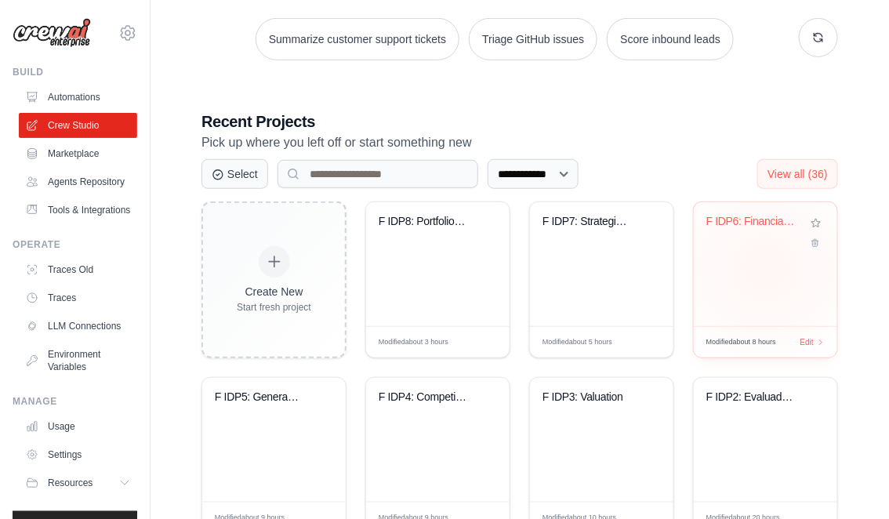
click at [766, 267] on div "F IDP6: Financial KPIs Top-Down Imp..." at bounding box center [765, 264] width 143 height 124
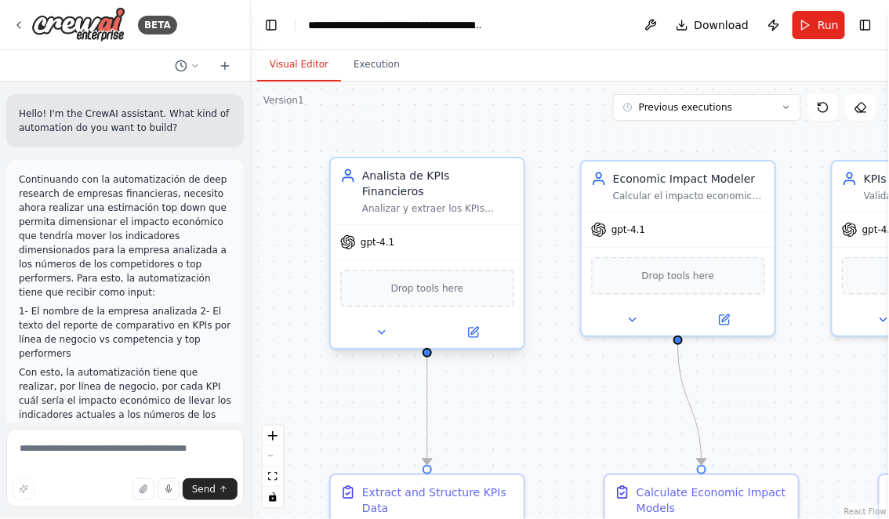
scroll to position [3929, 0]
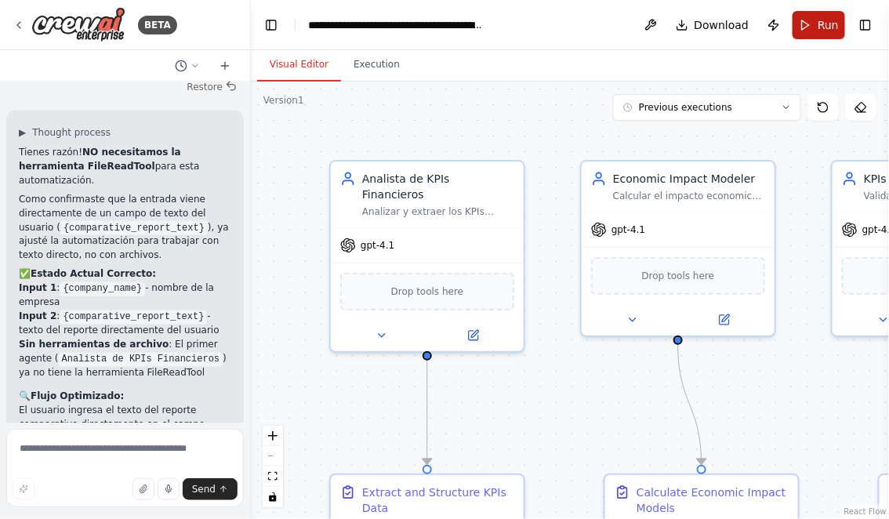
click at [824, 27] on span "Run" at bounding box center [828, 25] width 21 height 16
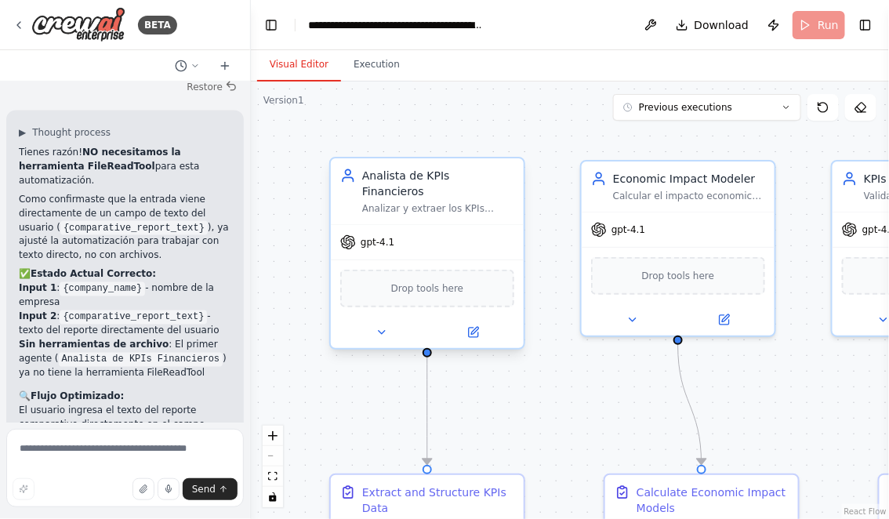
scroll to position [0, 0]
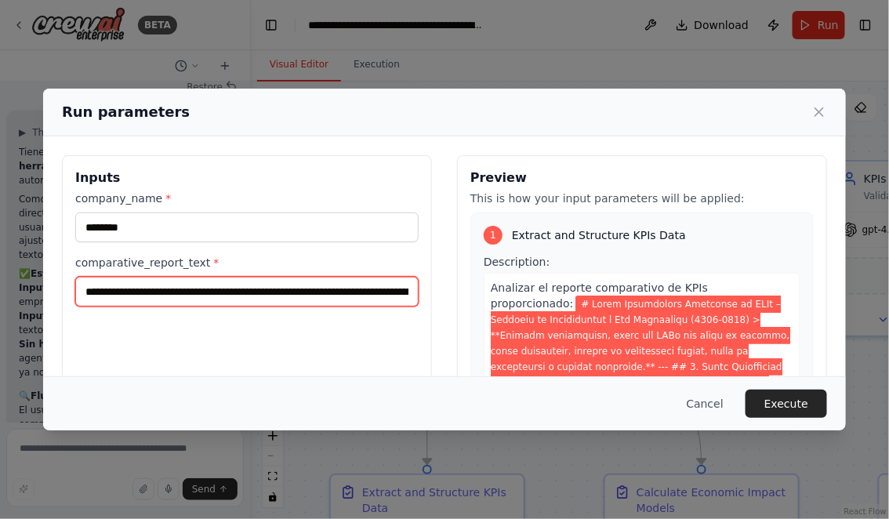
click at [82, 290] on input "comparative_report_text *" at bounding box center [246, 292] width 343 height 30
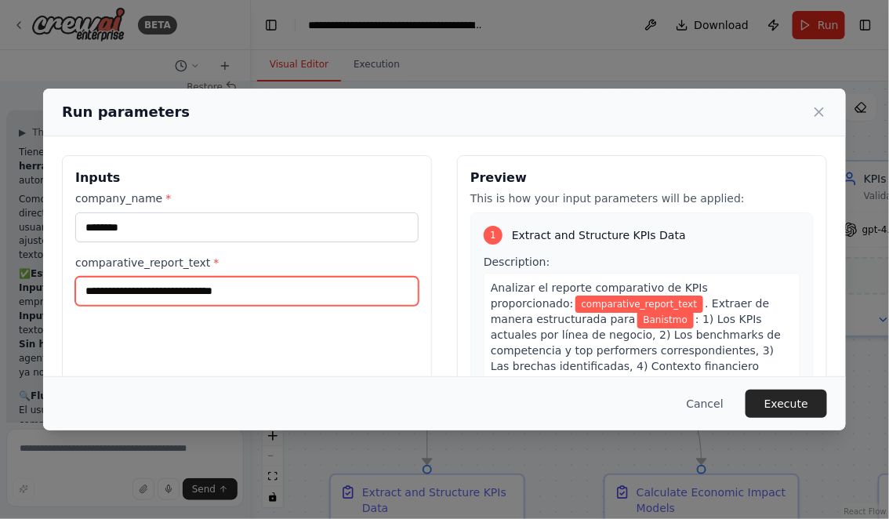
paste input "**********"
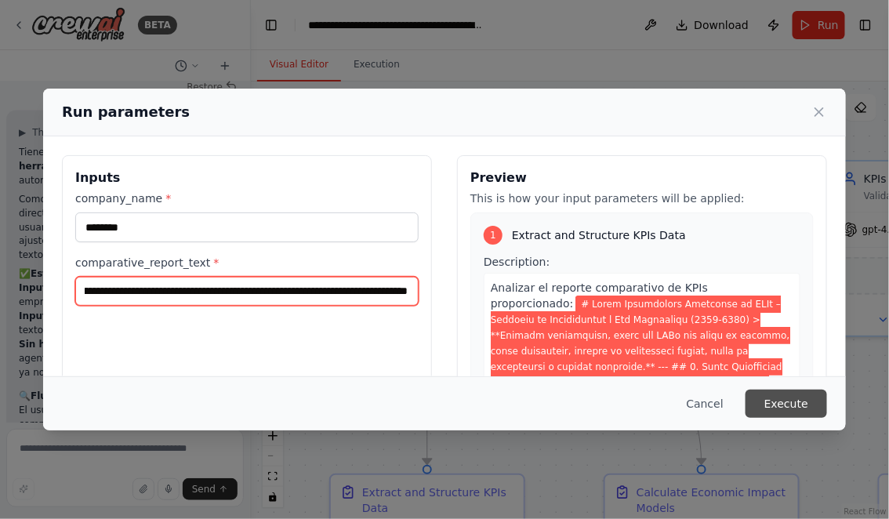
type input "**********"
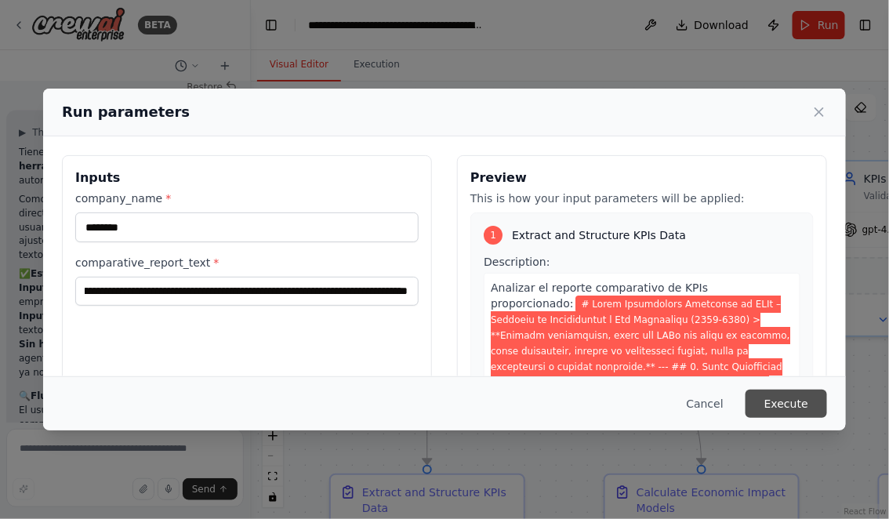
scroll to position [0, 0]
click at [812, 406] on button "Execute" at bounding box center [787, 404] width 82 height 28
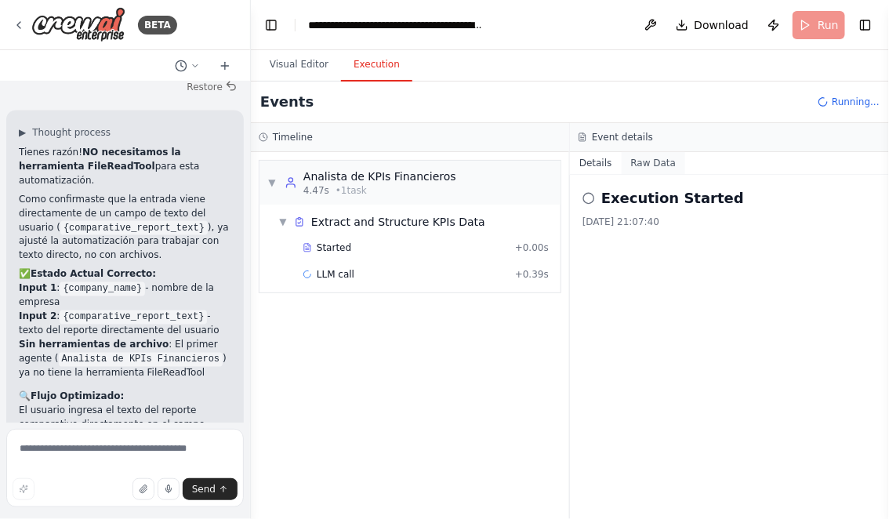
click at [652, 164] on button "Raw Data" at bounding box center [654, 163] width 64 height 22
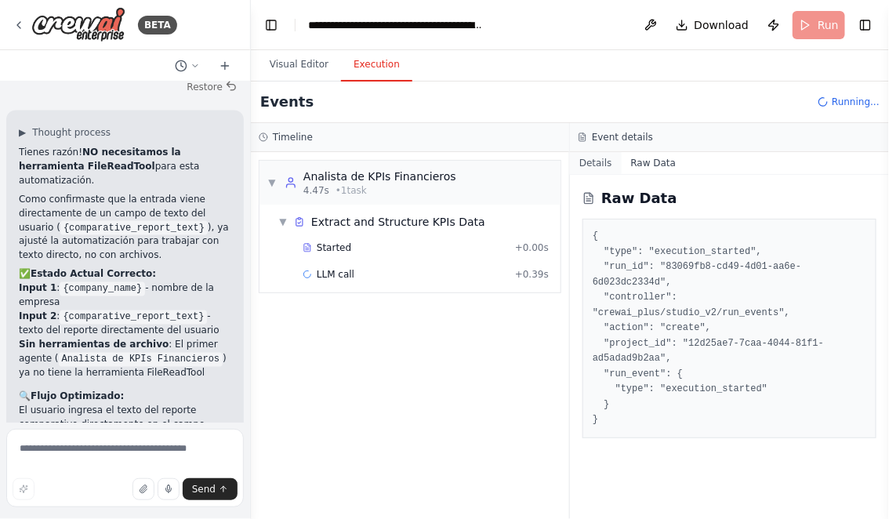
click at [597, 158] on button "Details" at bounding box center [596, 163] width 52 height 22
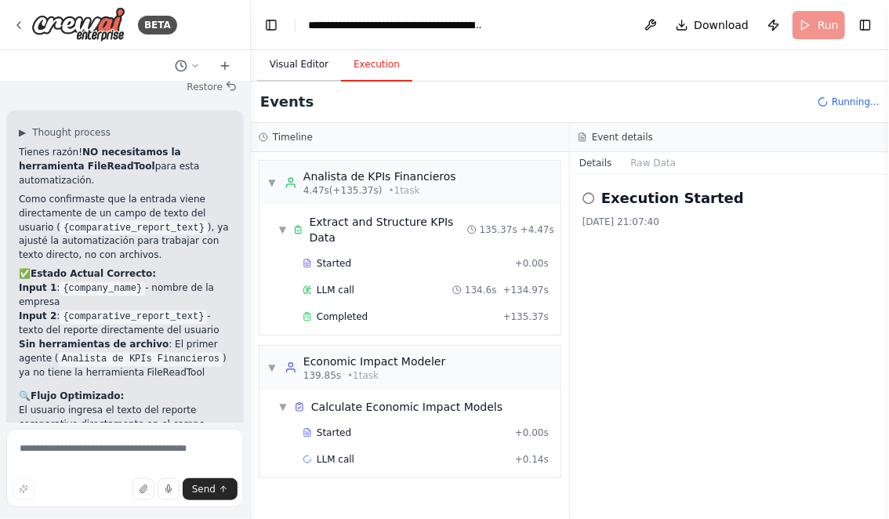
click at [292, 65] on button "Visual Editor" at bounding box center [299, 65] width 84 height 33
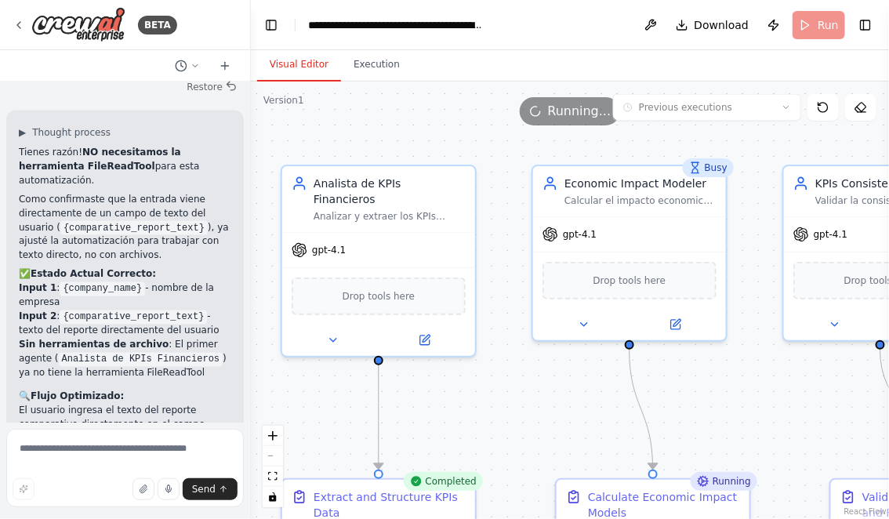
drag, startPoint x: 790, startPoint y: 400, endPoint x: 735, endPoint y: 405, distance: 55.9
click at [736, 405] on div ".deletable-edge-delete-btn { width: 20px; height: 20px; border: 0px solid #ffff…" at bounding box center [570, 301] width 638 height 438
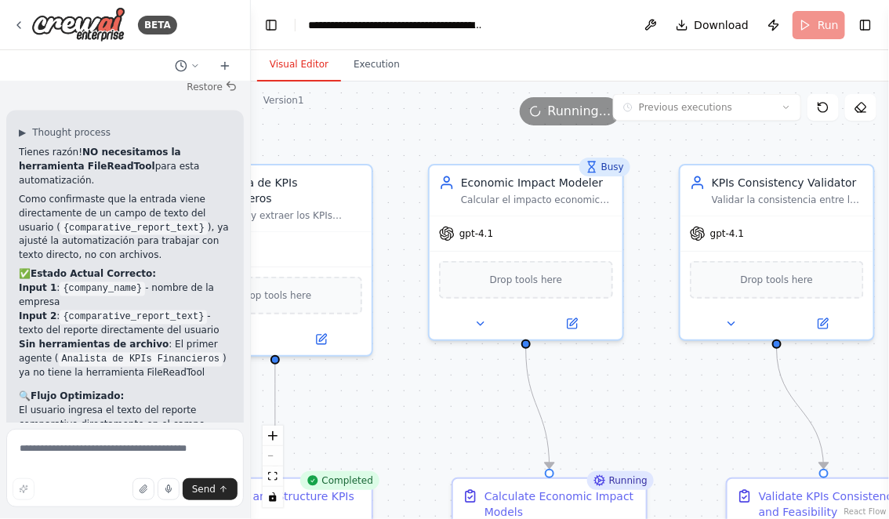
drag, startPoint x: 757, startPoint y: 415, endPoint x: 647, endPoint y: 412, distance: 110.6
click at [647, 412] on div ".deletable-edge-delete-btn { width: 20px; height: 20px; border: 0px solid #ffff…" at bounding box center [570, 301] width 638 height 438
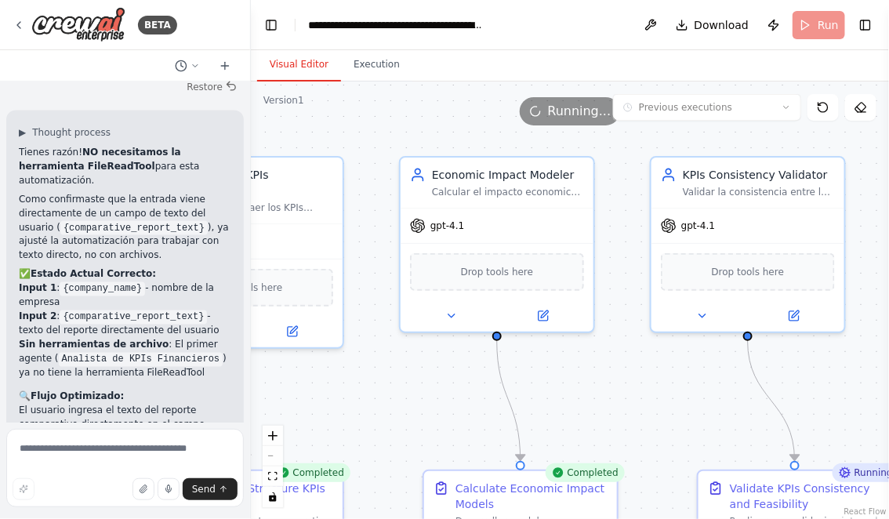
drag, startPoint x: 684, startPoint y: 418, endPoint x: 656, endPoint y: 401, distance: 32.4
click at [657, 401] on div ".deletable-edge-delete-btn { width: 20px; height: 20px; border: 0px solid #ffff…" at bounding box center [570, 301] width 638 height 438
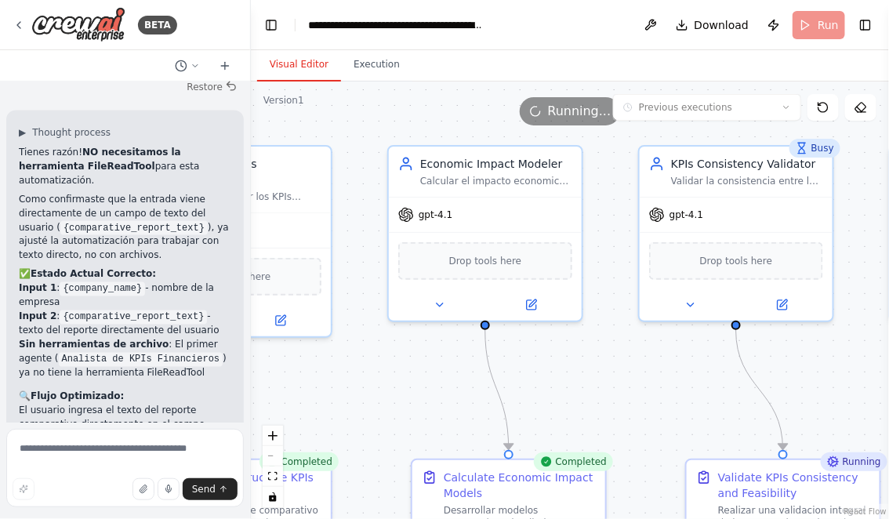
click at [596, 290] on div ".deletable-edge-delete-btn { width: 20px; height: 20px; border: 0px solid #ffff…" at bounding box center [570, 301] width 638 height 438
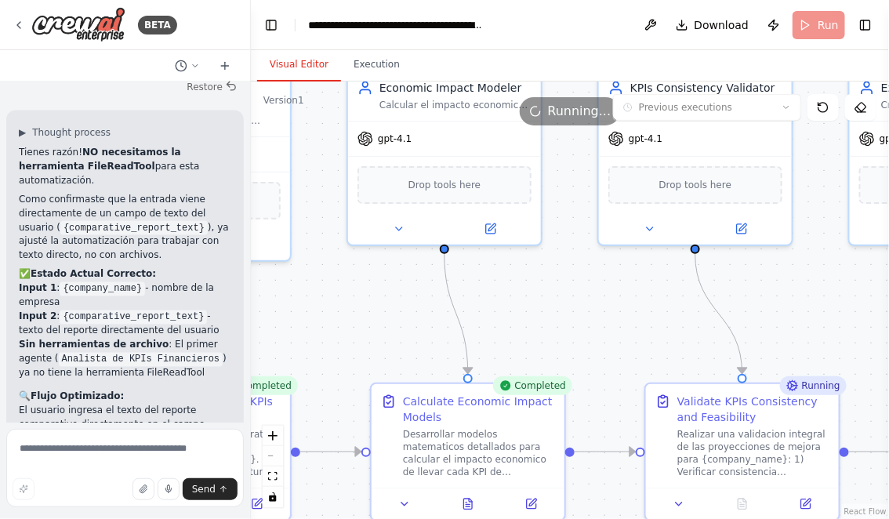
drag, startPoint x: 634, startPoint y: 370, endPoint x: 572, endPoint y: 232, distance: 151.6
click at [572, 232] on div ".deletable-edge-delete-btn { width: 20px; height: 20px; border: 0px solid #ffff…" at bounding box center [570, 301] width 638 height 438
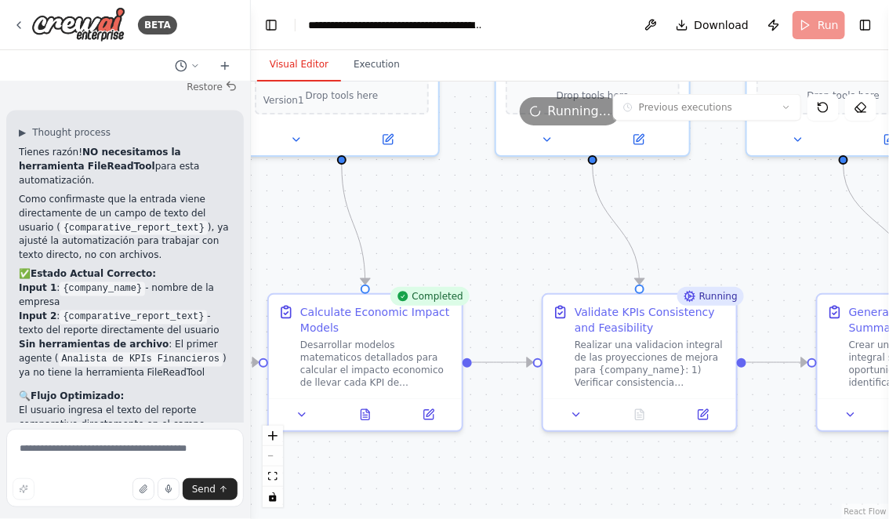
drag, startPoint x: 790, startPoint y: 260, endPoint x: 696, endPoint y: 227, distance: 99.9
click at [696, 227] on div ".deletable-edge-delete-btn { width: 20px; height: 20px; border: 0px solid #ffff…" at bounding box center [570, 301] width 638 height 438
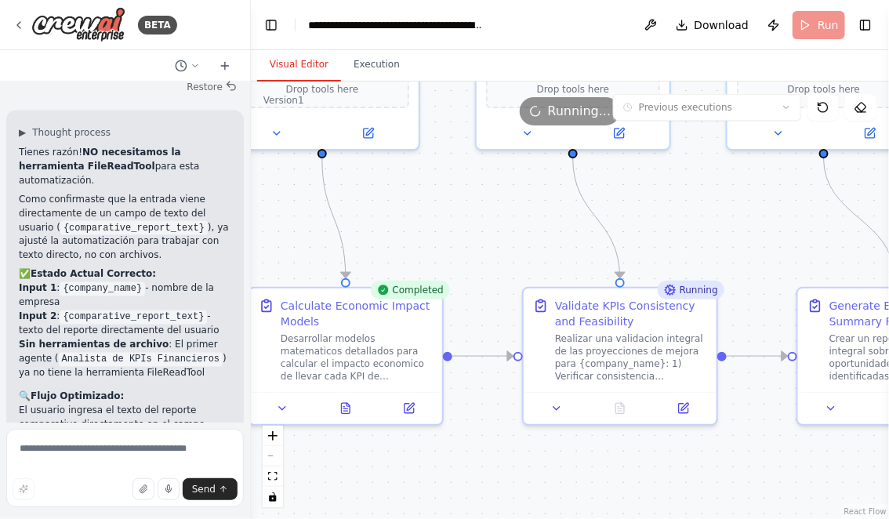
drag, startPoint x: 766, startPoint y: 257, endPoint x: 696, endPoint y: 219, distance: 79.7
click at [697, 219] on div ".deletable-edge-delete-btn { width: 20px; height: 20px; border: 0px solid #ffff…" at bounding box center [570, 301] width 638 height 438
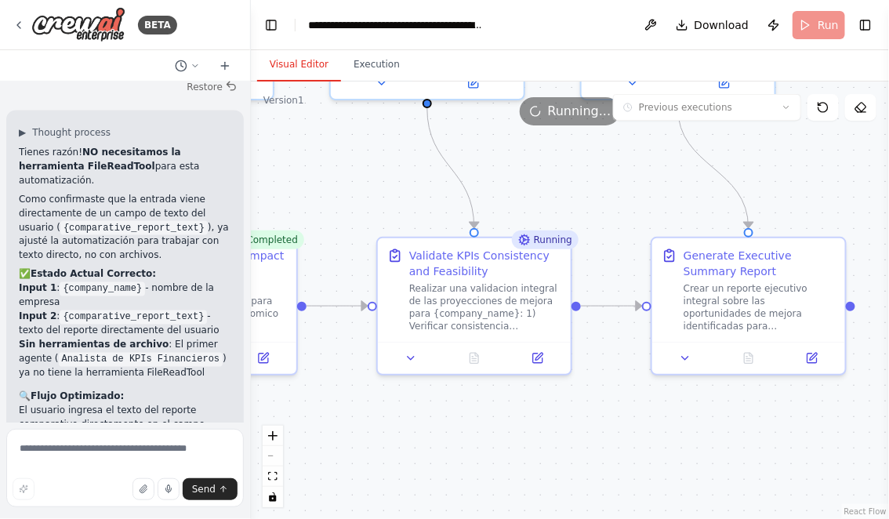
drag, startPoint x: 755, startPoint y: 430, endPoint x: 670, endPoint y: 419, distance: 85.5
click at [670, 419] on div ".deletable-edge-delete-btn { width: 20px; height: 20px; border: 0px solid #ffff…" at bounding box center [570, 301] width 638 height 438
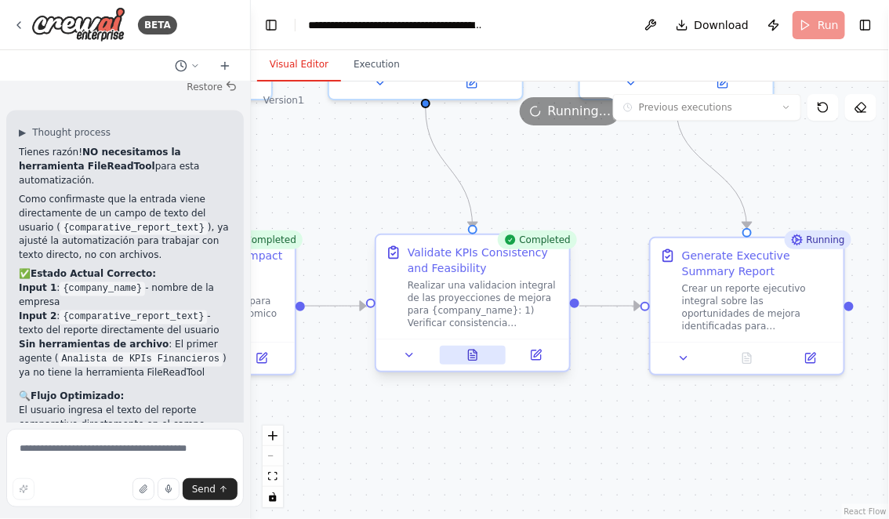
click at [463, 350] on button at bounding box center [473, 355] width 67 height 19
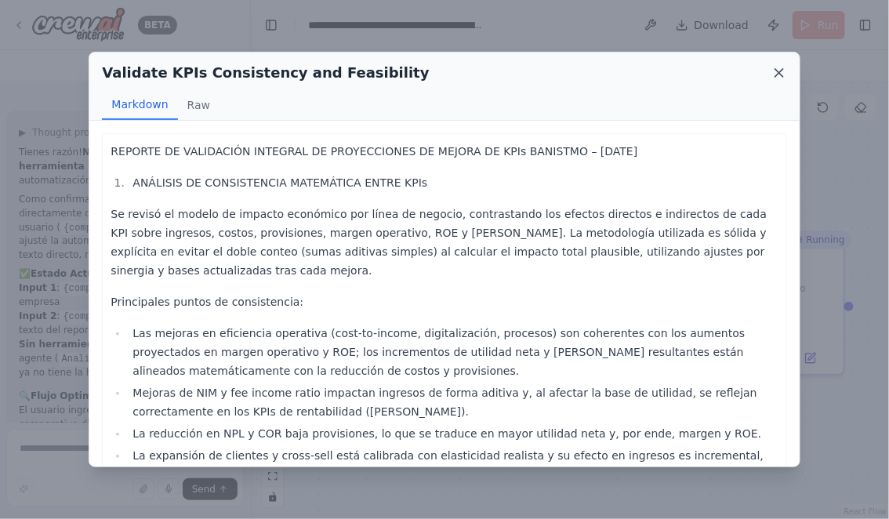
click at [781, 70] on icon at bounding box center [780, 73] width 16 height 16
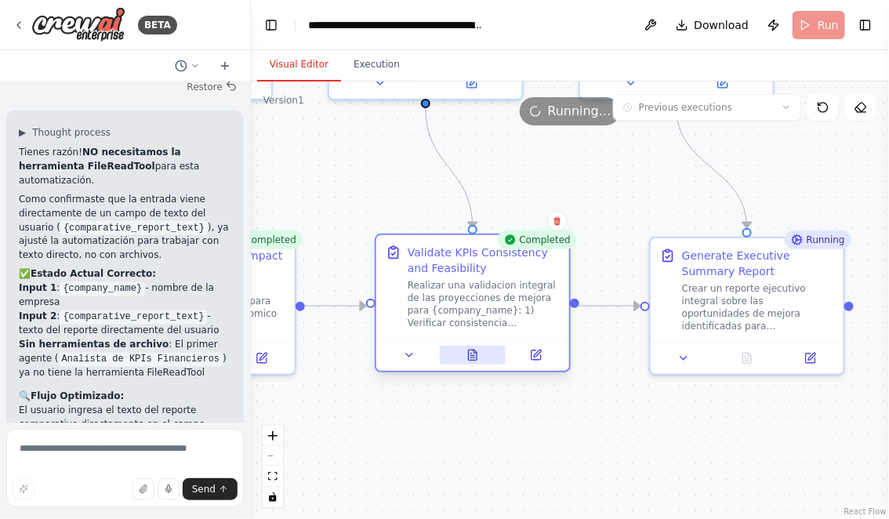
click at [473, 350] on icon at bounding box center [473, 355] width 9 height 10
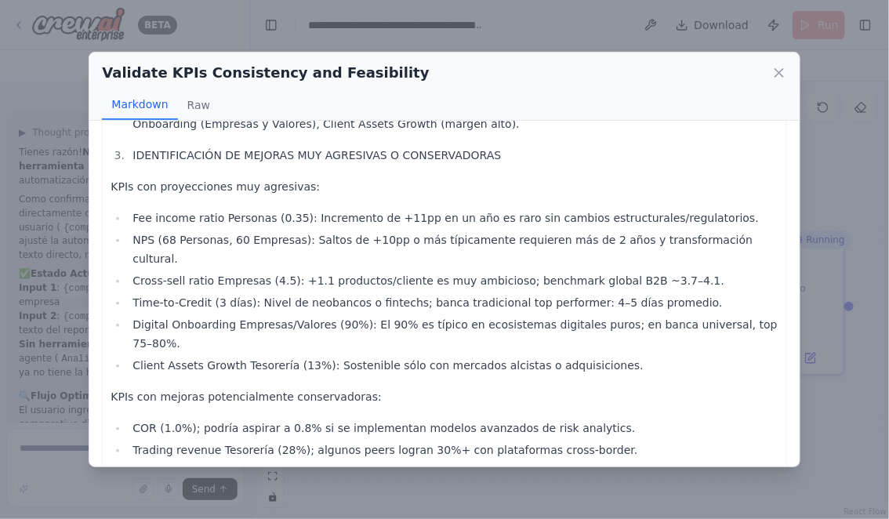
scroll to position [1680, 0]
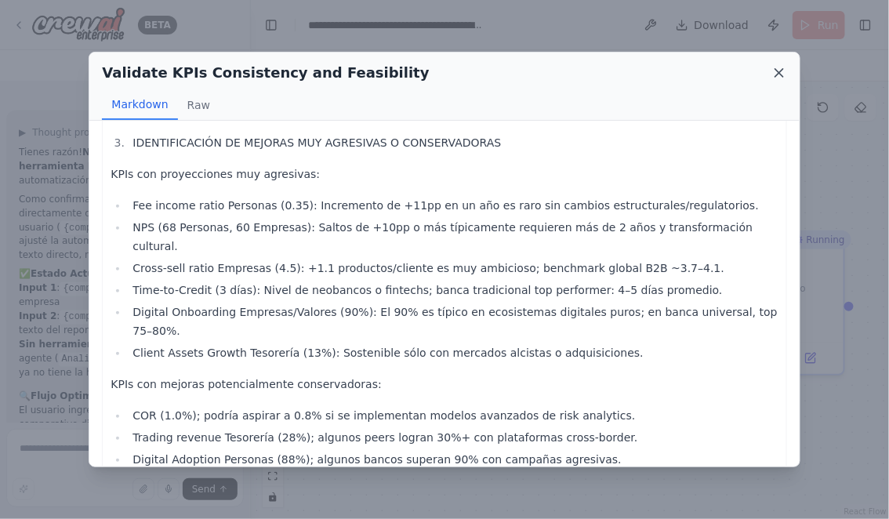
click at [779, 75] on icon at bounding box center [780, 73] width 16 height 16
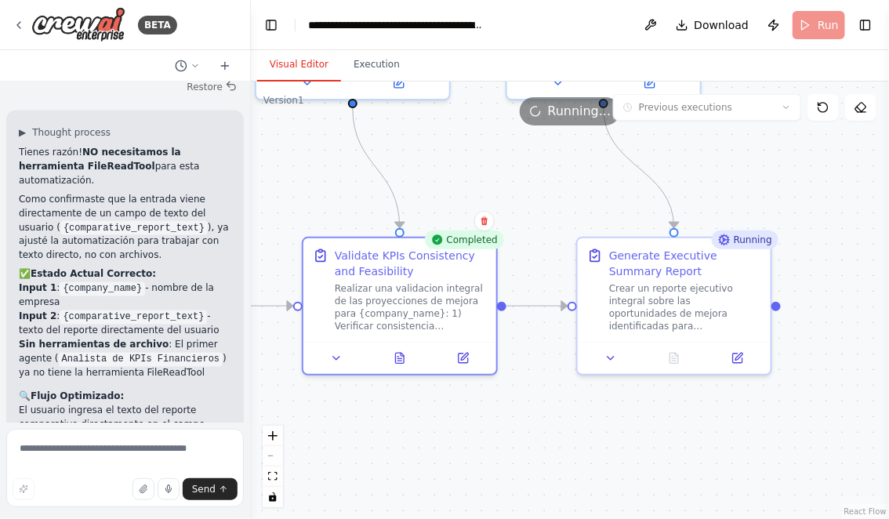
drag, startPoint x: 728, startPoint y: 427, endPoint x: 616, endPoint y: 422, distance: 113.0
click at [616, 422] on div ".deletable-edge-delete-btn { width: 20px; height: 20px; border: 0px solid #ffff…" at bounding box center [570, 301] width 638 height 438
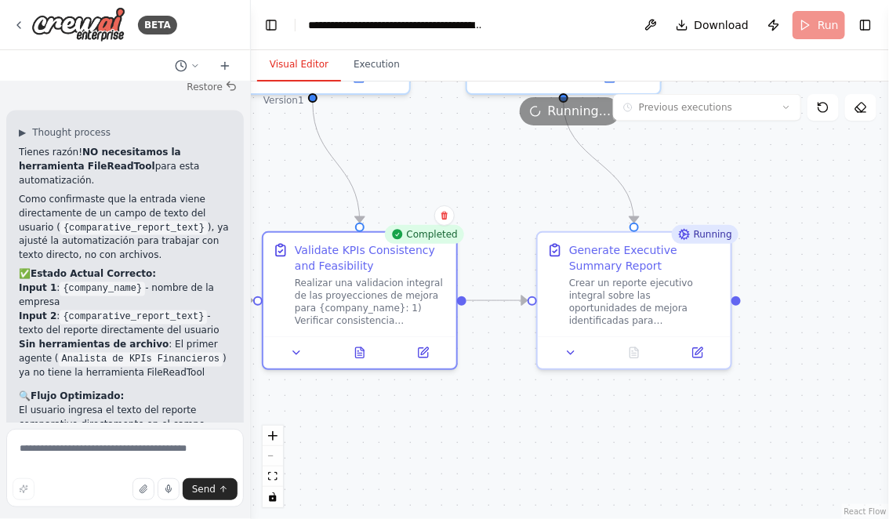
drag, startPoint x: 649, startPoint y: 441, endPoint x: 578, endPoint y: 440, distance: 71.4
click at [578, 440] on div ".deletable-edge-delete-btn { width: 20px; height: 20px; border: 0px solid #ffff…" at bounding box center [570, 301] width 638 height 438
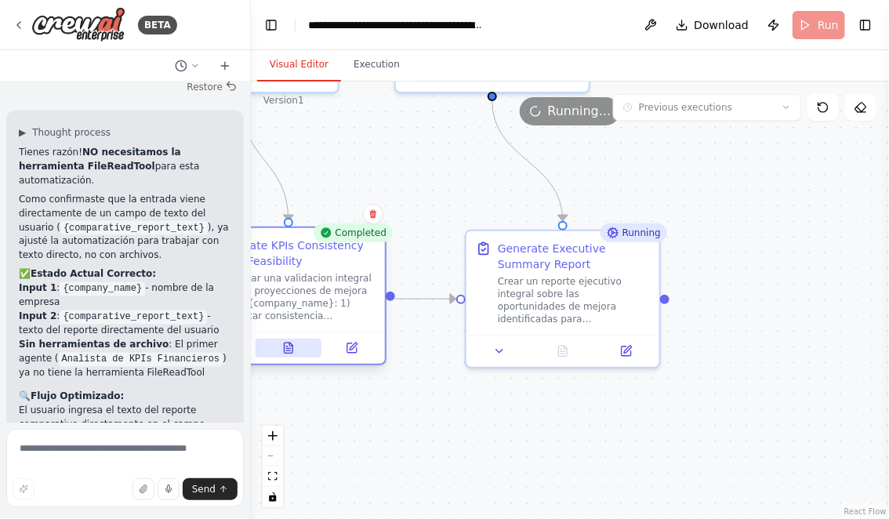
click at [292, 347] on icon at bounding box center [289, 348] width 9 height 10
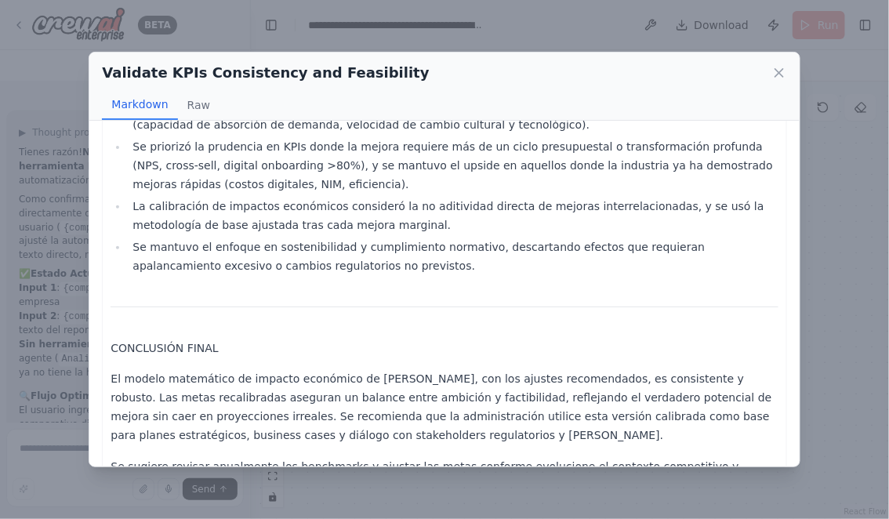
scroll to position [3427, 0]
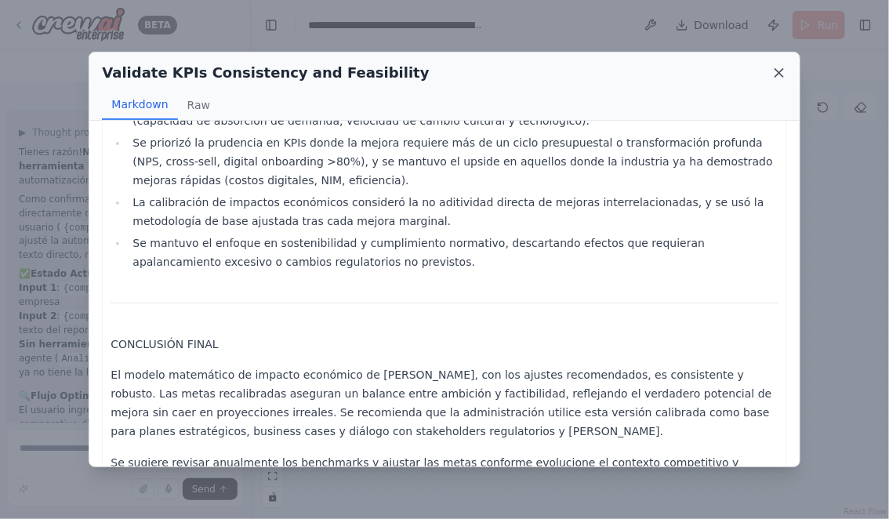
click at [783, 77] on icon at bounding box center [779, 73] width 8 height 8
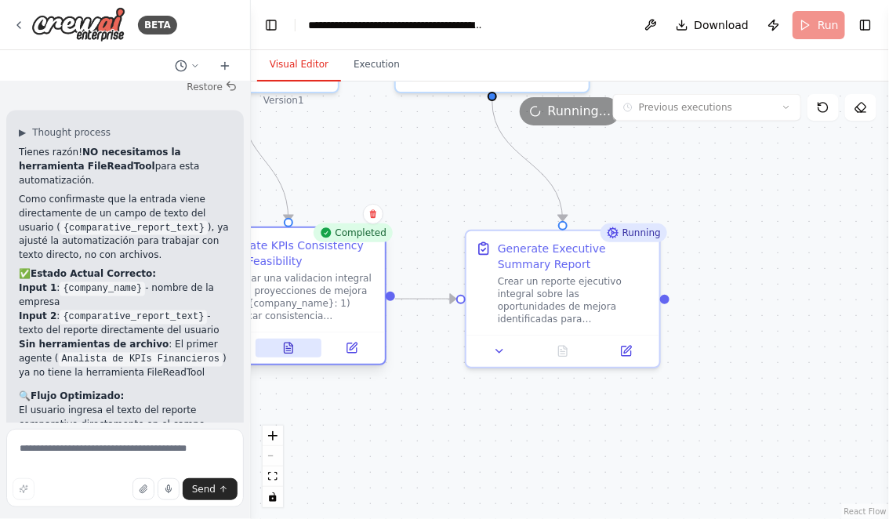
click at [286, 343] on icon at bounding box center [289, 348] width 9 height 10
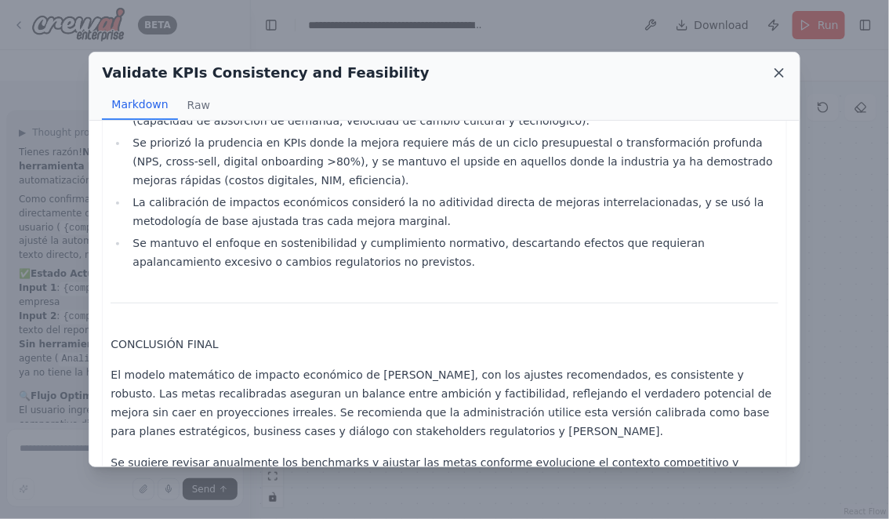
click at [780, 74] on icon at bounding box center [779, 73] width 8 height 8
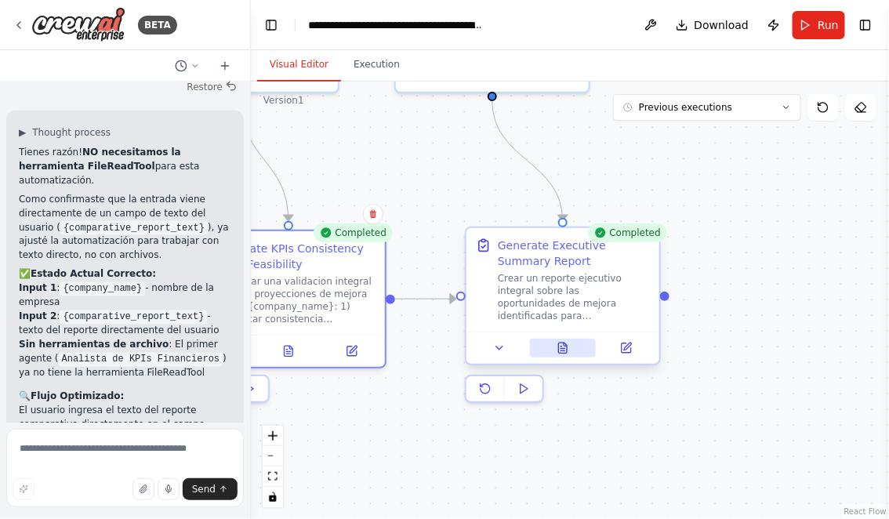
click at [566, 351] on icon at bounding box center [563, 348] width 9 height 10
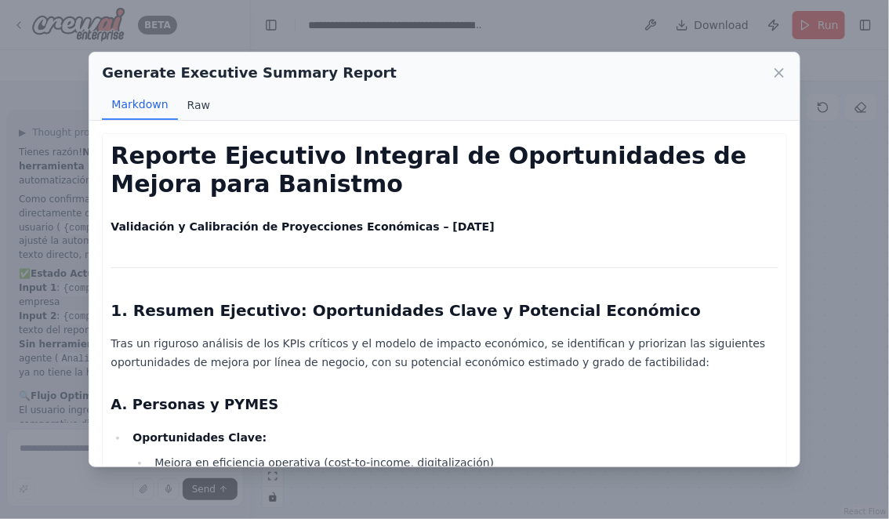
click at [199, 111] on button "Raw" at bounding box center [199, 105] width 42 height 30
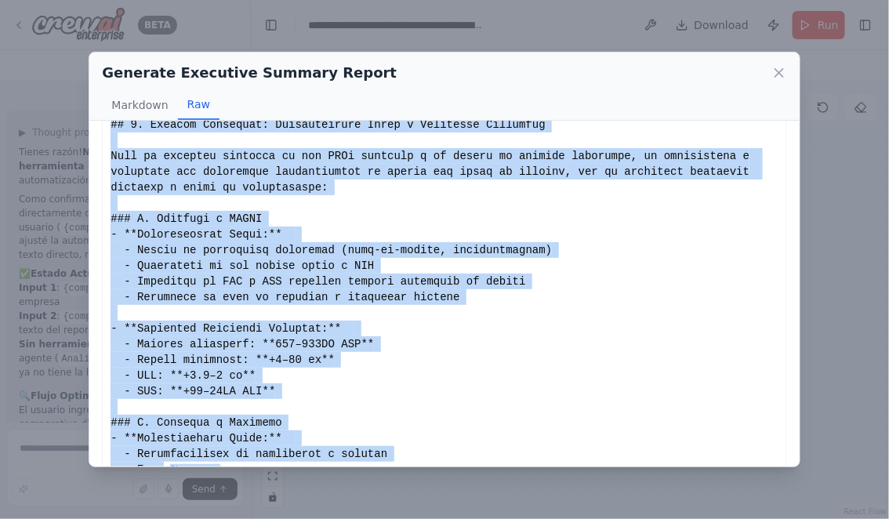
scroll to position [134, 0]
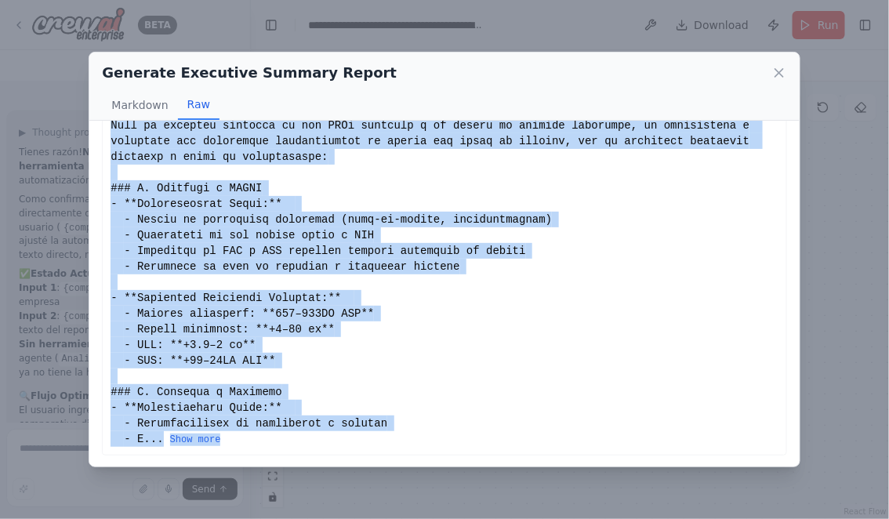
drag, startPoint x: 111, startPoint y: 149, endPoint x: 372, endPoint y: 445, distance: 395.5
click at [374, 446] on div "... Show more" at bounding box center [444, 227] width 684 height 456
click at [204, 435] on button "Show more" at bounding box center [195, 440] width 51 height 13
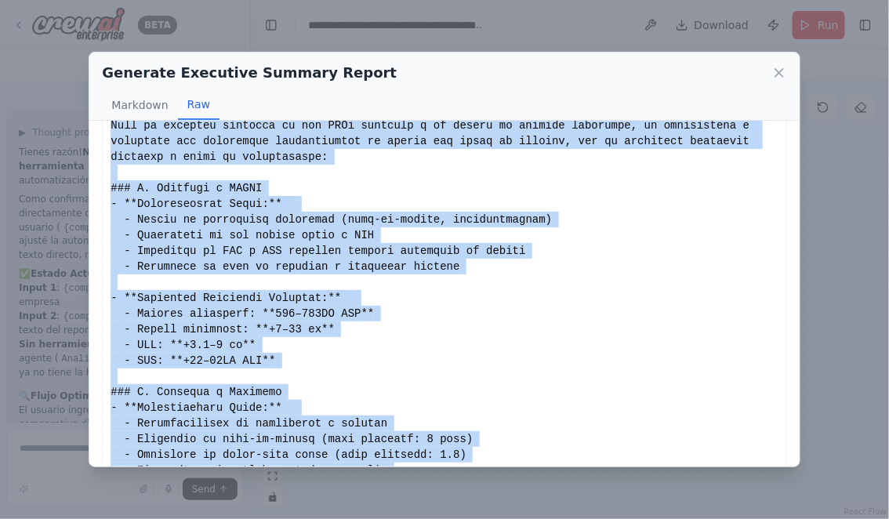
copy div "# Loremip Dolorsita Consecte ad Elitseddoeius te Incidi utla Etdolore **Magnaal…"
click at [777, 72] on icon at bounding box center [780, 73] width 16 height 16
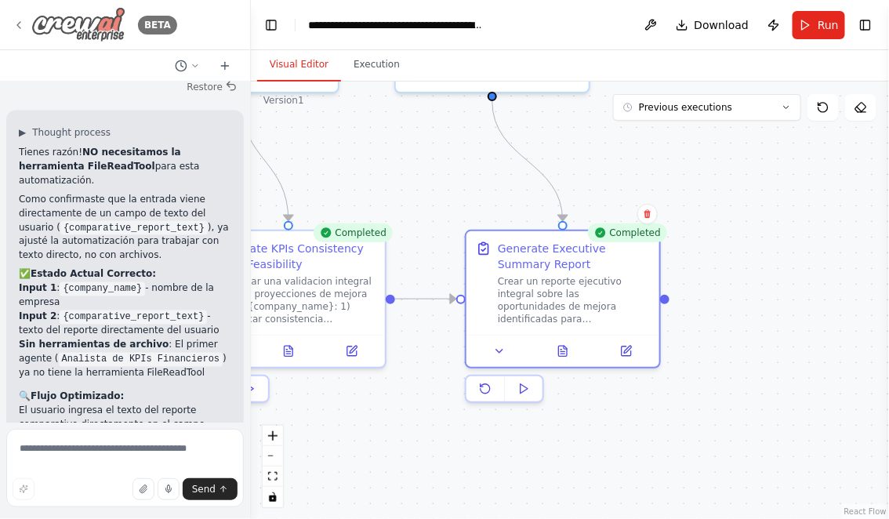
click at [20, 26] on icon at bounding box center [19, 25] width 13 height 13
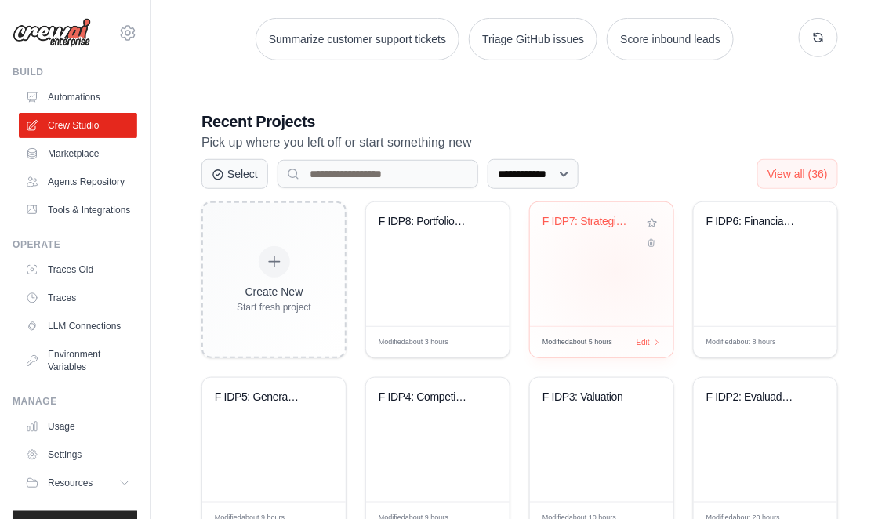
click at [616, 271] on div "F IDP7: Strategic Initiative Design..." at bounding box center [601, 264] width 143 height 124
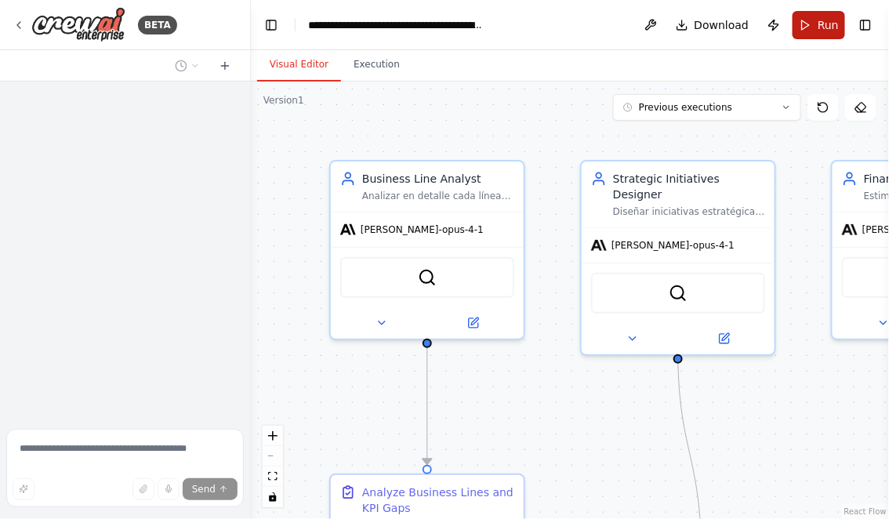
click at [810, 25] on button "Run" at bounding box center [819, 25] width 53 height 28
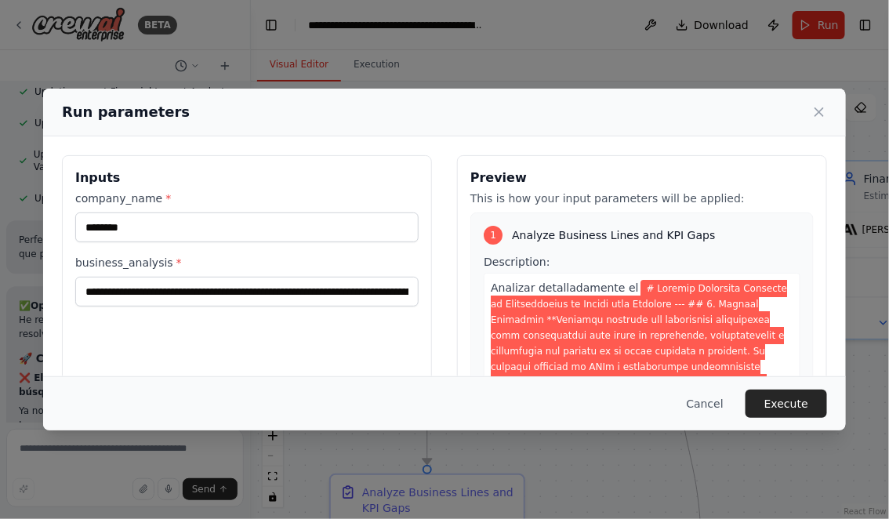
scroll to position [11012, 0]
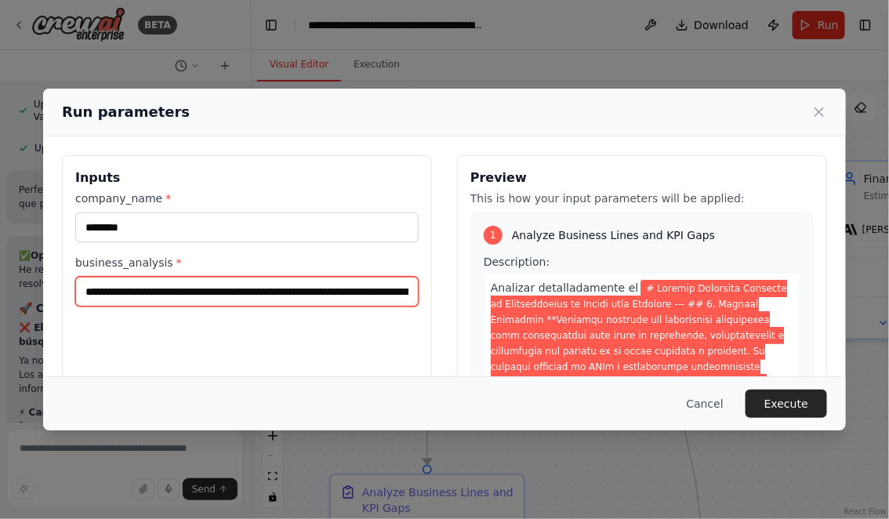
click at [85, 291] on input "business_analysis *" at bounding box center [246, 292] width 343 height 30
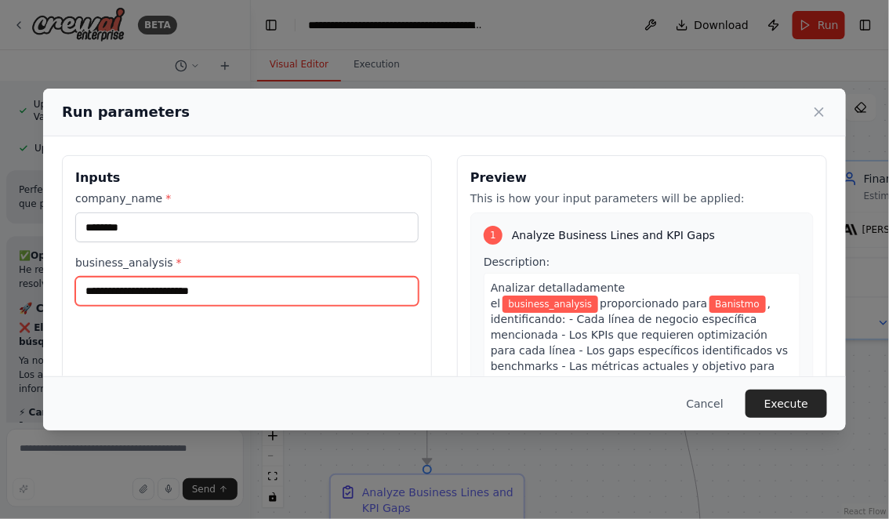
scroll to position [0, 0]
paste input "**********"
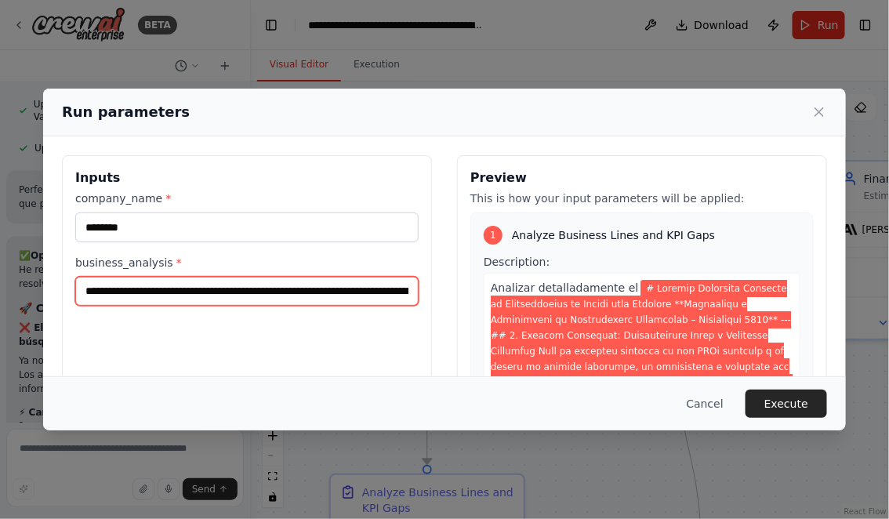
scroll to position [0, 46248]
type input "**********"
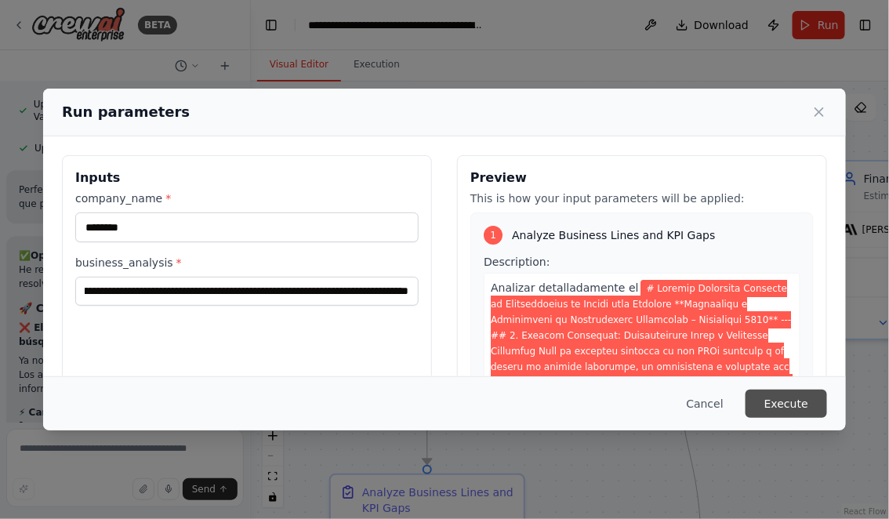
click at [798, 398] on button "Execute" at bounding box center [787, 404] width 82 height 28
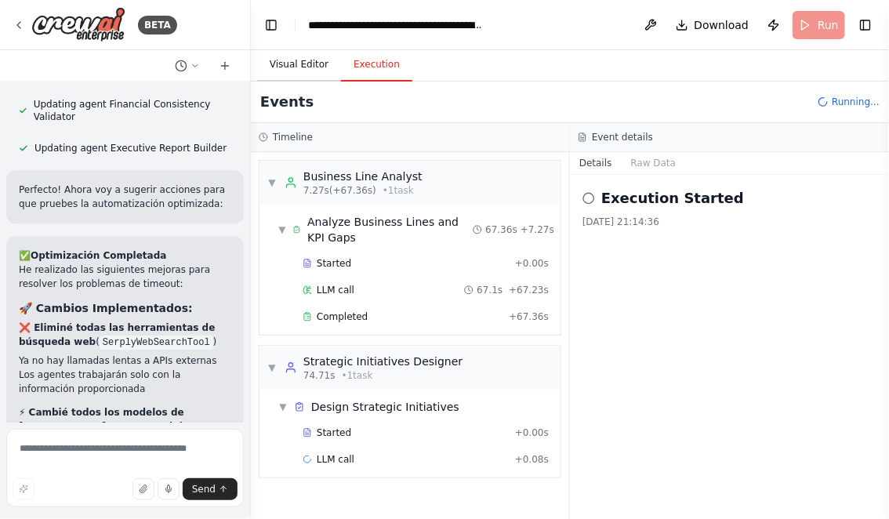
click at [291, 66] on button "Visual Editor" at bounding box center [299, 65] width 84 height 33
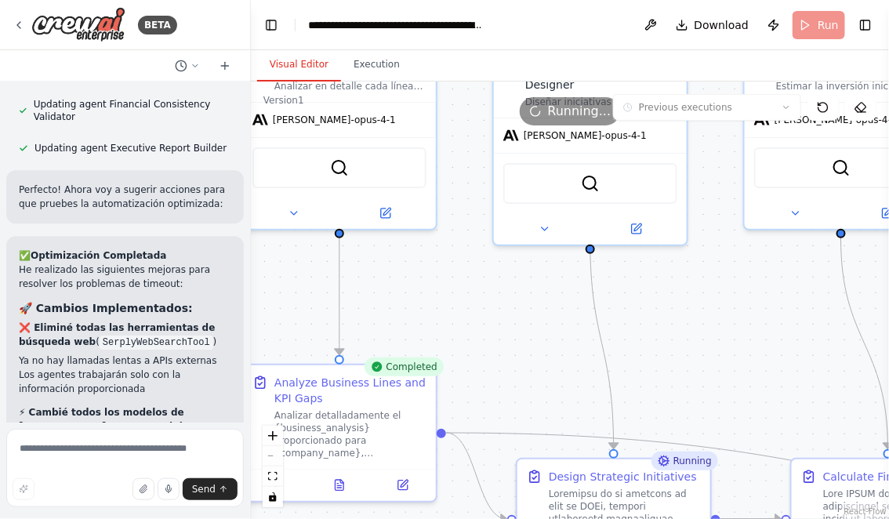
drag, startPoint x: 638, startPoint y: 448, endPoint x: 542, endPoint y: 324, distance: 157.0
click at [543, 325] on div ".deletable-edge-delete-btn { width: 20px; height: 20px; border: 0px solid #ffff…" at bounding box center [570, 301] width 638 height 438
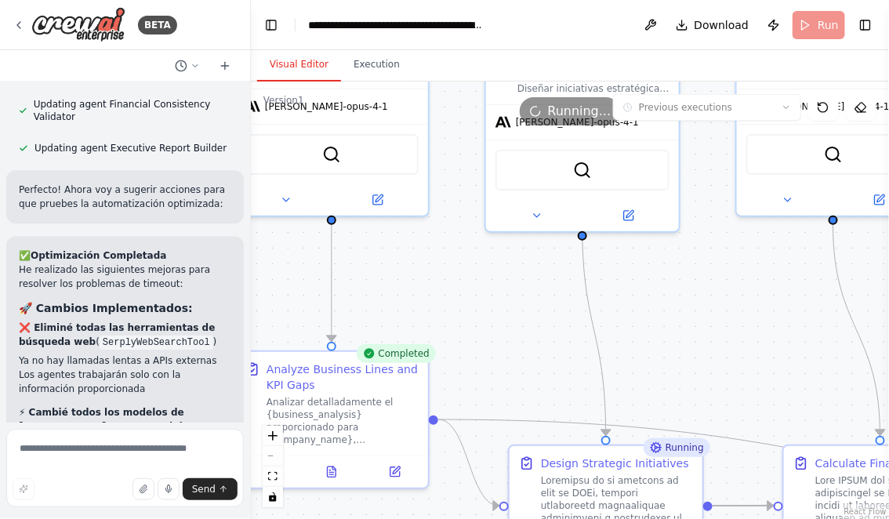
drag, startPoint x: 565, startPoint y: 357, endPoint x: 491, endPoint y: 284, distance: 104.2
click at [491, 285] on div ".deletable-edge-delete-btn { width: 20px; height: 20px; border: 0px solid #ffff…" at bounding box center [570, 301] width 638 height 438
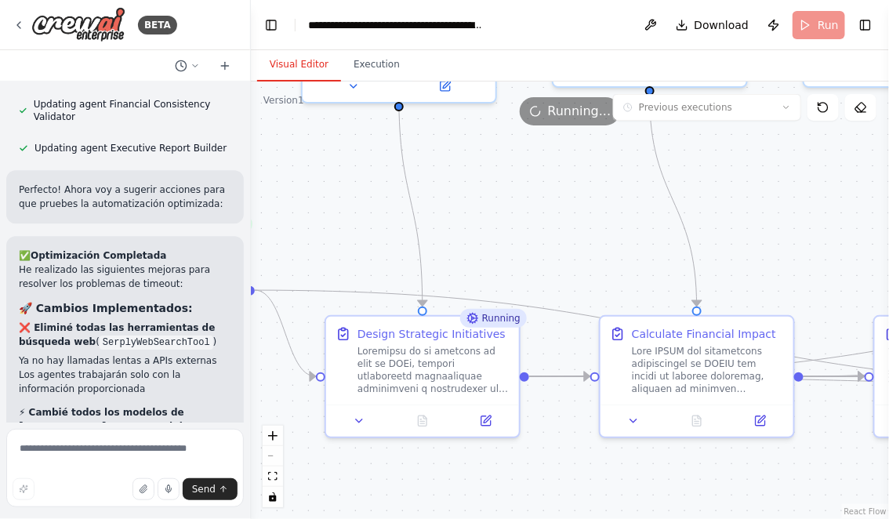
drag, startPoint x: 689, startPoint y: 318, endPoint x: 566, endPoint y: 251, distance: 140.0
click at [566, 251] on div ".deletable-edge-delete-btn { width: 20px; height: 20px; border: 0px solid #ffff…" at bounding box center [570, 301] width 638 height 438
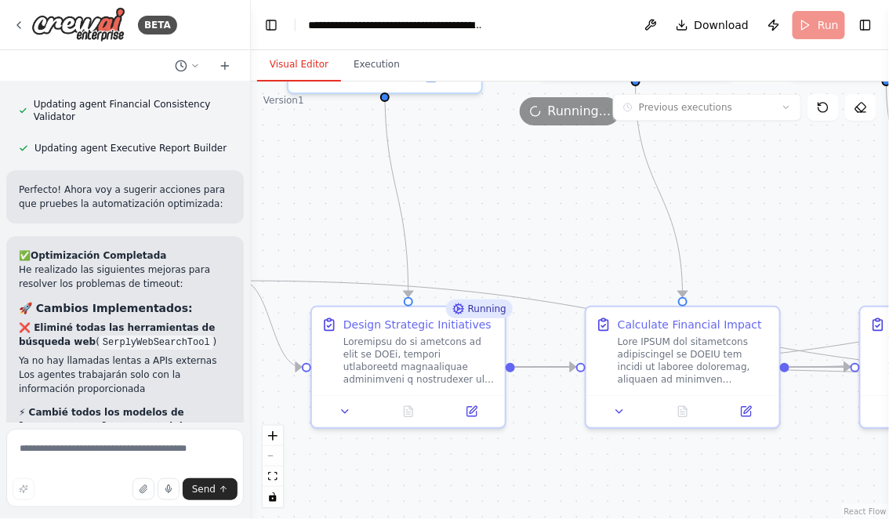
drag, startPoint x: 664, startPoint y: 465, endPoint x: 484, endPoint y: 441, distance: 182.0
click at [484, 441] on div ".deletable-edge-delete-btn { width: 20px; height: 20px; border: 0px solid #ffff…" at bounding box center [570, 301] width 638 height 438
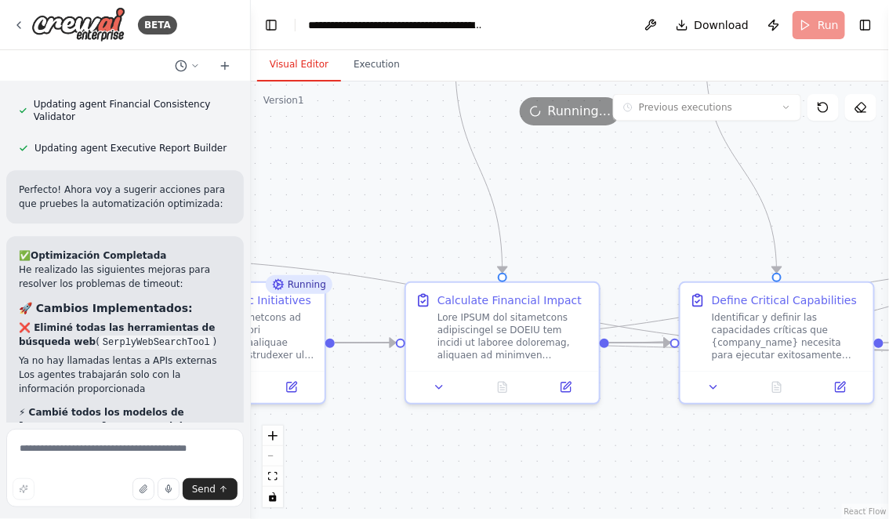
drag, startPoint x: 587, startPoint y: 429, endPoint x: 489, endPoint y: 429, distance: 98.0
click at [543, 429] on div ".deletable-edge-delete-btn { width: 20px; height: 20px; border: 0px solid #ffff…" at bounding box center [570, 301] width 638 height 438
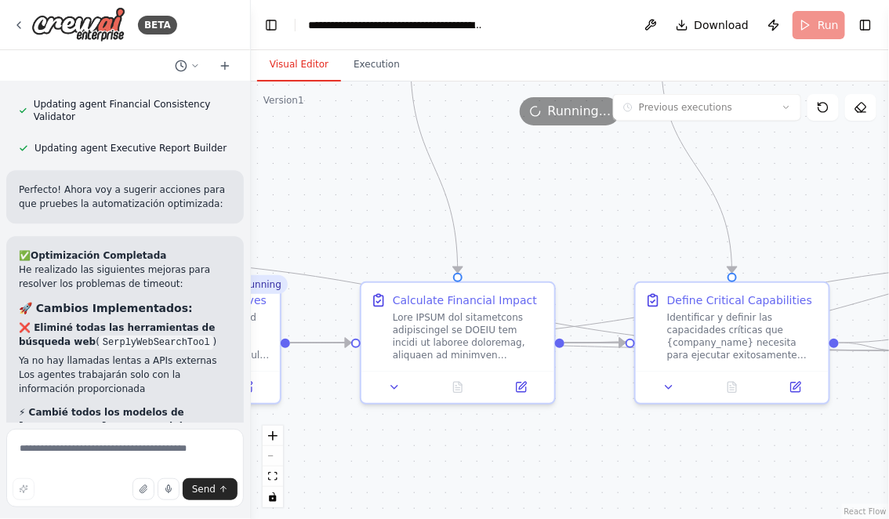
drag, startPoint x: 652, startPoint y: 458, endPoint x: 463, endPoint y: 456, distance: 189.0
click at [463, 456] on div ".deletable-edge-delete-btn { width: 20px; height: 20px; border: 0px solid #ffff…" at bounding box center [570, 301] width 638 height 438
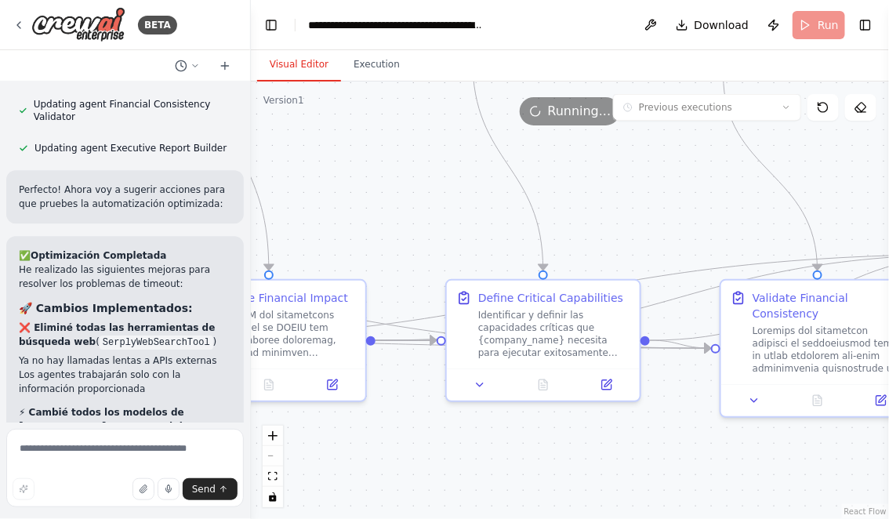
drag, startPoint x: 635, startPoint y: 459, endPoint x: 444, endPoint y: 452, distance: 191.4
click at [445, 452] on div ".deletable-edge-delete-btn { width: 20px; height: 20px; border: 0px solid #ffff…" at bounding box center [570, 301] width 638 height 438
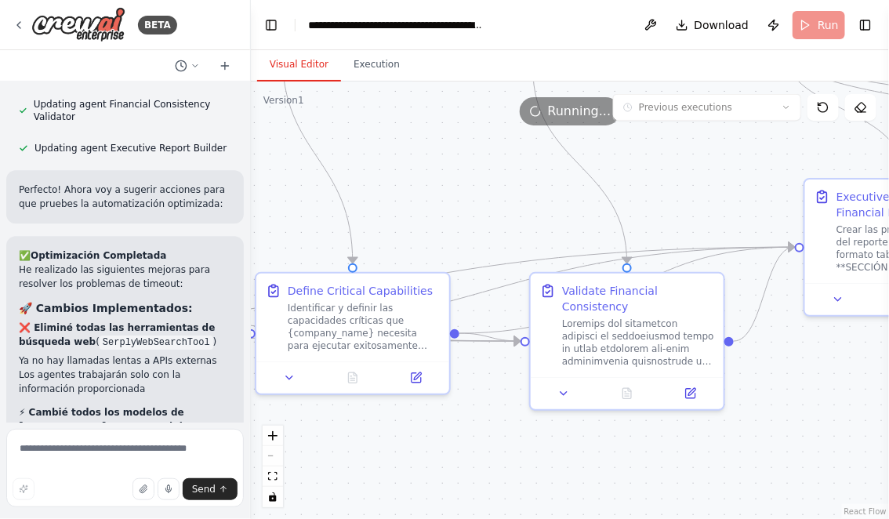
drag, startPoint x: 648, startPoint y: 453, endPoint x: 470, endPoint y: 450, distance: 178.0
click at [473, 450] on div ".deletable-edge-delete-btn { width: 20px; height: 20px; border: 0px solid #ffff…" at bounding box center [570, 301] width 638 height 438
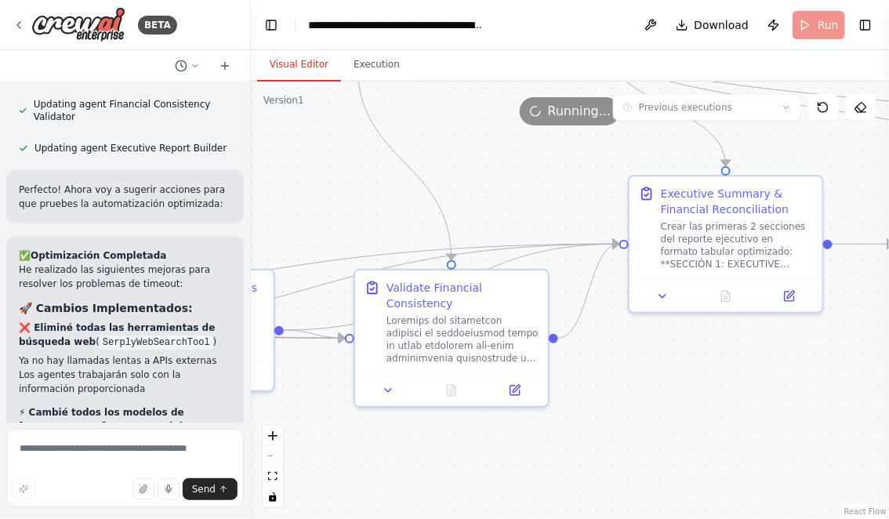
drag, startPoint x: 646, startPoint y: 448, endPoint x: 452, endPoint y: 448, distance: 194.5
click at [454, 448] on div ".deletable-edge-delete-btn { width: 20px; height: 20px; border: 0px solid #ffff…" at bounding box center [570, 301] width 638 height 438
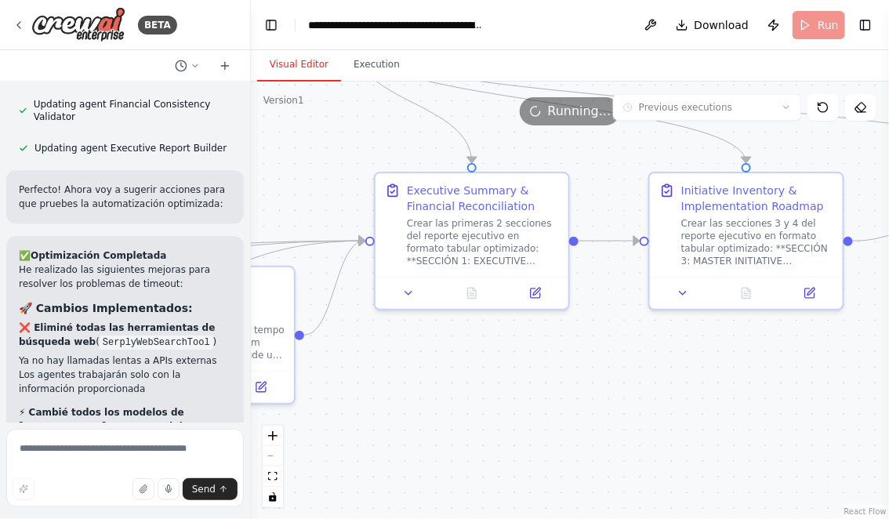
drag, startPoint x: 592, startPoint y: 459, endPoint x: 503, endPoint y: 449, distance: 89.2
click at [504, 449] on div ".deletable-edge-delete-btn { width: 20px; height: 20px; border: 0px solid #ffff…" at bounding box center [570, 301] width 638 height 438
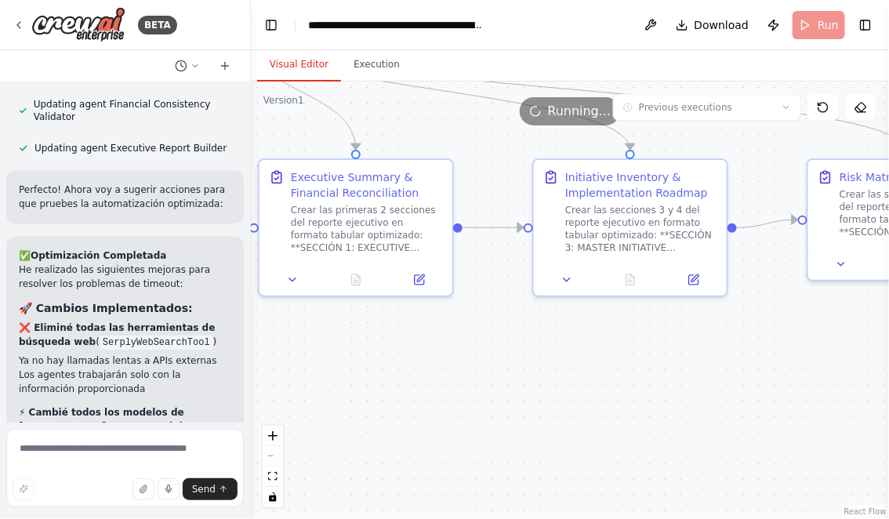
drag, startPoint x: 536, startPoint y: 416, endPoint x: 439, endPoint y: 409, distance: 96.8
click at [439, 407] on div ".deletable-edge-delete-btn { width: 20px; height: 20px; border: 0px solid #ffff…" at bounding box center [570, 301] width 638 height 438
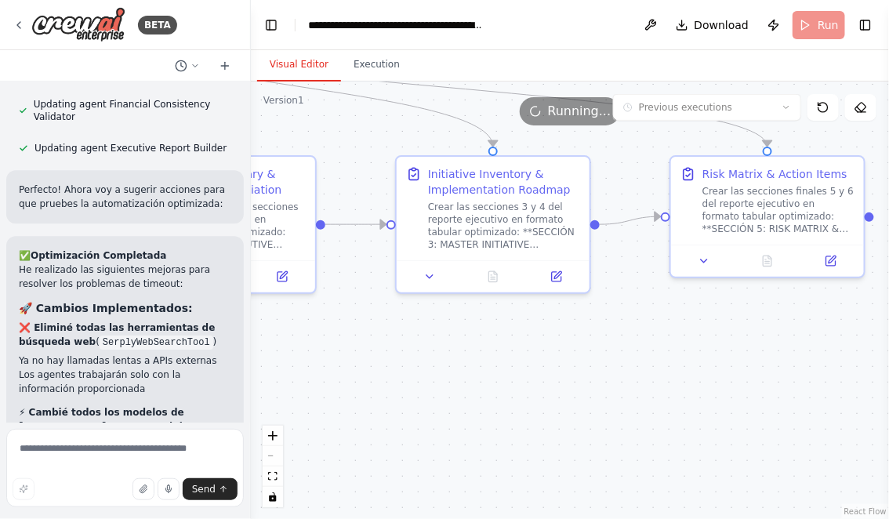
drag, startPoint x: 594, startPoint y: 423, endPoint x: 476, endPoint y: 423, distance: 118.4
click at [476, 423] on div ".deletable-edge-delete-btn { width: 20px; height: 20px; border: 0px solid #ffff…" at bounding box center [570, 301] width 638 height 438
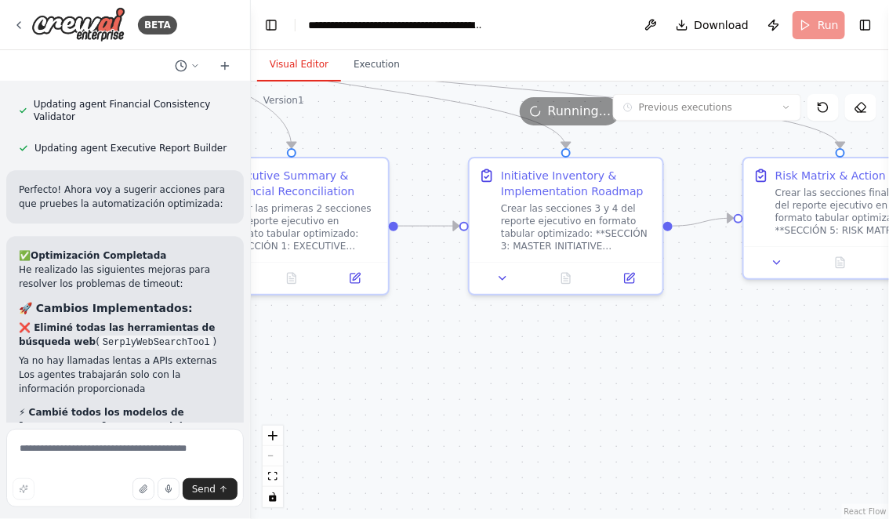
drag, startPoint x: 418, startPoint y: 416, endPoint x: 551, endPoint y: 434, distance: 134.5
click at [551, 433] on div ".deletable-edge-delete-btn { width: 20px; height: 20px; border: 0px solid #ffff…" at bounding box center [570, 301] width 638 height 438
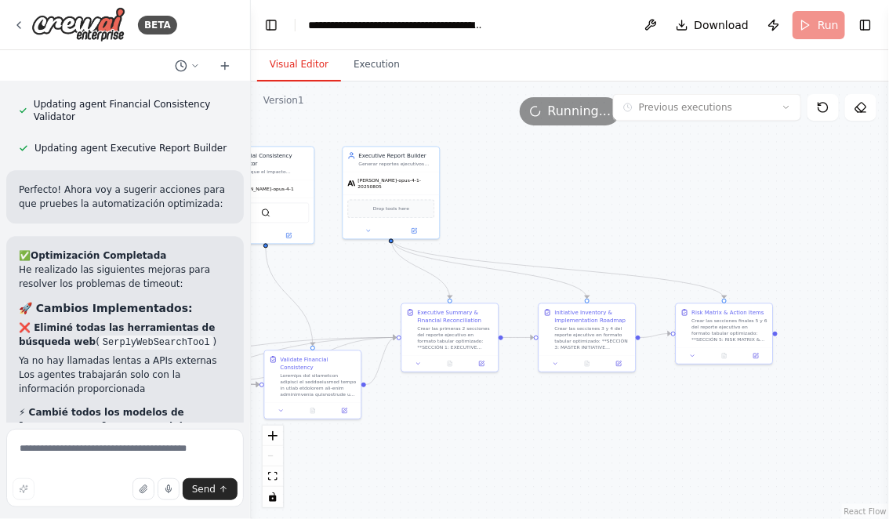
drag, startPoint x: 551, startPoint y: 434, endPoint x: 758, endPoint y: 473, distance: 210.5
click at [758, 472] on div ".deletable-edge-delete-btn { width: 20px; height: 20px; border: 0px solid #ffff…" at bounding box center [570, 301] width 638 height 438
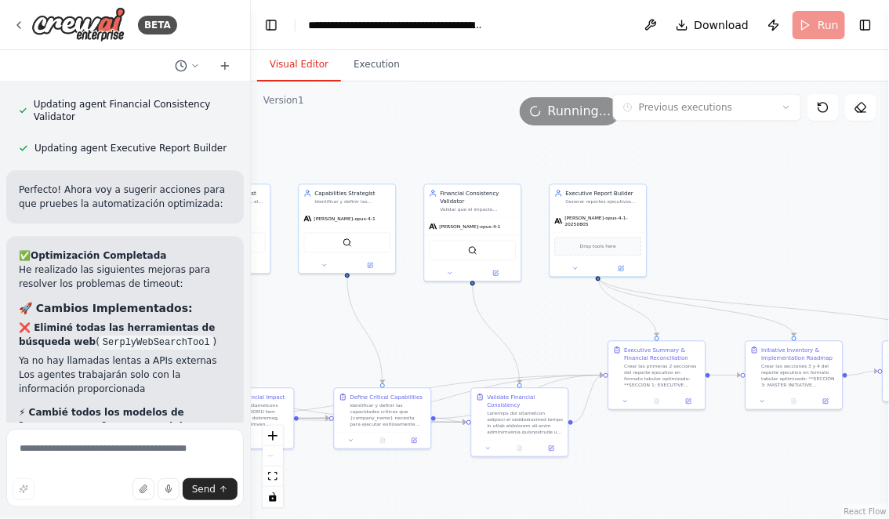
drag, startPoint x: 645, startPoint y: 481, endPoint x: 725, endPoint y: 366, distance: 139.6
click at [727, 366] on div ".deletable-edge-delete-btn { width: 20px; height: 20px; border: 0px solid #ffff…" at bounding box center [570, 301] width 638 height 438
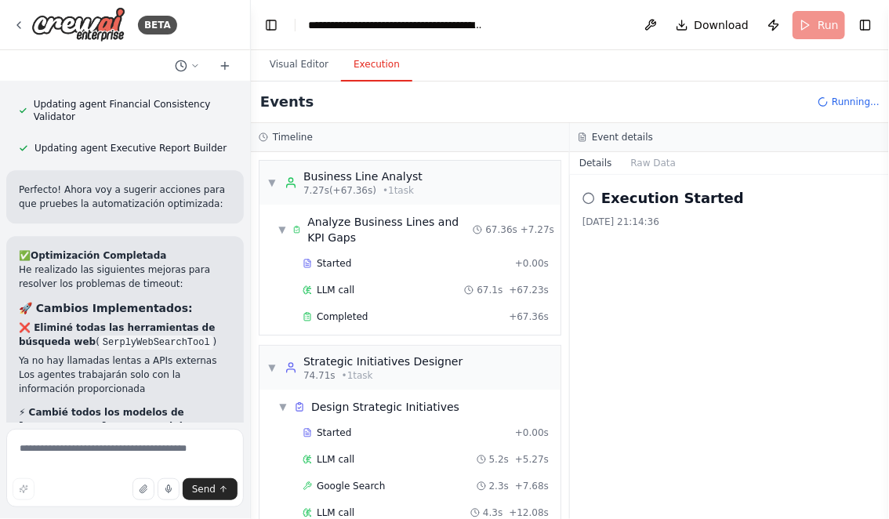
click at [381, 63] on button "Execution" at bounding box center [376, 65] width 71 height 33
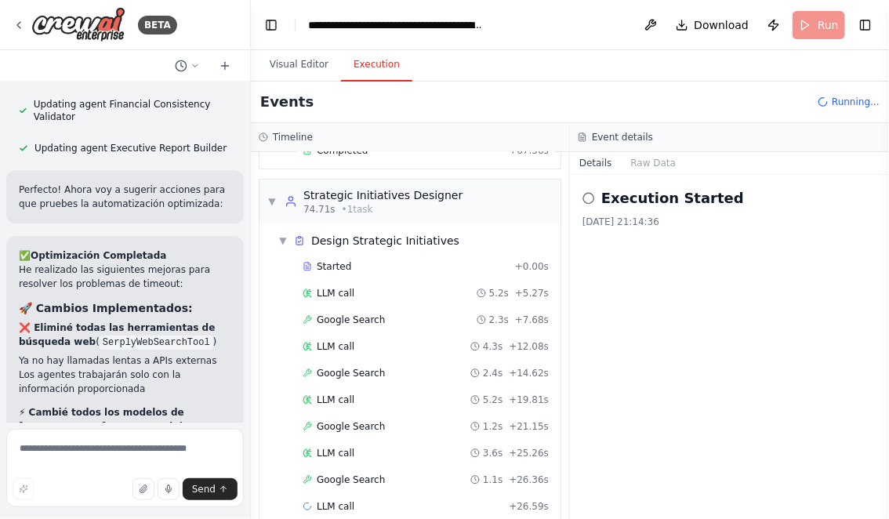
scroll to position [187, 0]
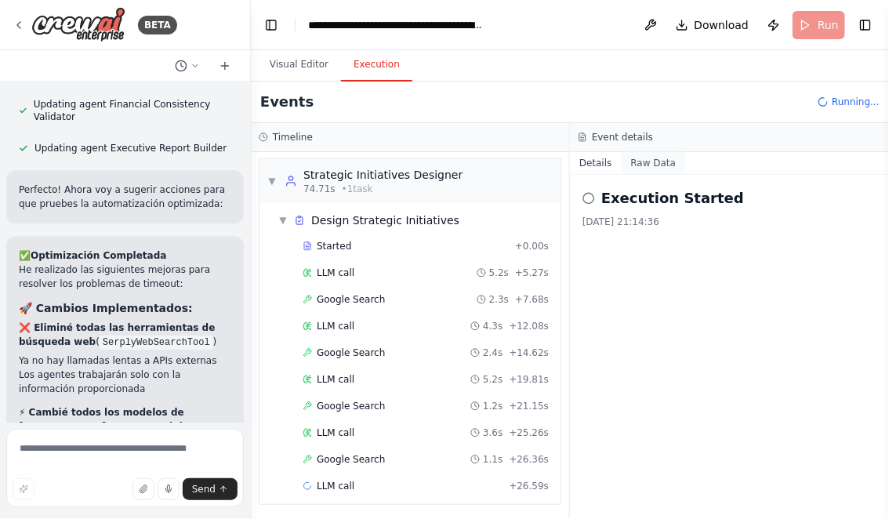
click at [648, 164] on button "Raw Data" at bounding box center [654, 163] width 64 height 22
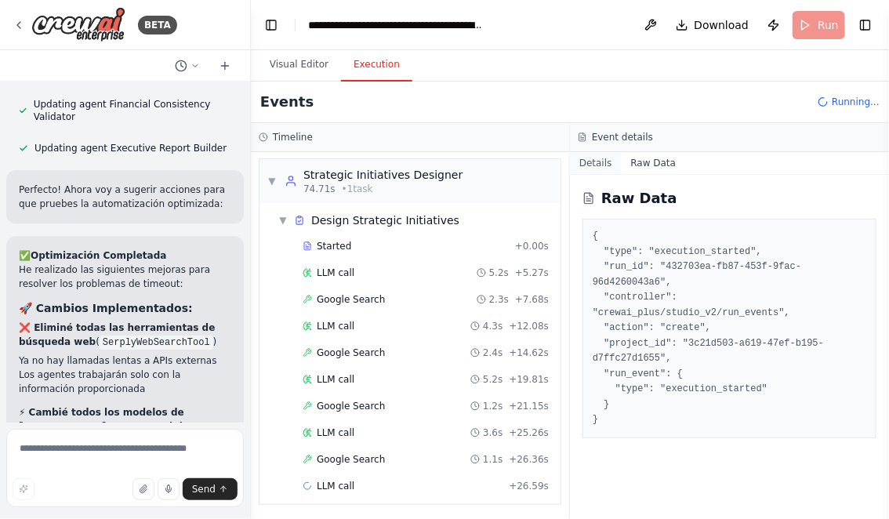
click at [594, 165] on button "Details" at bounding box center [596, 163] width 52 height 22
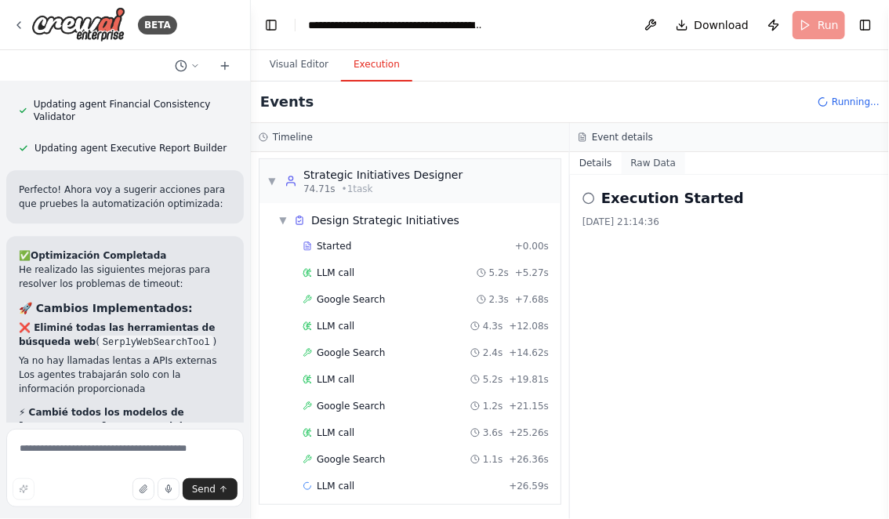
click at [665, 162] on button "Raw Data" at bounding box center [654, 163] width 64 height 22
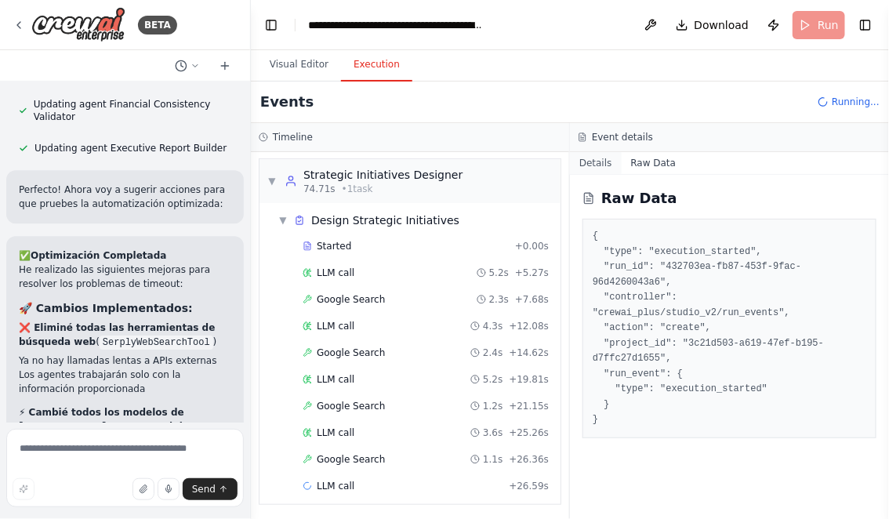
click at [594, 164] on button "Details" at bounding box center [596, 163] width 52 height 22
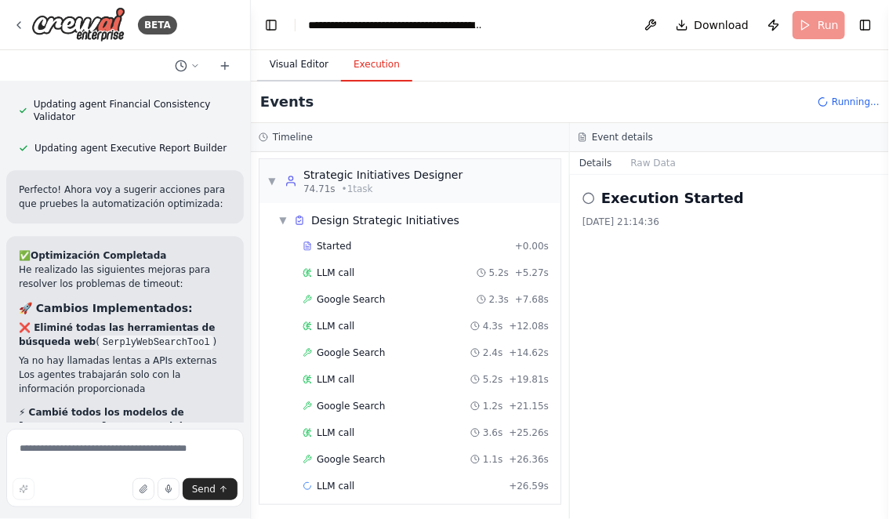
click at [281, 67] on button "Visual Editor" at bounding box center [299, 65] width 84 height 33
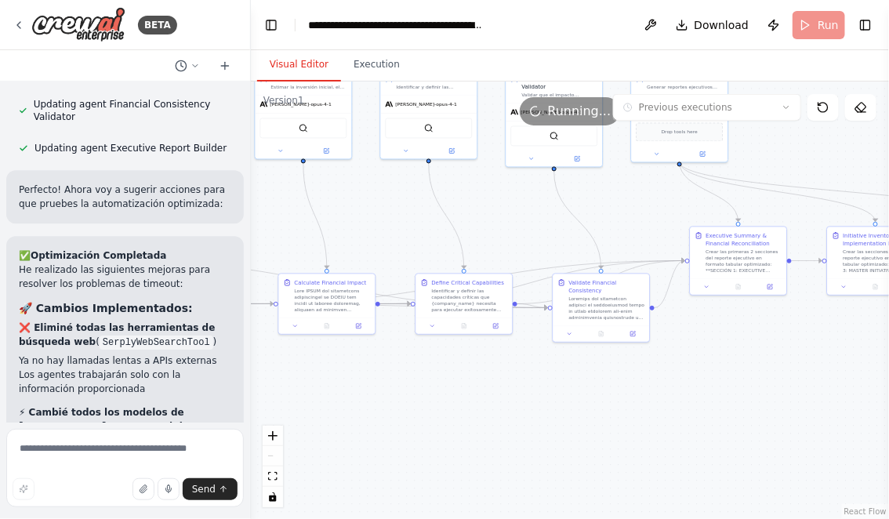
drag, startPoint x: 383, startPoint y: 243, endPoint x: 519, endPoint y: 256, distance: 137.0
click at [517, 256] on div ".deletable-edge-delete-btn { width: 20px; height: 20px; border: 0px solid #ffff…" at bounding box center [570, 301] width 638 height 438
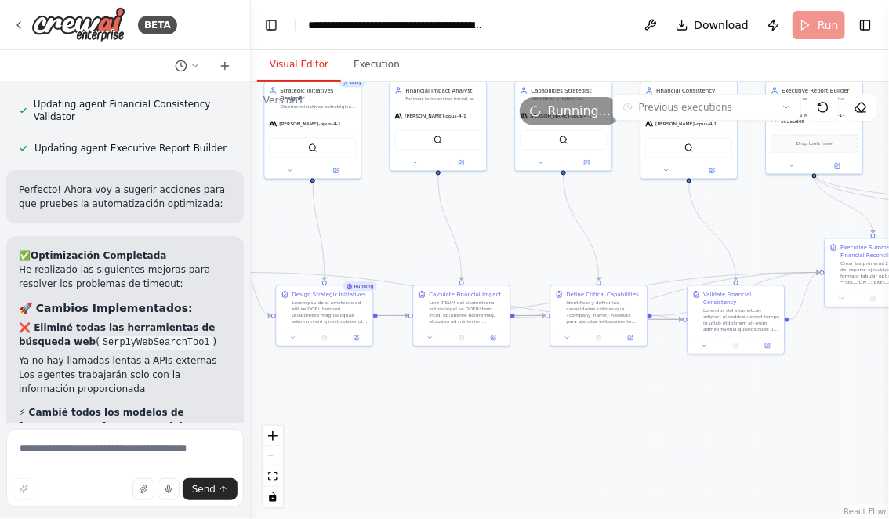
drag, startPoint x: 355, startPoint y: 238, endPoint x: 472, endPoint y: 238, distance: 116.8
click at [470, 238] on div ".deletable-edge-delete-btn { width: 20px; height: 20px; border: 0px solid #ffff…" at bounding box center [570, 301] width 638 height 438
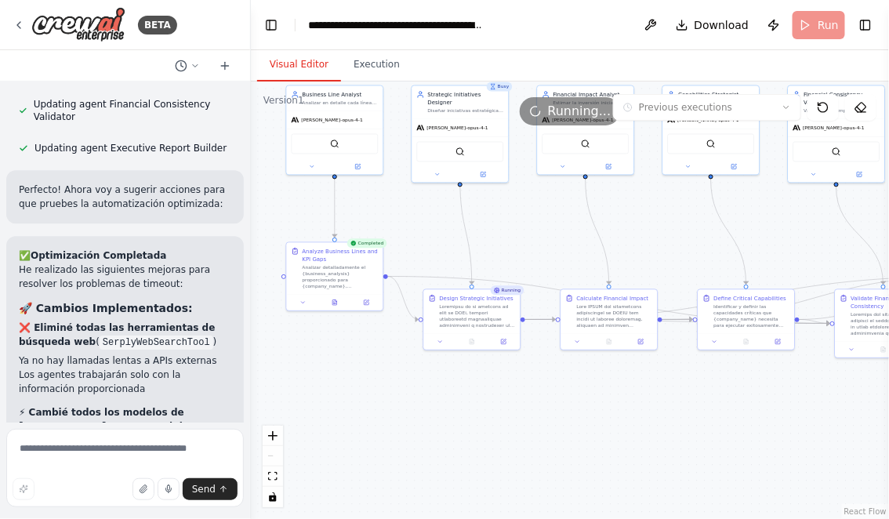
drag, startPoint x: 371, startPoint y: 213, endPoint x: 366, endPoint y: 198, distance: 15.6
click at [366, 198] on div ".deletable-edge-delete-btn { width: 20px; height: 20px; border: 0px solid #ffff…" at bounding box center [570, 301] width 638 height 438
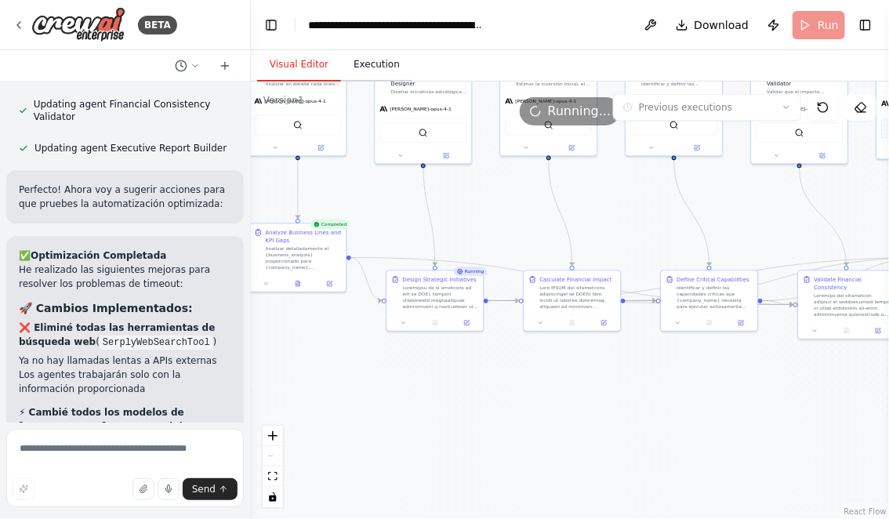
click at [368, 63] on button "Execution" at bounding box center [376, 65] width 71 height 33
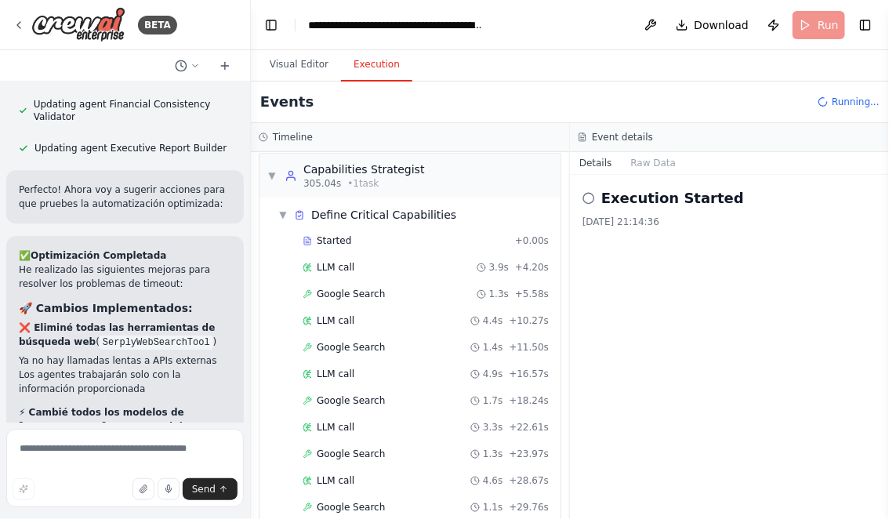
scroll to position [1160, 0]
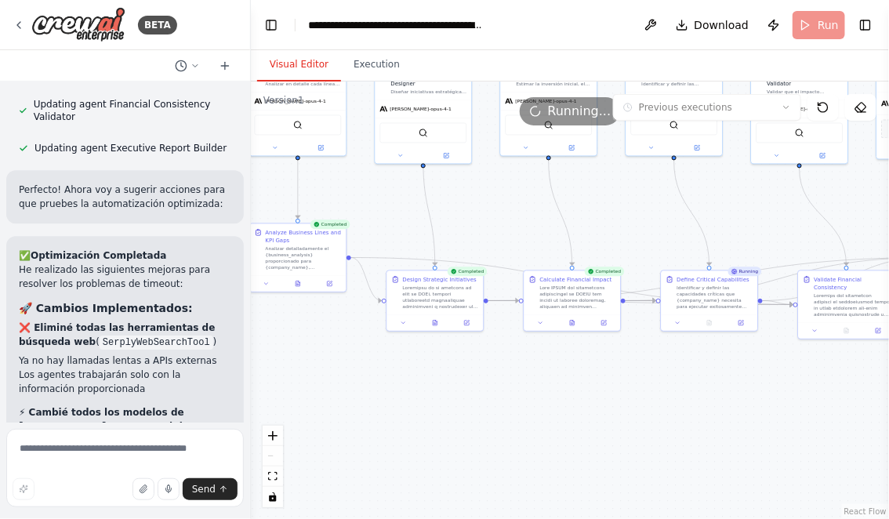
click at [295, 61] on button "Visual Editor" at bounding box center [299, 65] width 84 height 33
drag, startPoint x: 643, startPoint y: 231, endPoint x: 535, endPoint y: 220, distance: 108.8
click at [536, 220] on div ".deletable-edge-delete-btn { width: 20px; height: 20px; border: 0px solid #ffff…" at bounding box center [570, 301] width 638 height 438
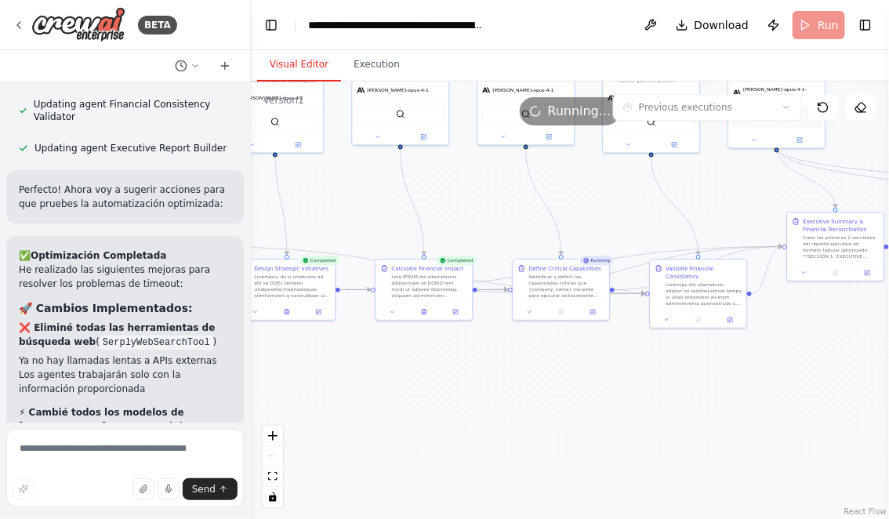
drag, startPoint x: 661, startPoint y: 222, endPoint x: 566, endPoint y: 222, distance: 94.9
click at [566, 222] on div ".deletable-edge-delete-btn { width: 20px; height: 20px; border: 0px solid #ffff…" at bounding box center [570, 301] width 638 height 438
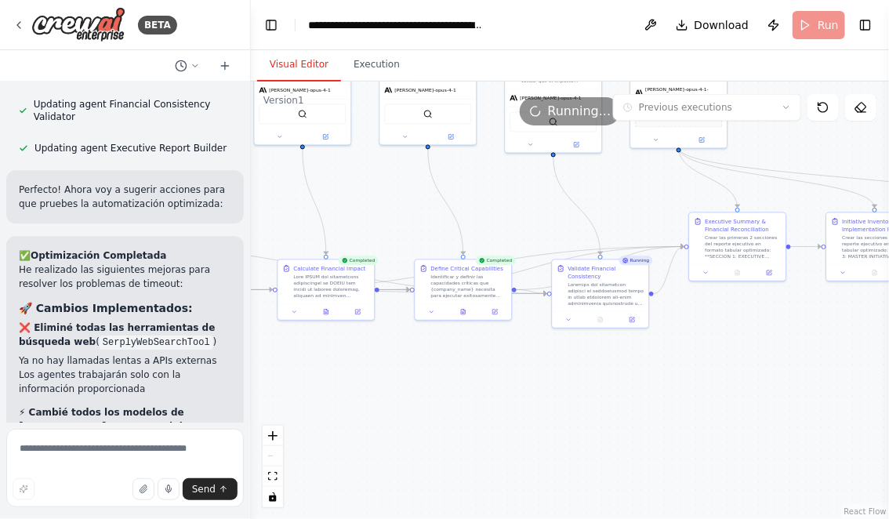
drag, startPoint x: 590, startPoint y: 216, endPoint x: 538, endPoint y: 216, distance: 52.5
click at [538, 216] on div ".deletable-edge-delete-btn { width: 20px; height: 20px; border: 0px solid #ffff…" at bounding box center [570, 301] width 638 height 438
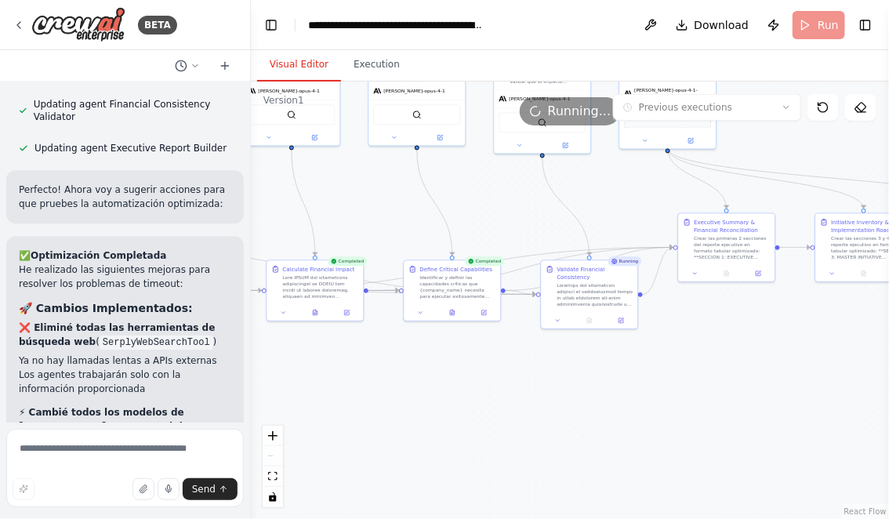
drag, startPoint x: 666, startPoint y: 374, endPoint x: 601, endPoint y: 374, distance: 65.1
click at [601, 374] on div ".deletable-edge-delete-btn { width: 20px; height: 20px; border: 0px solid #ffff…" at bounding box center [570, 301] width 638 height 438
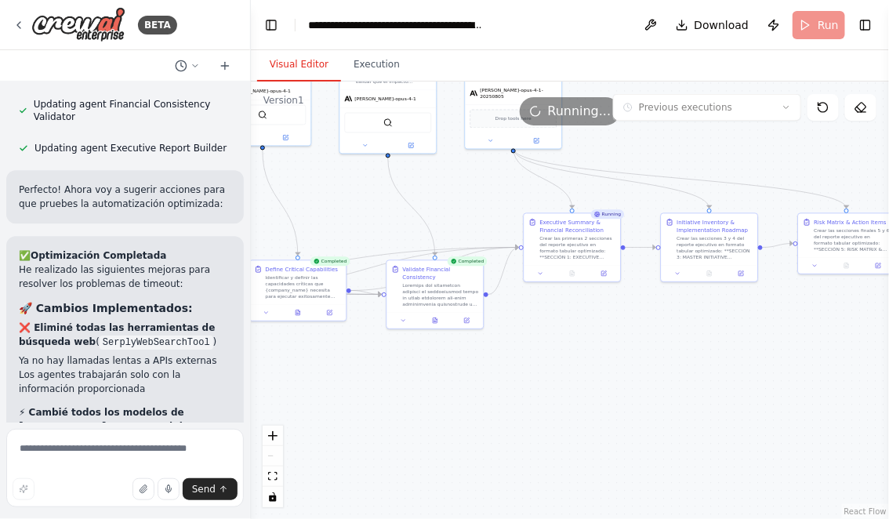
drag, startPoint x: 723, startPoint y: 368, endPoint x: 603, endPoint y: 369, distance: 120.0
click at [604, 369] on div ".deletable-edge-delete-btn { width: 20px; height: 20px; border: 0px solid #ffff…" at bounding box center [570, 301] width 638 height 438
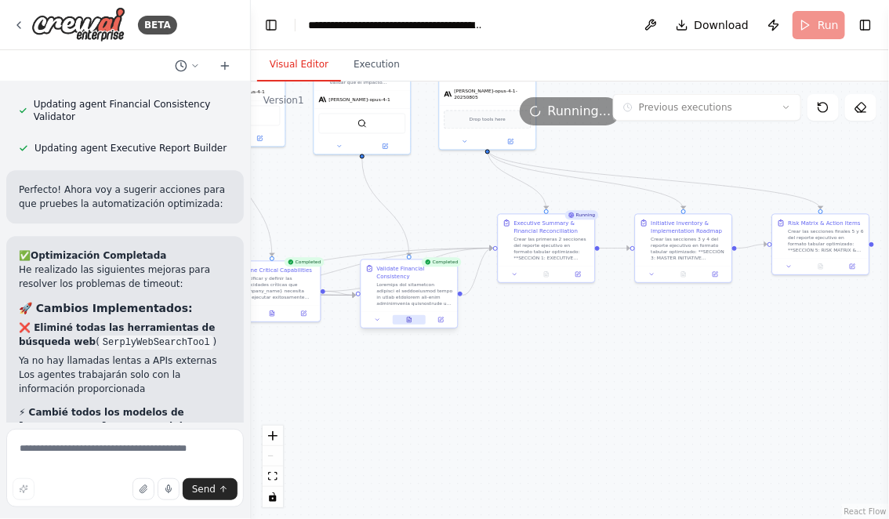
click at [409, 320] on icon at bounding box center [410, 320] width 2 height 0
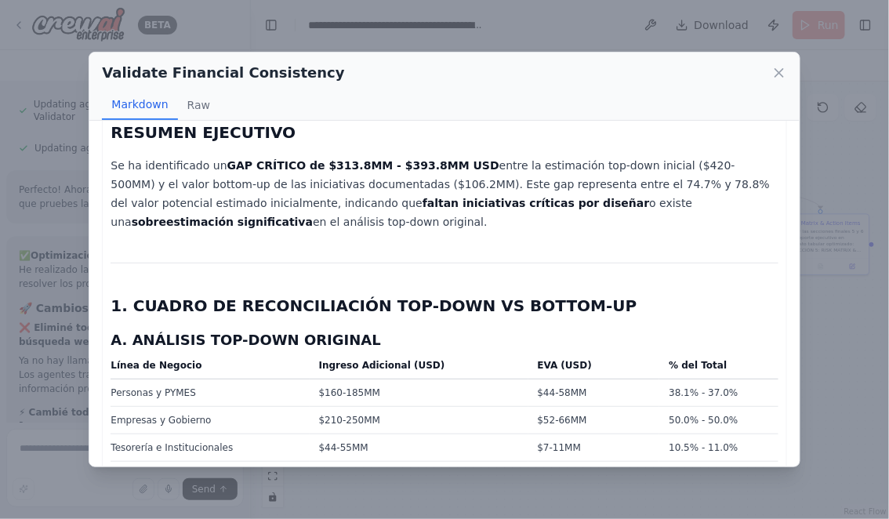
scroll to position [170, 0]
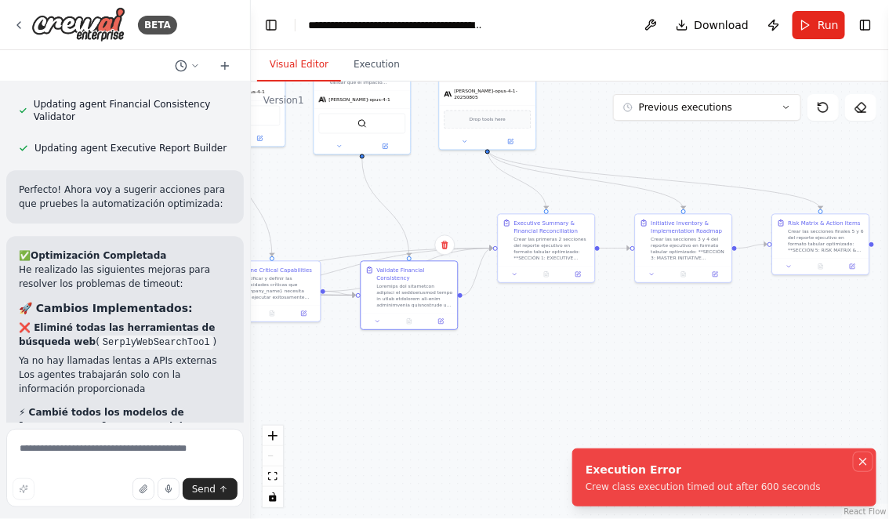
click at [864, 461] on icon "Notifications (F8)" at bounding box center [863, 462] width 6 height 6
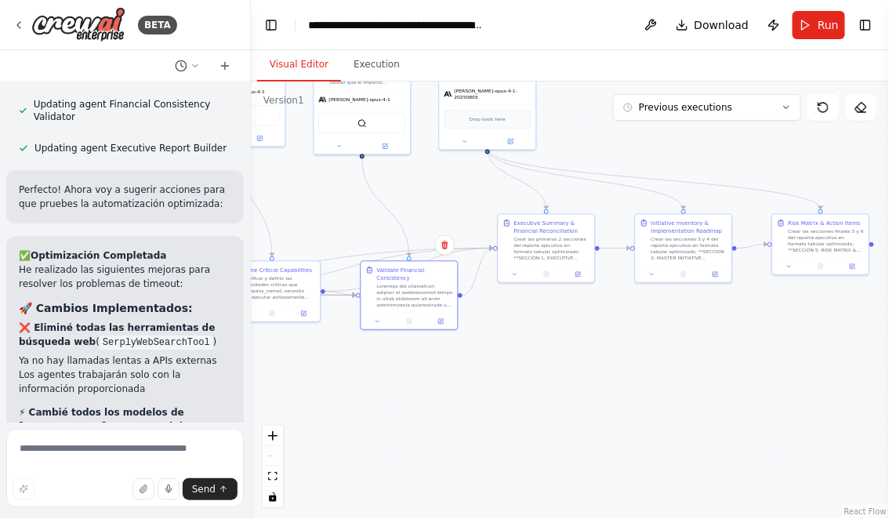
scroll to position [11139, 0]
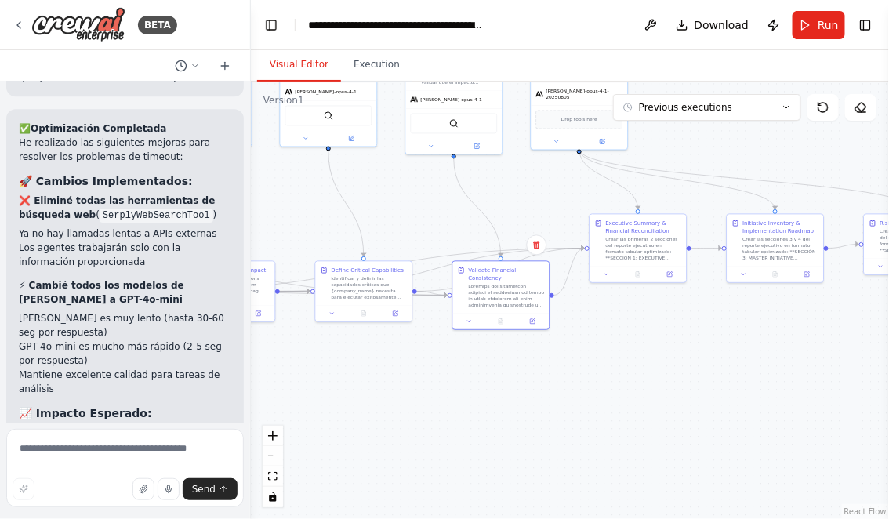
drag, startPoint x: 369, startPoint y: 392, endPoint x: 576, endPoint y: 390, distance: 207.0
click at [576, 390] on div ".deletable-edge-delete-btn { width: 20px; height: 20px; border: 0px solid #ffff…" at bounding box center [570, 301] width 638 height 438
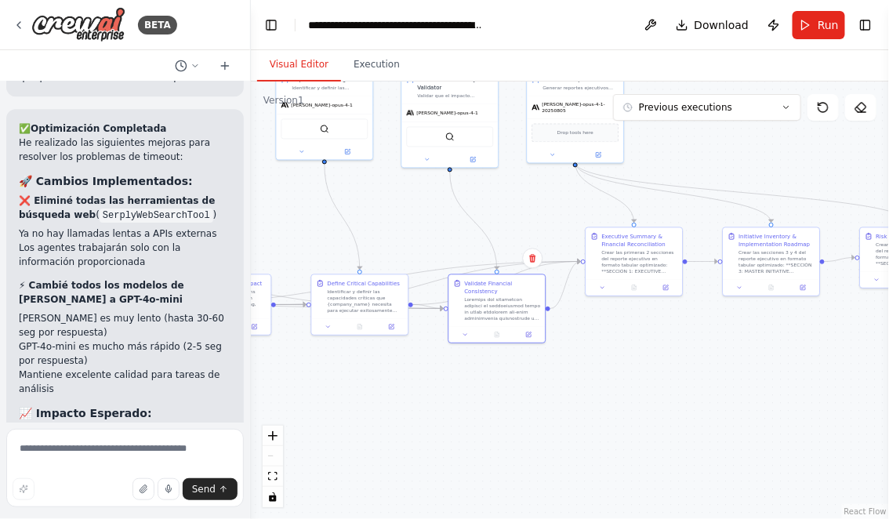
drag, startPoint x: 683, startPoint y: 399, endPoint x: 550, endPoint y: 423, distance: 135.4
click at [550, 422] on div ".deletable-edge-delete-btn { width: 20px; height: 20px; border: 0px solid #ffff…" at bounding box center [570, 301] width 638 height 438
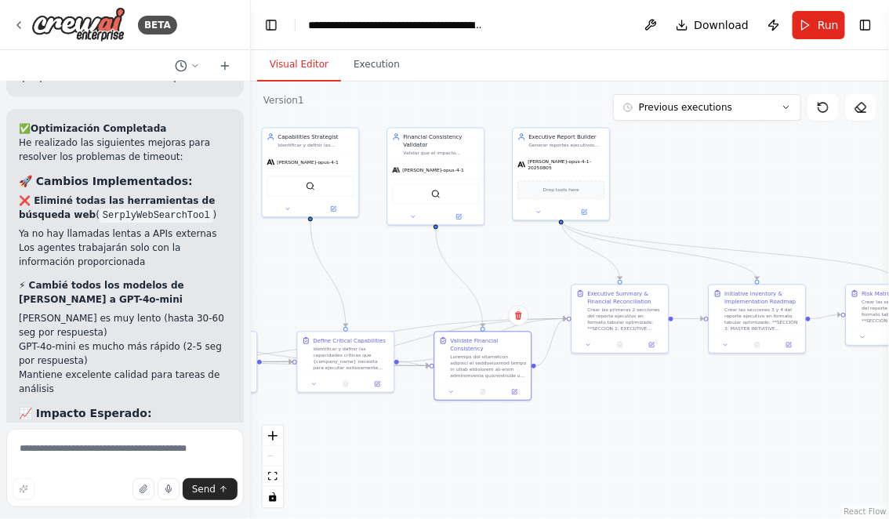
drag, startPoint x: 521, startPoint y: 194, endPoint x: 521, endPoint y: 244, distance: 50.2
click at [521, 244] on div ".deletable-edge-delete-btn { width: 20px; height: 20px; border: 0px solid #ffff…" at bounding box center [570, 301] width 638 height 438
click at [539, 209] on icon at bounding box center [539, 212] width 6 height 6
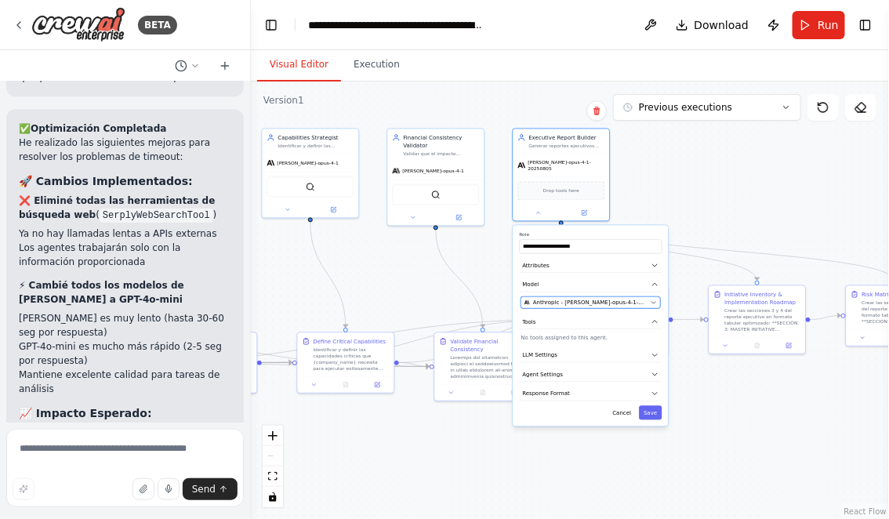
click at [566, 299] on span "Anthropic - claude-opus-4-1-20250805" at bounding box center [590, 303] width 114 height 8
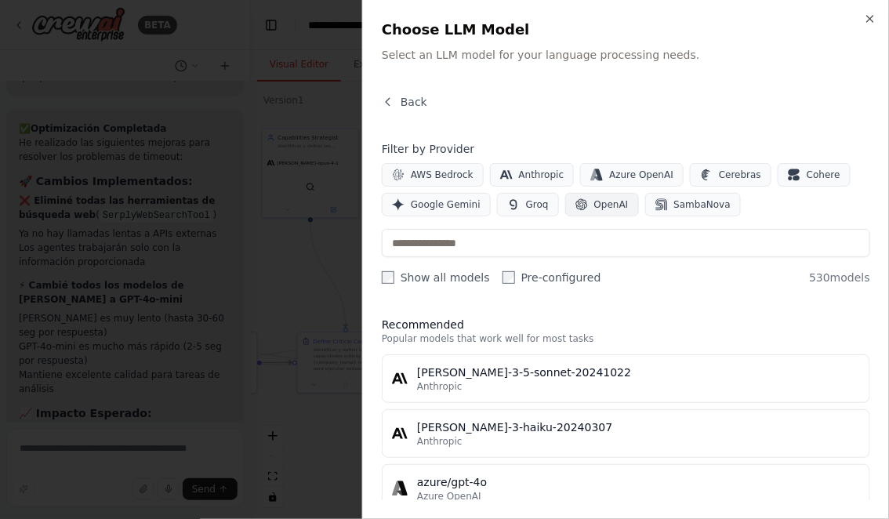
click at [594, 208] on span "OpenAI" at bounding box center [611, 204] width 34 height 13
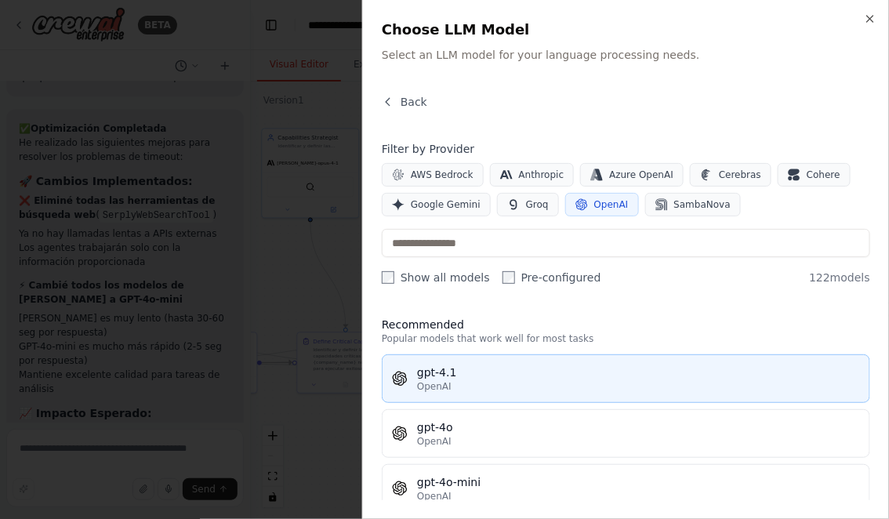
click at [472, 369] on div "gpt-4.1" at bounding box center [638, 373] width 443 height 16
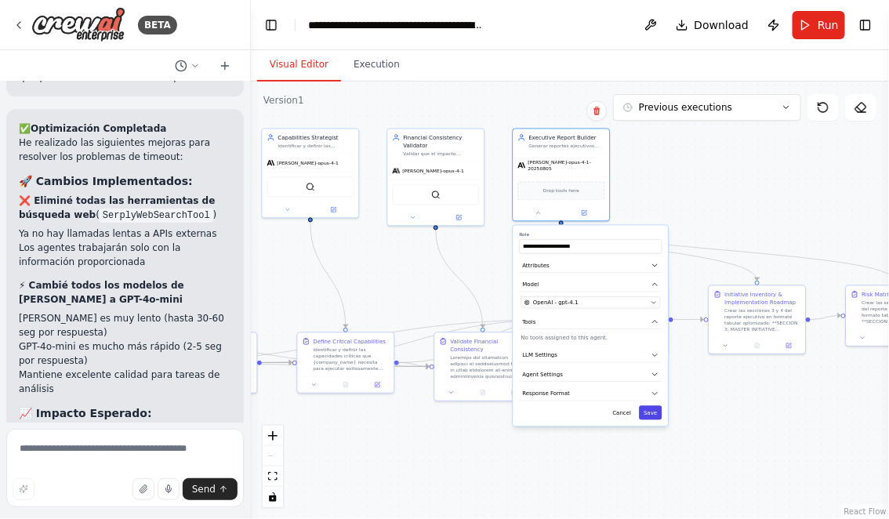
click at [652, 409] on button "Save" at bounding box center [650, 413] width 23 height 14
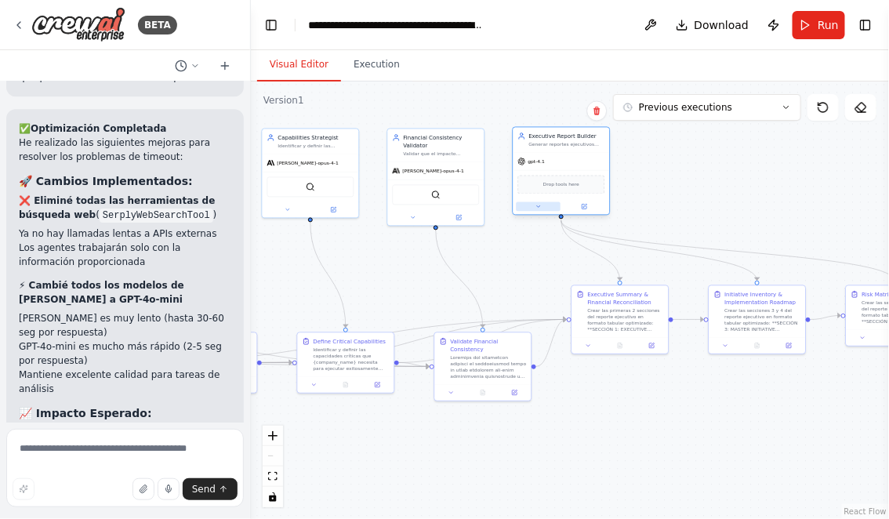
click at [536, 205] on icon at bounding box center [539, 207] width 6 height 6
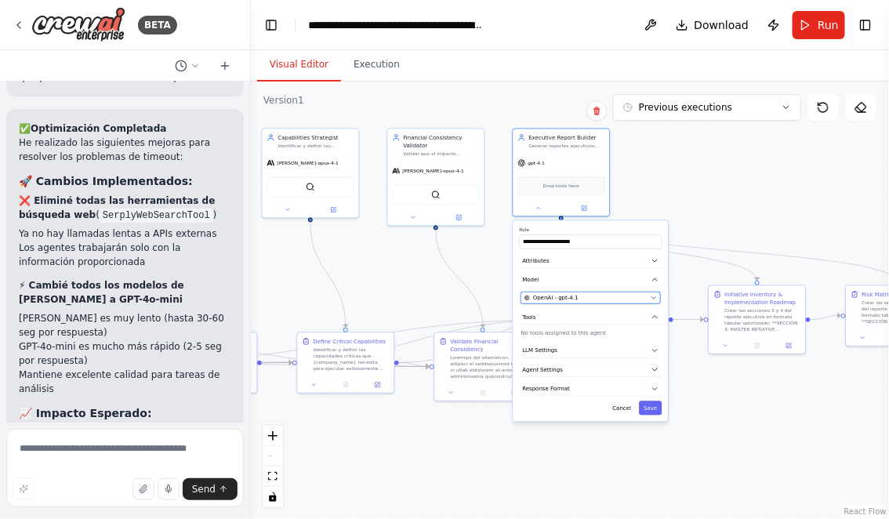
click at [564, 300] on span "OpenAI - gpt-4.1" at bounding box center [555, 298] width 45 height 8
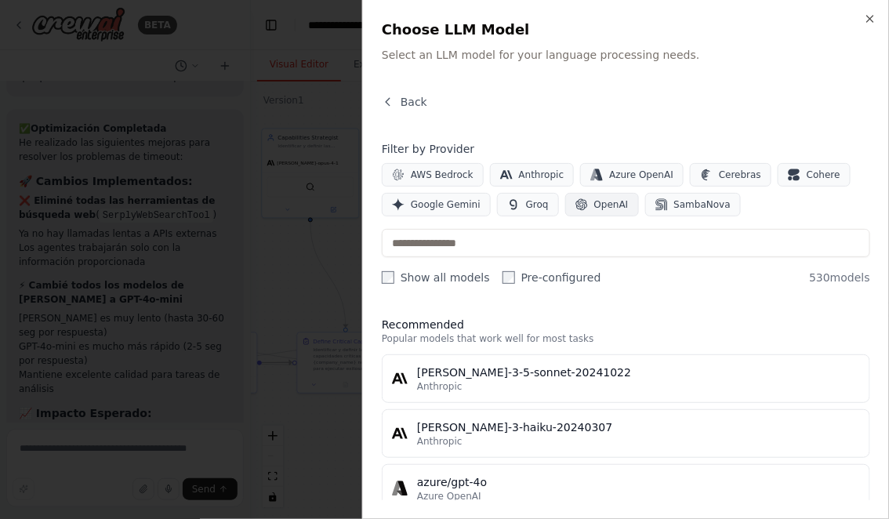
click at [597, 204] on span "OpenAI" at bounding box center [611, 204] width 34 height 13
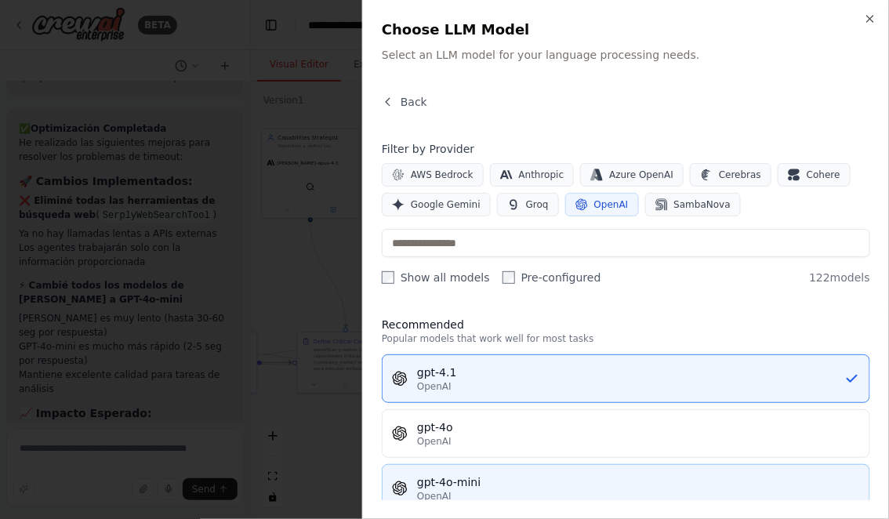
click at [459, 480] on div "gpt-4o-mini" at bounding box center [638, 482] width 443 height 16
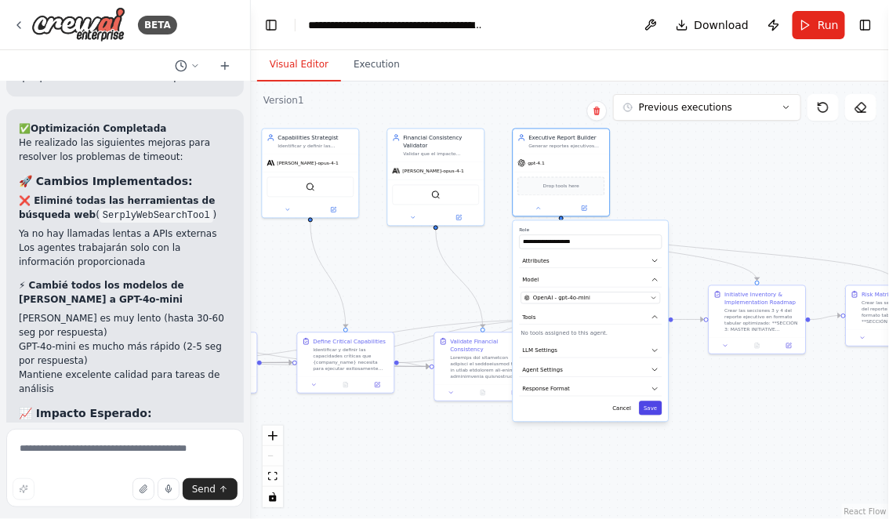
click at [655, 405] on button "Save" at bounding box center [650, 408] width 23 height 14
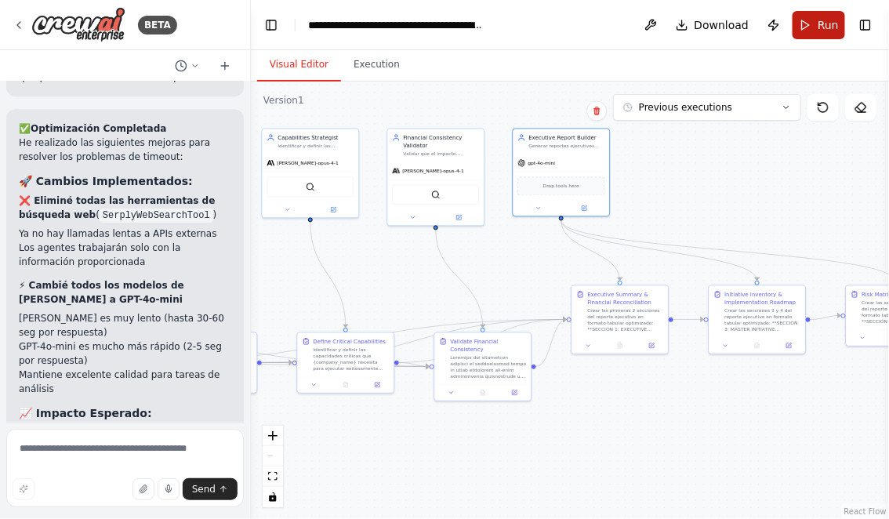
click at [825, 21] on span "Run" at bounding box center [828, 25] width 21 height 16
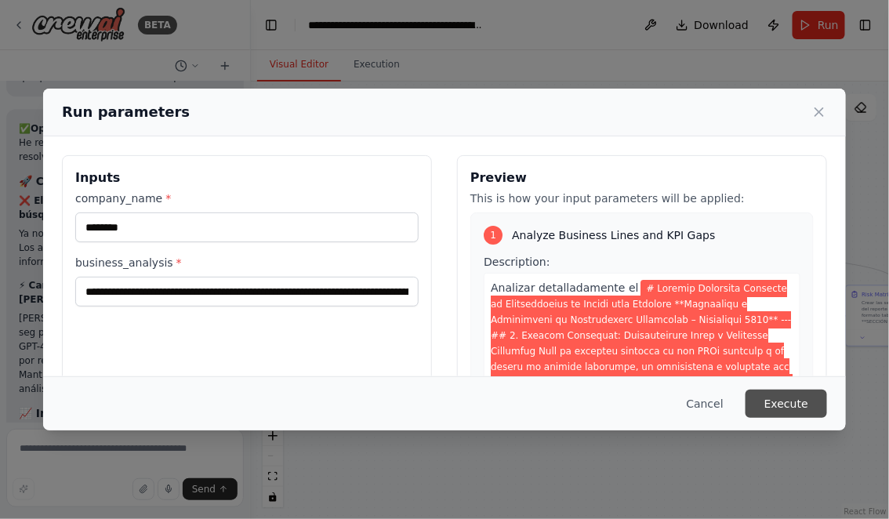
click at [776, 400] on button "Execute" at bounding box center [787, 404] width 82 height 28
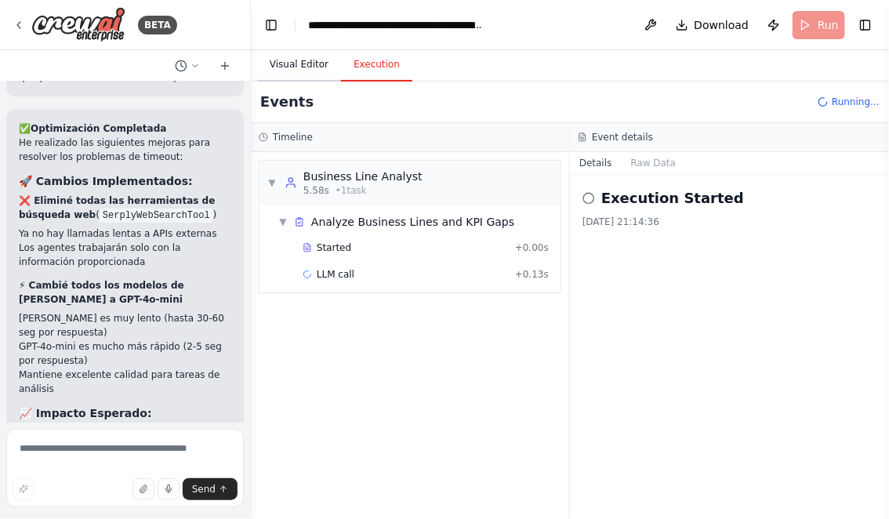
click at [293, 64] on button "Visual Editor" at bounding box center [299, 65] width 84 height 33
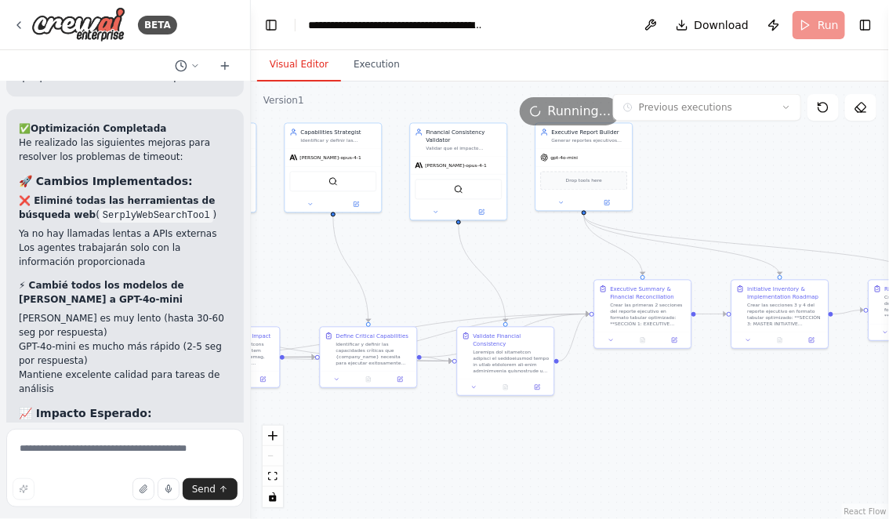
drag, startPoint x: 371, startPoint y: 271, endPoint x: 483, endPoint y: 262, distance: 112.5
click at [479, 262] on div ".deletable-edge-delete-btn { width: 20px; height: 20px; border: 0px solid #ffff…" at bounding box center [570, 301] width 638 height 438
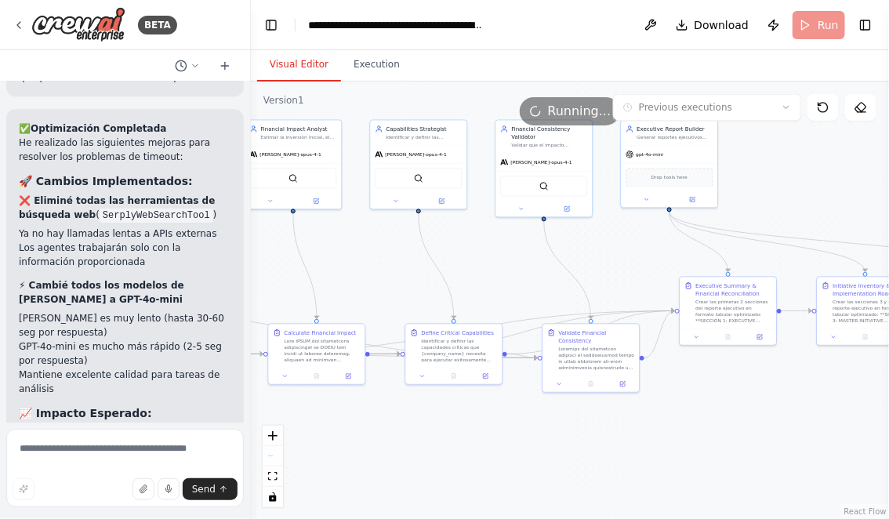
drag, startPoint x: 350, startPoint y: 263, endPoint x: 450, endPoint y: 262, distance: 99.6
click at [445, 262] on div ".deletable-edge-delete-btn { width: 20px; height: 20px; border: 0px solid #ffff…" at bounding box center [570, 301] width 638 height 438
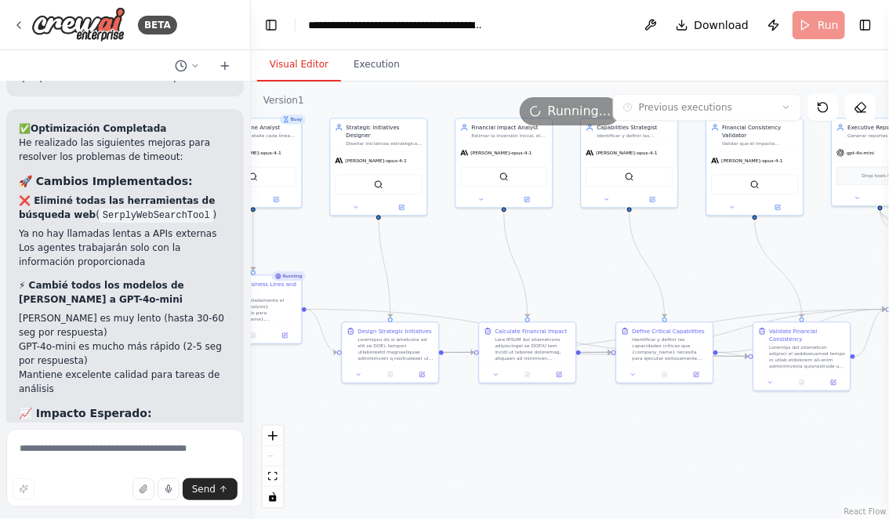
drag, startPoint x: 343, startPoint y: 255, endPoint x: 494, endPoint y: 255, distance: 150.5
click at [482, 255] on div ".deletable-edge-delete-btn { width: 20px; height: 20px; border: 0px solid #ffff…" at bounding box center [570, 301] width 638 height 438
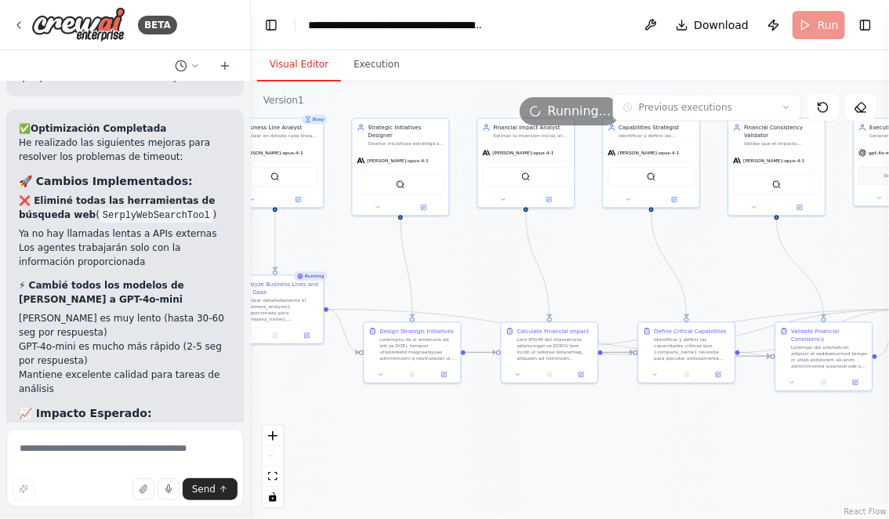
drag, startPoint x: 365, startPoint y: 242, endPoint x: 414, endPoint y: 252, distance: 49.5
click at [398, 248] on div ".deletable-edge-delete-btn { width: 20px; height: 20px; border: 0px solid #ffff…" at bounding box center [570, 301] width 638 height 438
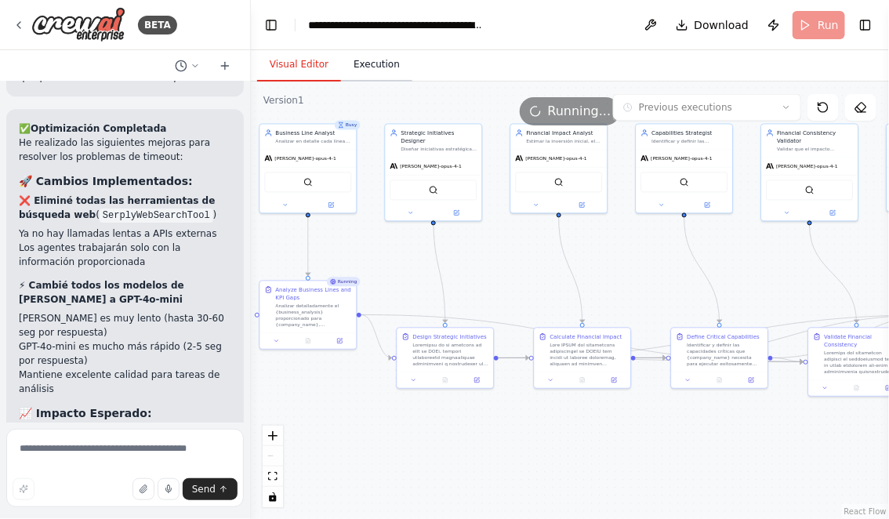
click at [377, 72] on button "Execution" at bounding box center [376, 65] width 71 height 33
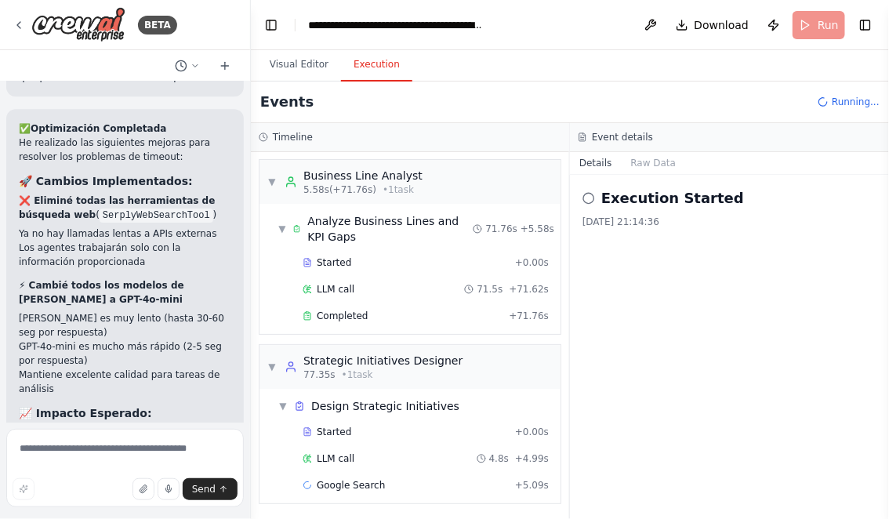
scroll to position [27, 0]
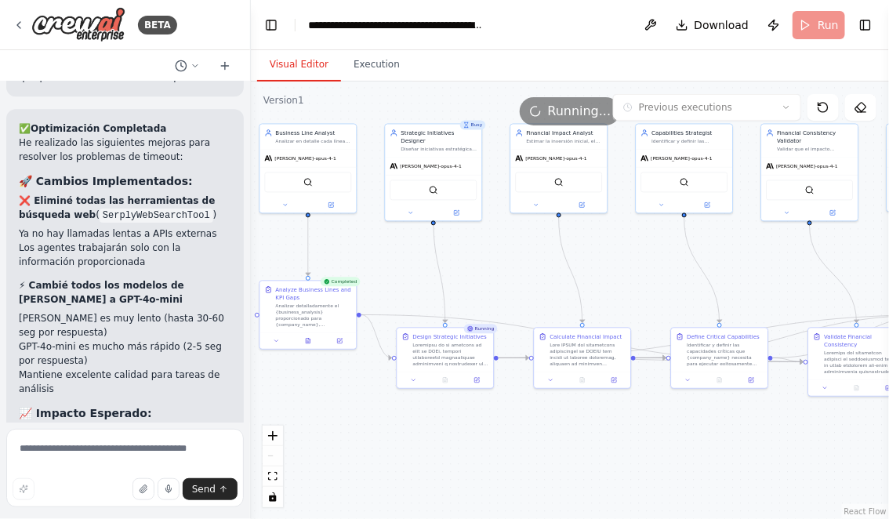
click at [303, 66] on button "Visual Editor" at bounding box center [299, 65] width 84 height 33
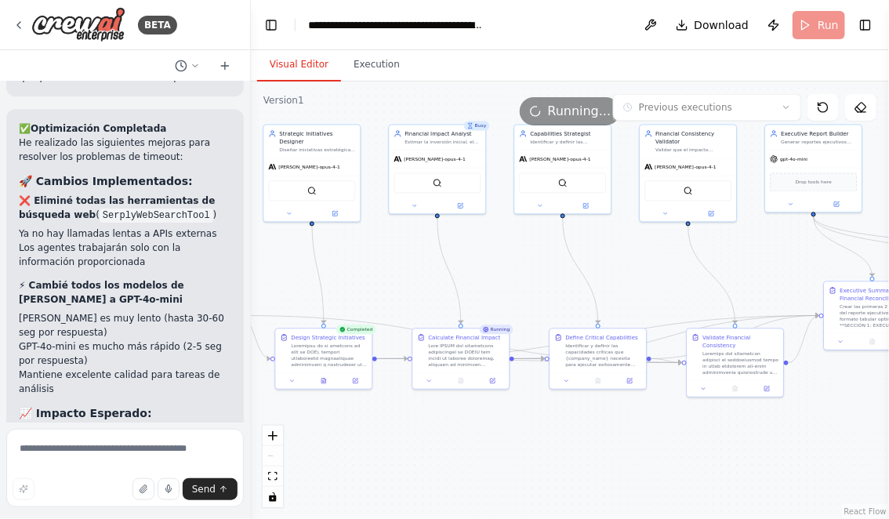
drag, startPoint x: 529, startPoint y: 422, endPoint x: 405, endPoint y: 423, distance: 124.7
click at [405, 423] on div ".deletable-edge-delete-btn { width: 20px; height: 20px; border: 0px solid #ffff…" at bounding box center [570, 301] width 638 height 438
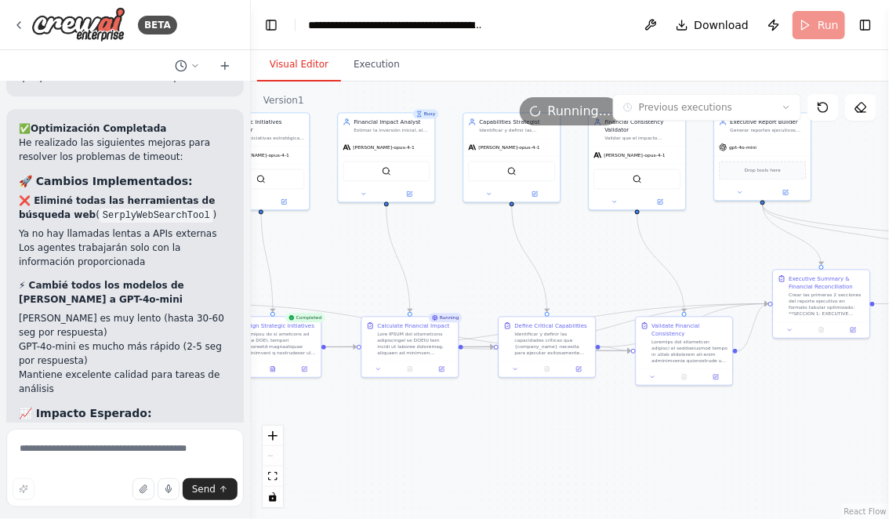
drag, startPoint x: 504, startPoint y: 285, endPoint x: 449, endPoint y: 271, distance: 56.7
click at [449, 271] on div ".deletable-edge-delete-btn { width: 20px; height: 20px; border: 0px solid #ffff…" at bounding box center [570, 301] width 638 height 438
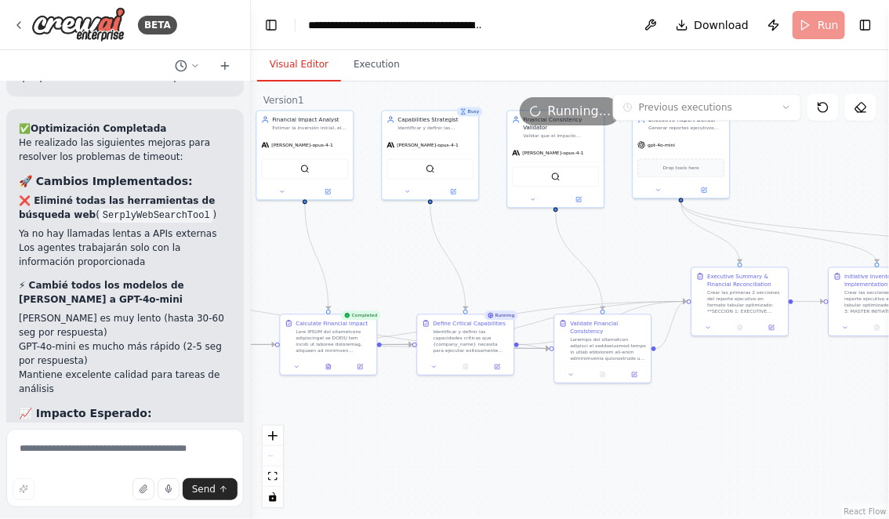
drag, startPoint x: 484, startPoint y: 271, endPoint x: 407, endPoint y: 271, distance: 76.8
click at [408, 271] on div ".deletable-edge-delete-btn { width: 20px; height: 20px; border: 0px solid #ffff…" at bounding box center [570, 301] width 638 height 438
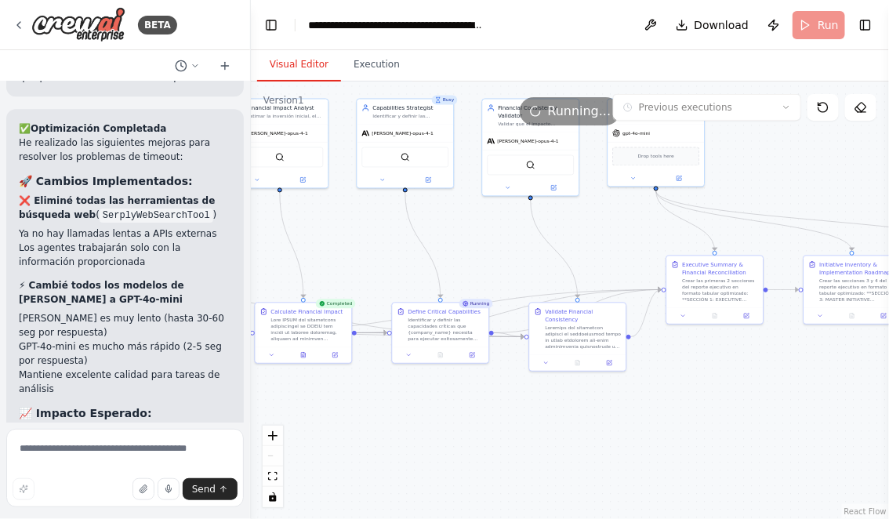
drag, startPoint x: 517, startPoint y: 275, endPoint x: 469, endPoint y: 250, distance: 54.7
click at [470, 250] on div ".deletable-edge-delete-btn { width: 20px; height: 20px; border: 0px solid #ffff…" at bounding box center [570, 301] width 638 height 438
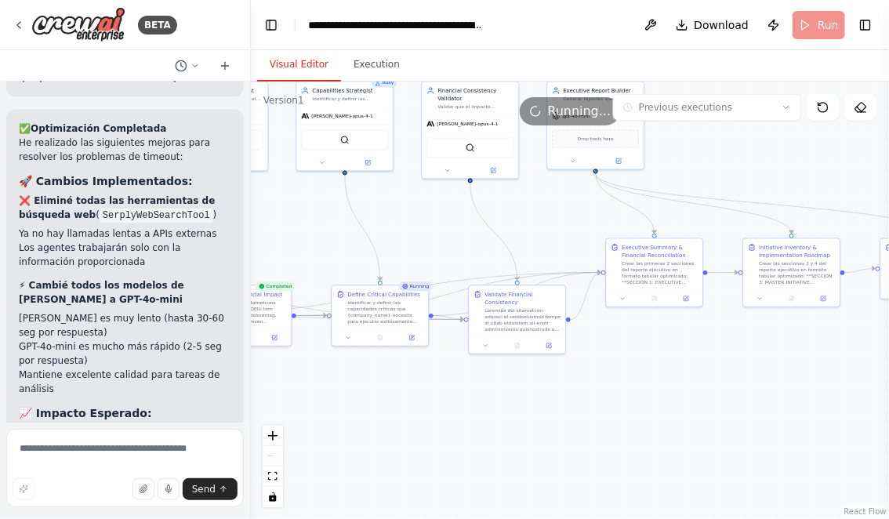
drag, startPoint x: 439, startPoint y: 238, endPoint x: 403, endPoint y: 234, distance: 36.3
click at [403, 234] on div ".deletable-edge-delete-btn { width: 20px; height: 20px; border: 0px solid #ffff…" at bounding box center [570, 301] width 638 height 438
drag, startPoint x: 434, startPoint y: 246, endPoint x: 417, endPoint y: 230, distance: 23.8
click at [417, 230] on div ".deletable-edge-delete-btn { width: 20px; height: 20px; border: 0px solid #ffff…" at bounding box center [570, 301] width 638 height 438
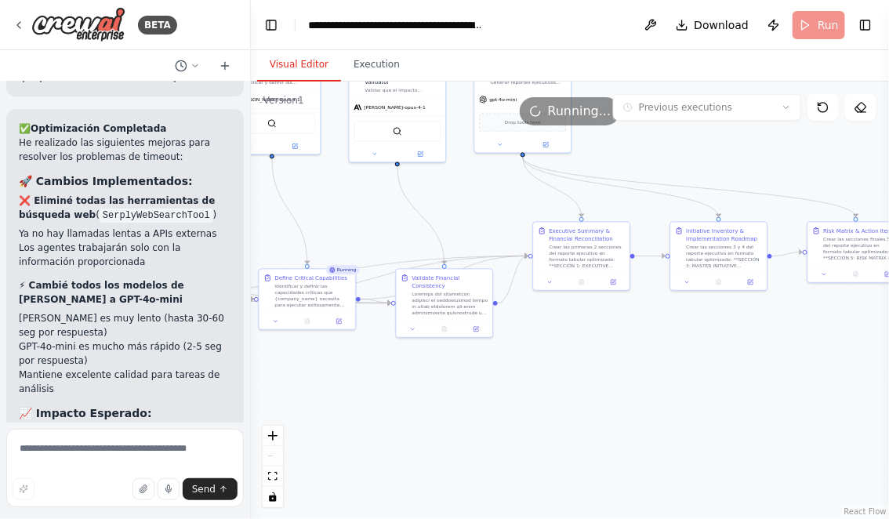
drag, startPoint x: 499, startPoint y: 405, endPoint x: 444, endPoint y: 405, distance: 55.7
click at [444, 405] on div ".deletable-edge-delete-btn { width: 20px; height: 20px; border: 0px solid #ffff…" at bounding box center [570, 301] width 638 height 438
click at [475, 418] on div ".deletable-edge-delete-btn { width: 20px; height: 20px; border: 0px solid #ffff…" at bounding box center [570, 301] width 638 height 438
drag, startPoint x: 552, startPoint y: 229, endPoint x: 534, endPoint y: 229, distance: 18.0
click at [534, 229] on div "Executive Summary & Financial Reconciliation" at bounding box center [563, 234] width 76 height 16
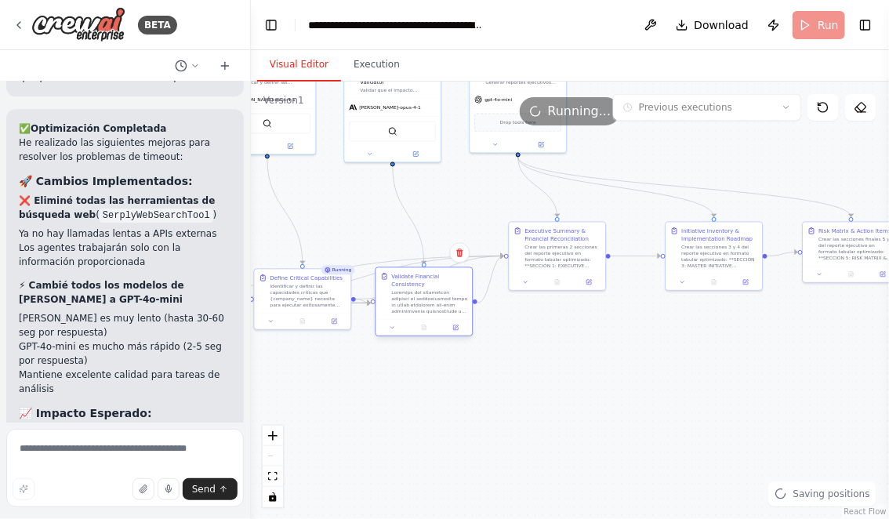
drag, startPoint x: 463, startPoint y: 278, endPoint x: 448, endPoint y: 275, distance: 14.3
click at [448, 275] on div "Validate Financial Consistency" at bounding box center [430, 281] width 76 height 16
drag, startPoint x: 693, startPoint y: 226, endPoint x: 660, endPoint y: 224, distance: 33.0
click at [660, 224] on div "Initiative Inventory & Implementation Roadmap Crear las secciones 3 y 4 del rep…" at bounding box center [683, 247] width 96 height 52
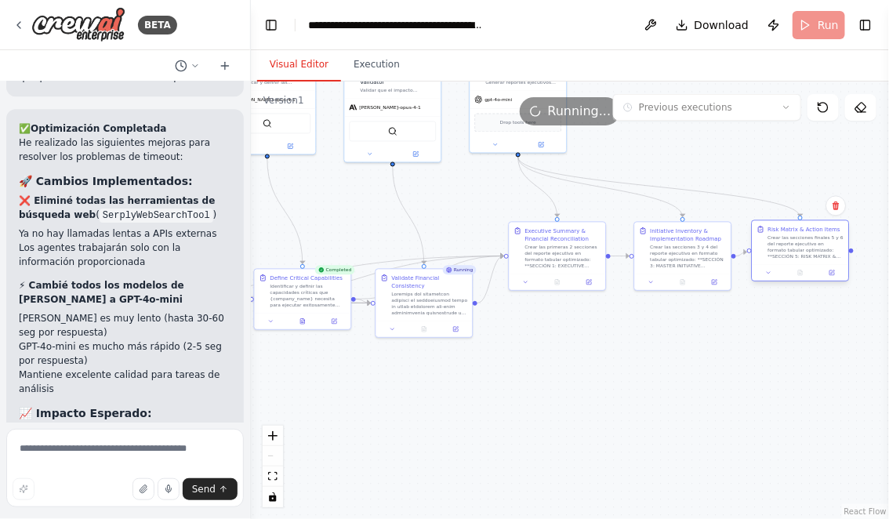
drag, startPoint x: 833, startPoint y: 227, endPoint x: 783, endPoint y: 229, distance: 50.2
click at [783, 229] on div "Risk Matrix & Action Items" at bounding box center [804, 230] width 72 height 8
click at [757, 348] on div ".deletable-edge-delete-btn { width: 20px; height: 20px; border: 0px solid #ffff…" at bounding box center [570, 301] width 638 height 438
click at [303, 318] on icon at bounding box center [304, 319] width 2 height 2
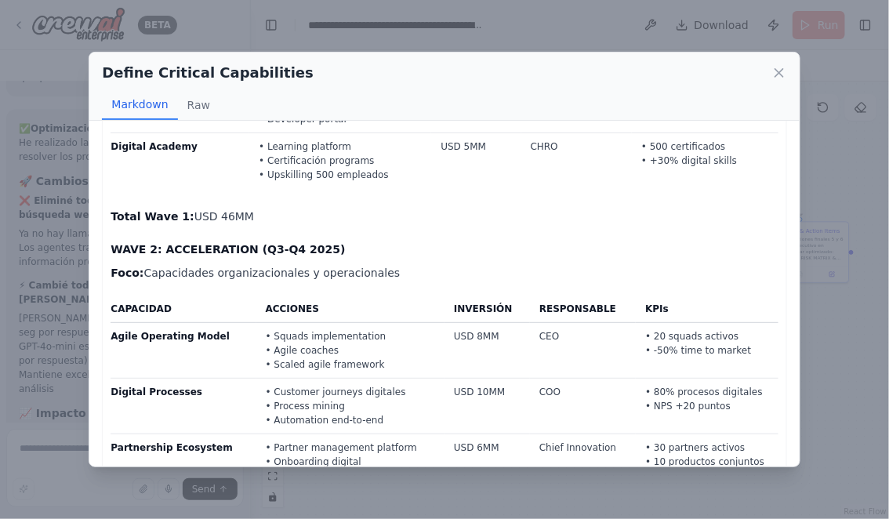
scroll to position [3616, 0]
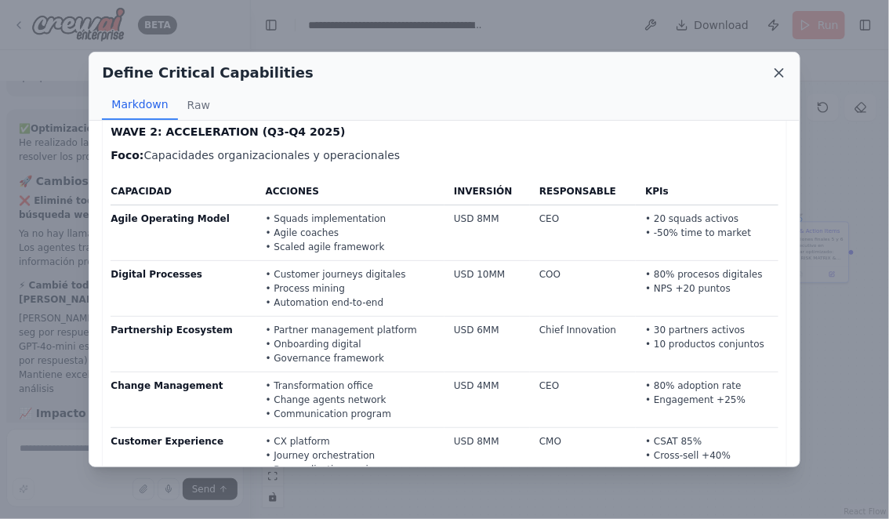
click at [783, 74] on icon at bounding box center [780, 73] width 16 height 16
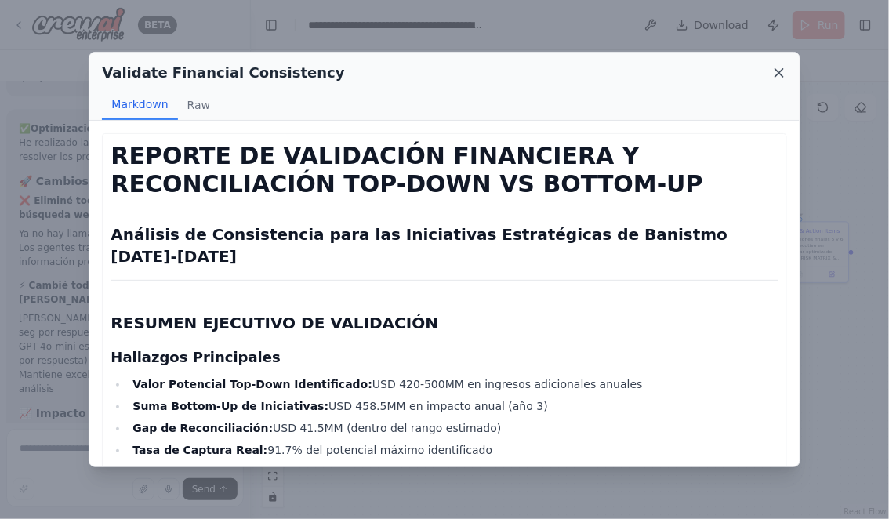
click at [786, 72] on icon at bounding box center [780, 73] width 16 height 16
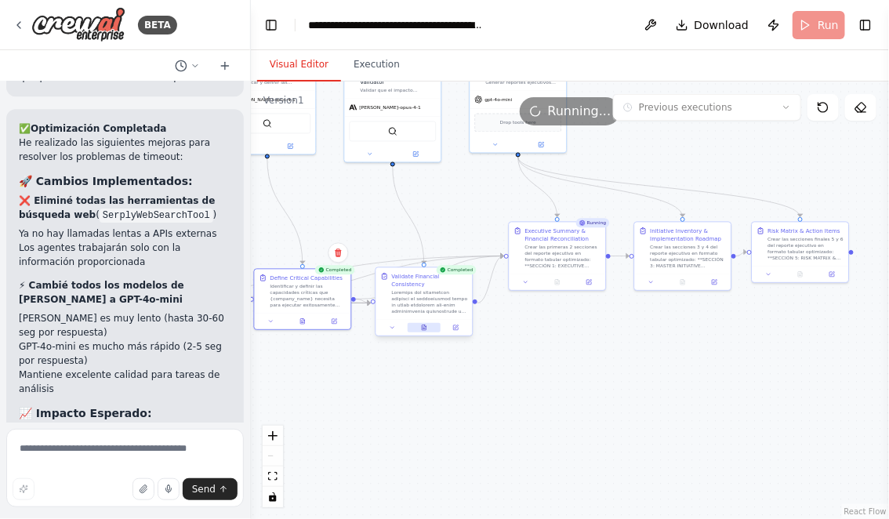
click at [423, 325] on icon at bounding box center [424, 327] width 4 height 5
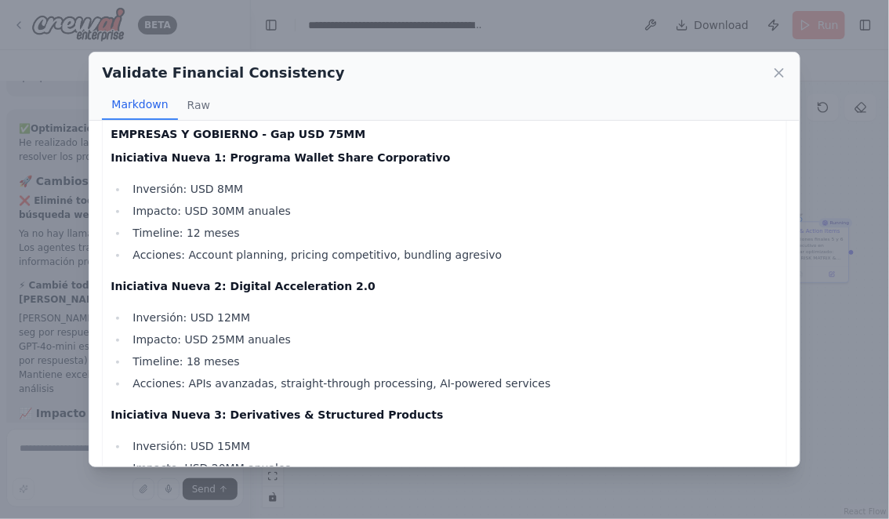
scroll to position [3081, 0]
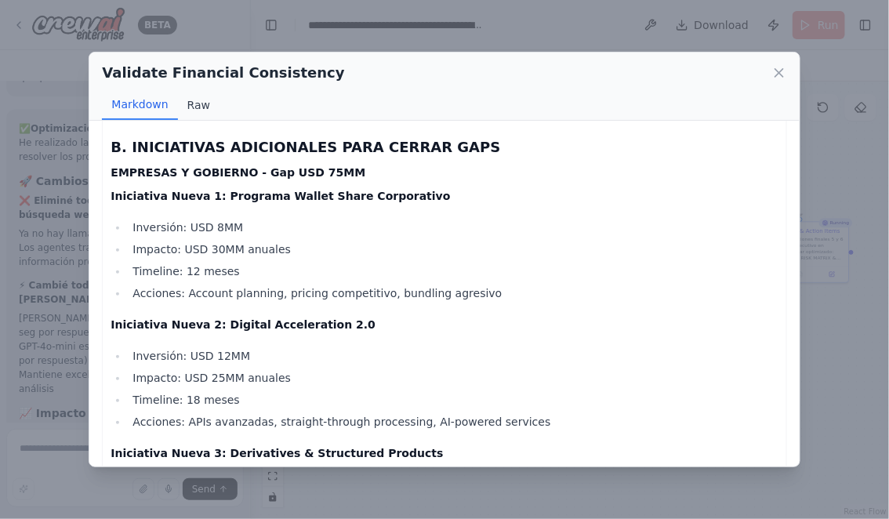
click at [192, 102] on button "Raw" at bounding box center [199, 105] width 42 height 30
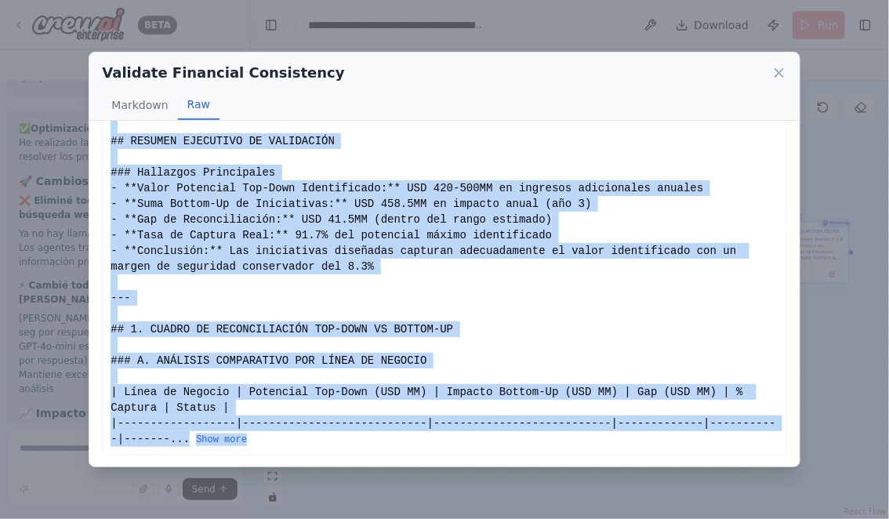
drag, startPoint x: 111, startPoint y: 140, endPoint x: 267, endPoint y: 449, distance: 346.4
click at [267, 449] on div "# REPORTE DE VALIDACIÓN FINANCIERA Y RECONCILIACIÓN TOP-DOWN VS BOTTOM-UP ## An…" at bounding box center [444, 250] width 684 height 409
click at [236, 441] on button "Show more" at bounding box center [221, 440] width 51 height 13
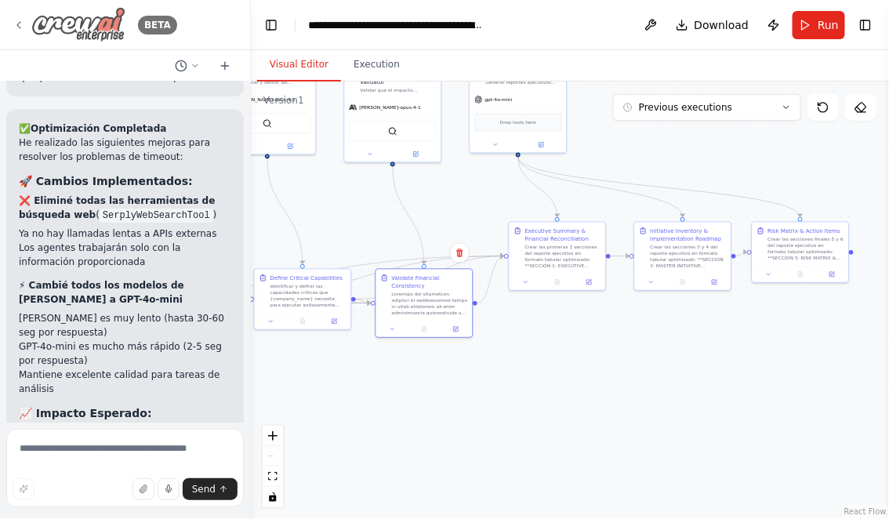
click at [20, 26] on icon at bounding box center [19, 25] width 13 height 13
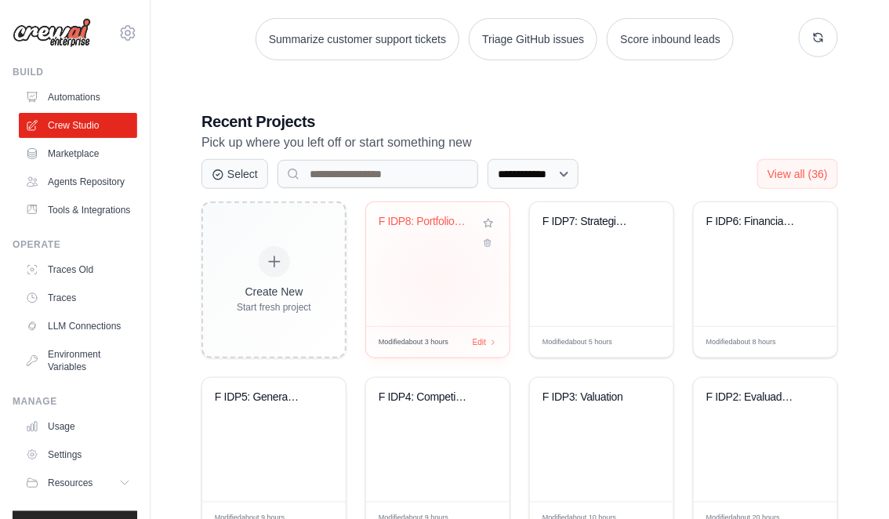
click at [439, 281] on div "F IDP8: Portfolio Optimization Fina..." at bounding box center [437, 264] width 143 height 124
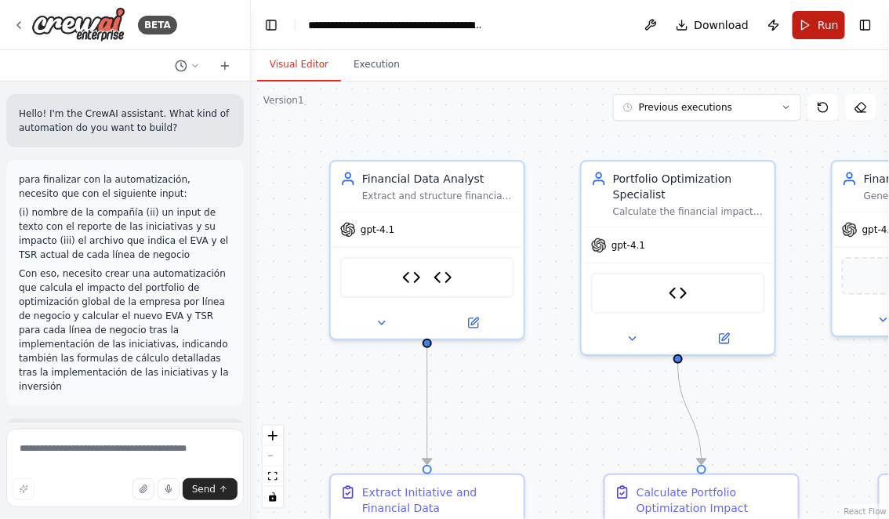
scroll to position [7044, 0]
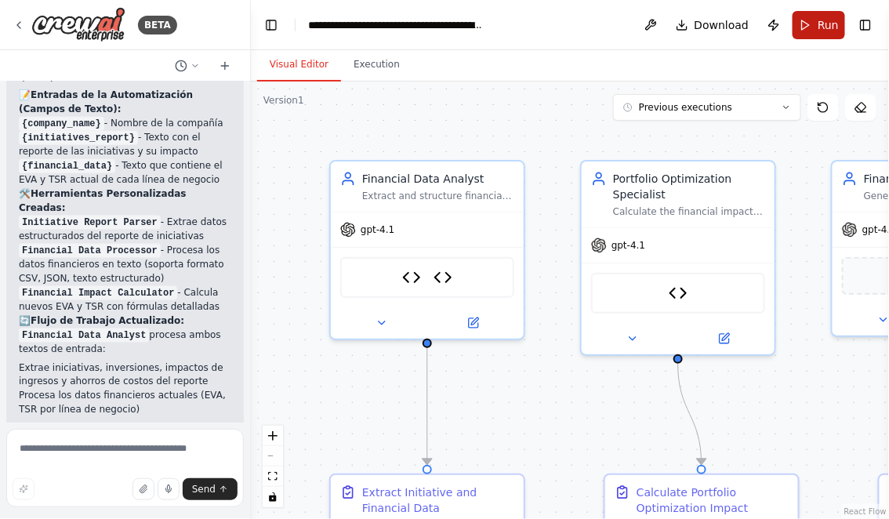
click at [825, 31] on span "Run" at bounding box center [828, 25] width 21 height 16
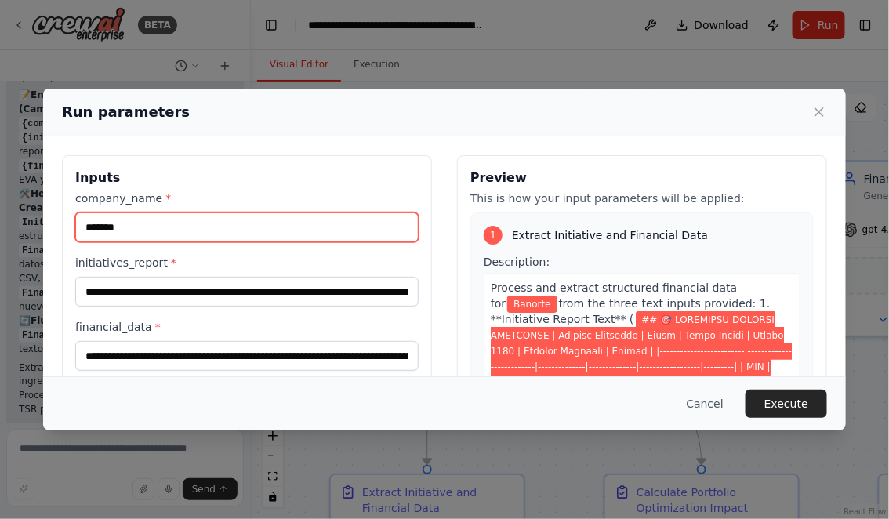
drag, startPoint x: 135, startPoint y: 227, endPoint x: 30, endPoint y: 227, distance: 105.1
click at [30, 227] on div "Run parameters Inputs company_name * ******* initiatives_report * financial_dat…" at bounding box center [444, 259] width 889 height 519
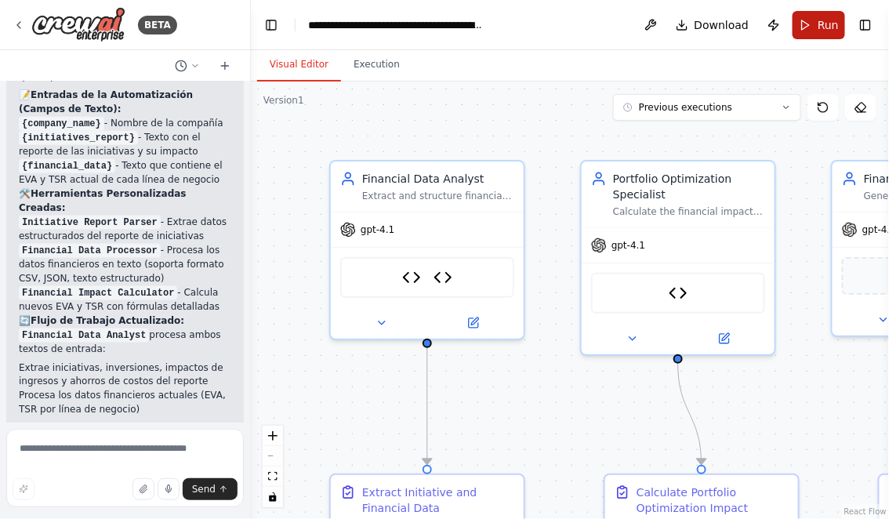
click at [817, 18] on button "Run" at bounding box center [819, 25] width 53 height 28
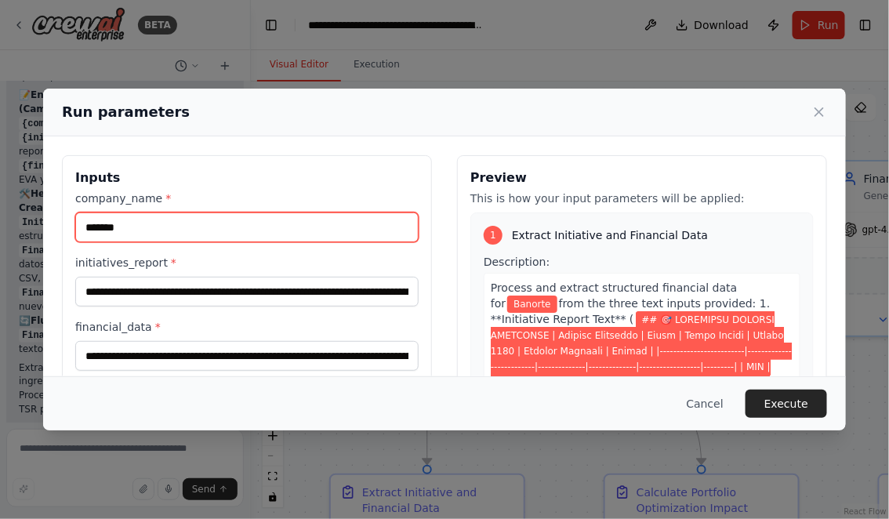
click at [264, 239] on input "*******" at bounding box center [246, 227] width 343 height 30
type input "********"
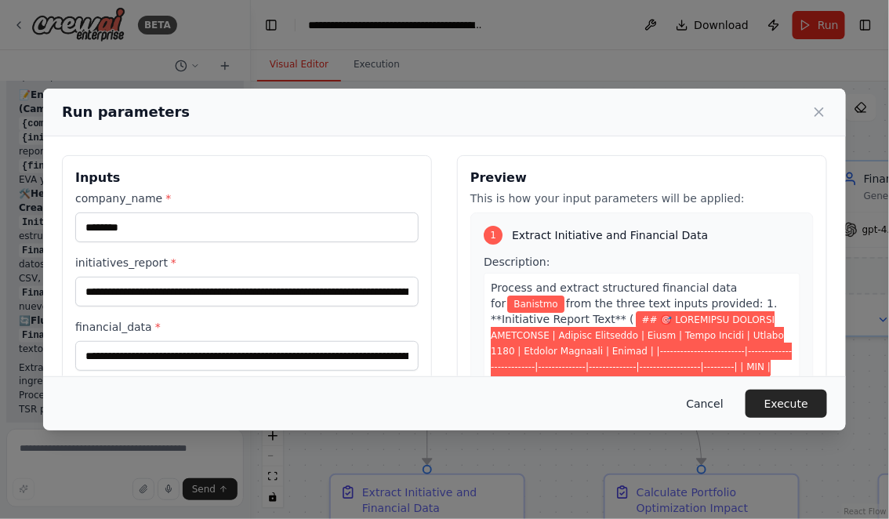
click at [708, 412] on button "Cancel" at bounding box center [705, 404] width 62 height 28
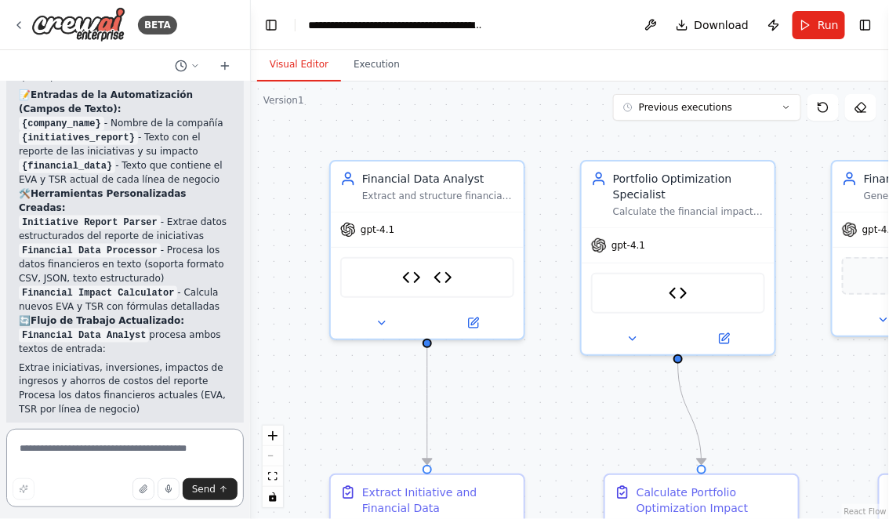
click at [96, 448] on textarea at bounding box center [125, 468] width 238 height 78
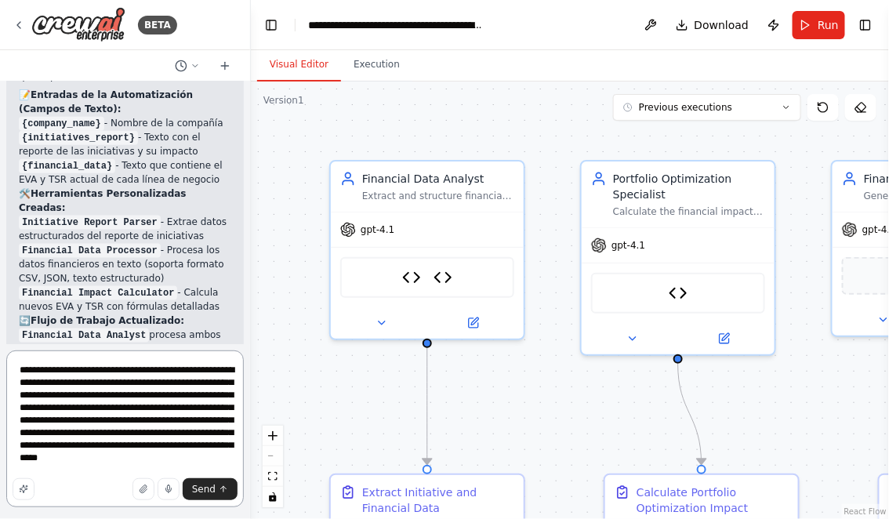
type textarea "**********"
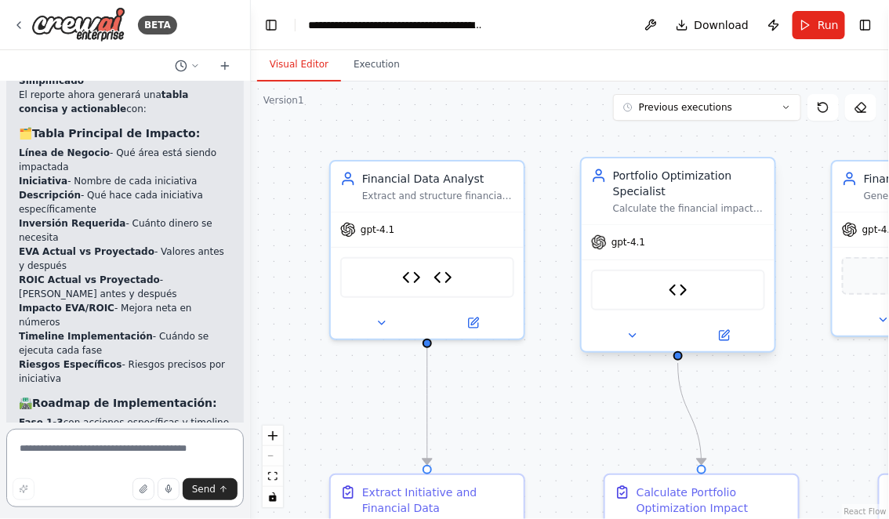
scroll to position [8348, 0]
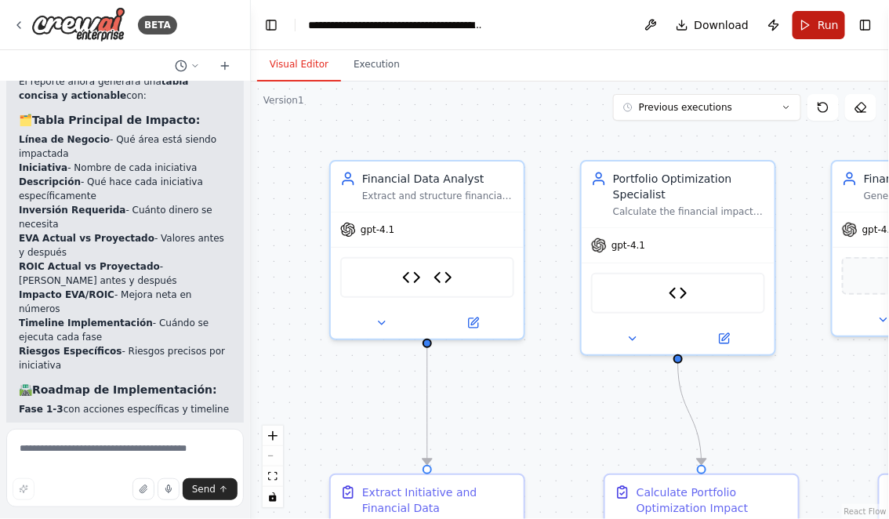
click at [822, 26] on span "Run" at bounding box center [828, 25] width 21 height 16
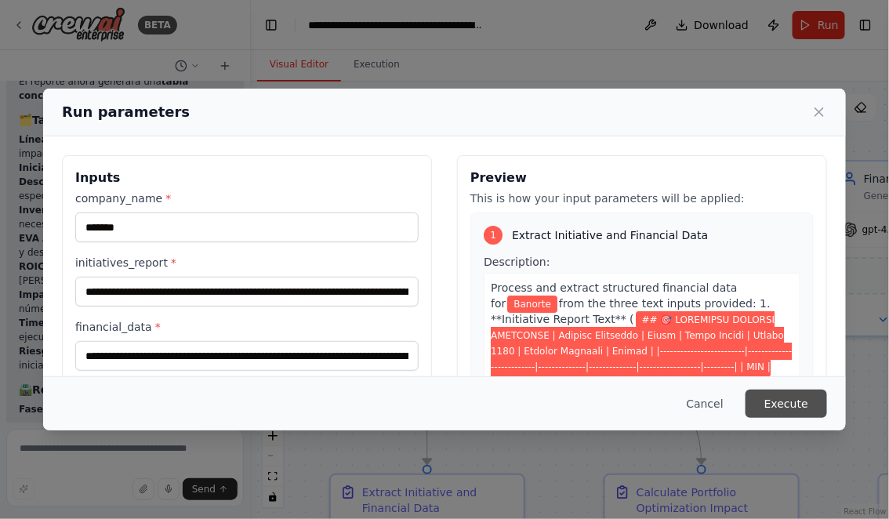
click at [788, 408] on button "Execute" at bounding box center [787, 404] width 82 height 28
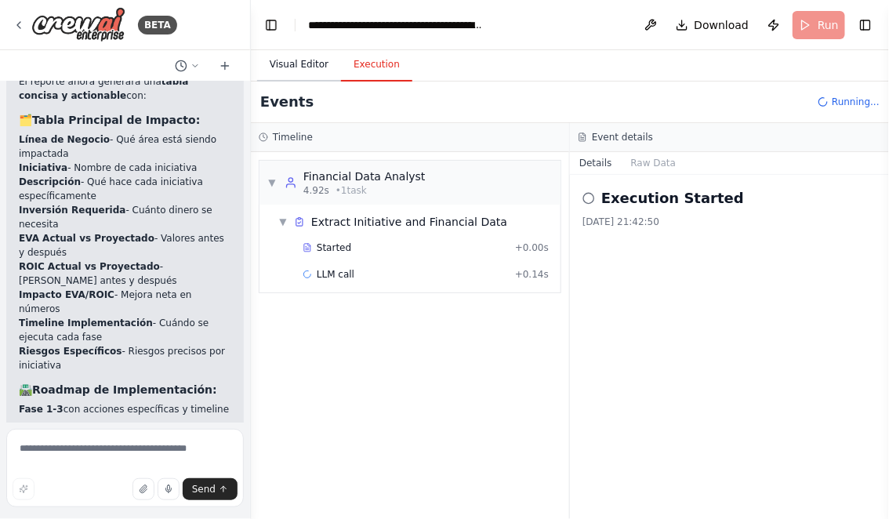
click at [303, 71] on button "Visual Editor" at bounding box center [299, 65] width 84 height 33
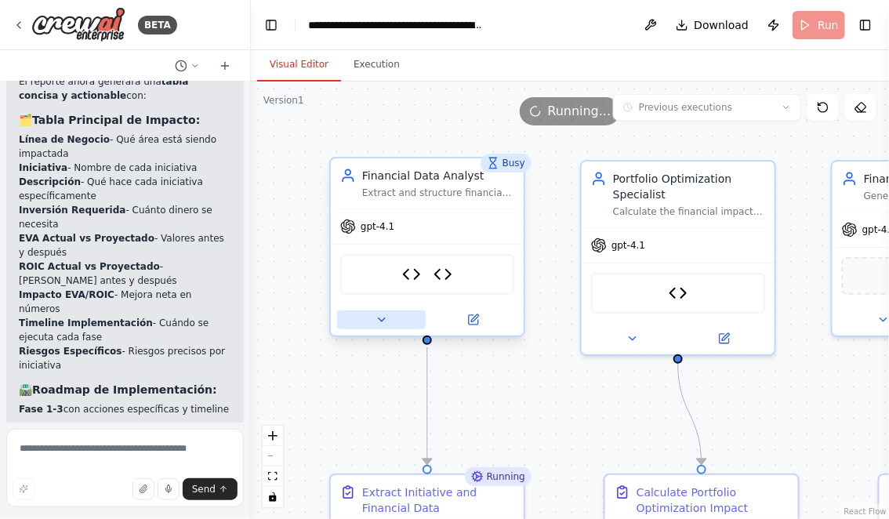
click at [383, 318] on icon at bounding box center [382, 319] width 6 height 3
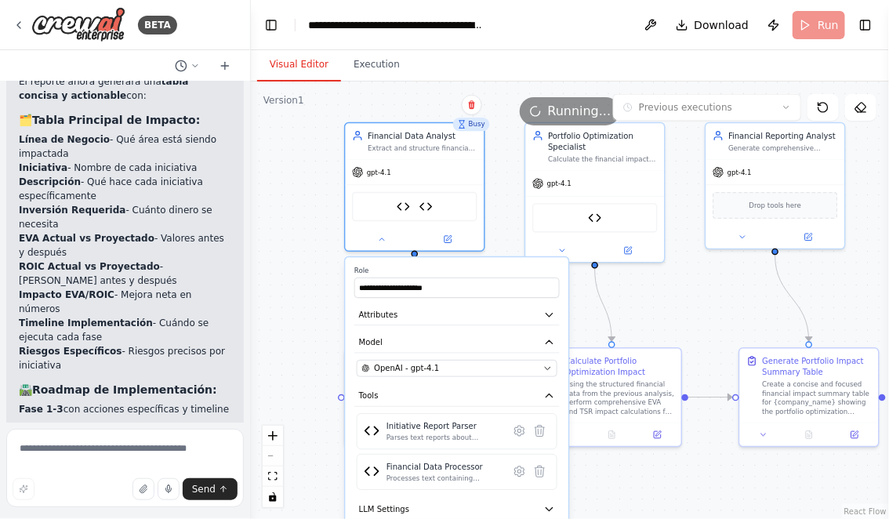
drag, startPoint x: 311, startPoint y: 365, endPoint x: 310, endPoint y: 256, distance: 109.8
click at [310, 255] on div ".deletable-edge-delete-btn { width: 20px; height: 20px; border: 0px solid #ffff…" at bounding box center [570, 301] width 638 height 438
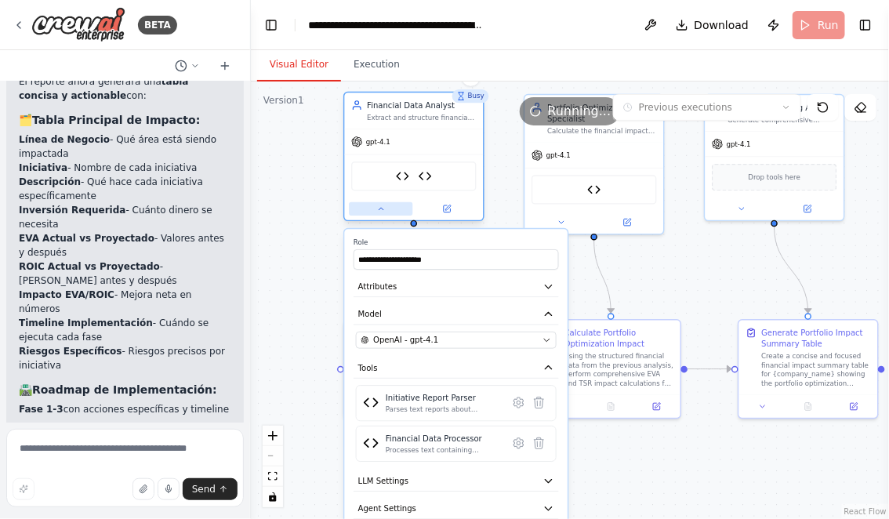
click at [384, 212] on button at bounding box center [381, 208] width 64 height 13
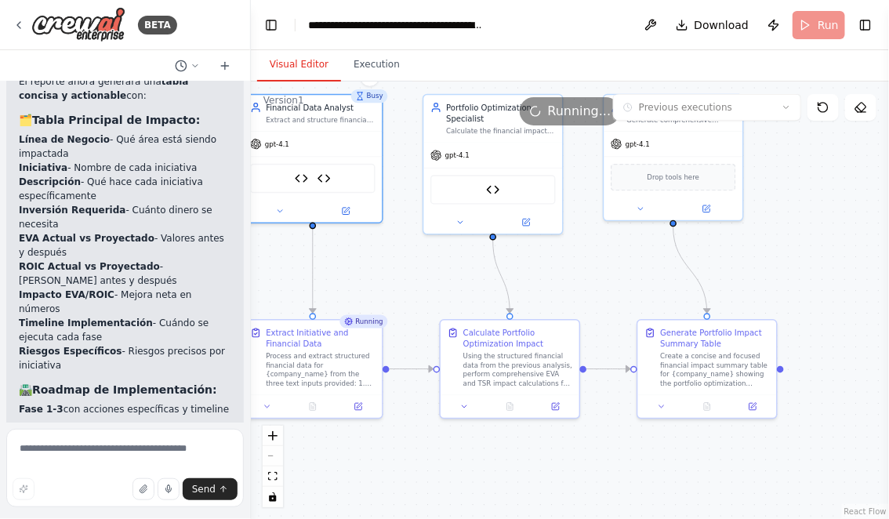
drag, startPoint x: 527, startPoint y: 292, endPoint x: 390, endPoint y: 292, distance: 136.4
click at [391, 292] on div ".deletable-edge-delete-btn { width: 20px; height: 20px; border: 0px solid #ffff…" at bounding box center [570, 301] width 638 height 438
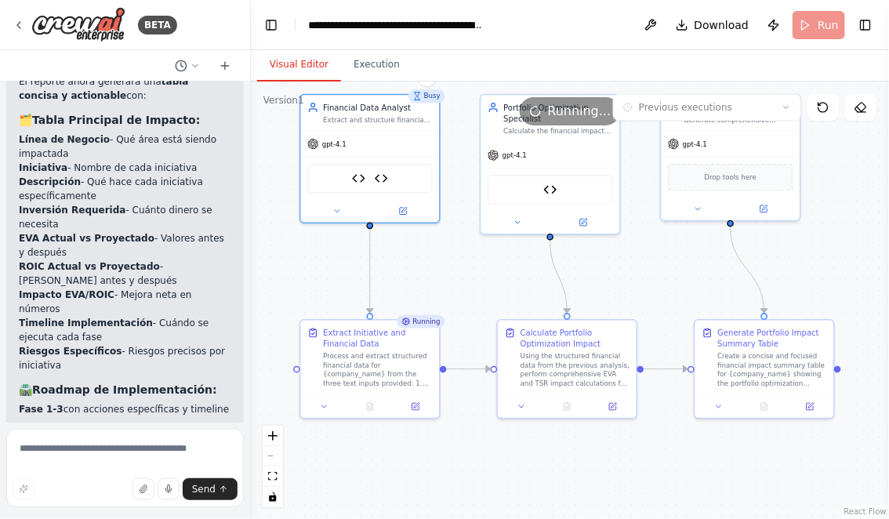
drag, startPoint x: 556, startPoint y: 292, endPoint x: 648, endPoint y: 292, distance: 91.7
click at [648, 292] on div ".deletable-edge-delete-btn { width: 20px; height: 20px; border: 0px solid #ffff…" at bounding box center [570, 301] width 638 height 438
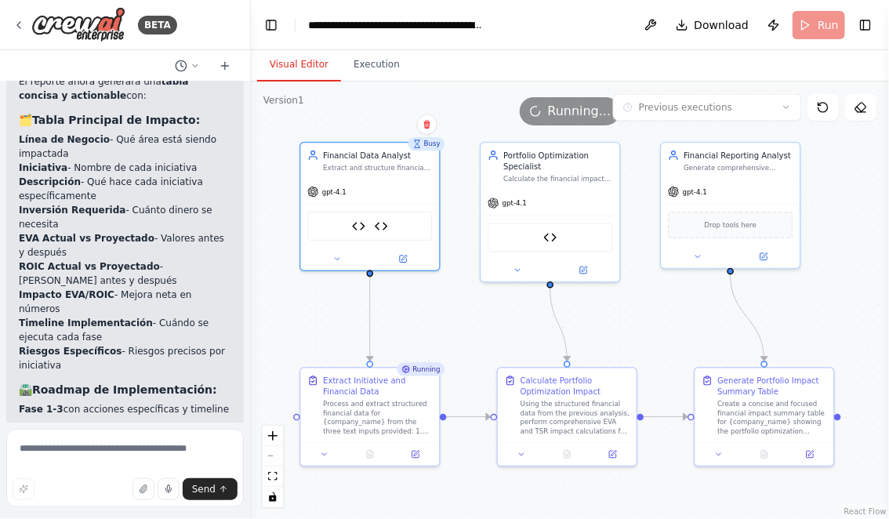
drag, startPoint x: 470, startPoint y: 281, endPoint x: 470, endPoint y: 329, distance: 47.8
click at [470, 329] on div ".deletable-edge-delete-btn { width: 20px; height: 20px; border: 0px solid #ffff…" at bounding box center [570, 301] width 638 height 438
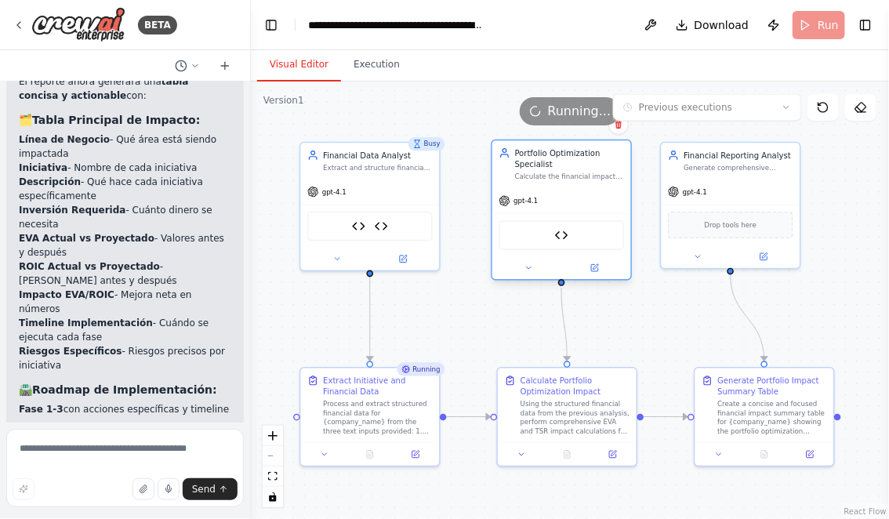
drag, startPoint x: 609, startPoint y: 152, endPoint x: 619, endPoint y: 152, distance: 10.2
click at [619, 152] on div "Portfolio Optimization Specialist" at bounding box center [569, 158] width 109 height 23
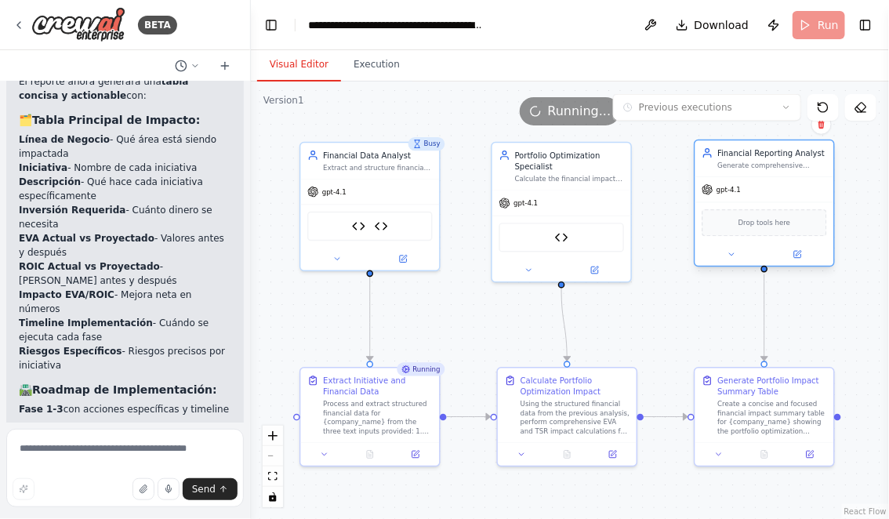
drag, startPoint x: 792, startPoint y: 148, endPoint x: 826, endPoint y: 148, distance: 34.5
click at [826, 148] on div "Financial Reporting Analyst" at bounding box center [771, 152] width 109 height 11
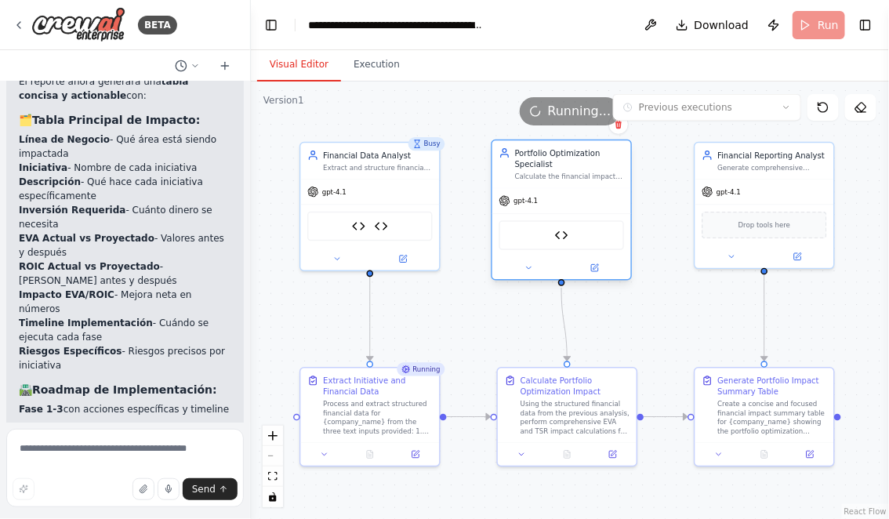
click at [621, 154] on div "Portfolio Optimization Specialist" at bounding box center [569, 158] width 109 height 23
click at [670, 297] on div ".deletable-edge-delete-btn { width: 20px; height: 20px; border: 0px solid #ffff…" at bounding box center [570, 301] width 638 height 438
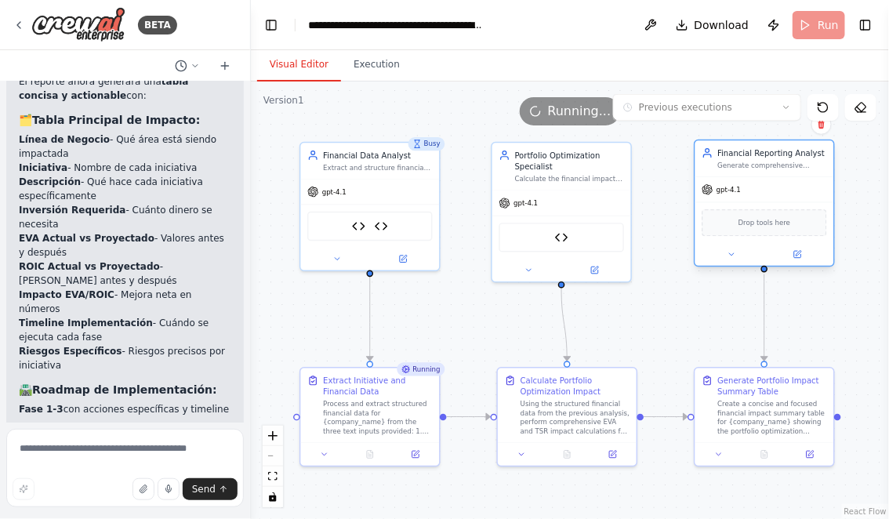
click at [731, 151] on div "Financial Reporting Analyst" at bounding box center [771, 152] width 109 height 11
click at [667, 177] on div ".deletable-edge-delete-btn { width: 20px; height: 20px; border: 0px solid #ffff…" at bounding box center [570, 301] width 638 height 438
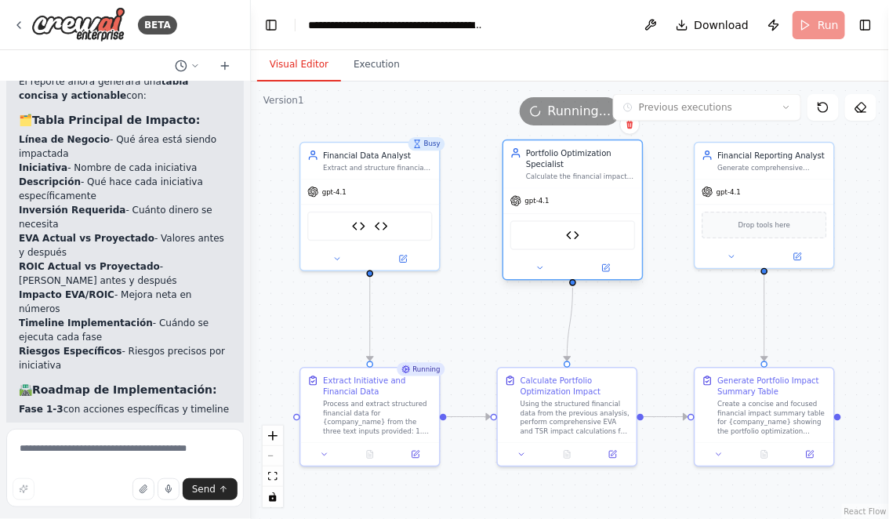
click at [625, 151] on div "Portfolio Optimization Specialist" at bounding box center [580, 158] width 109 height 23
drag, startPoint x: 636, startPoint y: 162, endPoint x: 627, endPoint y: 162, distance: 8.6
click at [627, 162] on div "Portfolio Optimization Specialist Calculate the financial impact of optimizatio…" at bounding box center [561, 163] width 139 height 47
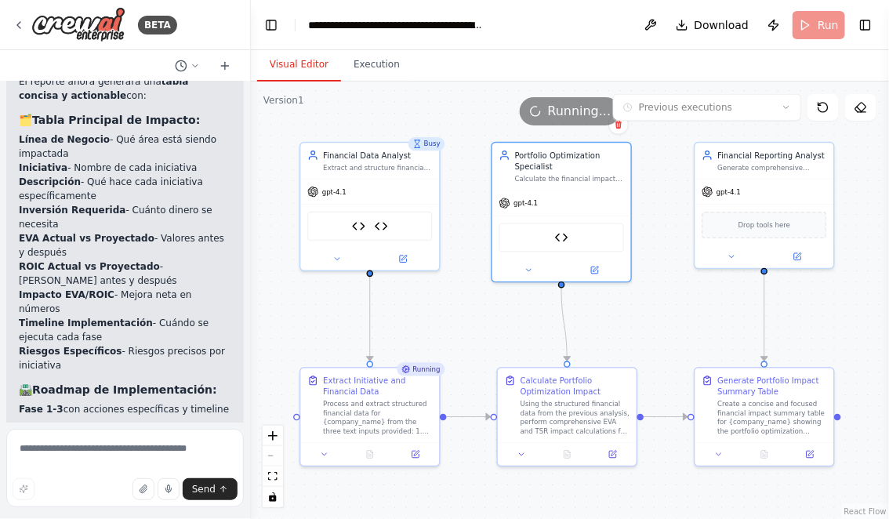
click at [669, 185] on div ".deletable-edge-delete-btn { width: 20px; height: 20px; border: 0px solid #ffff…" at bounding box center [570, 301] width 638 height 438
click at [368, 151] on div "Financial Data Analyst" at bounding box center [377, 152] width 109 height 11
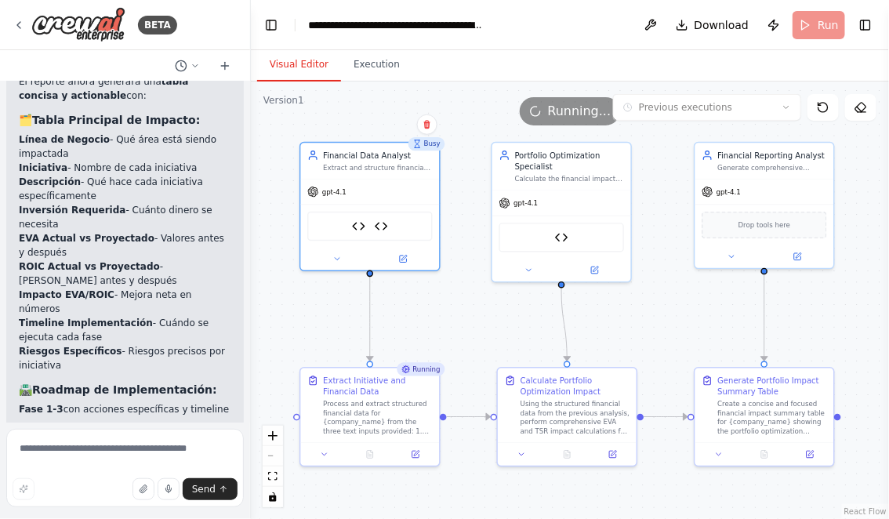
click at [463, 218] on div ".deletable-edge-delete-btn { width: 20px; height: 20px; border: 0px solid #ffff…" at bounding box center [570, 301] width 638 height 438
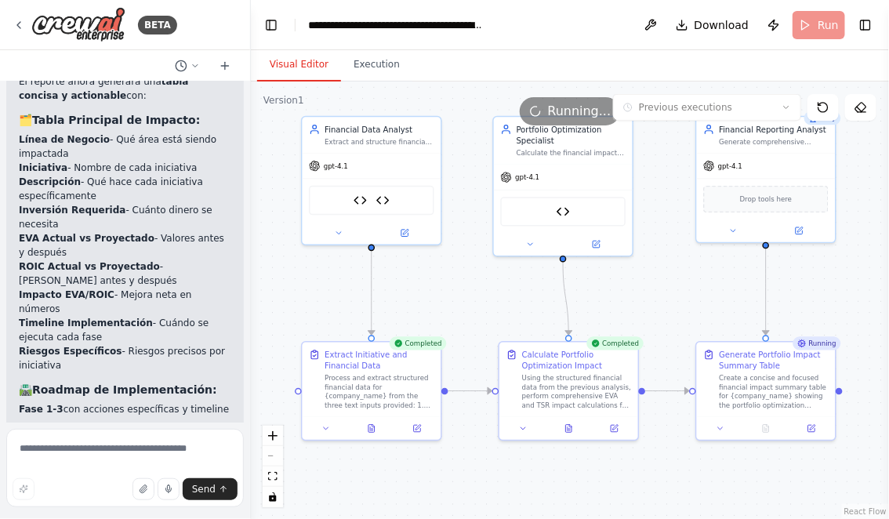
drag, startPoint x: 681, startPoint y: 334, endPoint x: 690, endPoint y: 296, distance: 38.8
click at [689, 296] on div ".deletable-edge-delete-btn { width: 20px; height: 20px; border: 0px solid #ffff…" at bounding box center [570, 301] width 638 height 438
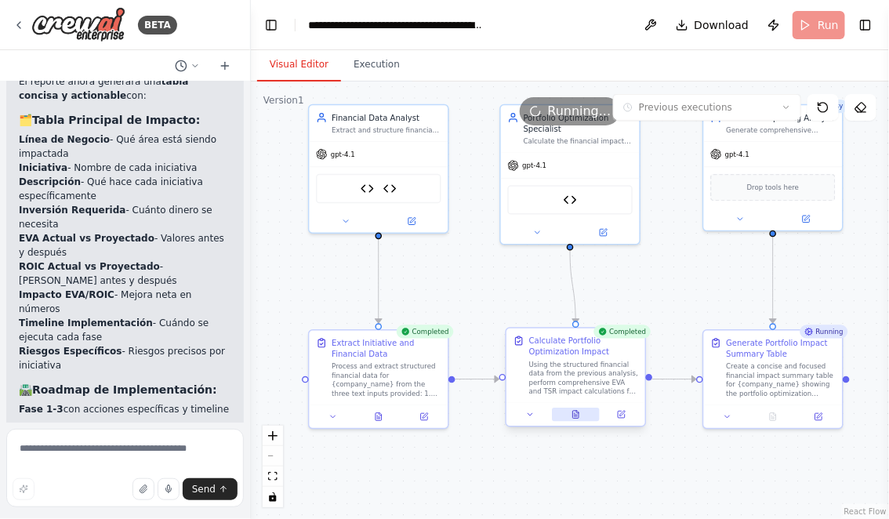
click at [582, 416] on button at bounding box center [576, 414] width 48 height 13
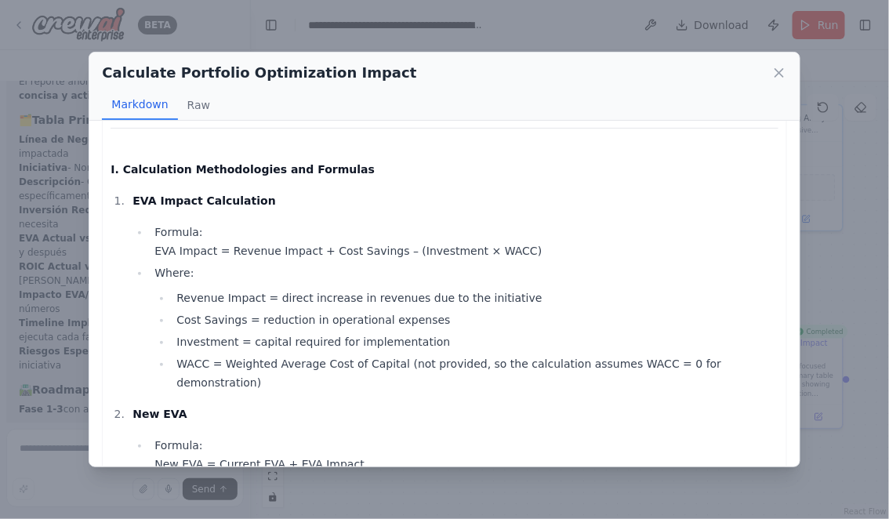
scroll to position [0, 0]
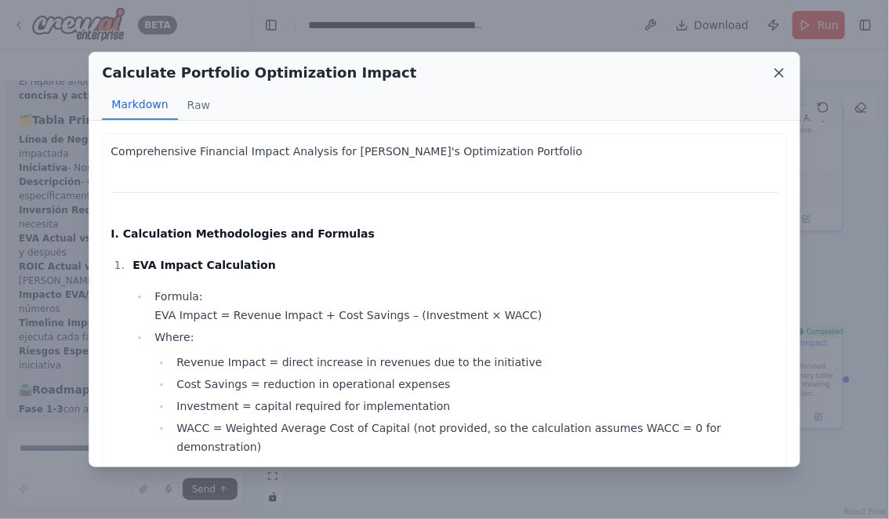
click at [778, 75] on icon at bounding box center [779, 73] width 8 height 8
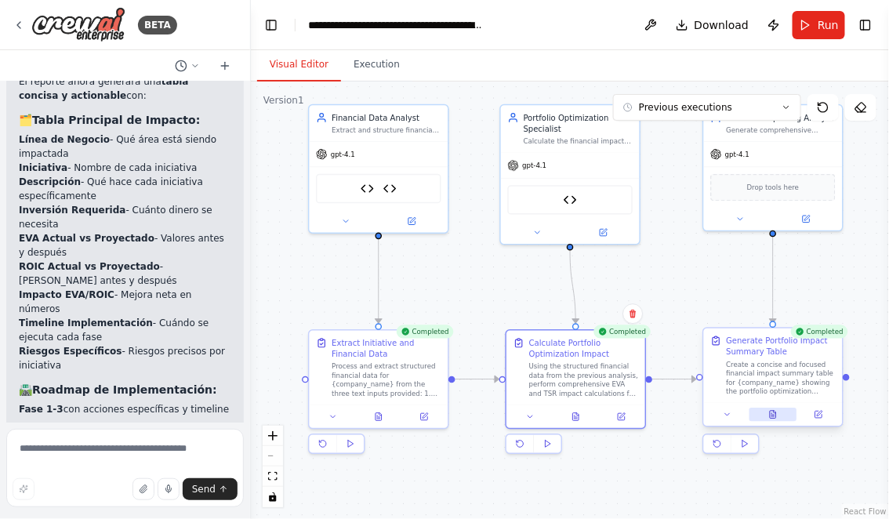
click at [778, 415] on button at bounding box center [774, 414] width 48 height 13
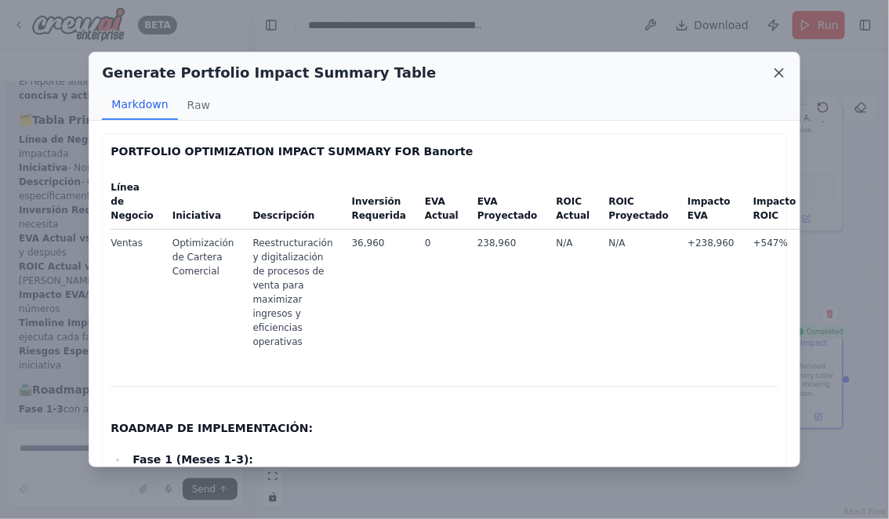
click at [776, 70] on icon at bounding box center [779, 73] width 8 height 8
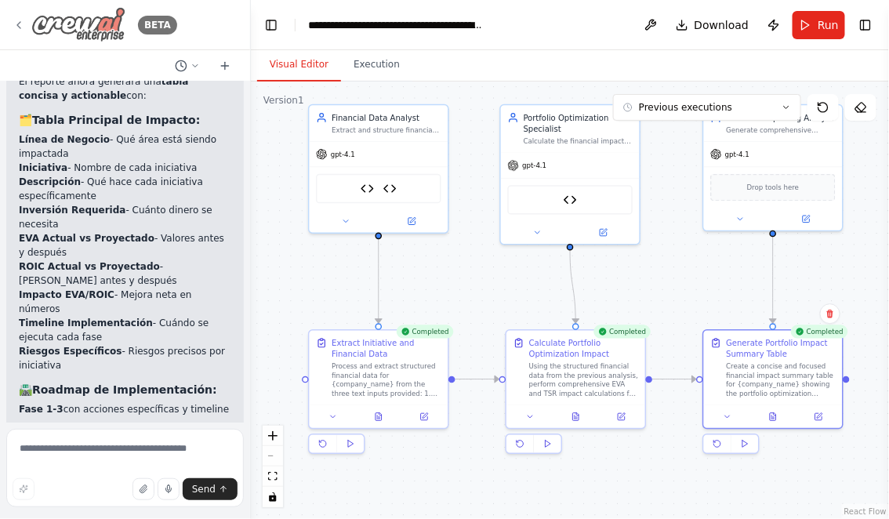
click at [19, 24] on icon at bounding box center [19, 25] width 13 height 13
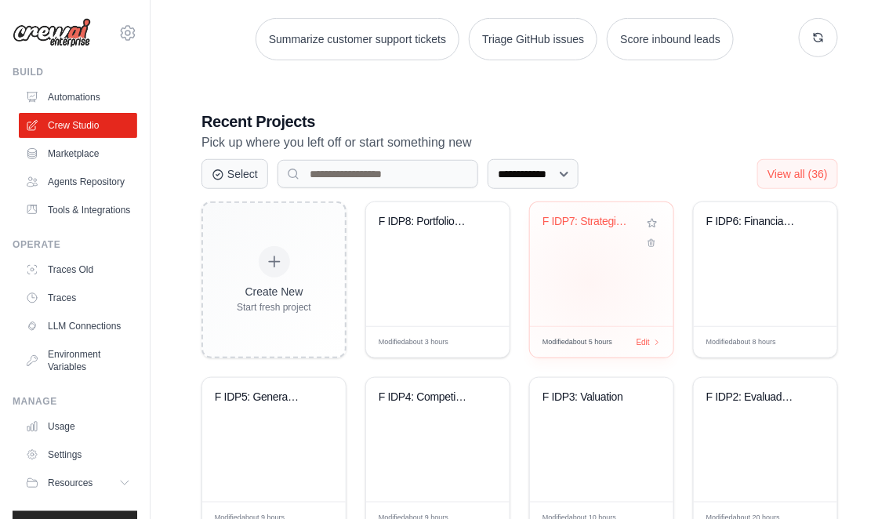
click at [590, 281] on div "F IDP7: Strategic Initiative Design..." at bounding box center [601, 264] width 143 height 124
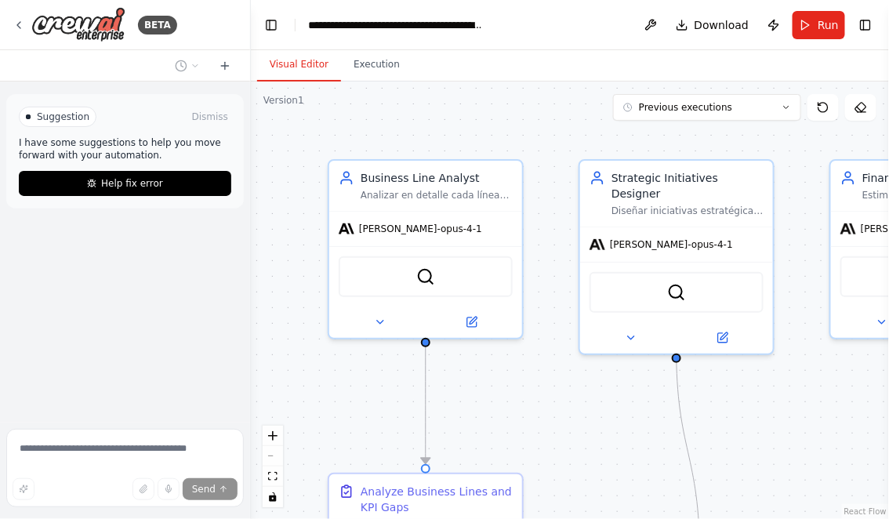
drag, startPoint x: 538, startPoint y: 402, endPoint x: 427, endPoint y: 316, distance: 140.8
click at [427, 316] on div ".deletable-edge-delete-btn { width: 20px; height: 20px; border: 0px solid #ffff…" at bounding box center [570, 301] width 638 height 438
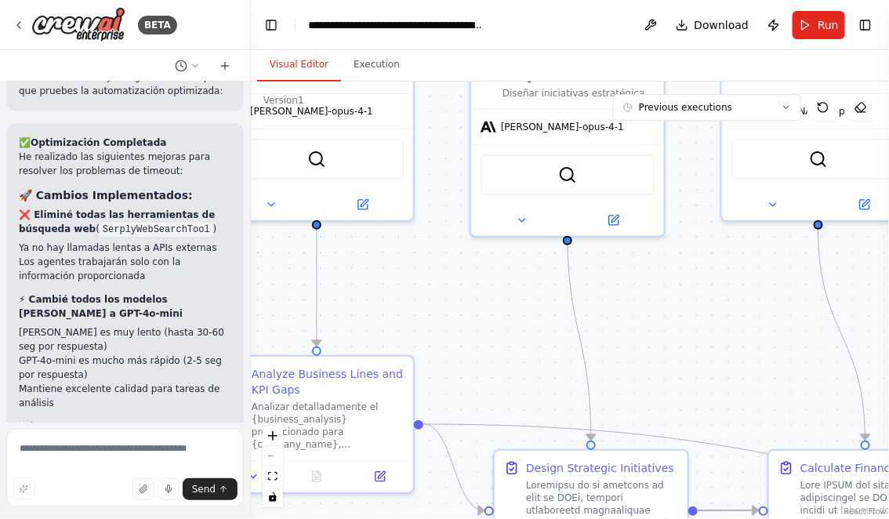
drag, startPoint x: 452, startPoint y: 345, endPoint x: 437, endPoint y: 224, distance: 121.8
click at [437, 224] on div ".deletable-edge-delete-btn { width: 20px; height: 20px; border: 0px solid #ffff…" at bounding box center [570, 301] width 638 height 438
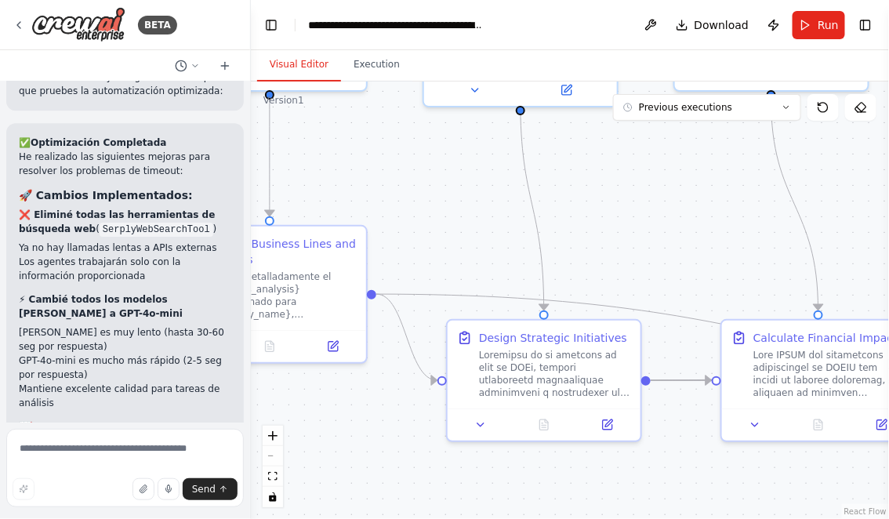
drag, startPoint x: 491, startPoint y: 249, endPoint x: 459, endPoint y: 207, distance: 52.1
click at [459, 207] on div ".deletable-edge-delete-btn { width: 20px; height: 20px; border: 0px solid #ffff…" at bounding box center [570, 301] width 638 height 438
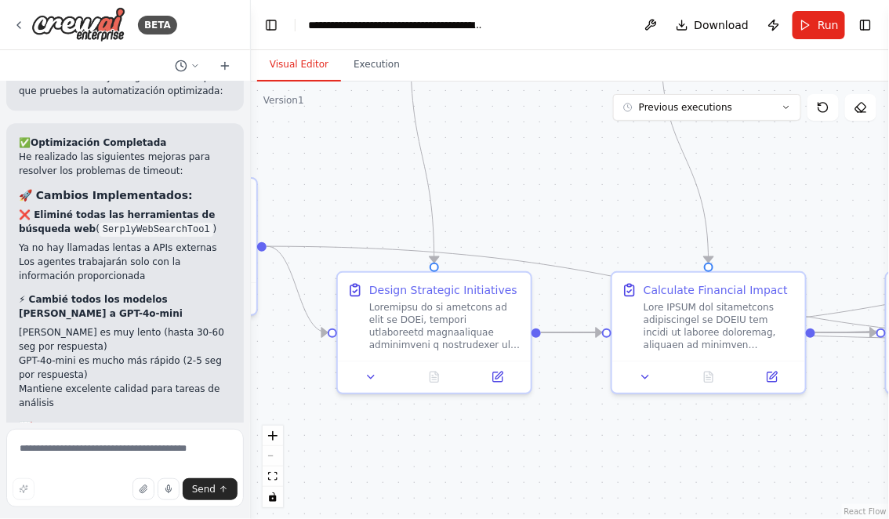
drag, startPoint x: 717, startPoint y: 260, endPoint x: 590, endPoint y: 205, distance: 138.4
click at [594, 205] on div ".deletable-edge-delete-btn { width: 20px; height: 20px; border: 0px solid #ffff…" at bounding box center [570, 301] width 638 height 438
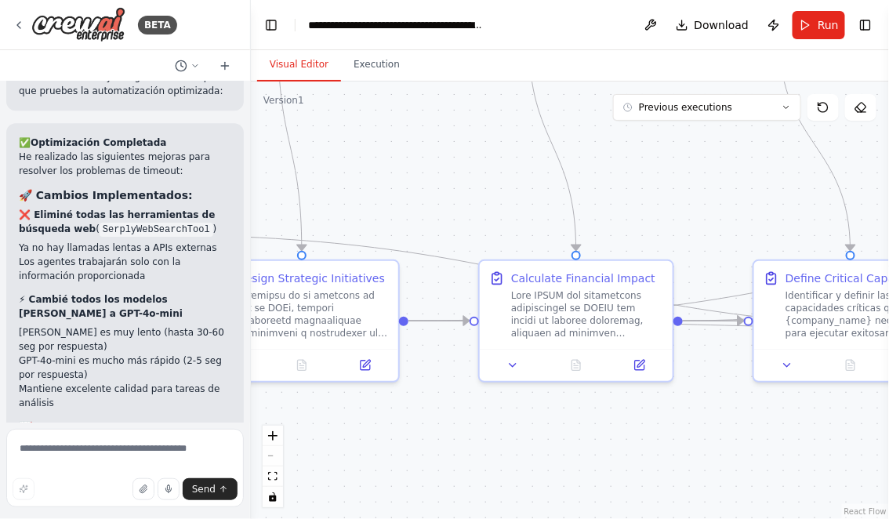
drag, startPoint x: 793, startPoint y: 201, endPoint x: 643, endPoint y: 191, distance: 150.8
click at [650, 192] on div ".deletable-edge-delete-btn { width: 20px; height: 20px; border: 0px solid #ffff…" at bounding box center [570, 301] width 638 height 438
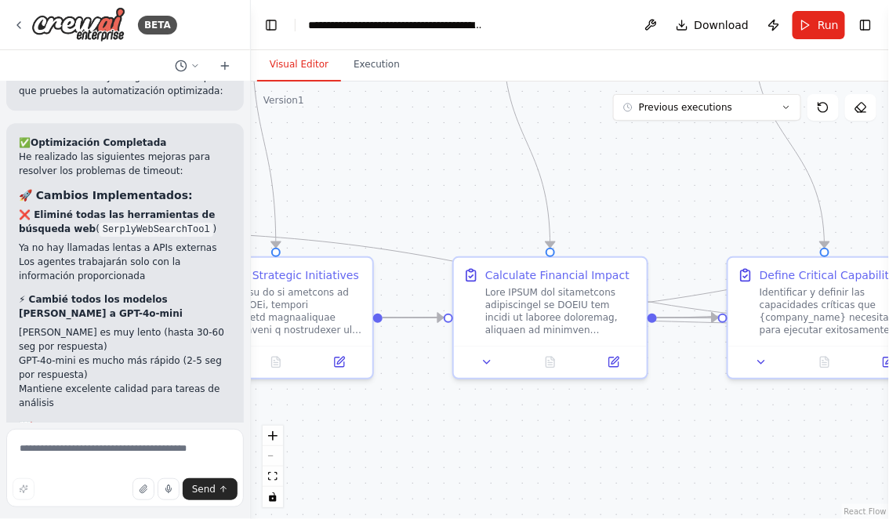
drag, startPoint x: 743, startPoint y: 190, endPoint x: 577, endPoint y: 190, distance: 165.4
click at [578, 190] on div ".deletable-edge-delete-btn { width: 20px; height: 20px; border: 0px solid #ffff…" at bounding box center [570, 301] width 638 height 438
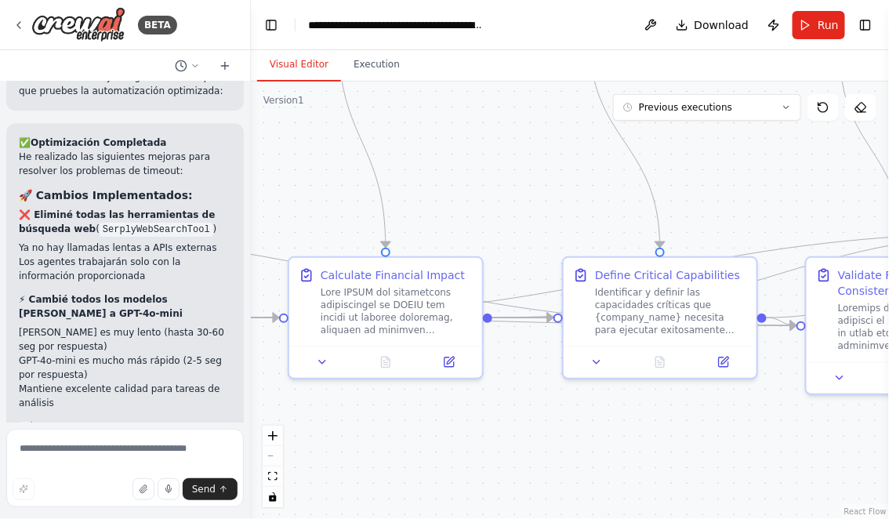
drag, startPoint x: 746, startPoint y: 176, endPoint x: 628, endPoint y: 185, distance: 117.9
click at [628, 185] on div ".deletable-edge-delete-btn { width: 20px; height: 20px; border: 0px solid #ffff…" at bounding box center [570, 301] width 638 height 438
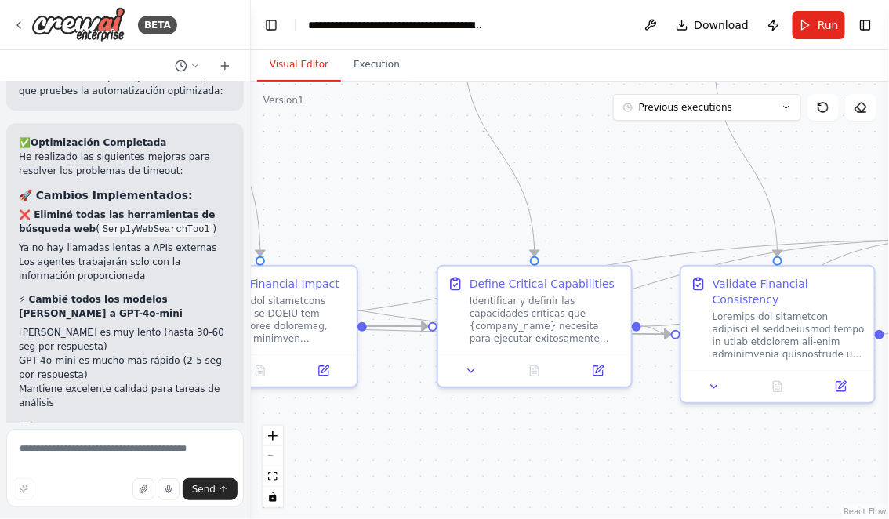
drag, startPoint x: 663, startPoint y: 194, endPoint x: 568, endPoint y: 191, distance: 95.7
click at [568, 191] on div ".deletable-edge-delete-btn { width: 20px; height: 20px; border: 0px solid #ffff…" at bounding box center [570, 301] width 638 height 438
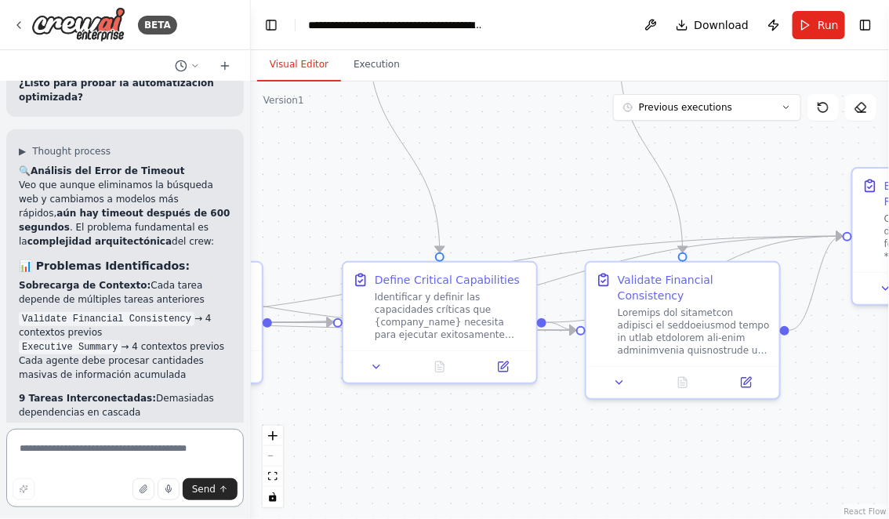
scroll to position [11759, 0]
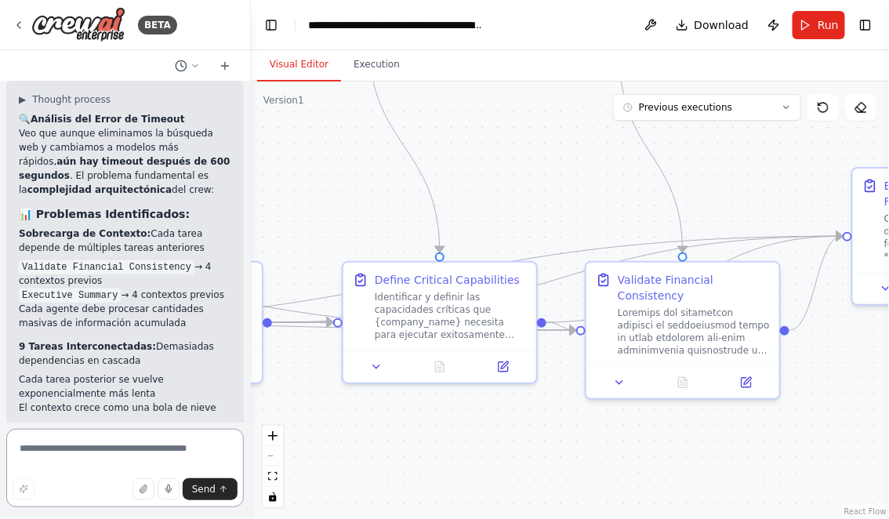
click at [115, 447] on textarea at bounding box center [125, 468] width 238 height 78
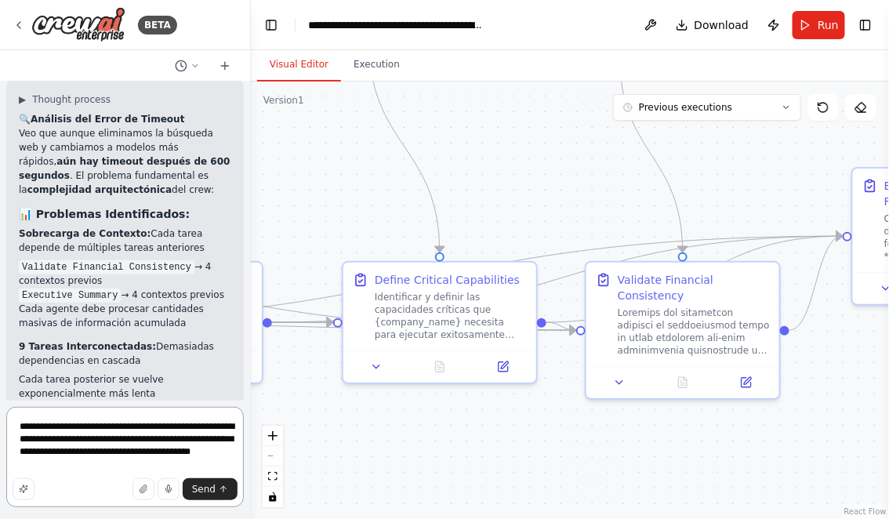
type textarea "**********"
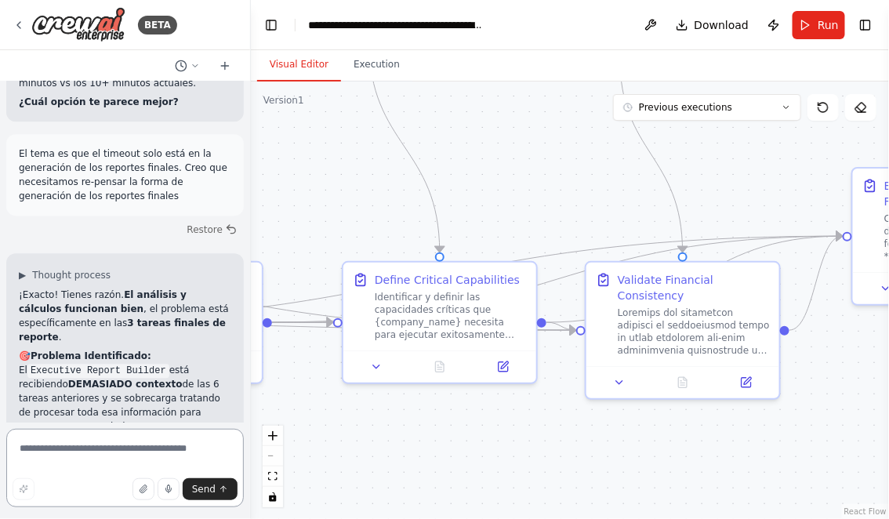
scroll to position [12496, 0]
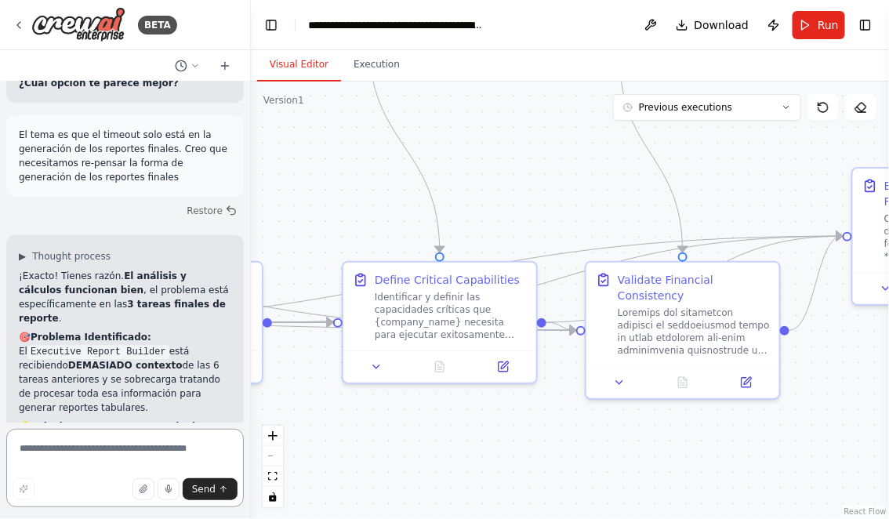
click at [95, 456] on textarea at bounding box center [125, 468] width 238 height 78
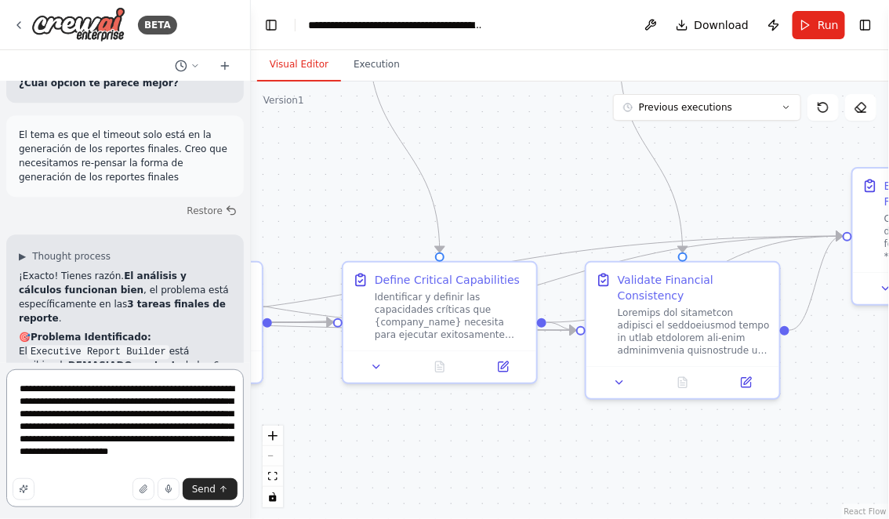
type textarea "**********"
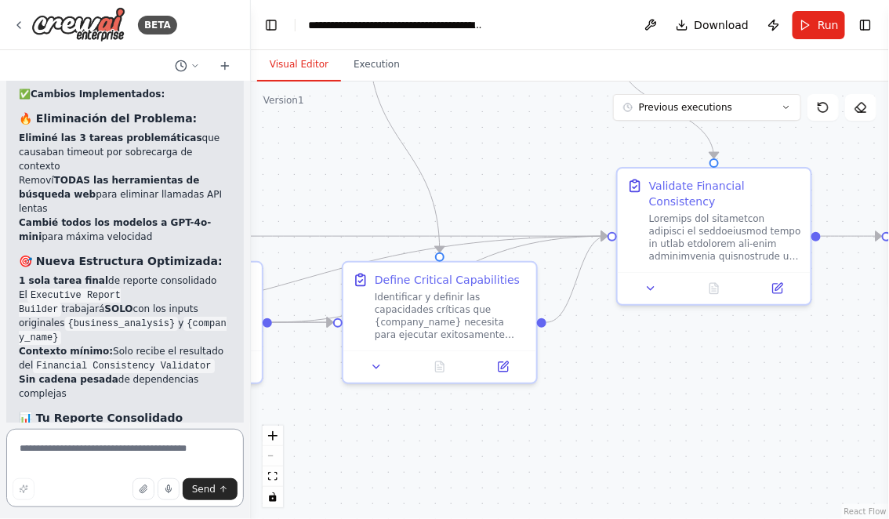
scroll to position [14454, 0]
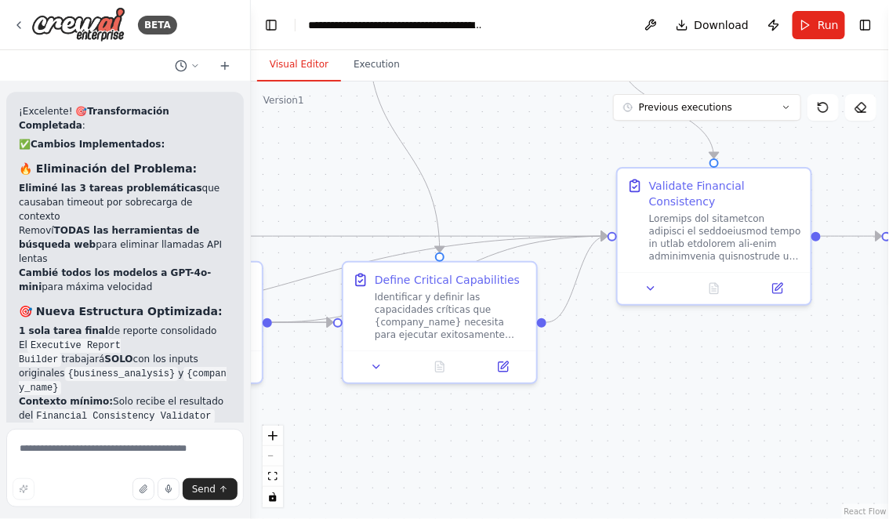
click at [504, 145] on div ".deletable-edge-delete-btn { width: 20px; height: 20px; border: 0px solid #ffff…" at bounding box center [570, 301] width 638 height 438
click at [810, 24] on button "Run" at bounding box center [819, 25] width 53 height 28
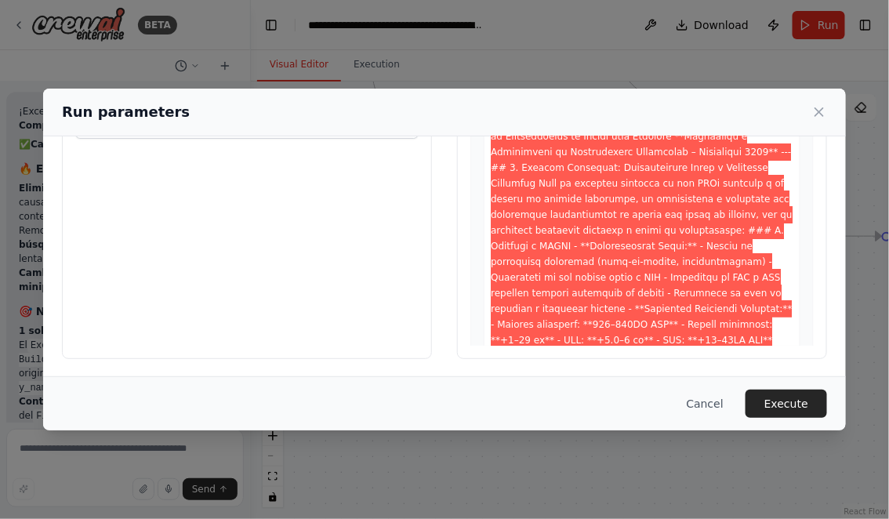
scroll to position [0, 0]
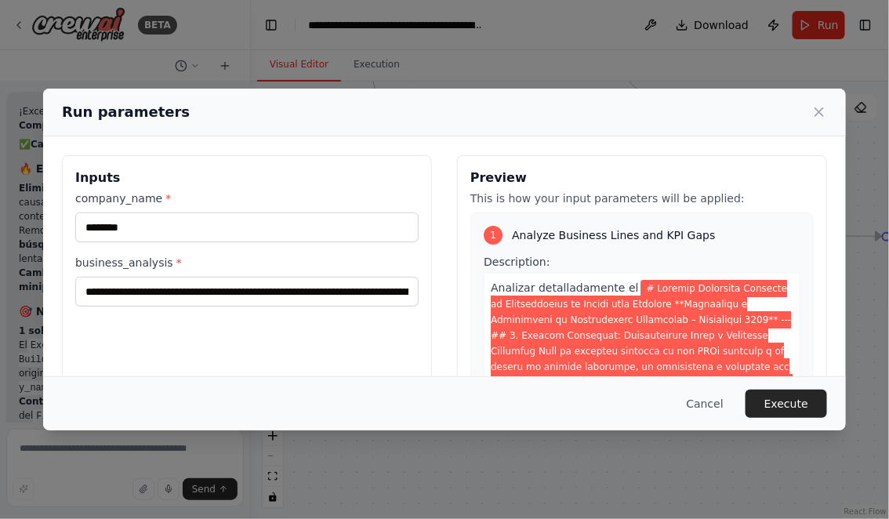
click at [259, 120] on div "Run parameters" at bounding box center [444, 112] width 765 height 22
click at [786, 405] on button "Execute" at bounding box center [787, 404] width 82 height 28
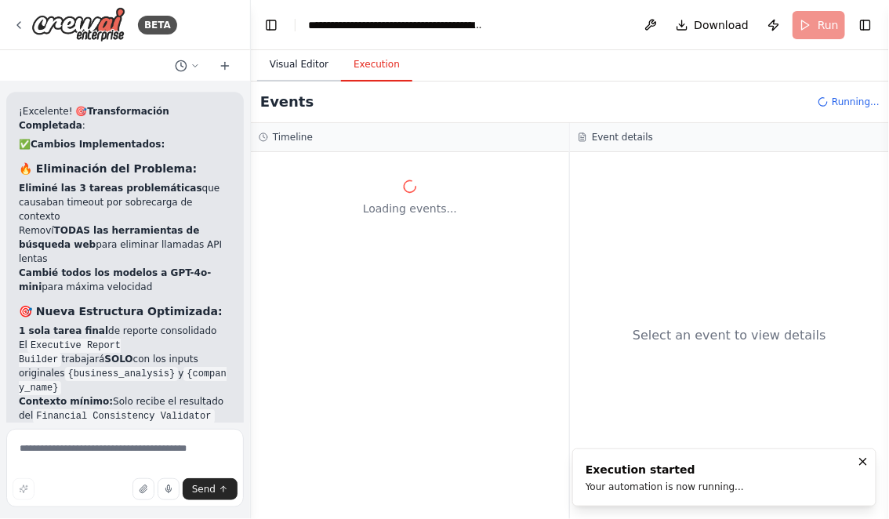
click at [285, 63] on button "Visual Editor" at bounding box center [299, 65] width 84 height 33
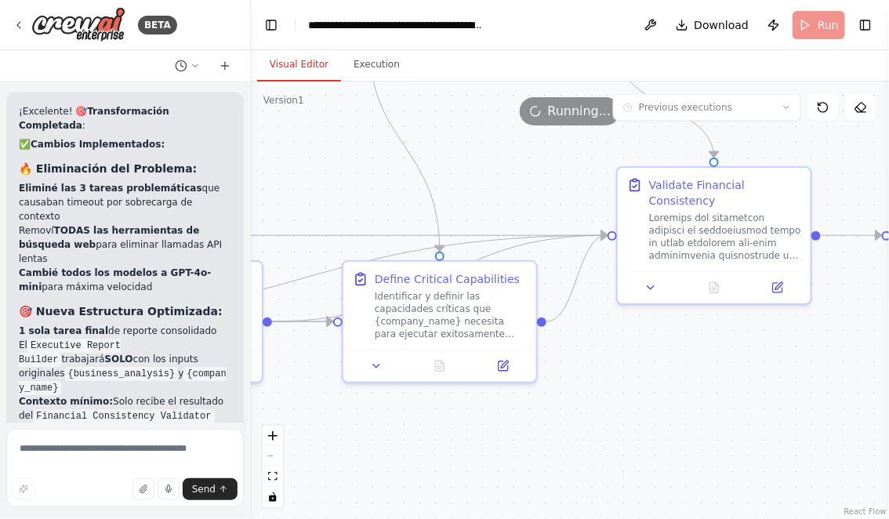
drag, startPoint x: 339, startPoint y: 187, endPoint x: 445, endPoint y: 143, distance: 114.6
click at [445, 143] on div ".deletable-edge-delete-btn { width: 20px; height: 20px; border: 0px solid #ffff…" at bounding box center [570, 301] width 638 height 438
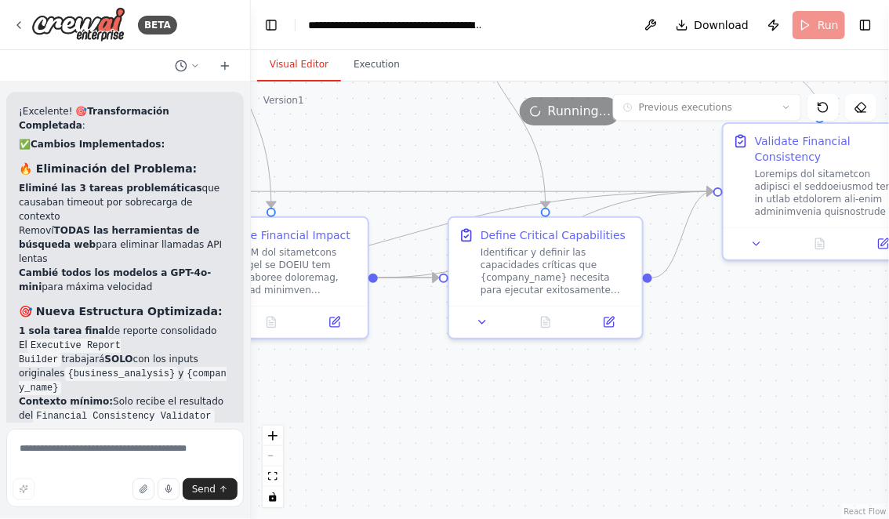
drag, startPoint x: 435, startPoint y: 387, endPoint x: 576, endPoint y: 340, distance: 148.3
click at [573, 340] on div ".deletable-edge-delete-btn { width: 20px; height: 20px; border: 0px solid #ffff…" at bounding box center [570, 301] width 638 height 438
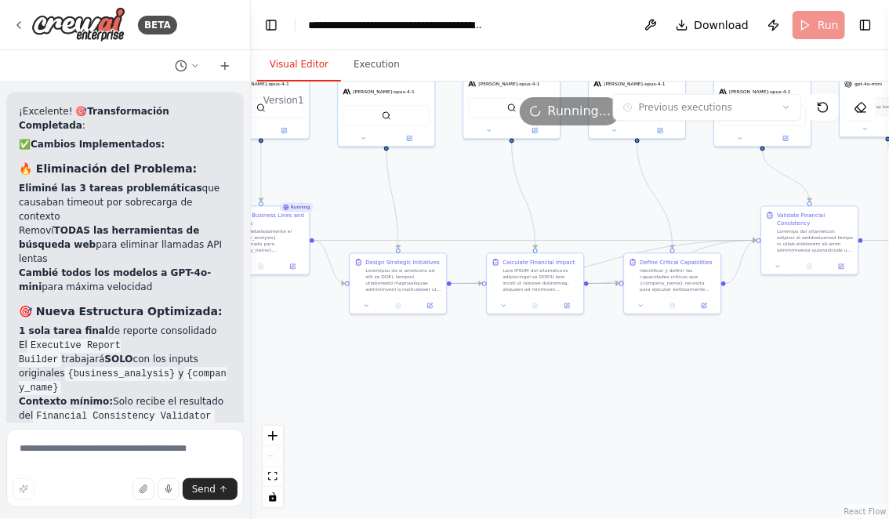
drag, startPoint x: 532, startPoint y: 360, endPoint x: 638, endPoint y: 360, distance: 106.6
click at [638, 360] on div ".deletable-edge-delete-btn { width: 20px; height: 20px; border: 0px solid #ffff…" at bounding box center [570, 301] width 638 height 438
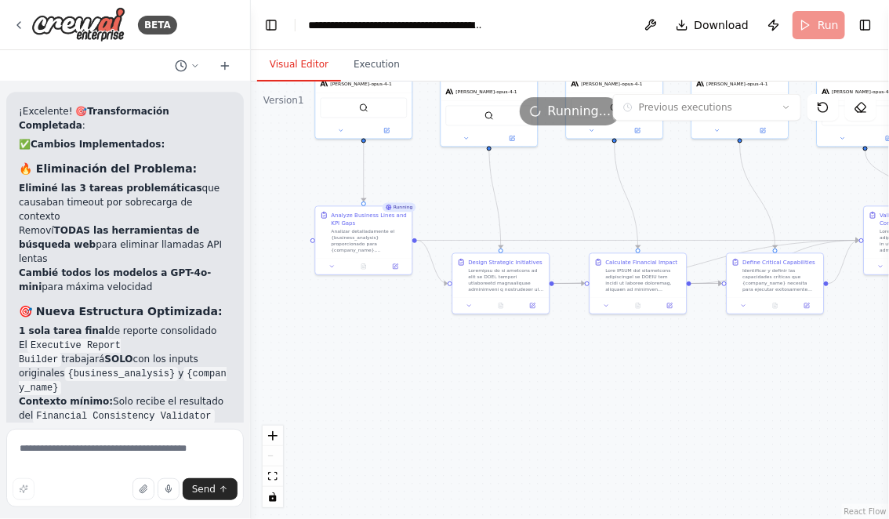
drag, startPoint x: 576, startPoint y: 378, endPoint x: 614, endPoint y: 378, distance: 38.4
click at [615, 378] on div ".deletable-edge-delete-btn { width: 20px; height: 20px; border: 0px solid #ffff…" at bounding box center [570, 301] width 638 height 438
drag, startPoint x: 651, startPoint y: 413, endPoint x: 561, endPoint y: 398, distance: 90.6
click at [562, 398] on div ".deletable-edge-delete-btn { width: 20px; height: 20px; border: 0px solid #ffff…" at bounding box center [570, 301] width 638 height 438
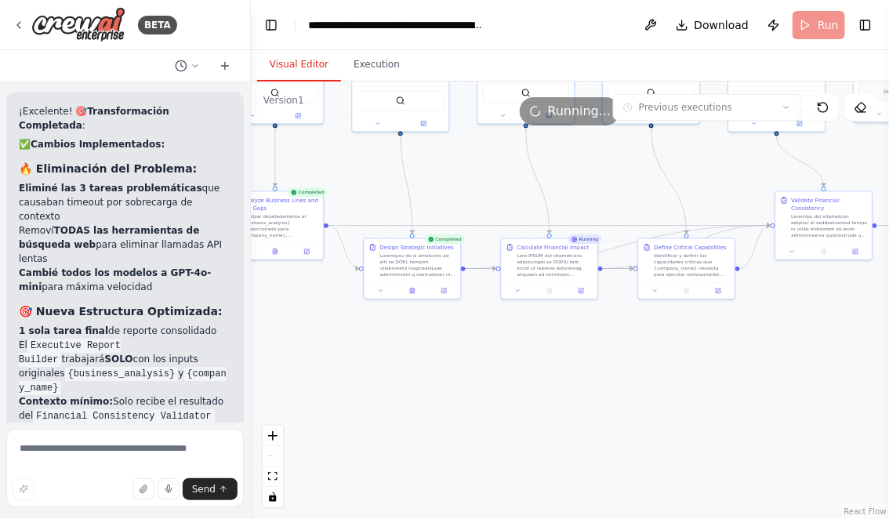
drag, startPoint x: 648, startPoint y: 419, endPoint x: 601, endPoint y: 419, distance: 46.3
click at [603, 419] on div ".deletable-edge-delete-btn { width: 20px; height: 20px; border: 0px solid #ffff…" at bounding box center [570, 301] width 638 height 438
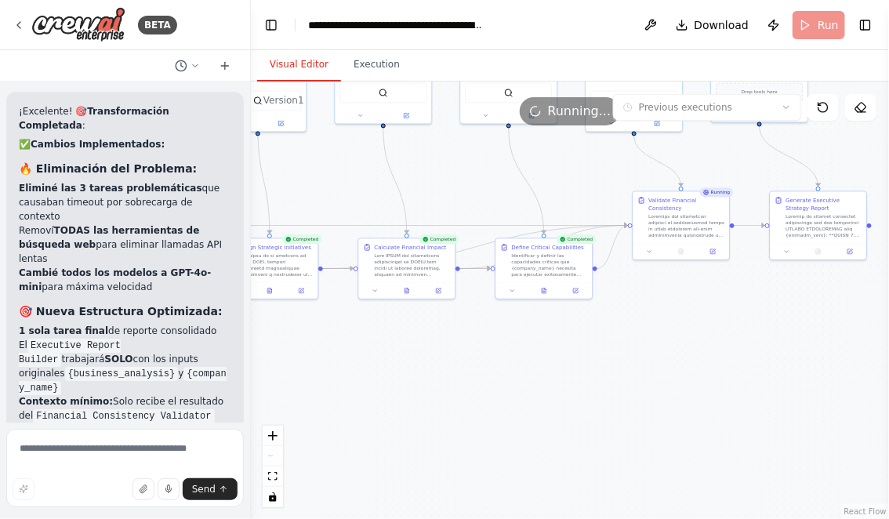
drag, startPoint x: 727, startPoint y: 393, endPoint x: 623, endPoint y: 397, distance: 104.4
click at [623, 397] on div ".deletable-edge-delete-btn { width: 20px; height: 20px; border: 0px solid #ffff…" at bounding box center [570, 301] width 638 height 438
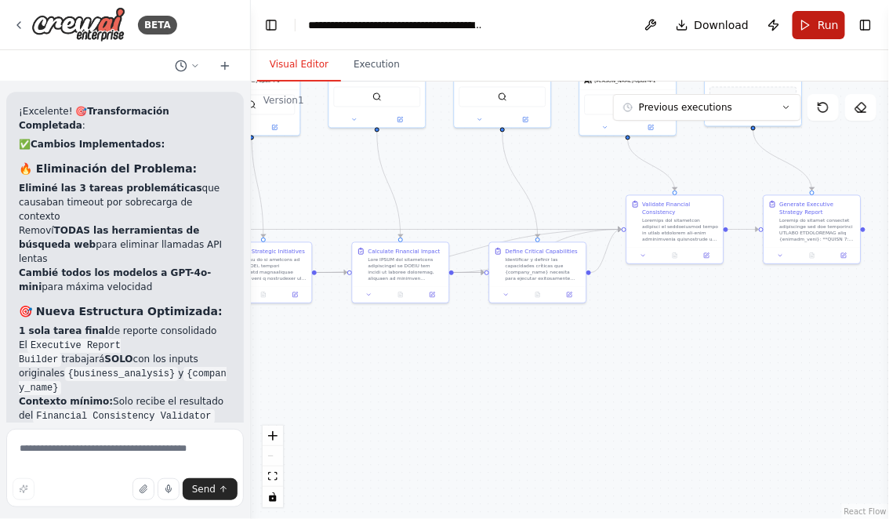
click at [812, 24] on button "Run" at bounding box center [819, 25] width 53 height 28
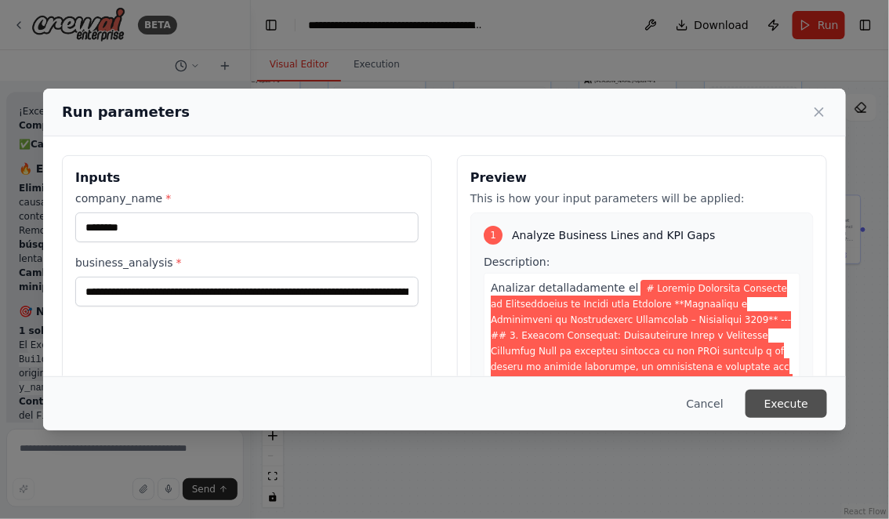
click at [811, 412] on button "Execute" at bounding box center [787, 404] width 82 height 28
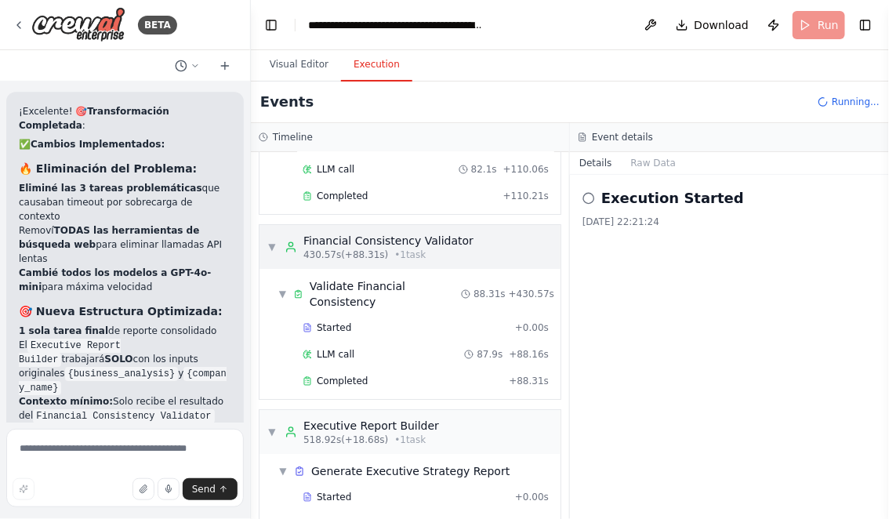
scroll to position [1502, 0]
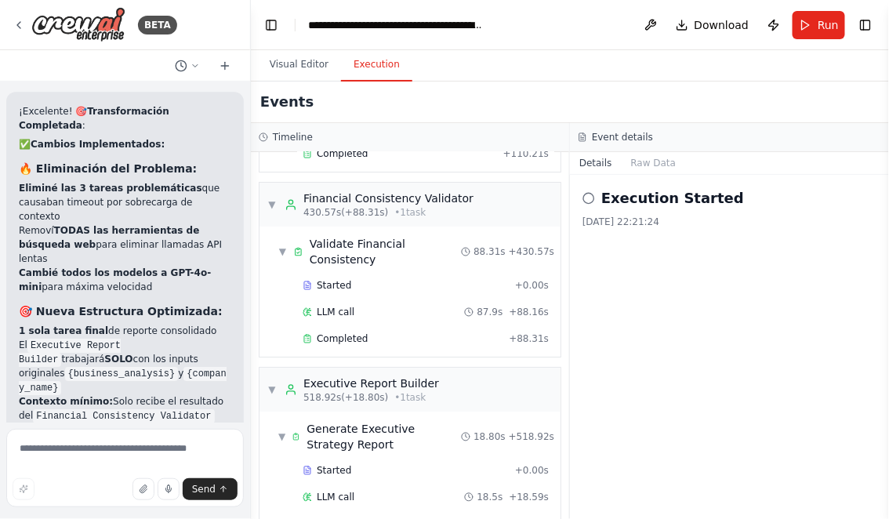
click at [308, 314] on div "▼ Validate Financial Consistency 88.31s + 430.57s Started + 0.00s LLM call 87.9…" at bounding box center [410, 292] width 301 height 130
